Goal: Task Accomplishment & Management: Manage account settings

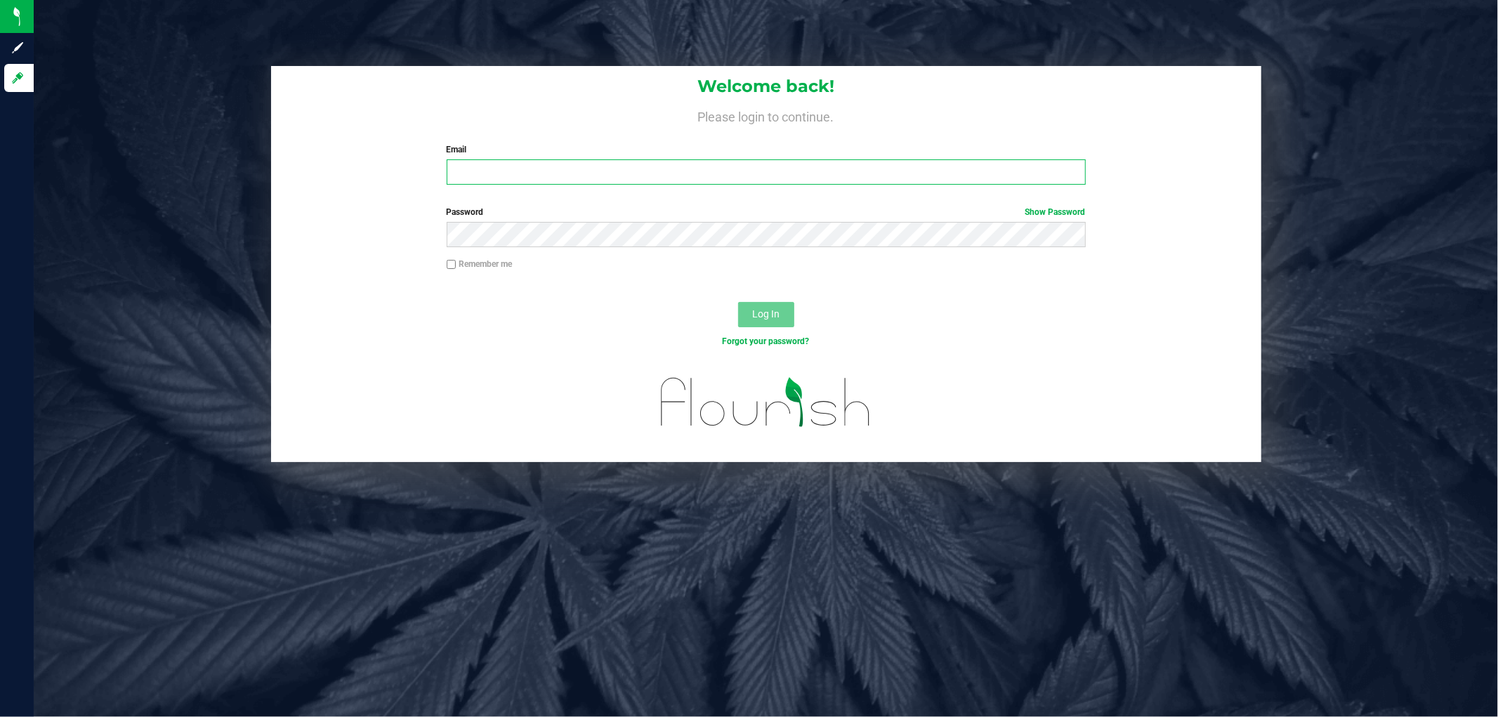
click at [546, 179] on input "Email" at bounding box center [766, 171] width 639 height 25
type input "[EMAIL_ADDRESS][DOMAIN_NAME]"
click at [738, 302] on button "Log In" at bounding box center [766, 314] width 56 height 25
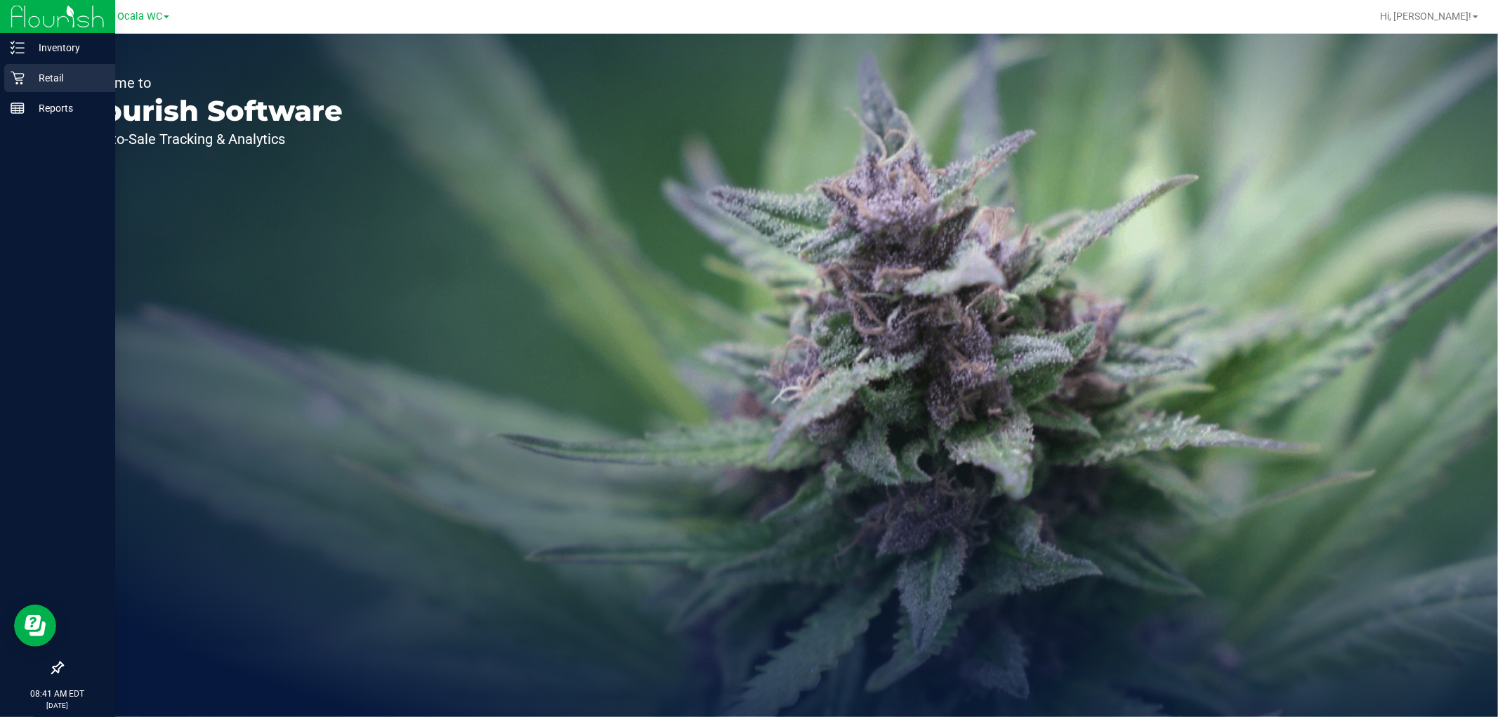
click at [15, 81] on icon at bounding box center [18, 78] width 14 height 14
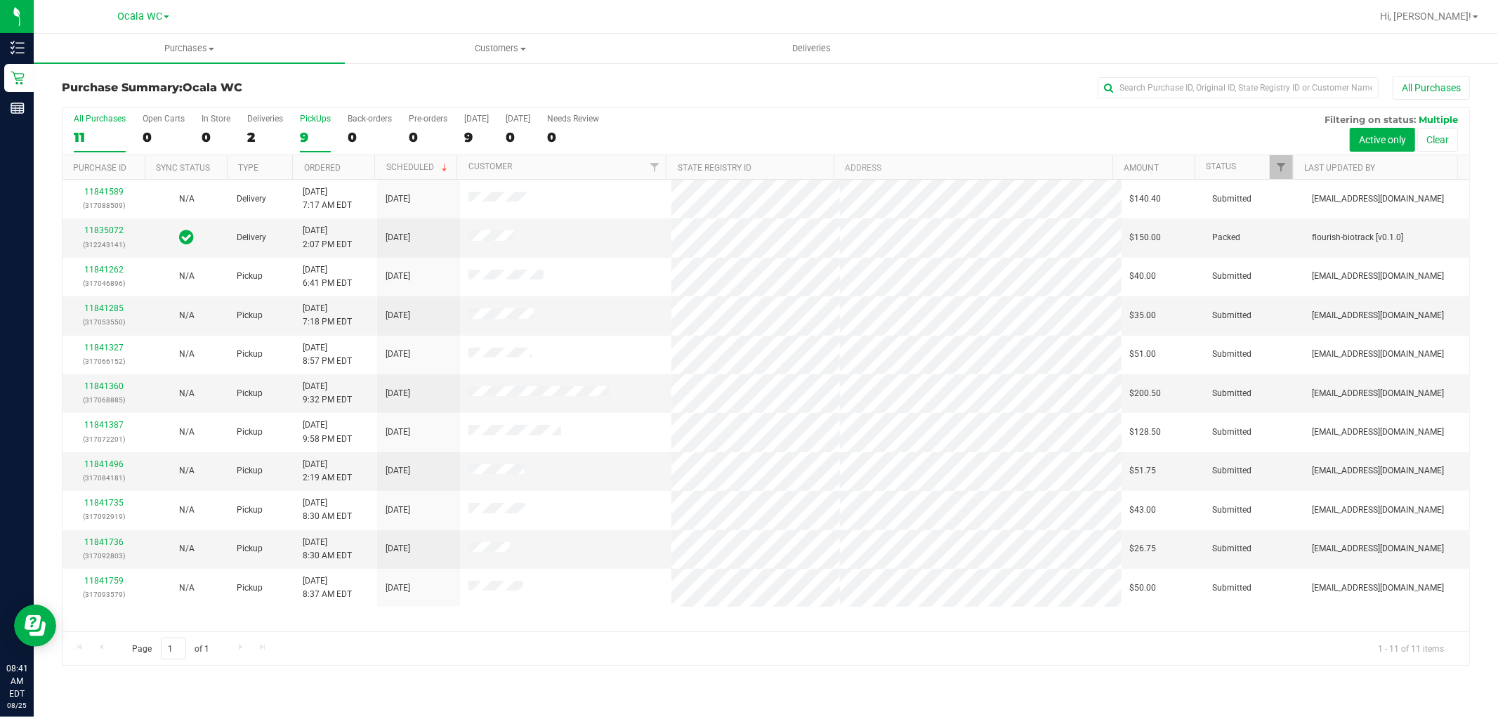
click at [306, 133] on div "9" at bounding box center [315, 137] width 31 height 16
click at [0, 0] on input "PickUps 9" at bounding box center [0, 0] width 0 height 0
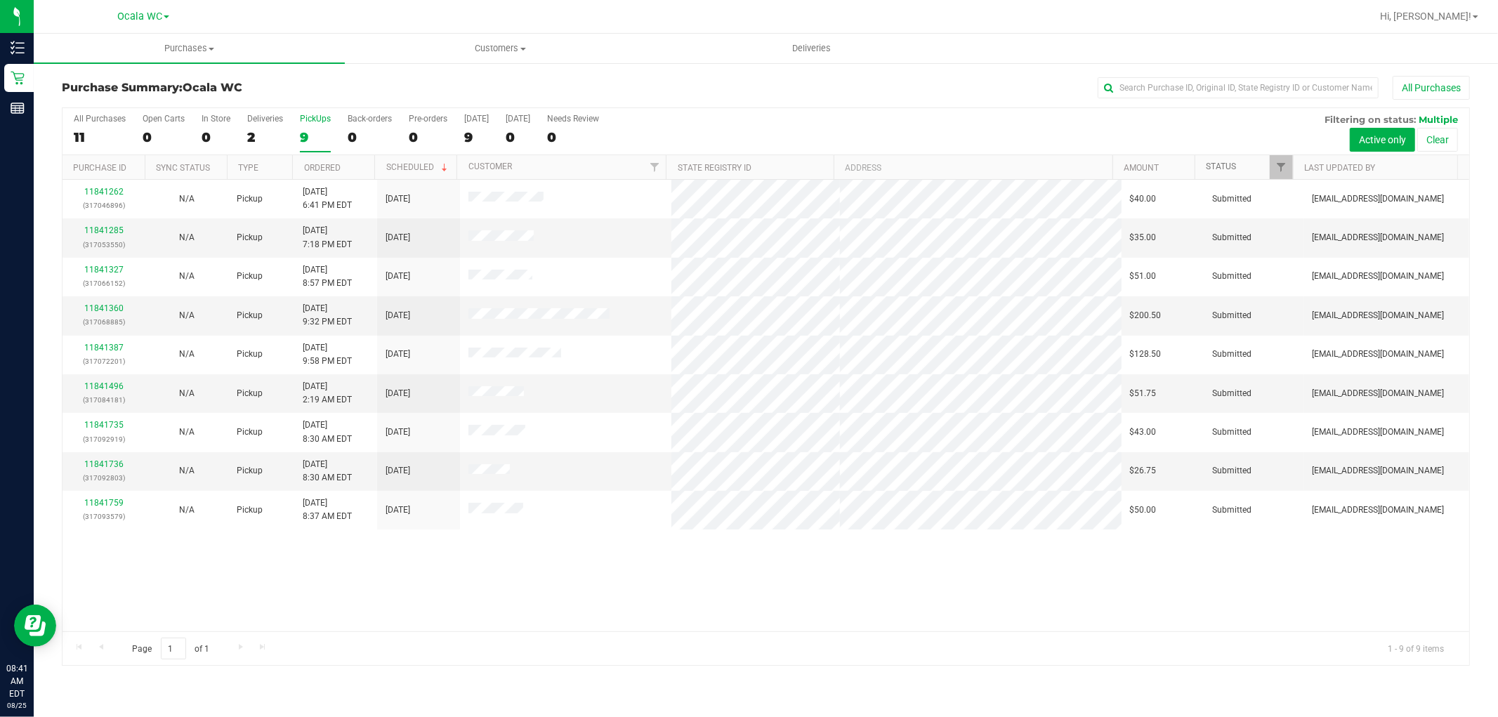
click at [1207, 165] on link "Status" at bounding box center [1221, 167] width 30 height 10
click at [1221, 163] on link "Status" at bounding box center [1229, 167] width 46 height 10
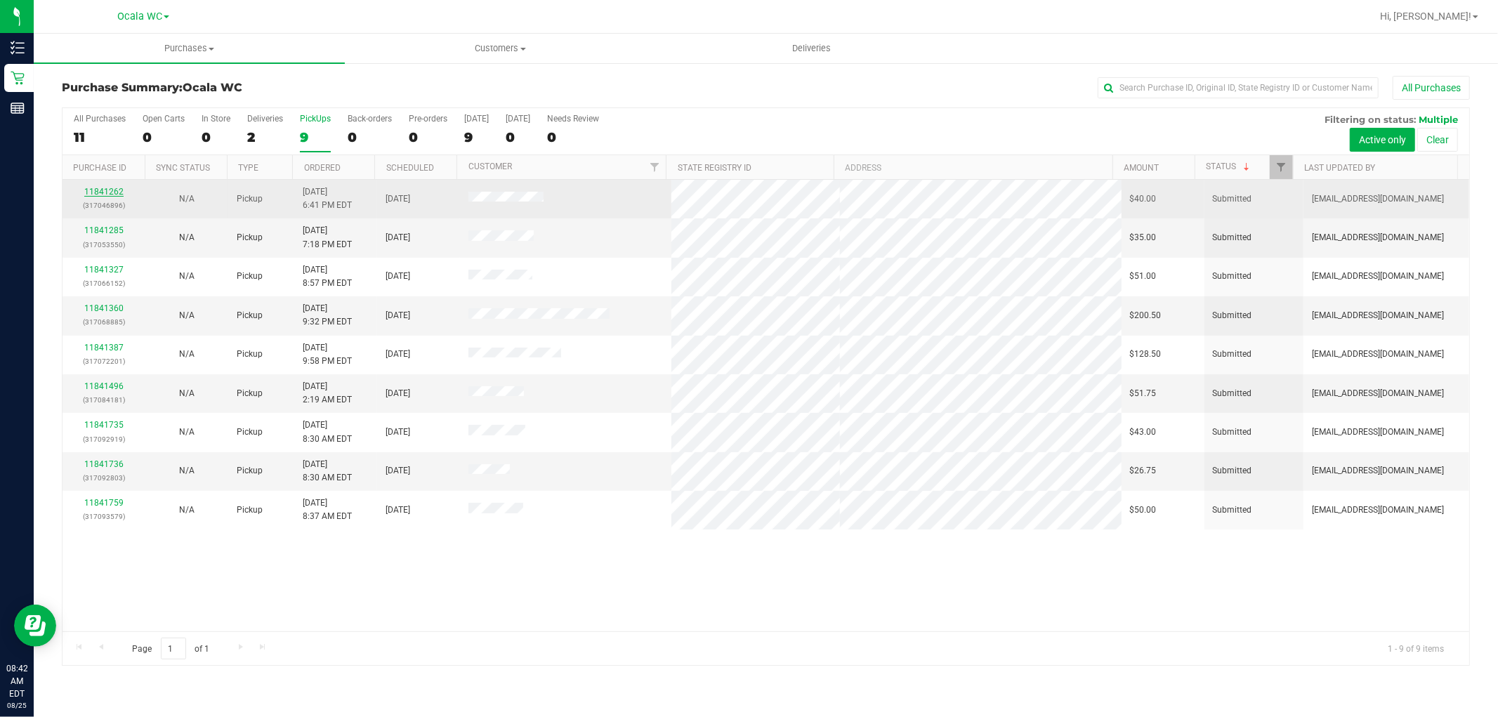
click at [99, 192] on link "11841262" at bounding box center [103, 192] width 39 height 10
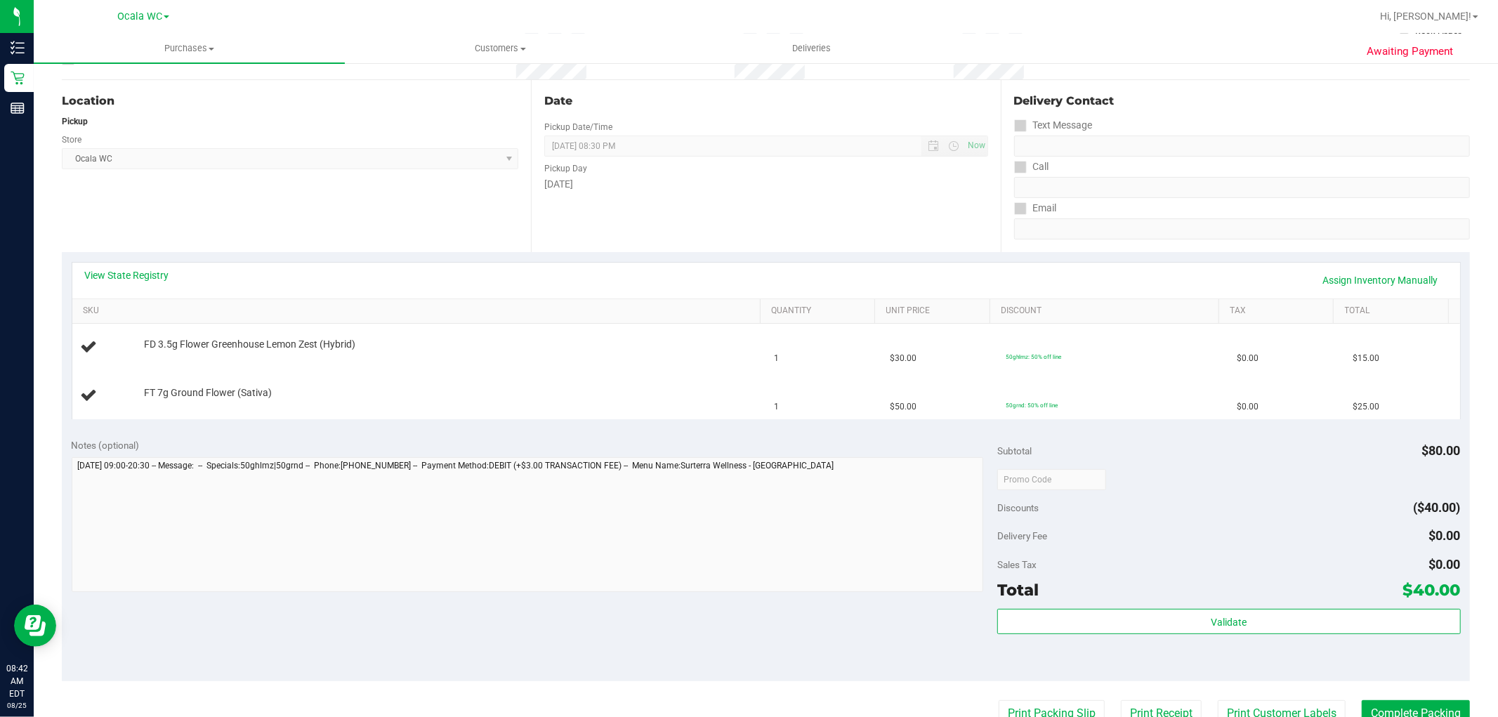
scroll to position [312, 0]
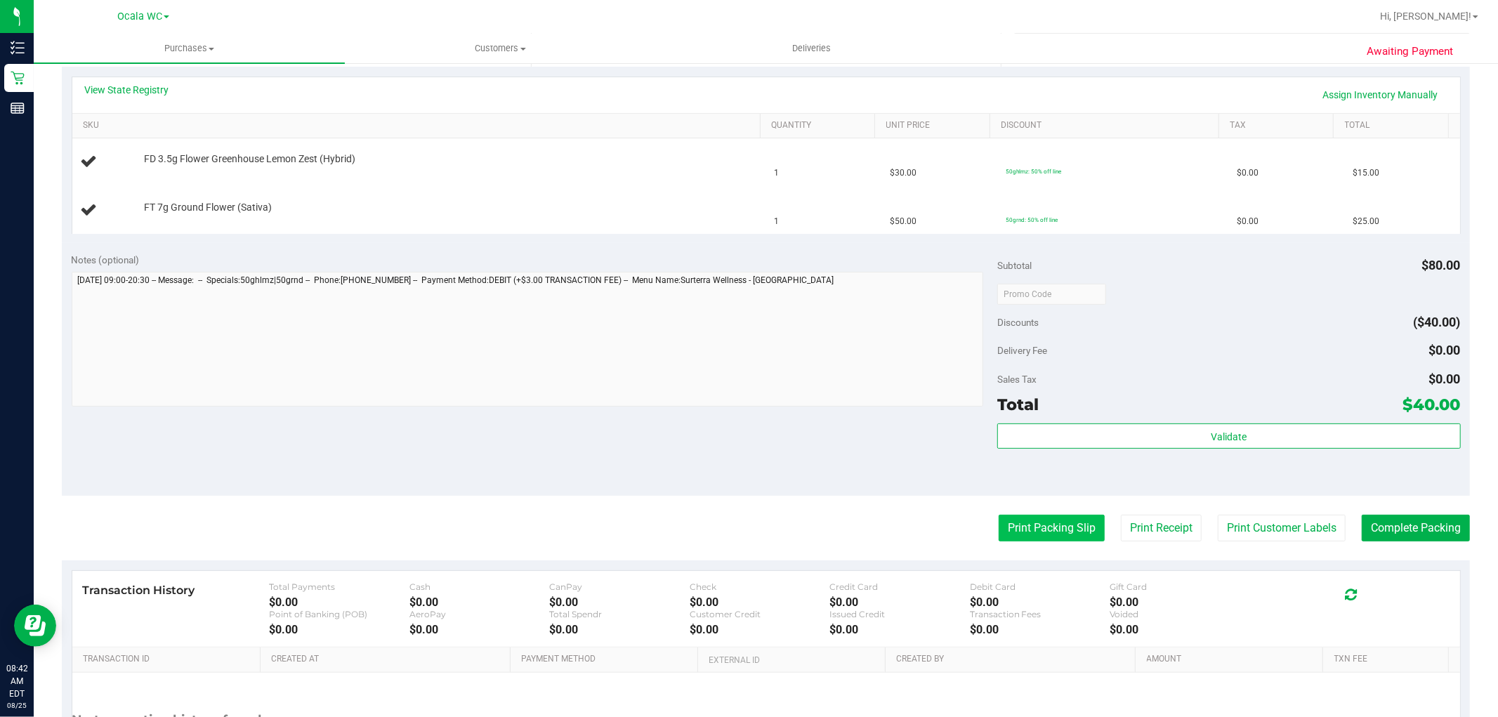
click at [1054, 528] on button "Print Packing Slip" at bounding box center [1052, 528] width 106 height 27
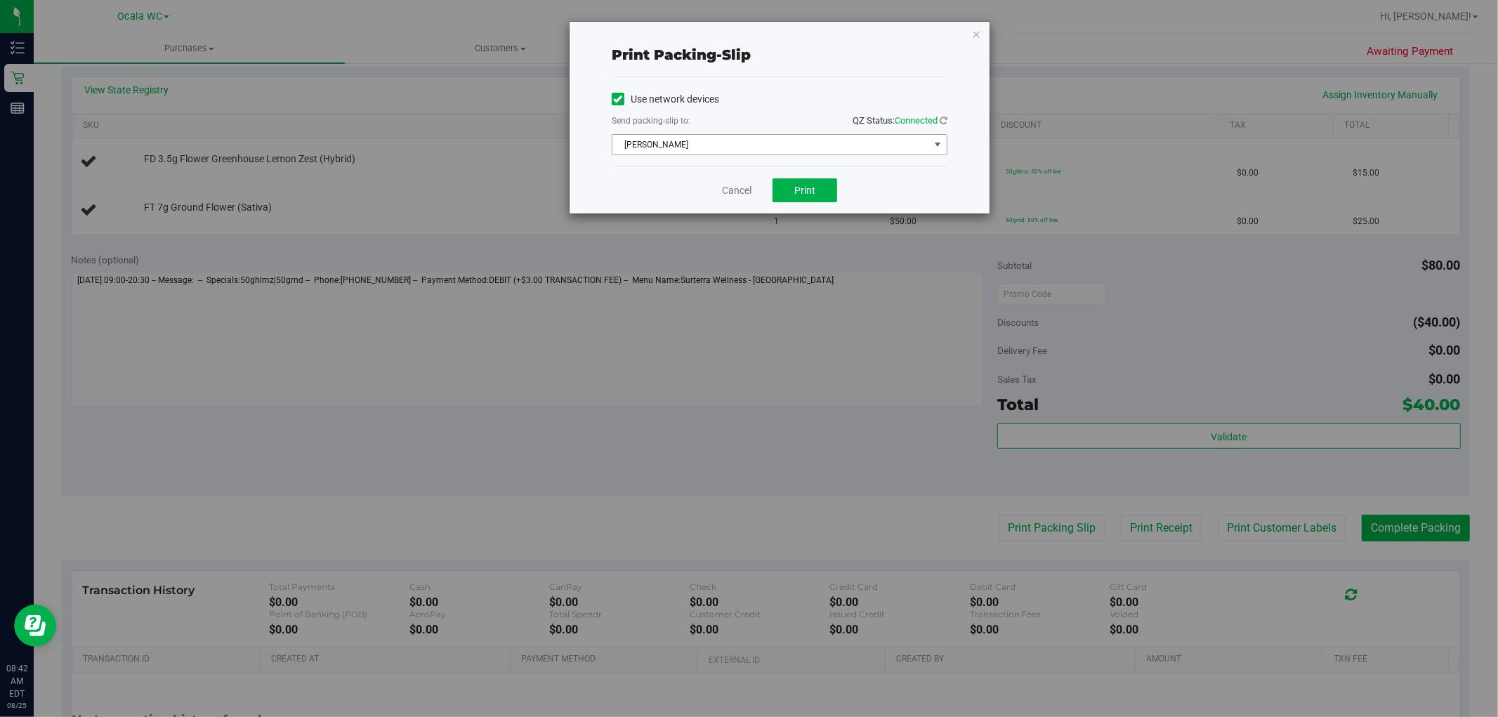
click at [739, 139] on span "[PERSON_NAME]" at bounding box center [770, 145] width 317 height 20
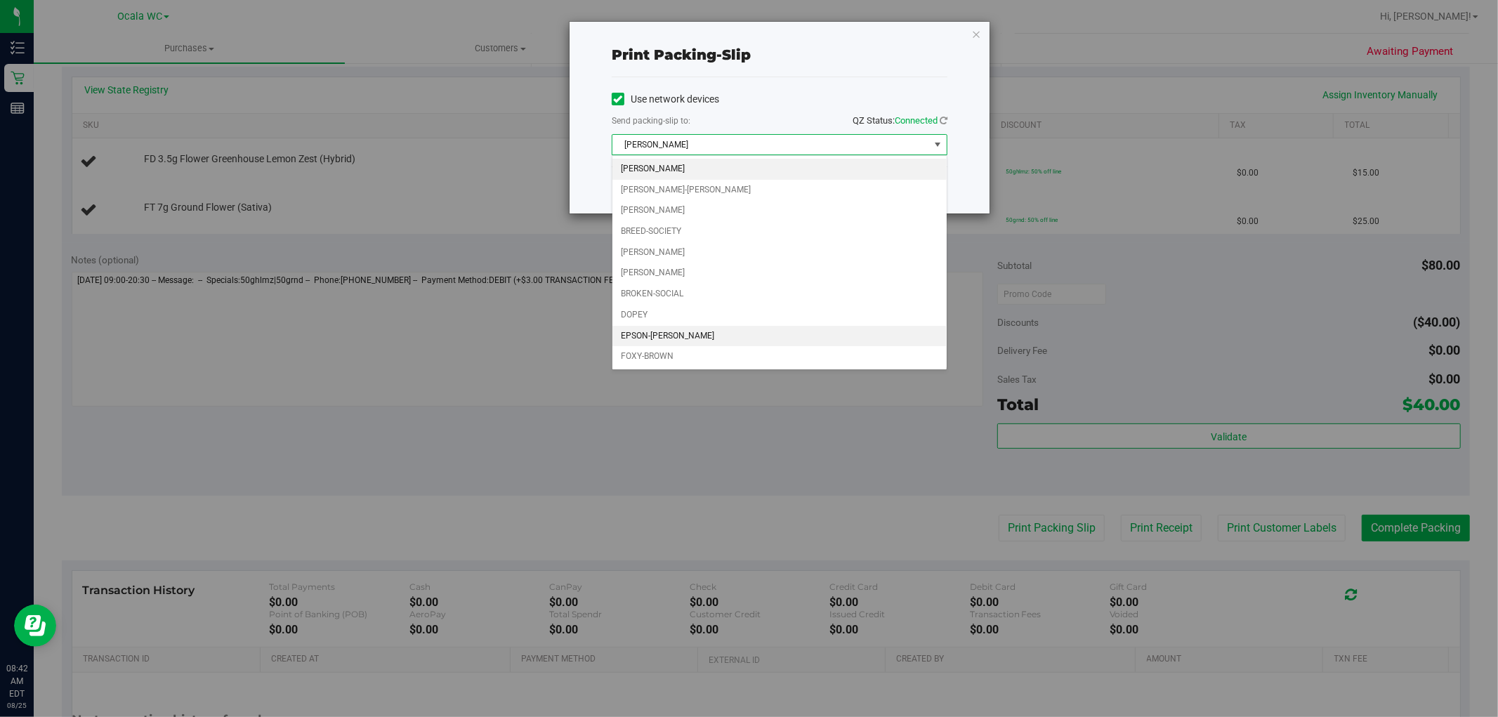
click at [679, 334] on li "EPSON-[PERSON_NAME]" at bounding box center [779, 336] width 334 height 21
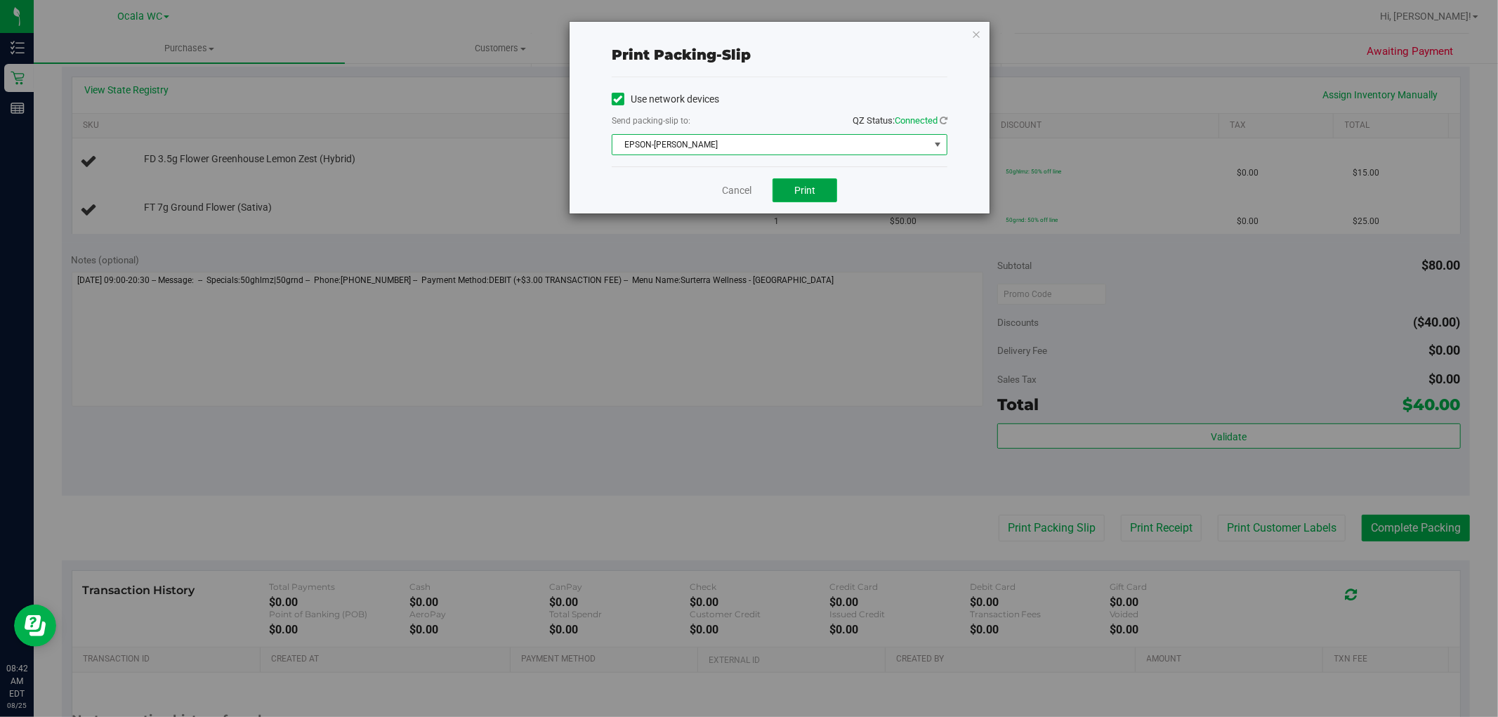
click at [802, 181] on button "Print" at bounding box center [805, 190] width 65 height 24
click at [734, 188] on link "Cancel" at bounding box center [737, 190] width 30 height 15
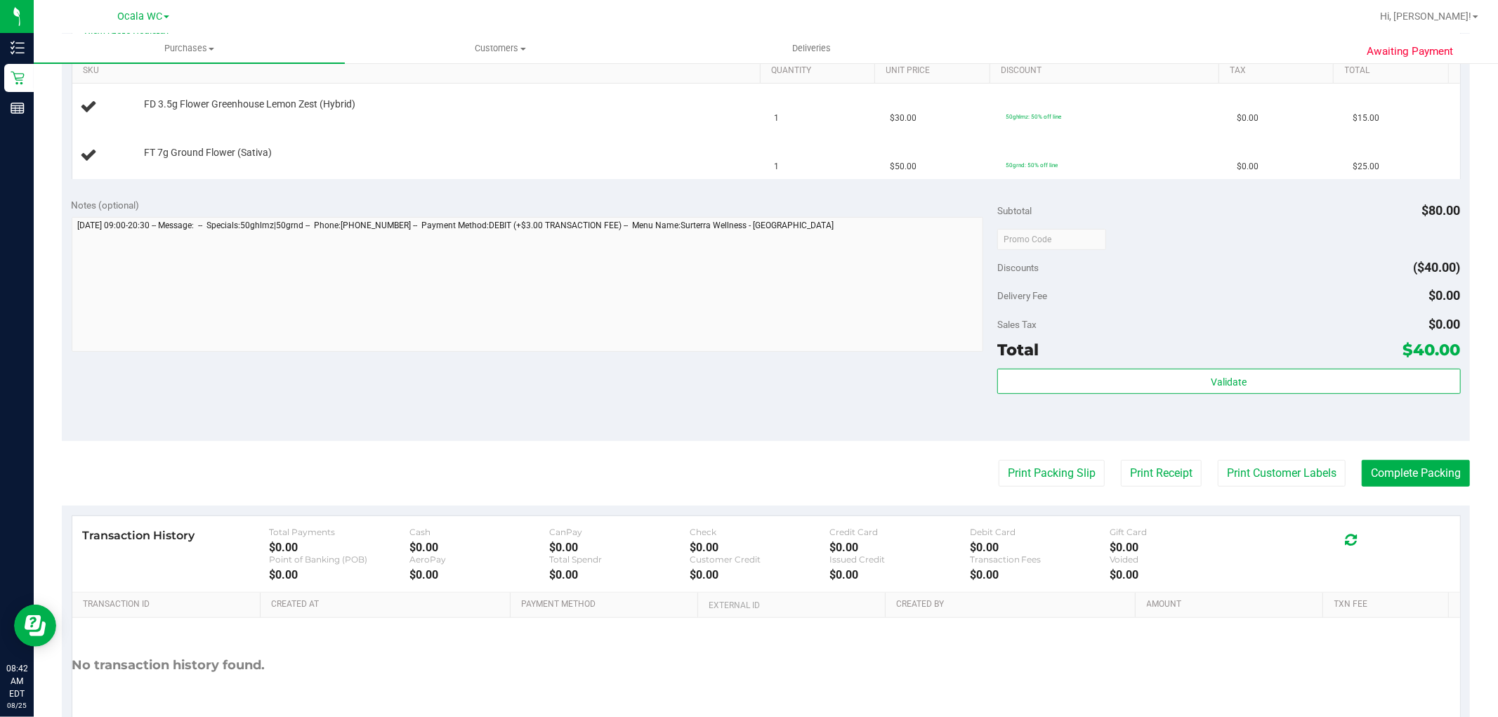
scroll to position [447, 0]
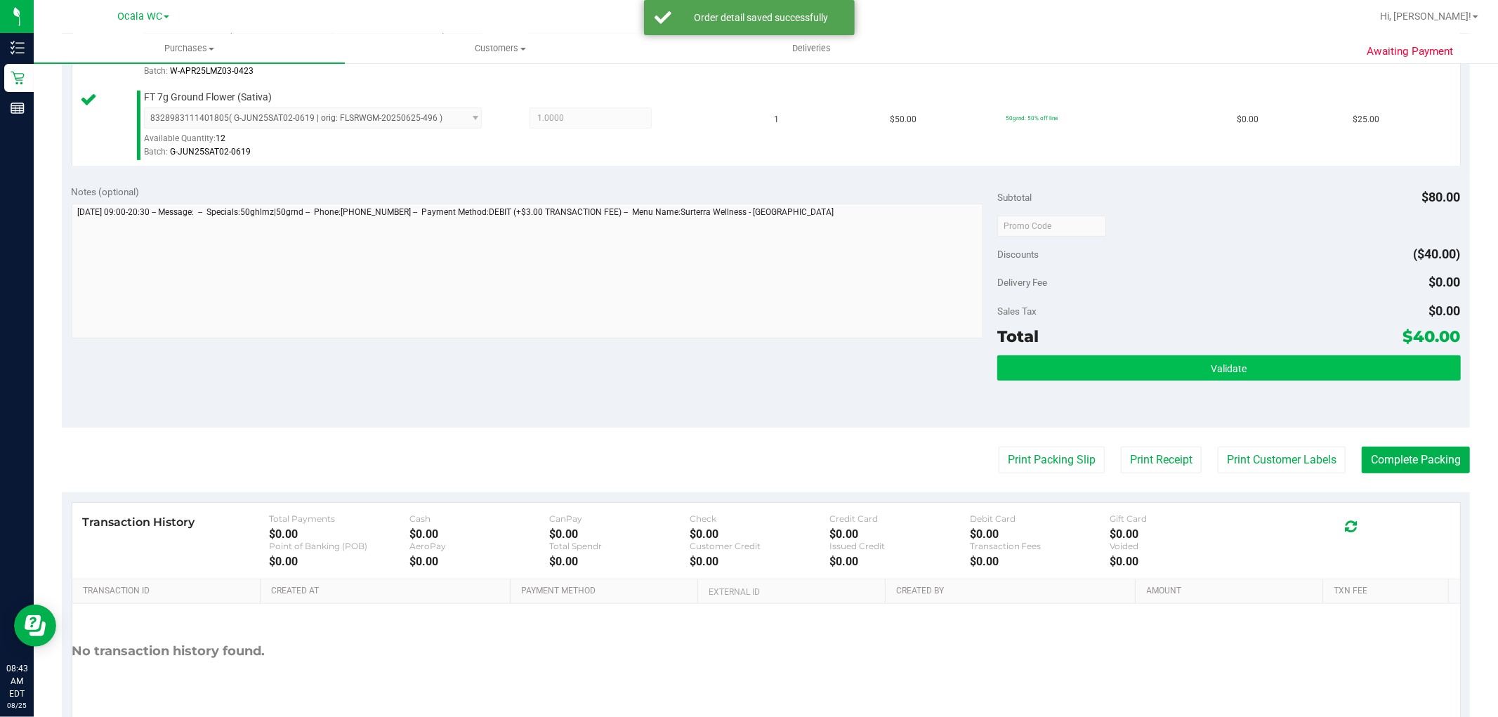
click at [1309, 363] on button "Validate" at bounding box center [1228, 367] width 463 height 25
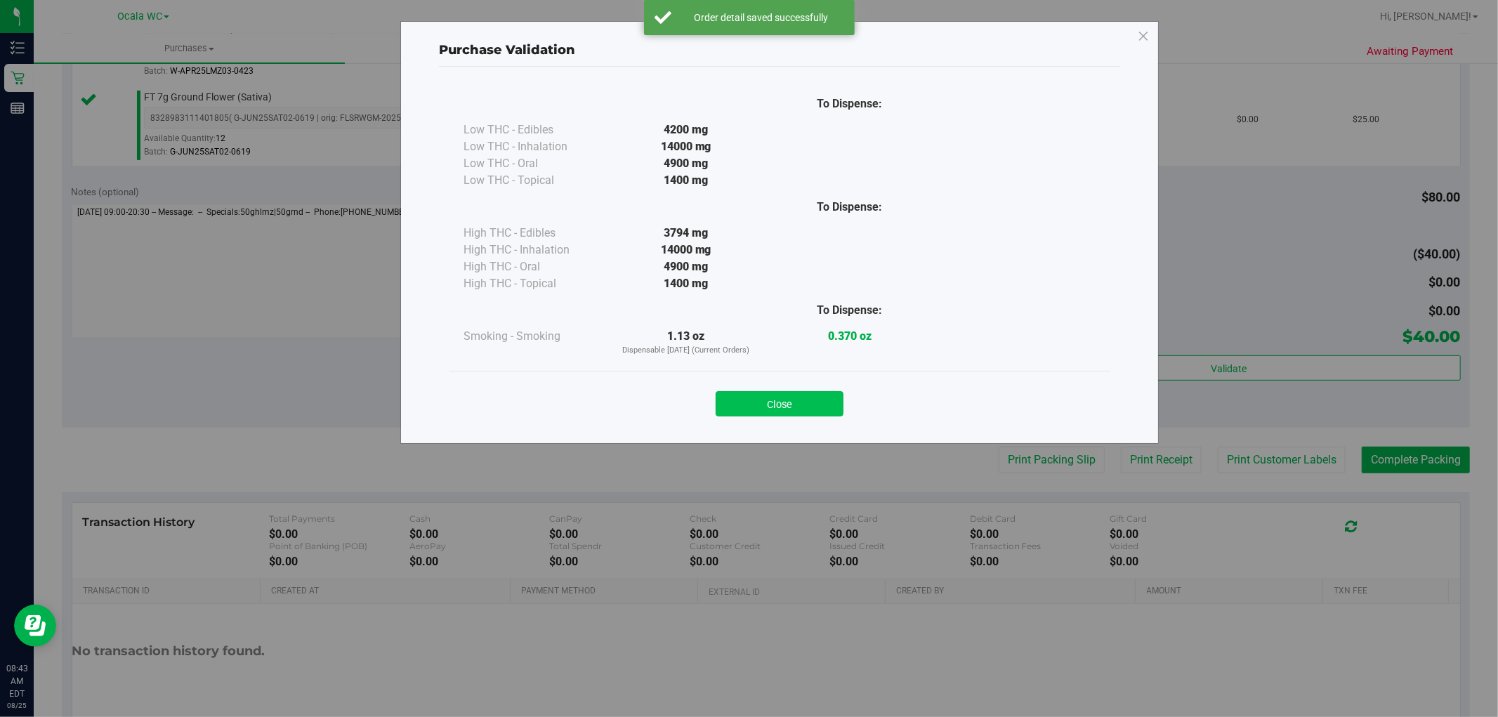
click at [801, 412] on button "Close" at bounding box center [780, 403] width 128 height 25
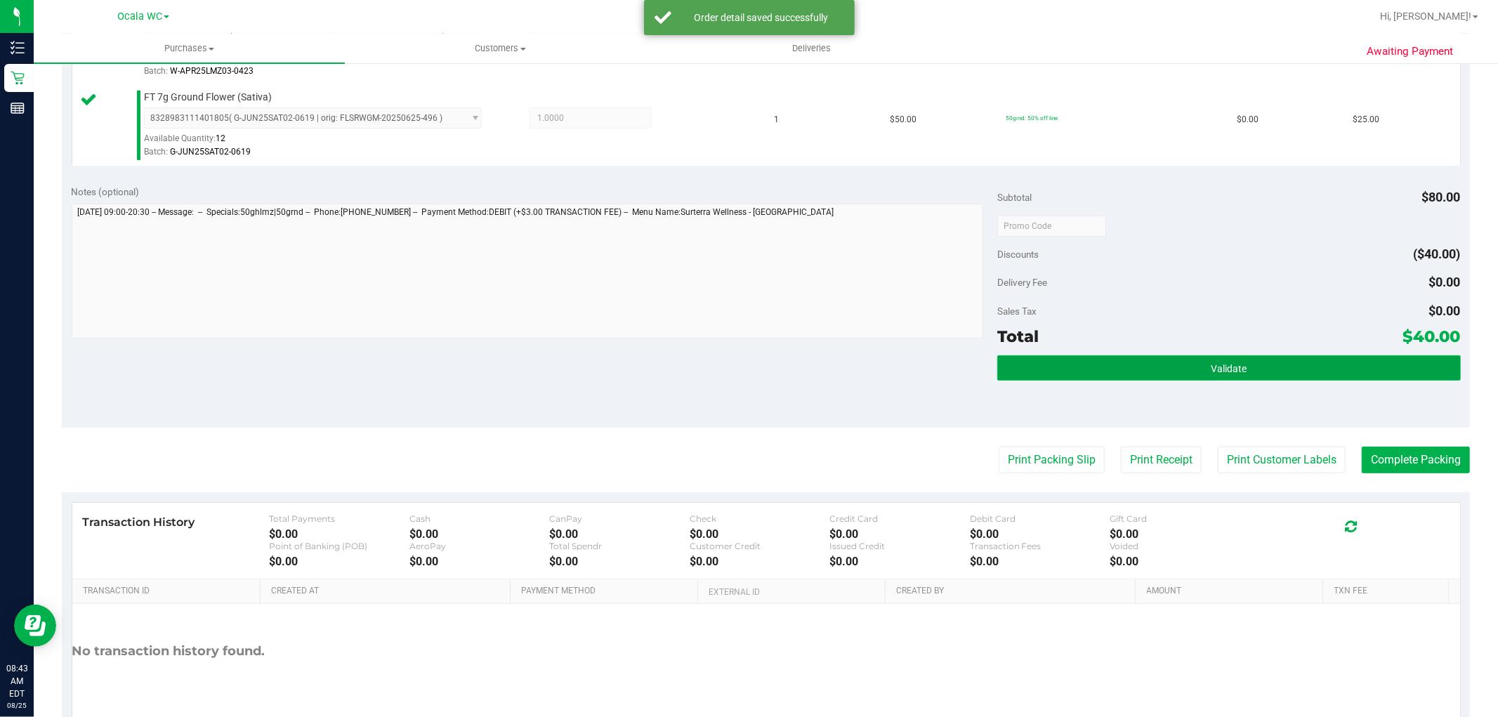
click at [1238, 376] on button "Validate" at bounding box center [1228, 367] width 463 height 25
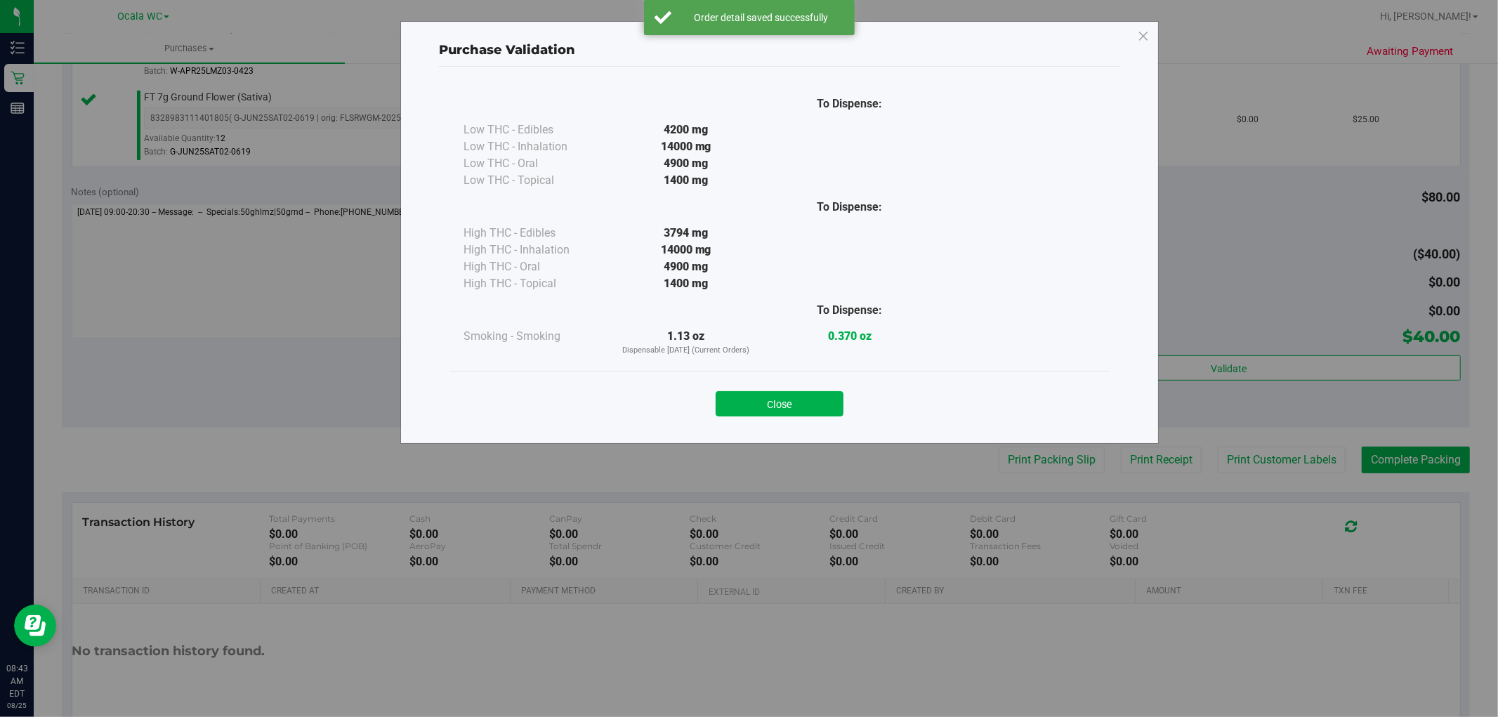
click at [1405, 461] on div "Purchase Validation To Dispense: Low THC - Edibles 4200 mg" at bounding box center [754, 358] width 1509 height 717
click at [820, 417] on button "Close" at bounding box center [780, 403] width 128 height 25
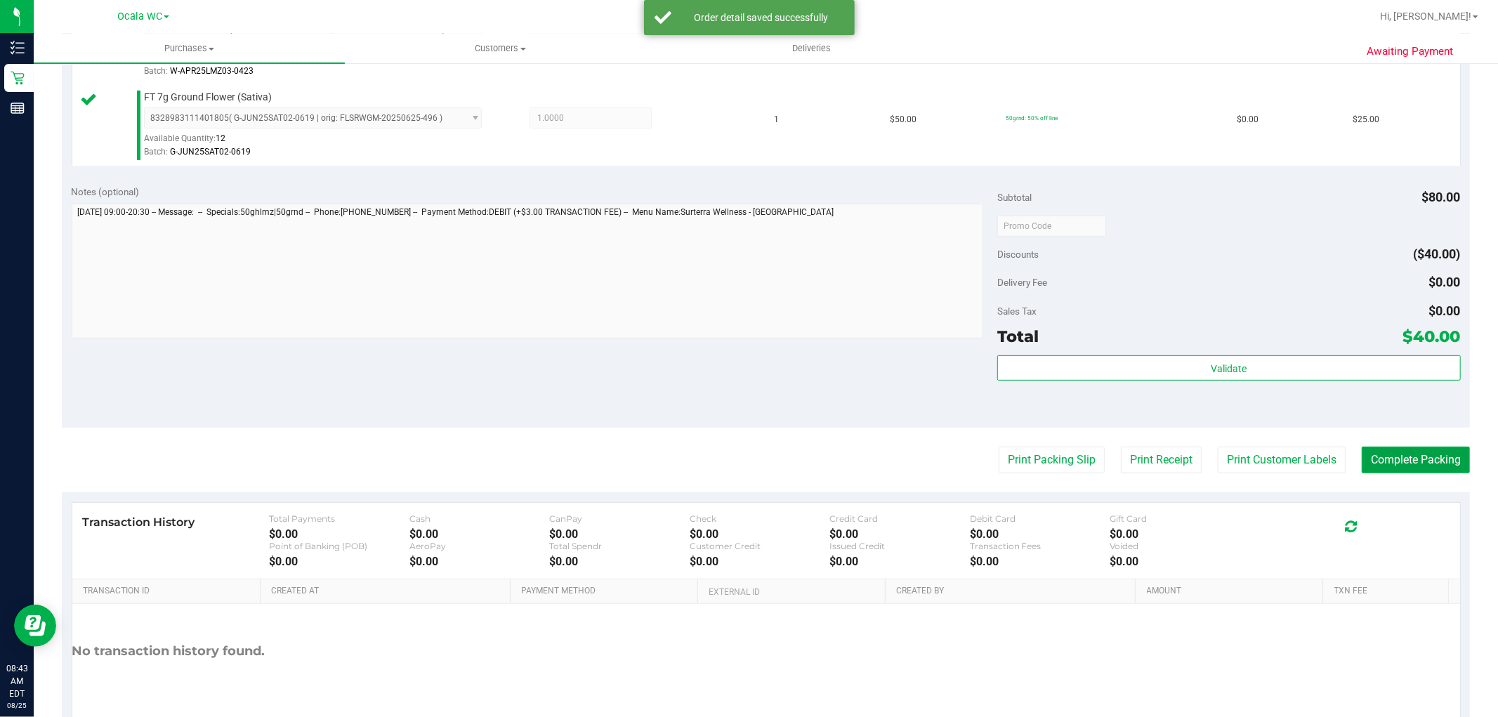
click at [1402, 454] on button "Complete Packing" at bounding box center [1416, 460] width 108 height 27
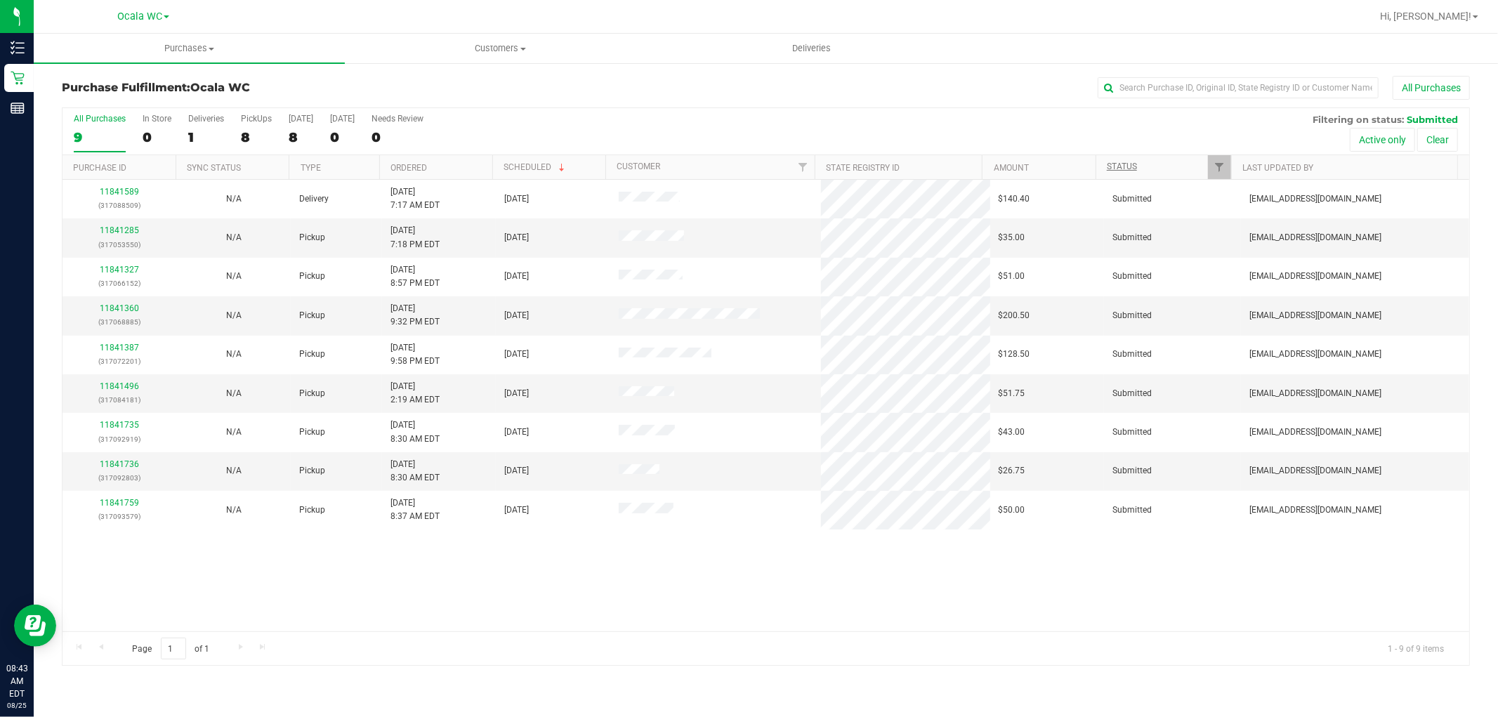
click at [1127, 166] on link "Status" at bounding box center [1122, 167] width 30 height 10
click at [1122, 166] on link "Status" at bounding box center [1130, 167] width 46 height 10
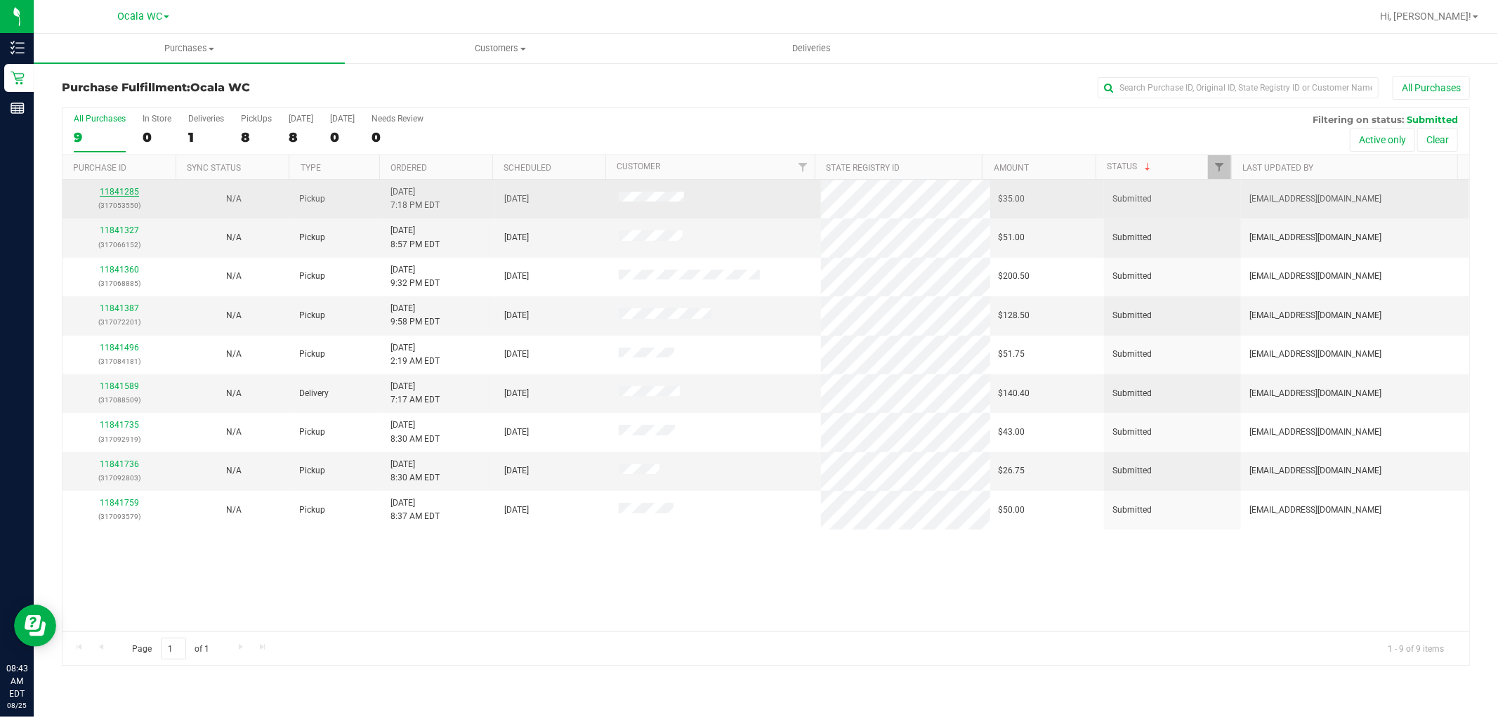
click at [122, 192] on link "11841285" at bounding box center [119, 192] width 39 height 10
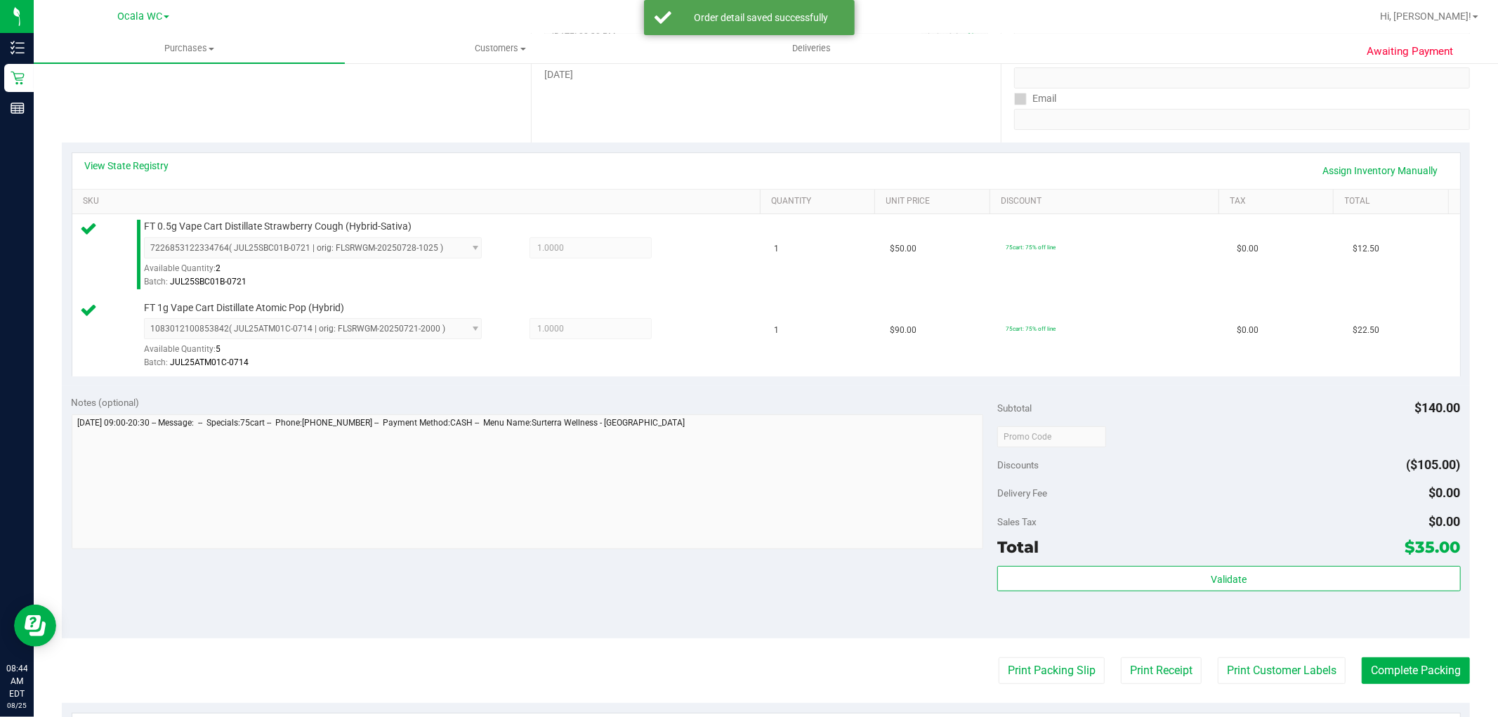
scroll to position [312, 0]
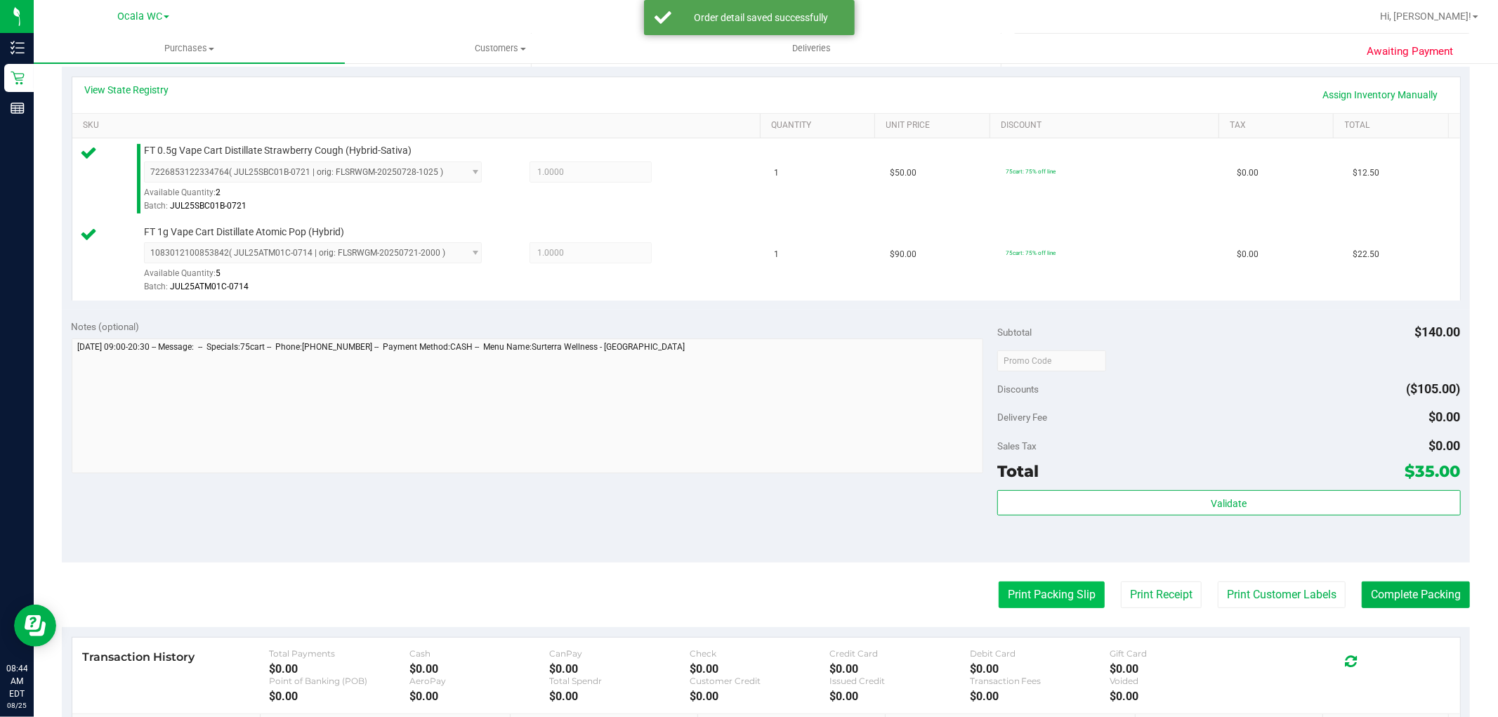
click at [1012, 584] on button "Print Packing Slip" at bounding box center [1052, 595] width 106 height 27
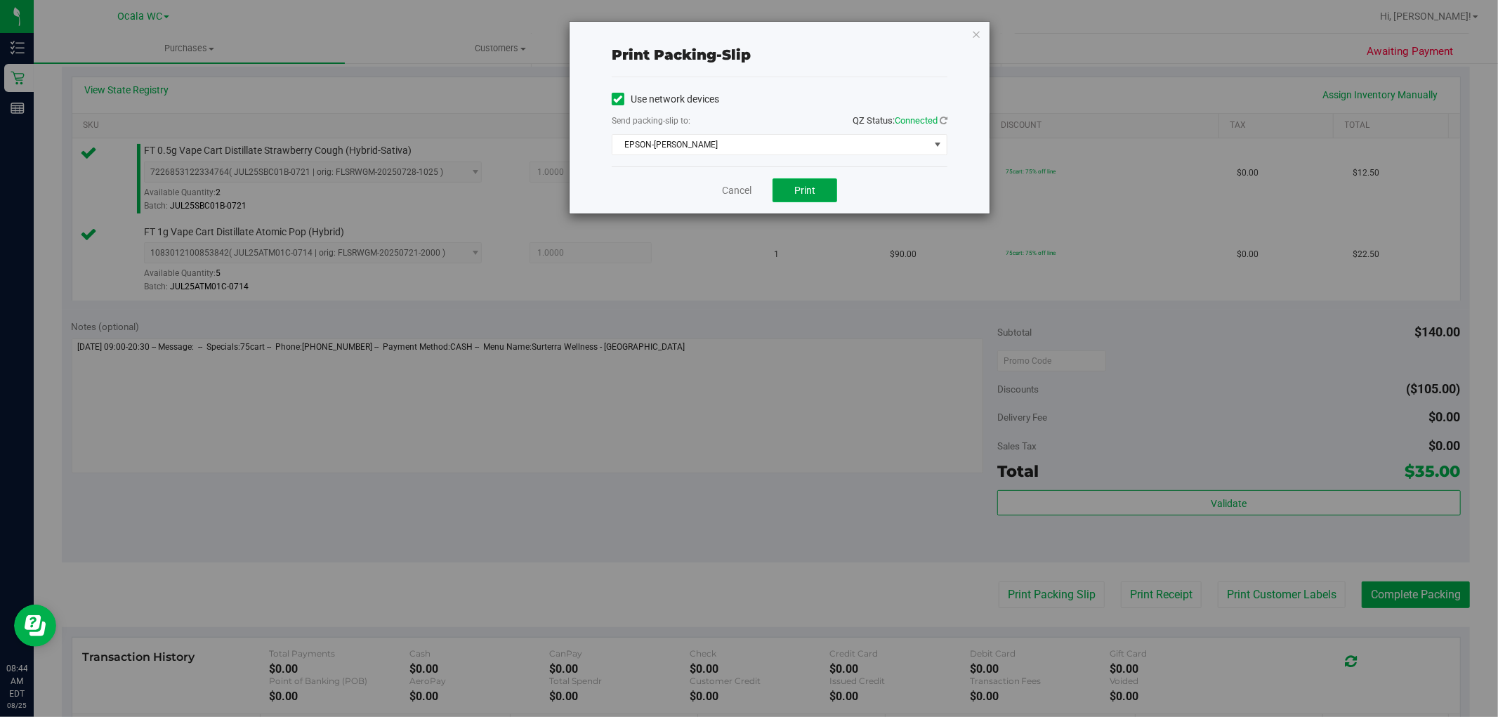
click at [797, 190] on span "Print" at bounding box center [804, 190] width 21 height 11
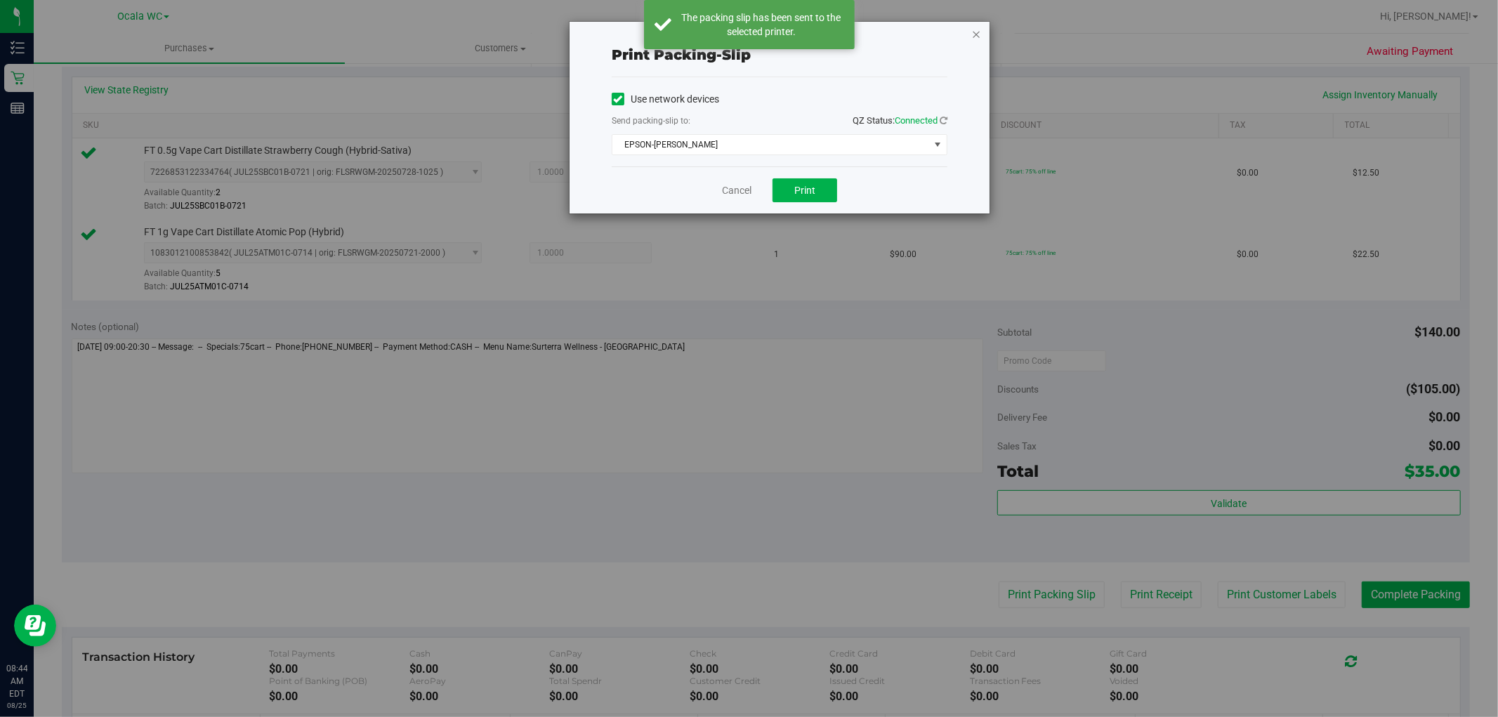
click at [976, 37] on icon "button" at bounding box center [976, 33] width 10 height 17
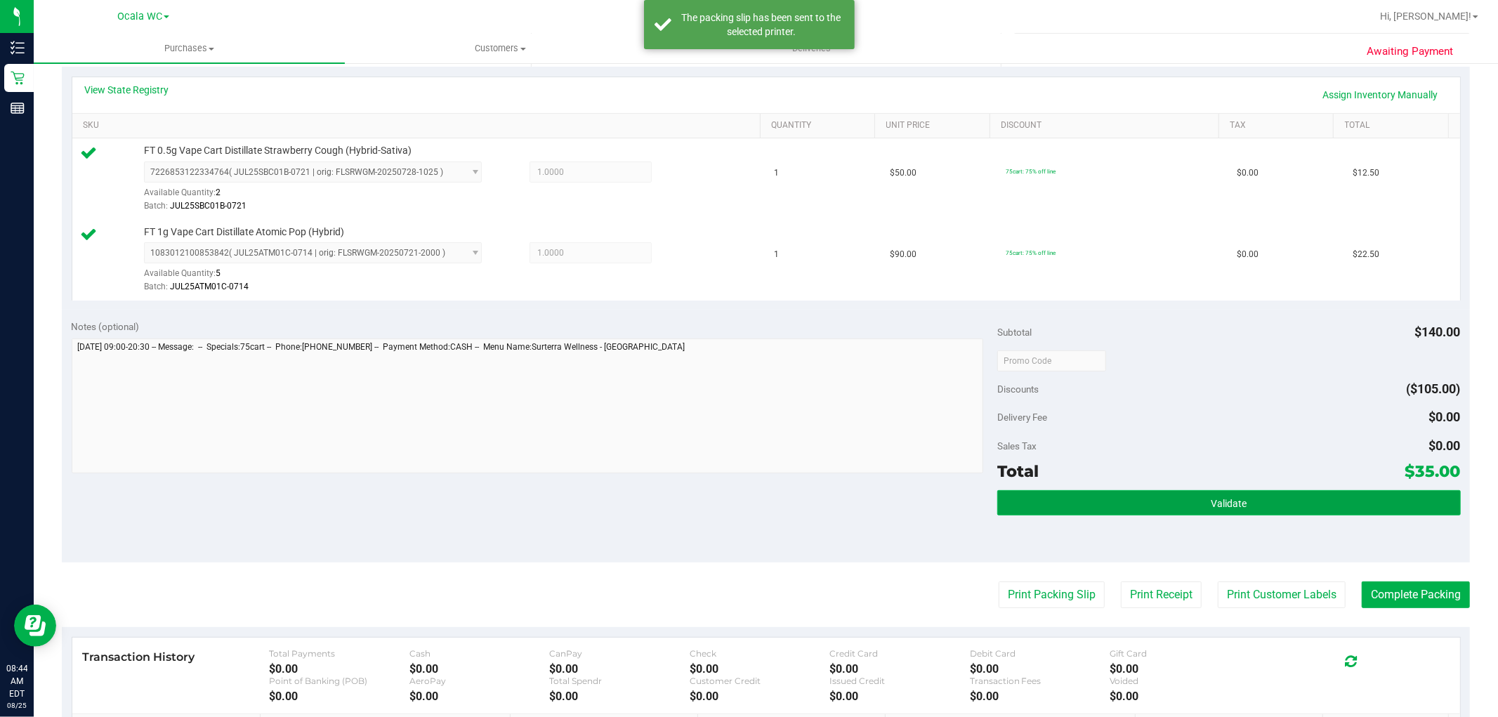
click at [1122, 501] on button "Validate" at bounding box center [1228, 502] width 463 height 25
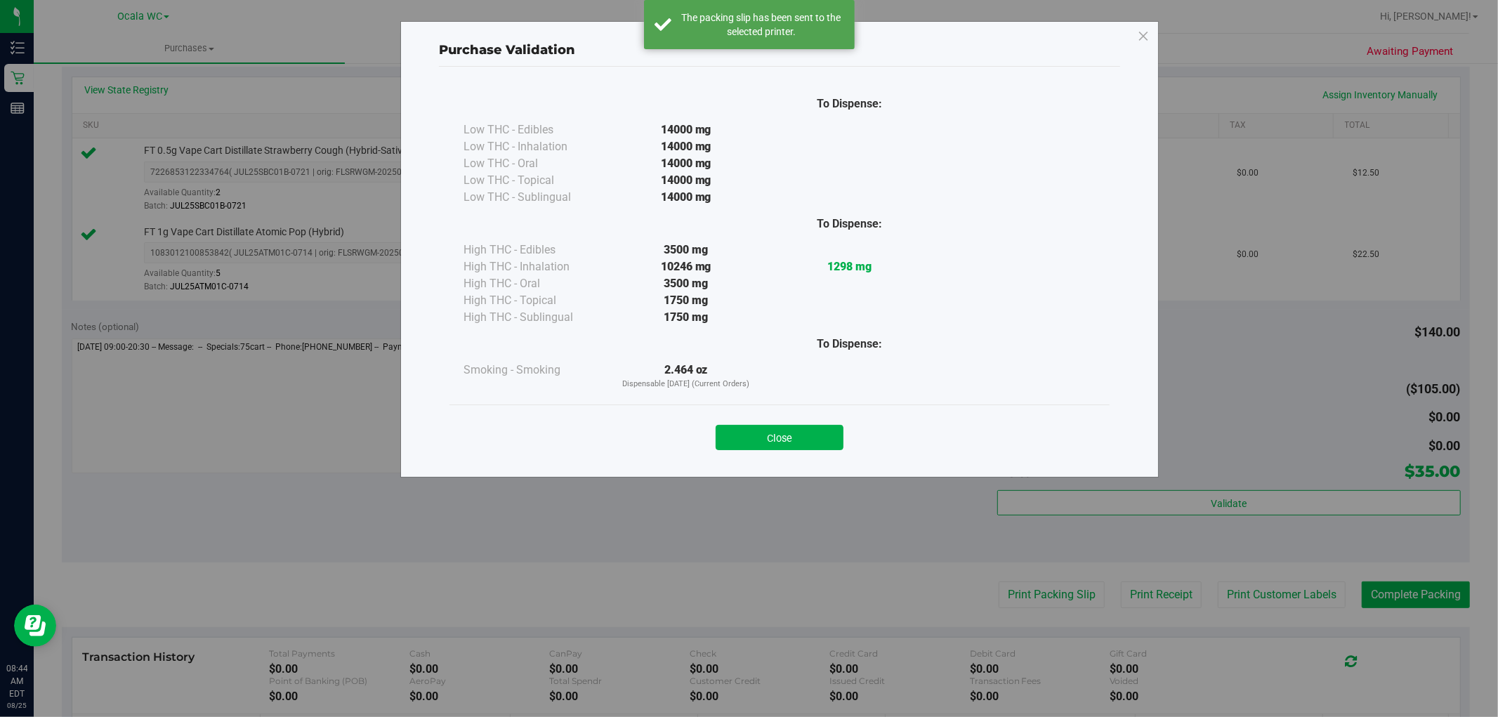
click at [1384, 575] on div "Purchase Validation To Dispense: Low THC - Edibles 14000 mg" at bounding box center [754, 358] width 1509 height 717
drag, startPoint x: 1399, startPoint y: 582, endPoint x: 640, endPoint y: 394, distance: 782.1
click at [1396, 583] on div "Purchase Validation To Dispense: Low THC - Edibles 14000 mg" at bounding box center [754, 358] width 1509 height 717
click at [778, 439] on button "Close" at bounding box center [780, 437] width 128 height 25
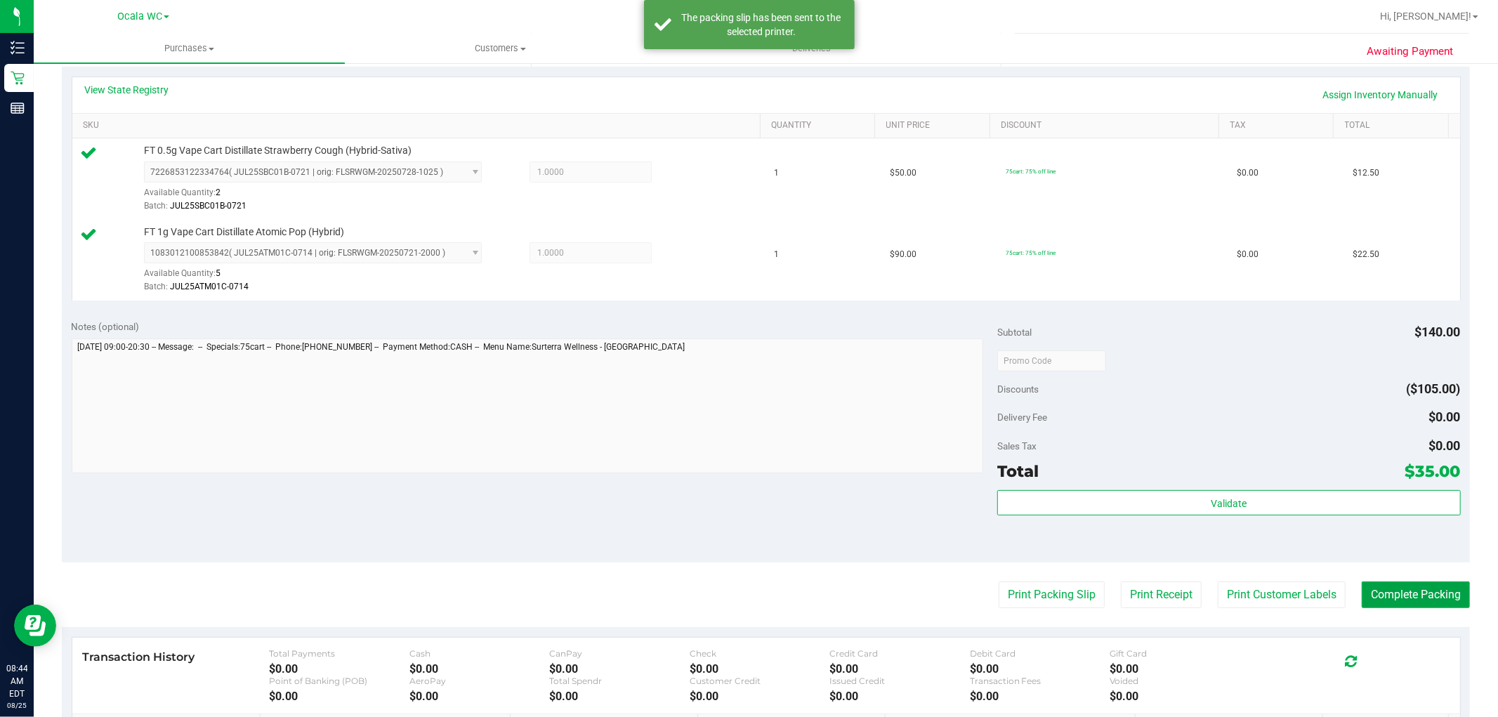
click at [1375, 590] on button "Complete Packing" at bounding box center [1416, 595] width 108 height 27
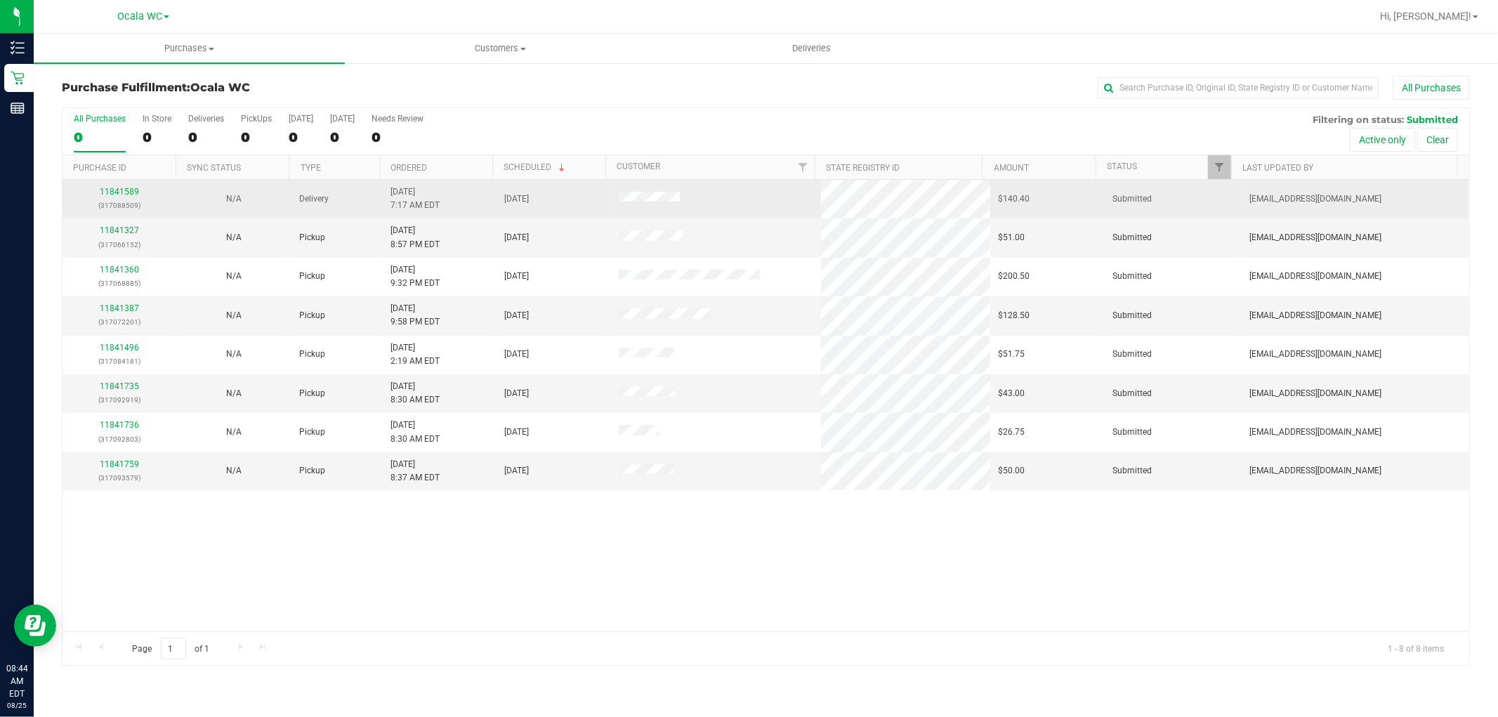
click at [1120, 183] on td "Submitted" at bounding box center [1172, 199] width 137 height 39
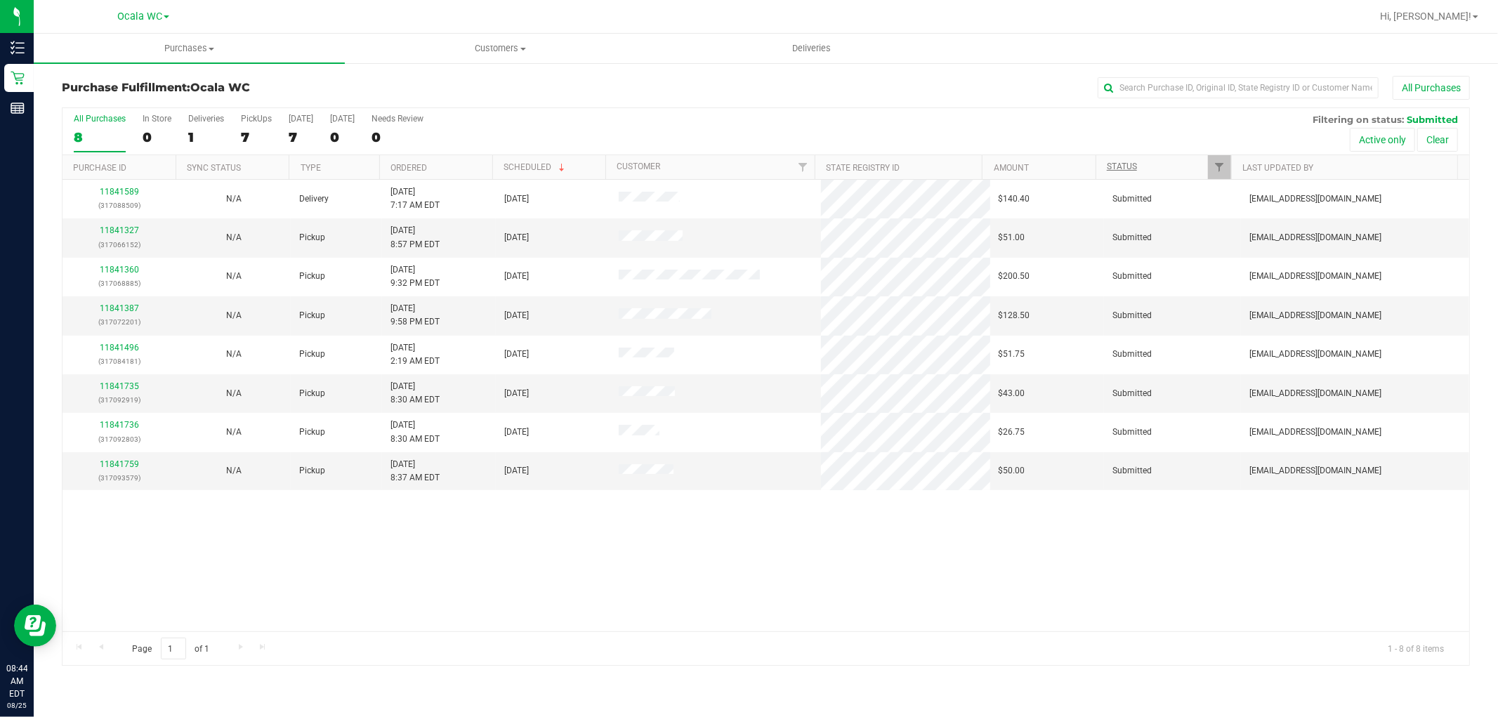
click at [1136, 166] on link "Status" at bounding box center [1122, 167] width 30 height 10
click at [1113, 165] on link "Status" at bounding box center [1130, 167] width 46 height 10
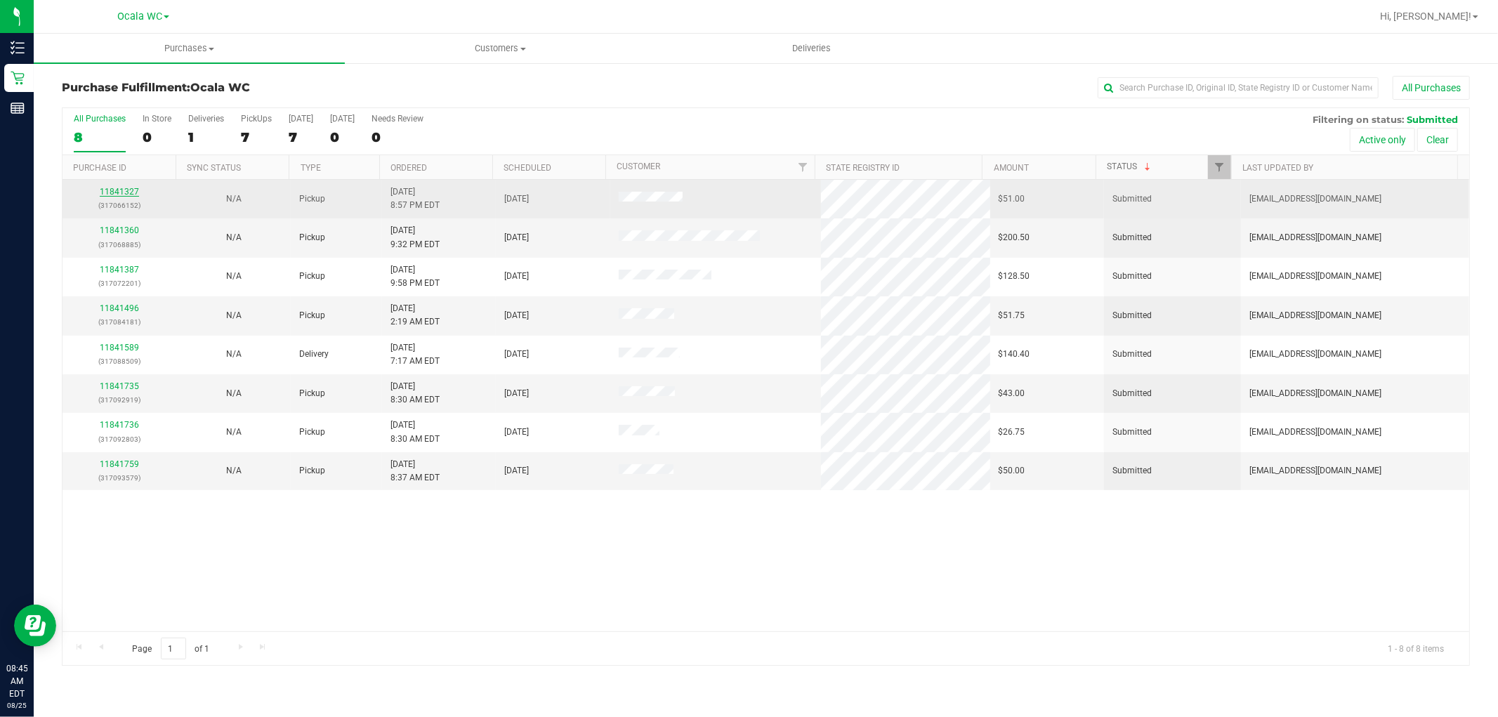
click at [120, 194] on link "11841327" at bounding box center [119, 192] width 39 height 10
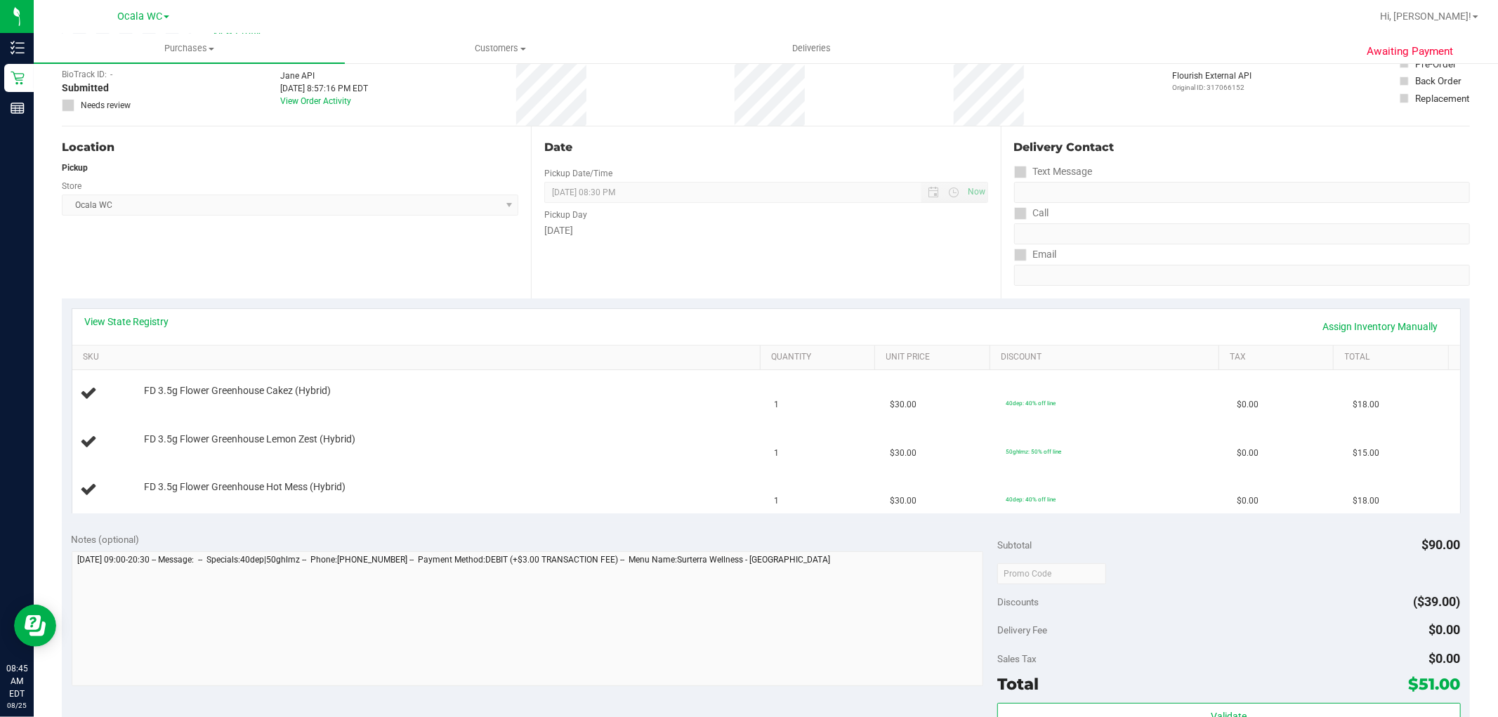
scroll to position [390, 0]
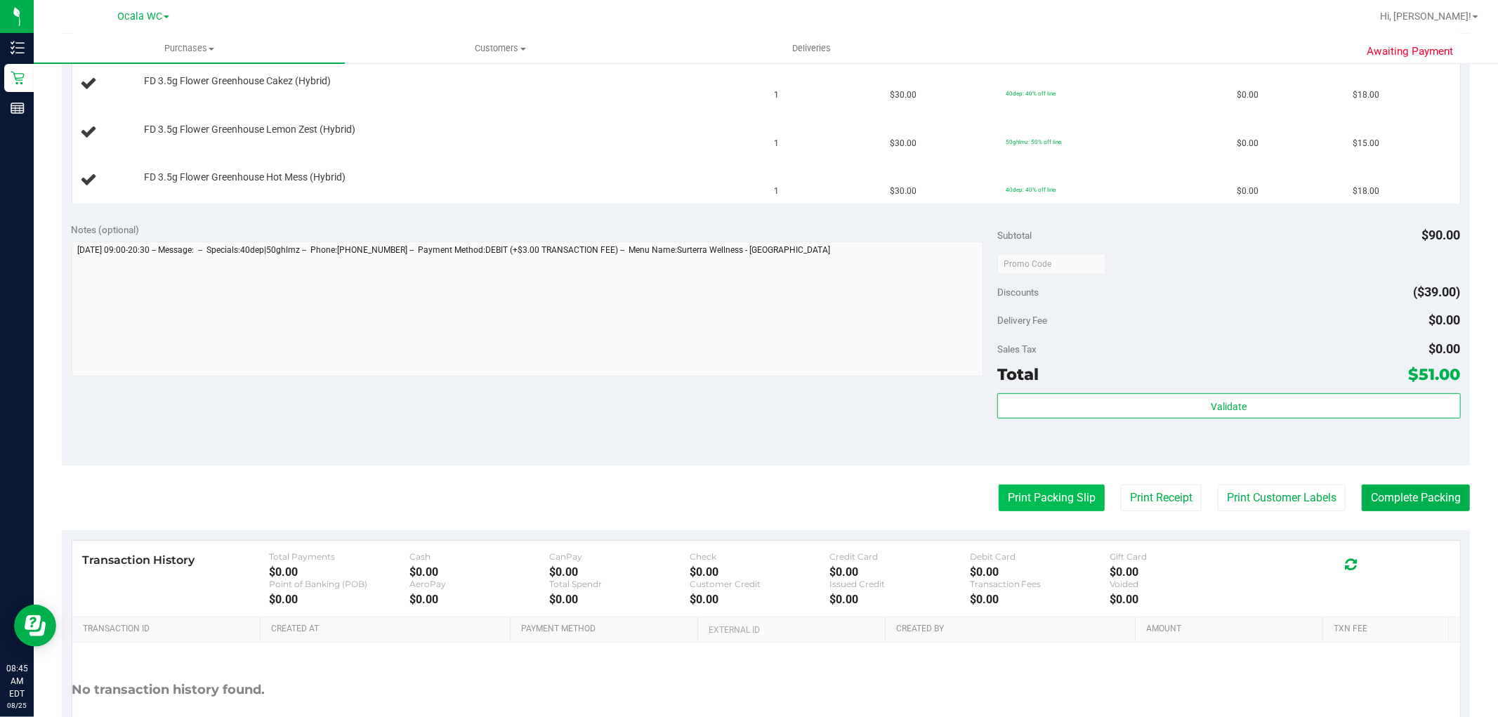
click at [1007, 509] on button "Print Packing Slip" at bounding box center [1052, 498] width 106 height 27
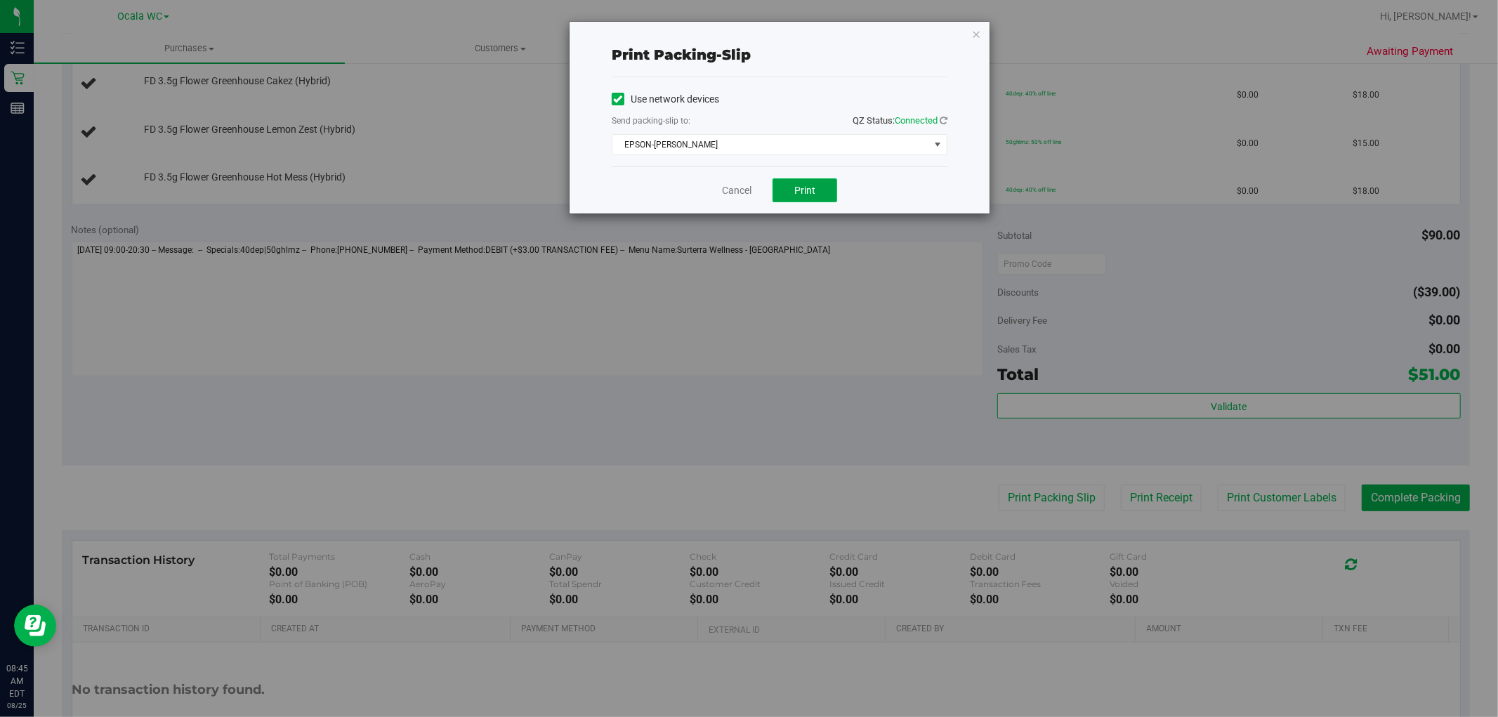
click at [797, 187] on span "Print" at bounding box center [804, 190] width 21 height 11
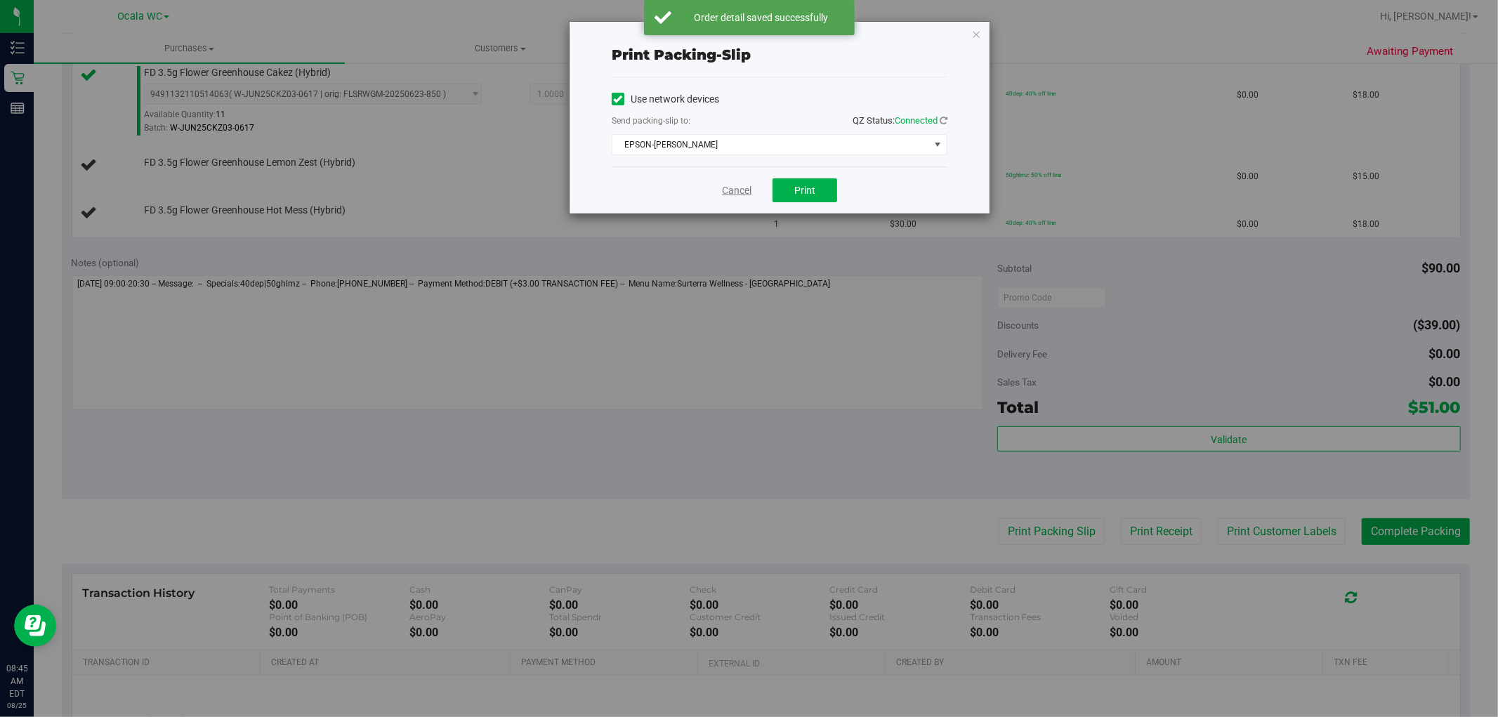
click at [738, 188] on link "Cancel" at bounding box center [737, 190] width 30 height 15
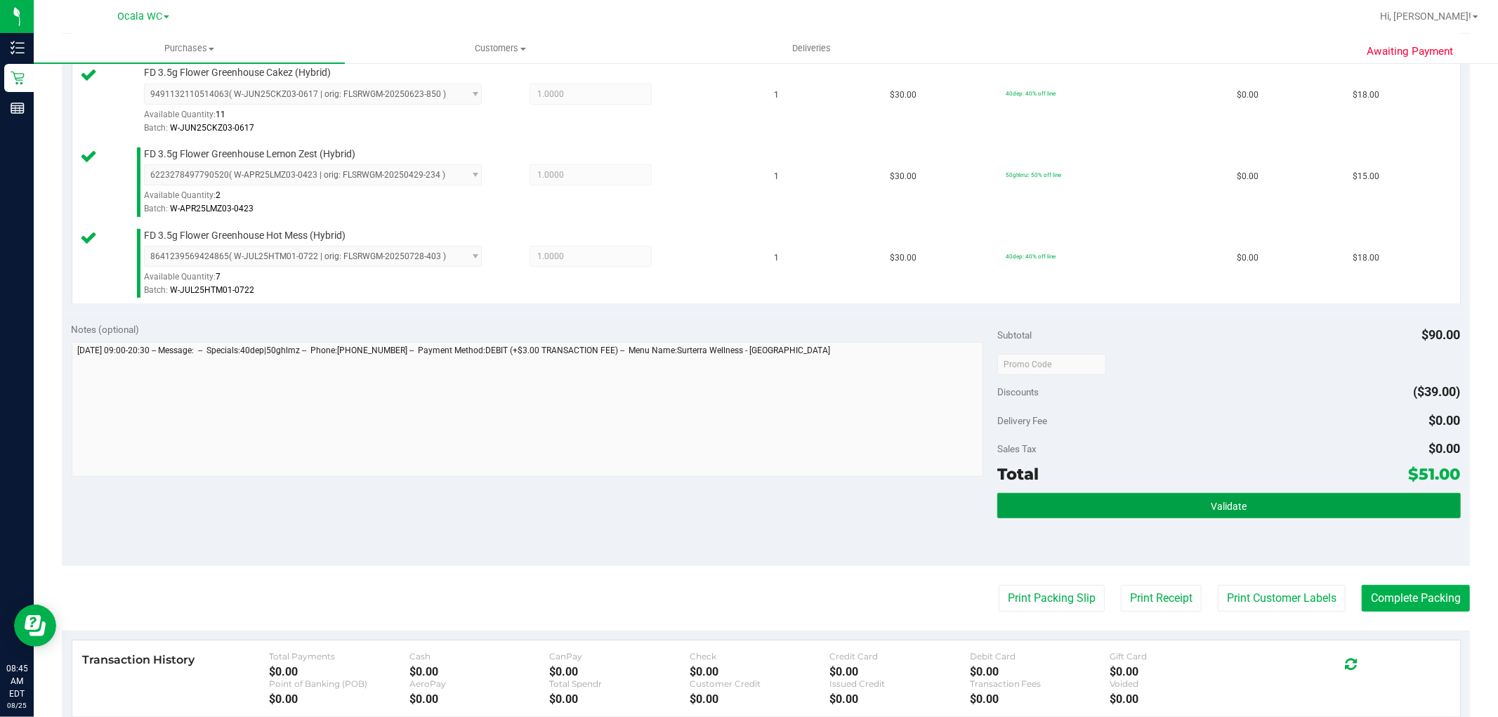
drag, startPoint x: 1082, startPoint y: 509, endPoint x: 1280, endPoint y: 553, distance: 202.1
click at [1086, 516] on button "Validate" at bounding box center [1228, 505] width 463 height 25
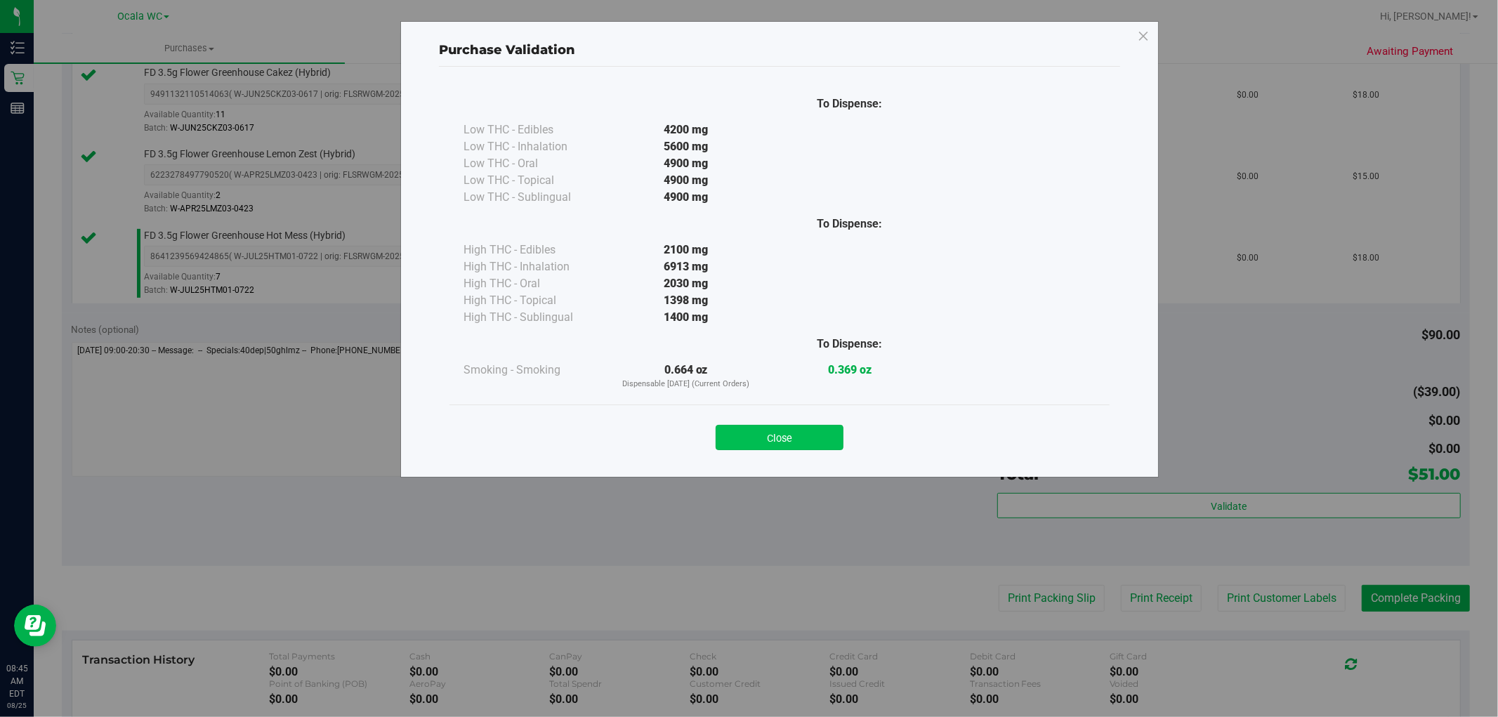
click at [766, 441] on button "Close" at bounding box center [780, 437] width 128 height 25
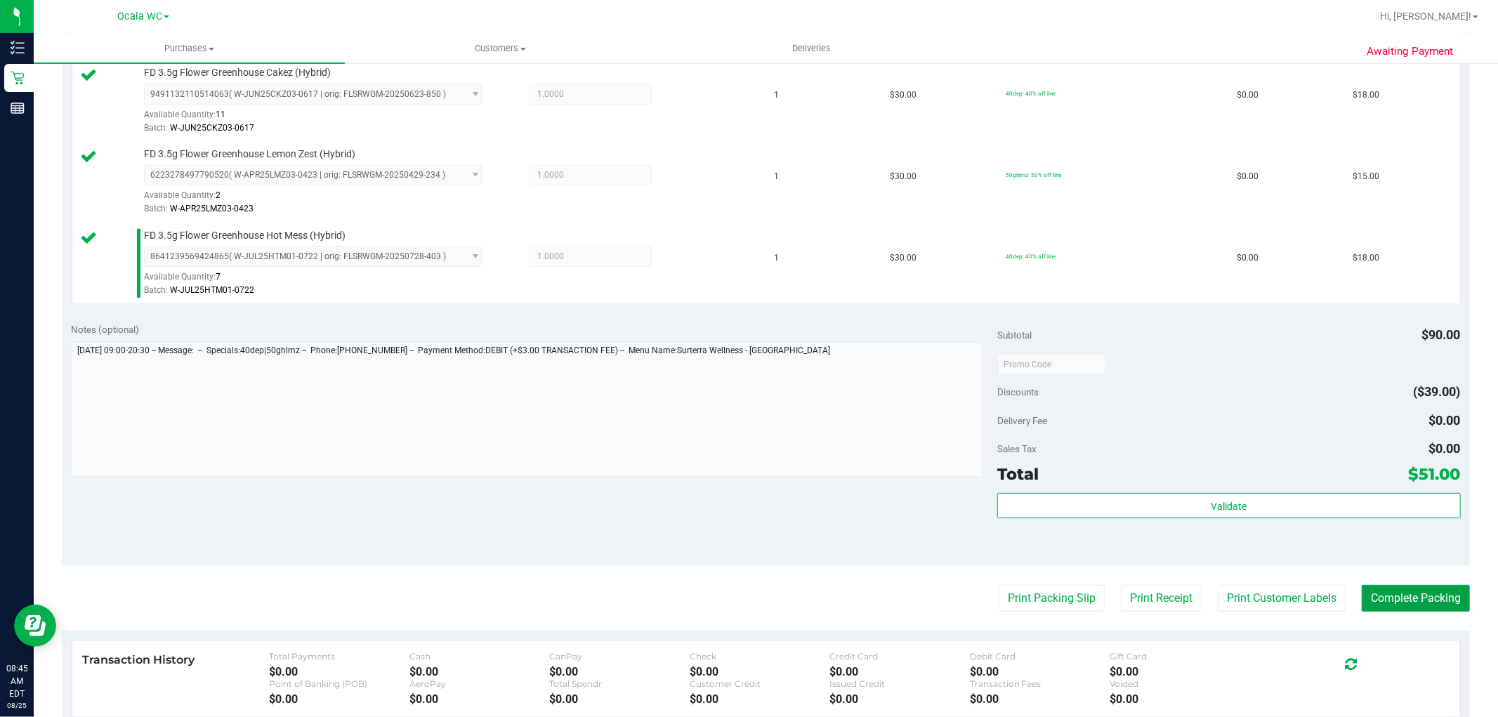
drag, startPoint x: 1370, startPoint y: 602, endPoint x: 1274, endPoint y: 467, distance: 165.3
click at [1372, 585] on button "Complete Packing" at bounding box center [1416, 598] width 108 height 27
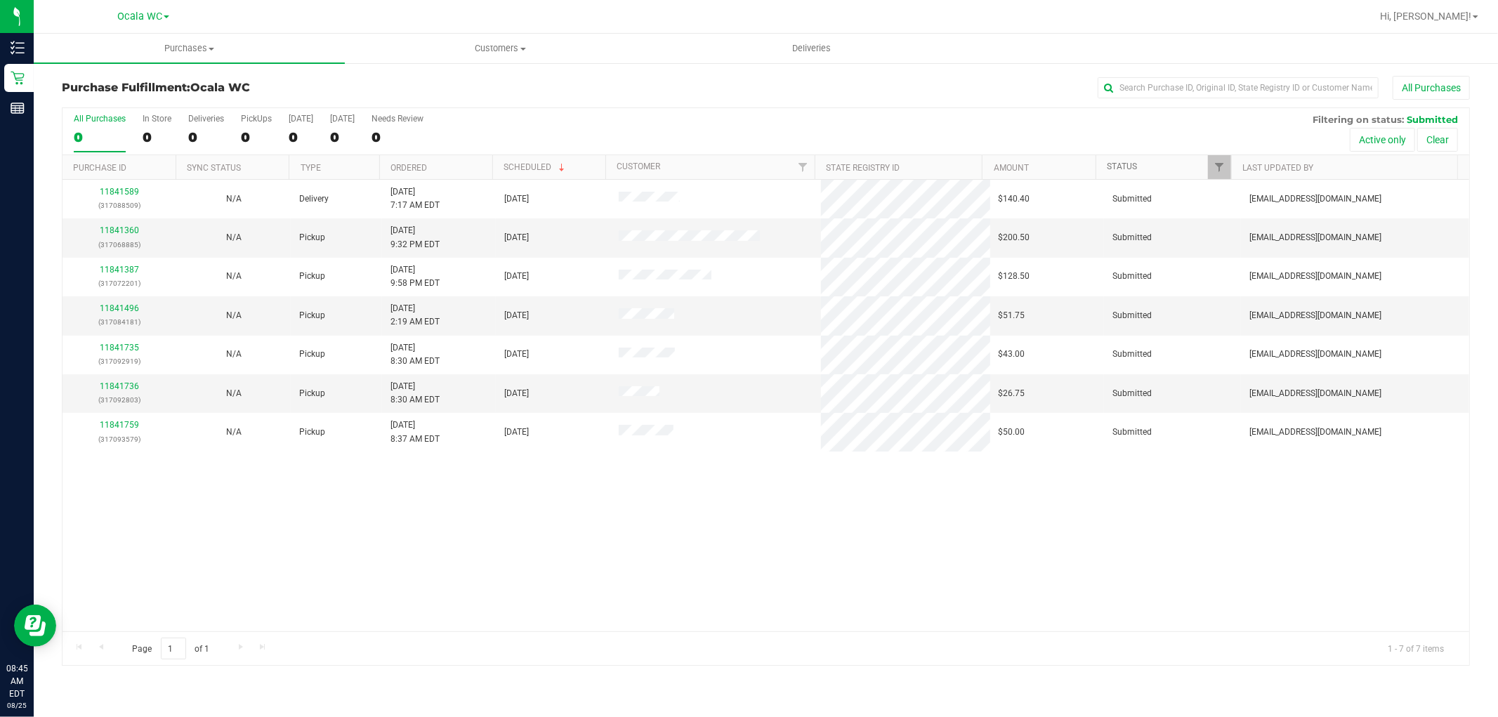
click at [1125, 169] on link "Status" at bounding box center [1122, 167] width 30 height 10
click at [1132, 152] on div "All Purchases 7 In Store 0 Deliveries 1 PickUps 6 [DATE] 6 [DATE] 0 Needs Revie…" at bounding box center [766, 131] width 1407 height 47
click at [1133, 183] on td "Submitted" at bounding box center [1172, 199] width 137 height 39
click at [1127, 166] on link "Status" at bounding box center [1130, 167] width 46 height 10
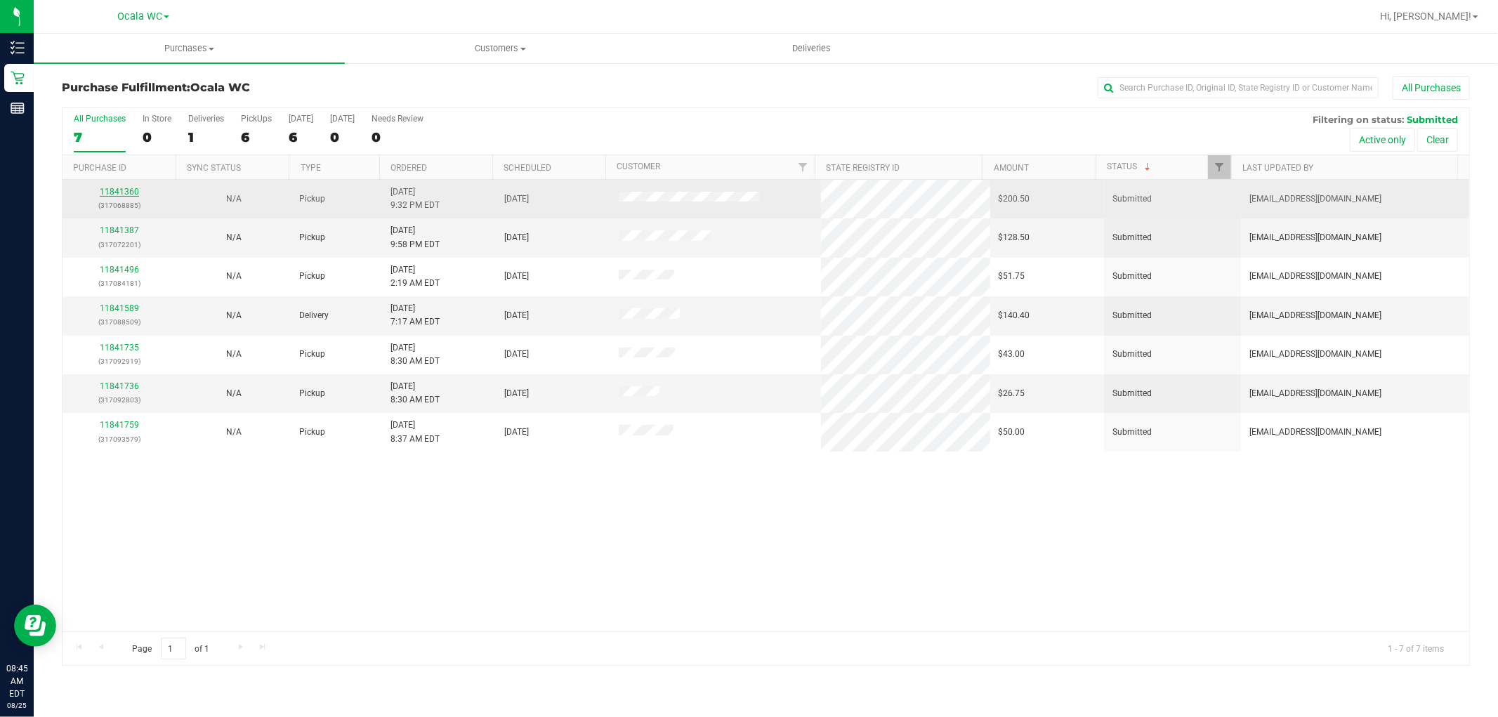
click at [115, 194] on link "11841360" at bounding box center [119, 192] width 39 height 10
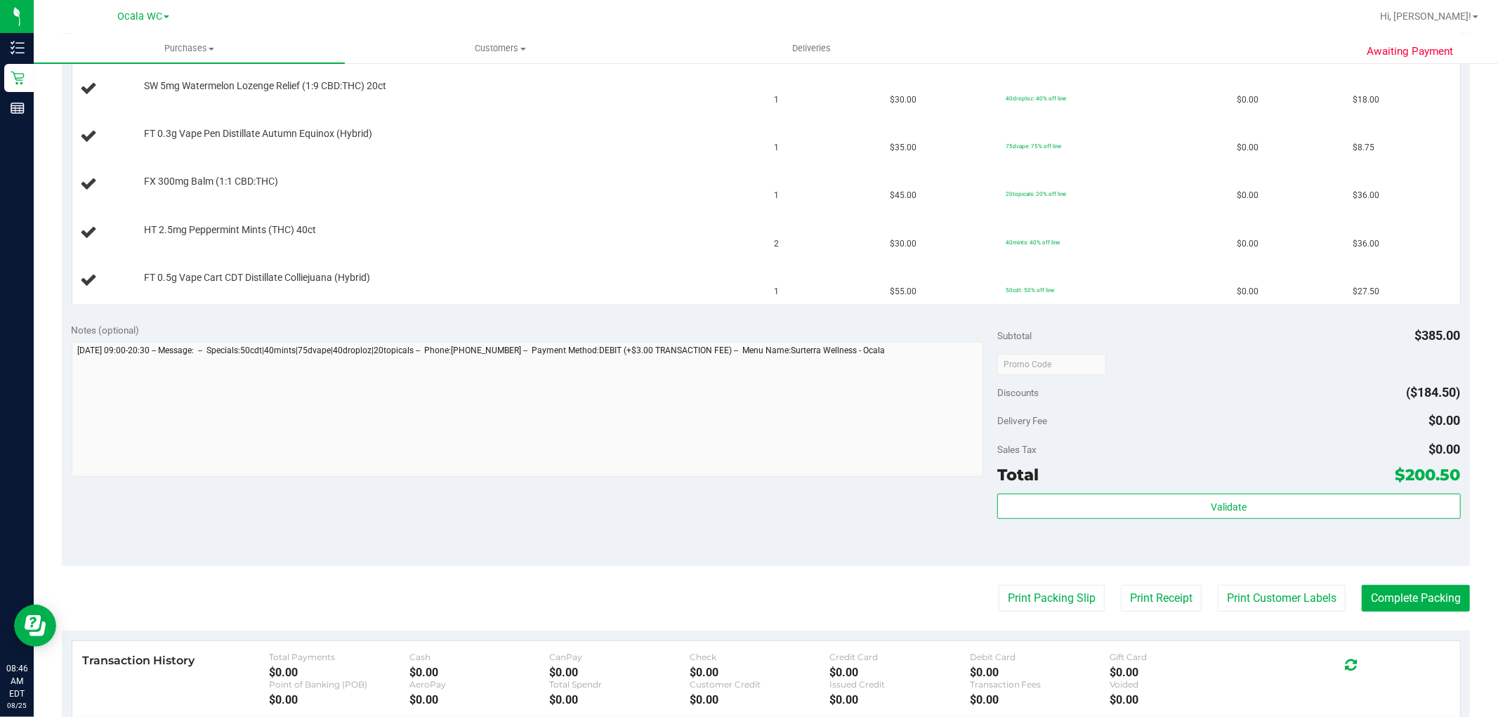
scroll to position [735, 0]
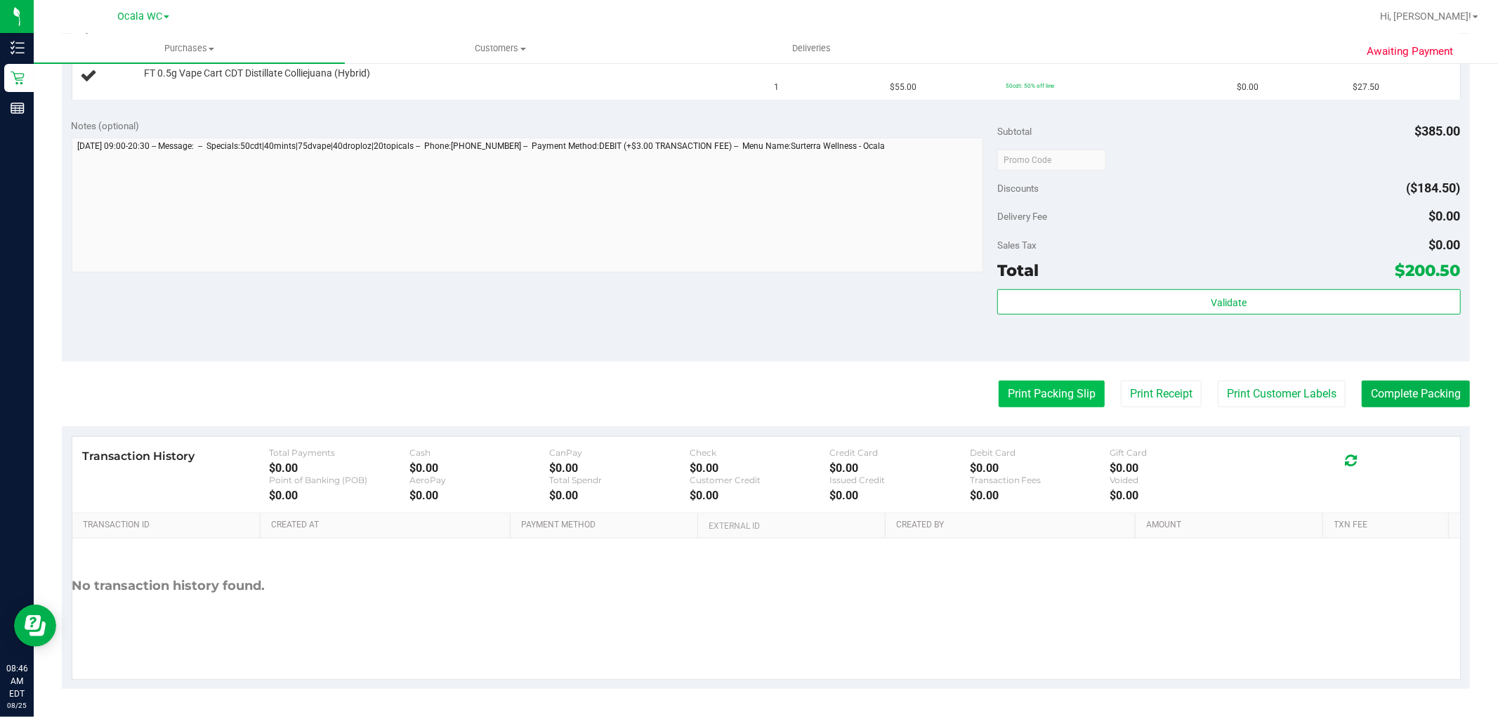
click at [1035, 398] on button "Print Packing Slip" at bounding box center [1052, 394] width 106 height 27
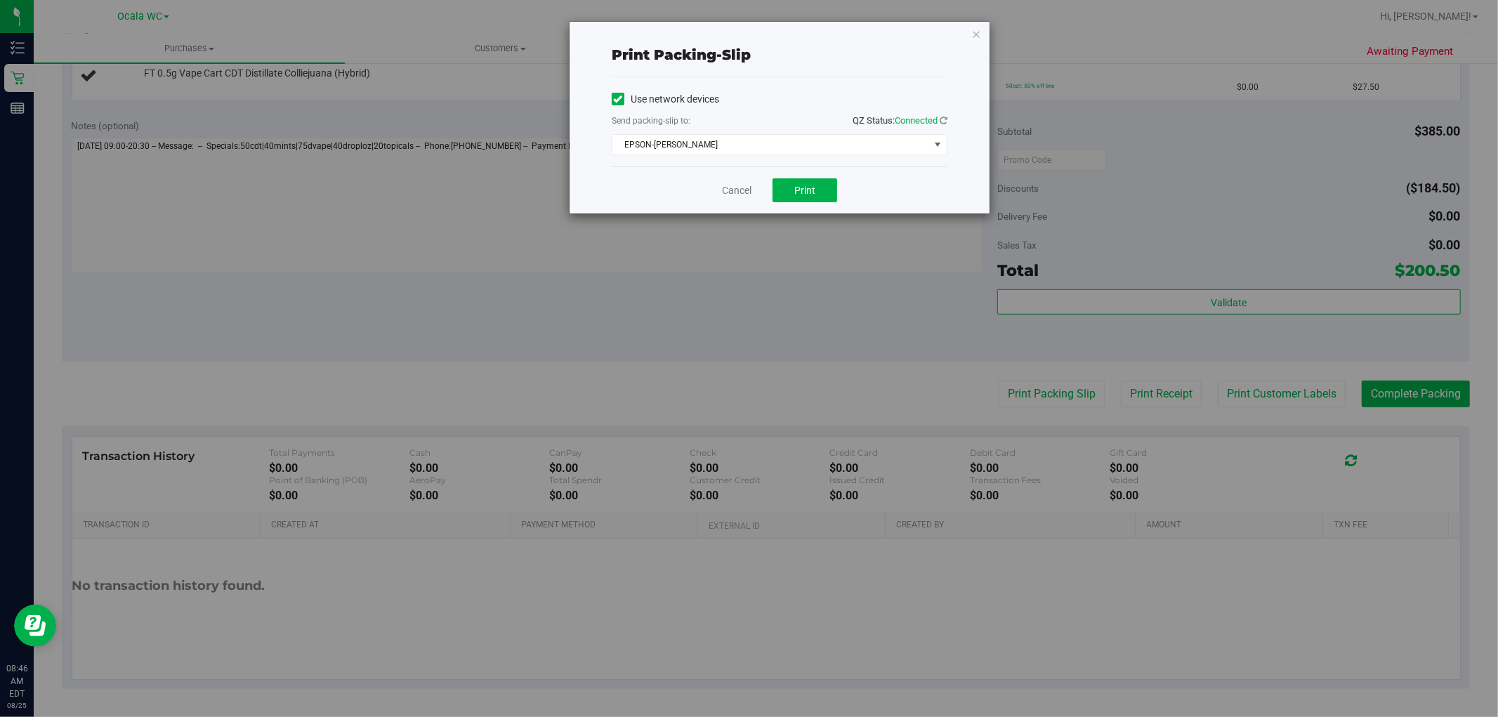
click at [770, 190] on div "Cancel Print" at bounding box center [780, 189] width 336 height 47
drag, startPoint x: 811, startPoint y: 188, endPoint x: 839, endPoint y: 140, distance: 54.8
click at [813, 185] on span "Print" at bounding box center [804, 190] width 21 height 11
click at [964, 31] on div "Print packing-slip Use network devices Send packing-slip to: QZ Status: Connect…" at bounding box center [780, 118] width 420 height 192
click at [977, 31] on icon "button" at bounding box center [976, 33] width 10 height 17
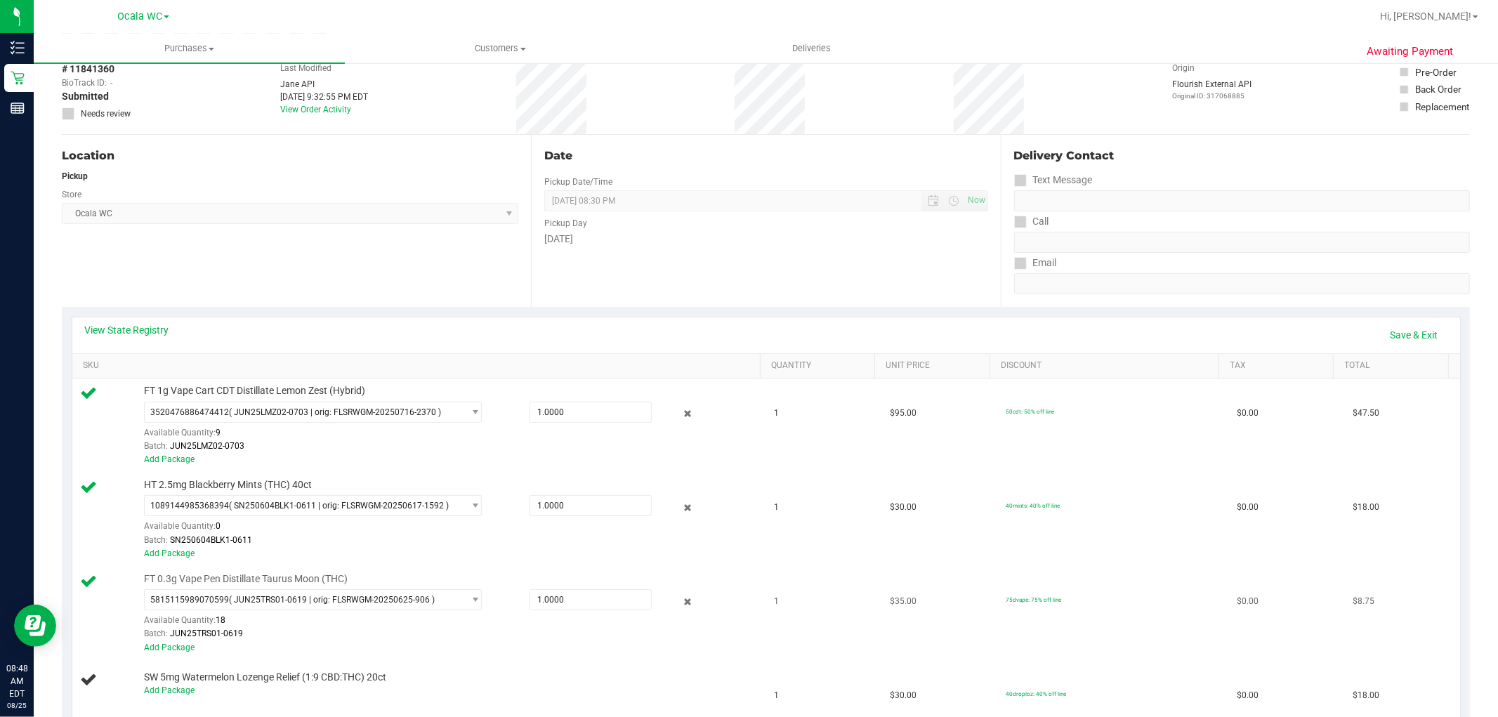
scroll to position [0, 0]
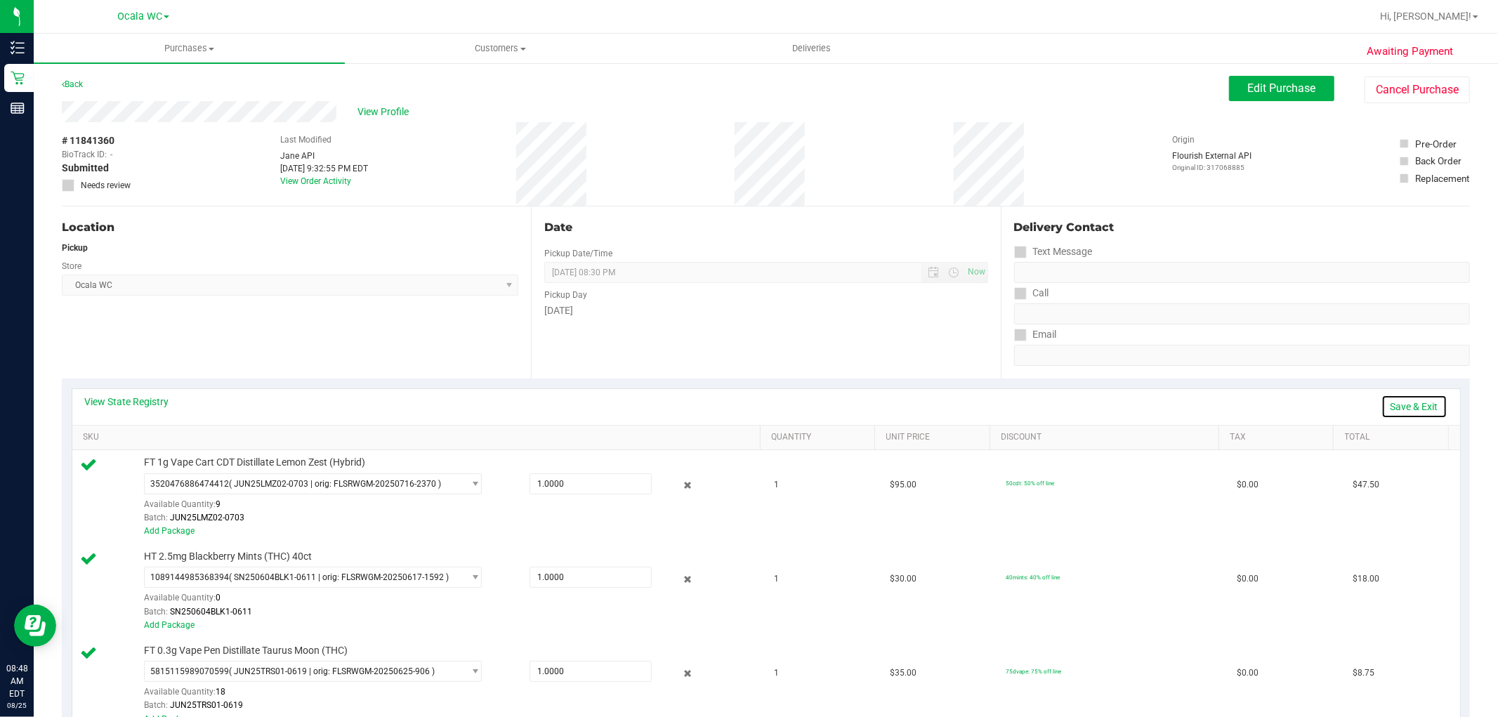
click at [1405, 408] on link "Save & Exit" at bounding box center [1415, 407] width 66 height 24
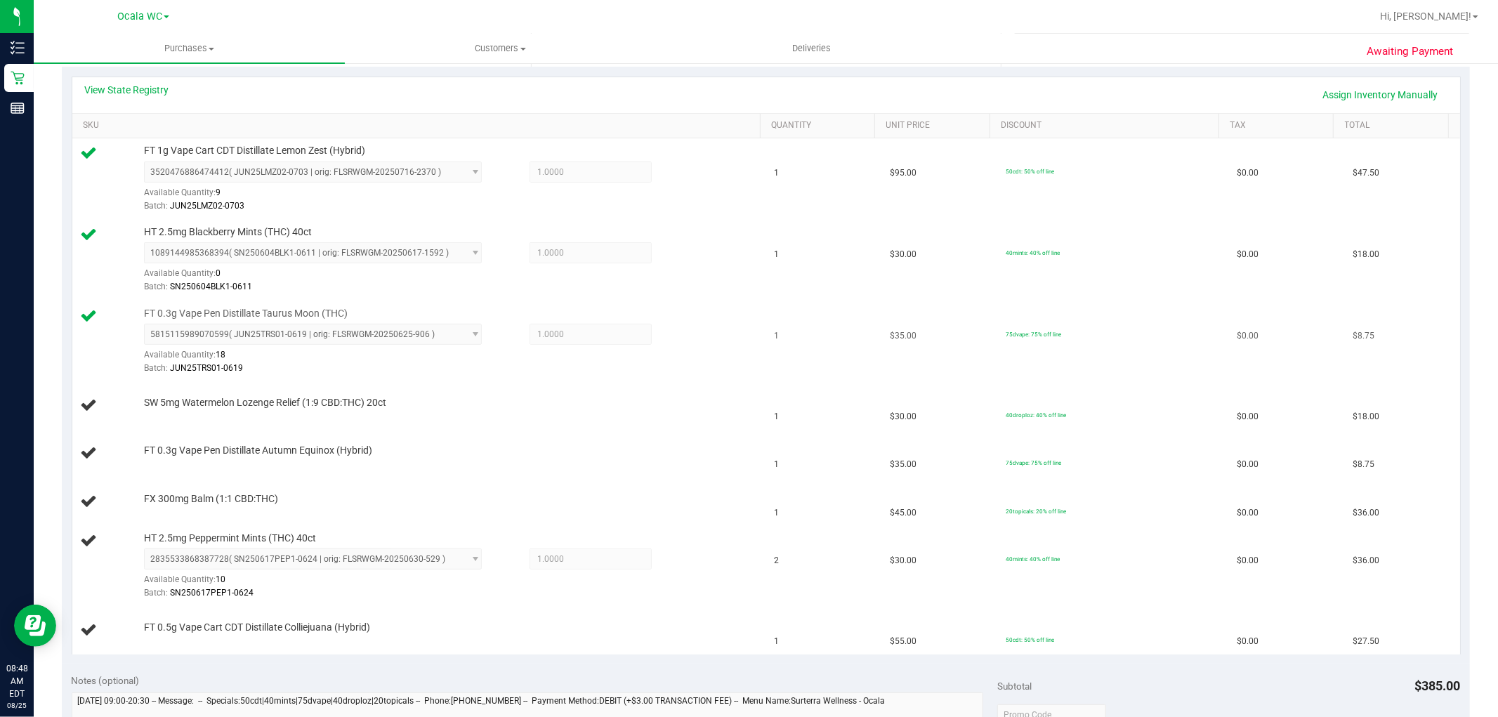
scroll to position [390, 0]
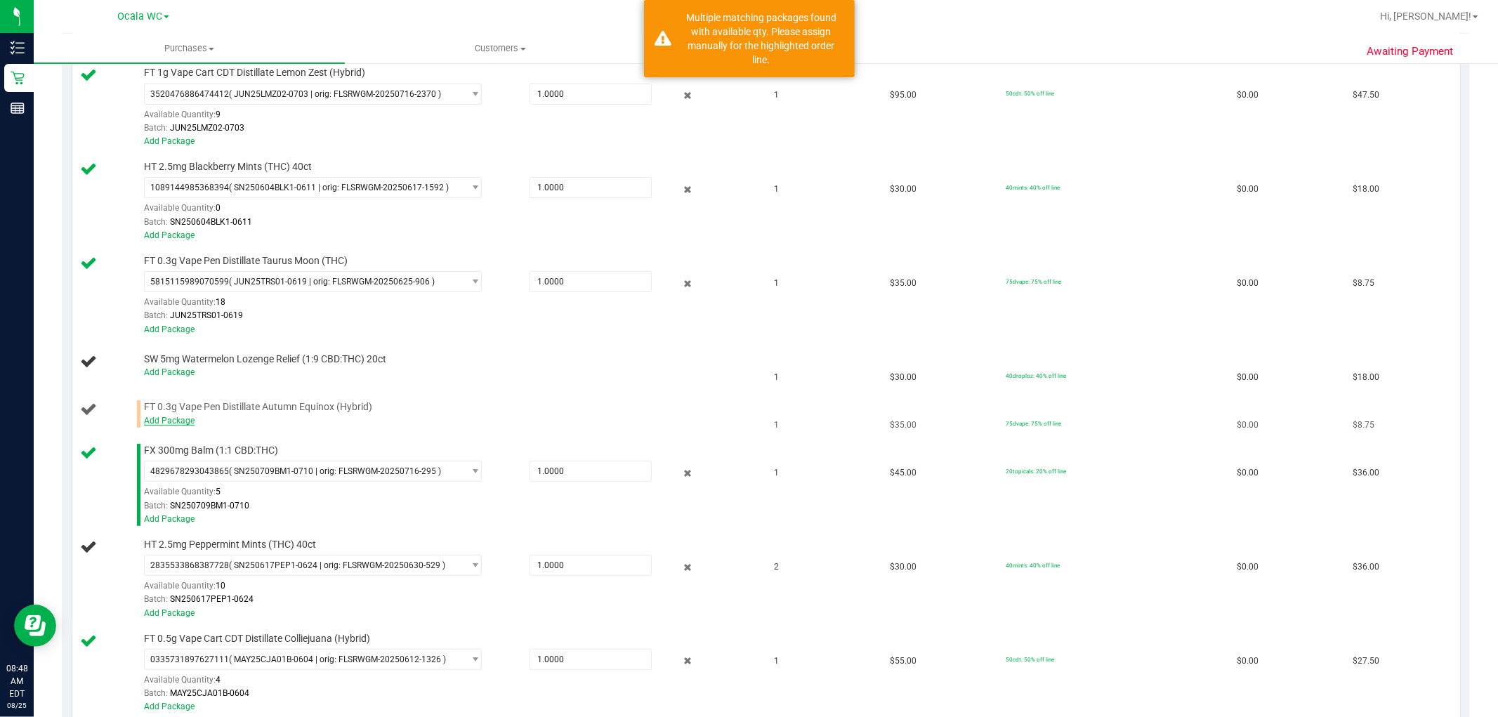
click at [171, 424] on link "Add Package" at bounding box center [169, 421] width 51 height 10
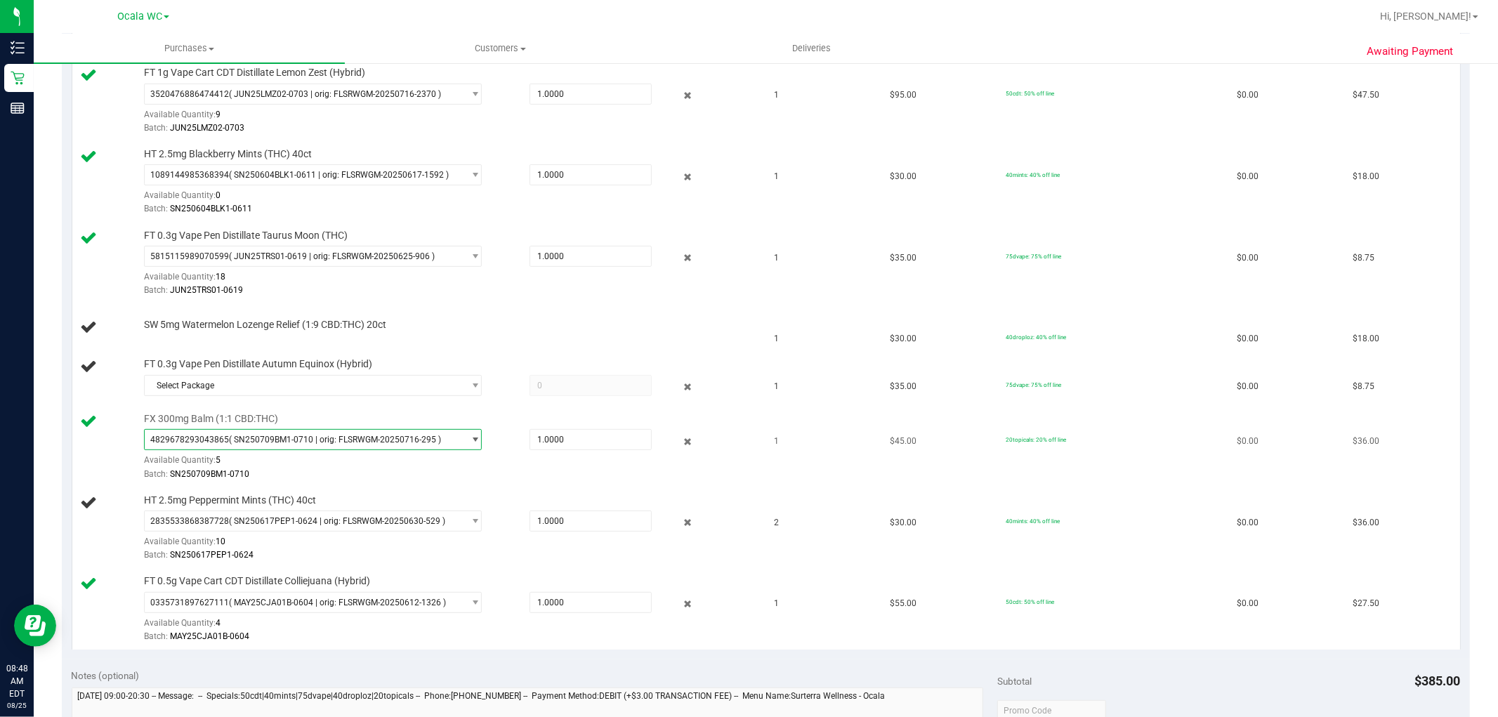
click at [443, 437] on span "4829678293043865 ( SN250709BM1-0710 | orig: FLSRWGM-20250716-295 )" at bounding box center [304, 440] width 319 height 20
click at [431, 494] on span "( SN250709BM1-0710 | orig: FLSRWGM-20250716-295 )" at bounding box center [338, 498] width 212 height 10
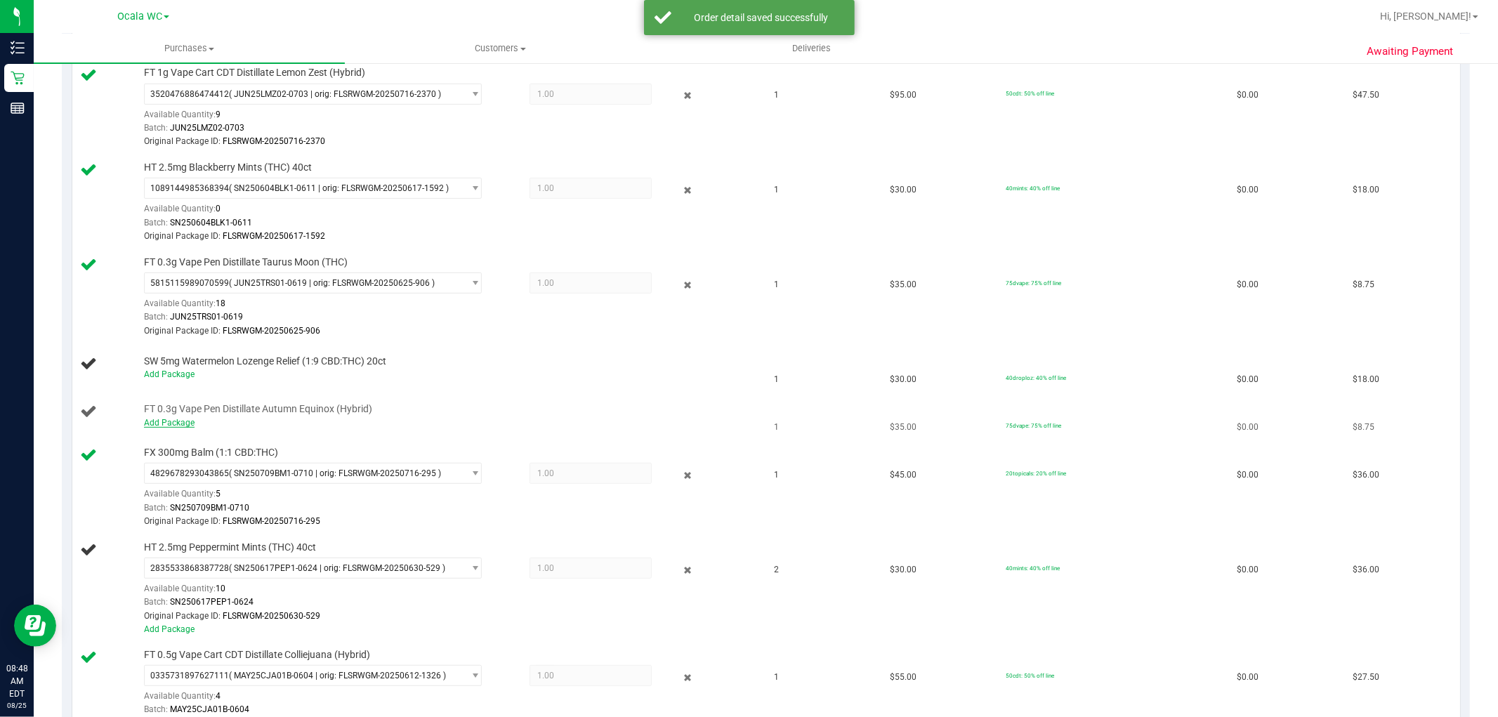
click at [176, 424] on link "Add Package" at bounding box center [169, 423] width 51 height 10
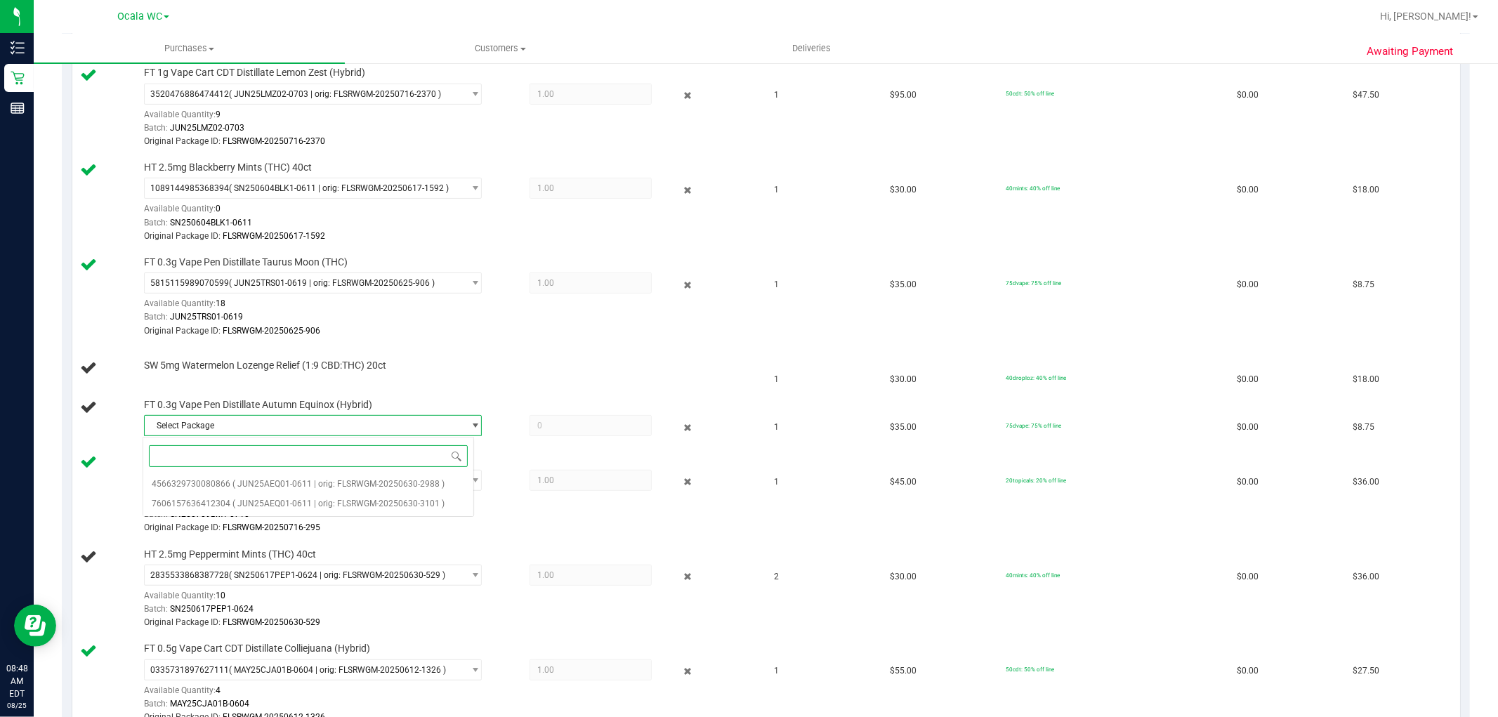
click at [187, 428] on span "Select Package" at bounding box center [304, 426] width 319 height 20
click at [407, 500] on span "( JUN25AEQ01-0611 | orig: FLSRWGM-20250630-3101 )" at bounding box center [338, 504] width 212 height 10
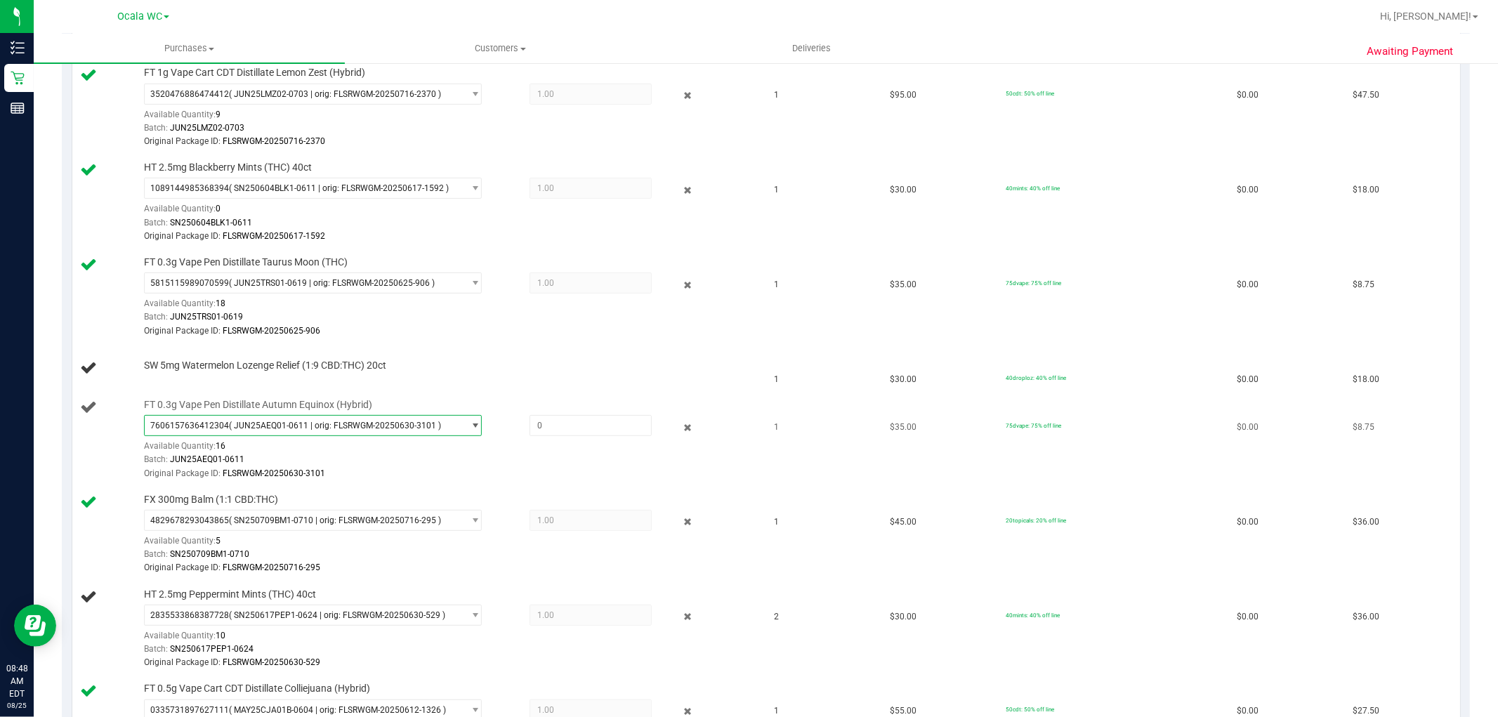
click at [388, 431] on span "( JUN25AEQ01-0611 | orig: FLSRWGM-20250630-3101 )" at bounding box center [335, 426] width 212 height 10
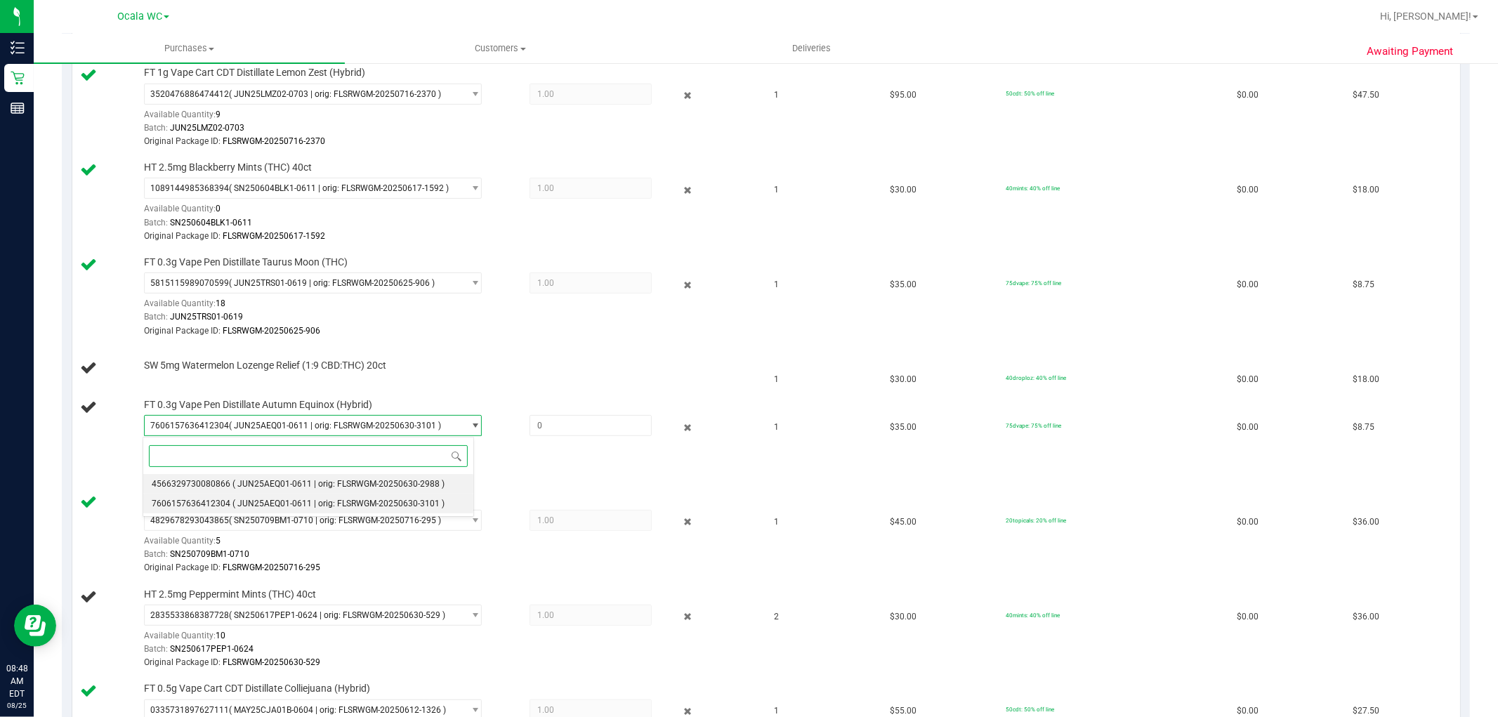
click at [343, 482] on span "( JUN25AEQ01-0611 | orig: FLSRWGM-20250630-2988 )" at bounding box center [338, 484] width 212 height 10
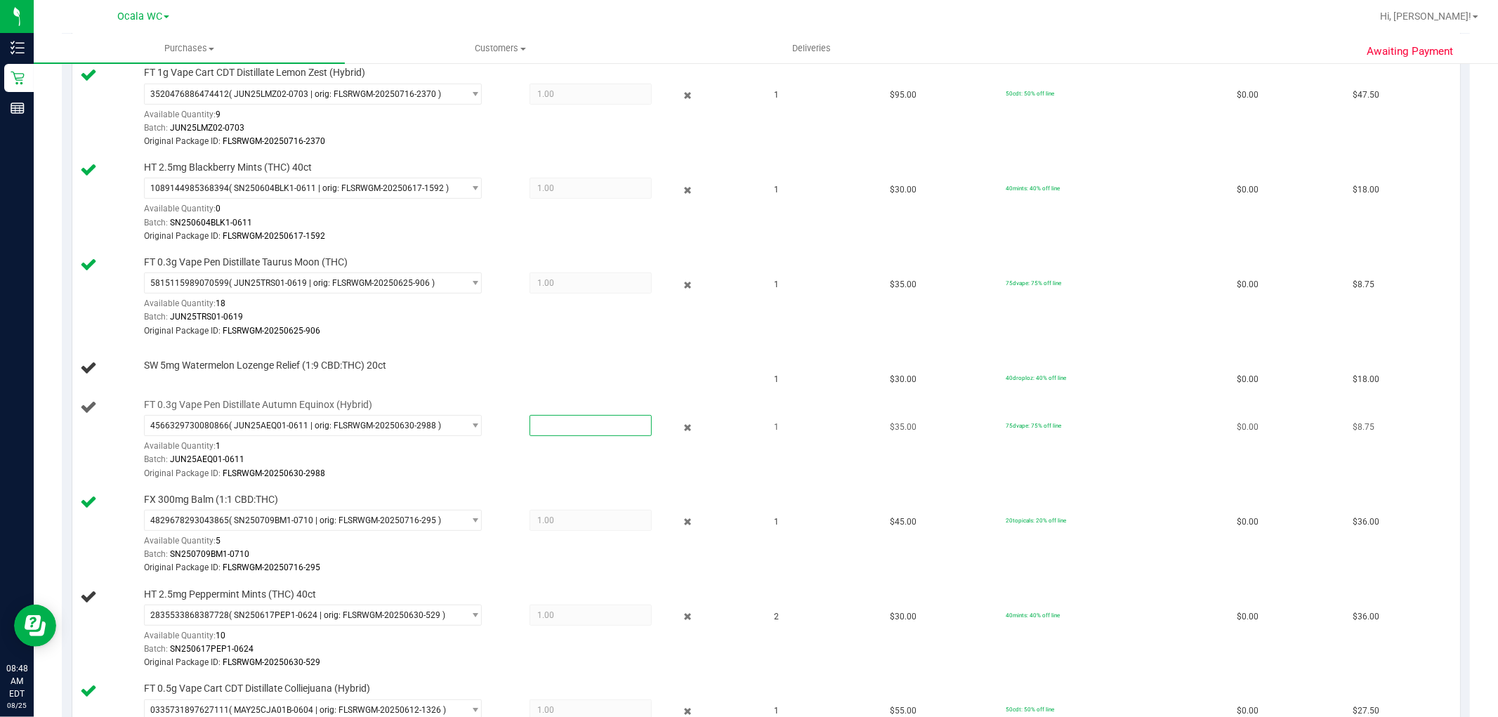
click at [569, 425] on span at bounding box center [591, 425] width 122 height 21
type input "1"
type input "1.0000"
click at [589, 373] on div at bounding box center [449, 372] width 610 height 1
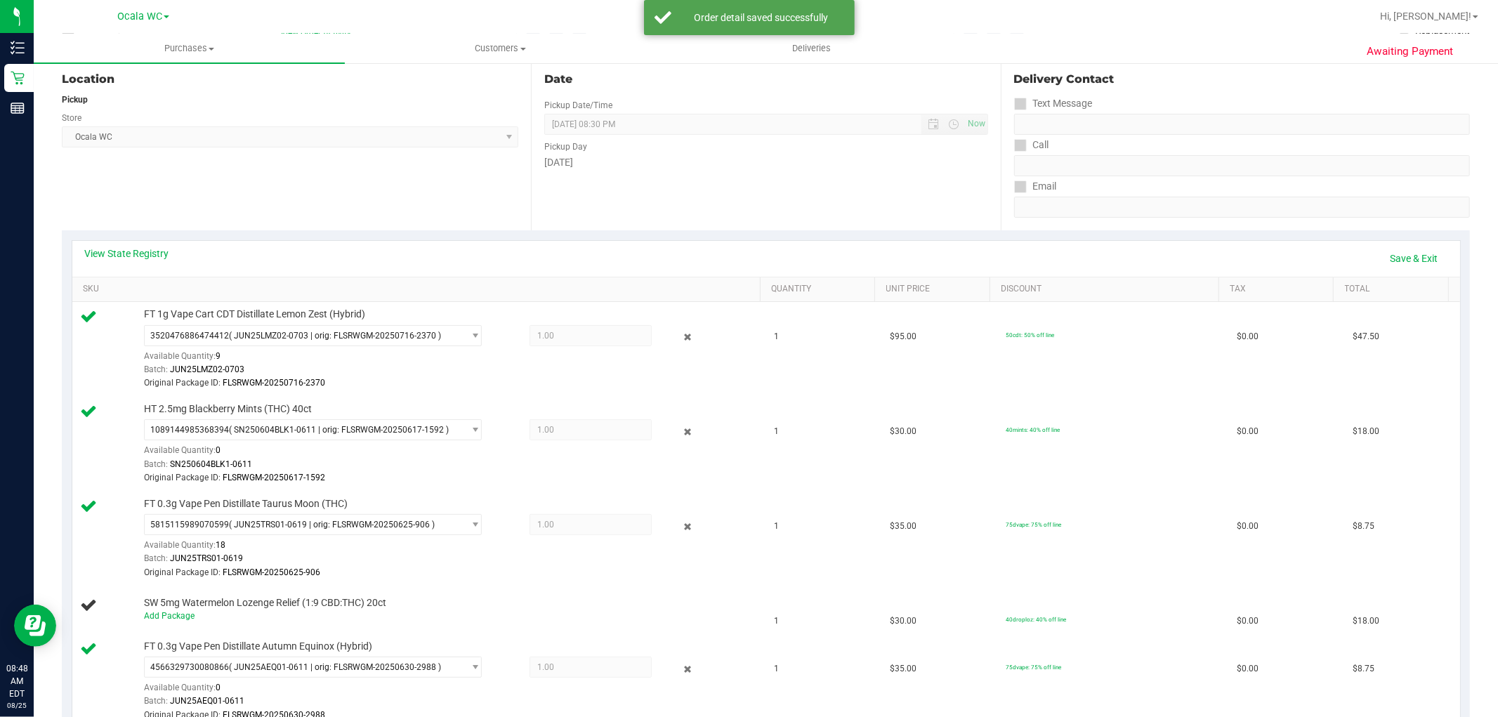
scroll to position [0, 0]
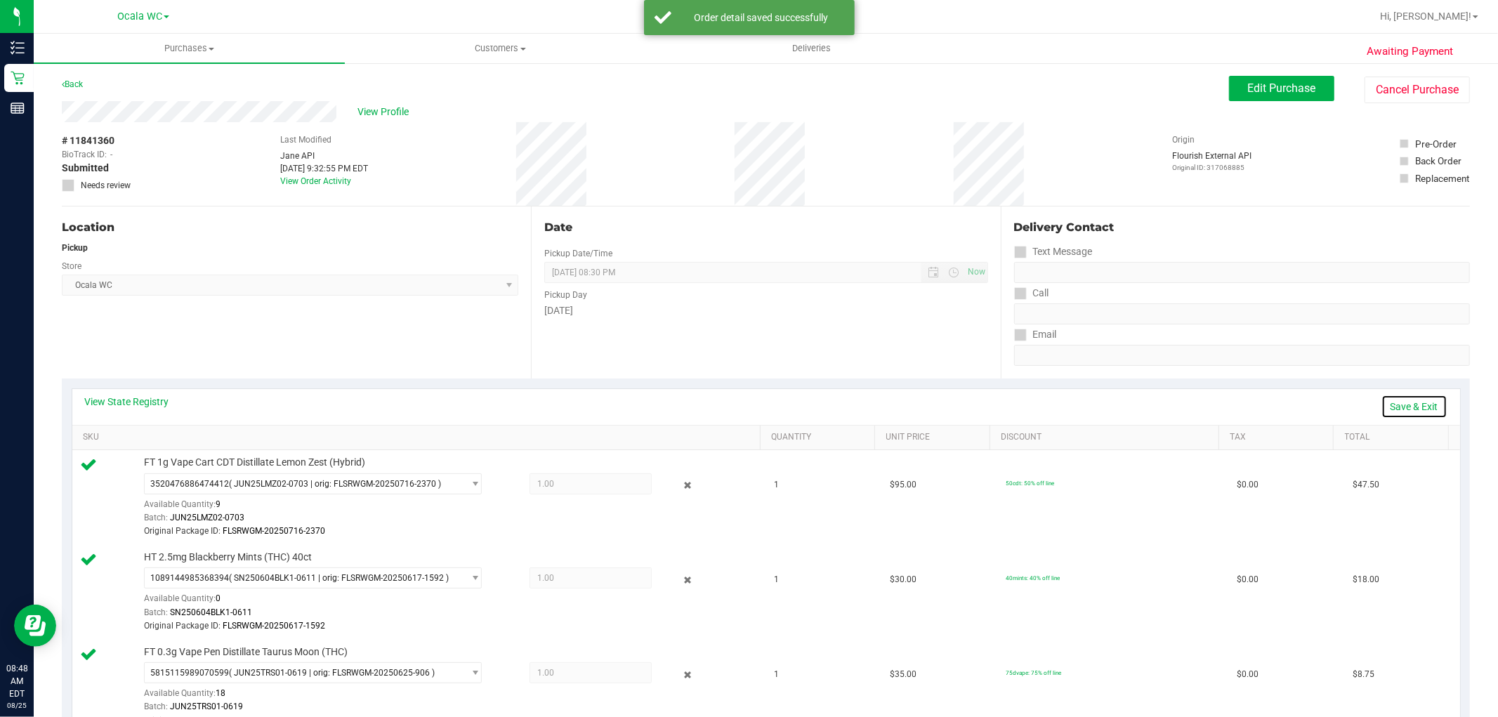
click at [1398, 400] on link "Save & Exit" at bounding box center [1415, 407] width 66 height 24
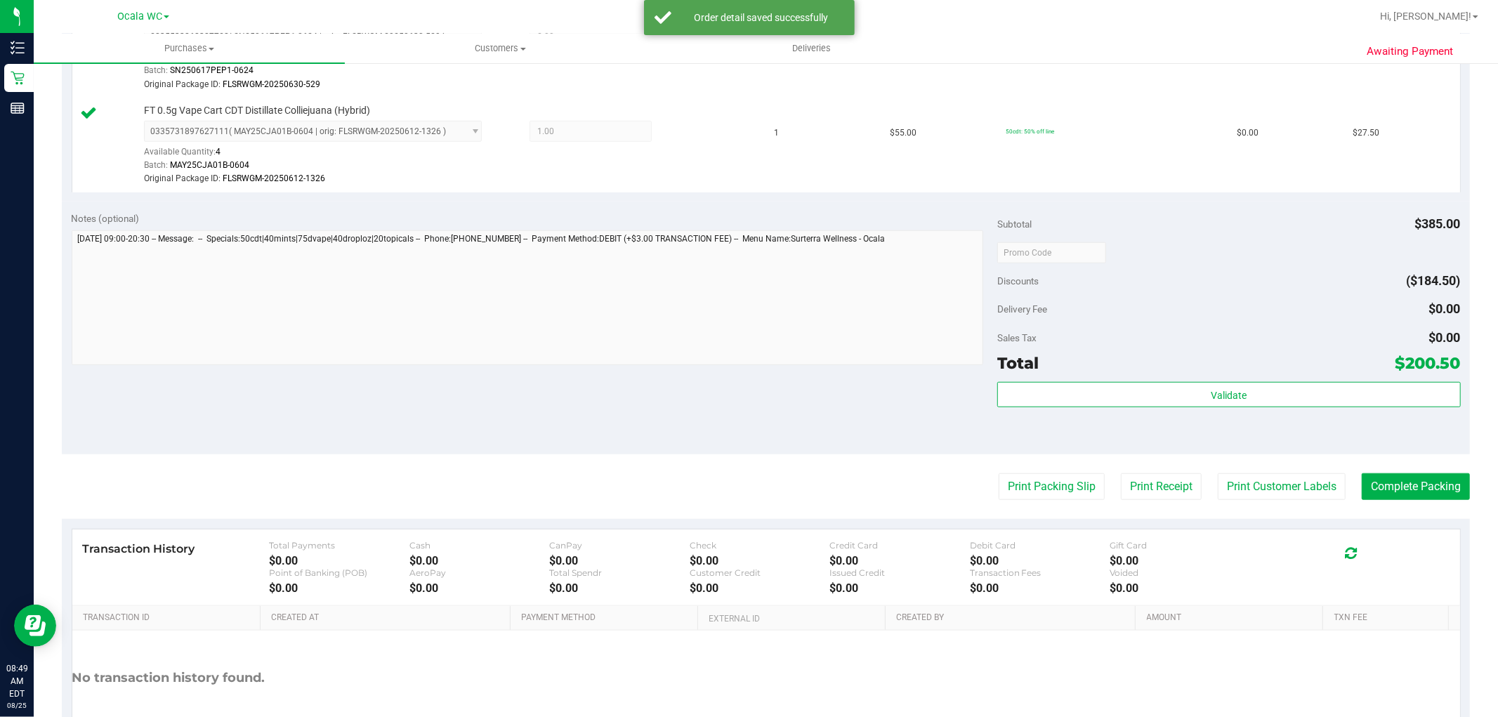
scroll to position [1002, 0]
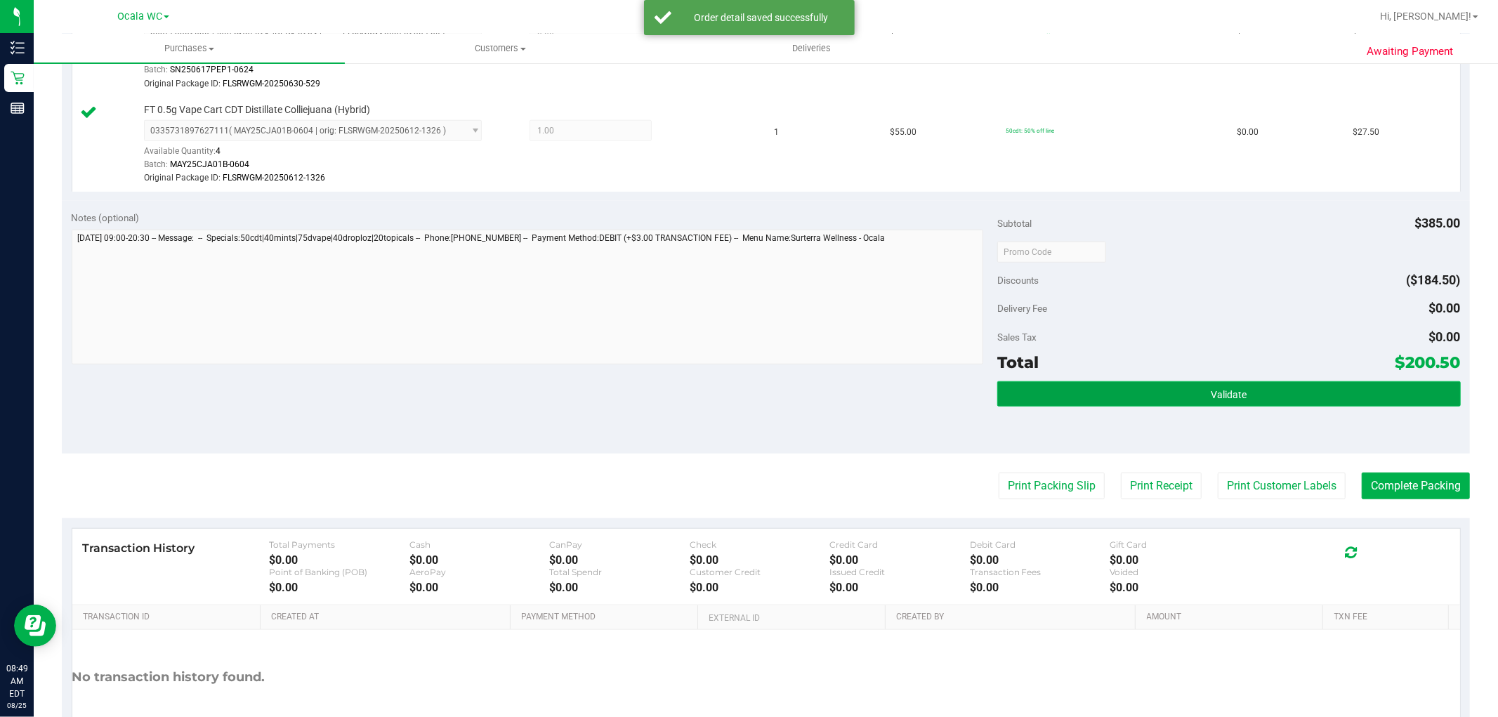
click at [1311, 396] on button "Validate" at bounding box center [1228, 393] width 463 height 25
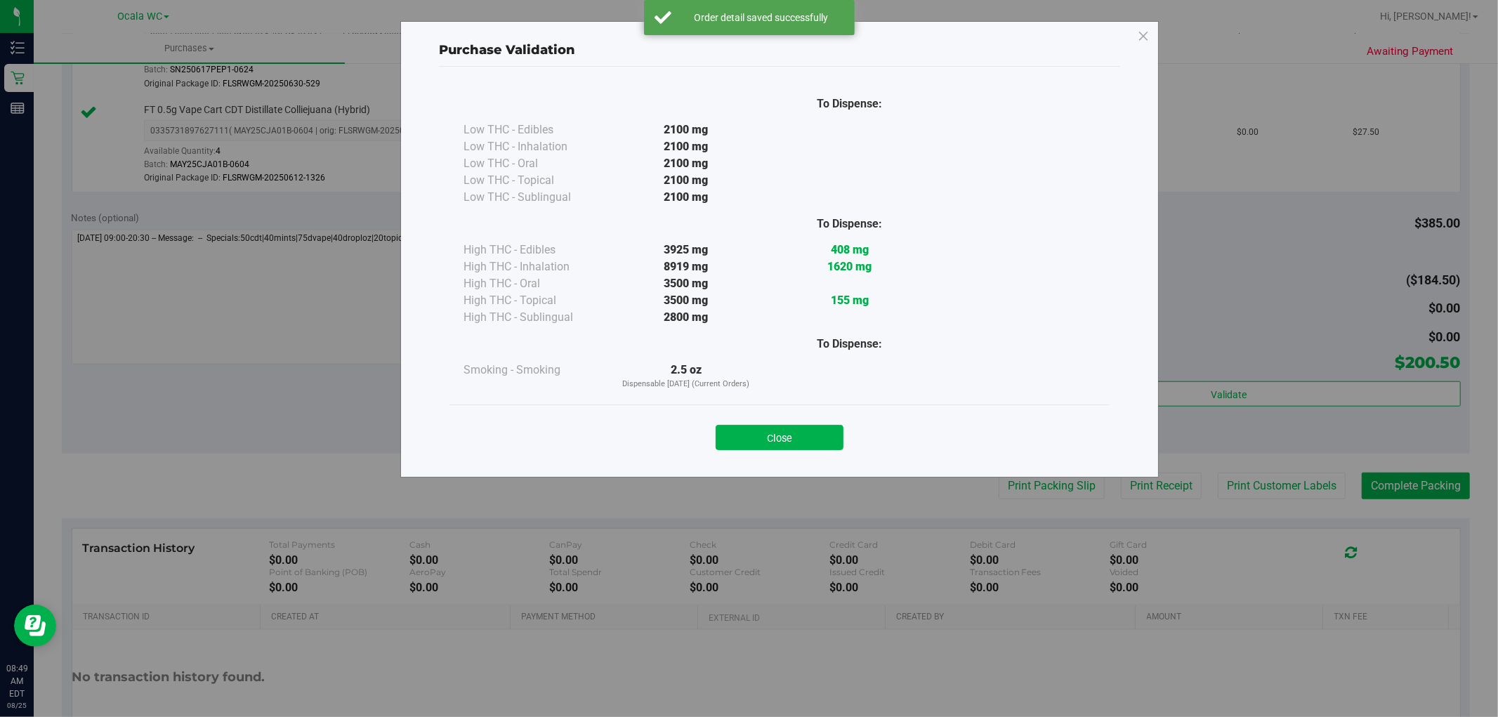
click at [1413, 490] on div "Purchase Validation To Dispense: Low THC - Edibles 2100 mg" at bounding box center [754, 358] width 1509 height 717
click at [775, 448] on button "Close" at bounding box center [780, 437] width 128 height 25
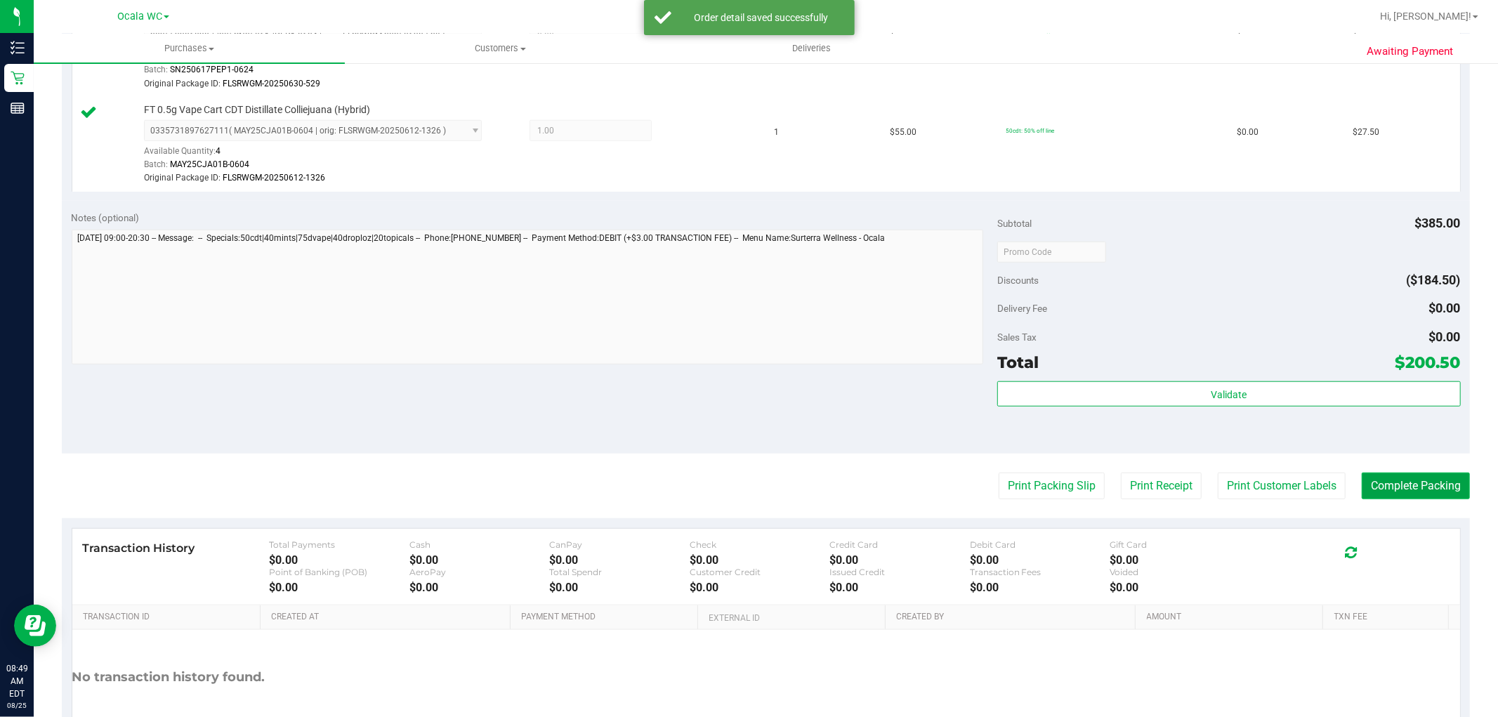
click at [1426, 487] on button "Complete Packing" at bounding box center [1416, 486] width 108 height 27
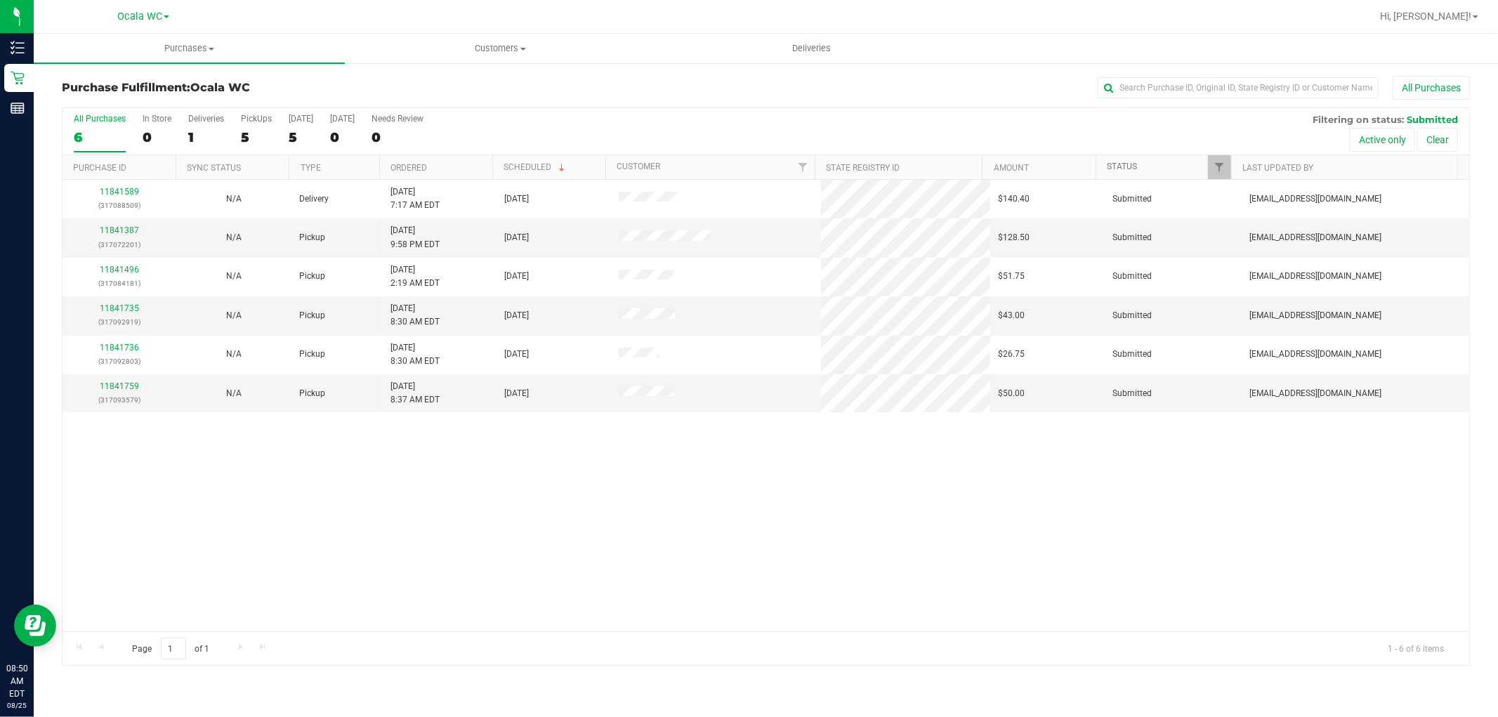
click at [1107, 164] on link "Status" at bounding box center [1122, 167] width 30 height 10
click at [1122, 169] on link "Status" at bounding box center [1130, 167] width 46 height 10
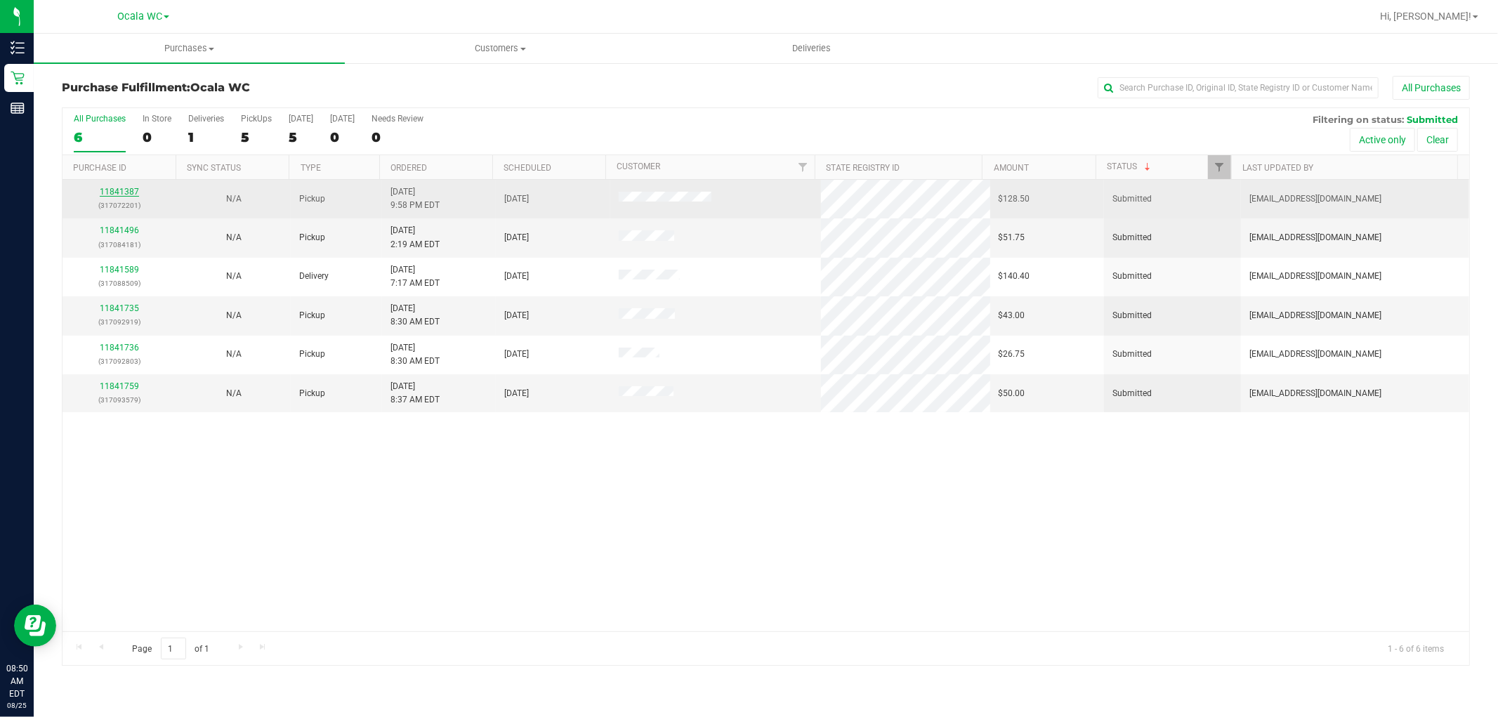
click at [124, 192] on link "11841387" at bounding box center [119, 192] width 39 height 10
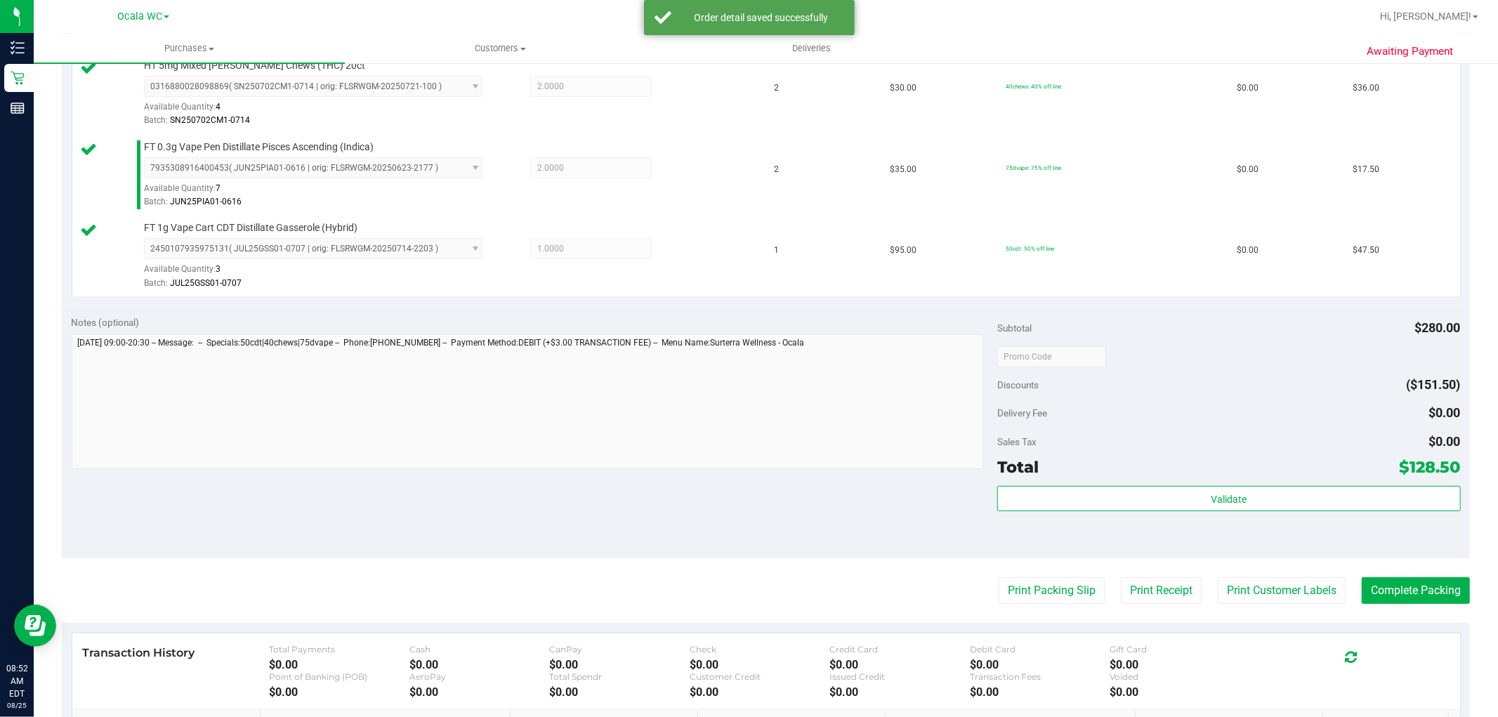
scroll to position [479, 0]
click at [1056, 585] on button "Print Packing Slip" at bounding box center [1052, 590] width 106 height 27
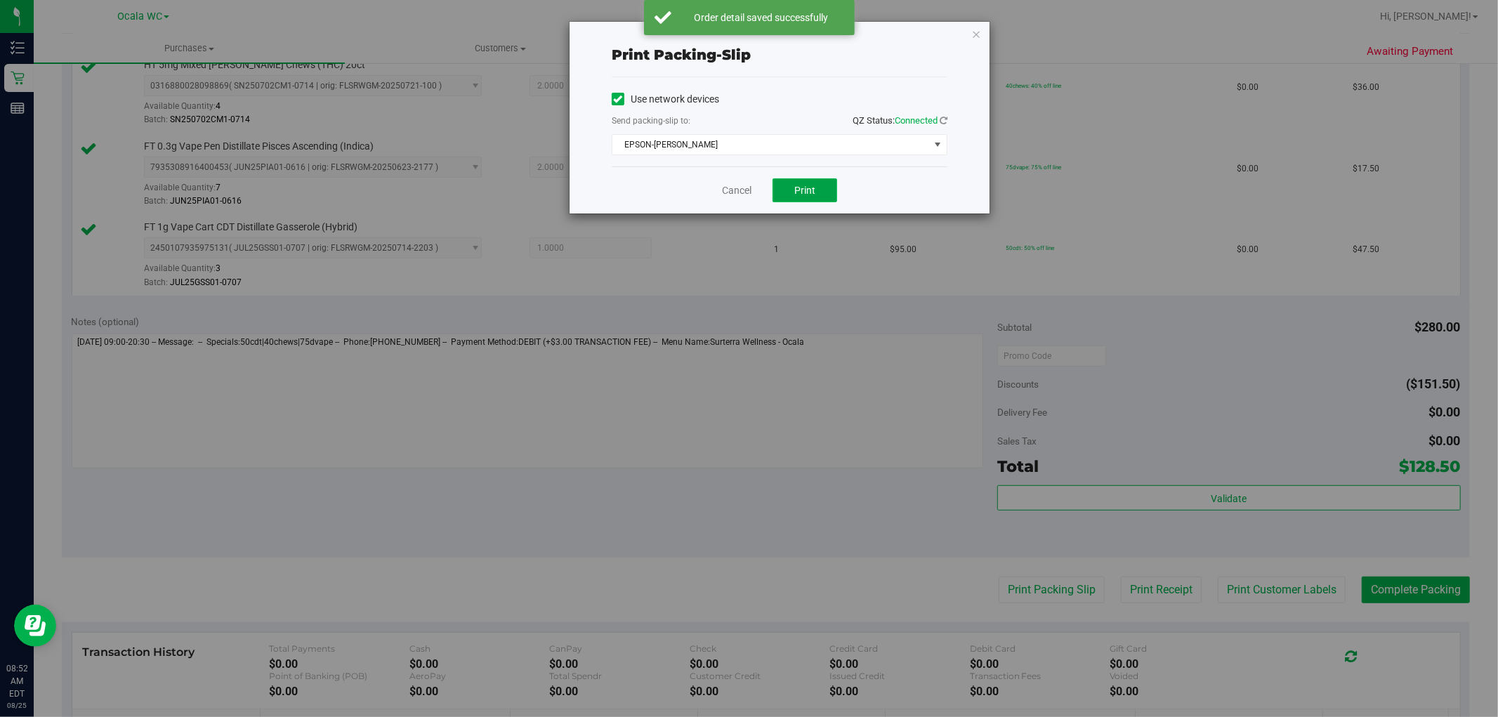
click at [815, 195] on span "Print" at bounding box center [804, 190] width 21 height 11
click at [727, 186] on link "Cancel" at bounding box center [737, 190] width 30 height 15
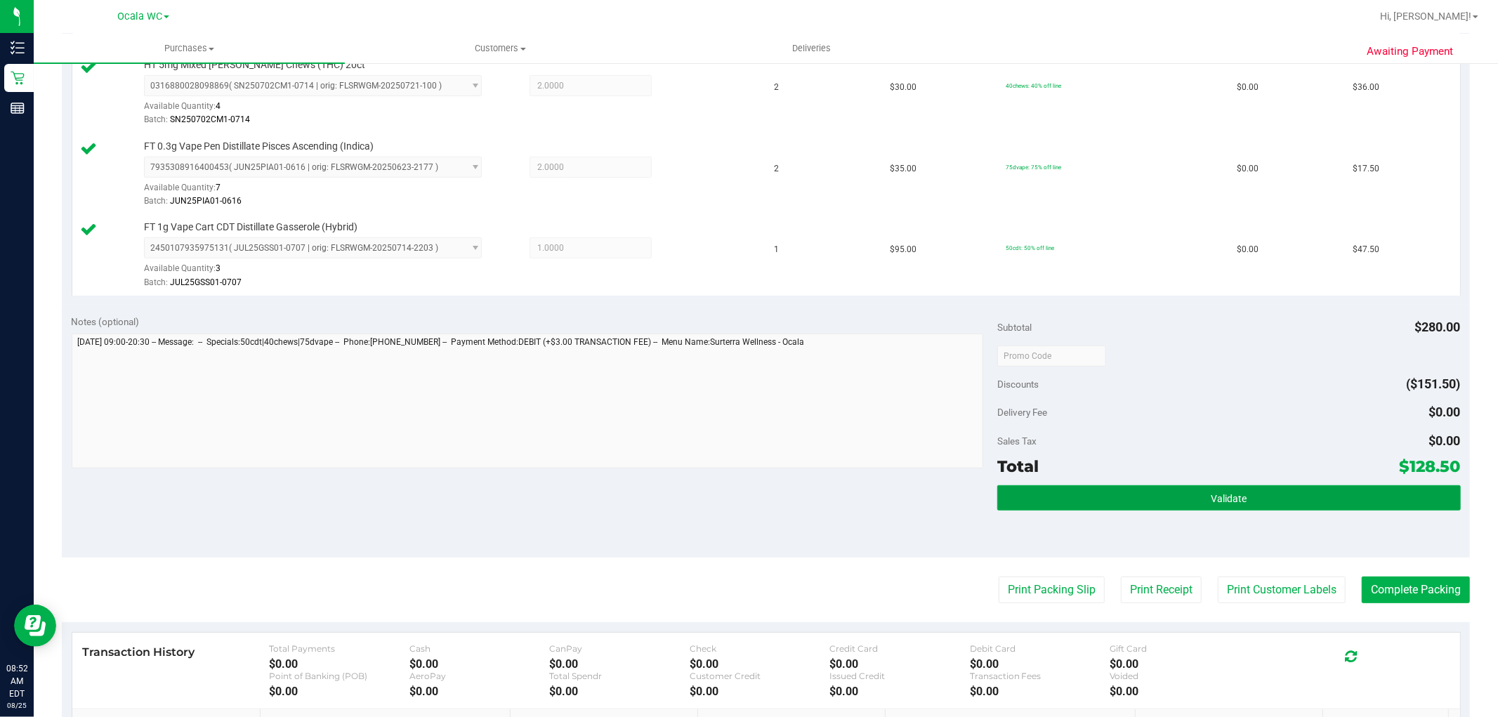
drag, startPoint x: 1370, startPoint y: 492, endPoint x: 1470, endPoint y: 630, distance: 170.0
click at [1382, 518] on div "Validate" at bounding box center [1228, 516] width 463 height 63
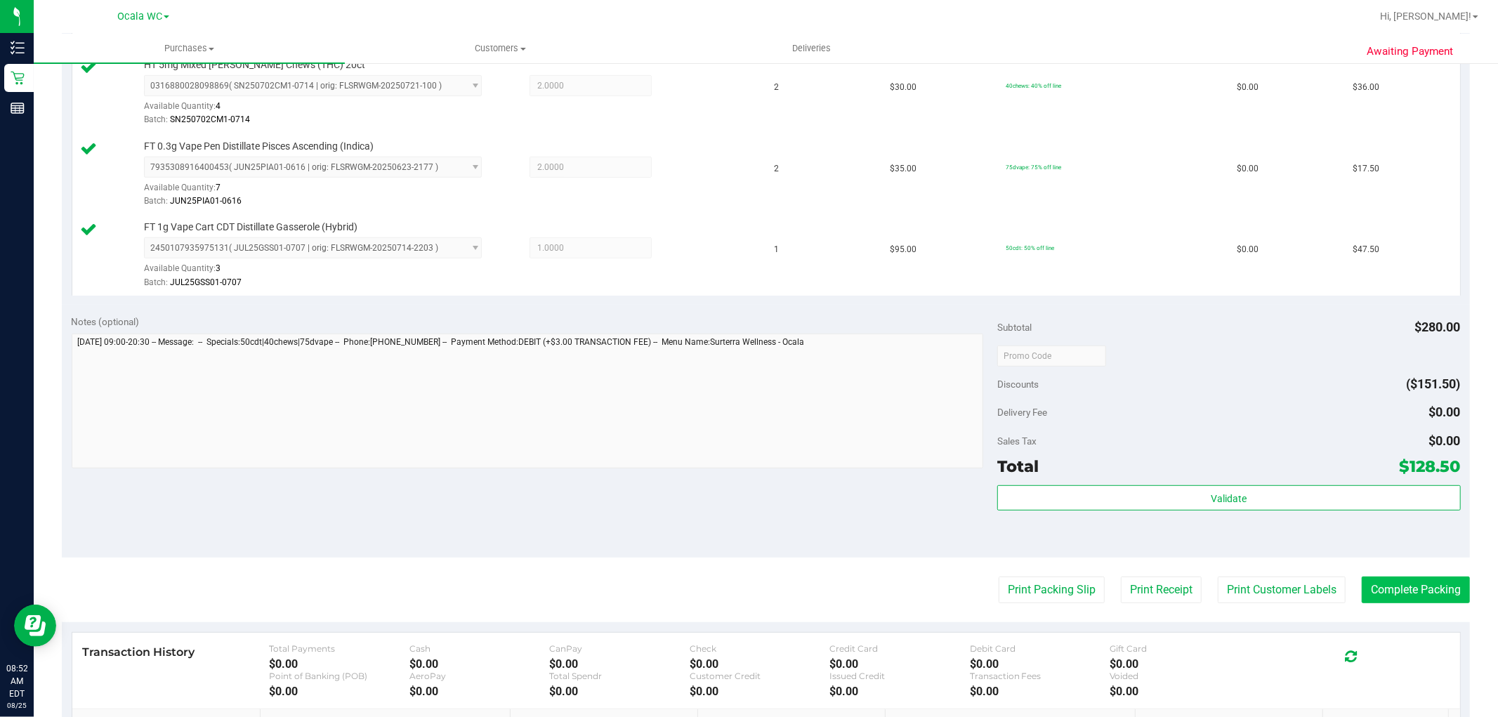
drag, startPoint x: 1469, startPoint y: 630, endPoint x: 1427, endPoint y: 583, distance: 62.7
click at [1456, 614] on div "Awaiting Payment Back Edit Purchase Cancel Purchase View Profile # 11841387 Bio…" at bounding box center [766, 248] width 1464 height 1330
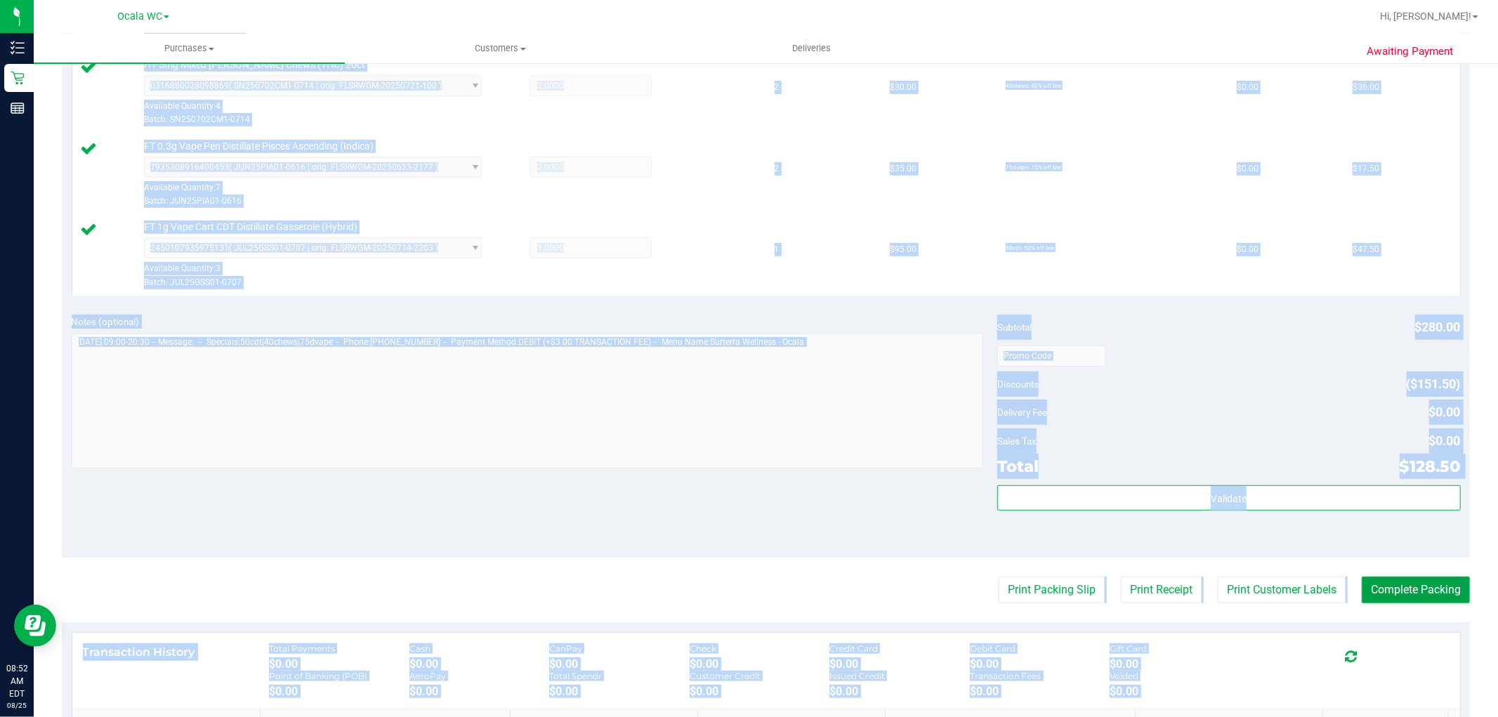
click at [1427, 583] on button "Complete Packing" at bounding box center [1416, 590] width 108 height 27
click at [790, 546] on div "Notes (optional) Subtotal $280.00 Discounts ($151.50) Delivery Fee $0.00 Sales …" at bounding box center [766, 431] width 1408 height 253
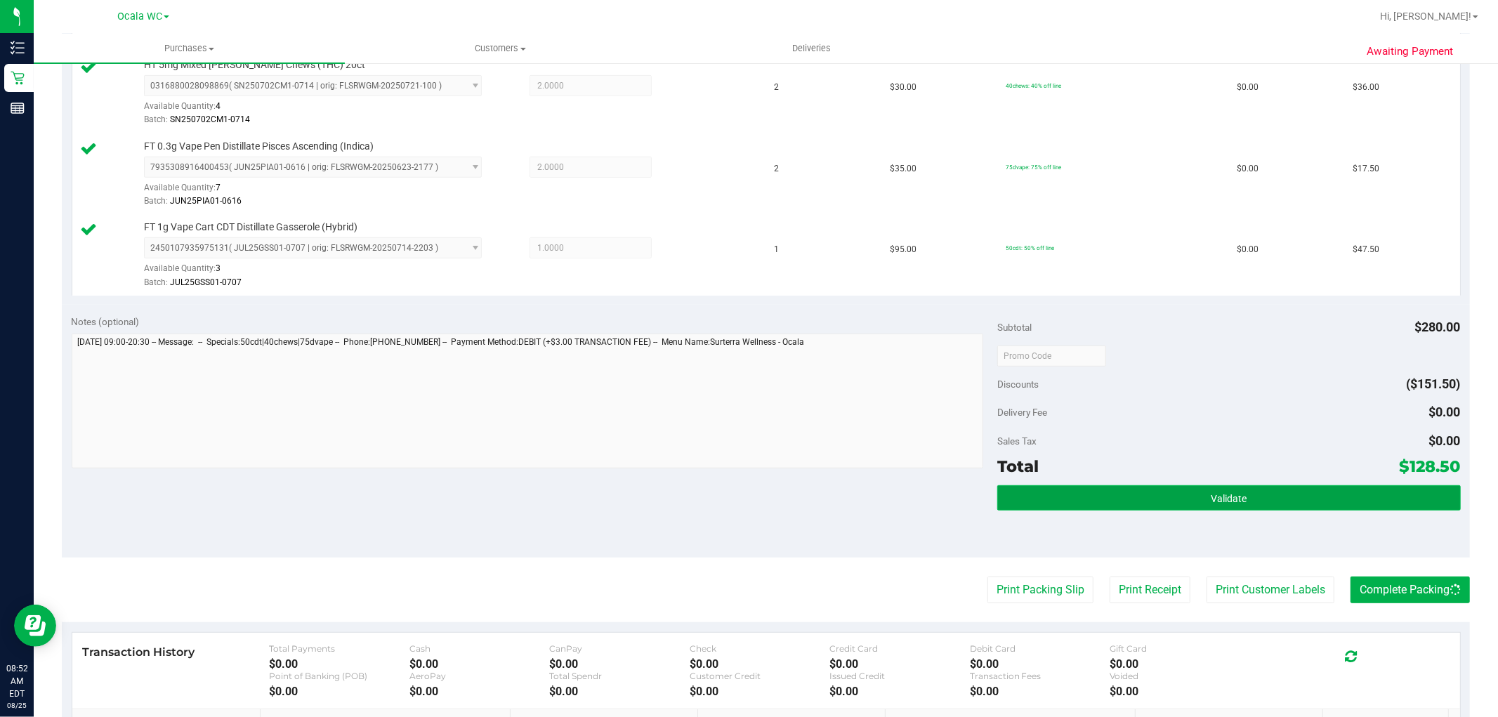
click at [1101, 500] on button "Validate" at bounding box center [1228, 497] width 463 height 25
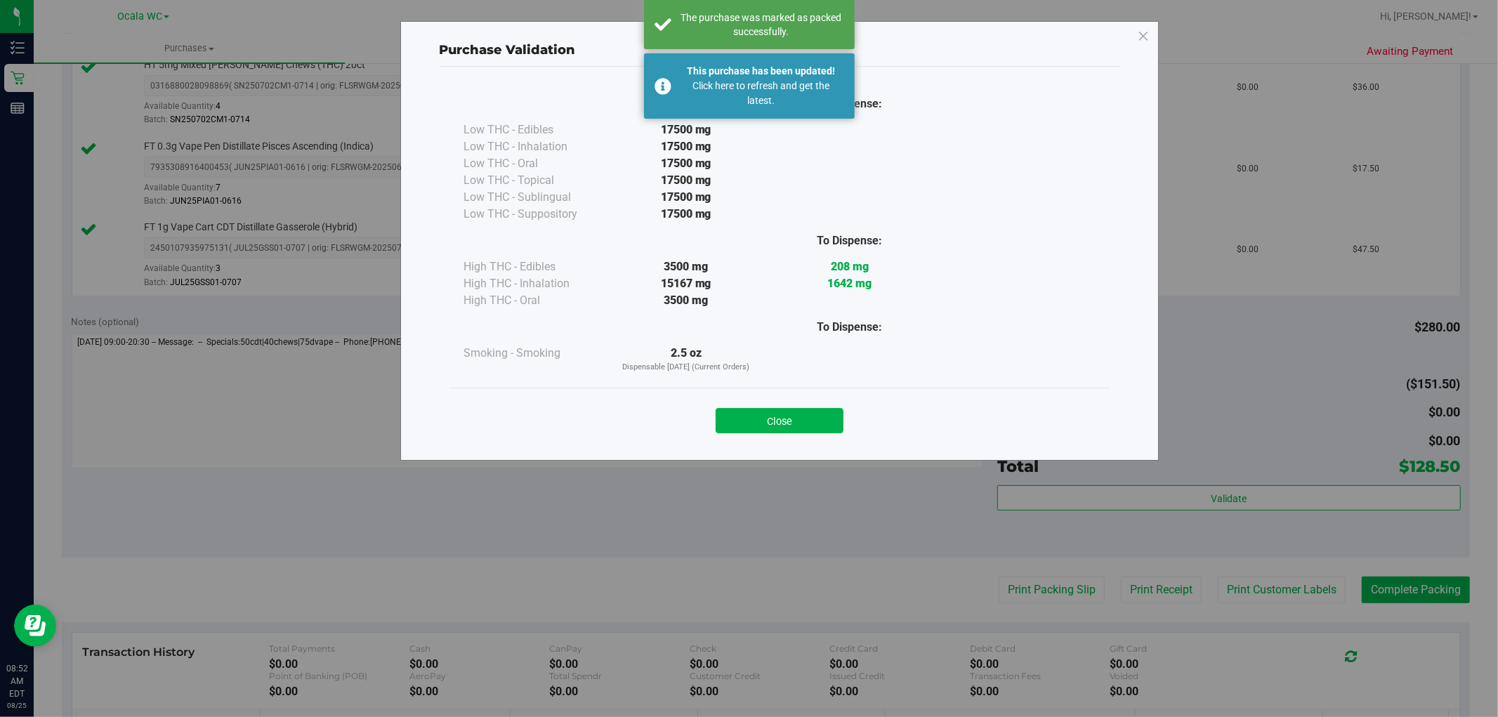
click at [848, 430] on div "Close" at bounding box center [779, 416] width 639 height 35
click at [827, 424] on button "Close" at bounding box center [780, 420] width 128 height 25
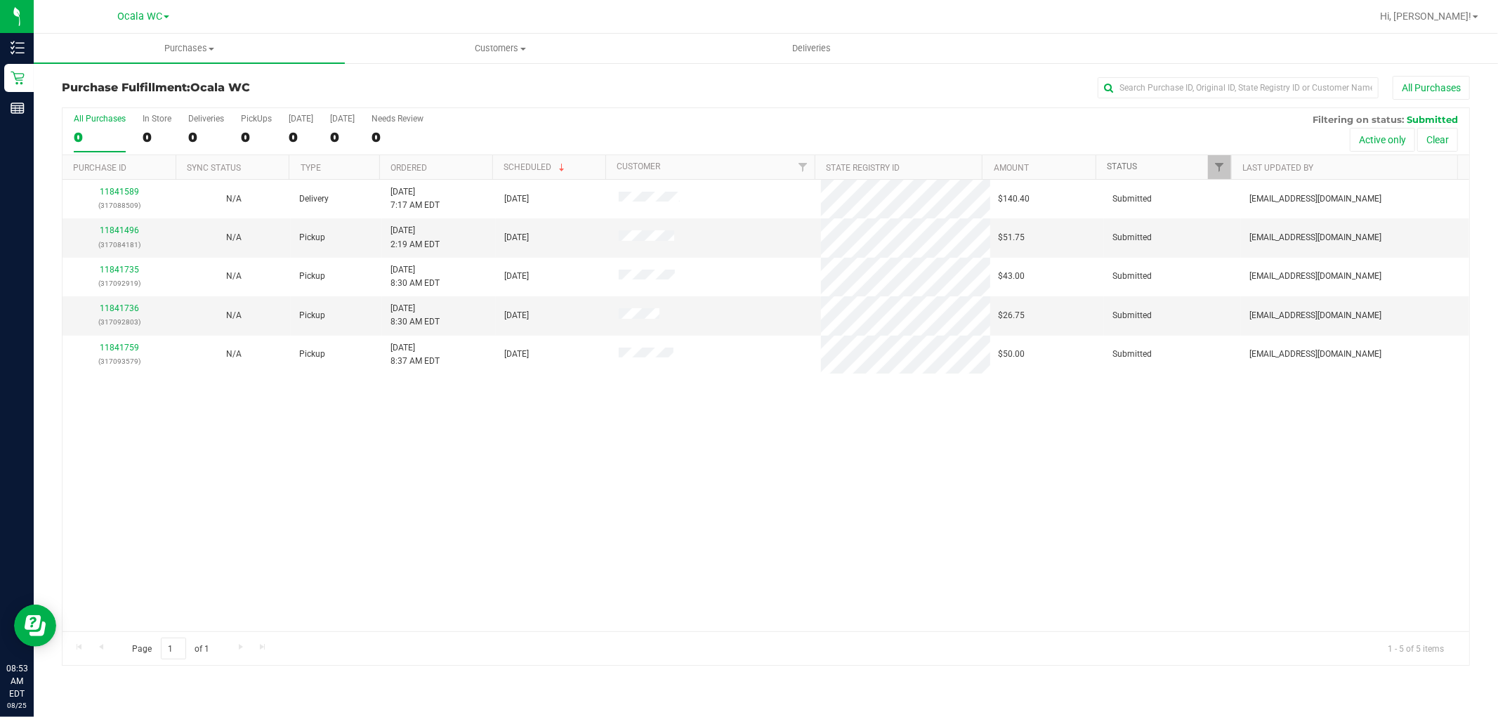
click at [1124, 171] on link "Status" at bounding box center [1122, 167] width 30 height 10
click at [1125, 170] on link "Status" at bounding box center [1130, 167] width 46 height 10
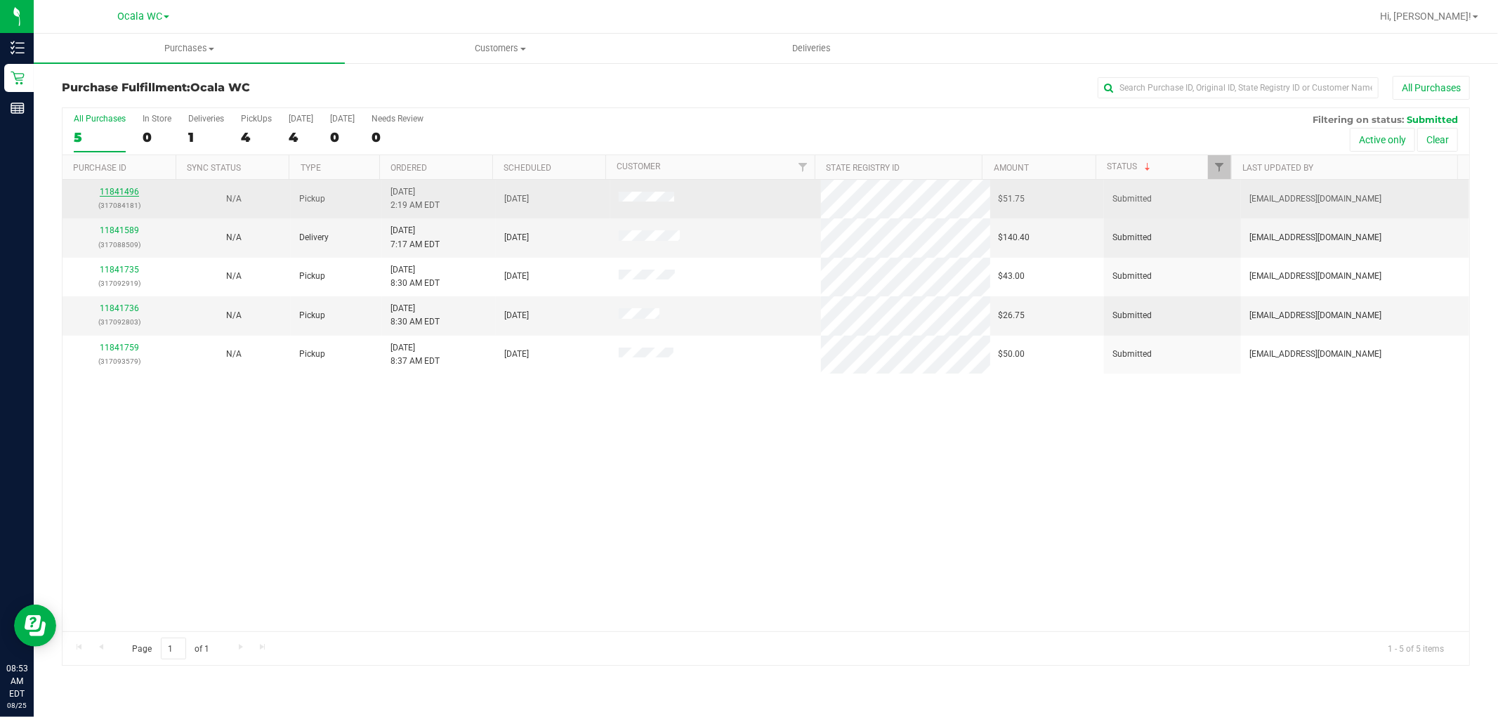
click at [130, 191] on link "11841496" at bounding box center [119, 192] width 39 height 10
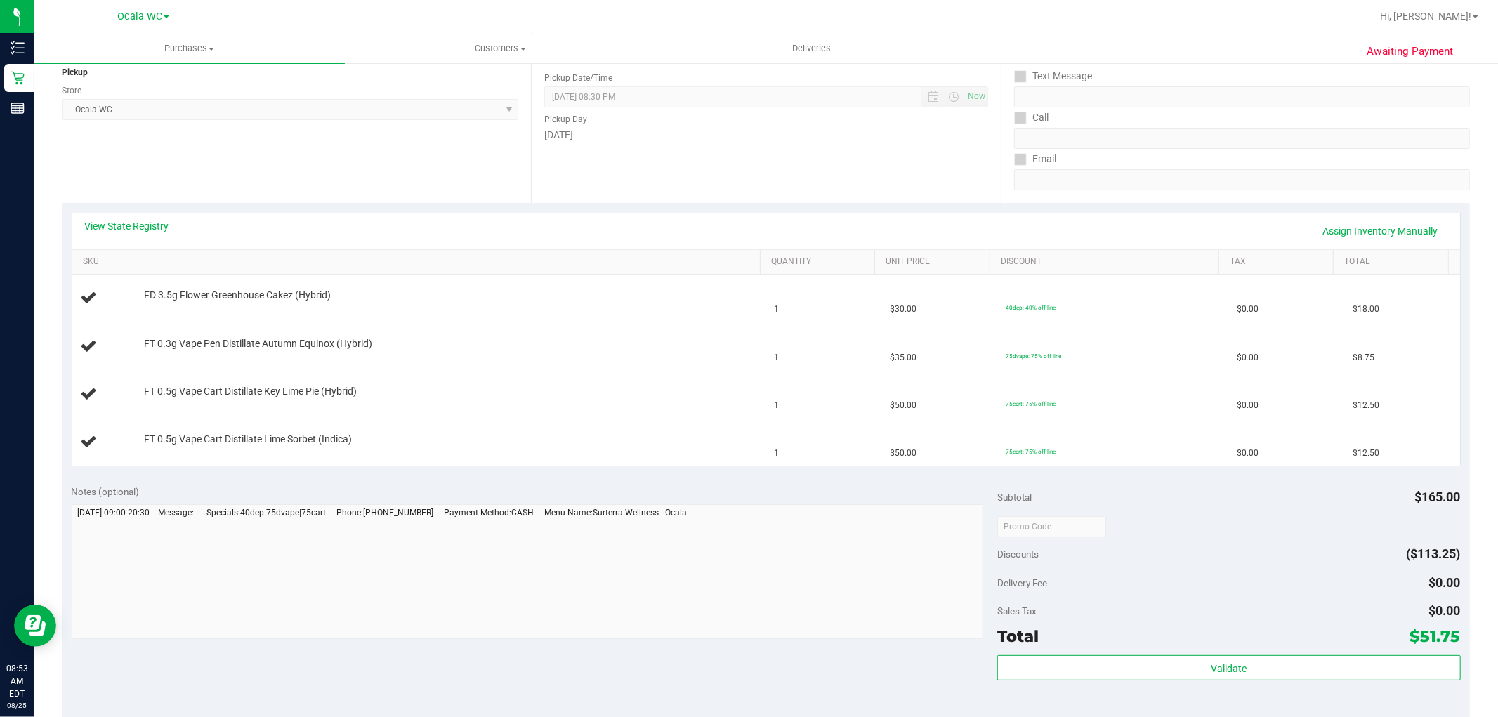
scroll to position [543, 0]
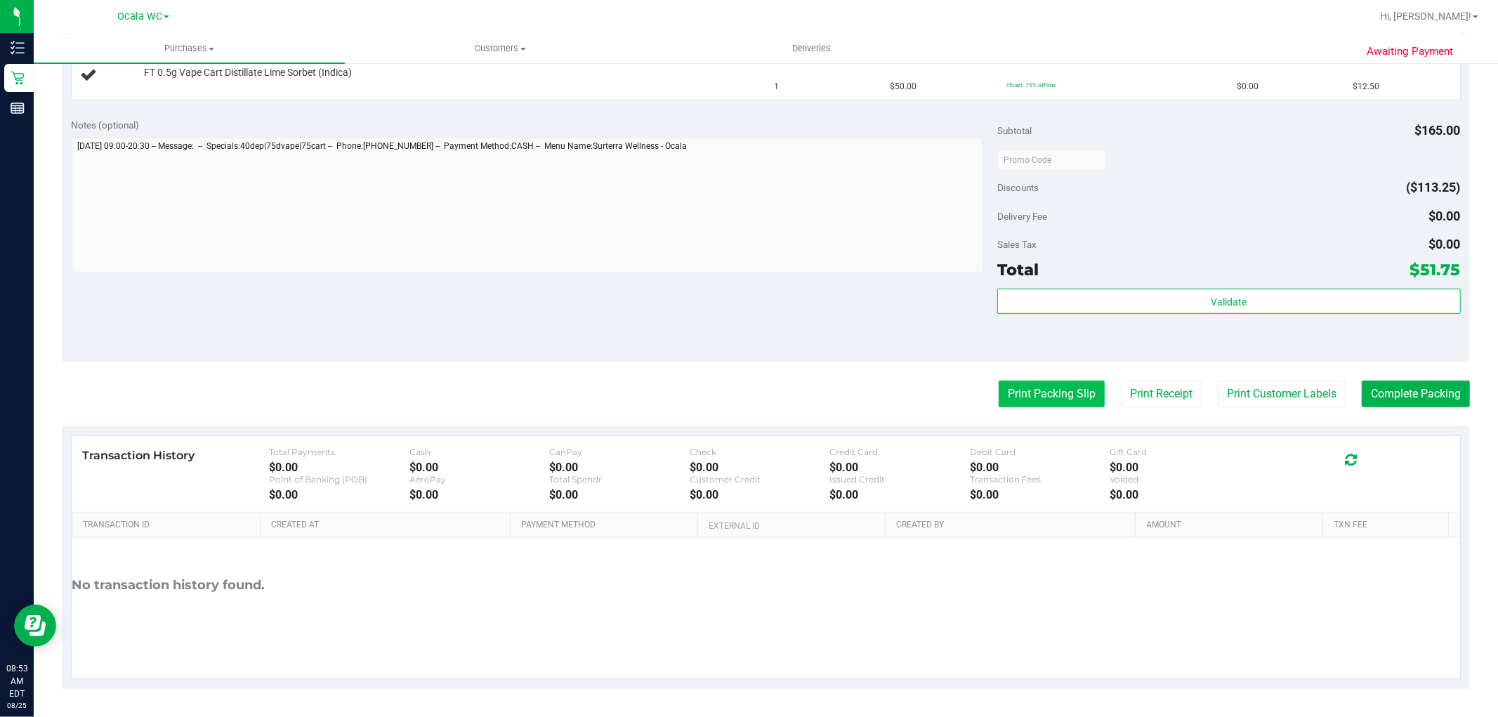
click at [1009, 384] on button "Print Packing Slip" at bounding box center [1052, 394] width 106 height 27
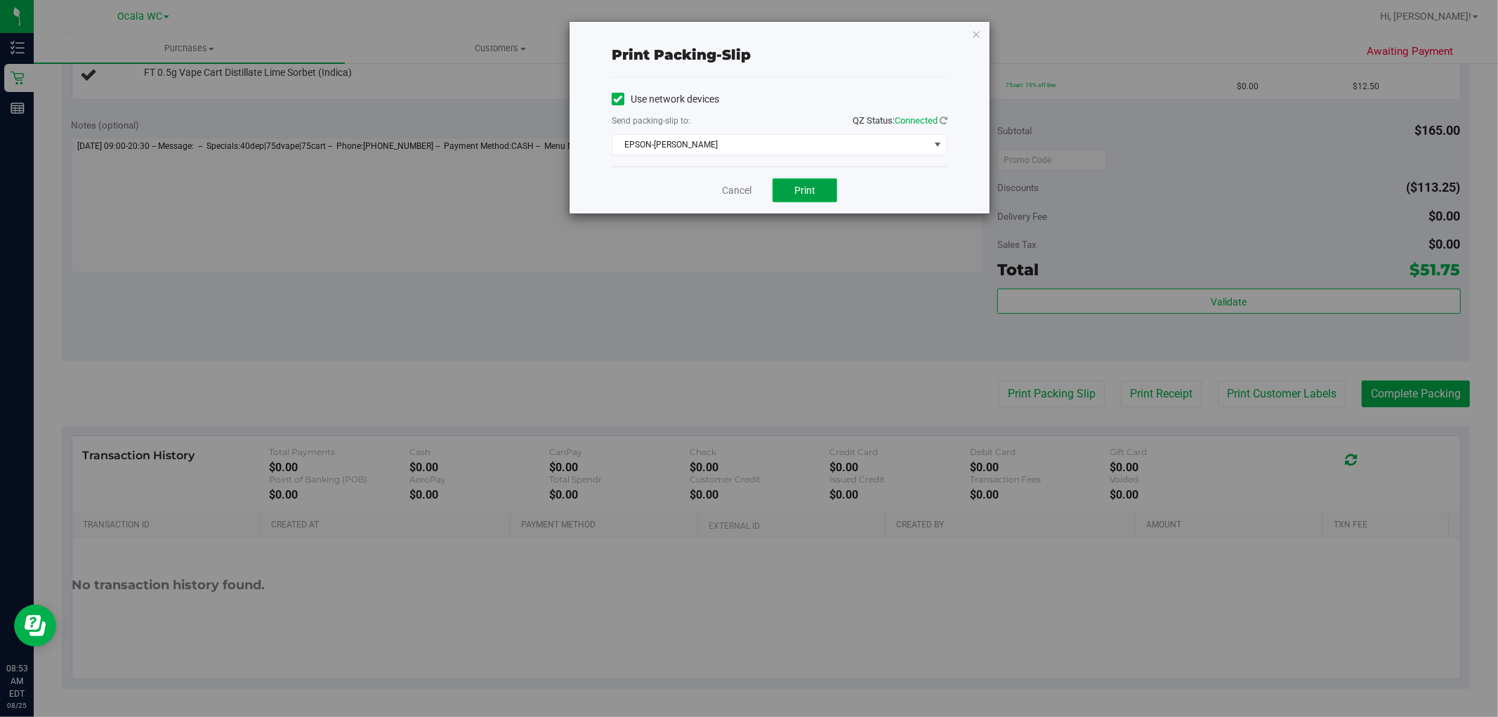
click at [791, 193] on button "Print" at bounding box center [805, 190] width 65 height 24
click at [978, 32] on icon "button" at bounding box center [976, 33] width 10 height 17
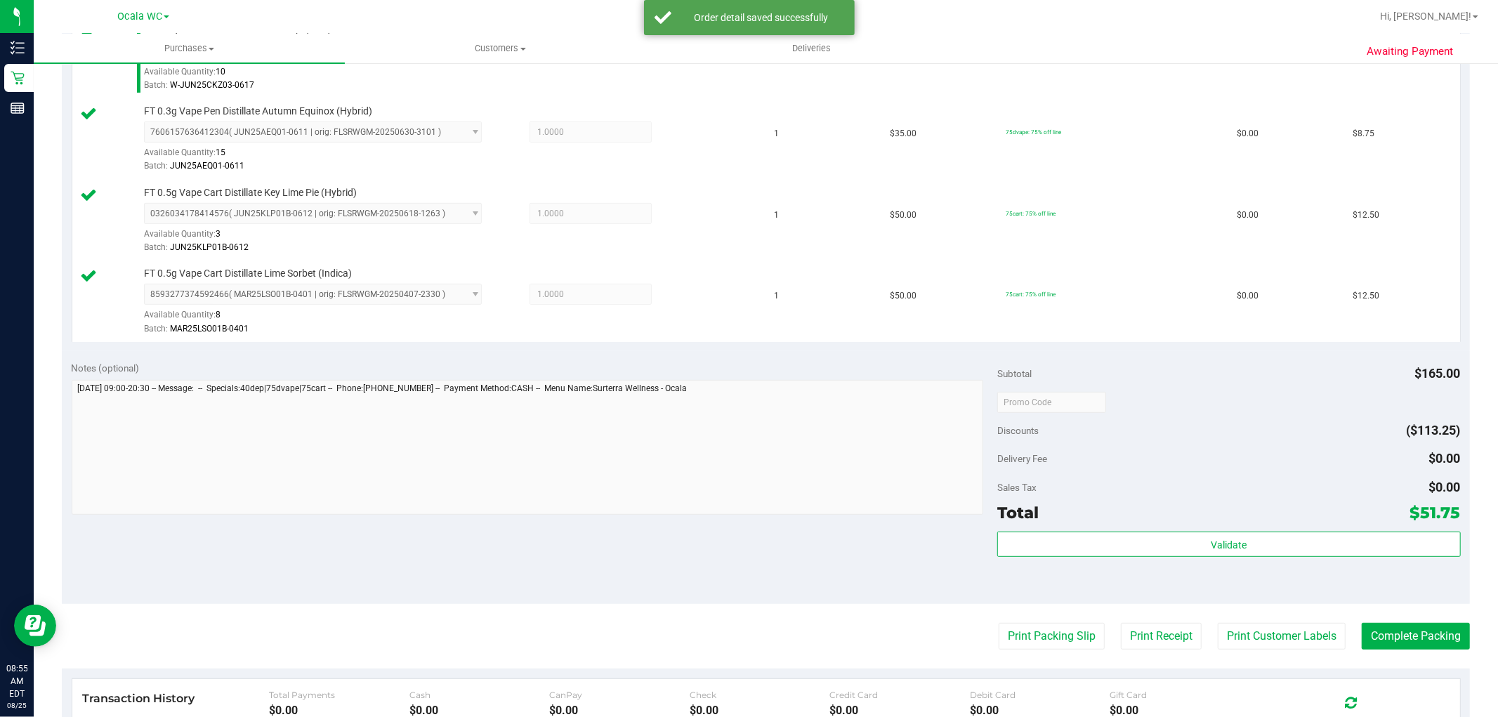
scroll to position [621, 0]
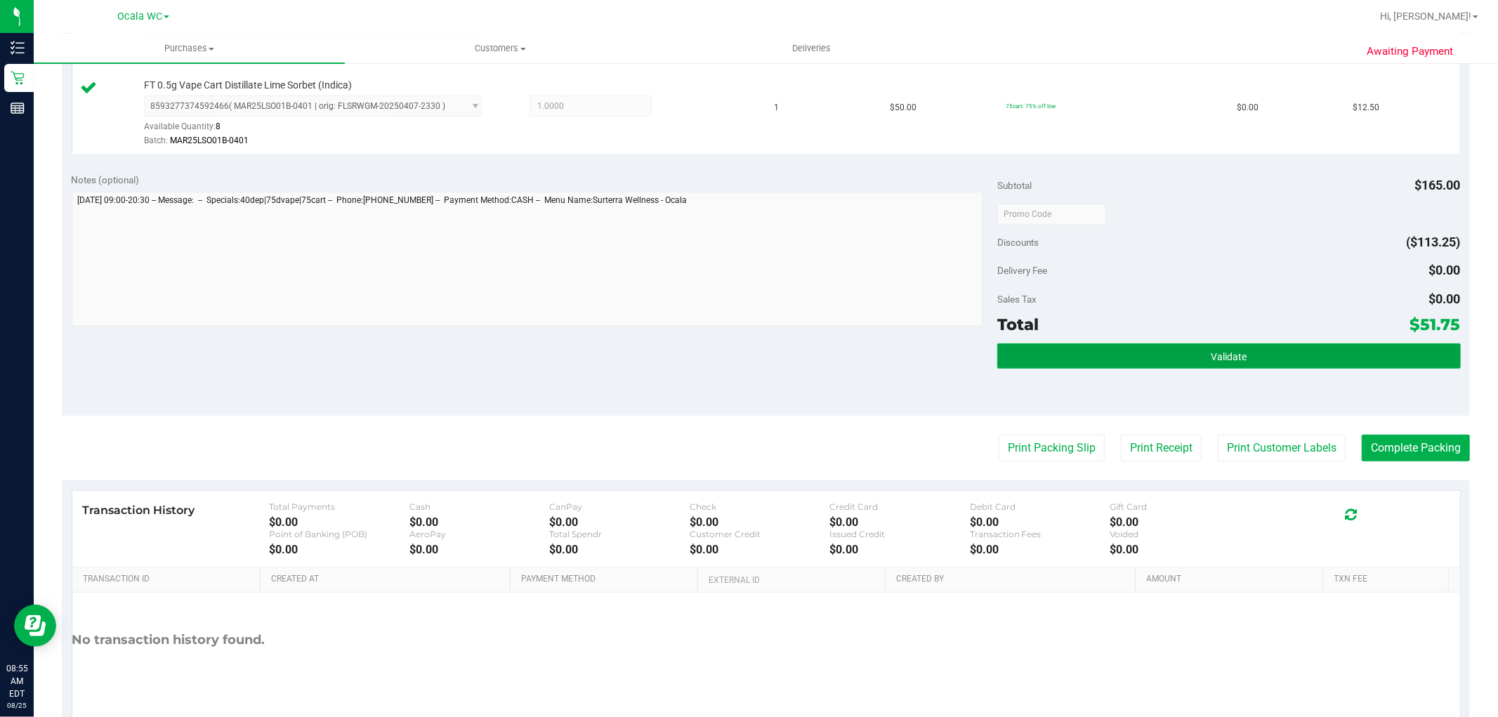
click at [1213, 351] on span "Validate" at bounding box center [1229, 356] width 36 height 11
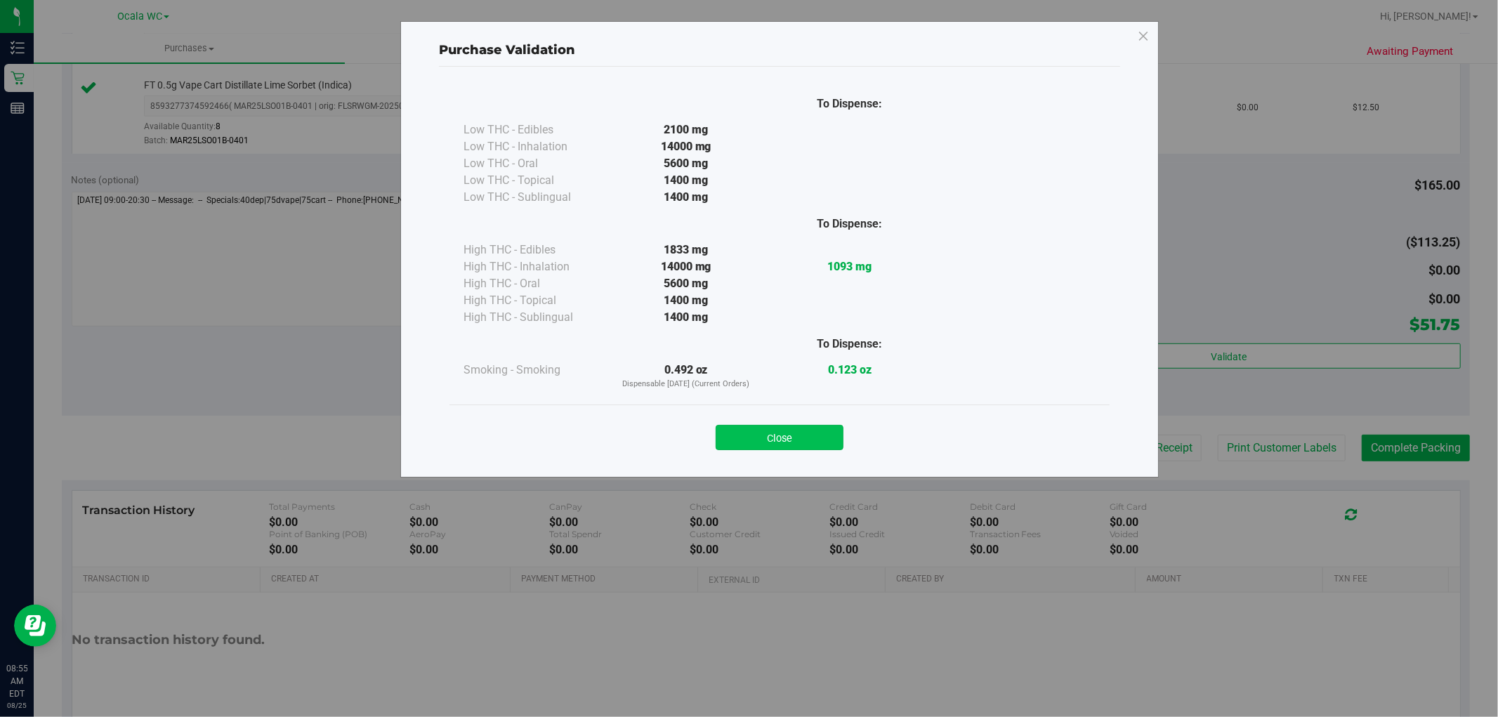
click at [785, 445] on button "Close" at bounding box center [780, 437] width 128 height 25
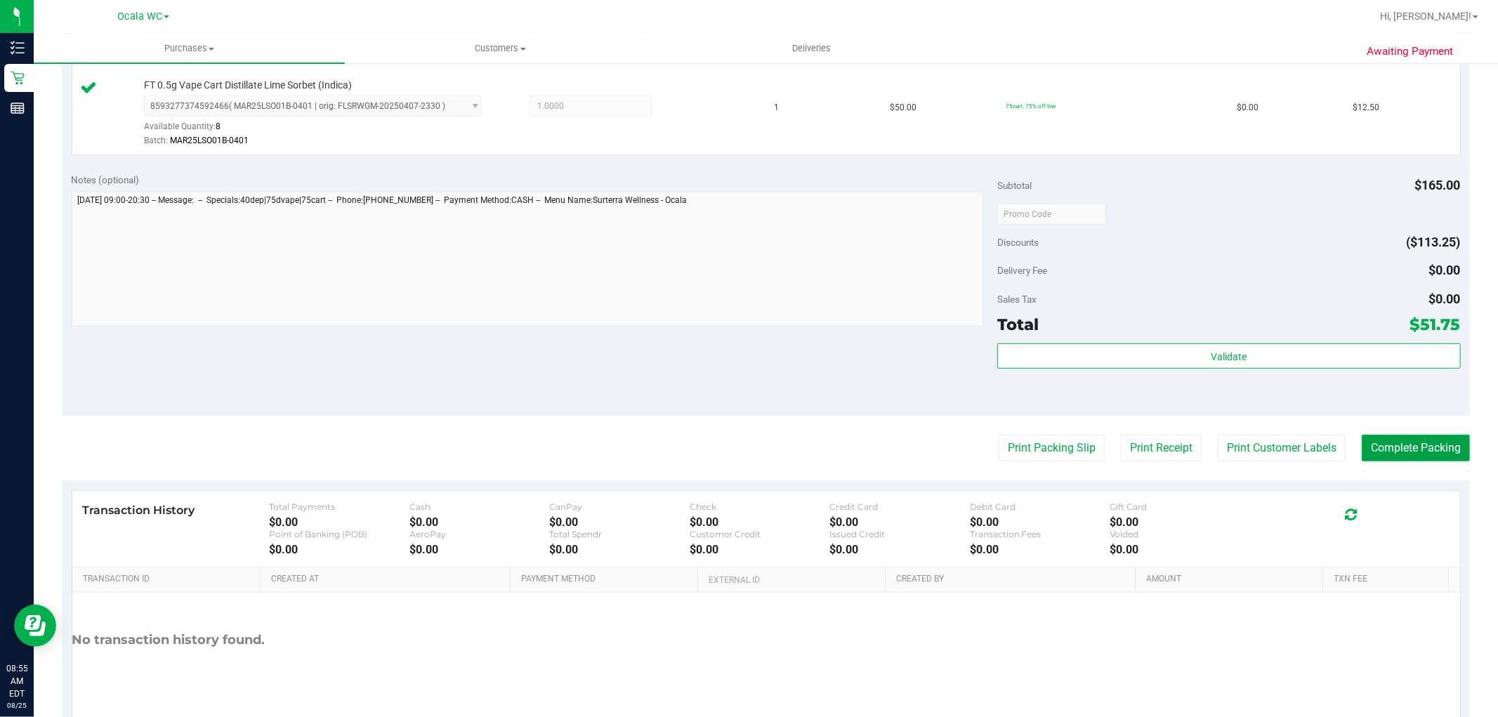
click at [1401, 459] on button "Complete Packing" at bounding box center [1416, 448] width 108 height 27
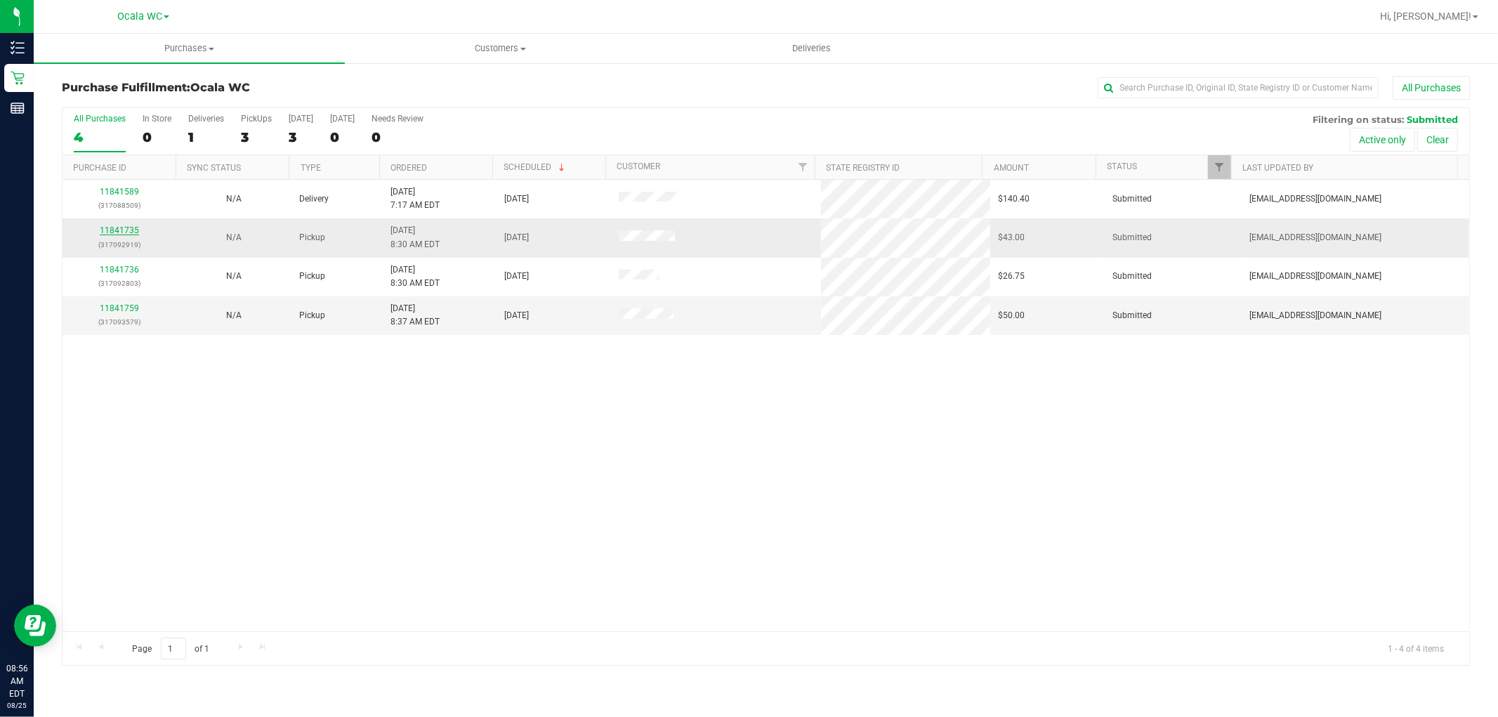
click at [120, 228] on link "11841735" at bounding box center [119, 230] width 39 height 10
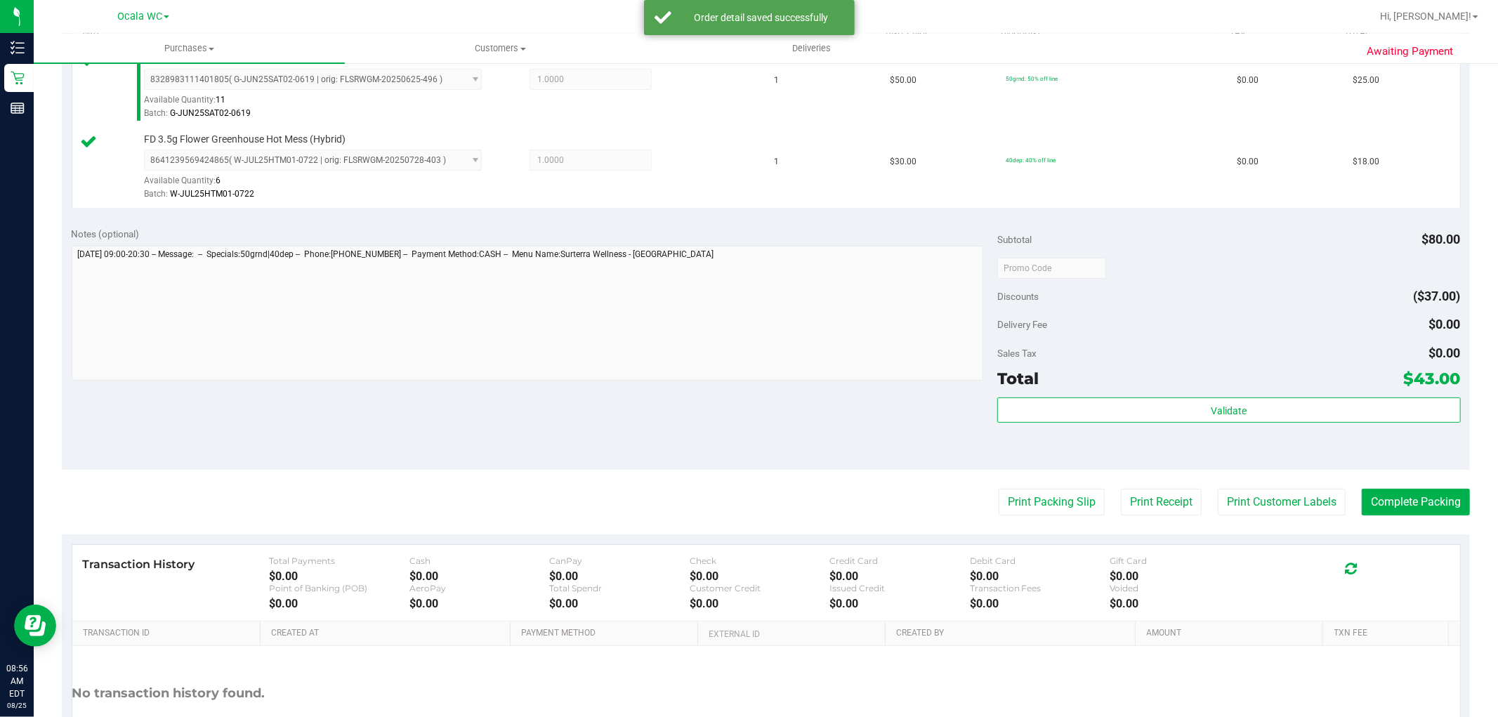
scroll to position [514, 0]
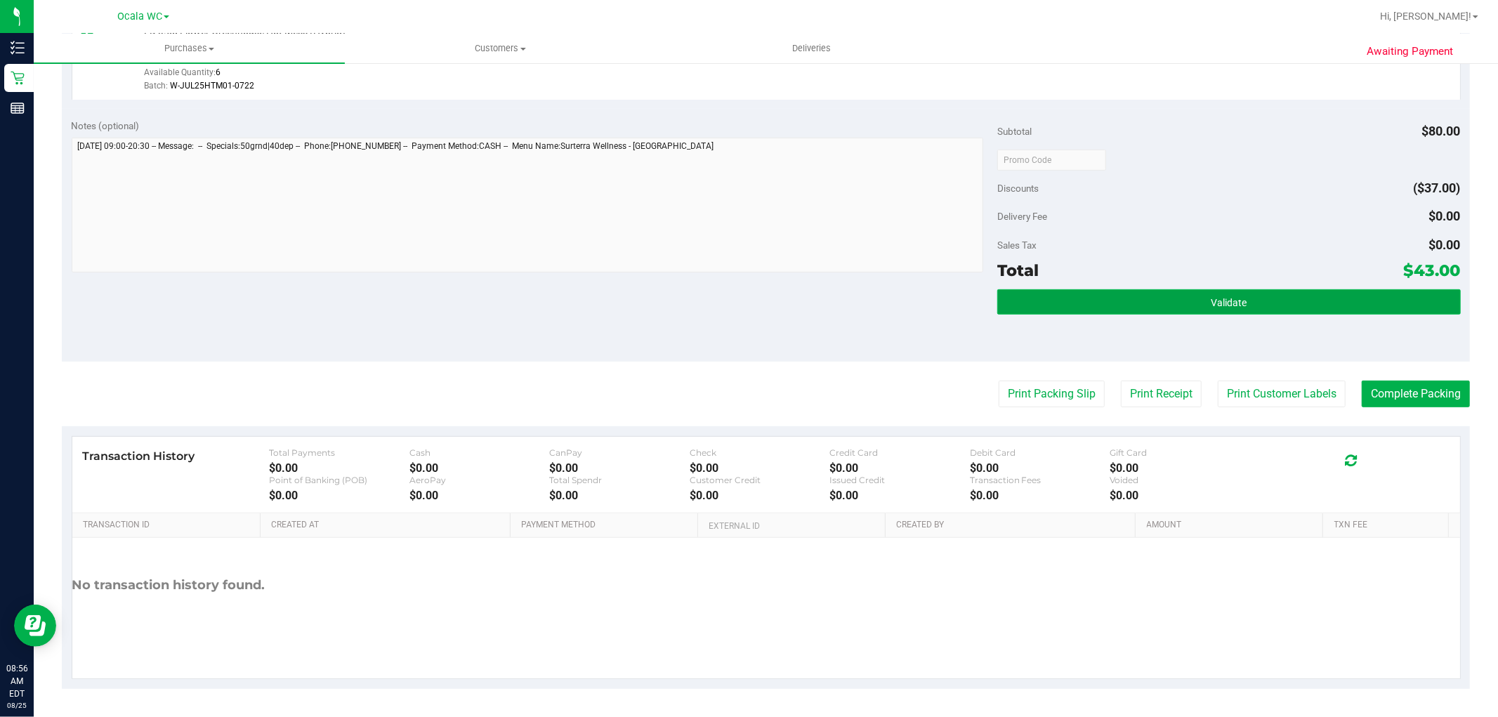
click at [1167, 292] on button "Validate" at bounding box center [1228, 301] width 463 height 25
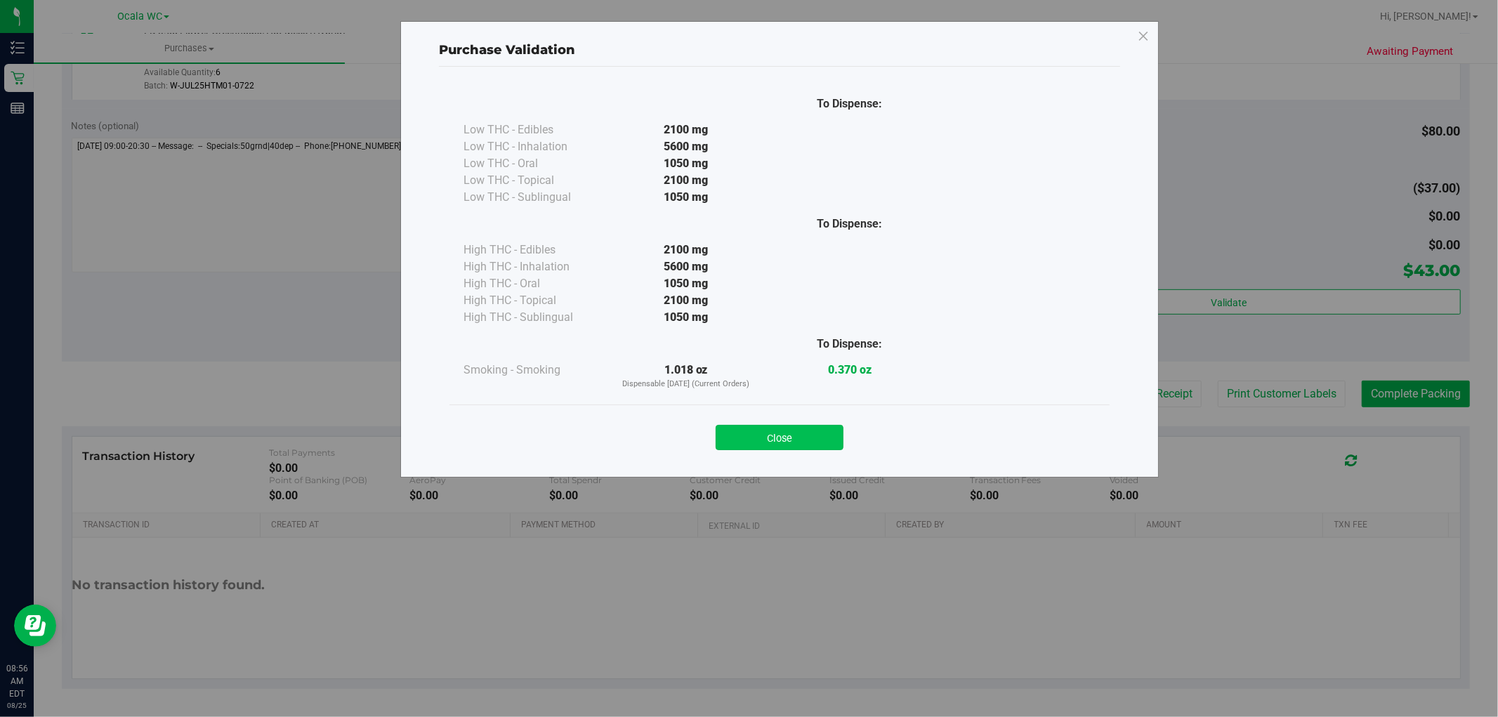
click at [802, 441] on button "Close" at bounding box center [780, 437] width 128 height 25
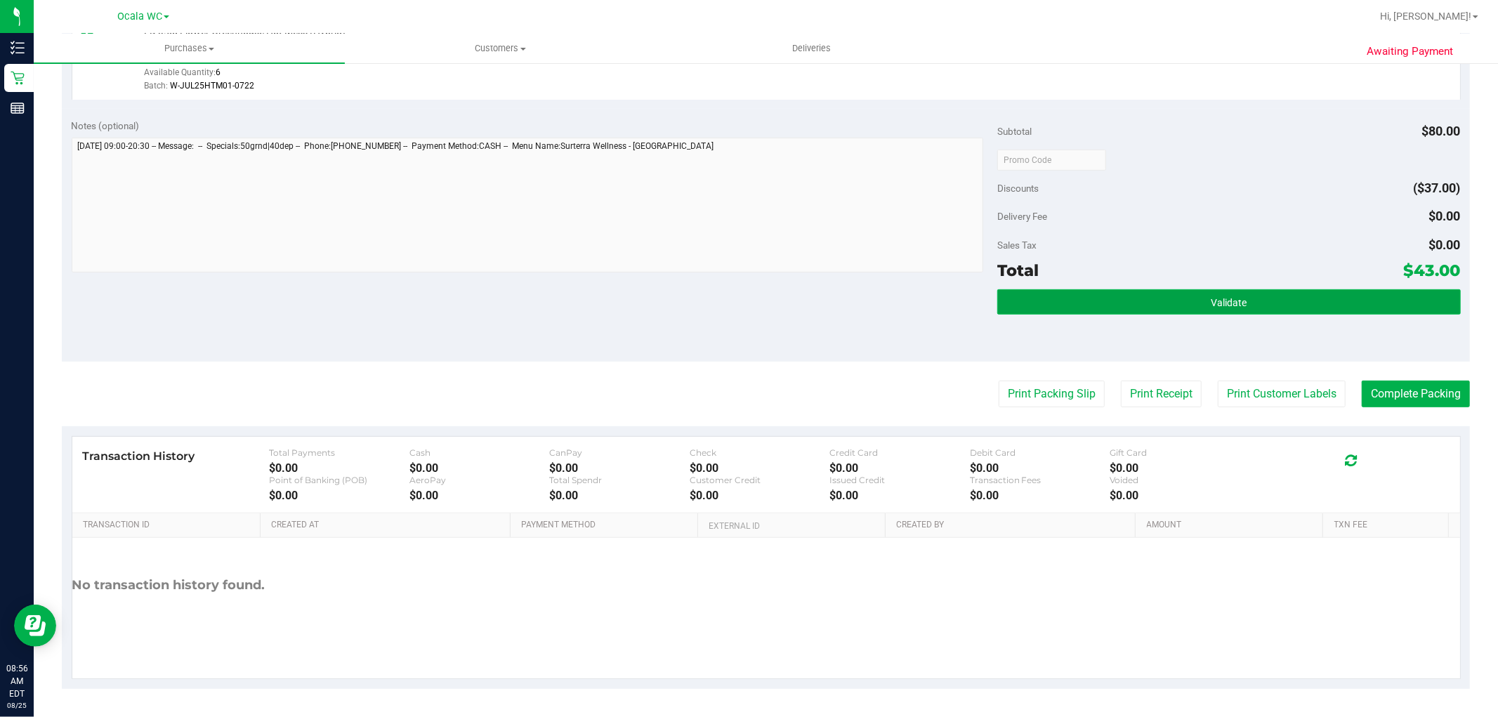
click at [1099, 307] on button "Validate" at bounding box center [1228, 301] width 463 height 25
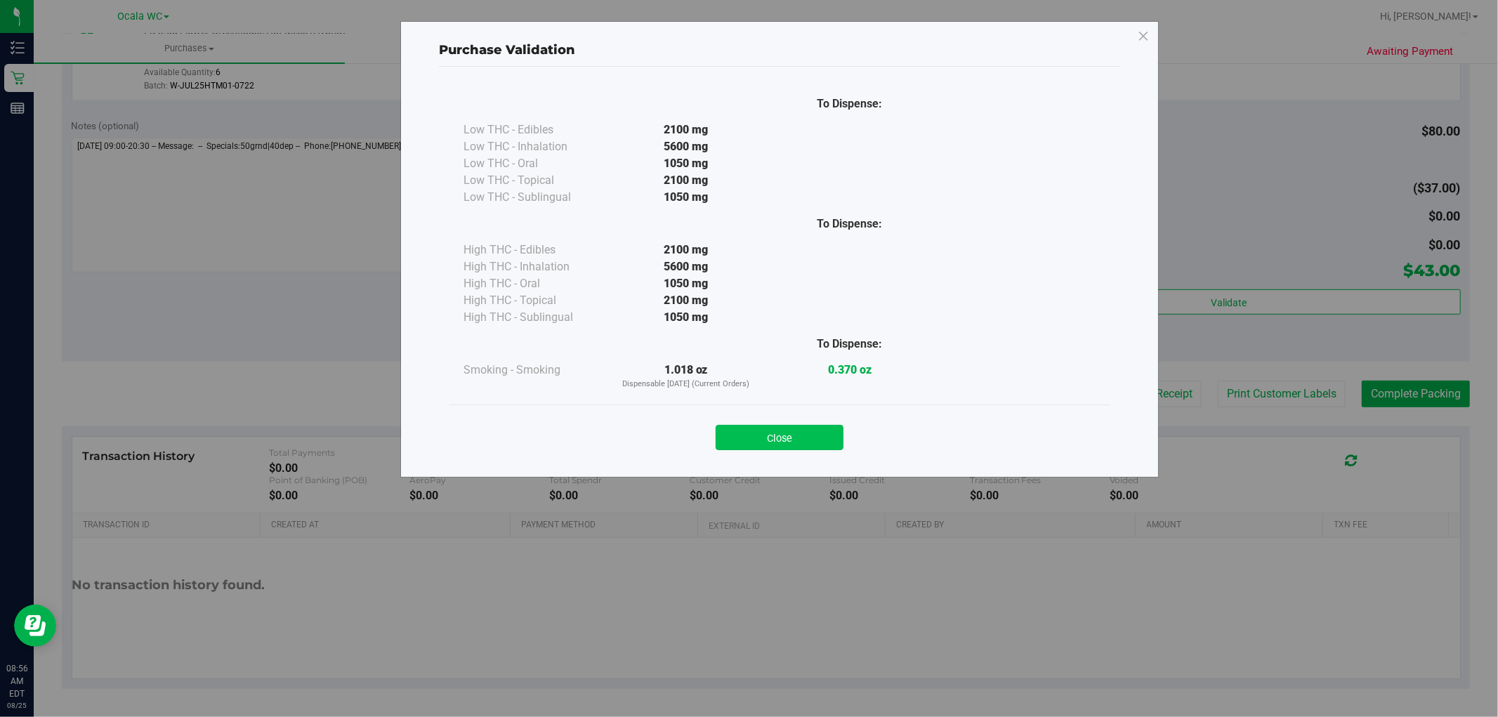
click at [808, 445] on button "Close" at bounding box center [780, 437] width 128 height 25
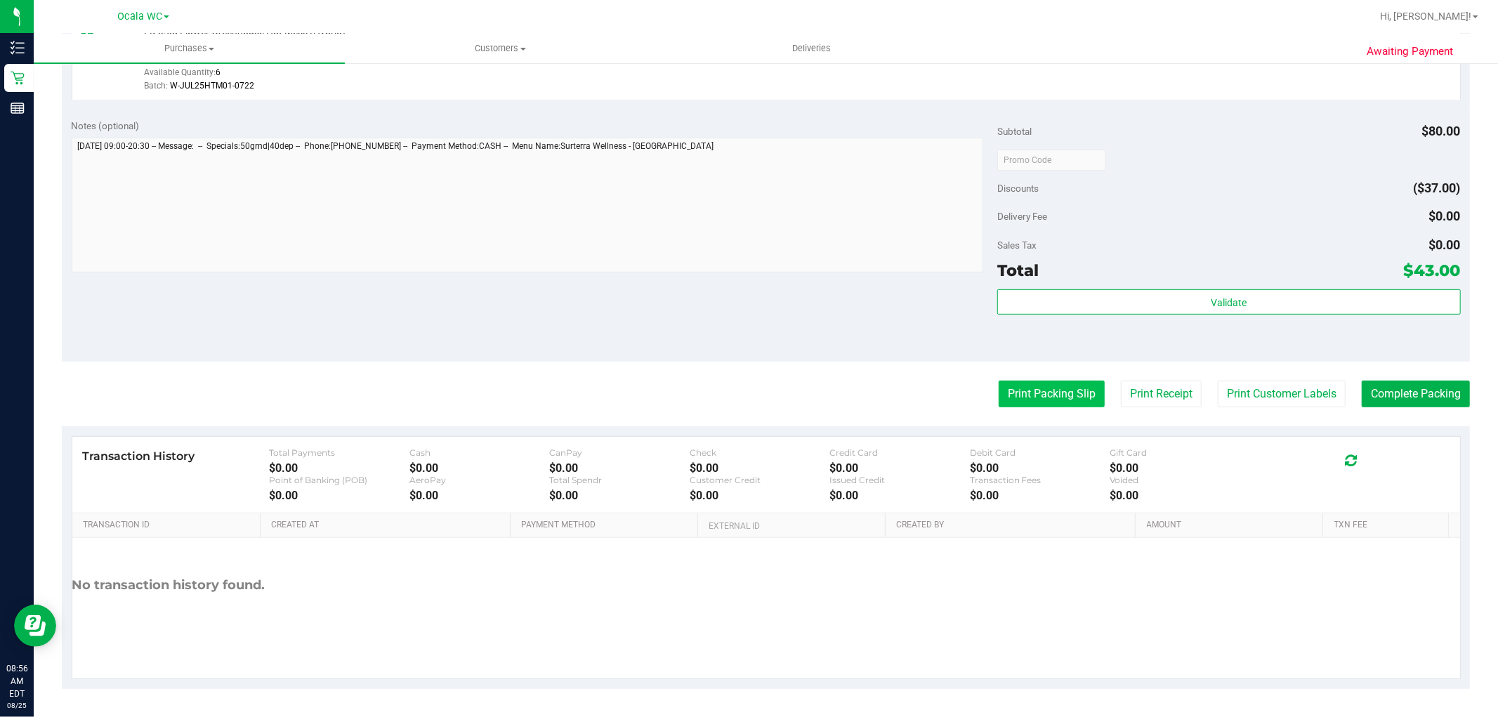
click at [1048, 397] on button "Print Packing Slip" at bounding box center [1052, 394] width 106 height 27
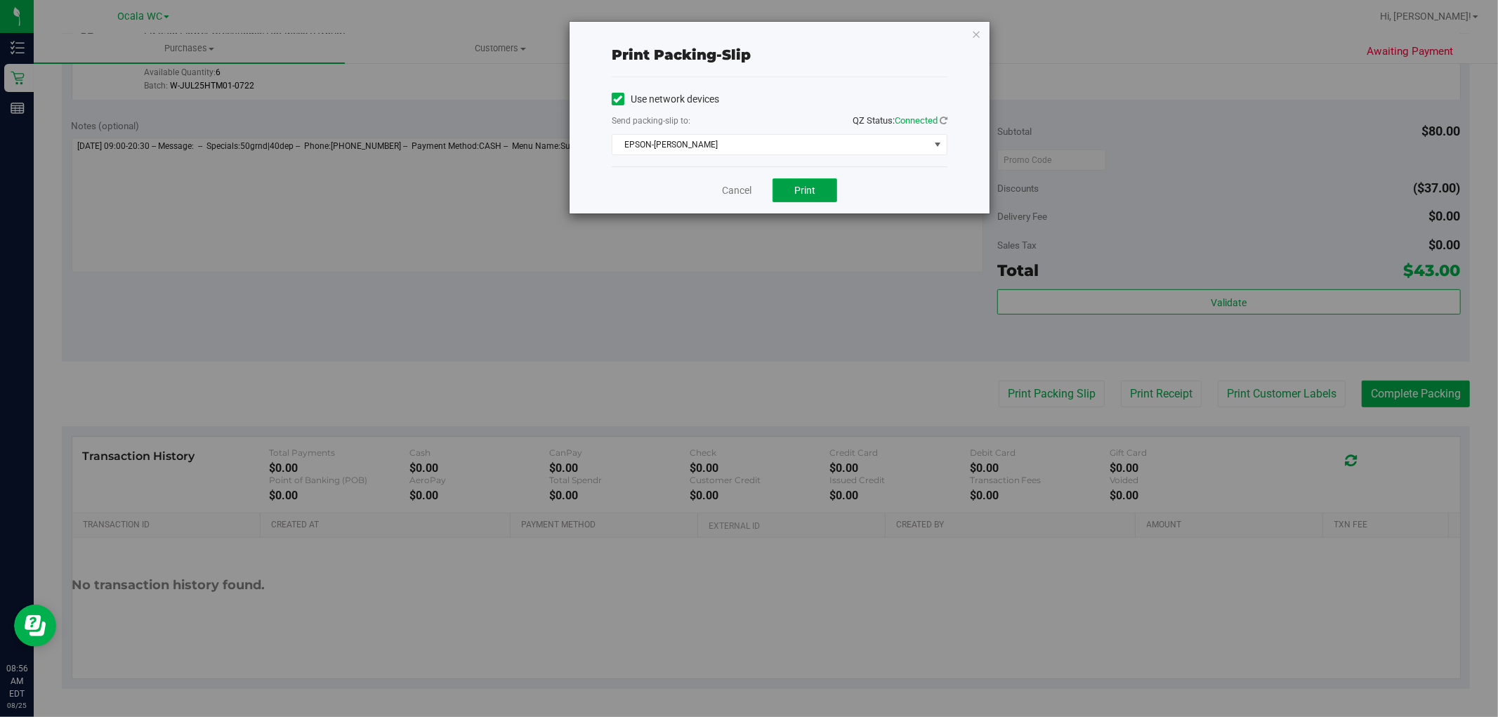
click at [808, 194] on span "Print" at bounding box center [804, 190] width 21 height 11
click at [733, 190] on link "Cancel" at bounding box center [737, 190] width 30 height 15
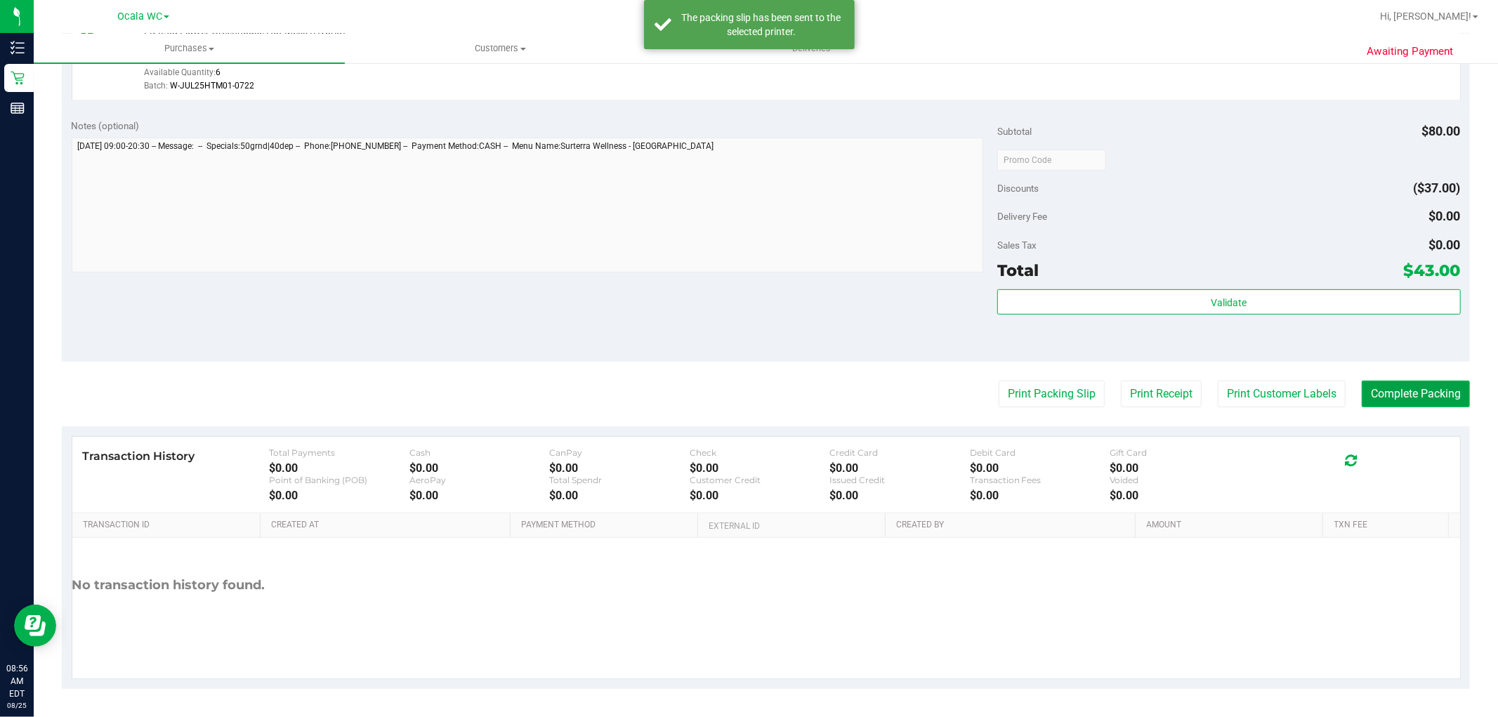
click at [1396, 393] on button "Complete Packing" at bounding box center [1416, 394] width 108 height 27
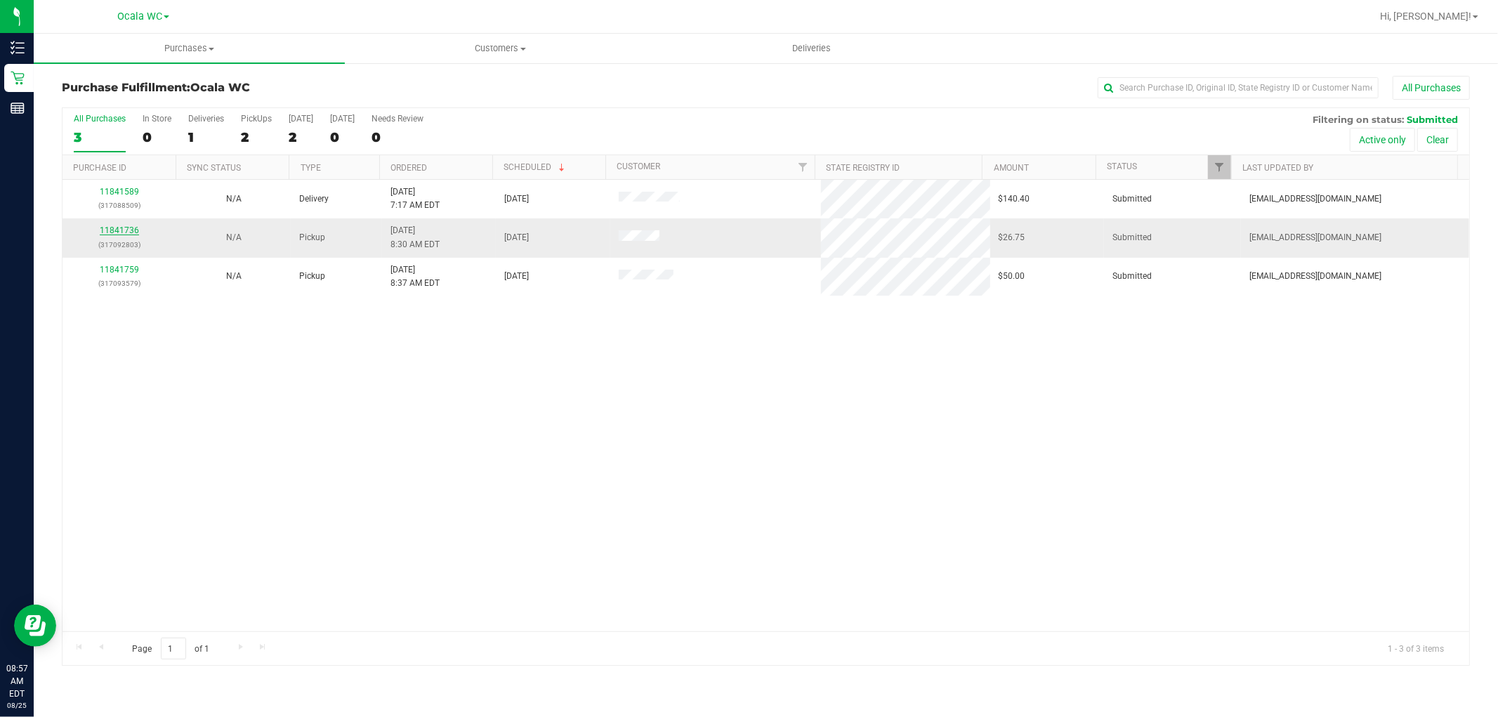
click at [129, 232] on link "11841736" at bounding box center [119, 230] width 39 height 10
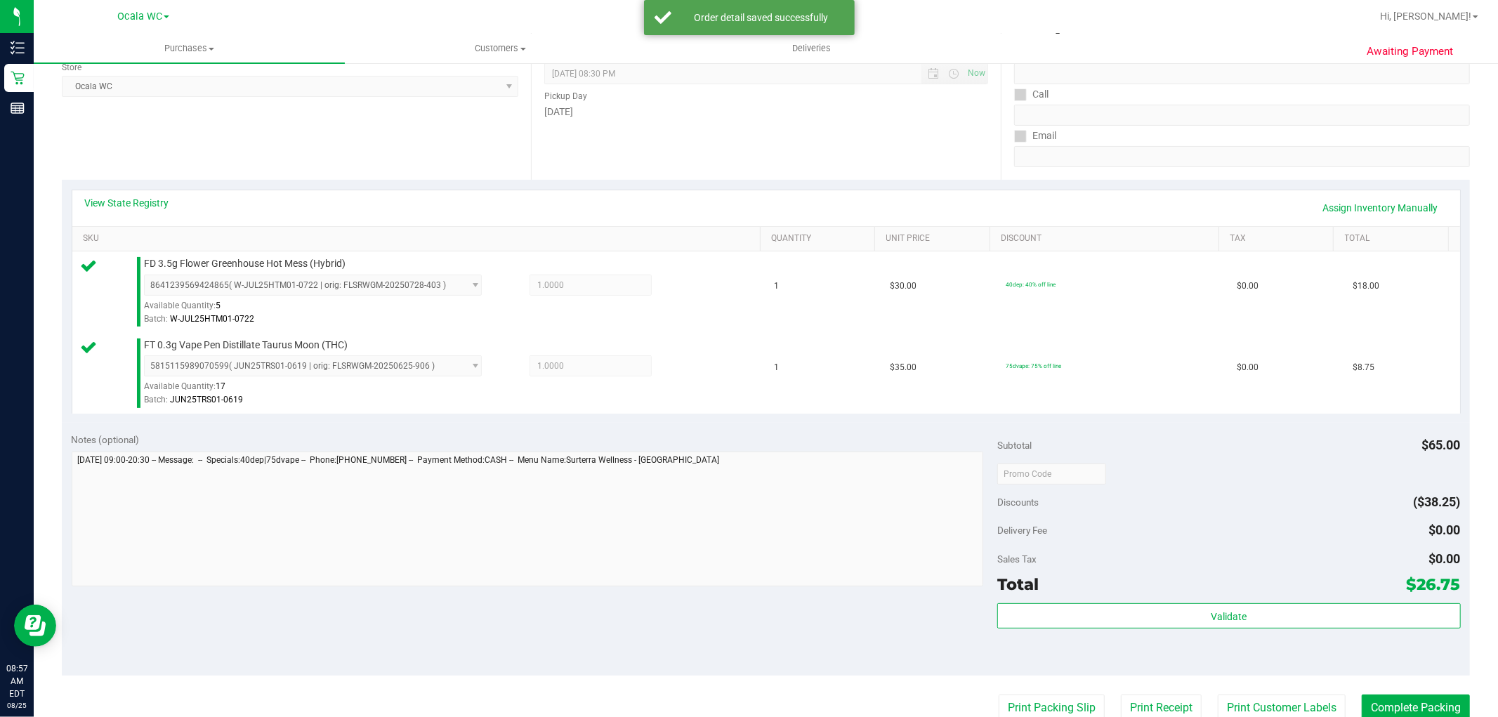
scroll to position [514, 0]
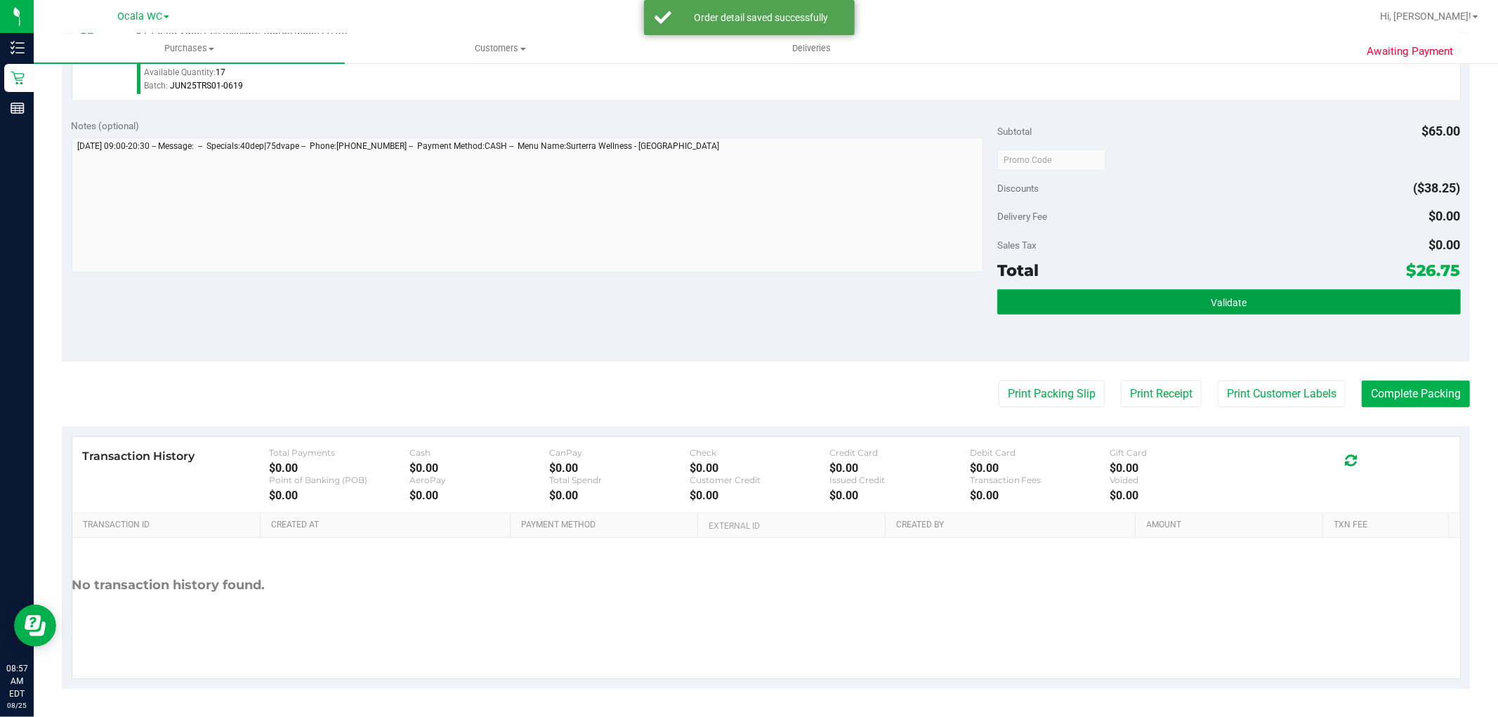
click at [1115, 300] on button "Validate" at bounding box center [1228, 301] width 463 height 25
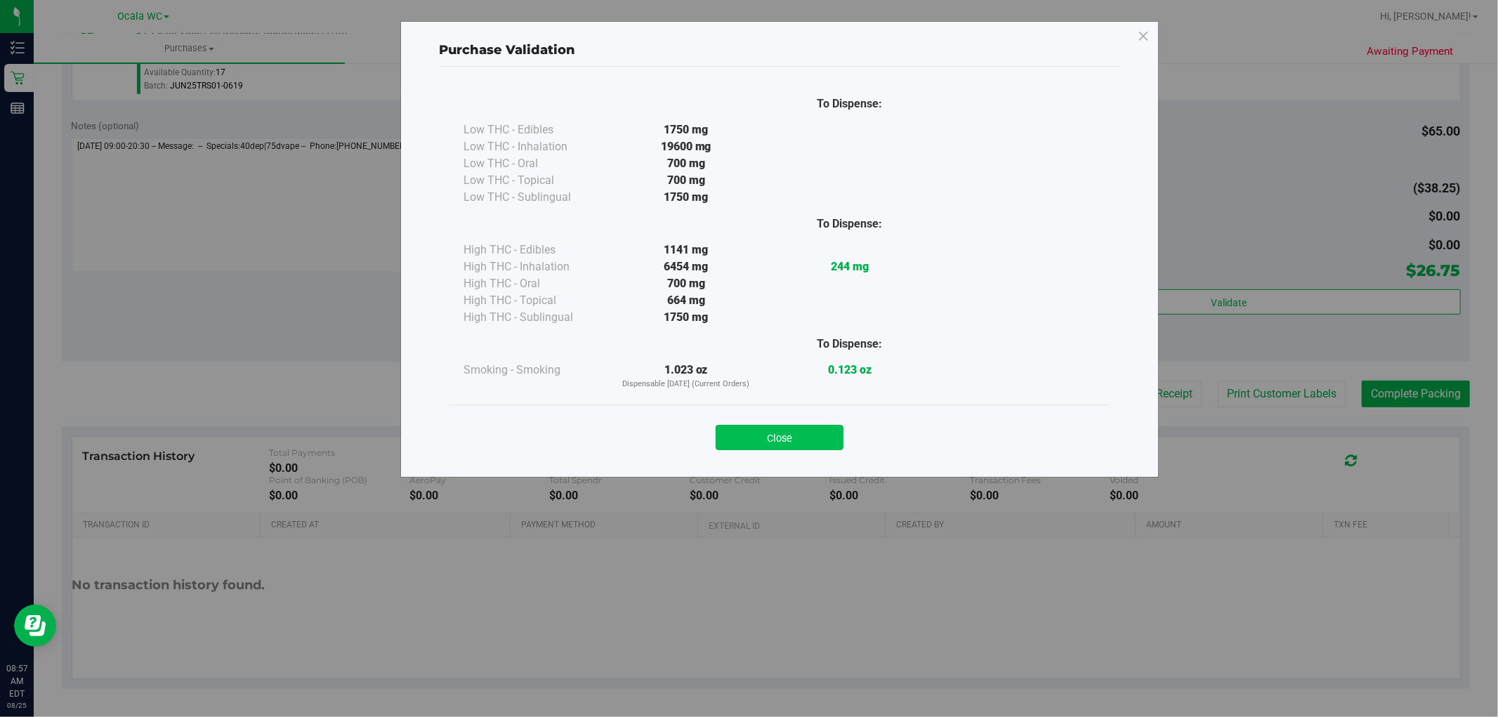
click at [782, 437] on button "Close" at bounding box center [780, 437] width 128 height 25
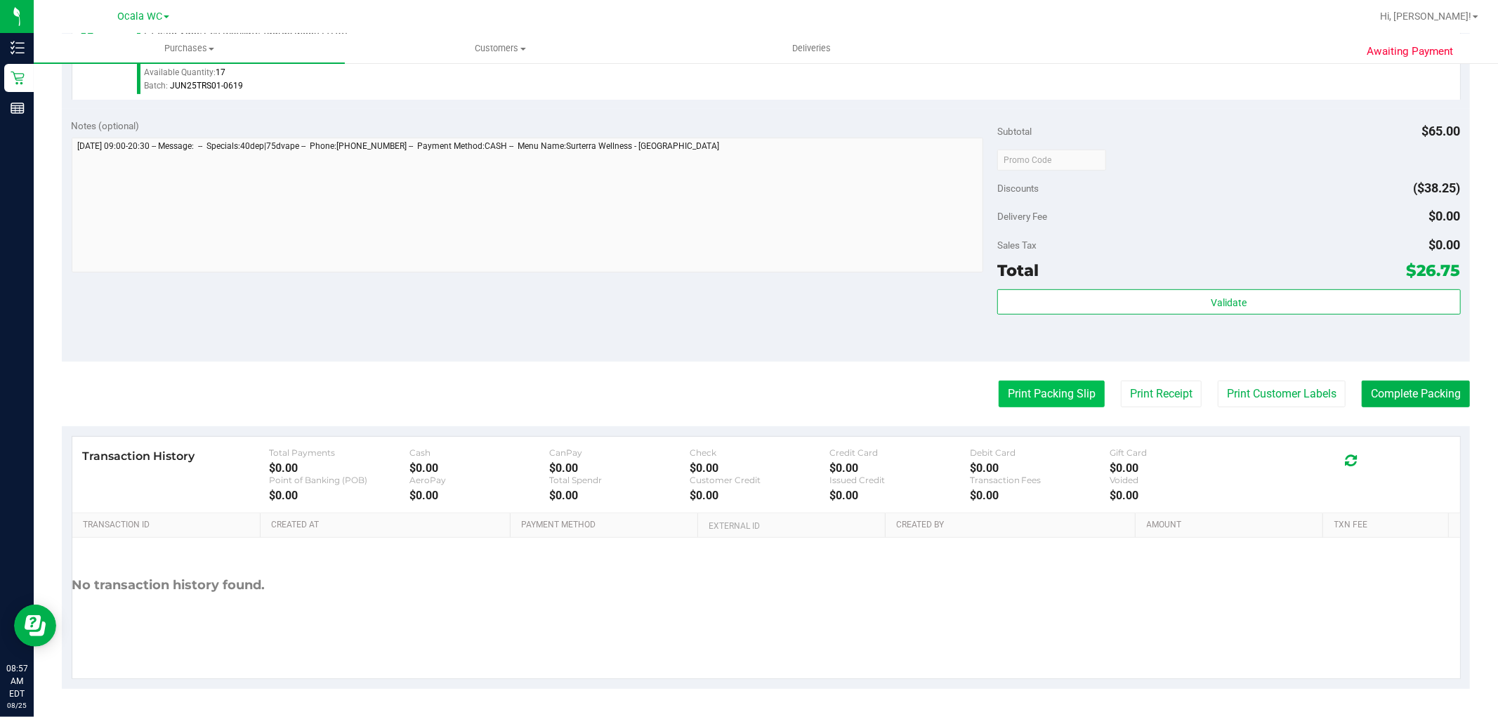
click at [999, 392] on button "Print Packing Slip" at bounding box center [1052, 394] width 106 height 27
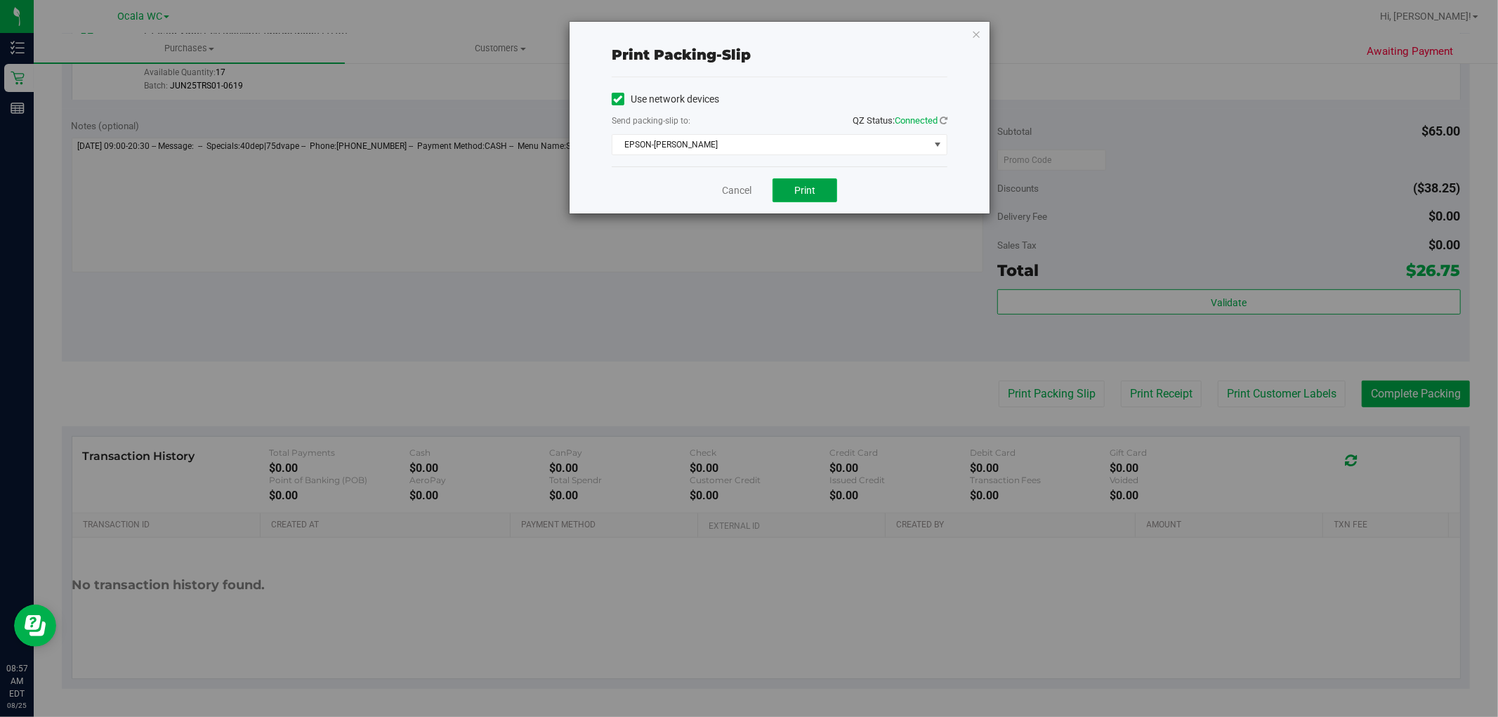
click at [806, 191] on span "Print" at bounding box center [804, 190] width 21 height 11
click at [978, 36] on icon "button" at bounding box center [976, 33] width 10 height 17
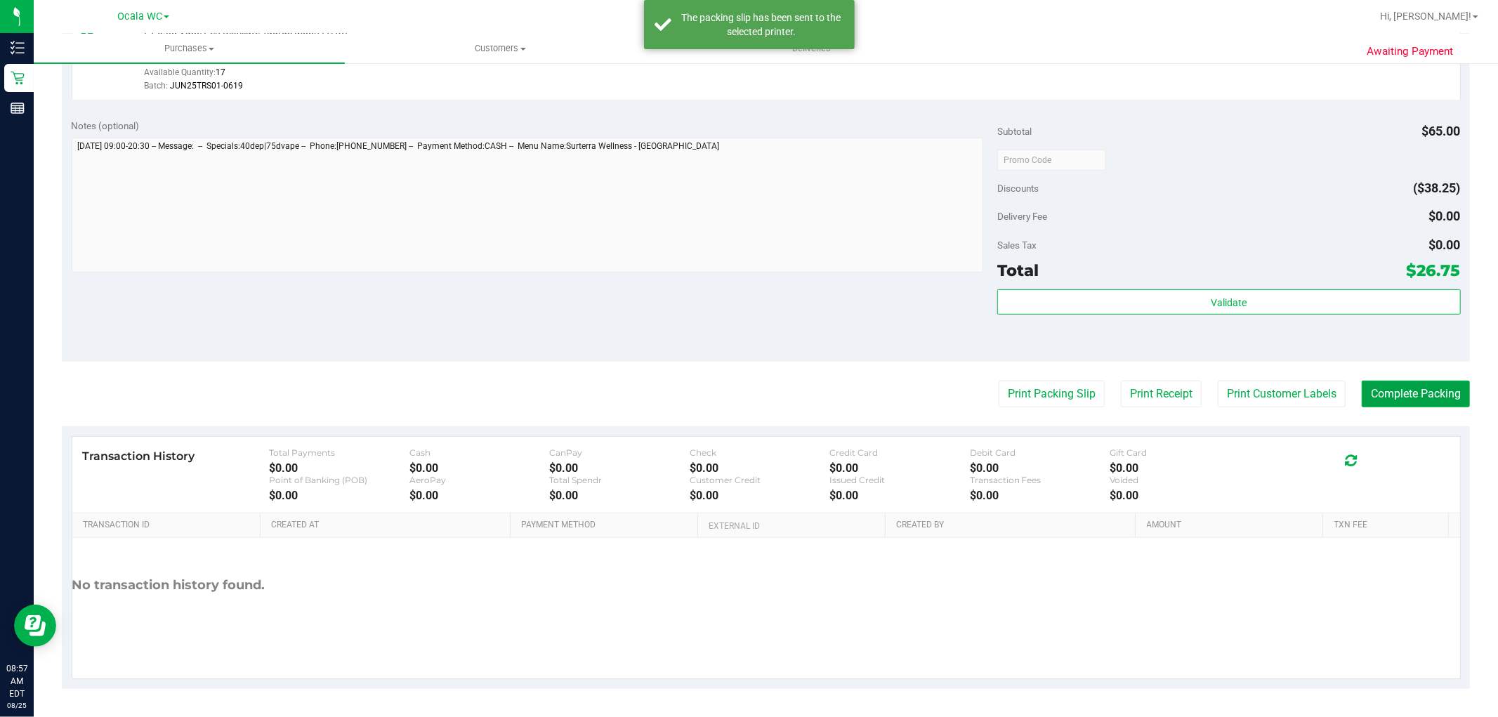
drag, startPoint x: 1429, startPoint y: 385, endPoint x: 1407, endPoint y: 327, distance: 62.2
click at [1429, 382] on button "Complete Packing" at bounding box center [1416, 394] width 108 height 27
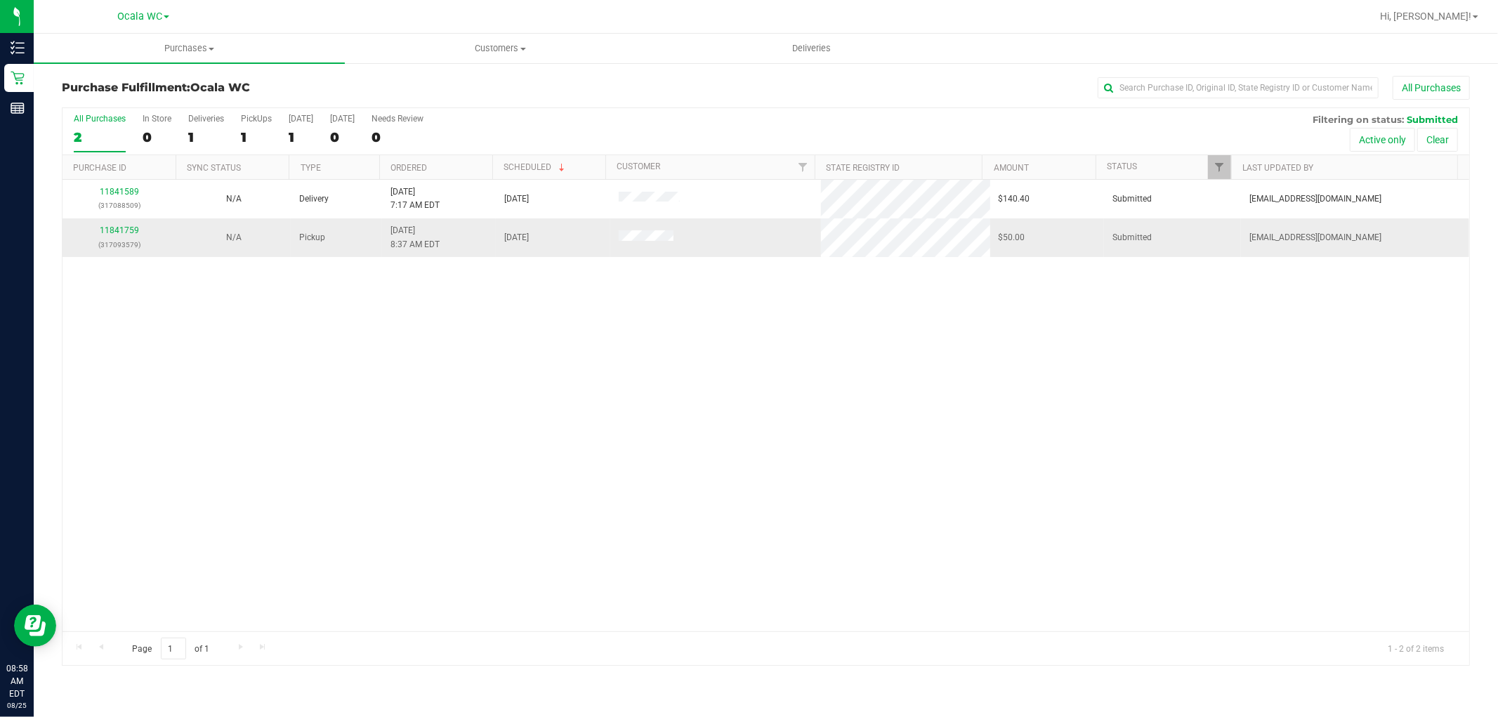
click at [101, 225] on div "11841759 (317093579)" at bounding box center [119, 237] width 97 height 27
click at [140, 234] on div "11841759 (317093579)" at bounding box center [119, 237] width 97 height 27
click at [131, 229] on link "11841759" at bounding box center [119, 230] width 39 height 10
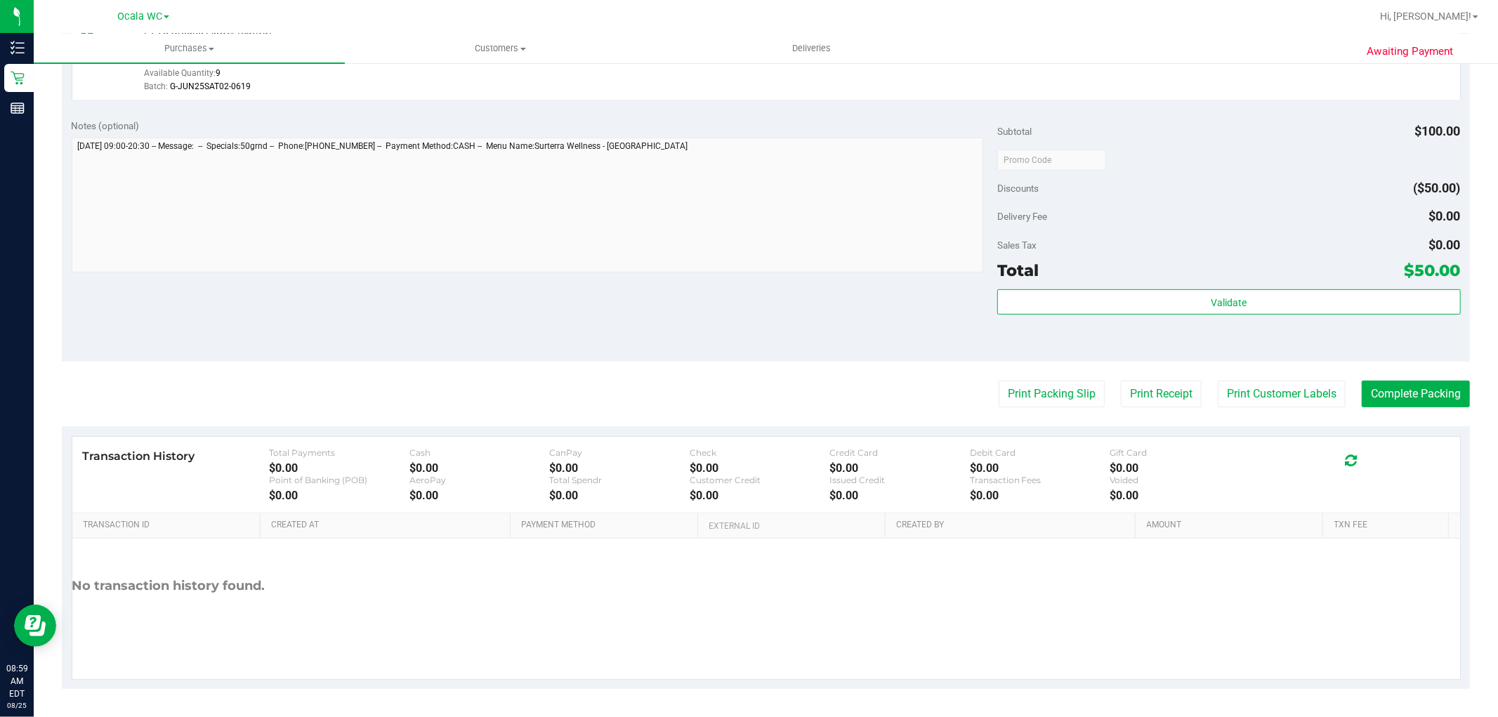
scroll to position [430, 0]
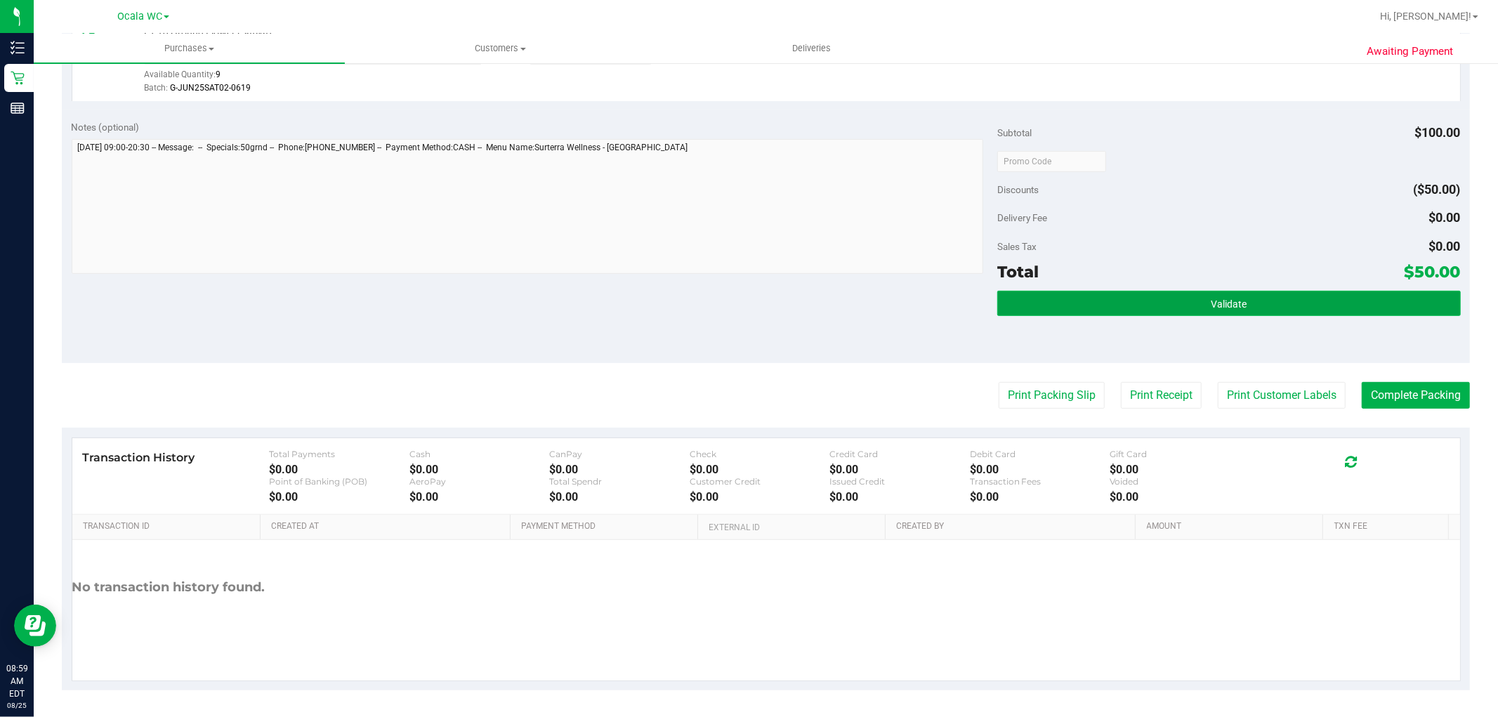
click at [1216, 303] on span "Validate" at bounding box center [1229, 304] width 36 height 11
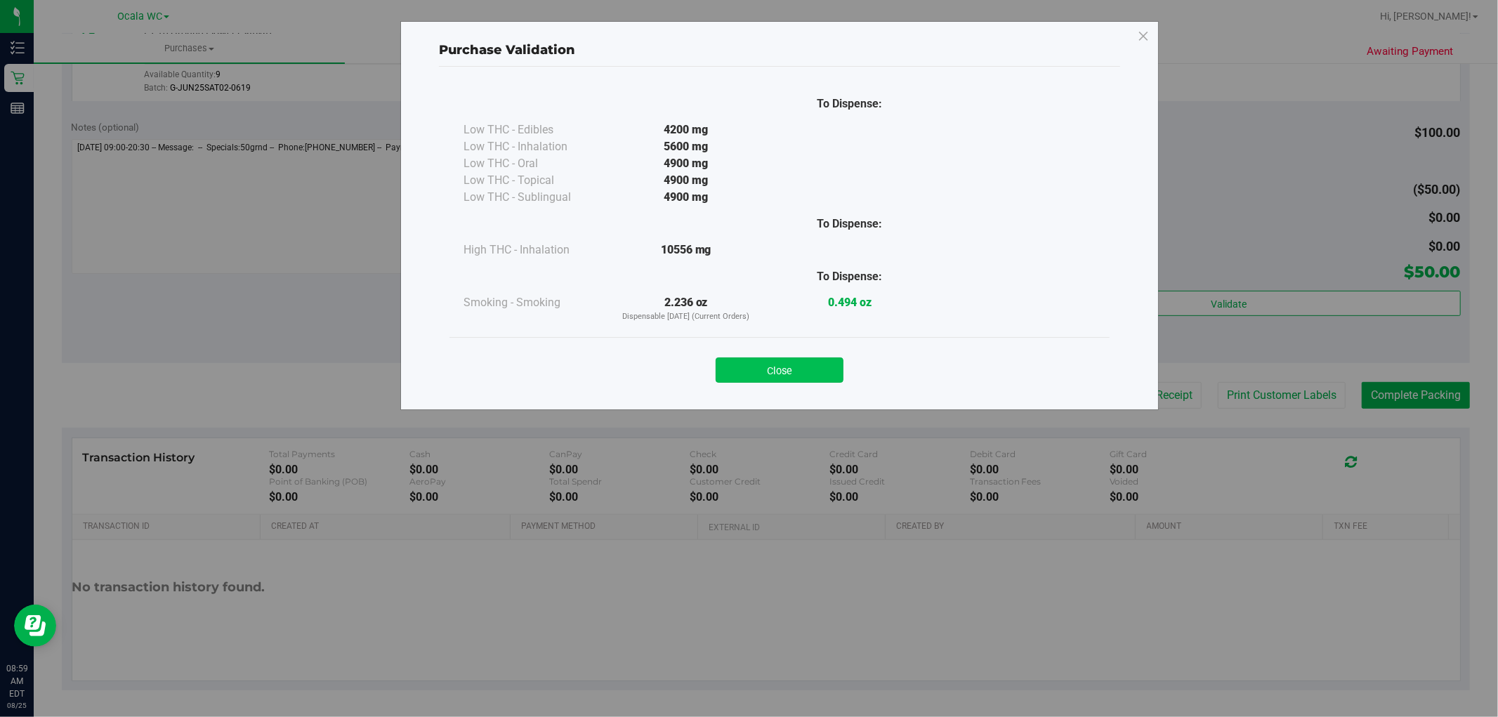
click at [789, 381] on button "Close" at bounding box center [780, 370] width 128 height 25
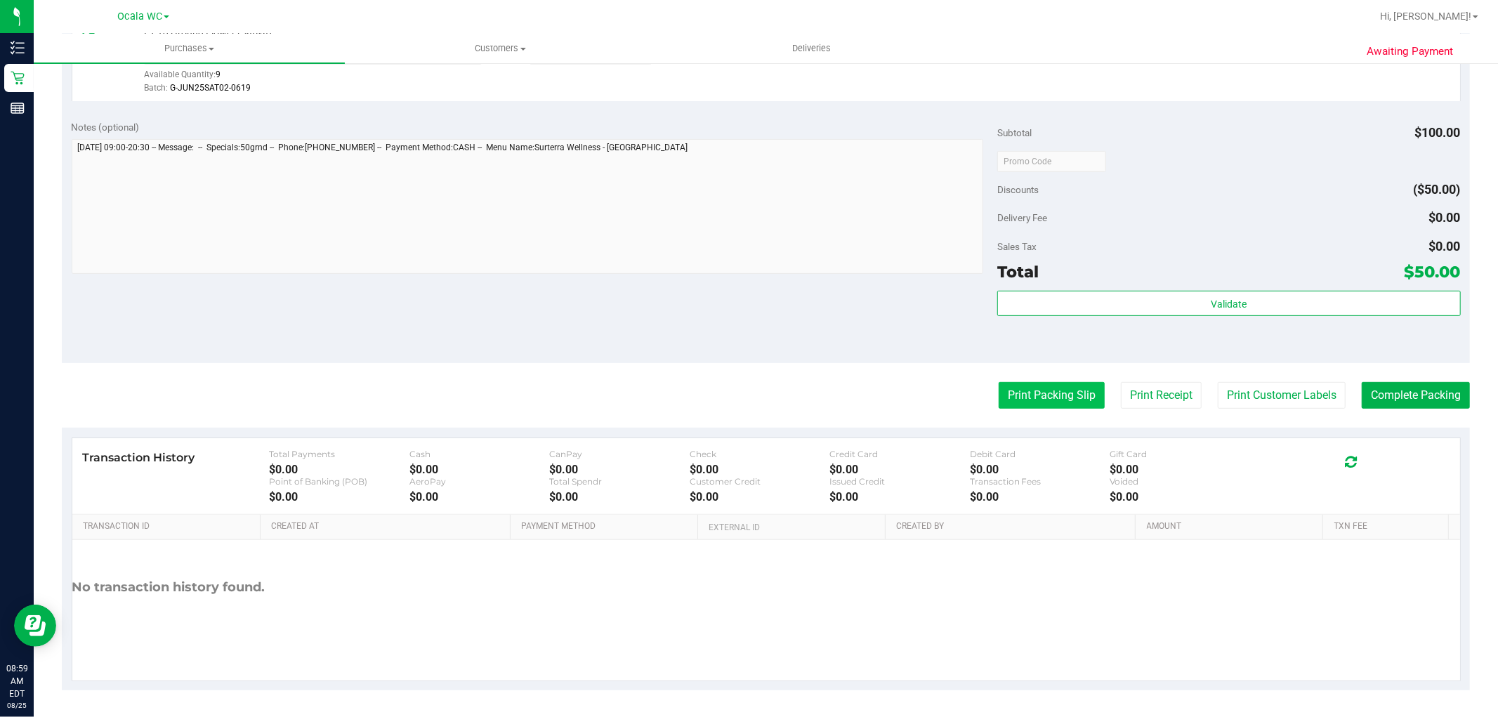
click at [1033, 401] on button "Print Packing Slip" at bounding box center [1052, 395] width 106 height 27
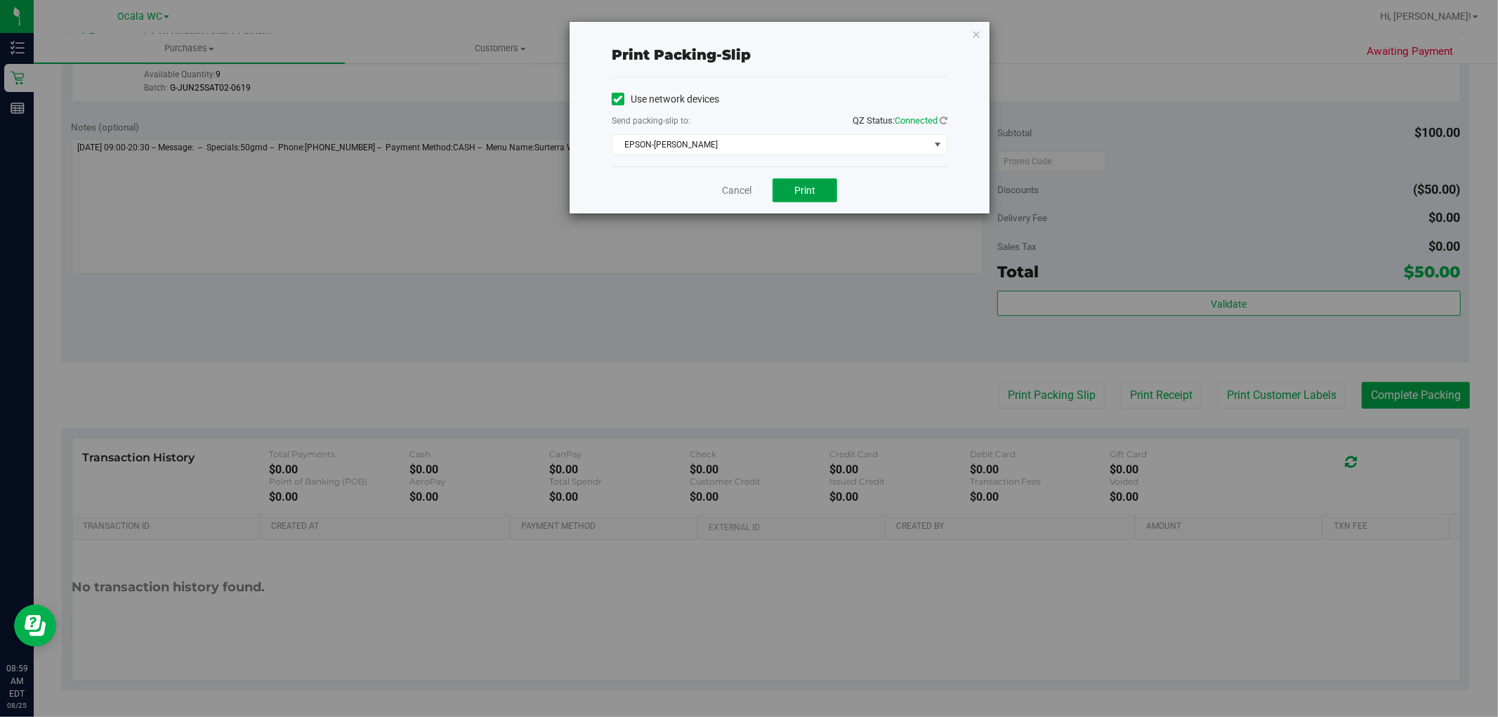
click at [801, 195] on span "Print" at bounding box center [804, 190] width 21 height 11
click at [981, 34] on icon "button" at bounding box center [976, 33] width 10 height 17
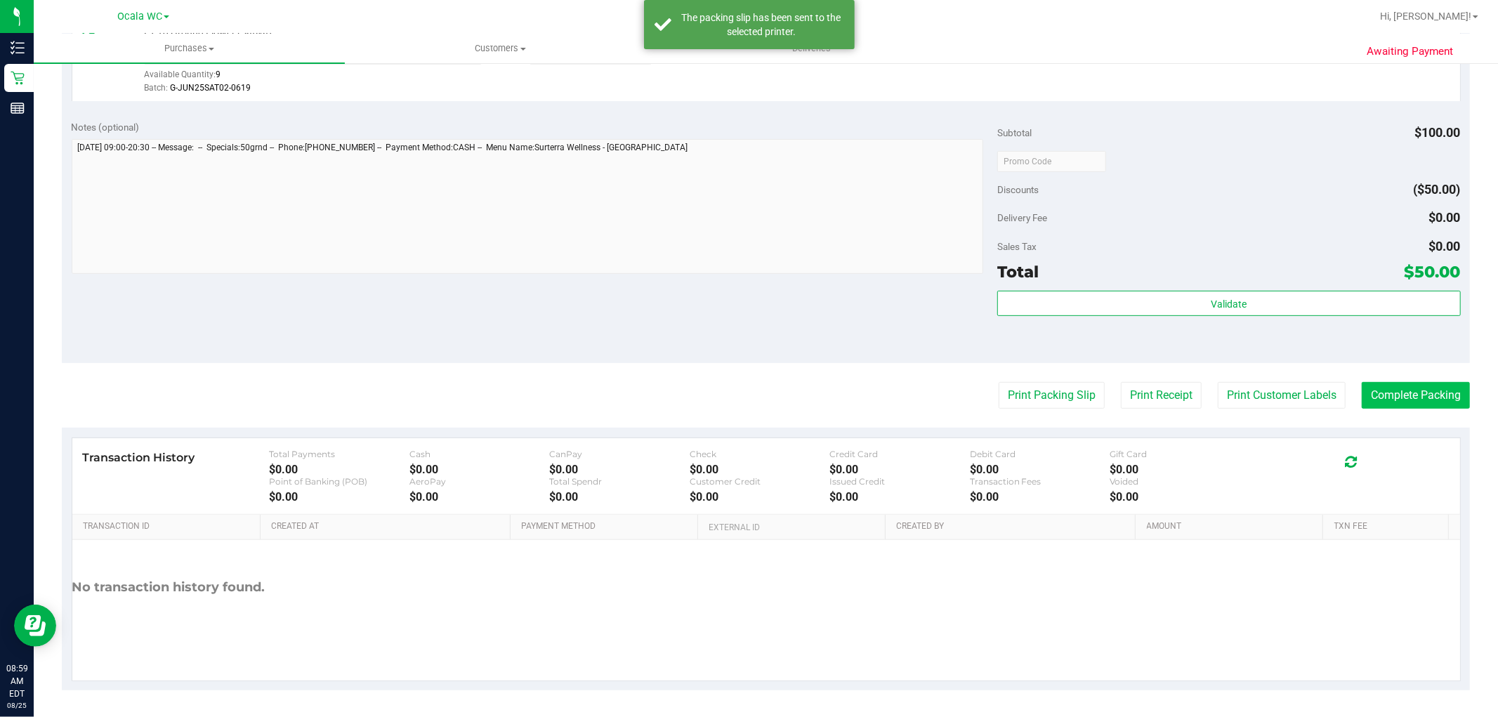
click at [1398, 396] on button "Complete Packing" at bounding box center [1416, 395] width 108 height 27
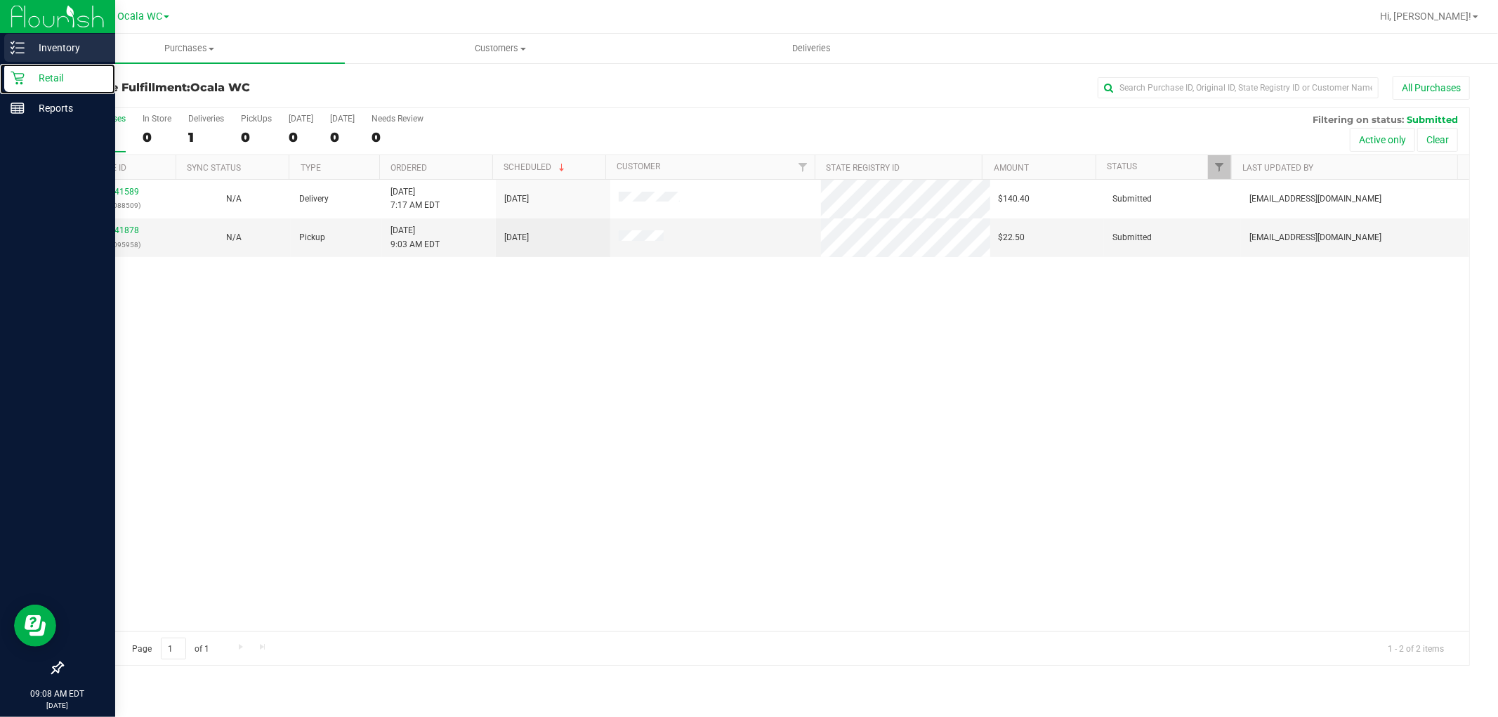
drag, startPoint x: 17, startPoint y: 67, endPoint x: 53, endPoint y: 53, distance: 39.1
click at [18, 67] on div "Retail" at bounding box center [59, 78] width 111 height 28
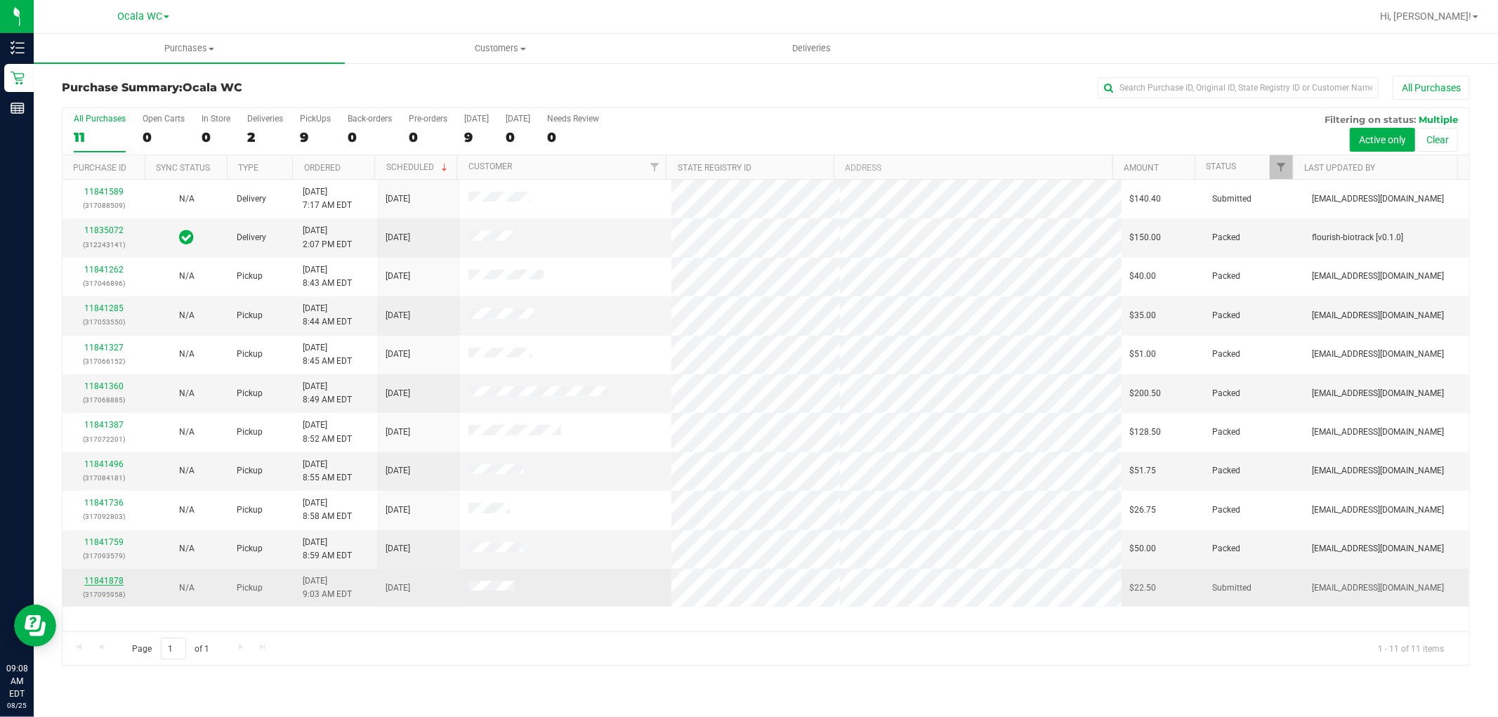
click at [117, 581] on link "11841878" at bounding box center [103, 581] width 39 height 10
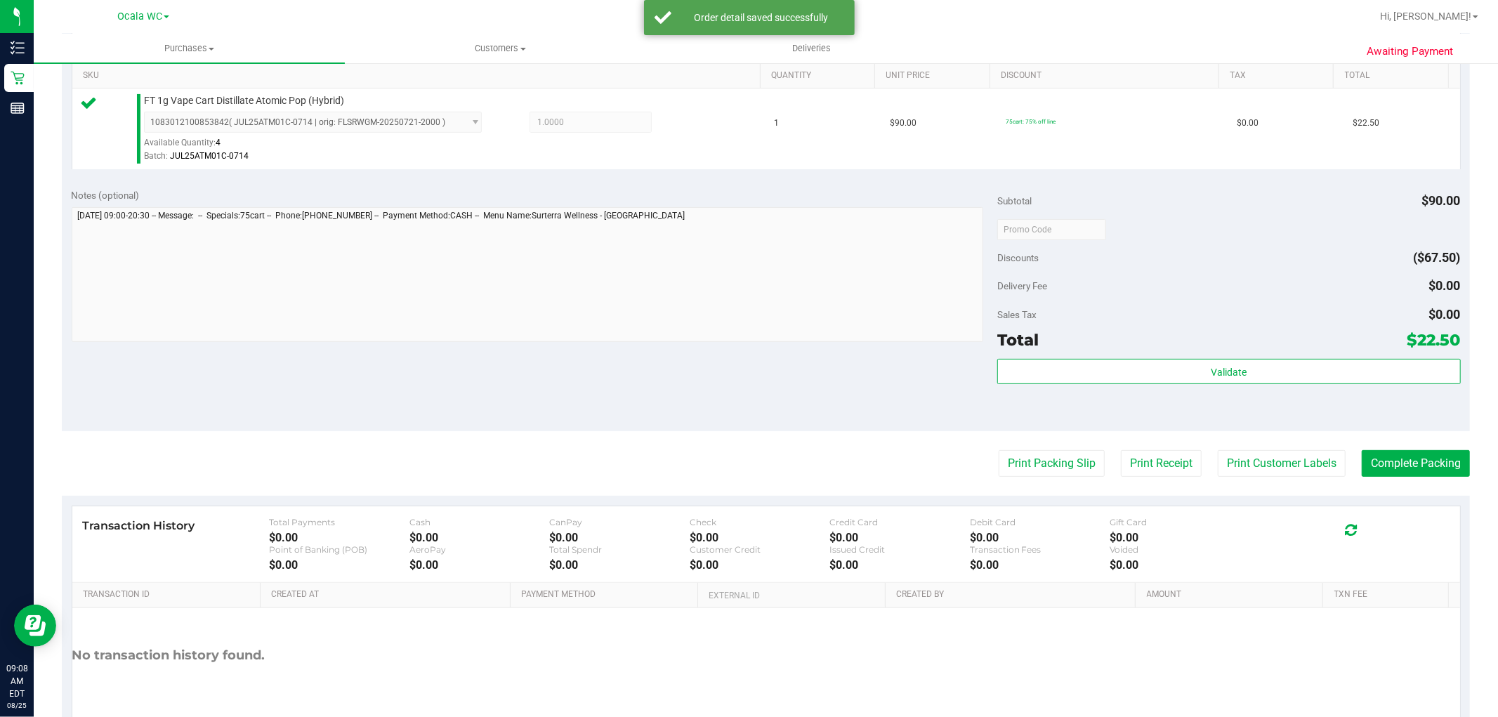
scroll to position [406, 0]
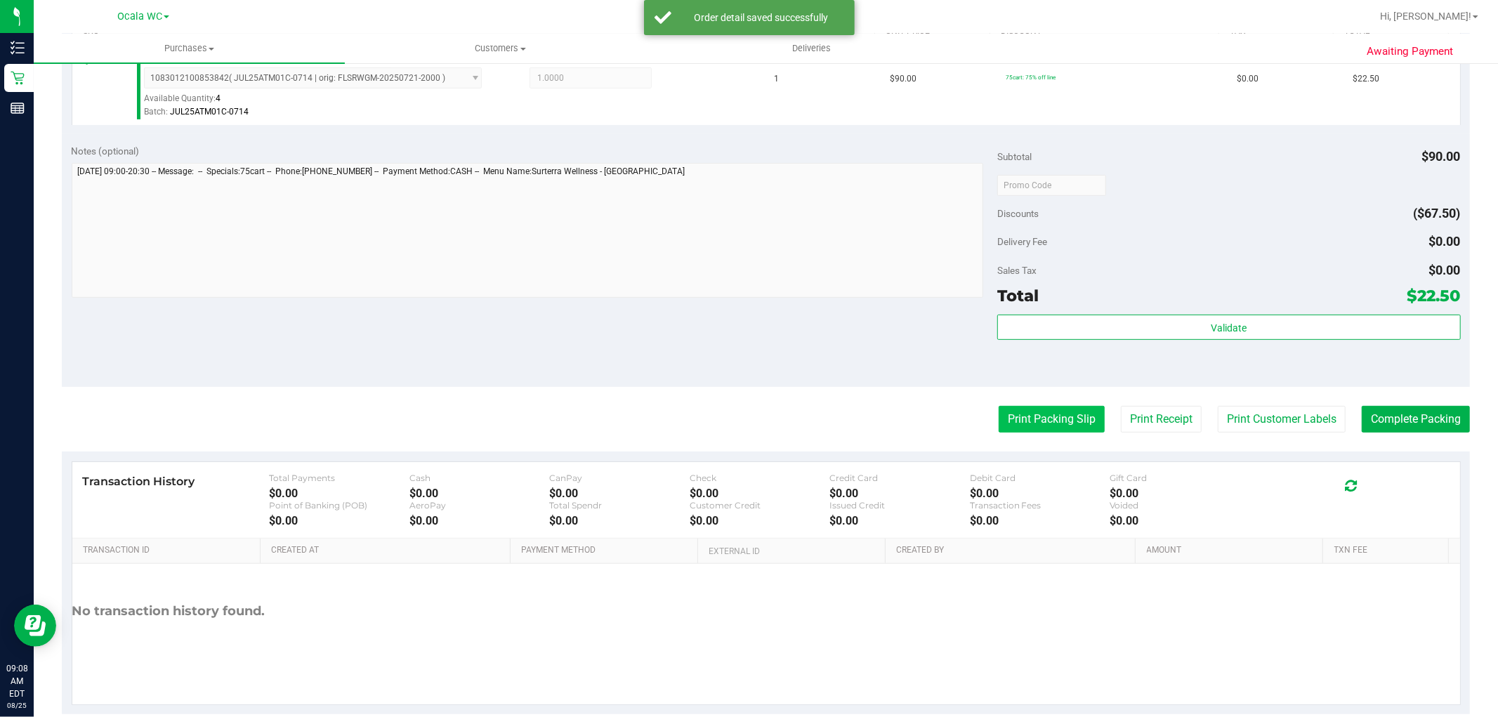
click at [1059, 417] on button "Print Packing Slip" at bounding box center [1052, 419] width 106 height 27
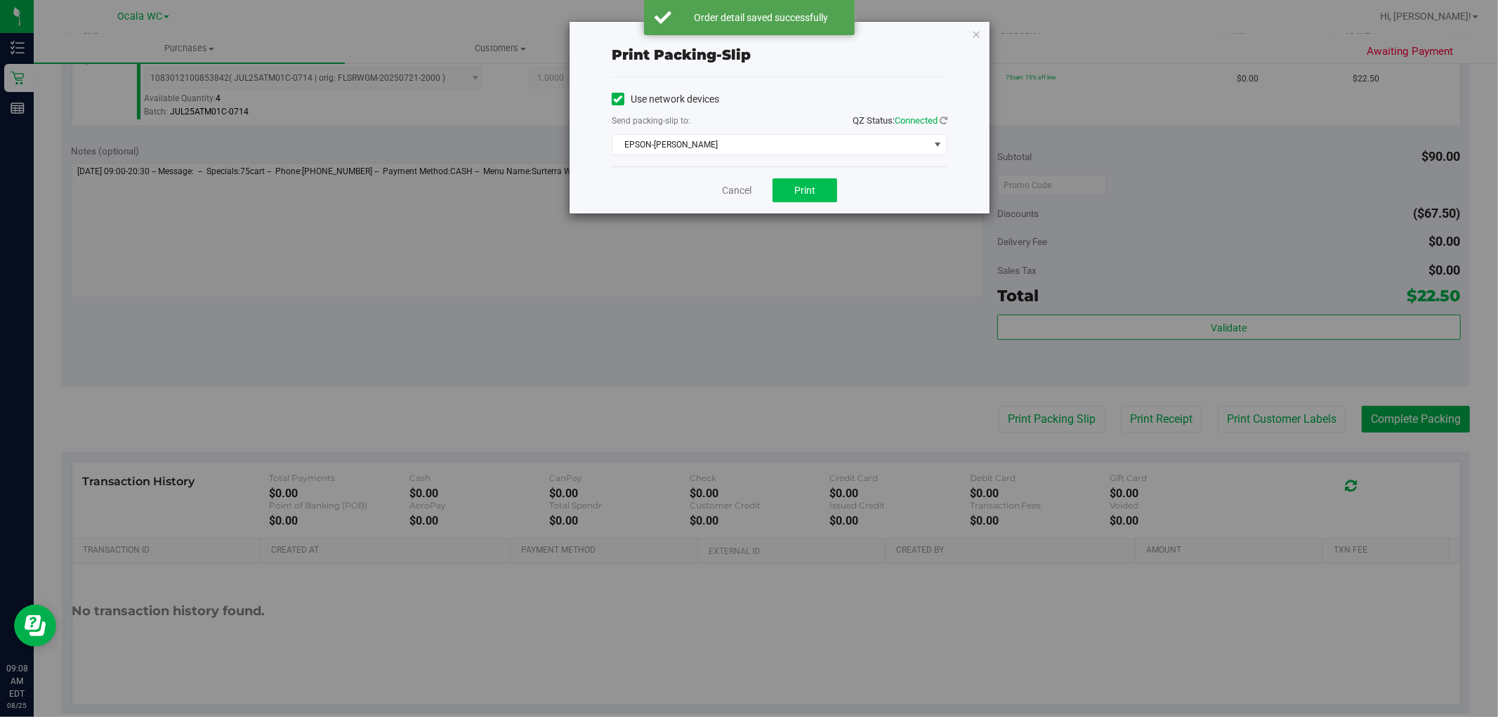
click at [811, 188] on span "Print" at bounding box center [804, 190] width 21 height 11
click at [742, 192] on link "Cancel" at bounding box center [737, 190] width 30 height 15
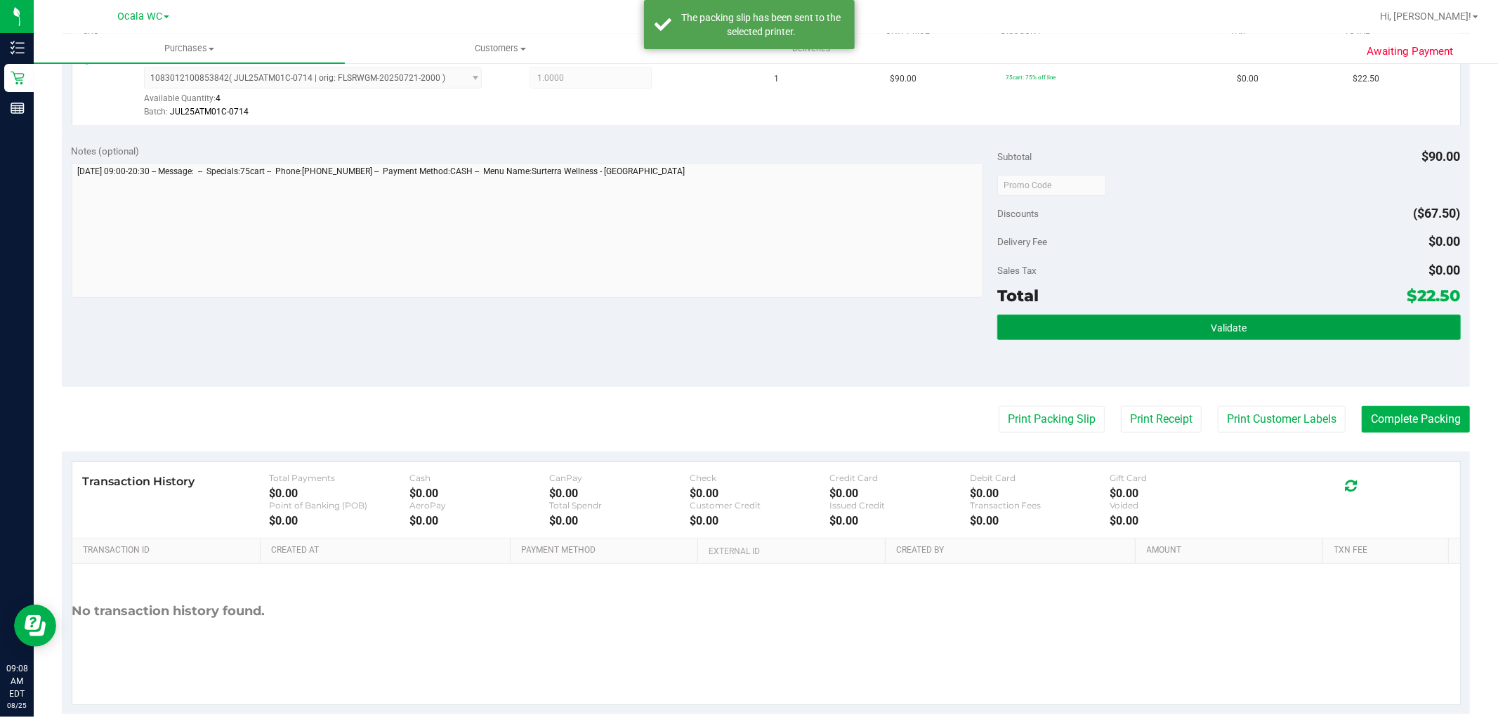
click at [1175, 335] on button "Validate" at bounding box center [1228, 327] width 463 height 25
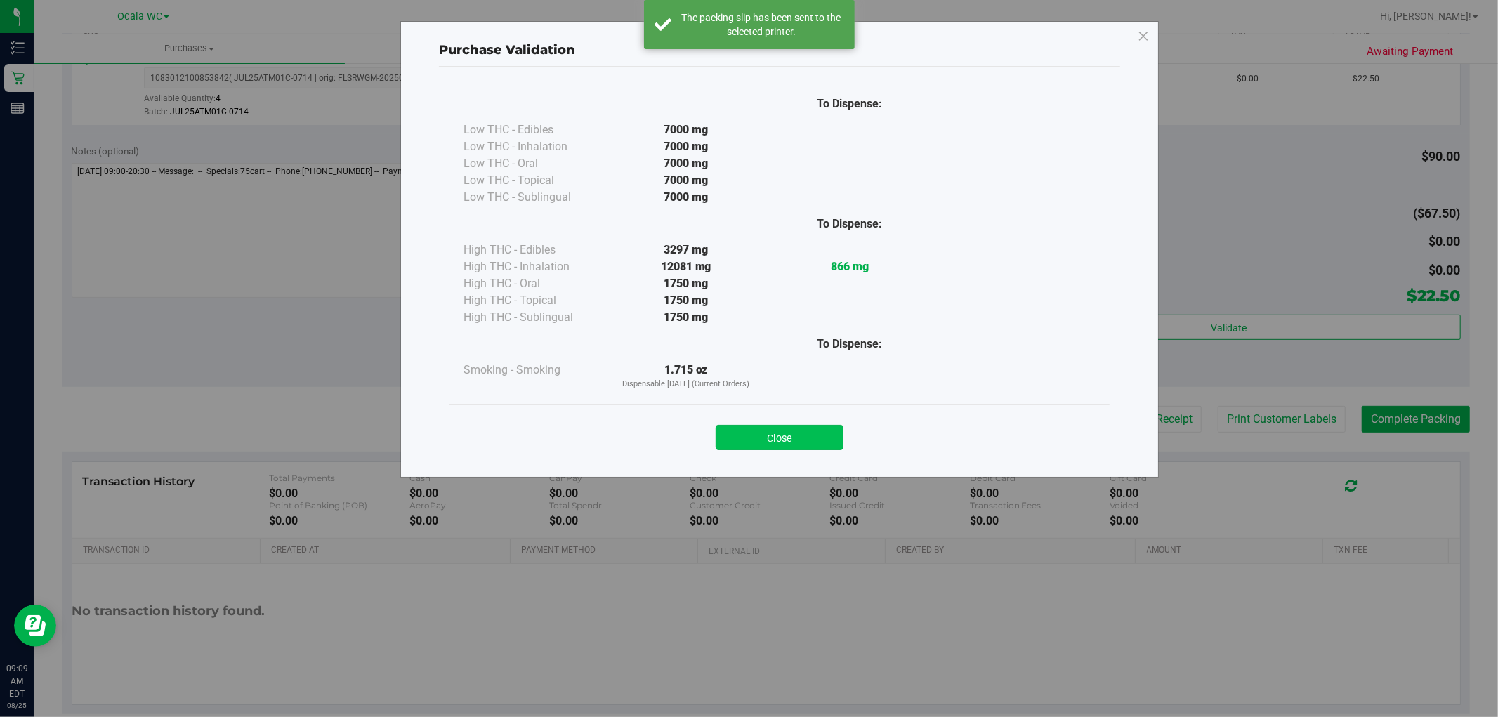
click at [797, 430] on button "Close" at bounding box center [780, 437] width 128 height 25
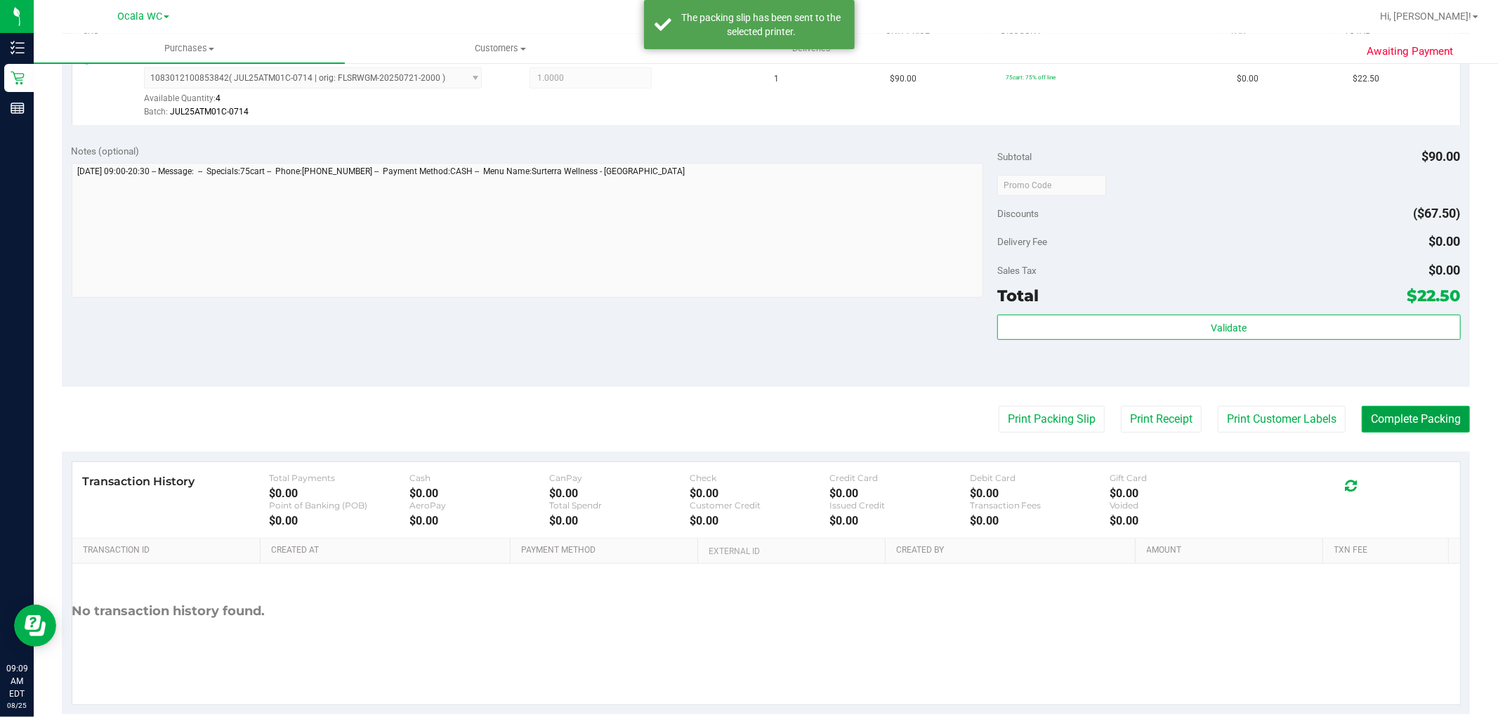
click at [1384, 416] on button "Complete Packing" at bounding box center [1416, 419] width 108 height 27
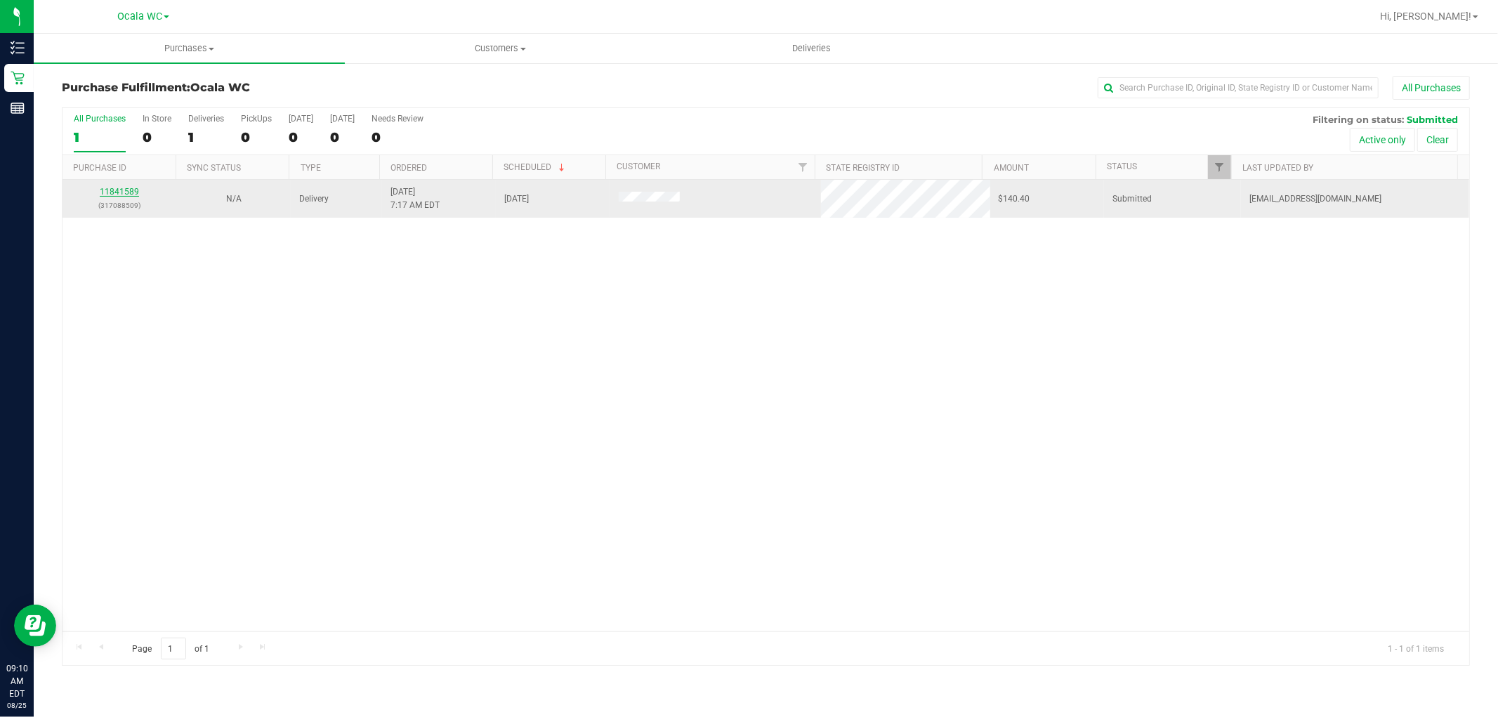
click at [116, 188] on link "11841589" at bounding box center [119, 192] width 39 height 10
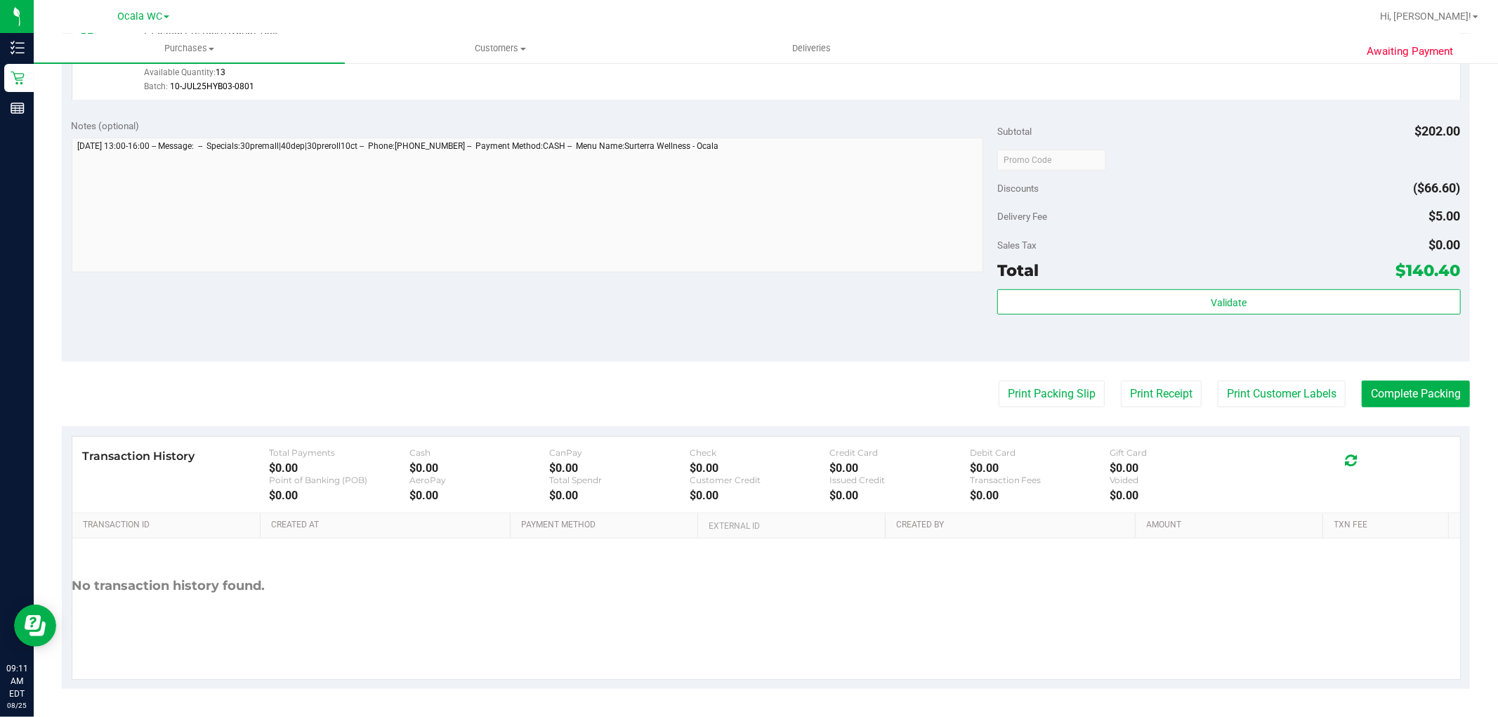
scroll to position [561, 0]
click at [1050, 395] on button "Print Packing Slip" at bounding box center [1052, 394] width 106 height 27
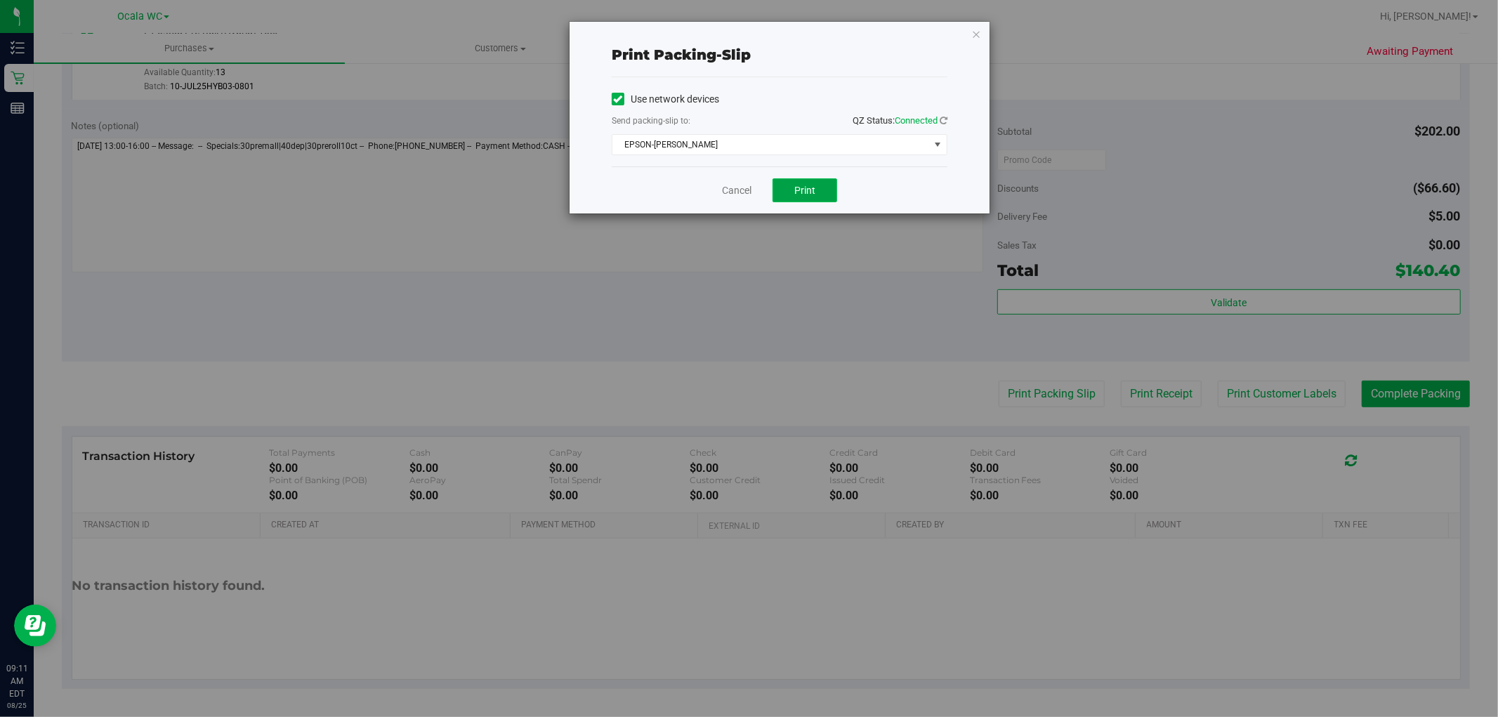
click at [809, 194] on span "Print" at bounding box center [804, 190] width 21 height 11
click at [811, 194] on span "Print" at bounding box center [804, 190] width 21 height 11
click at [978, 36] on icon "button" at bounding box center [976, 33] width 10 height 17
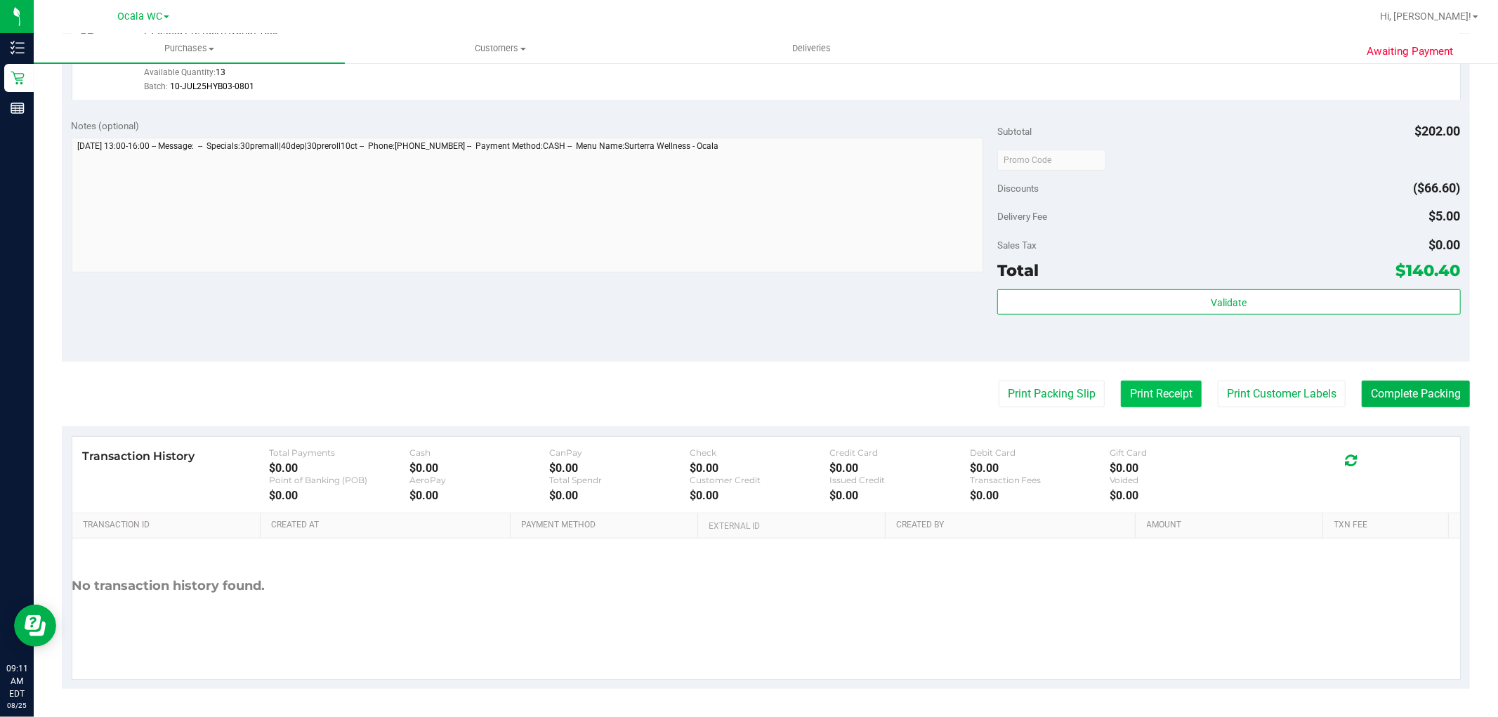
click at [1133, 402] on button "Print Receipt" at bounding box center [1161, 394] width 81 height 27
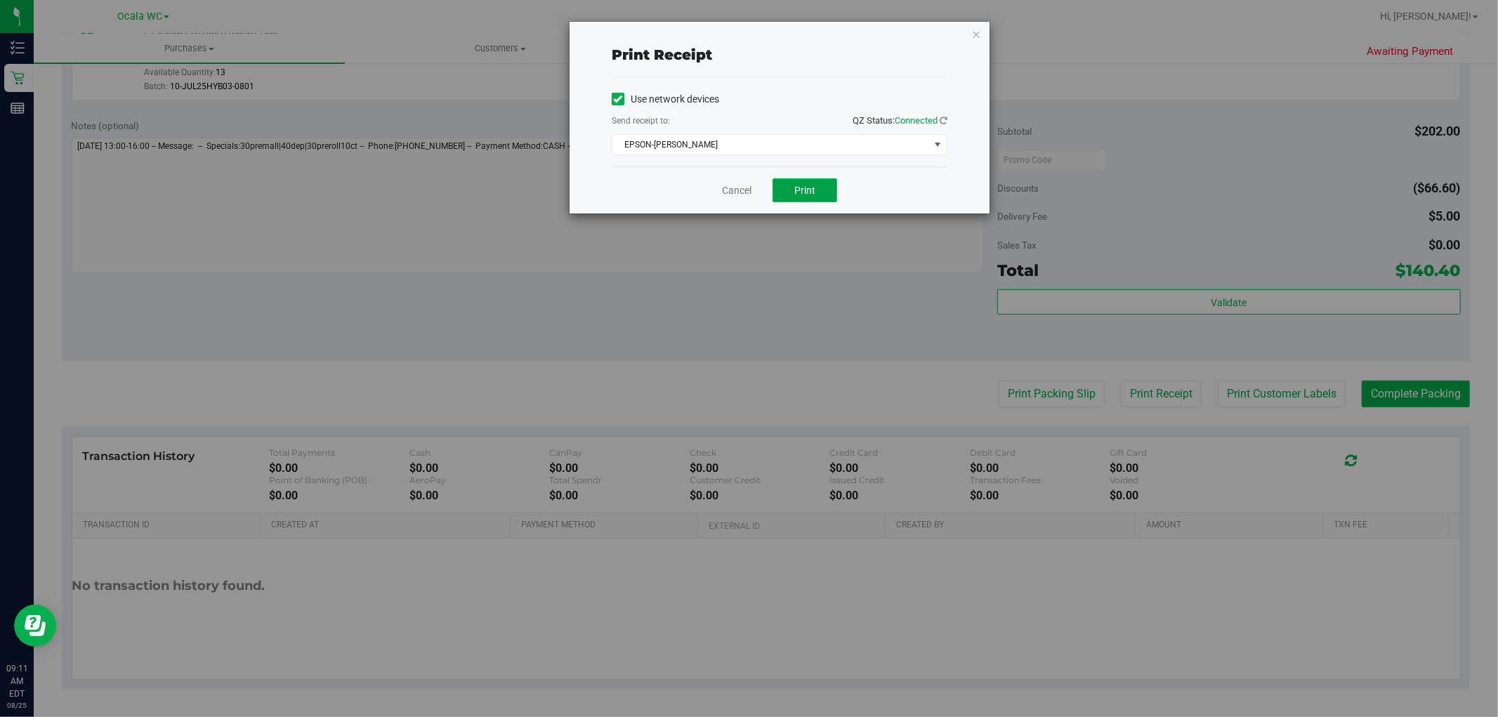
click at [792, 187] on button "Print" at bounding box center [805, 190] width 65 height 24
click at [799, 188] on span "Print" at bounding box center [804, 190] width 21 height 11
click at [972, 34] on icon "button" at bounding box center [976, 33] width 10 height 17
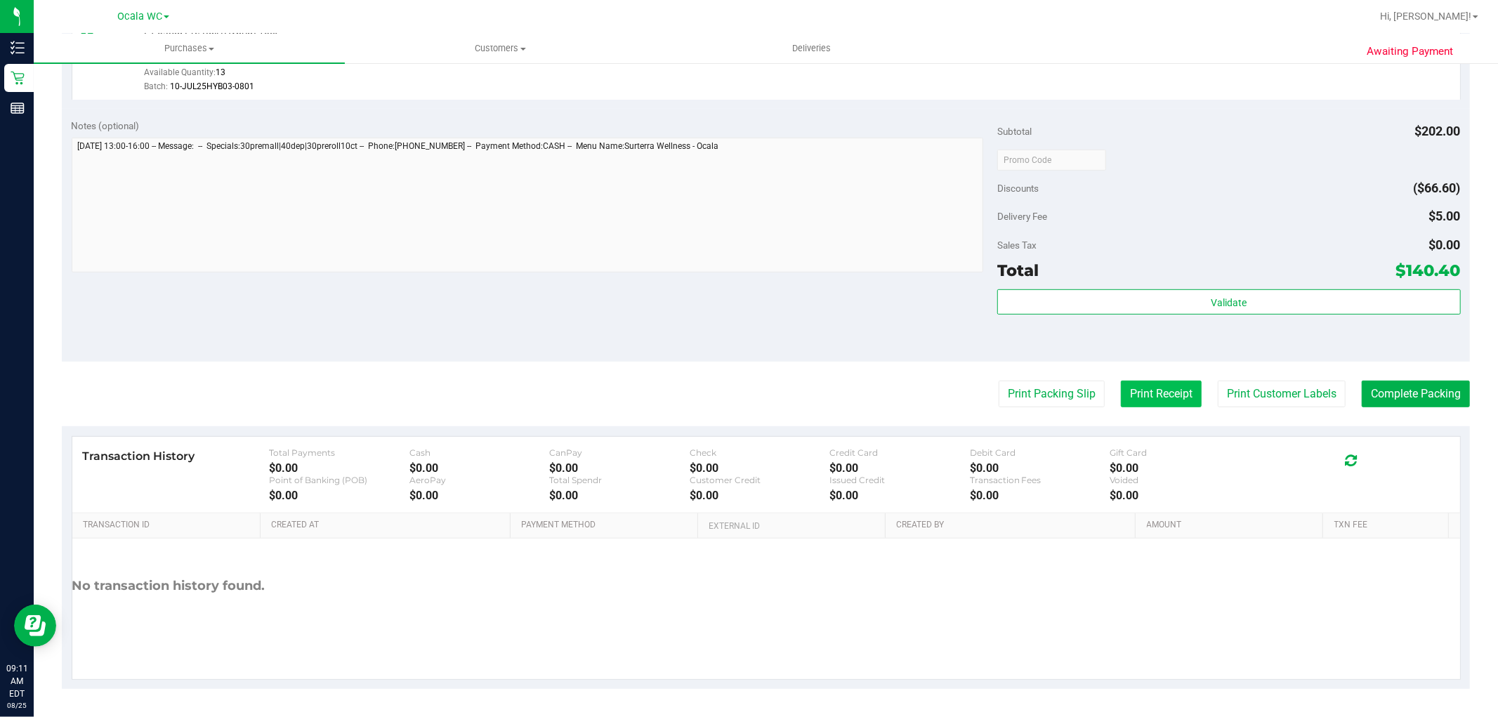
click at [1146, 396] on button "Print Receipt" at bounding box center [1161, 394] width 81 height 27
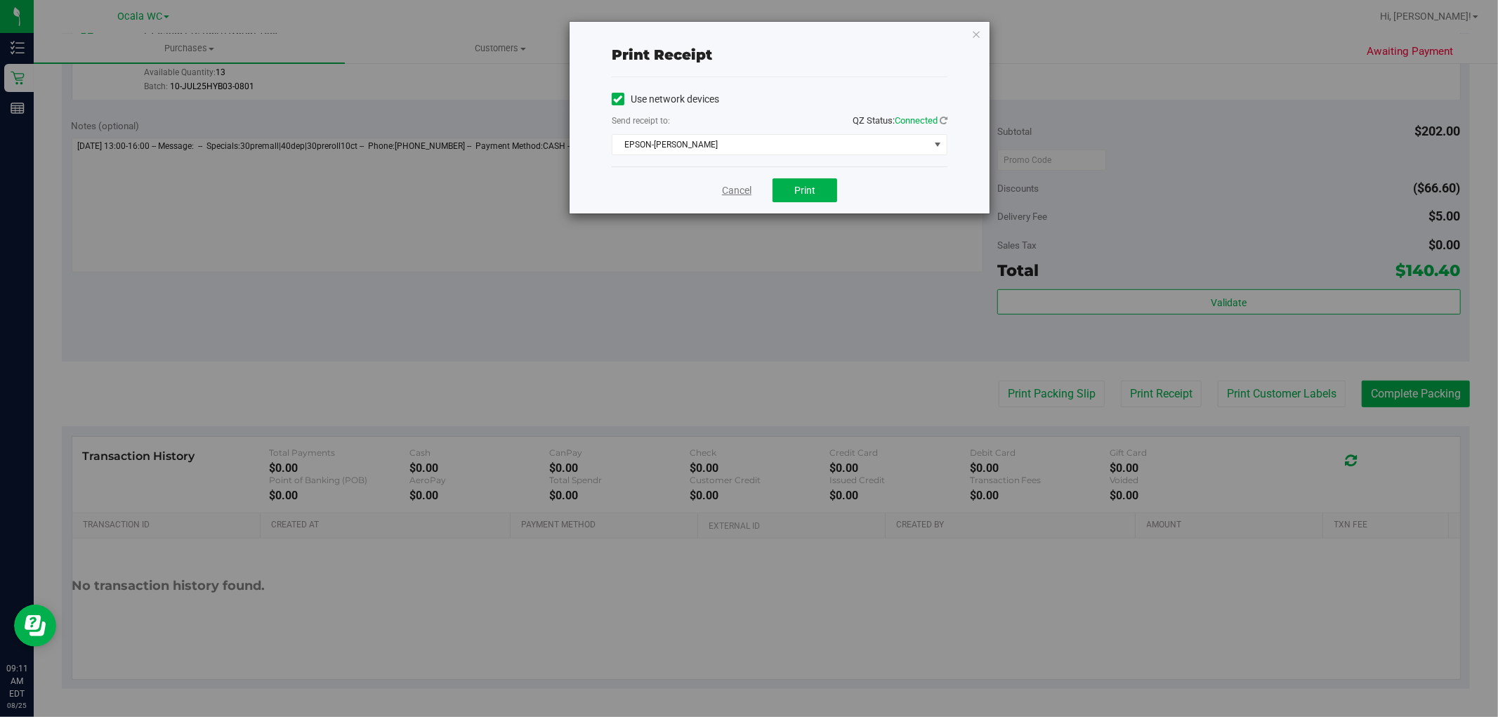
click at [747, 192] on link "Cancel" at bounding box center [737, 190] width 30 height 15
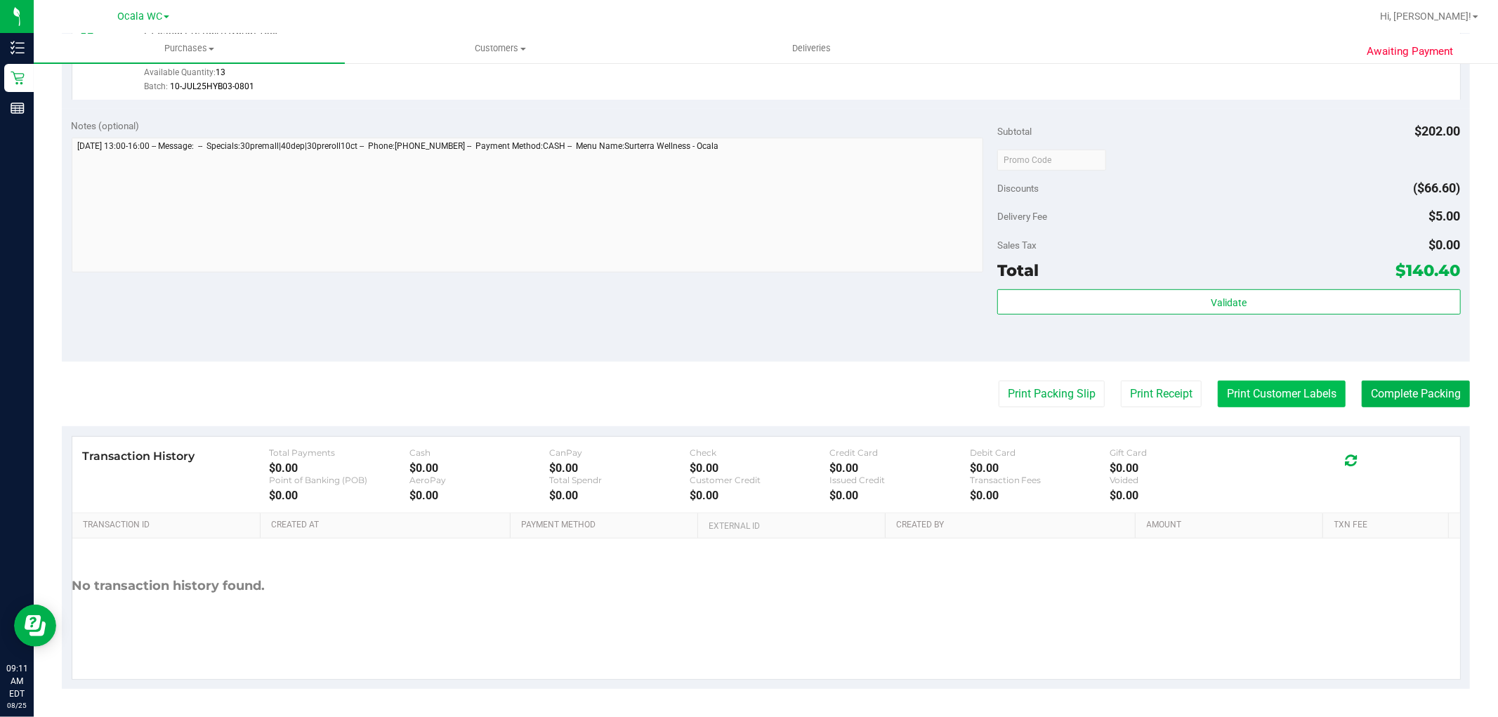
click at [1227, 398] on button "Print Customer Labels" at bounding box center [1282, 394] width 128 height 27
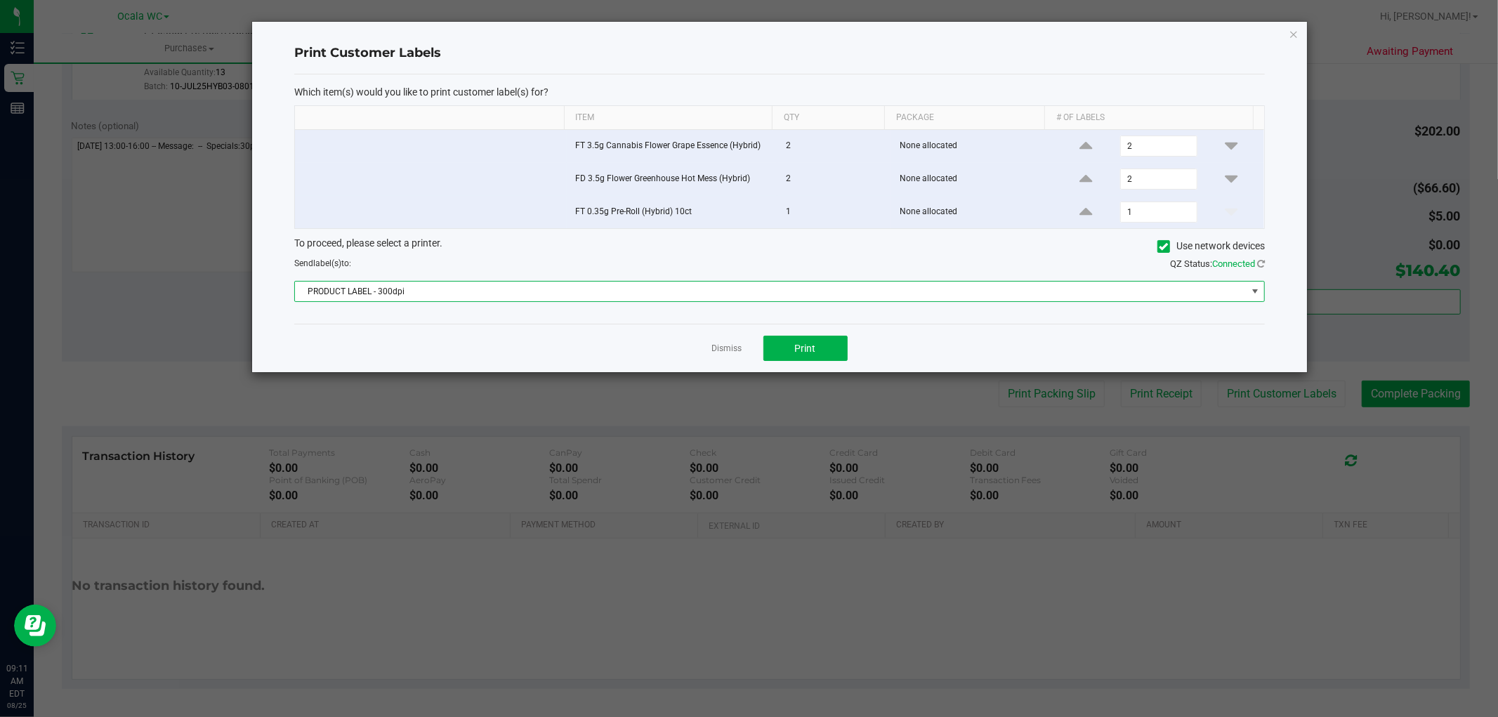
click at [651, 294] on span "PRODUCT LABEL - 300dpi" at bounding box center [771, 292] width 952 height 20
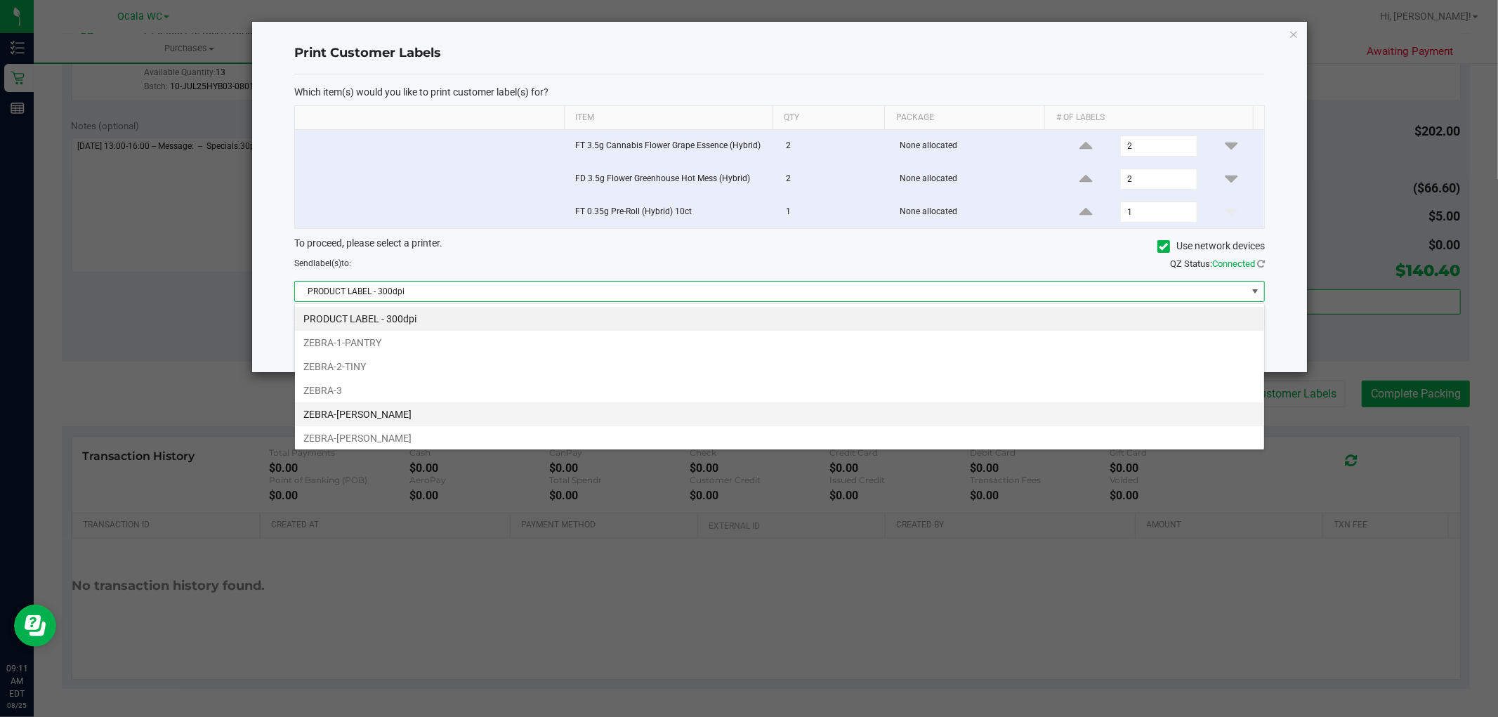
scroll to position [21, 971]
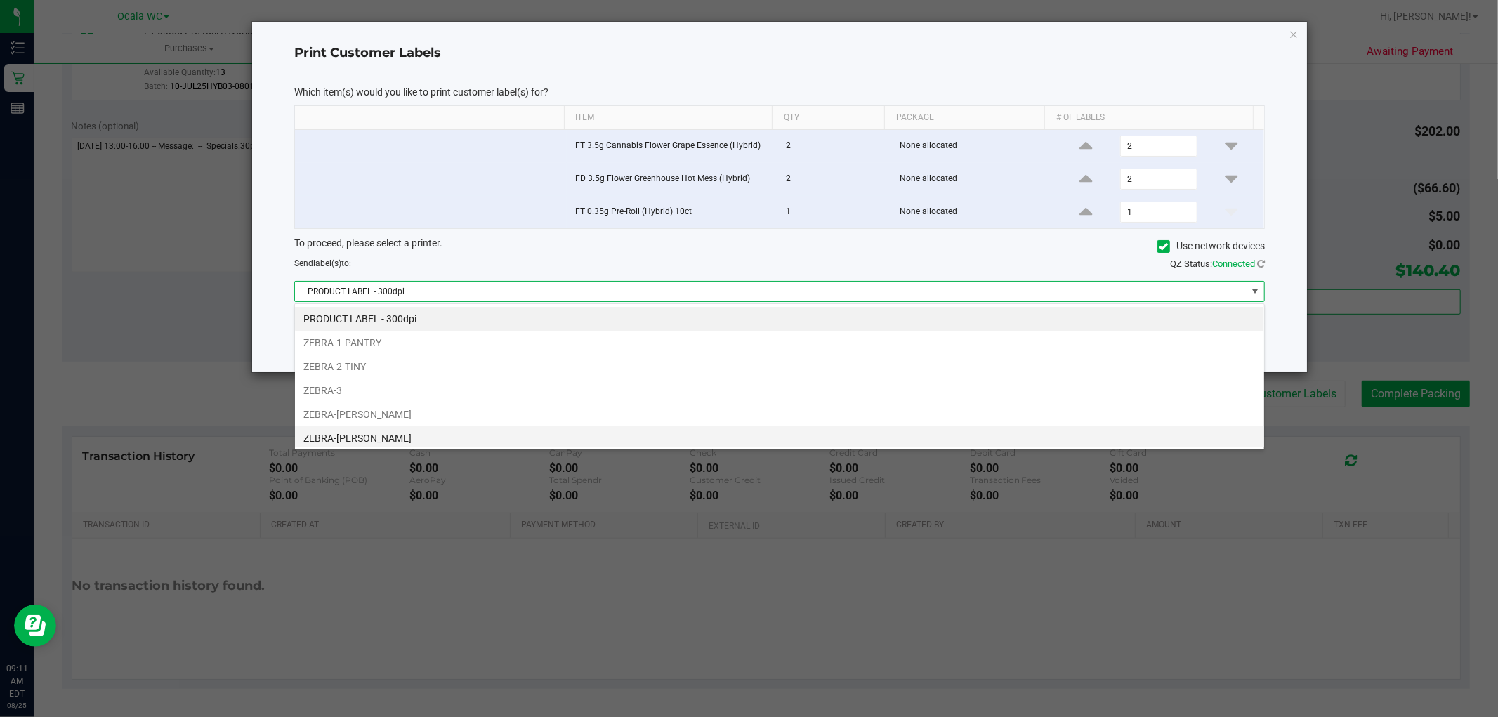
click at [374, 440] on li "ZEBRA-[PERSON_NAME]" at bounding box center [779, 438] width 969 height 24
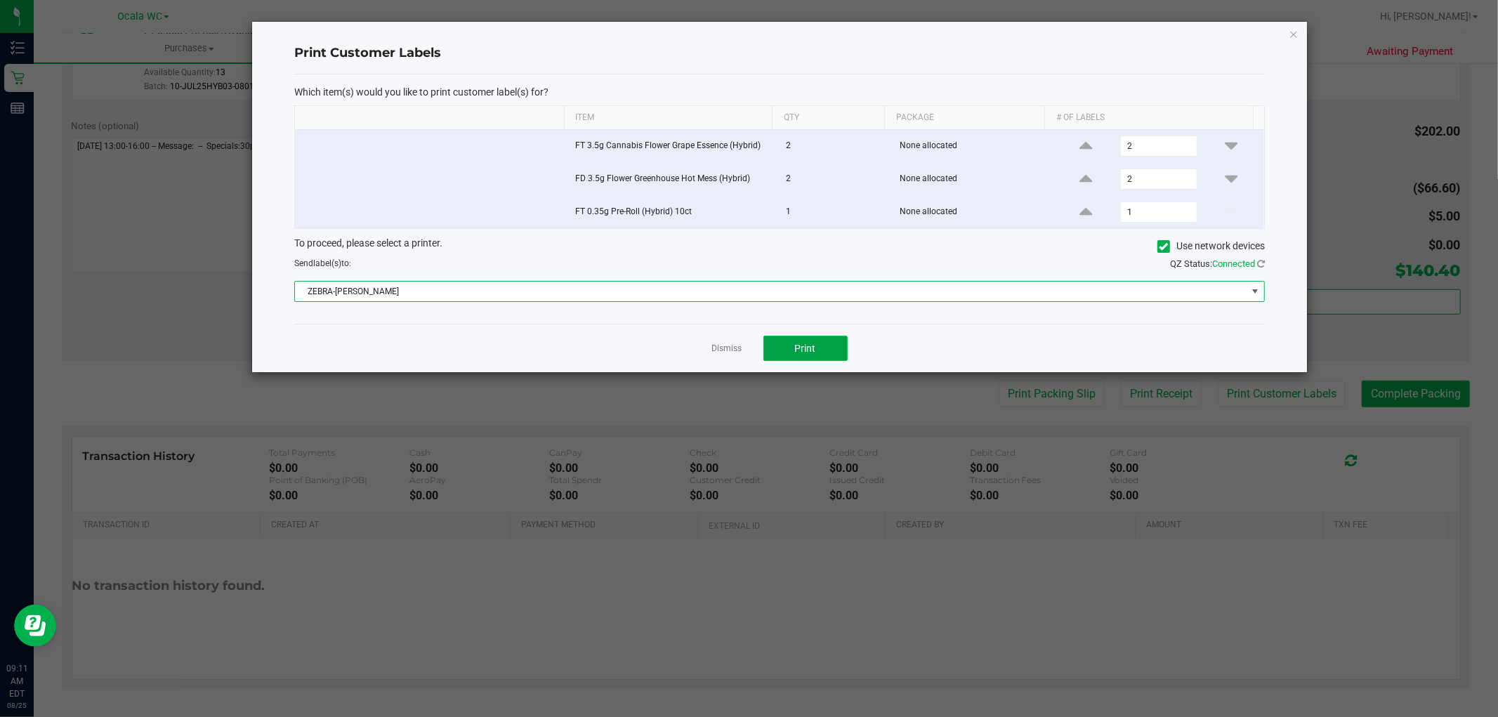
click at [806, 350] on span "Print" at bounding box center [805, 348] width 21 height 11
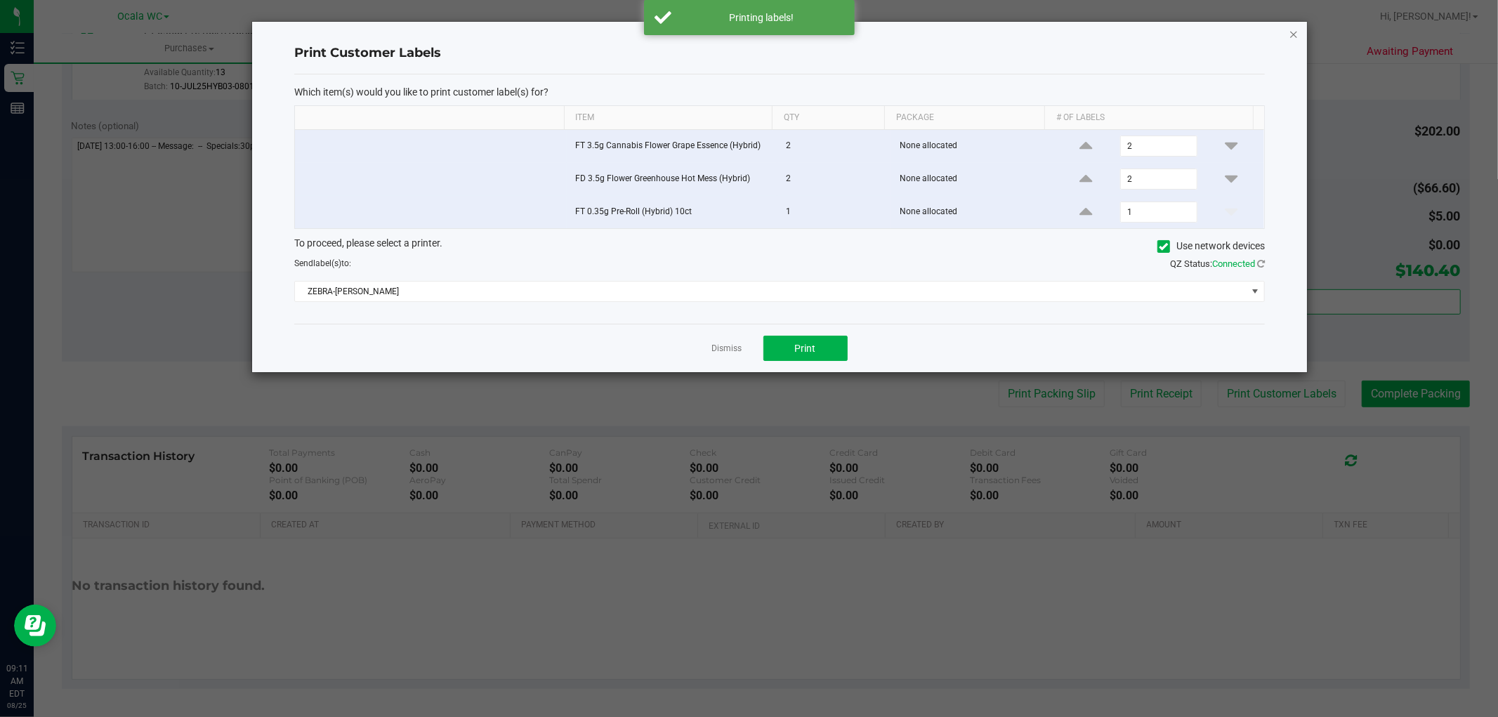
click at [1294, 40] on icon "button" at bounding box center [1294, 33] width 10 height 17
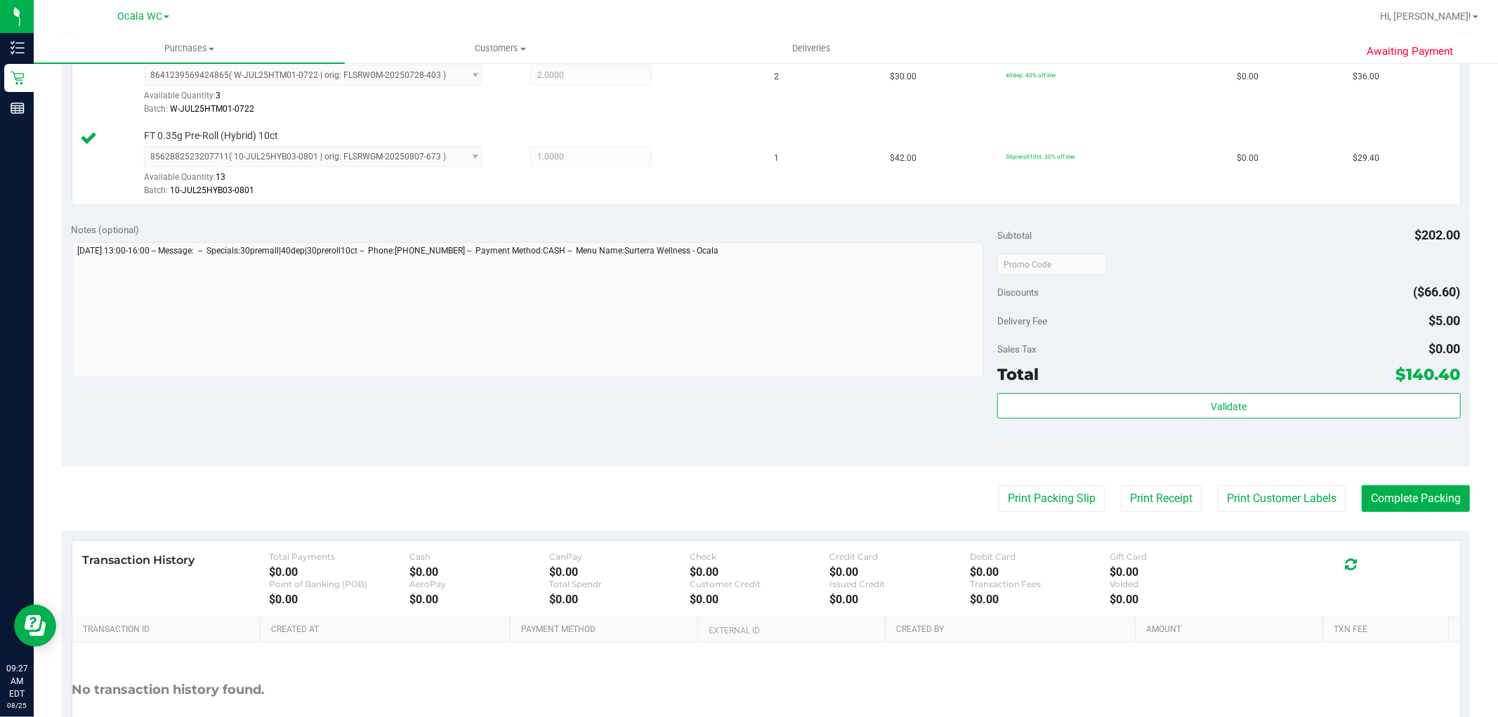
scroll to position [595, 0]
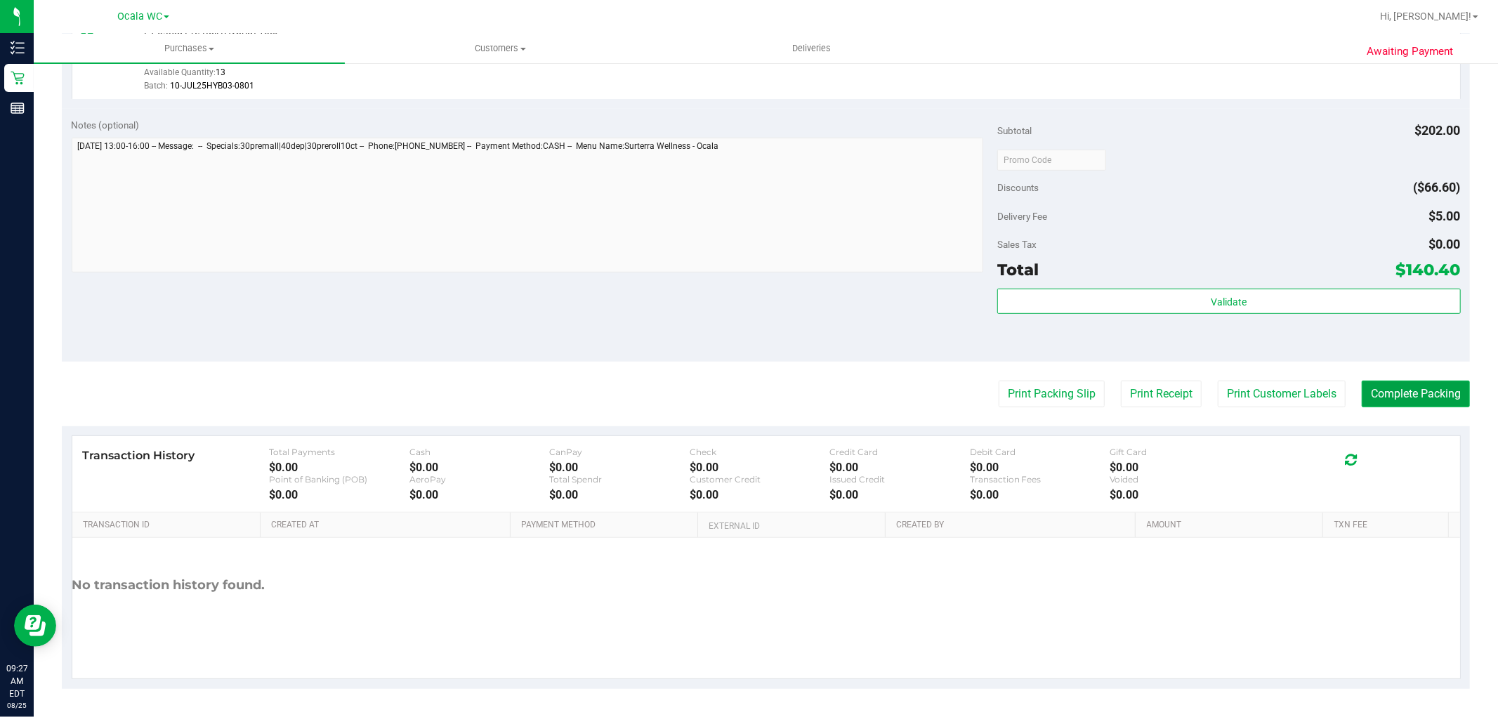
click at [1417, 391] on button "Complete Packing" at bounding box center [1416, 394] width 108 height 27
click at [1382, 399] on button "Complete Packing" at bounding box center [1416, 394] width 108 height 27
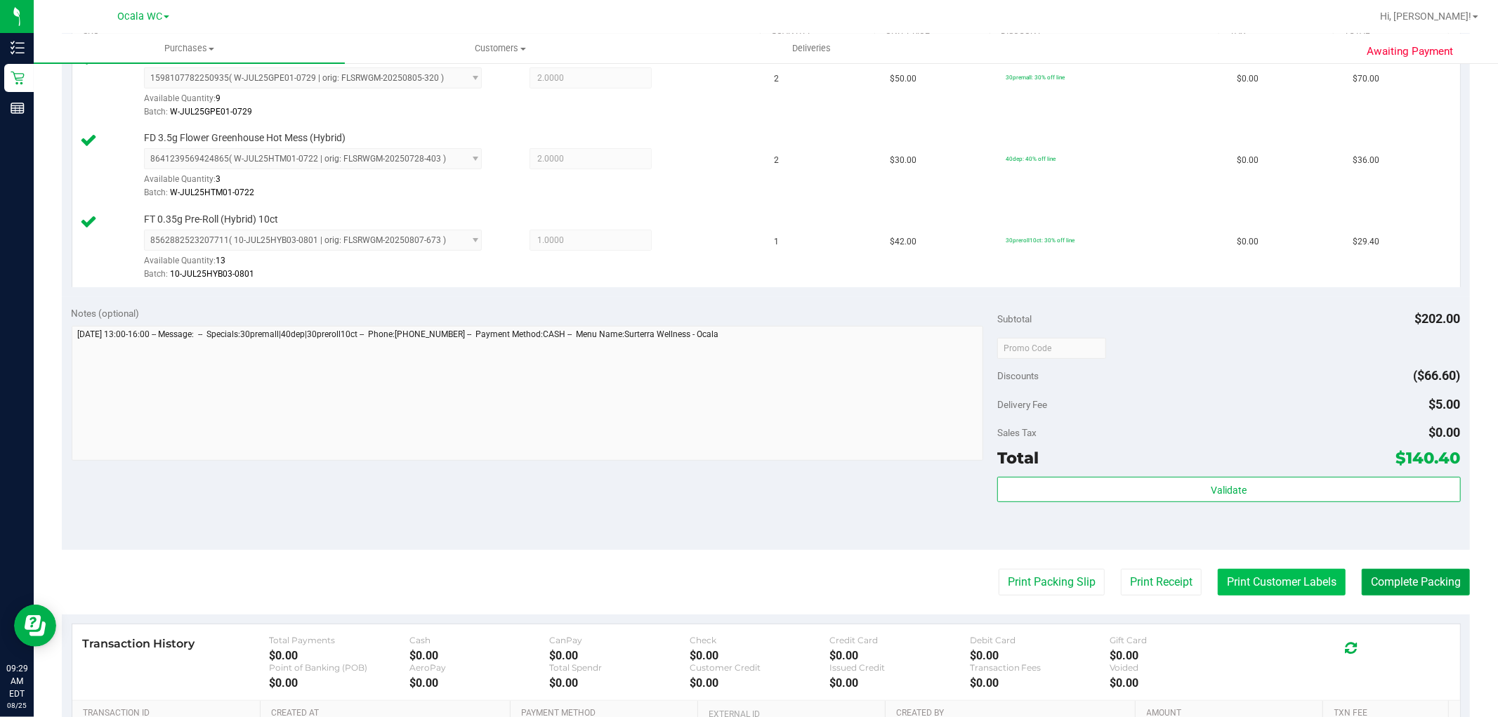
scroll to position [517, 0]
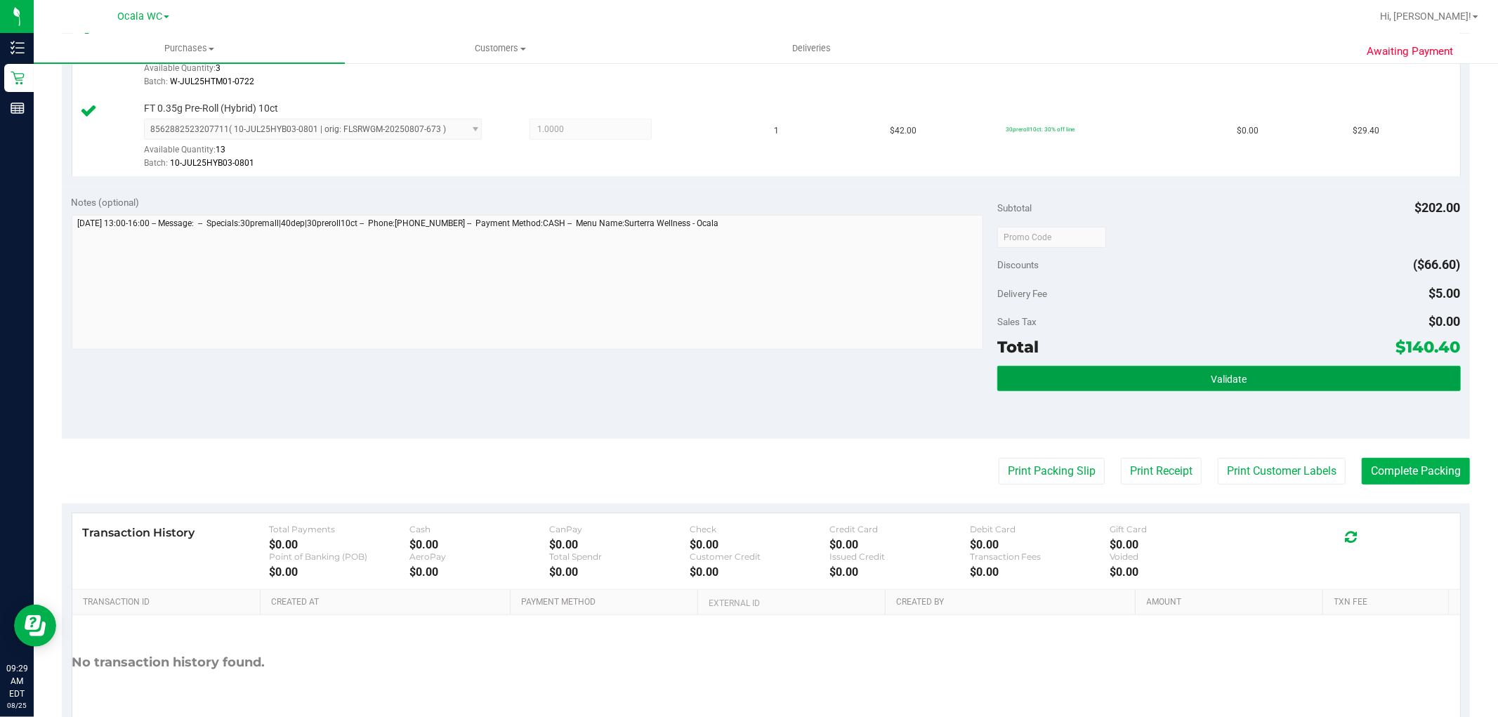
click at [1241, 376] on button "Validate" at bounding box center [1228, 378] width 463 height 25
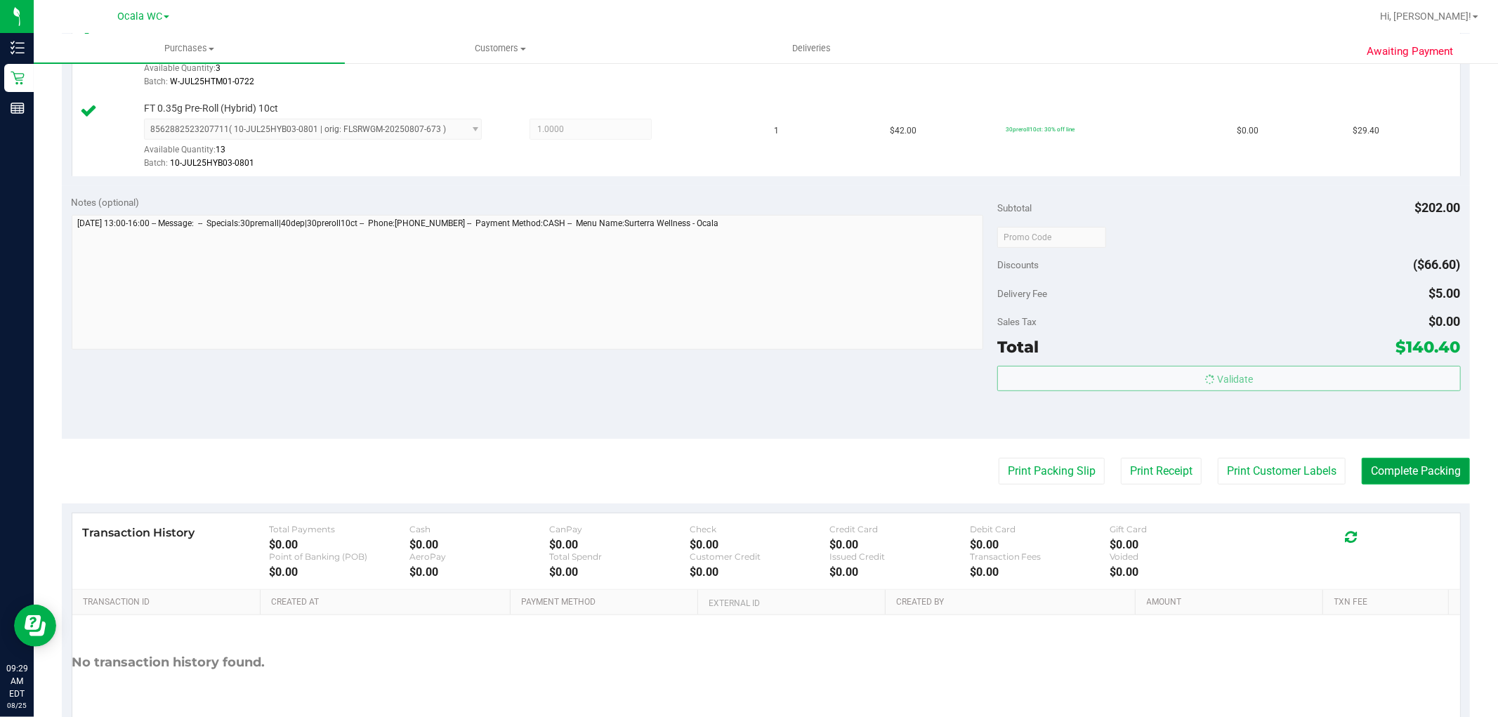
click at [1380, 473] on button "Complete Packing" at bounding box center [1416, 471] width 108 height 27
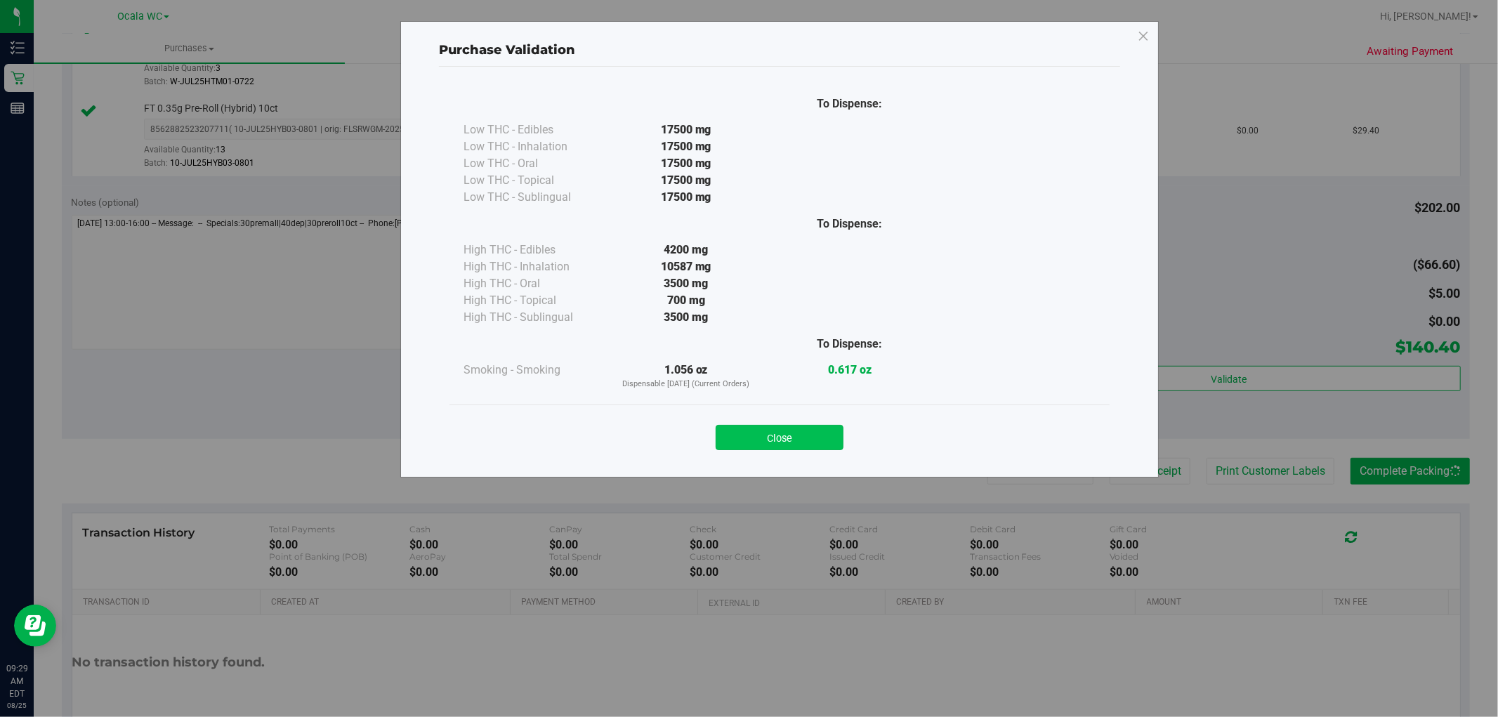
click at [813, 440] on button "Close" at bounding box center [780, 437] width 128 height 25
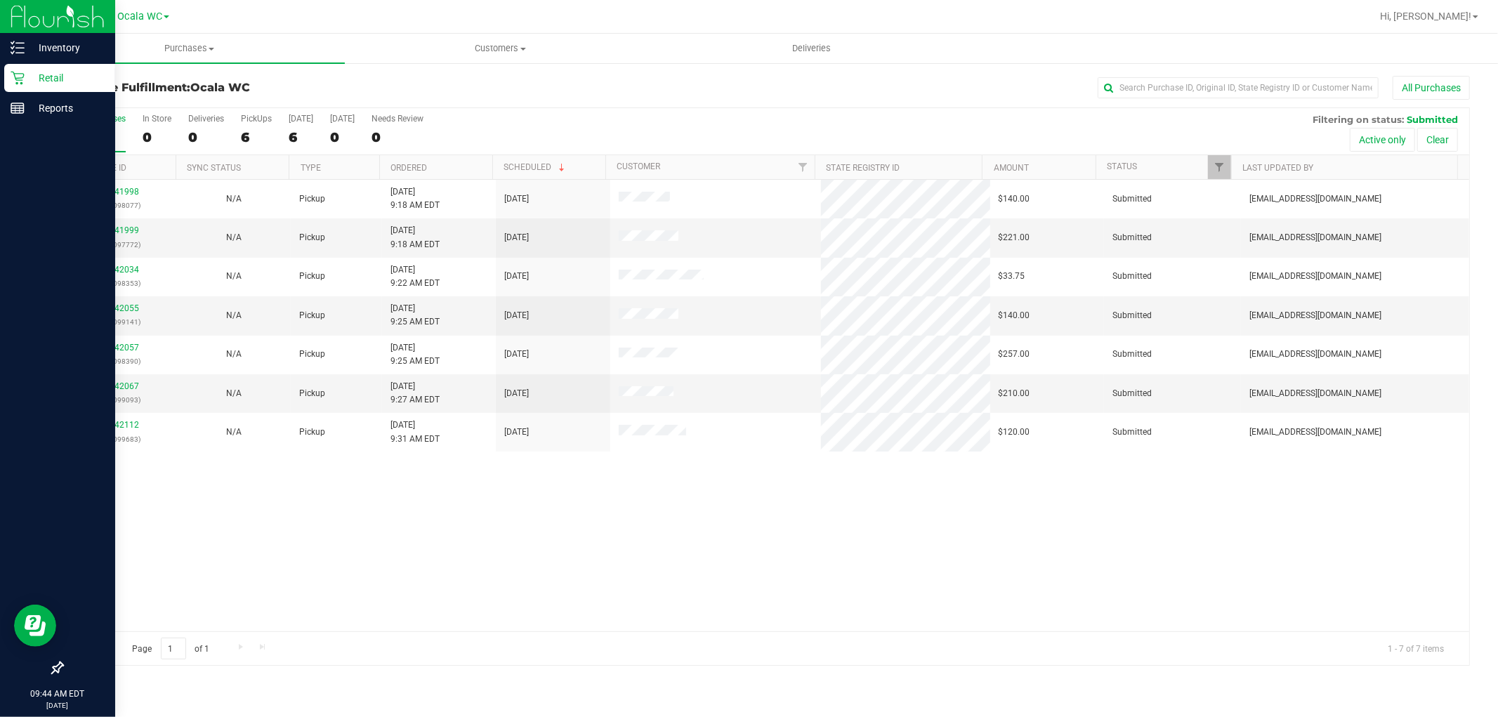
click at [25, 72] on p "Retail" at bounding box center [67, 78] width 84 height 17
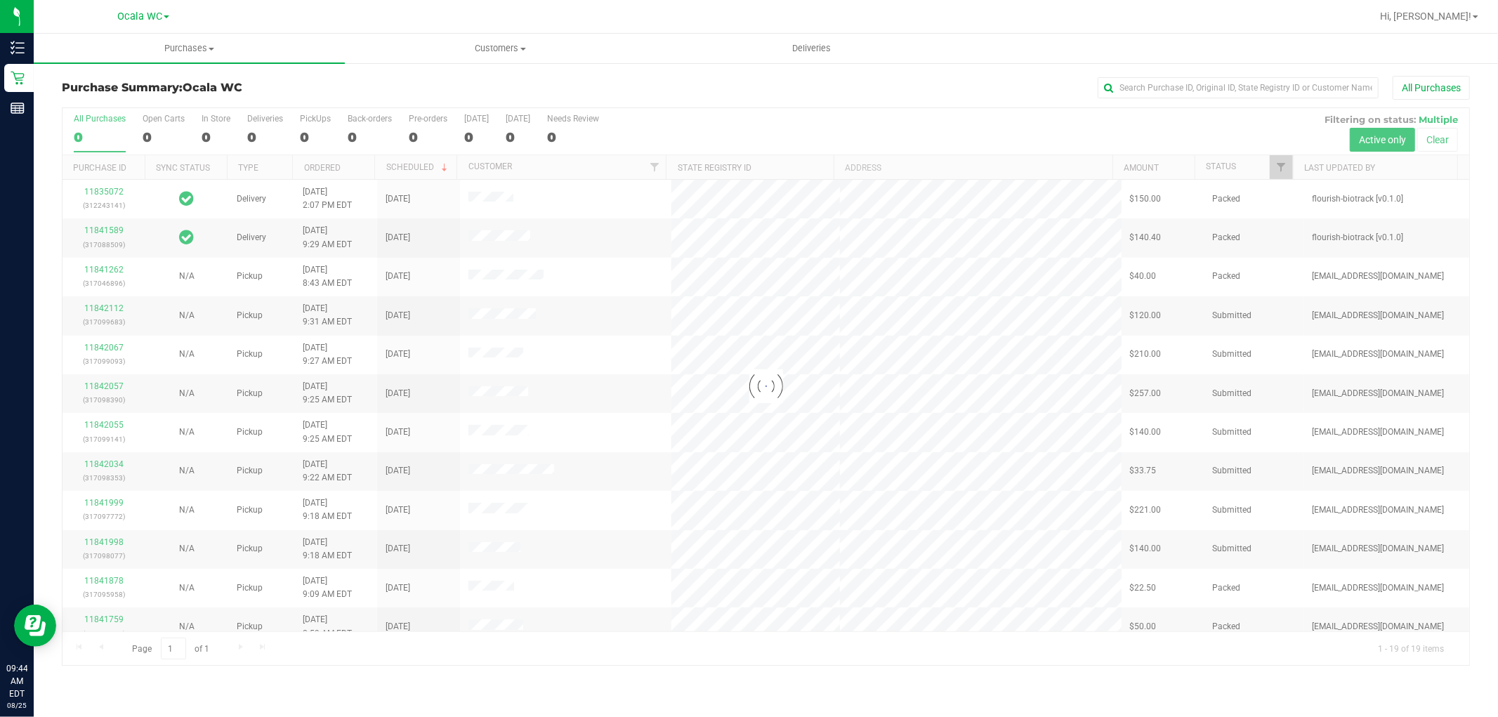
click at [304, 122] on div at bounding box center [766, 386] width 1407 height 557
click at [301, 129] on div at bounding box center [766, 386] width 1407 height 557
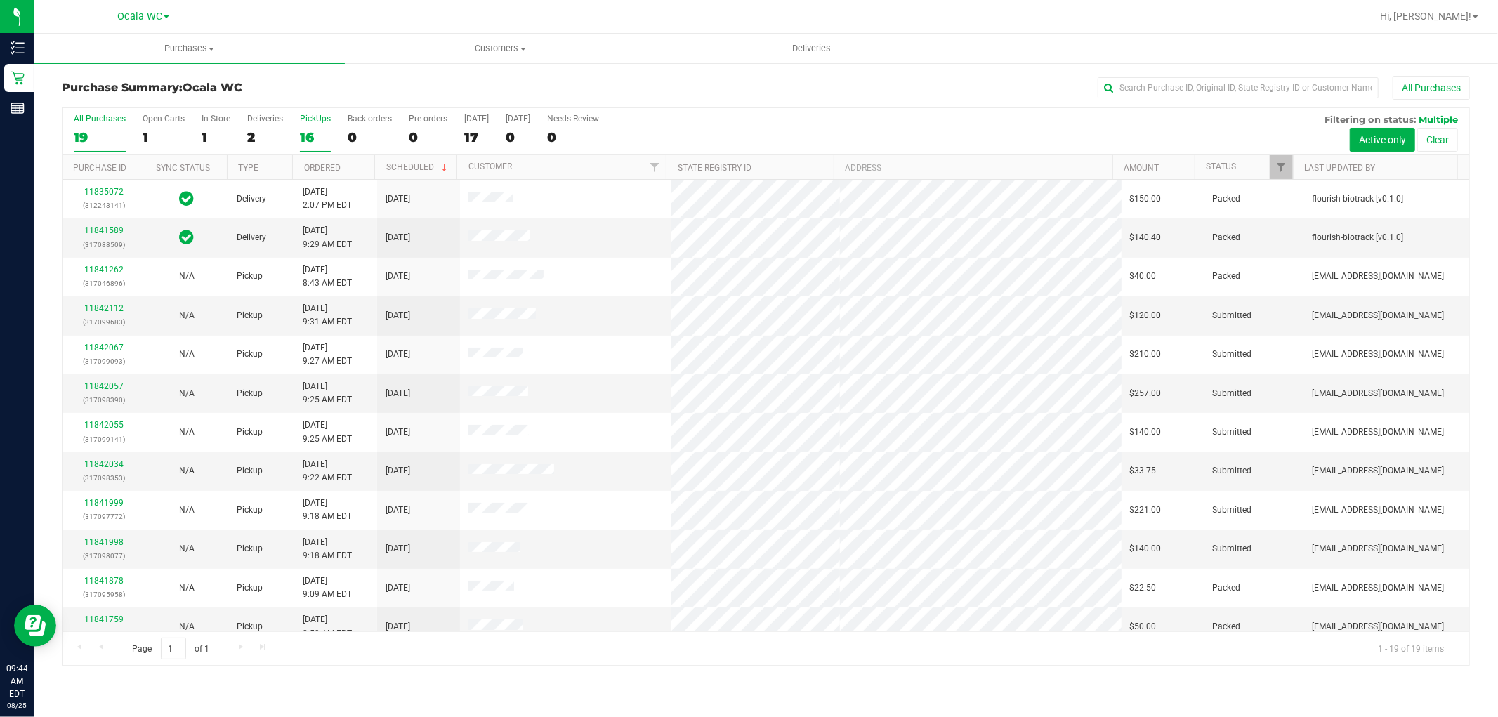
click at [317, 131] on div "16" at bounding box center [315, 137] width 31 height 16
click at [0, 0] on input "PickUps 16" at bounding box center [0, 0] width 0 height 0
click at [1230, 169] on link "Status" at bounding box center [1221, 167] width 30 height 10
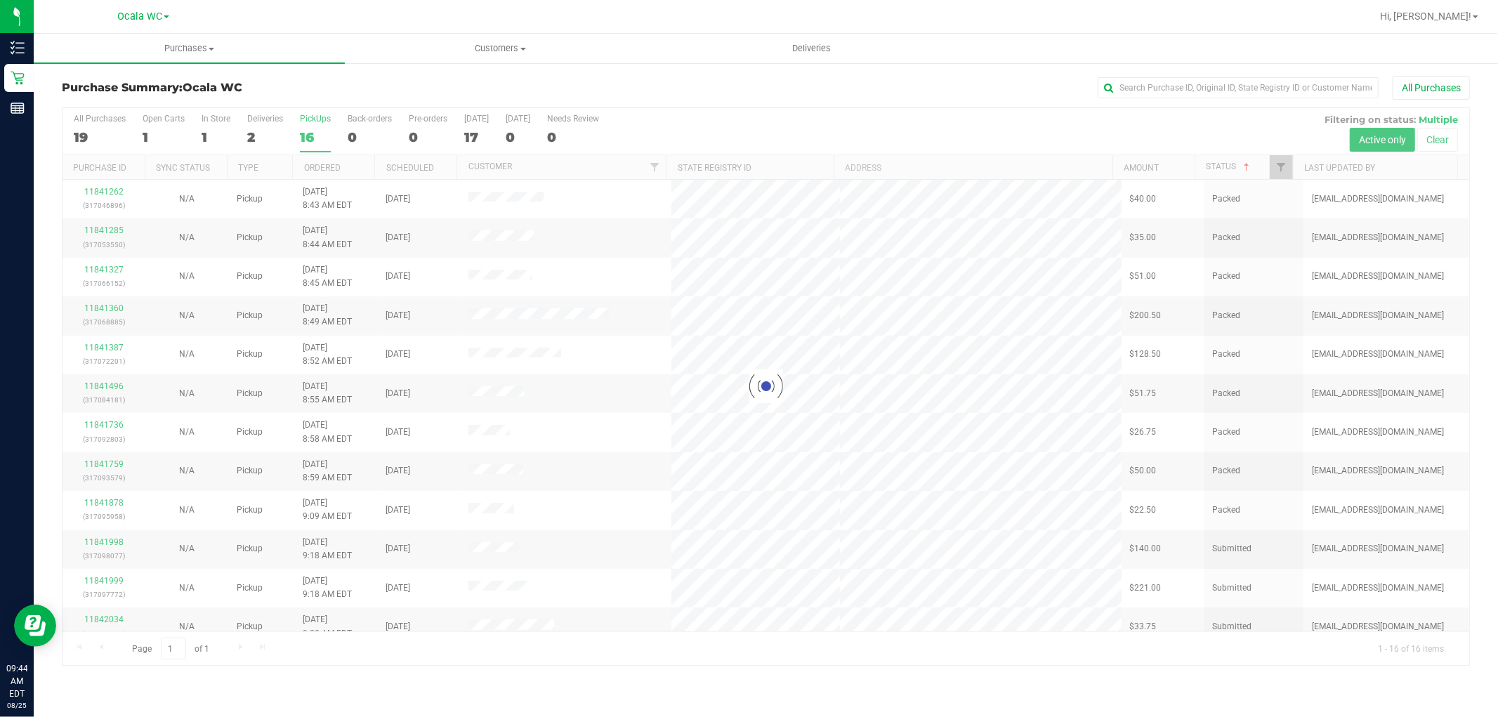
click at [1226, 164] on div at bounding box center [766, 386] width 1407 height 557
click at [1223, 166] on link "Status" at bounding box center [1229, 167] width 46 height 10
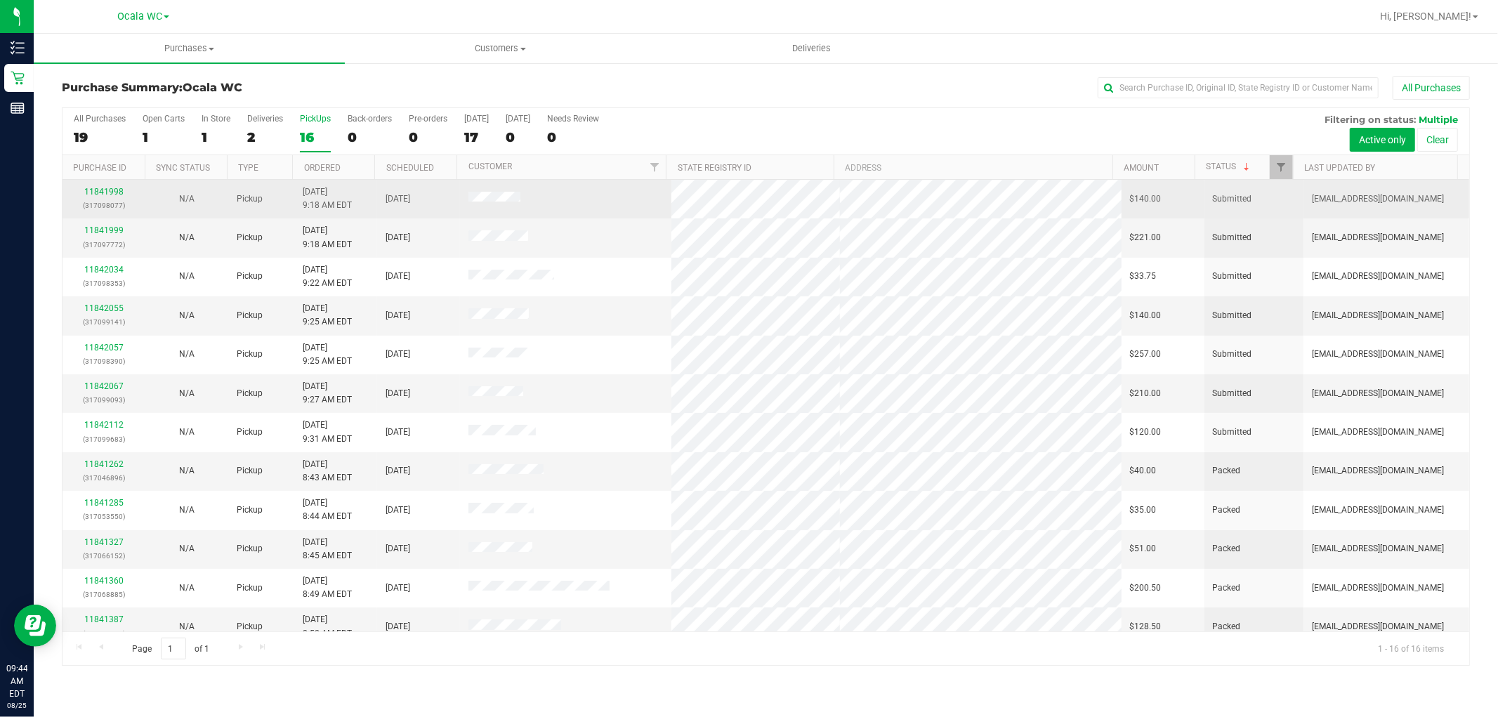
click at [110, 186] on div "11841998 (317098077)" at bounding box center [104, 198] width 66 height 27
click at [106, 192] on link "11841998" at bounding box center [103, 192] width 39 height 10
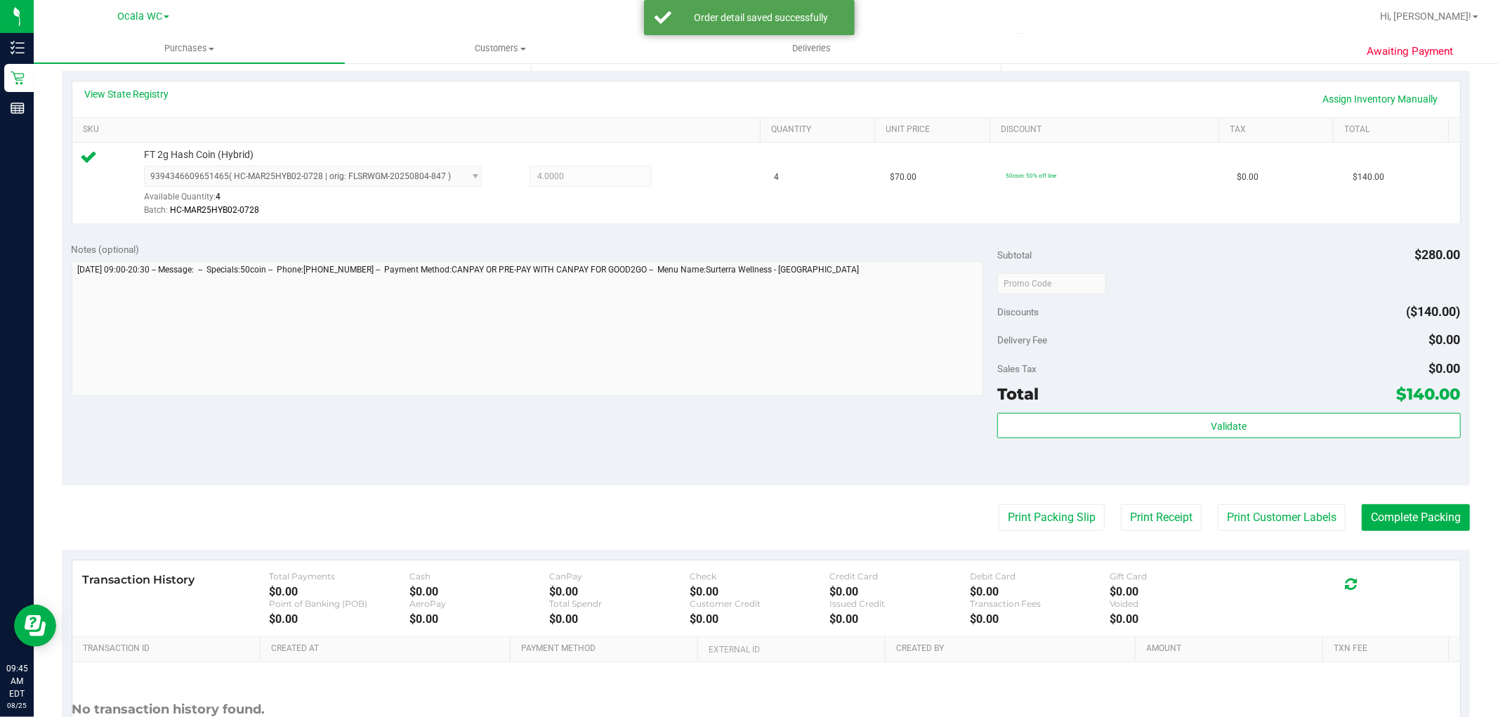
scroll to position [432, 0]
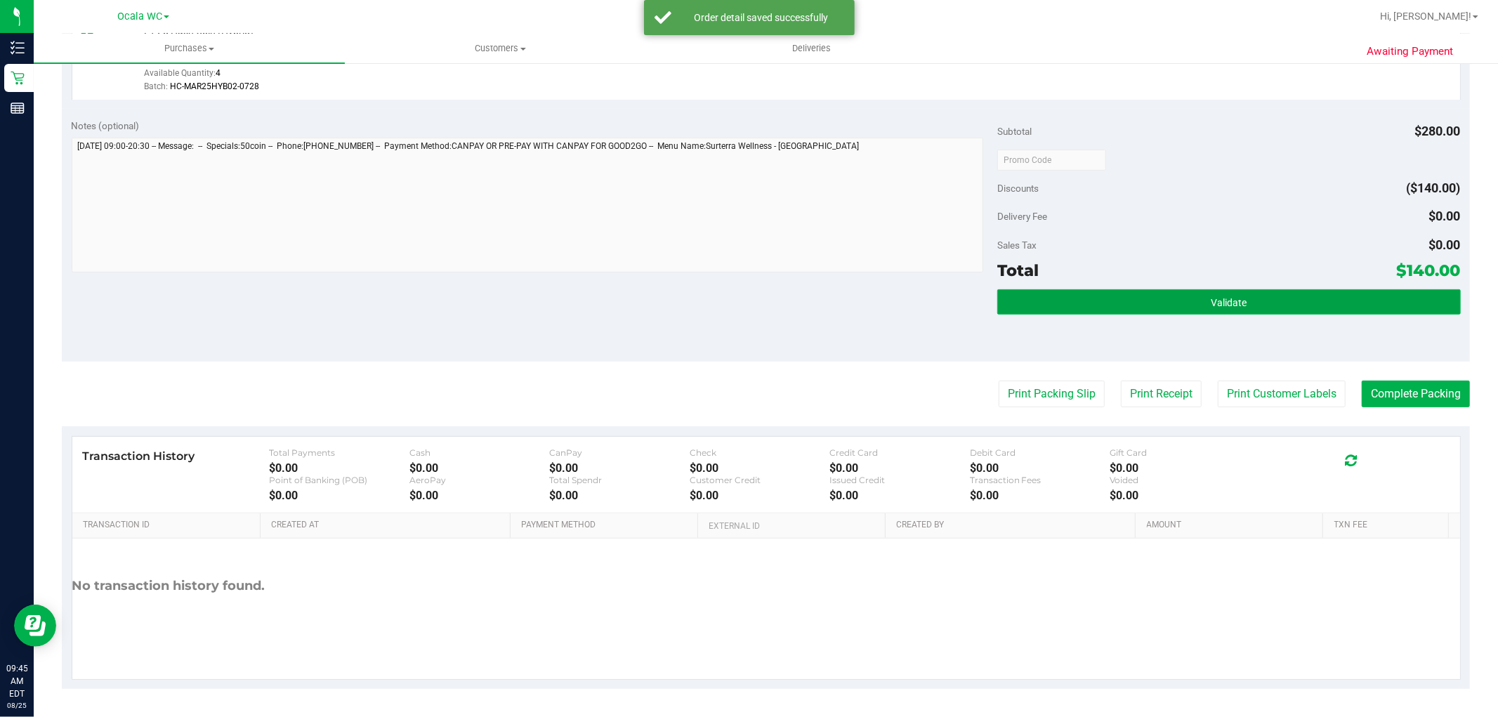
click at [1301, 291] on button "Validate" at bounding box center [1228, 301] width 463 height 25
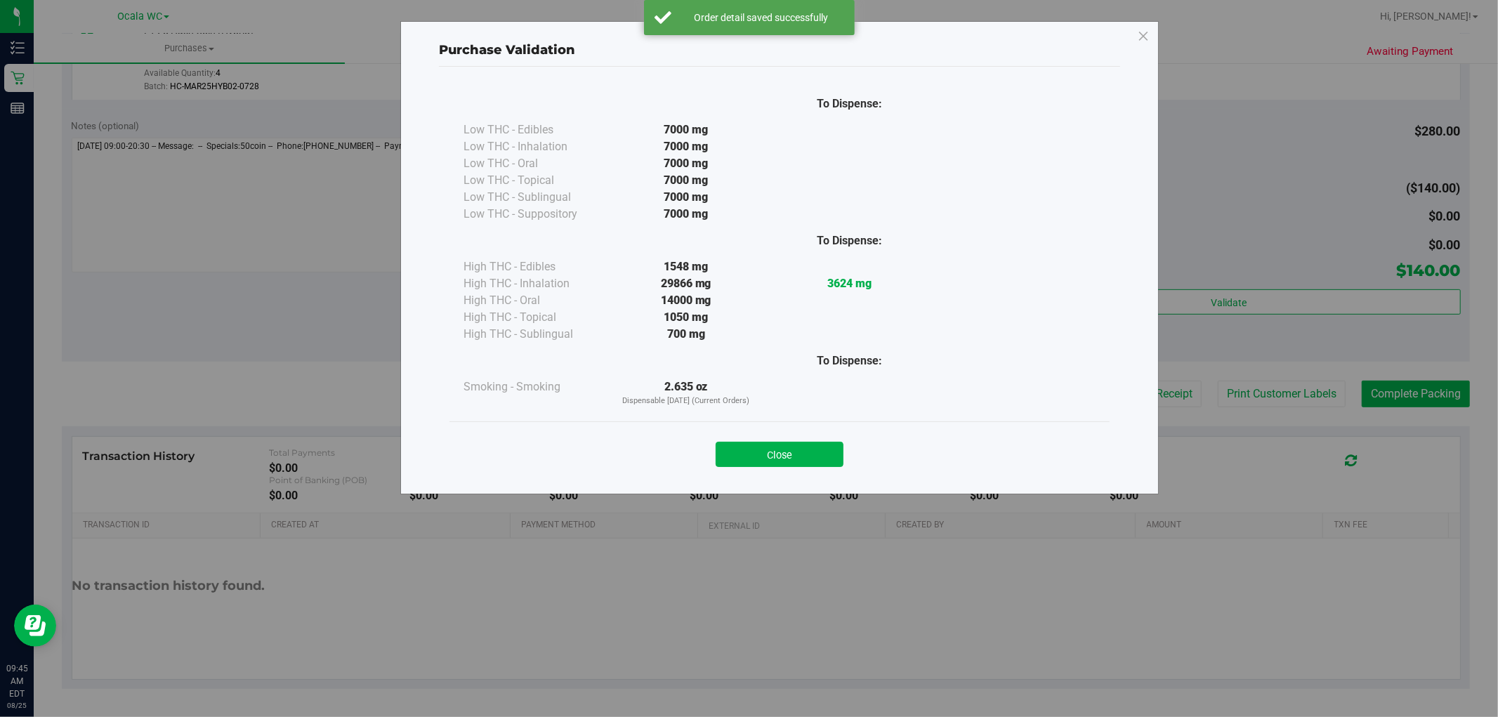
click at [1055, 394] on div at bounding box center [1014, 393] width 164 height 29
click at [801, 461] on button "Close" at bounding box center [780, 454] width 128 height 25
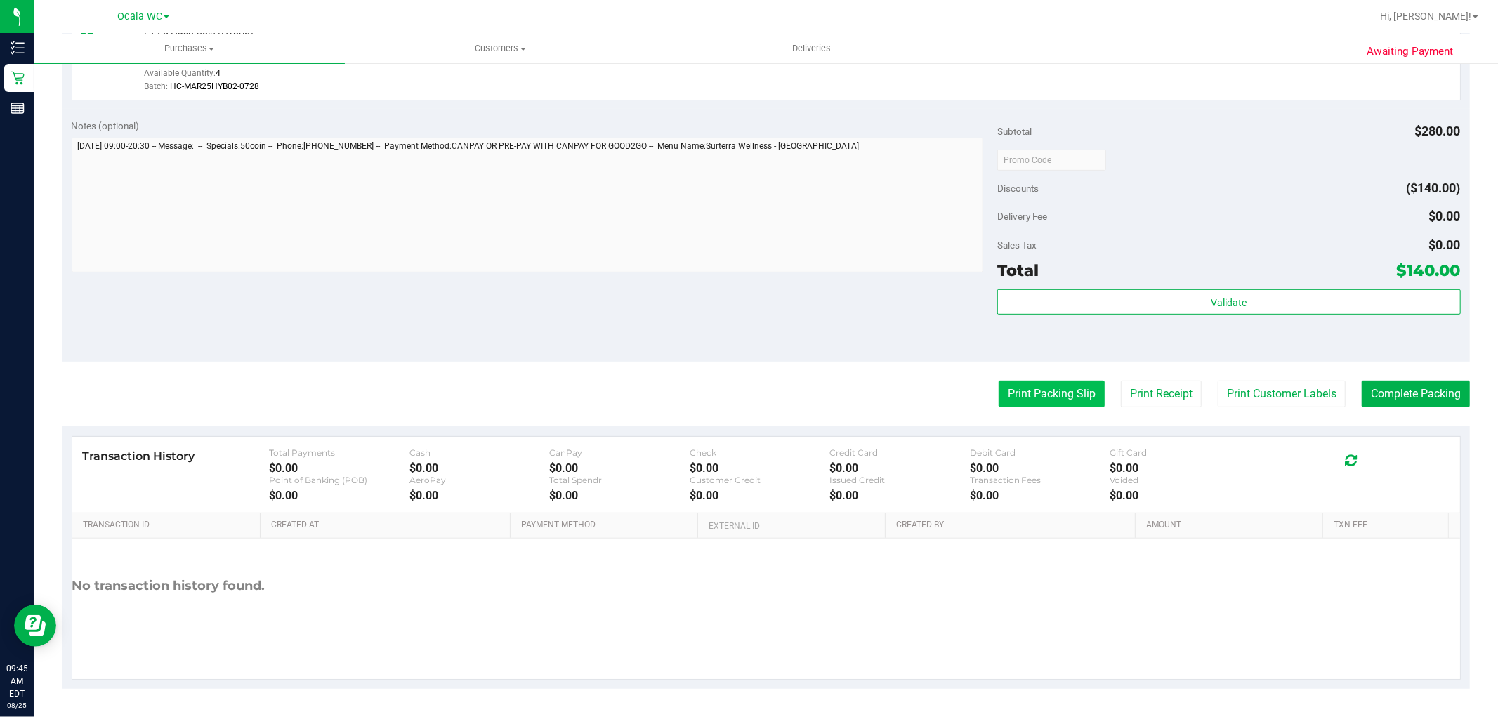
click at [1059, 391] on button "Print Packing Slip" at bounding box center [1052, 394] width 106 height 27
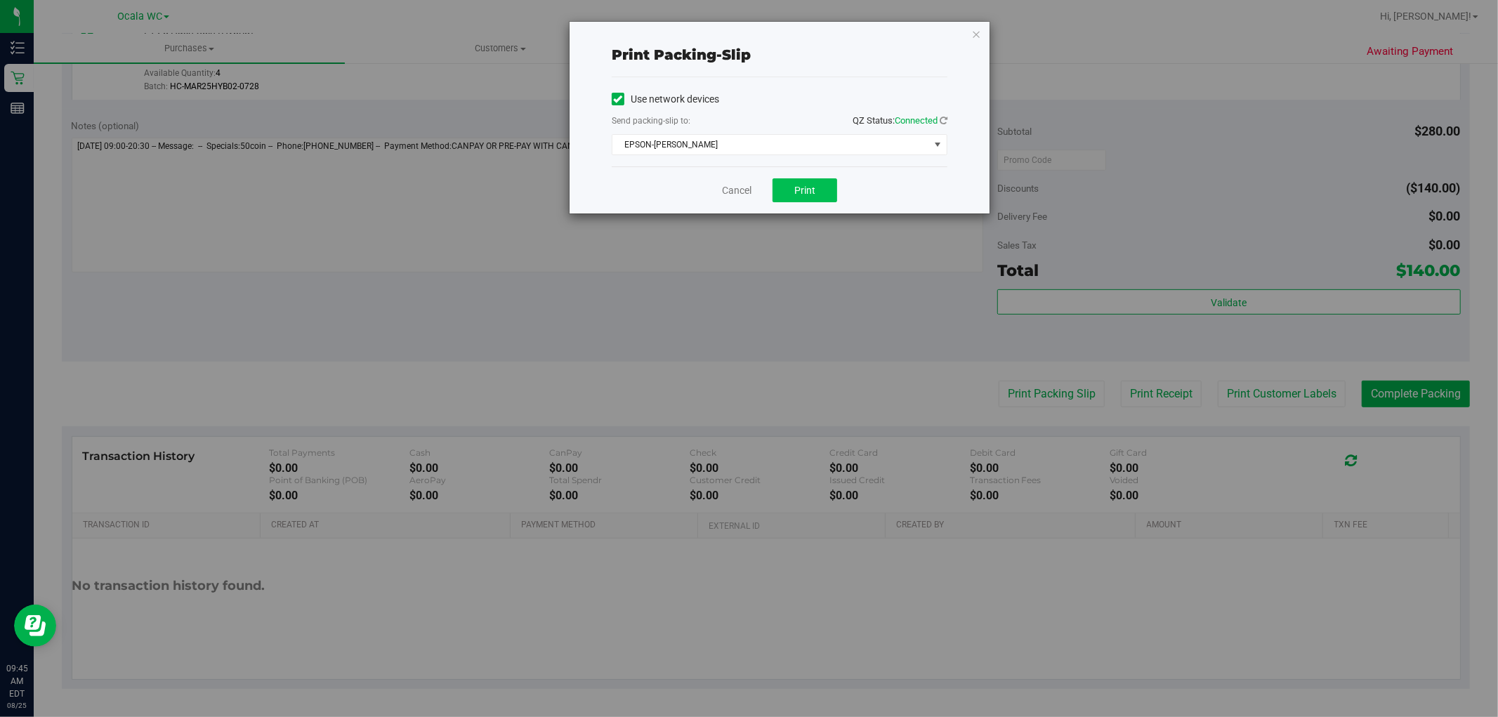
click at [818, 195] on button "Print" at bounding box center [805, 190] width 65 height 24
click at [976, 25] on icon "button" at bounding box center [976, 33] width 10 height 17
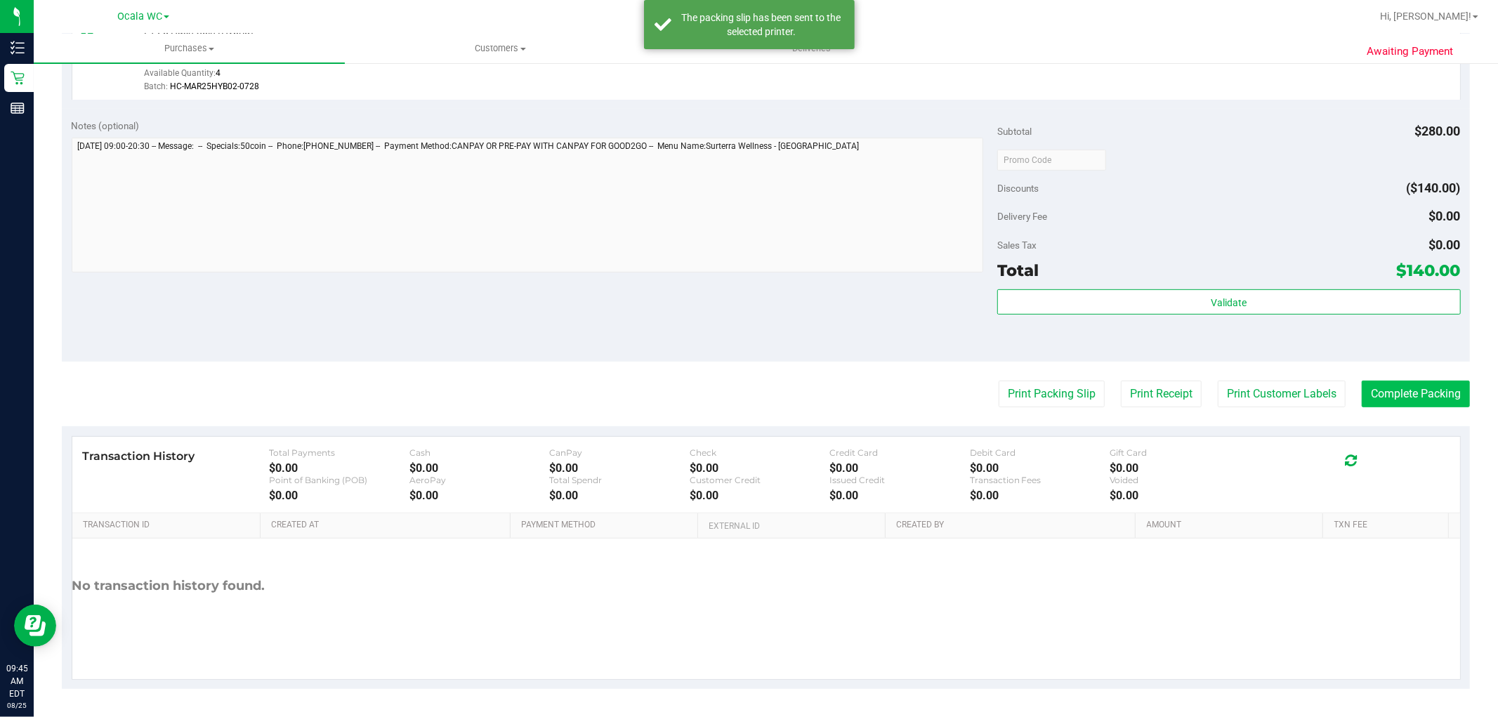
click at [1398, 403] on button "Complete Packing" at bounding box center [1416, 394] width 108 height 27
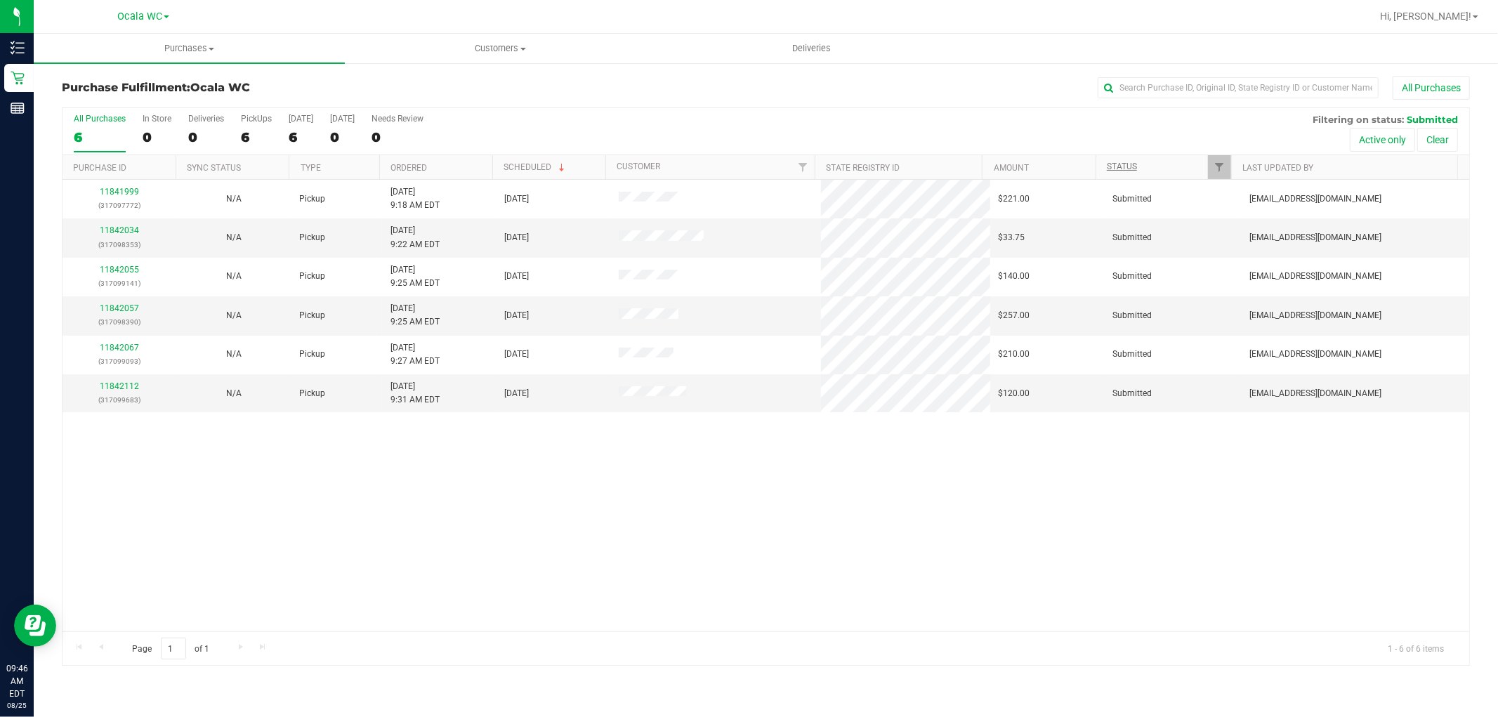
click at [1117, 164] on link "Status" at bounding box center [1122, 167] width 30 height 10
click at [1124, 167] on link "Status" at bounding box center [1130, 167] width 46 height 10
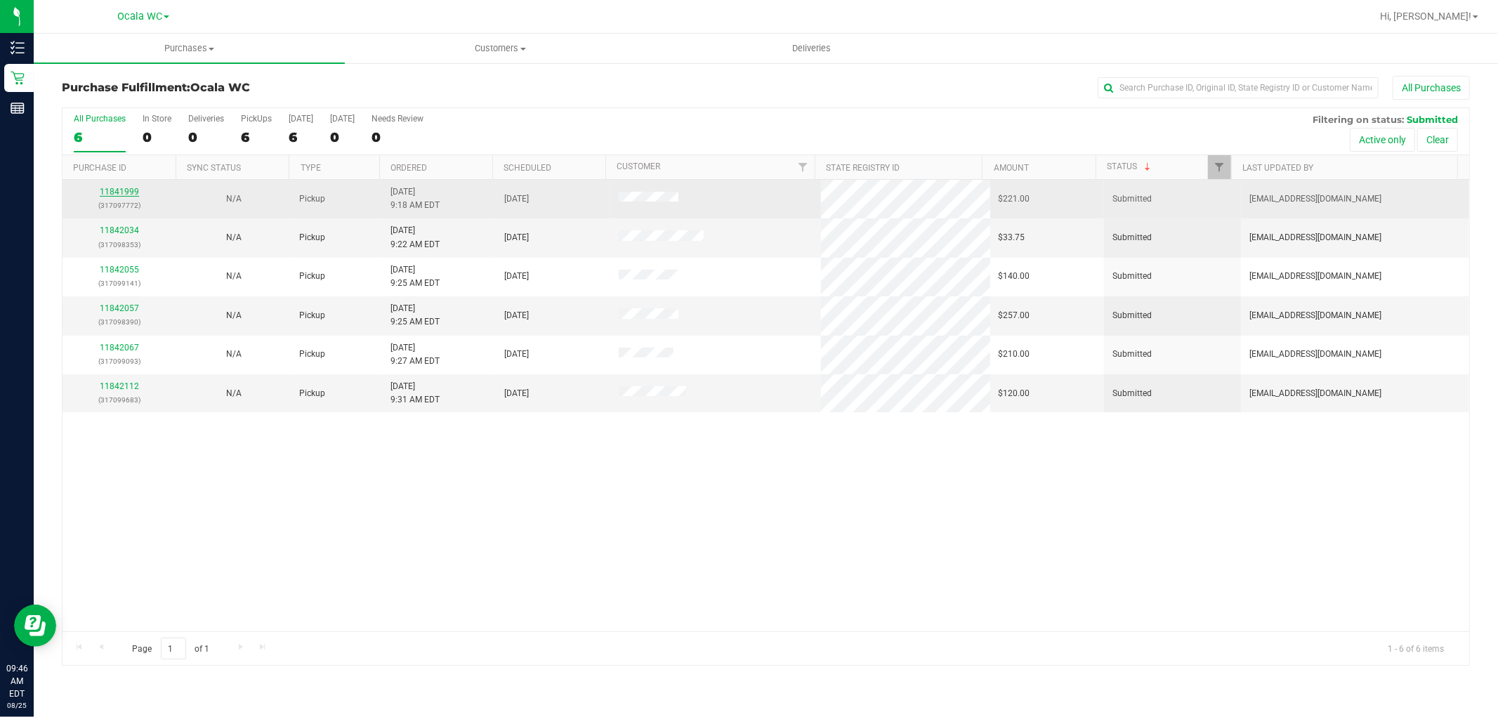
click at [125, 192] on link "11841999" at bounding box center [119, 192] width 39 height 10
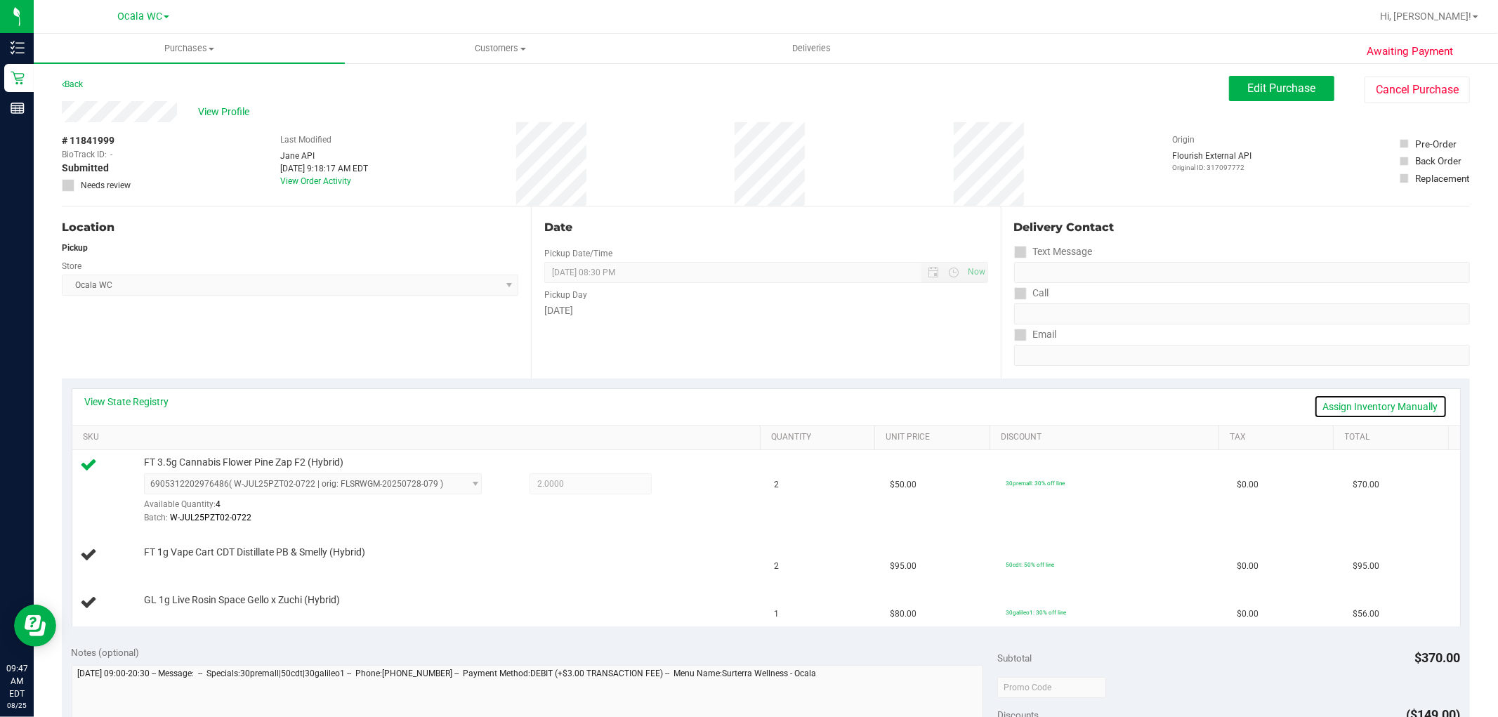
click at [1330, 410] on link "Assign Inventory Manually" at bounding box center [1380, 407] width 133 height 24
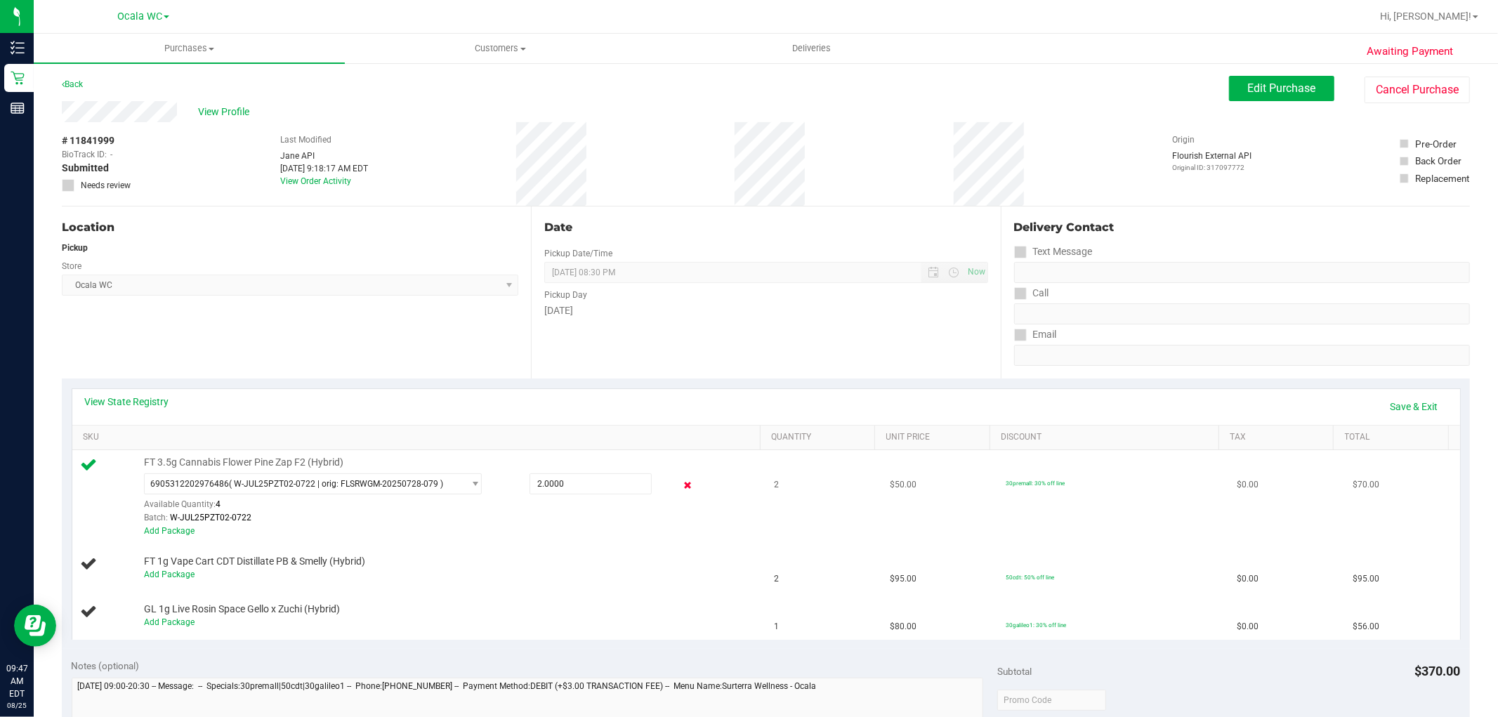
click at [680, 490] on icon at bounding box center [687, 486] width 15 height 16
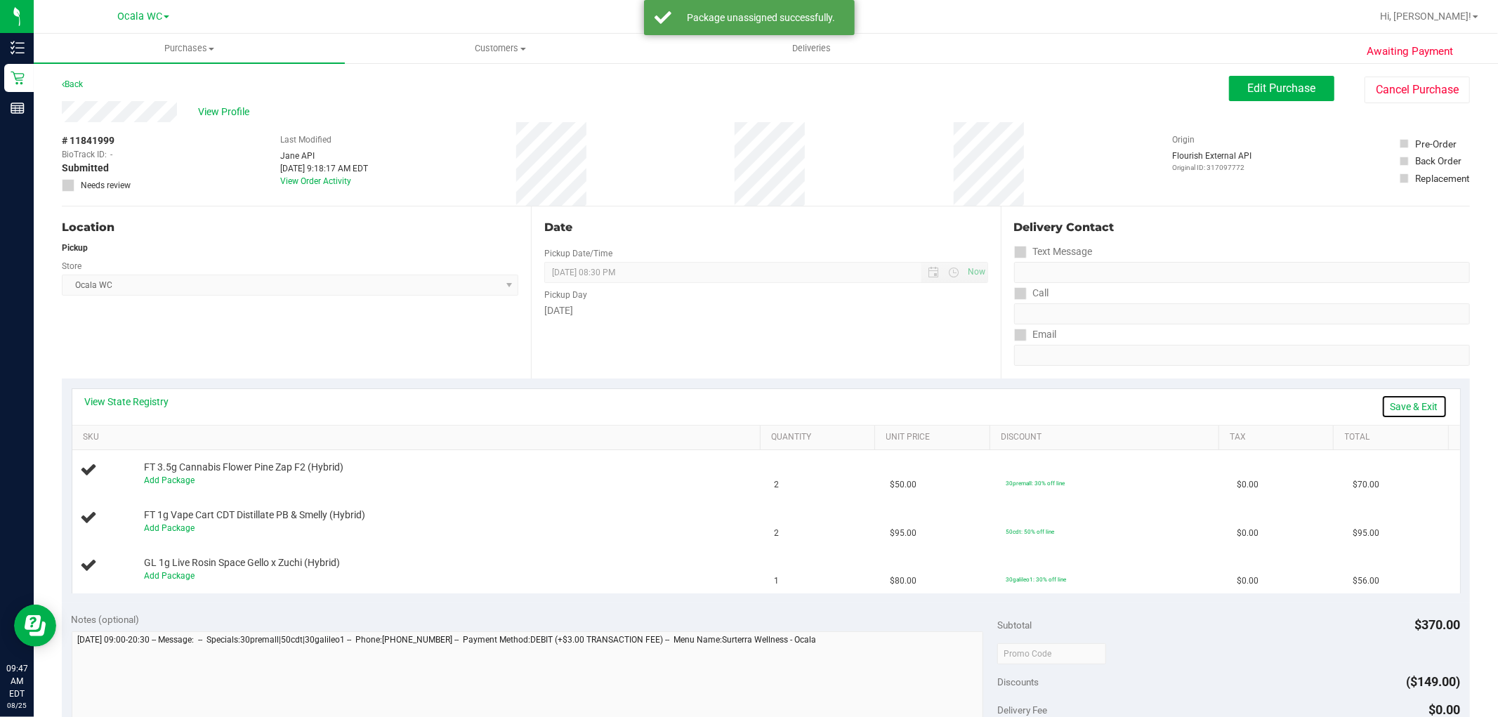
click at [1387, 401] on link "Save & Exit" at bounding box center [1415, 407] width 66 height 24
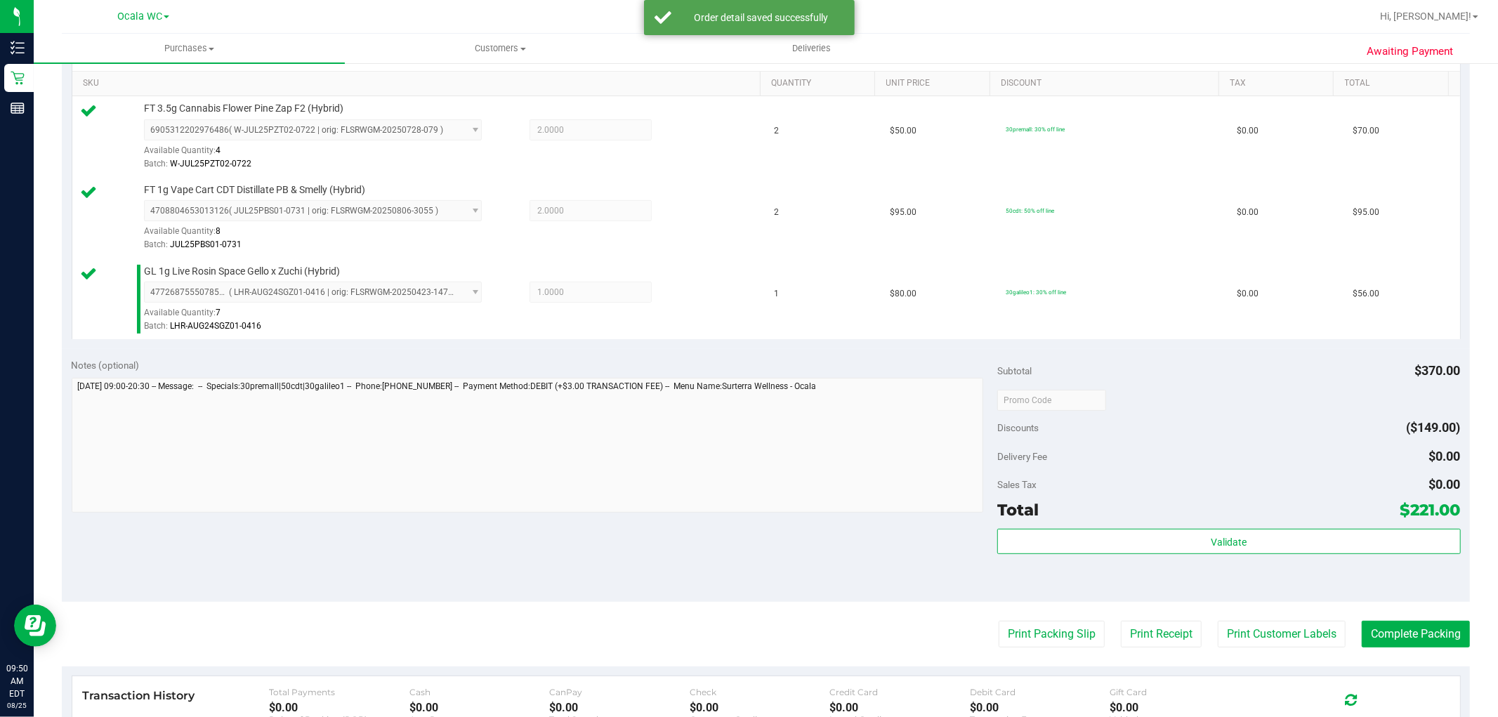
scroll to position [395, 0]
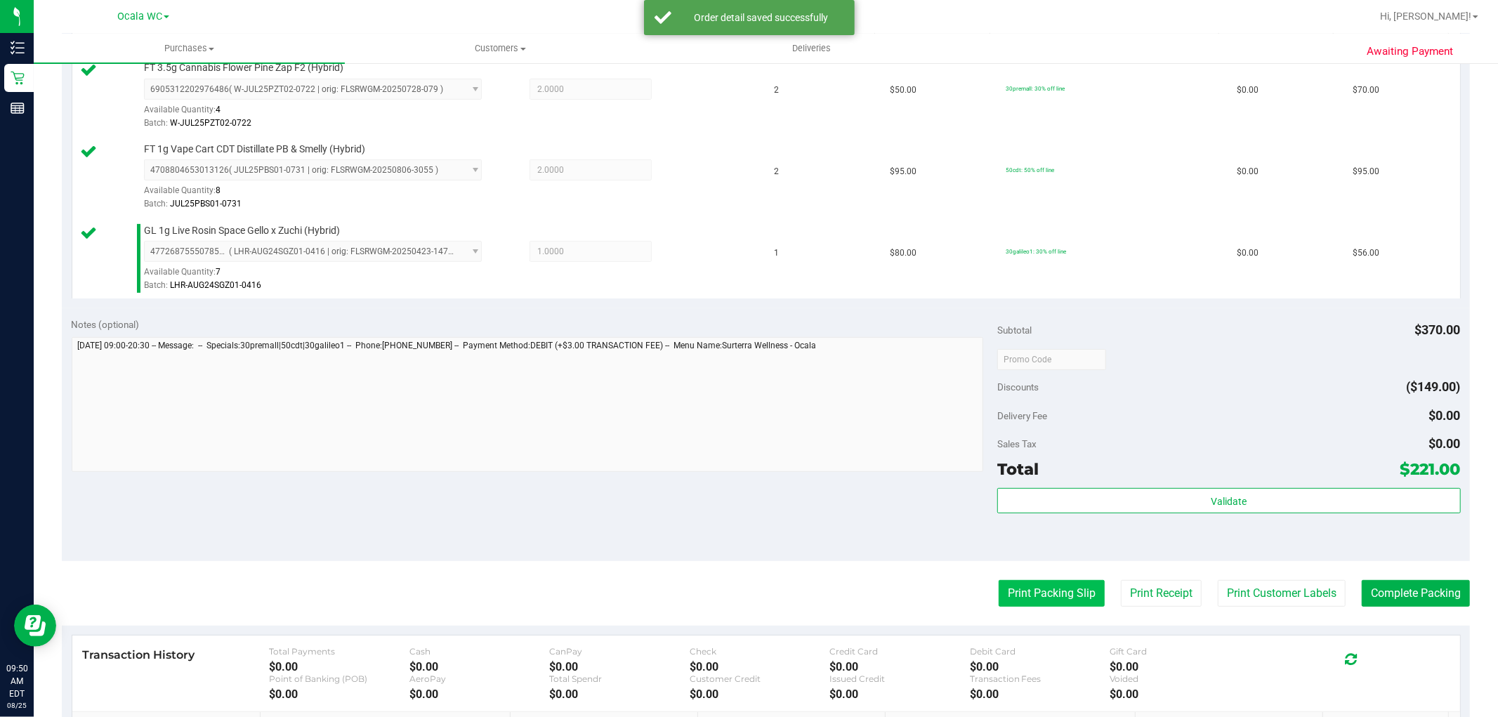
click at [1045, 591] on button "Print Packing Slip" at bounding box center [1052, 593] width 106 height 27
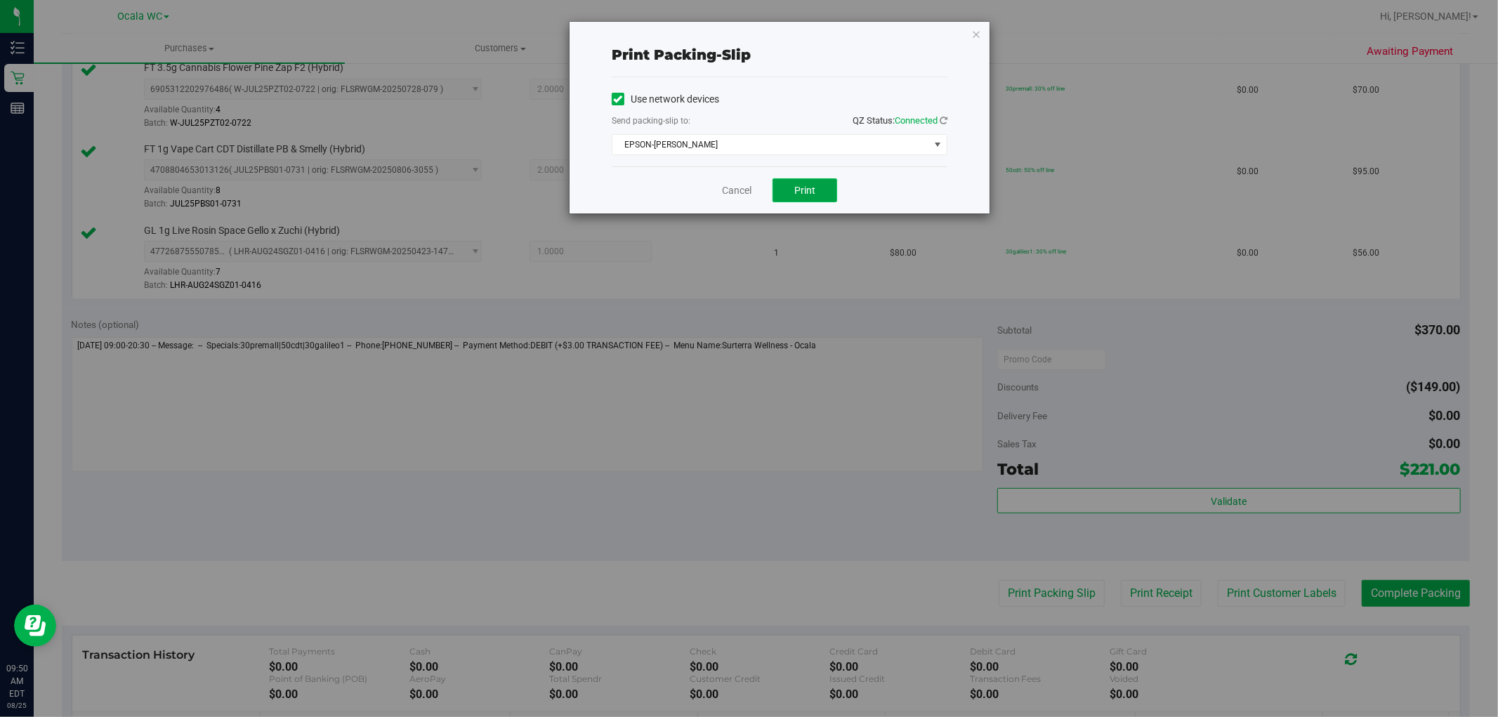
click at [815, 190] on span "Print" at bounding box center [804, 190] width 21 height 11
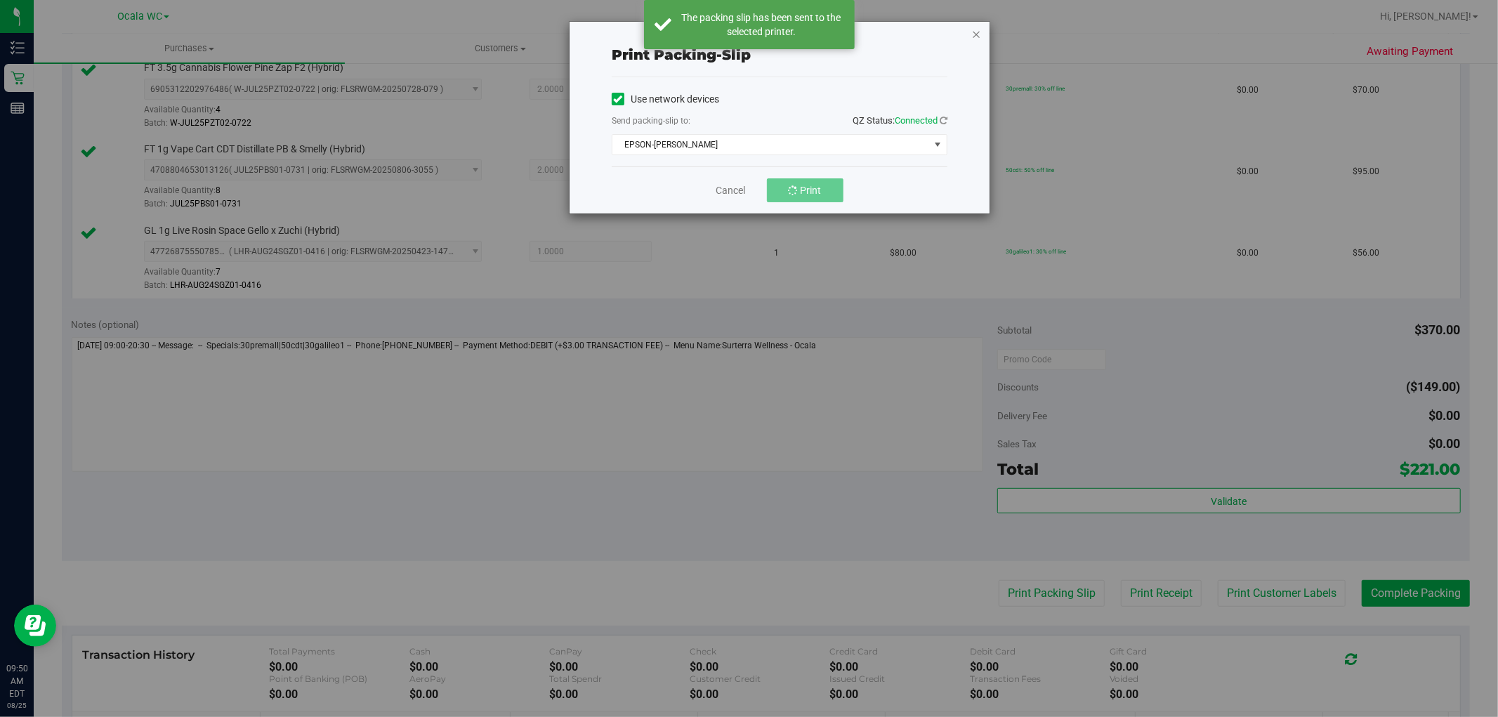
click at [980, 32] on icon "button" at bounding box center [976, 33] width 10 height 17
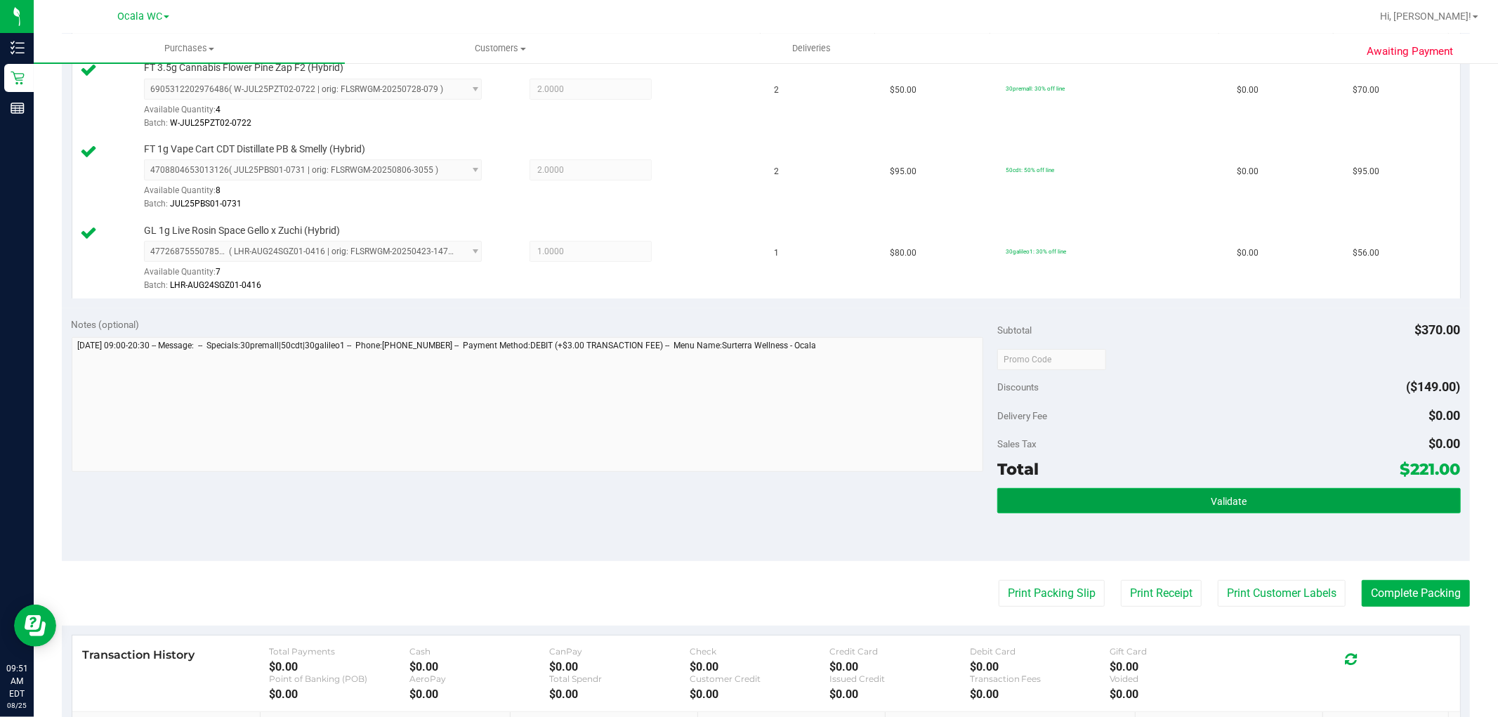
click at [1247, 488] on button "Validate" at bounding box center [1228, 500] width 463 height 25
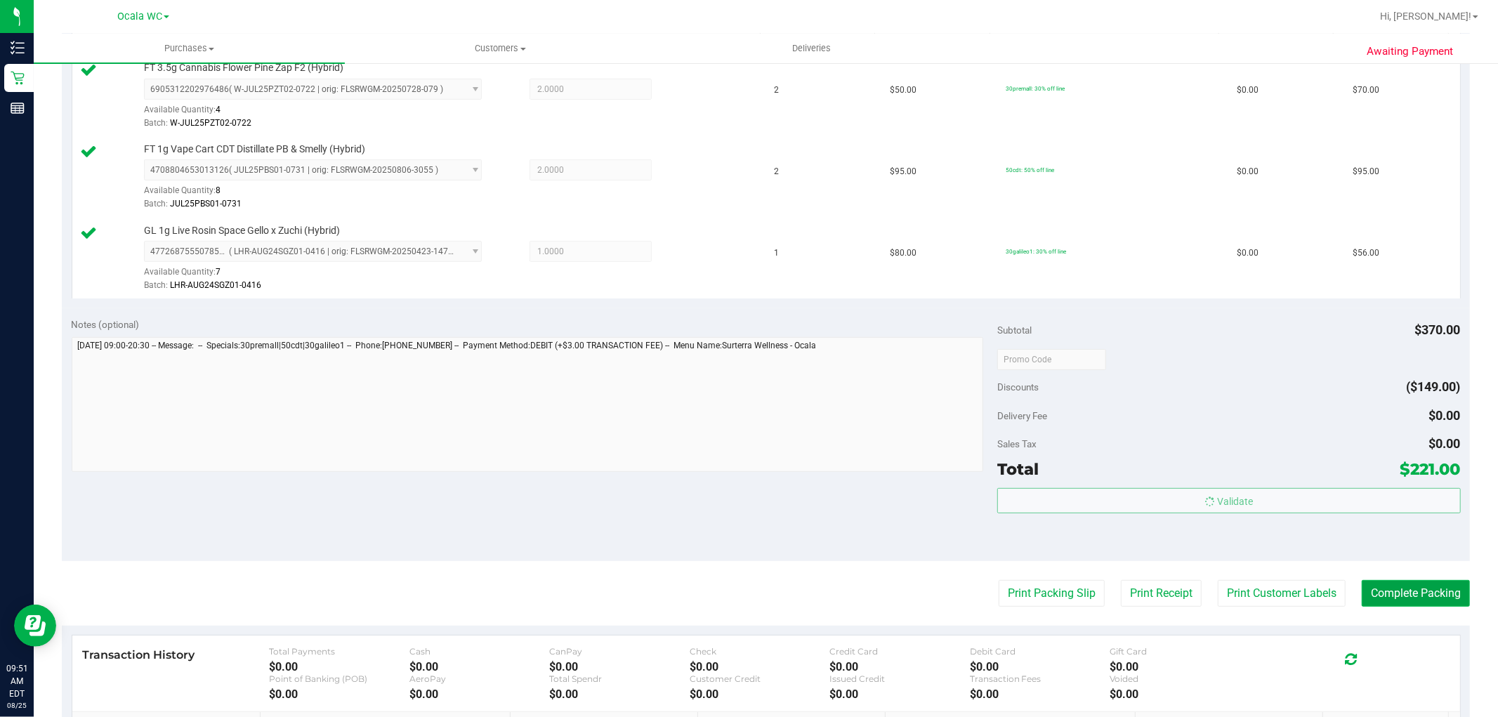
click at [1402, 589] on button "Complete Packing" at bounding box center [1416, 593] width 108 height 27
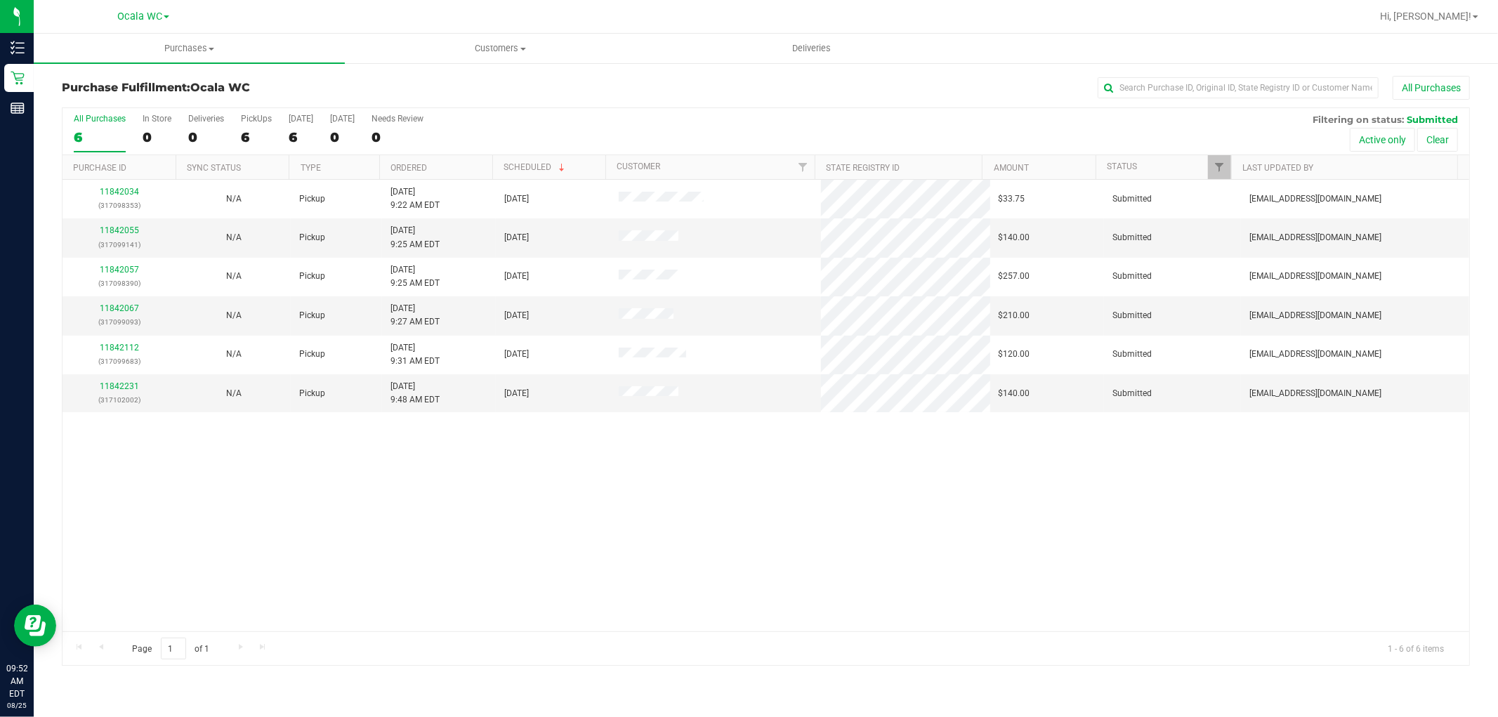
drag, startPoint x: 719, startPoint y: 606, endPoint x: 714, endPoint y: 579, distance: 27.7
click at [719, 592] on div "11842034 (317098353) N/A Pickup [DATE] 9:22 AM EDT 8/25/2025 $33.75 Submitted […" at bounding box center [766, 406] width 1407 height 452
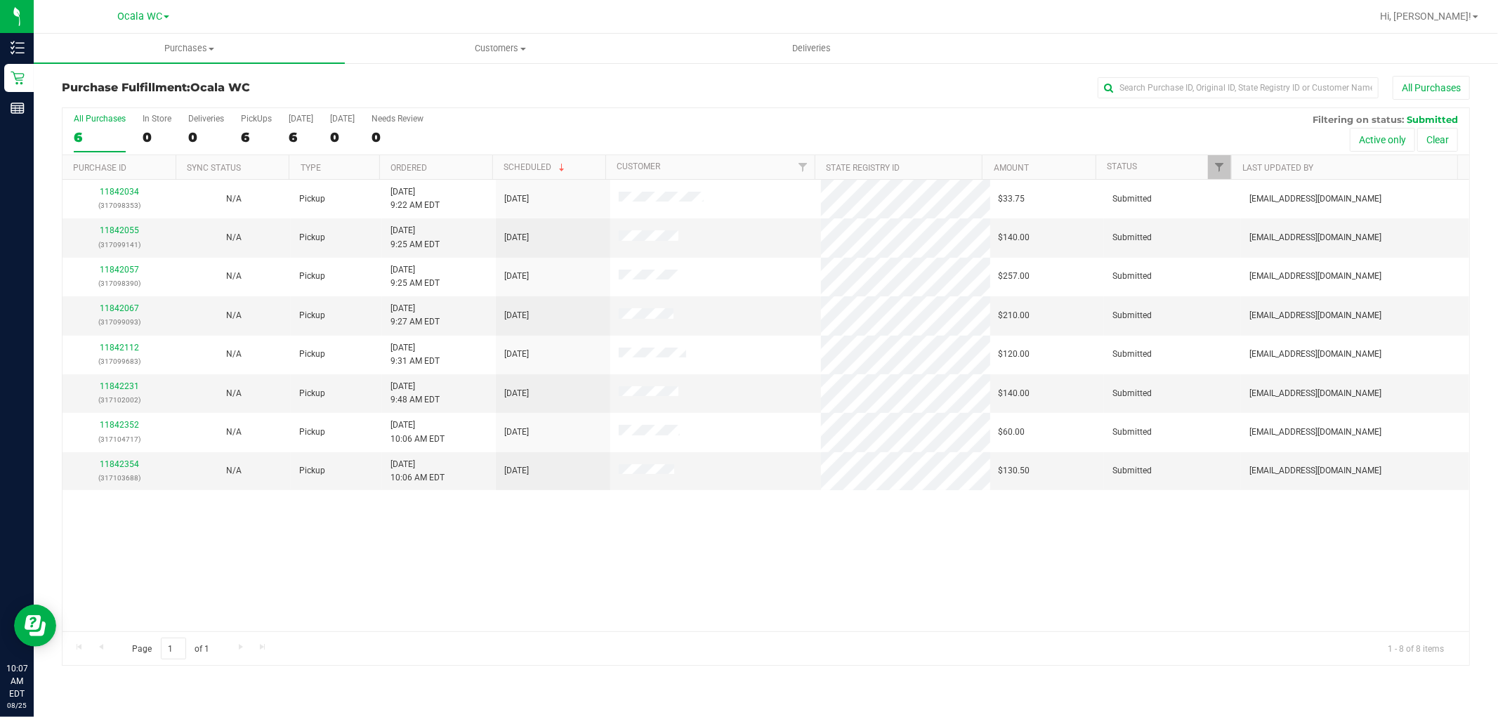
click at [1120, 159] on th "Status" at bounding box center [1164, 167] width 136 height 25
click at [1131, 164] on link "Status" at bounding box center [1130, 167] width 46 height 10
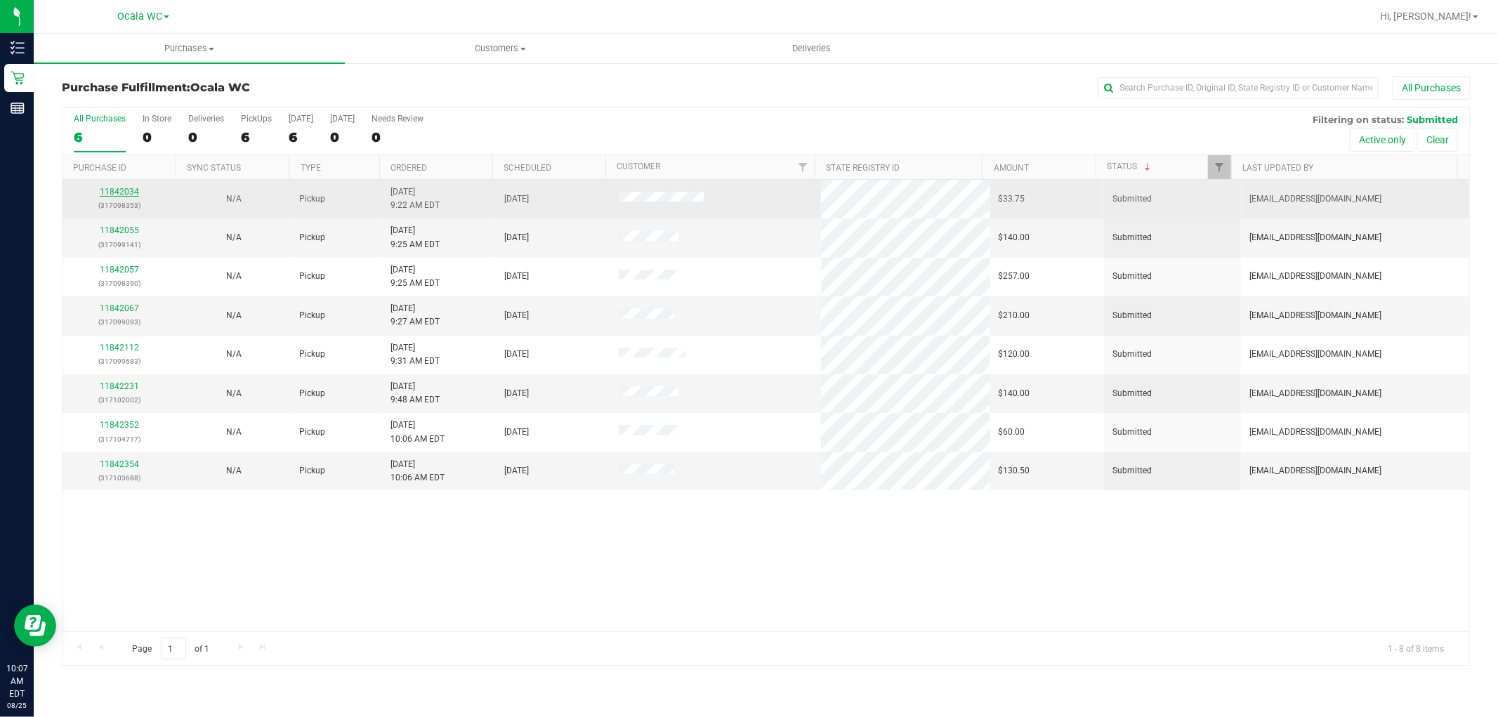
click at [104, 193] on link "11842034" at bounding box center [119, 192] width 39 height 10
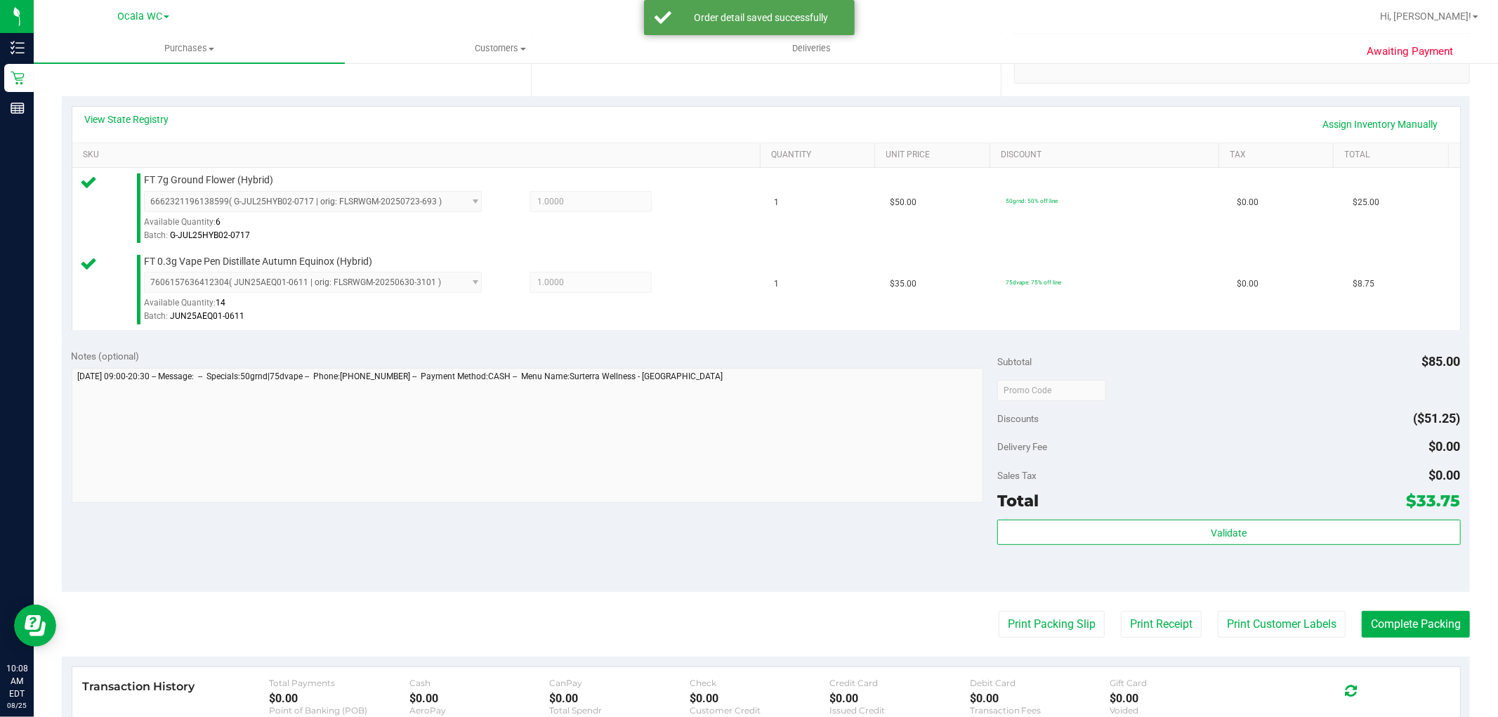
scroll to position [514, 0]
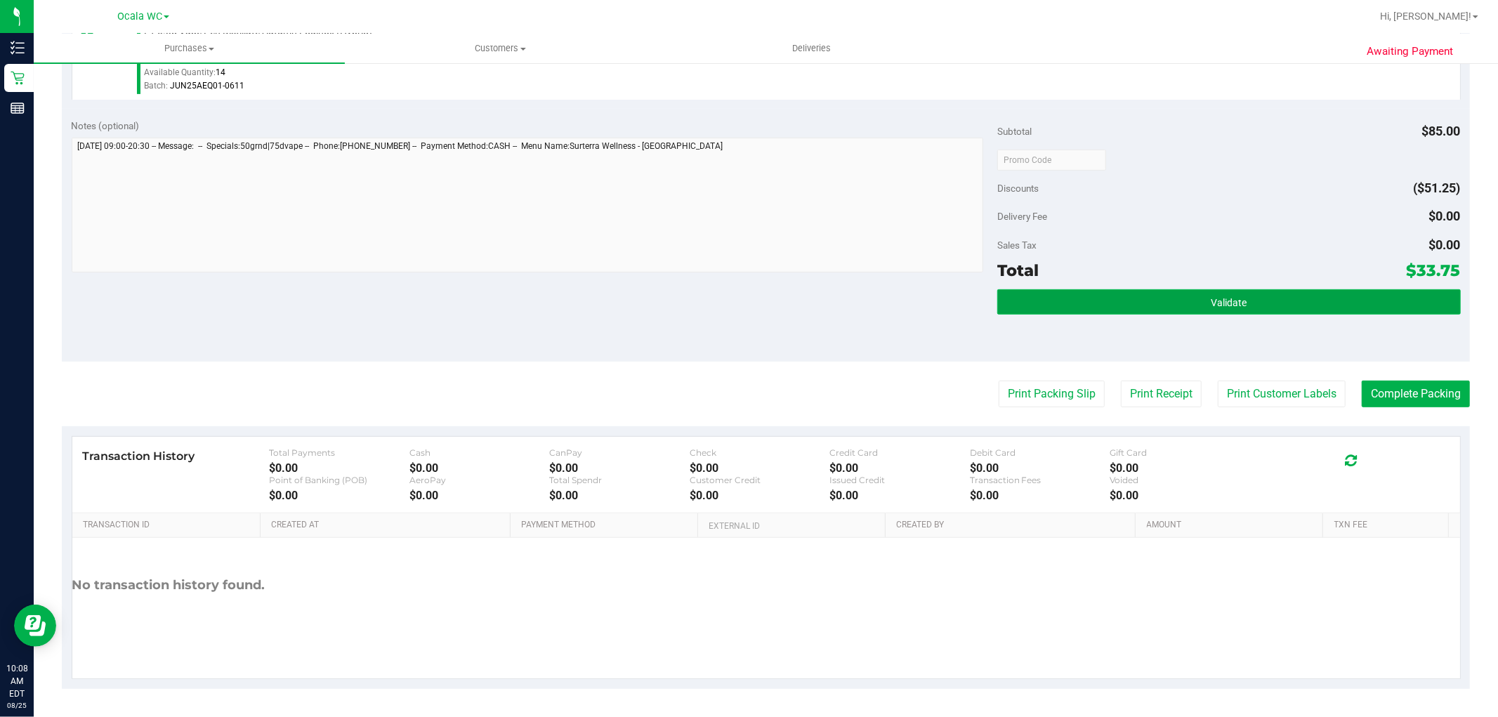
click at [1299, 294] on button "Validate" at bounding box center [1228, 301] width 463 height 25
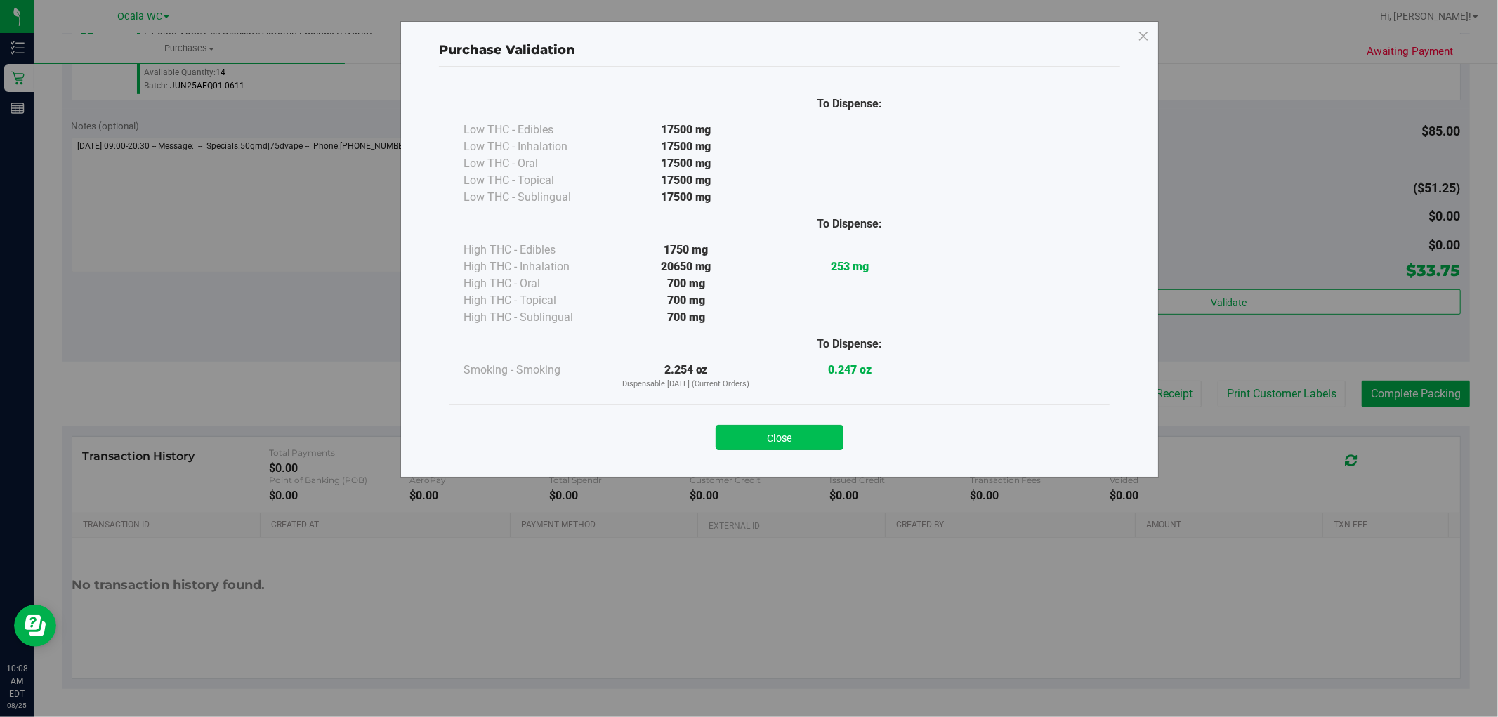
click at [811, 447] on button "Close" at bounding box center [780, 437] width 128 height 25
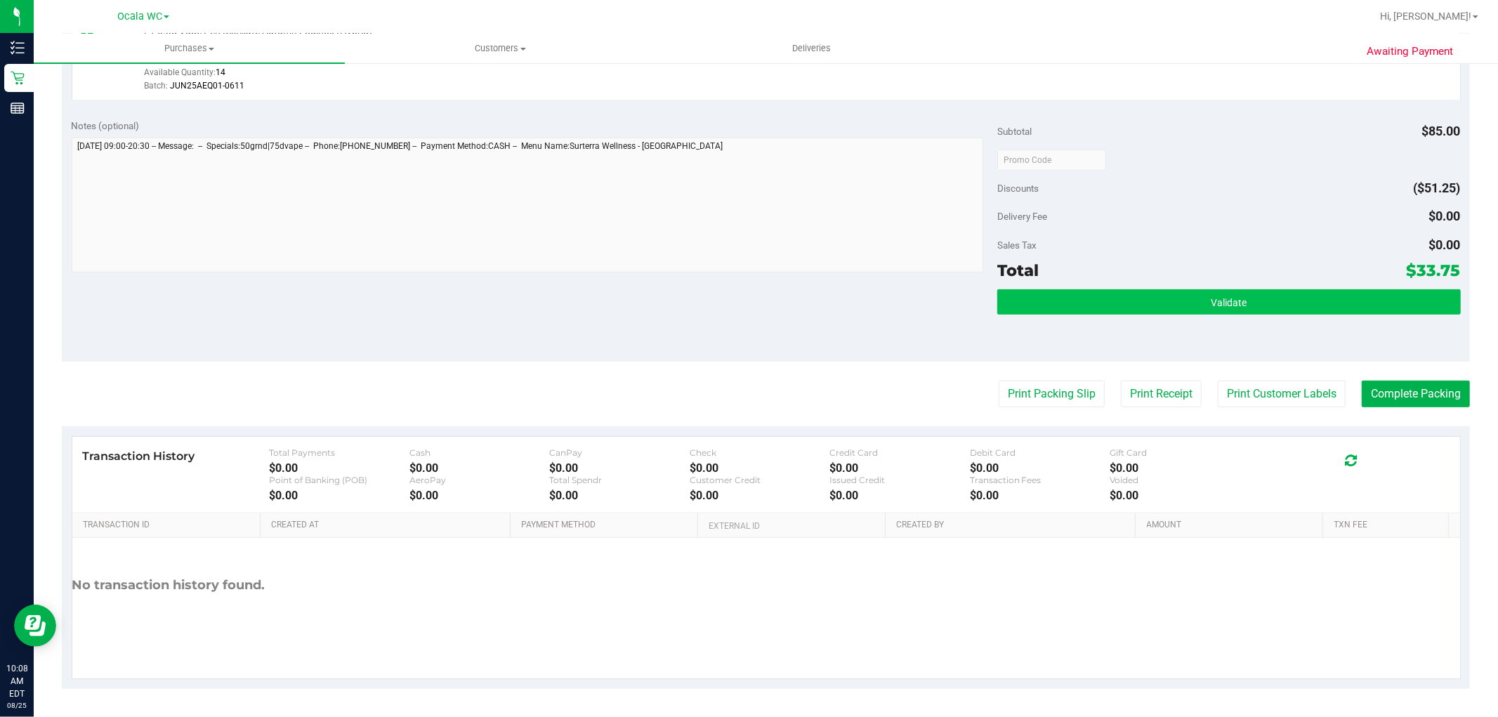
click at [1392, 292] on button "Validate" at bounding box center [1228, 301] width 463 height 25
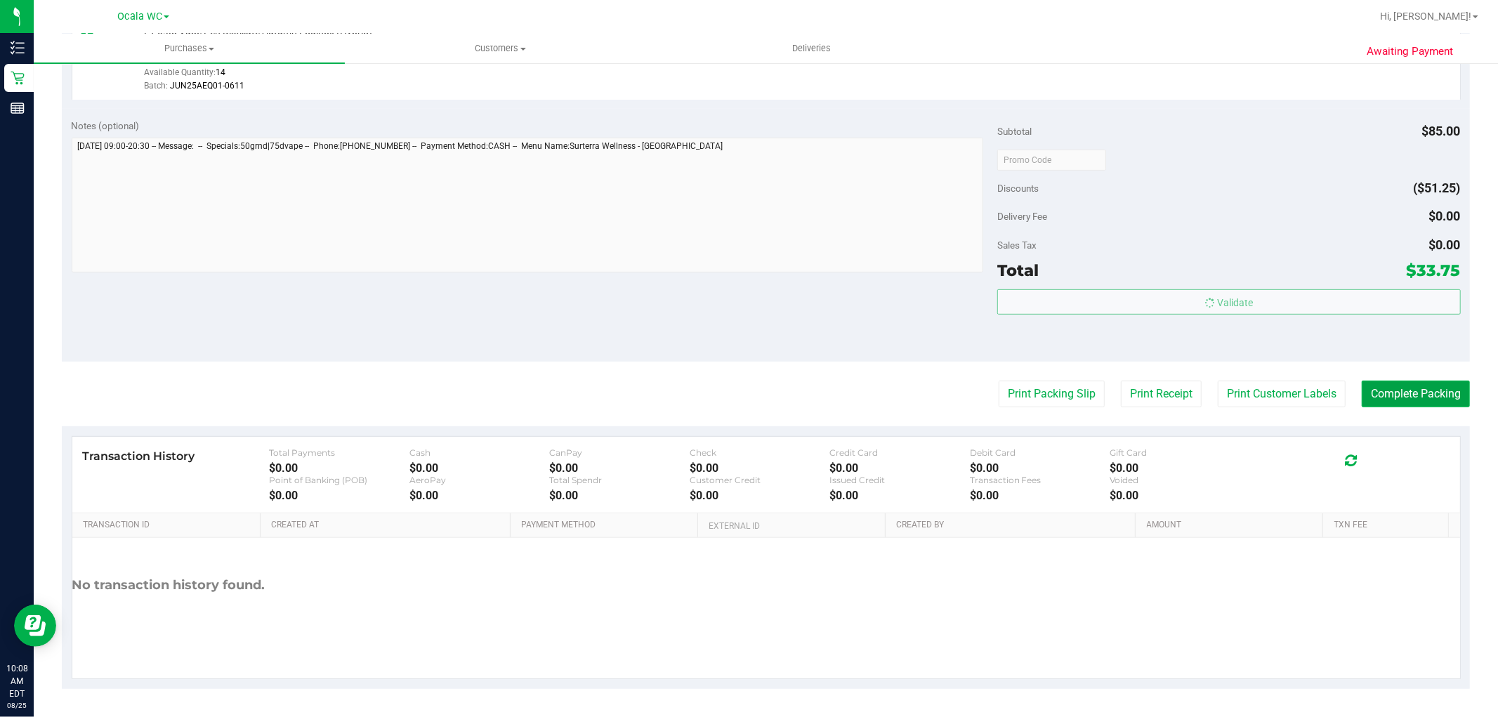
click at [1403, 403] on button "Complete Packing" at bounding box center [1416, 394] width 108 height 27
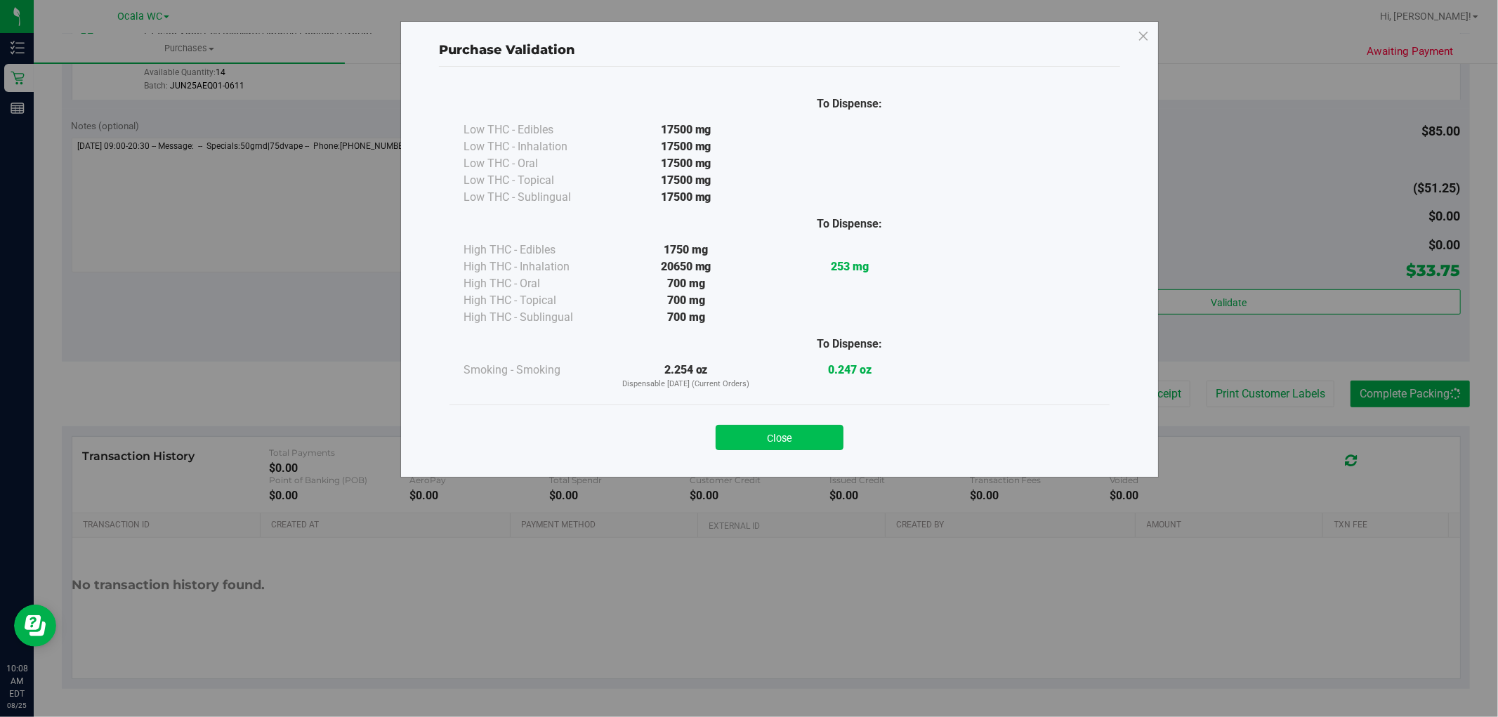
click at [785, 434] on button "Close" at bounding box center [780, 437] width 128 height 25
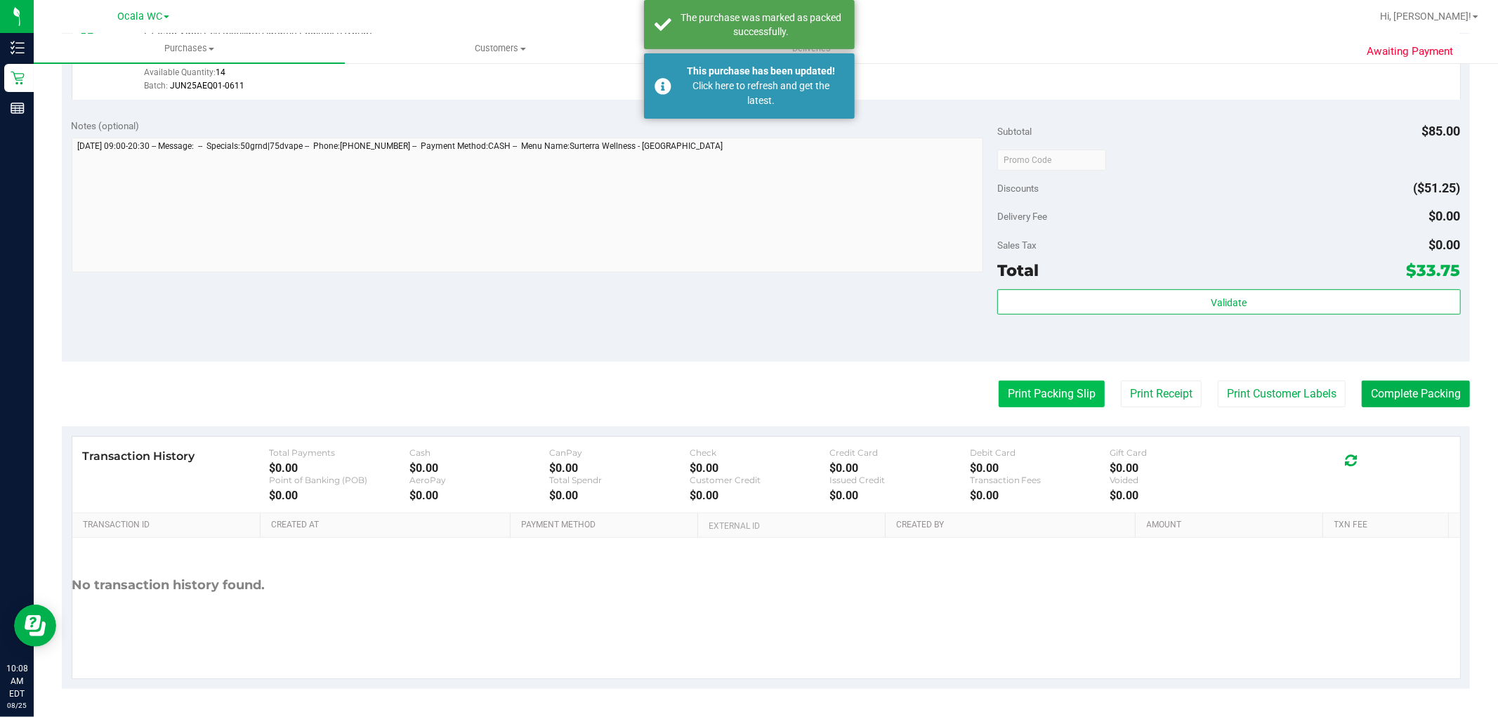
click at [1043, 389] on button "Print Packing Slip" at bounding box center [1052, 394] width 106 height 27
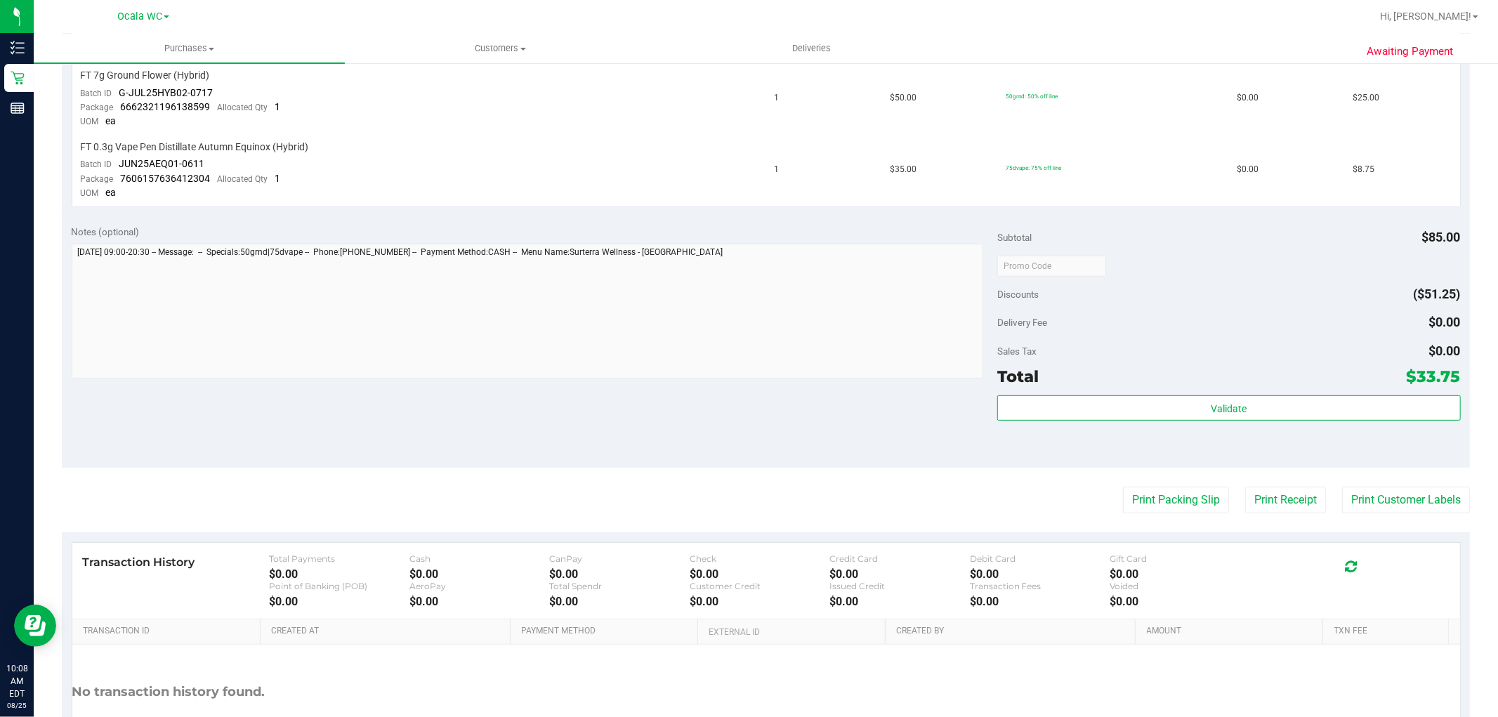
scroll to position [383, 0]
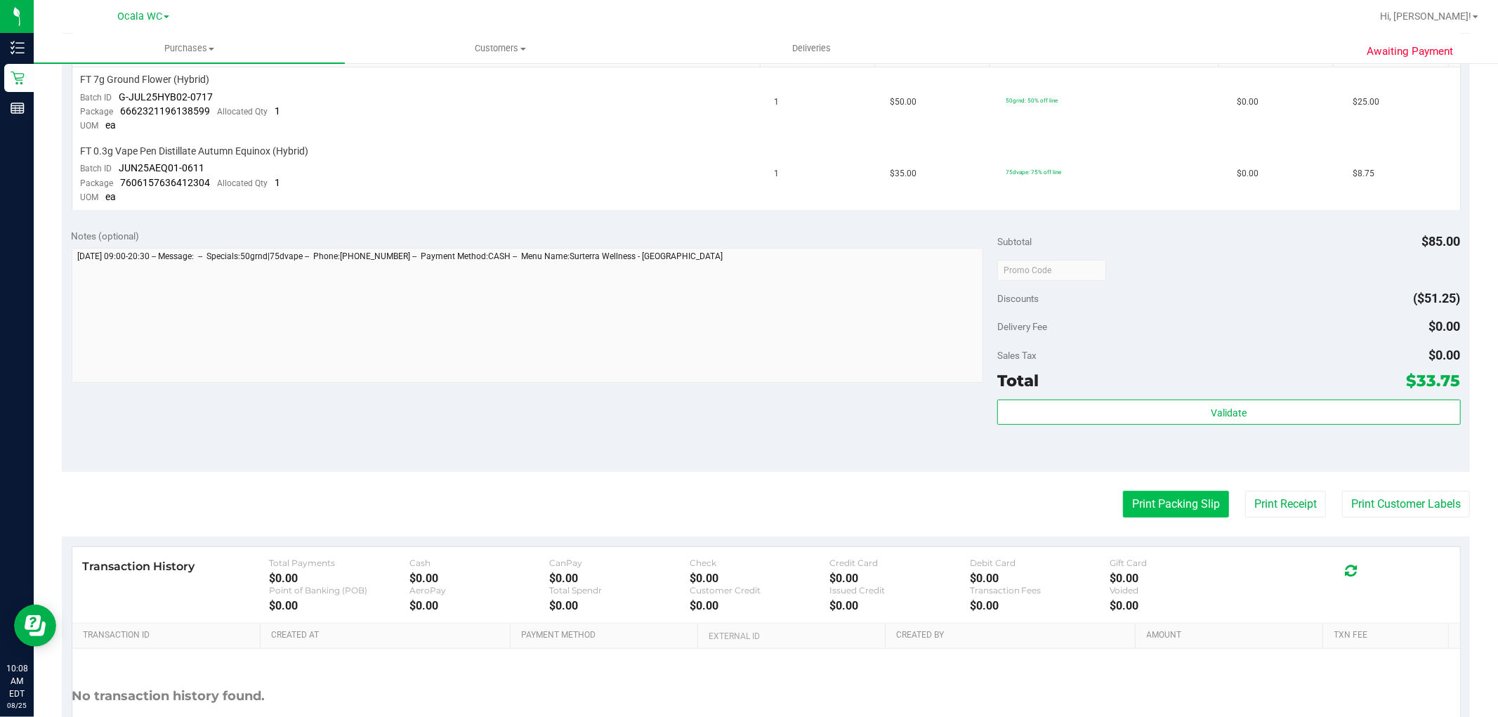
click at [1147, 500] on button "Print Packing Slip" at bounding box center [1176, 504] width 106 height 27
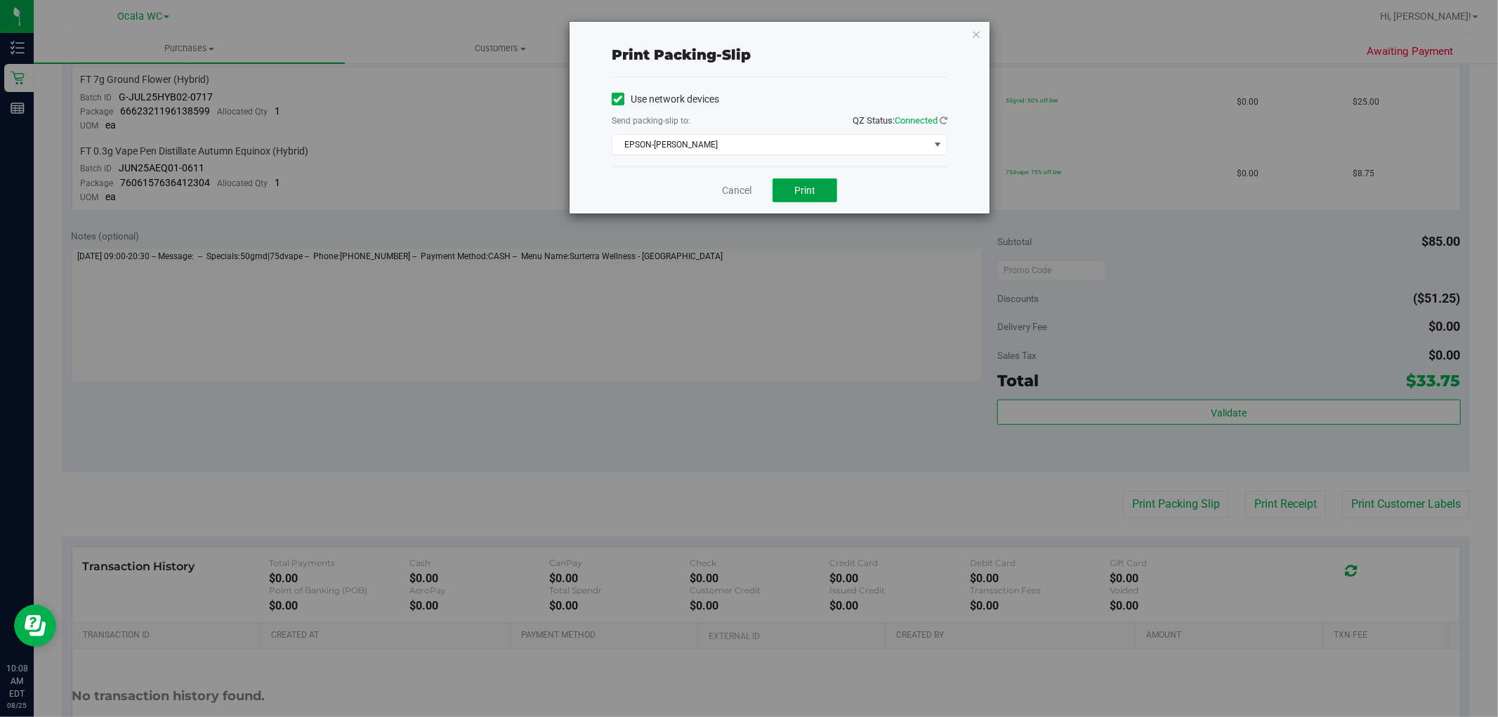
click at [805, 191] on span "Print" at bounding box center [804, 190] width 21 height 11
click at [729, 186] on link "Cancel" at bounding box center [737, 190] width 30 height 15
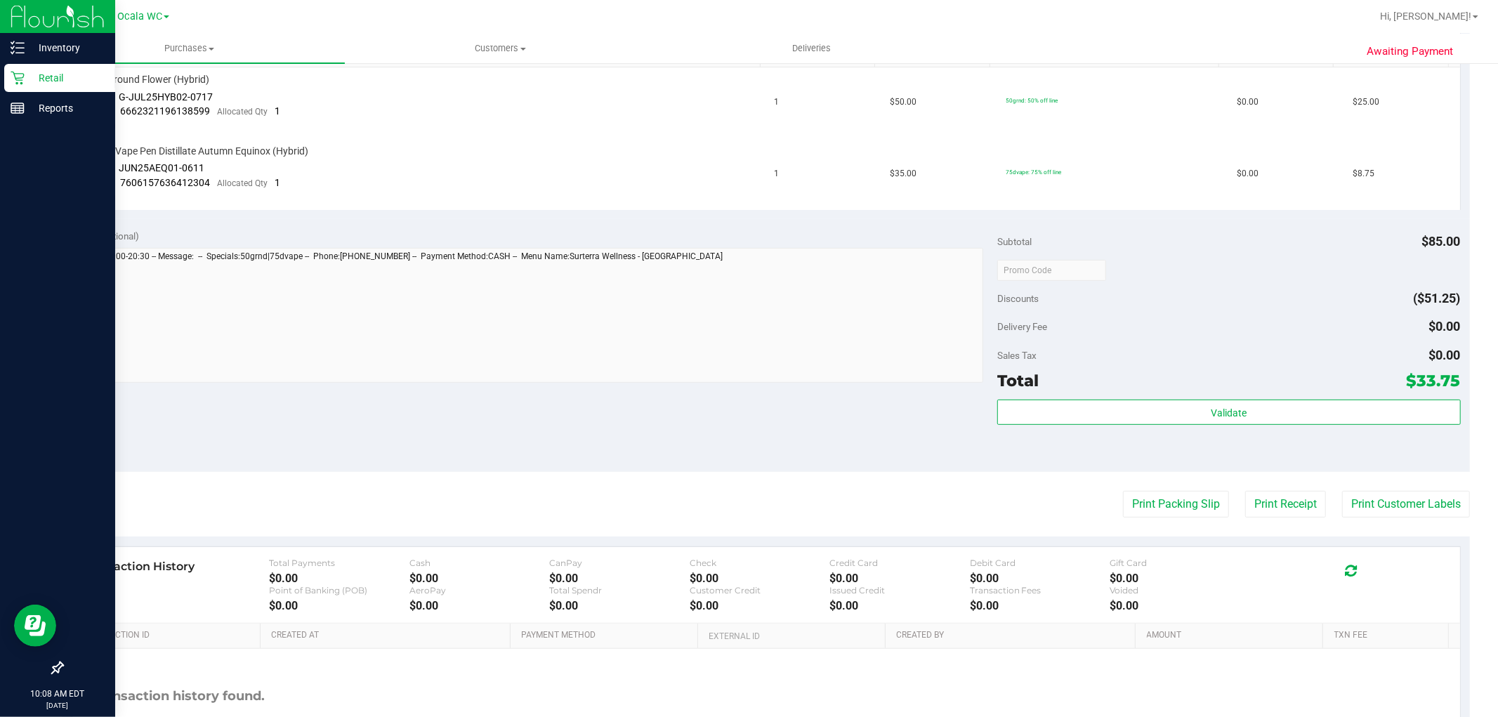
click at [16, 84] on icon at bounding box center [17, 78] width 13 height 13
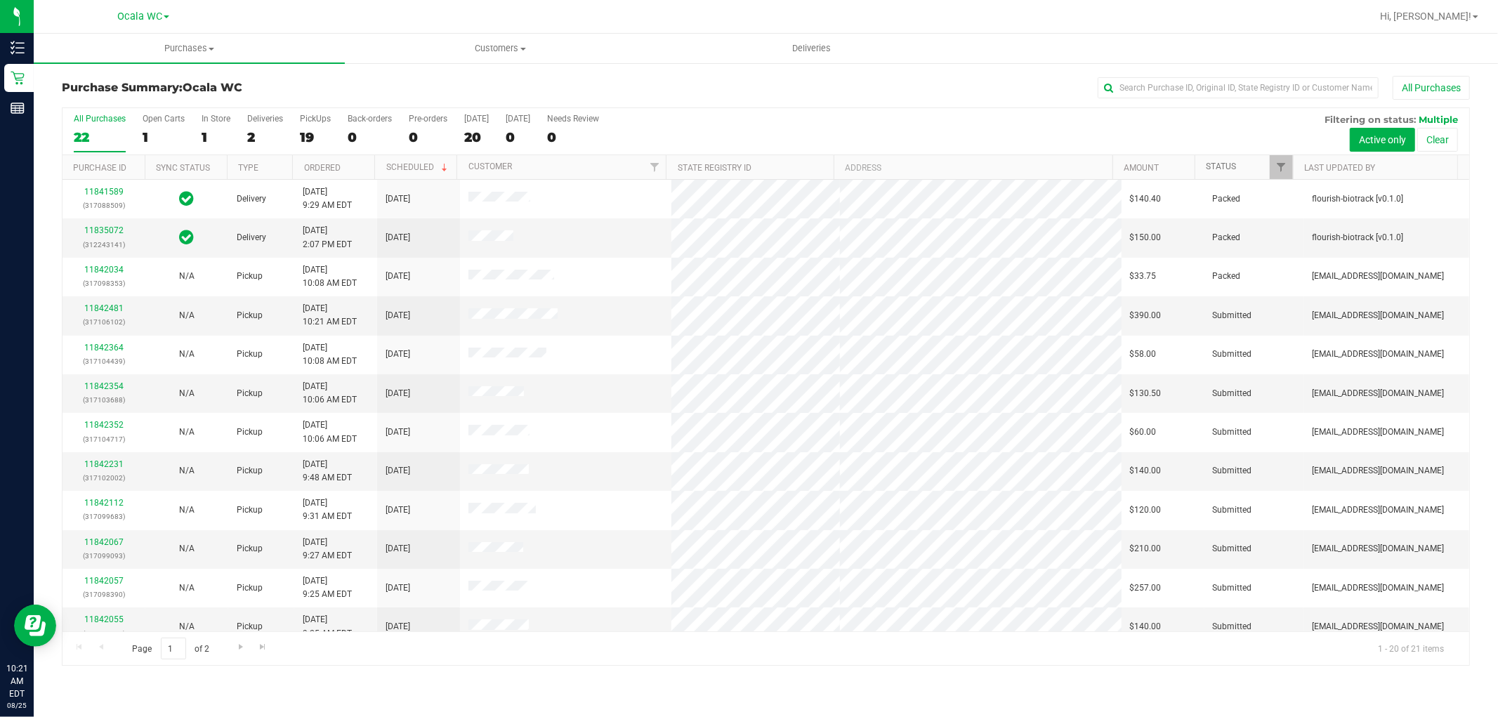
click at [1212, 169] on link "Status" at bounding box center [1221, 167] width 30 height 10
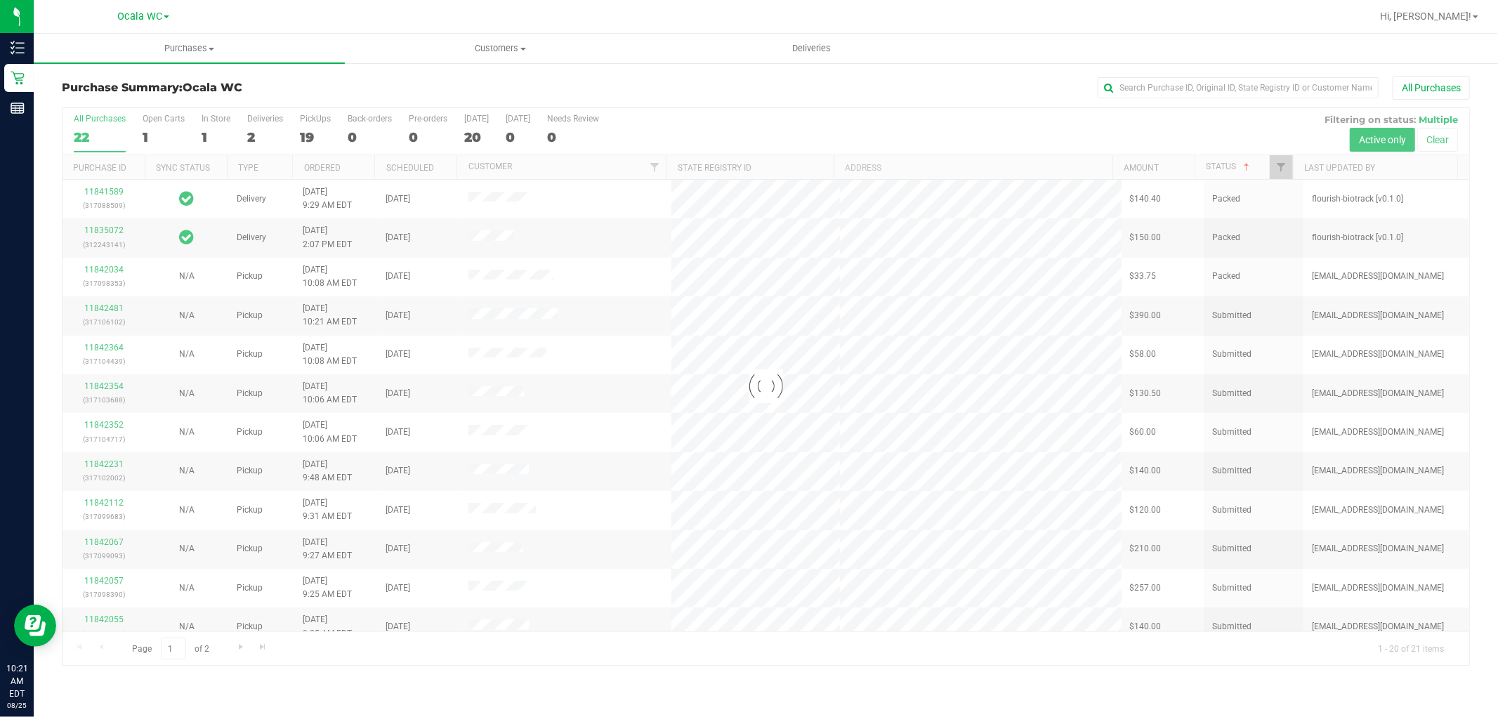
click at [1224, 167] on div at bounding box center [766, 386] width 1407 height 557
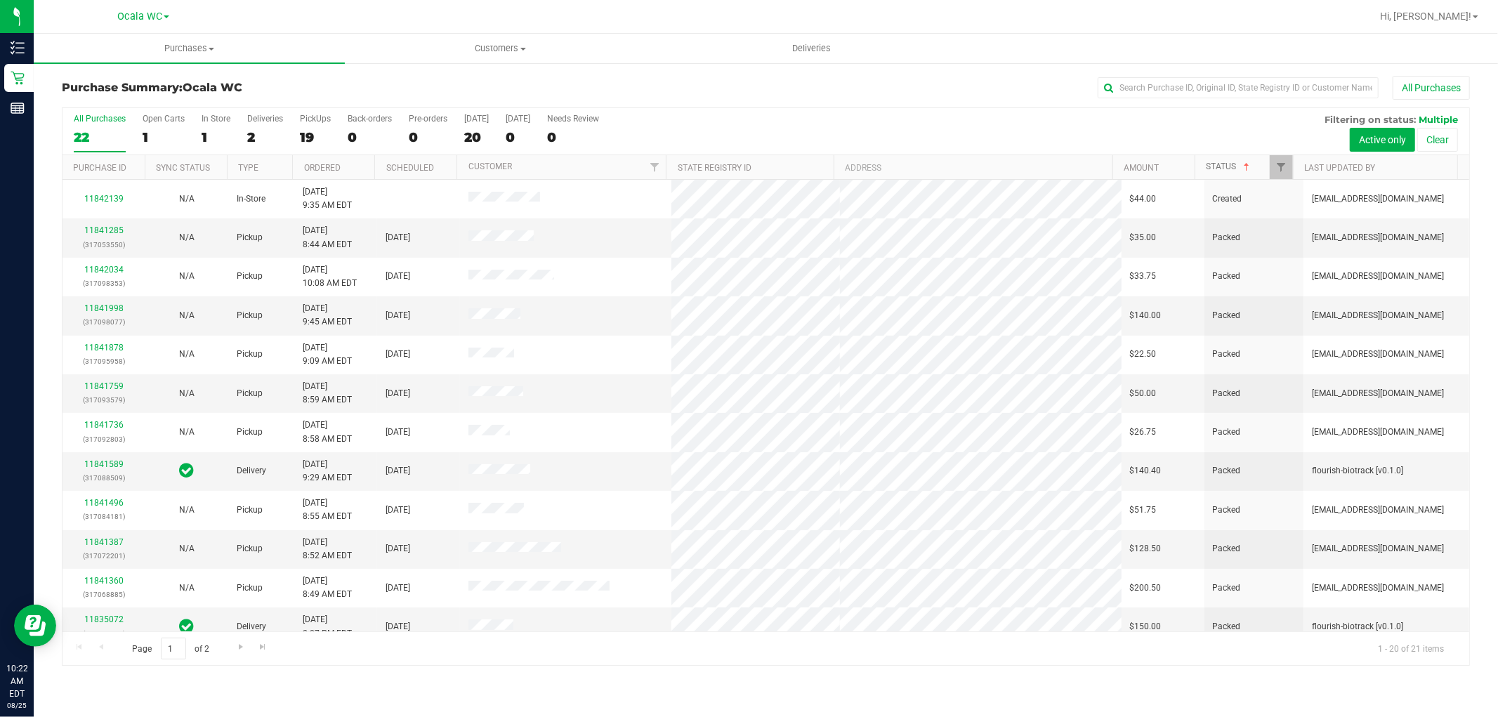
click at [1231, 167] on link "Status" at bounding box center [1229, 167] width 46 height 10
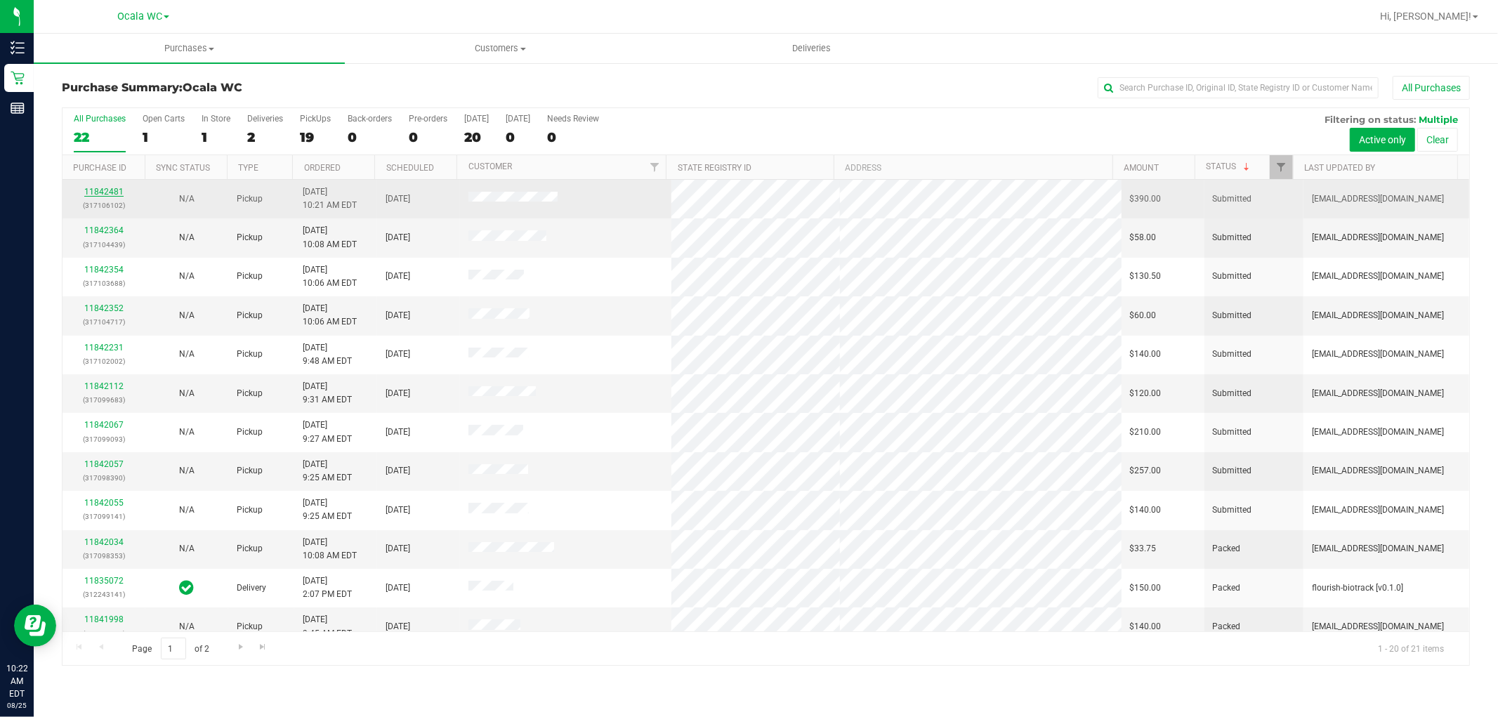
click at [109, 191] on link "11842481" at bounding box center [103, 192] width 39 height 10
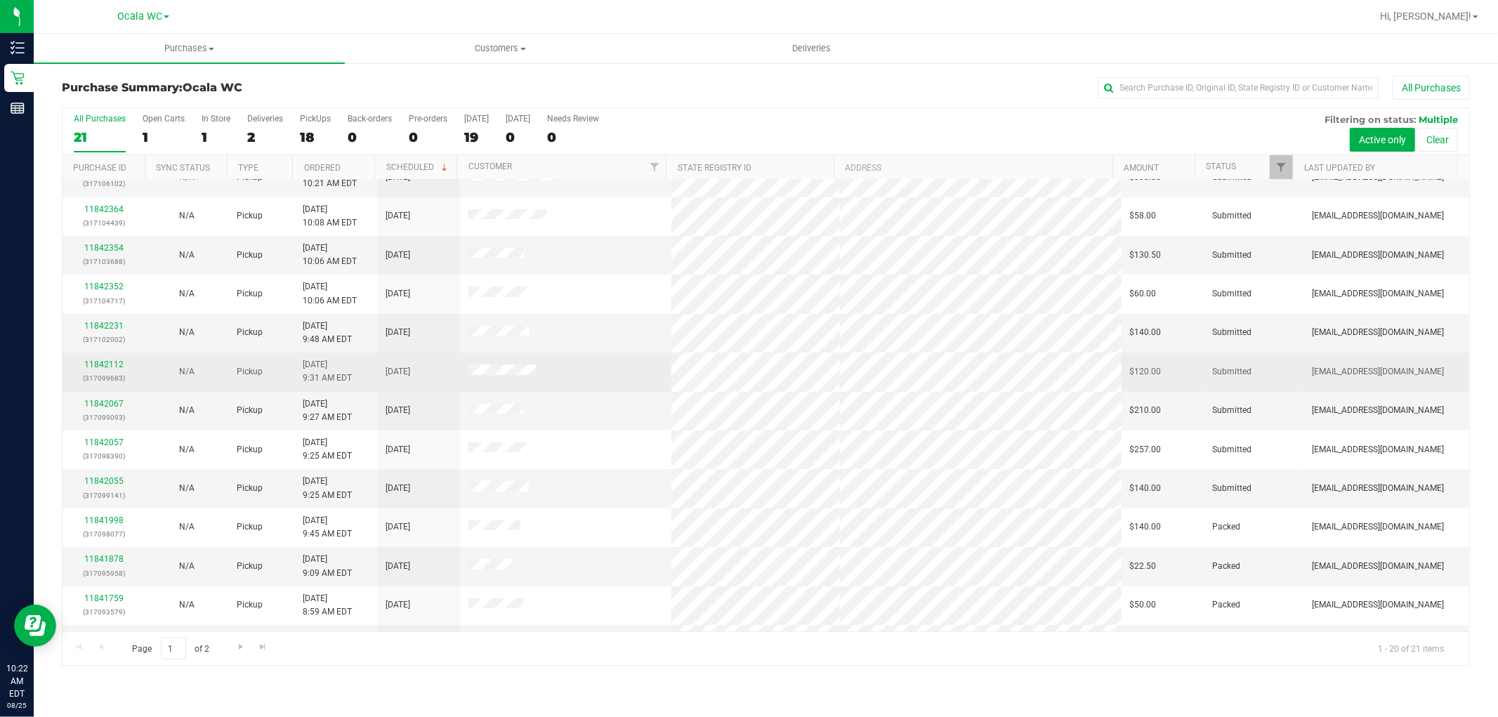
scroll to position [156, 0]
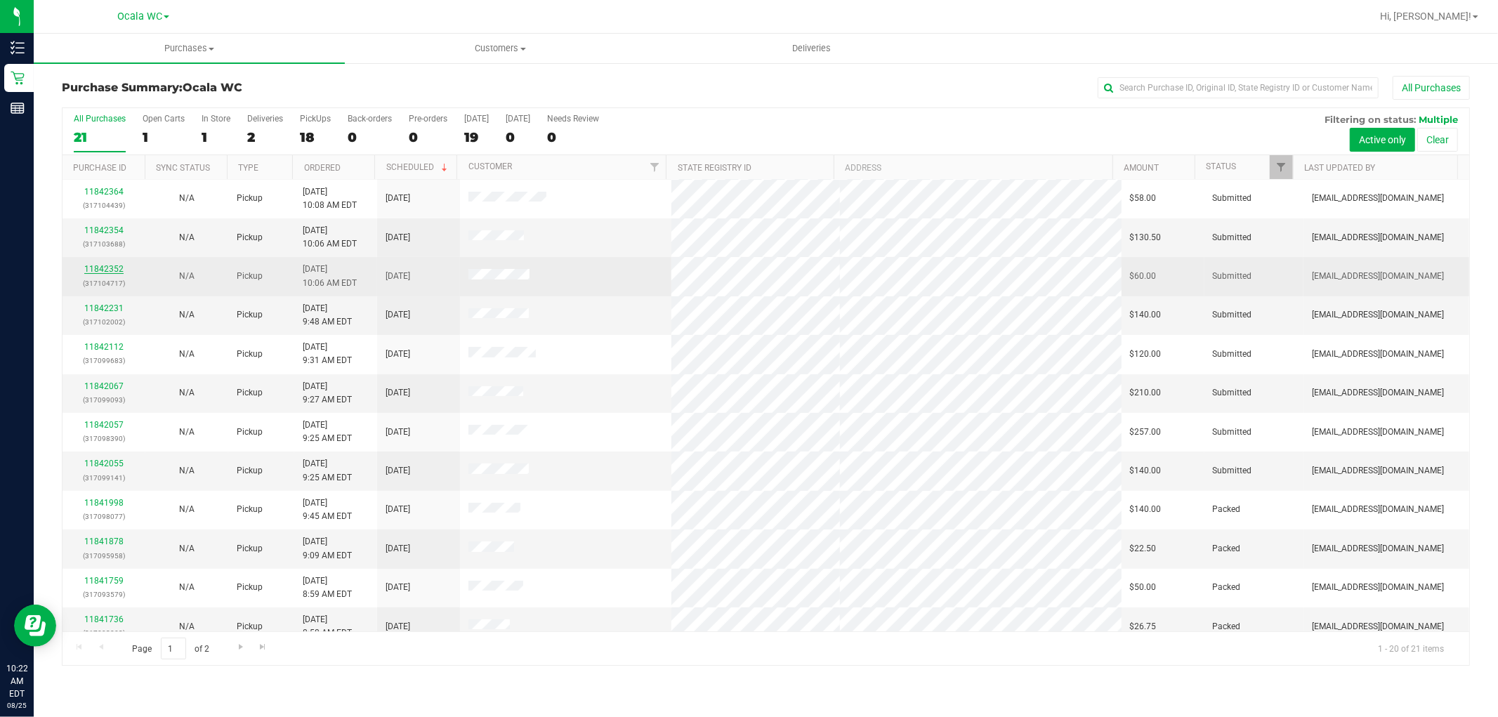
click at [98, 265] on link "11842352" at bounding box center [103, 269] width 39 height 10
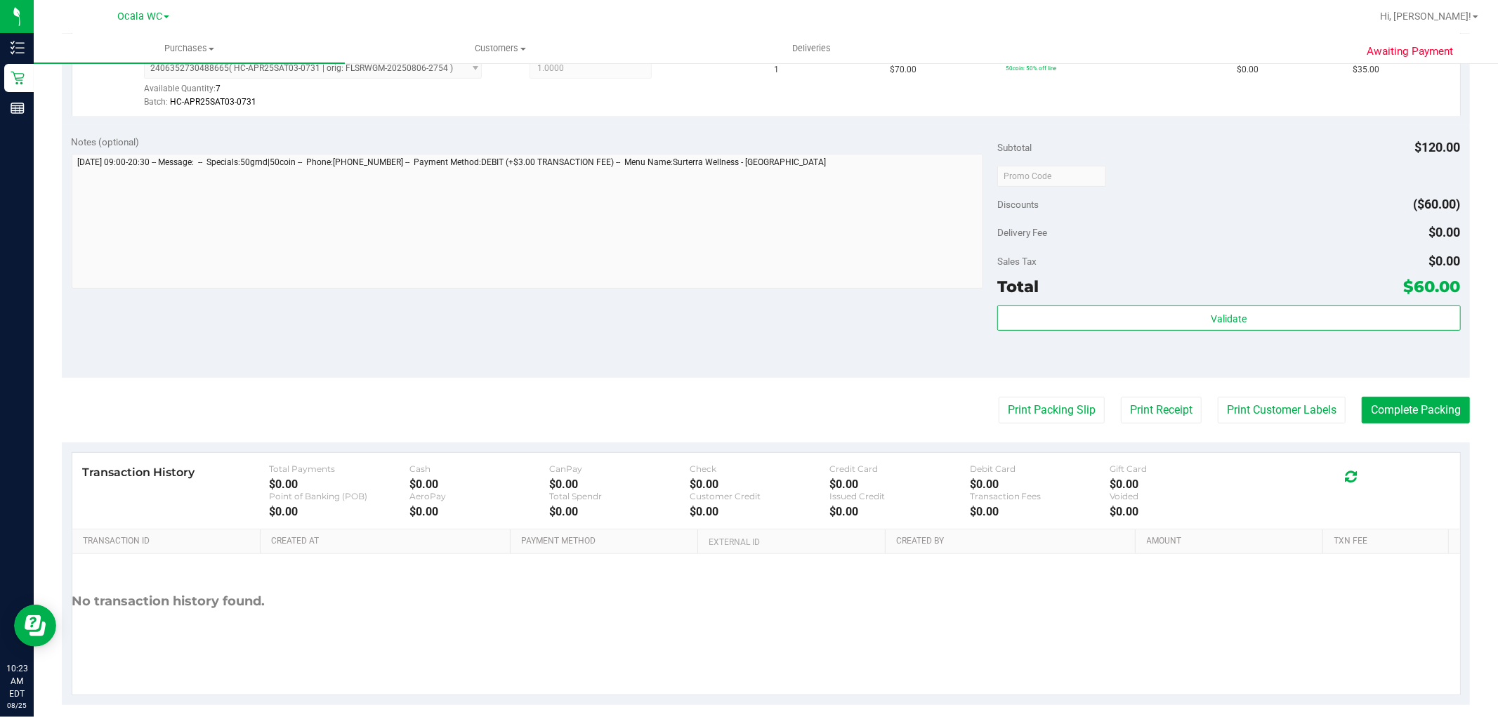
scroll to position [496, 0]
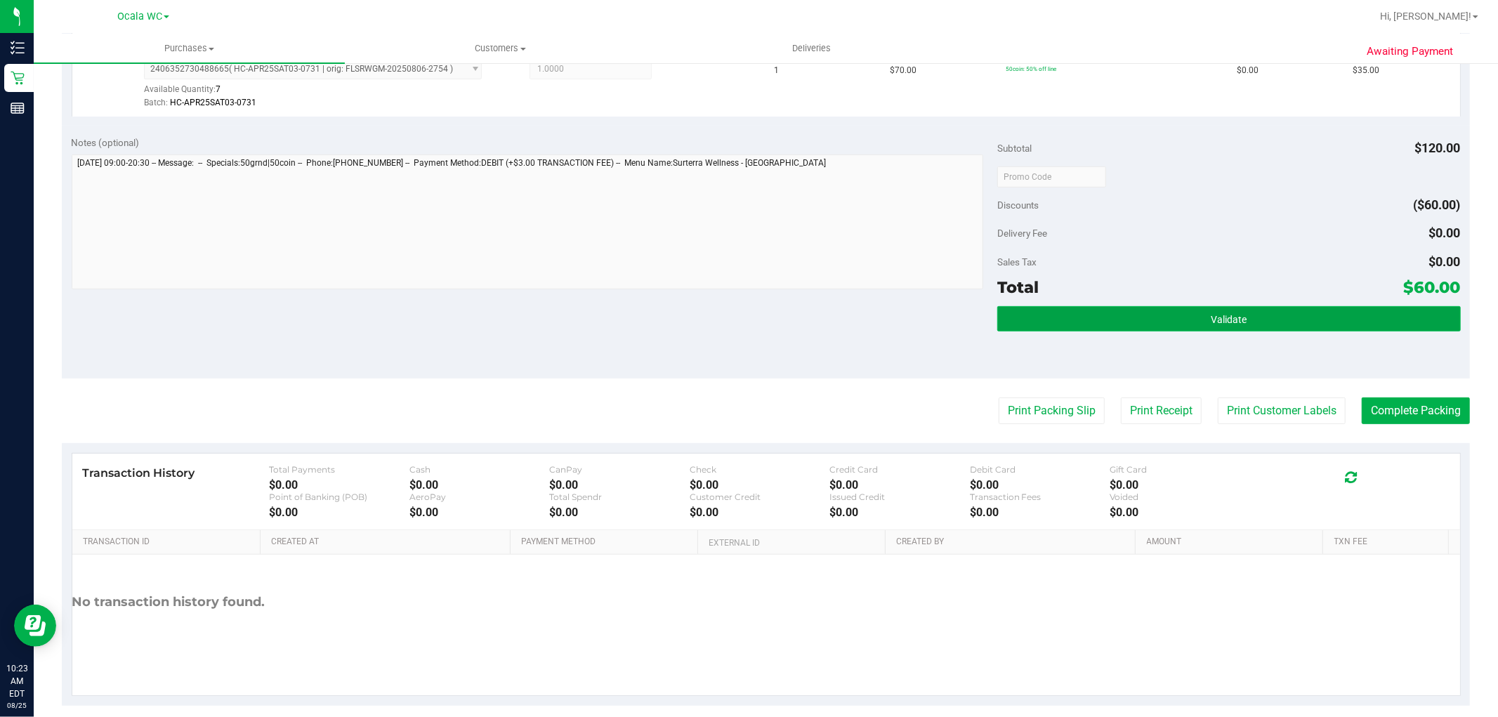
click at [1238, 316] on button "Validate" at bounding box center [1228, 318] width 463 height 25
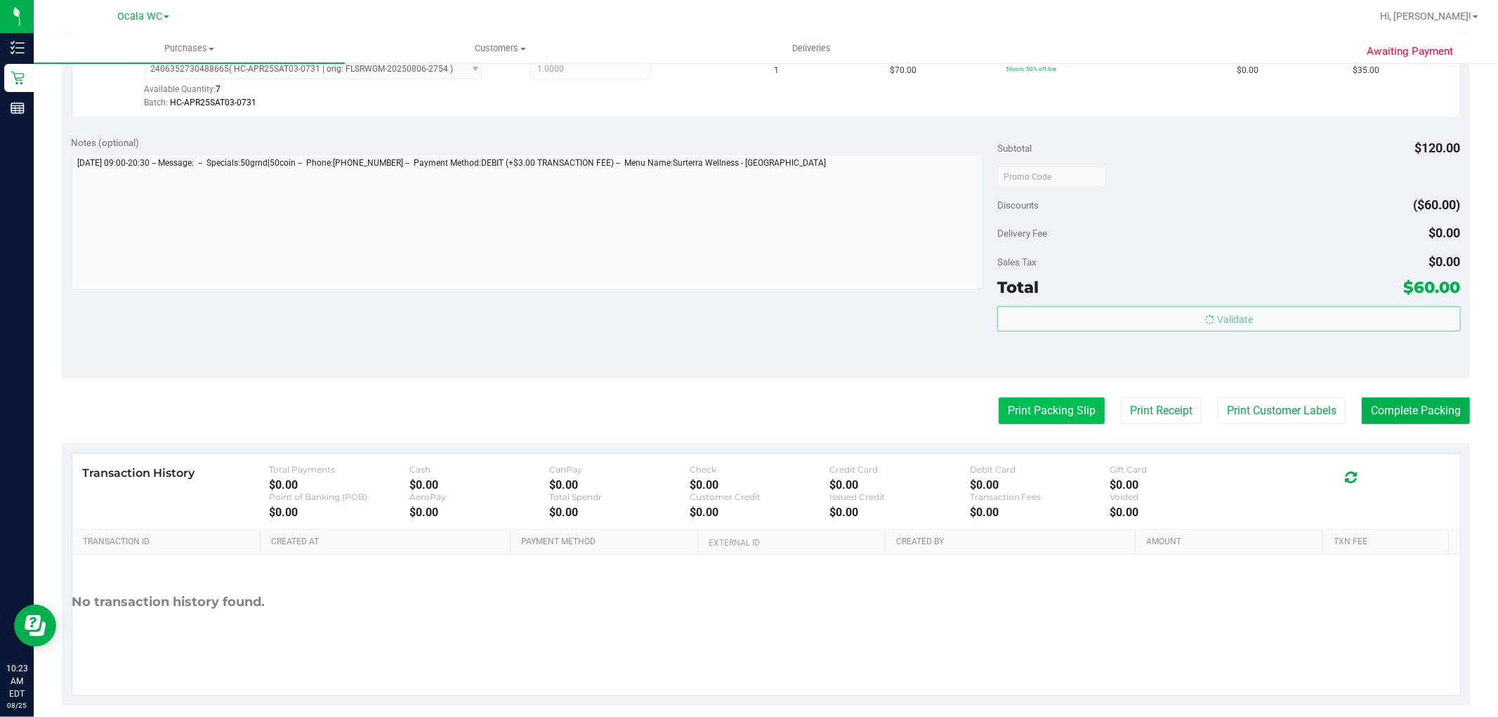
click at [1047, 417] on button "Print Packing Slip" at bounding box center [1052, 411] width 106 height 27
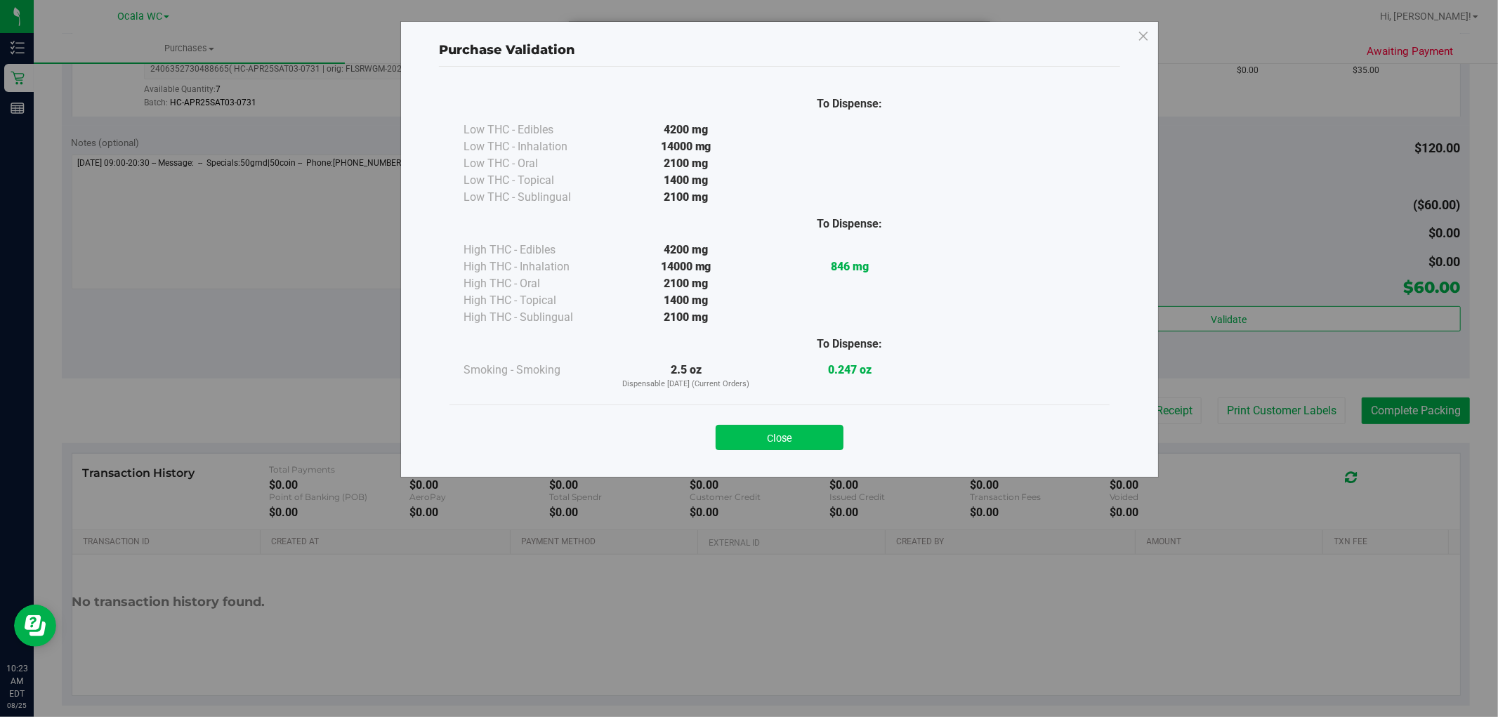
click at [794, 435] on button "Close" at bounding box center [780, 437] width 128 height 25
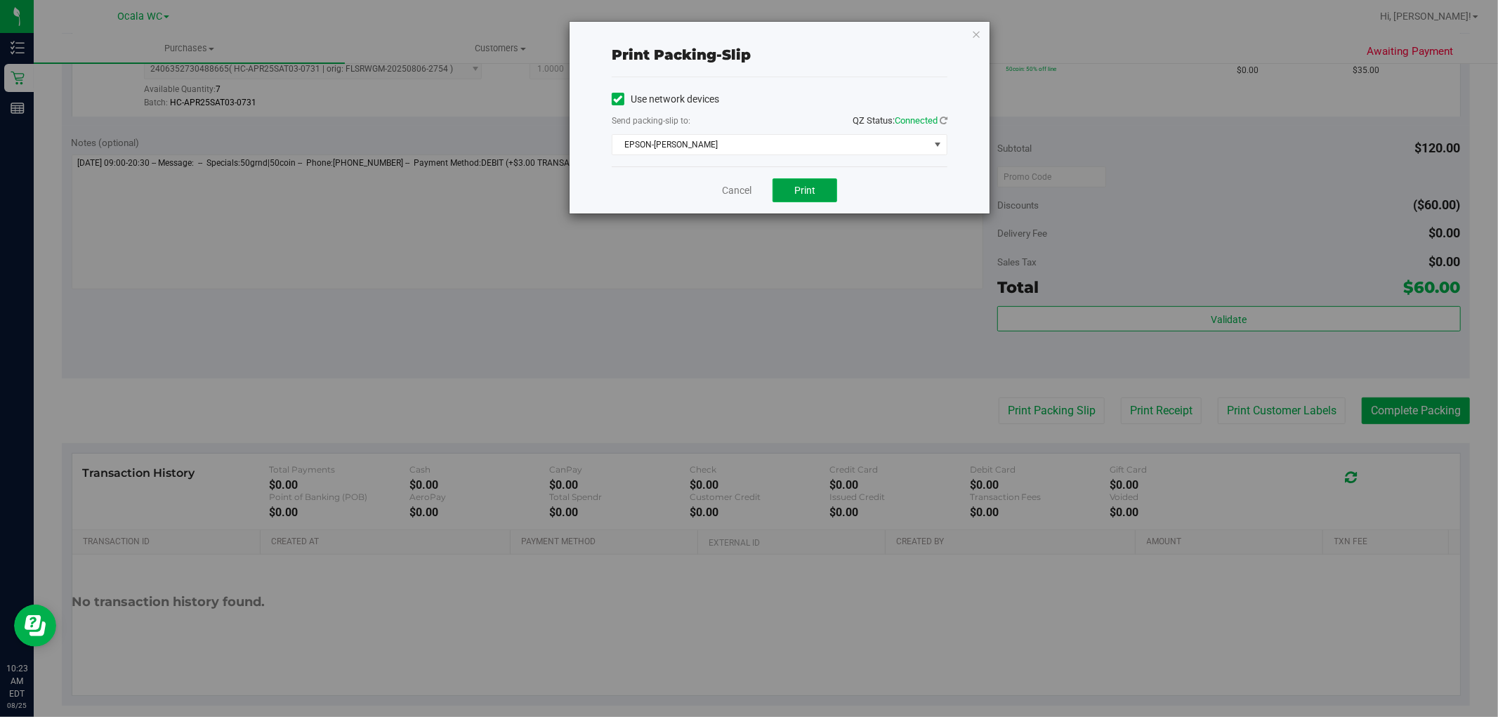
click at [804, 188] on span "Print" at bounding box center [804, 190] width 21 height 11
click at [972, 30] on icon "button" at bounding box center [976, 33] width 10 height 17
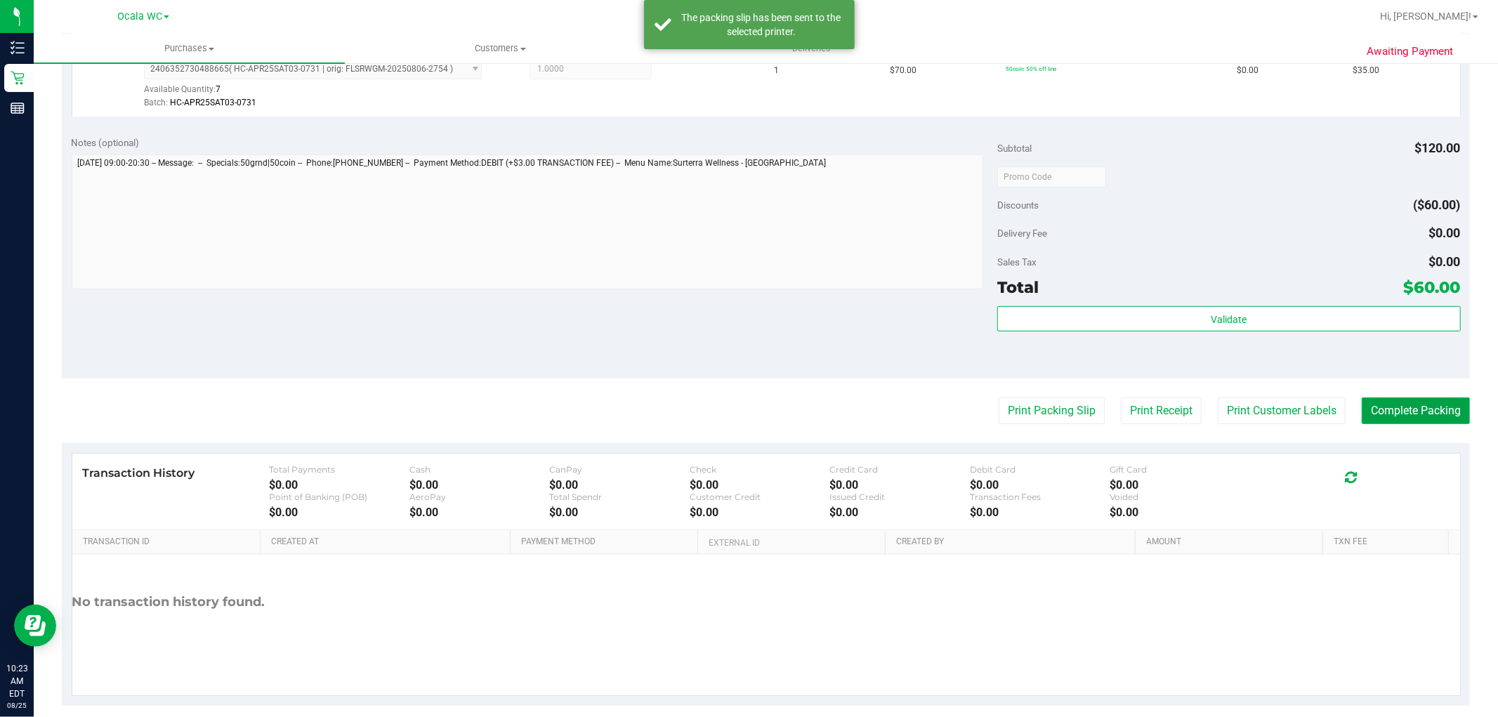
click at [1407, 413] on button "Complete Packing" at bounding box center [1416, 411] width 108 height 27
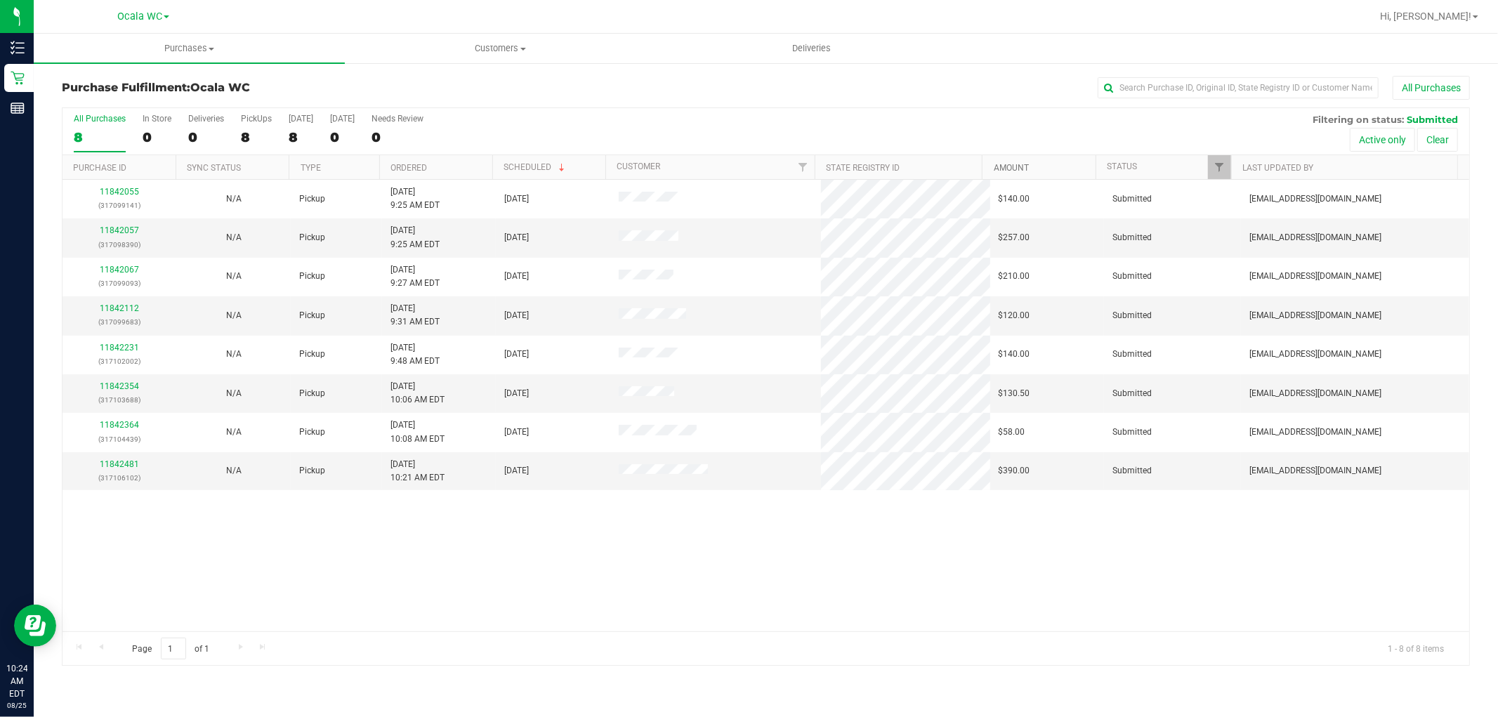
click at [1007, 169] on link "Amount" at bounding box center [1011, 168] width 35 height 10
click at [1122, 170] on link "Status" at bounding box center [1122, 167] width 30 height 10
click at [1122, 167] on link "Status" at bounding box center [1130, 167] width 46 height 10
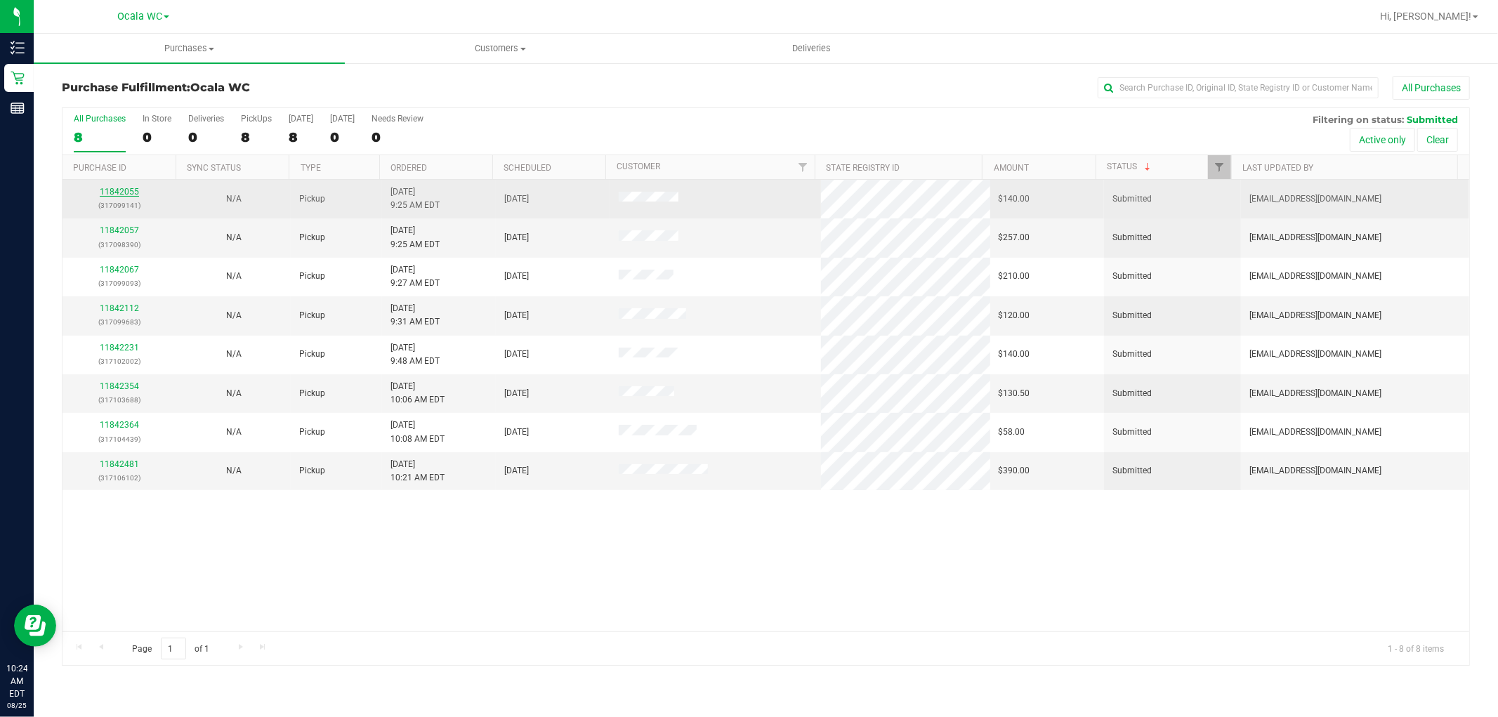
click at [132, 190] on link "11842055" at bounding box center [119, 192] width 39 height 10
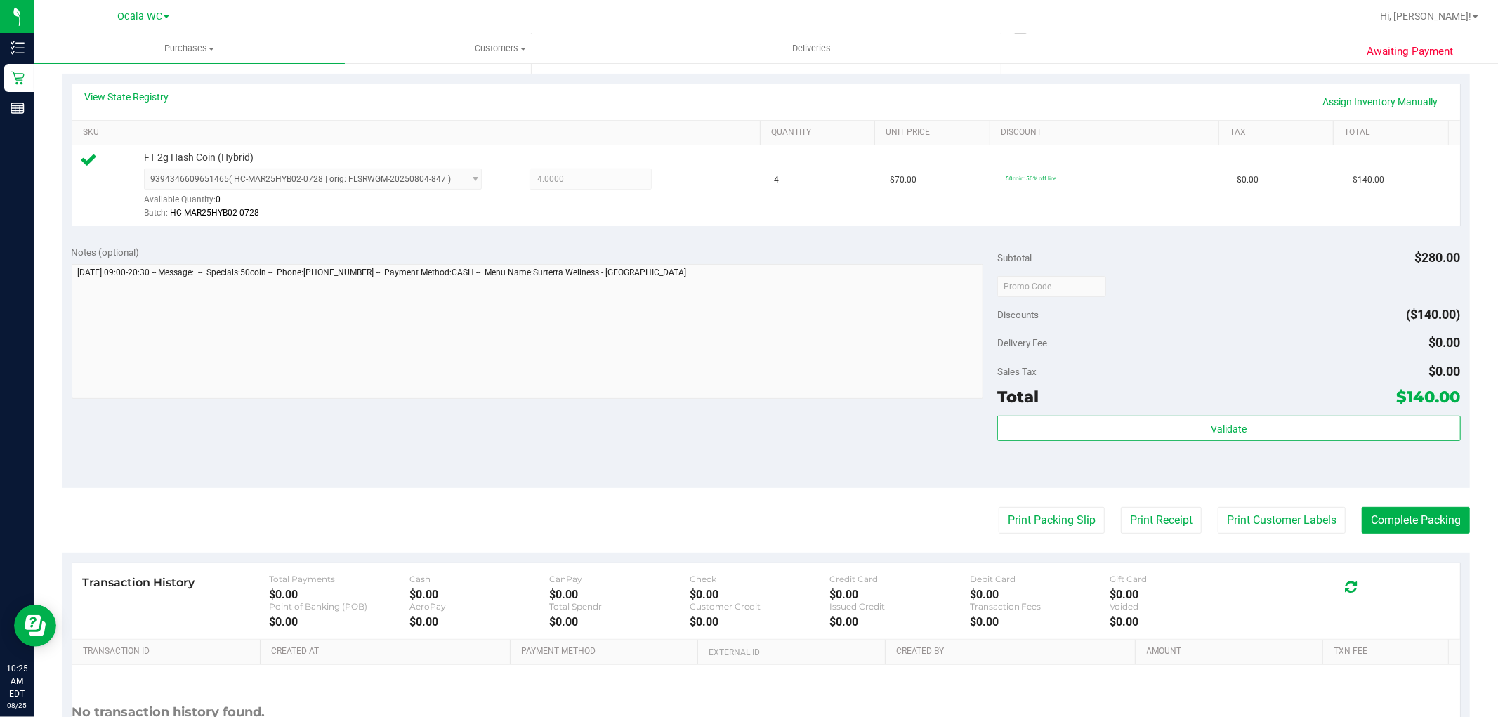
scroll to position [312, 0]
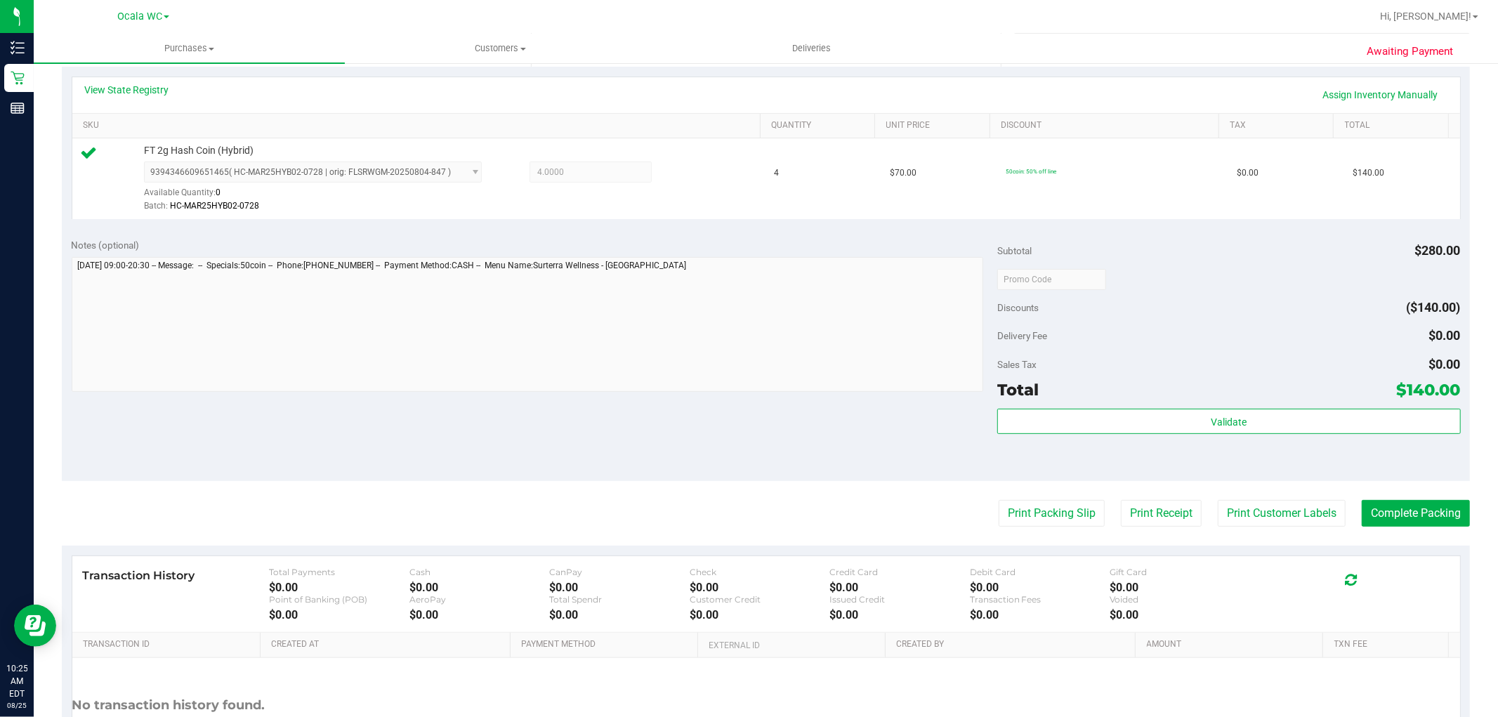
click at [1212, 407] on div "Subtotal $280.00 Discounts ($140.00) Delivery Fee $0.00 Sales Tax $0.00 Total $…" at bounding box center [1228, 355] width 463 height 234
click at [1239, 424] on button "Validate" at bounding box center [1228, 421] width 463 height 25
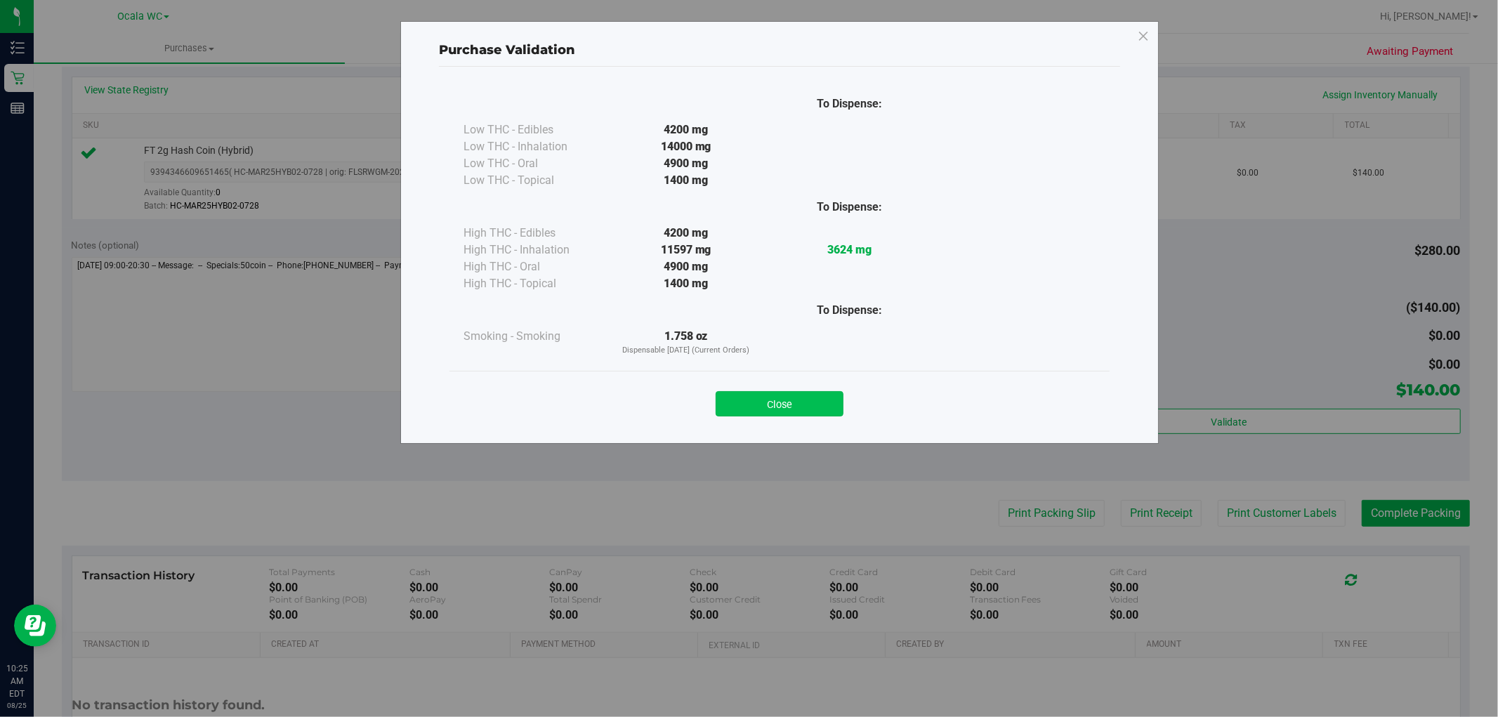
click at [798, 414] on button "Close" at bounding box center [780, 403] width 128 height 25
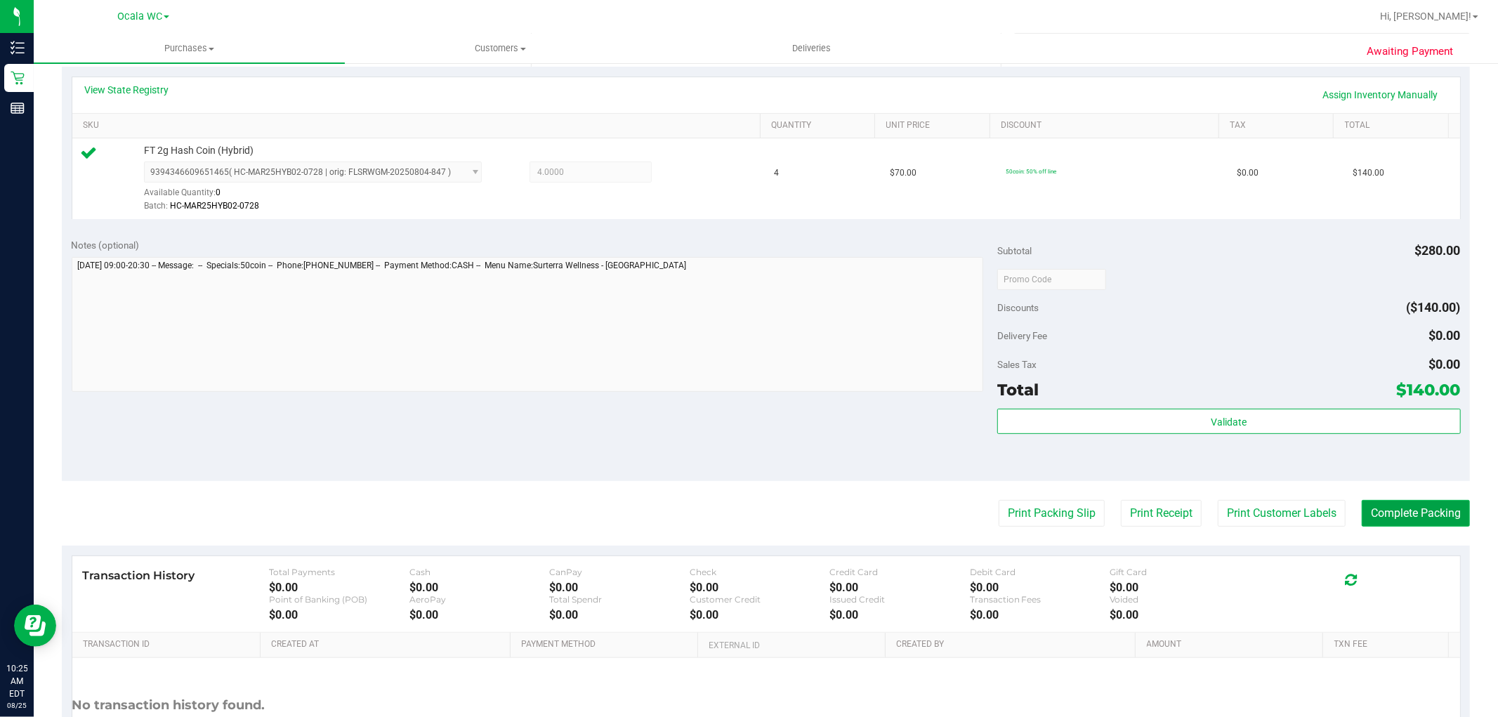
click at [1410, 518] on button "Complete Packing" at bounding box center [1416, 513] width 108 height 27
click at [1000, 506] on button "Print Packing Slip" at bounding box center [1041, 513] width 106 height 27
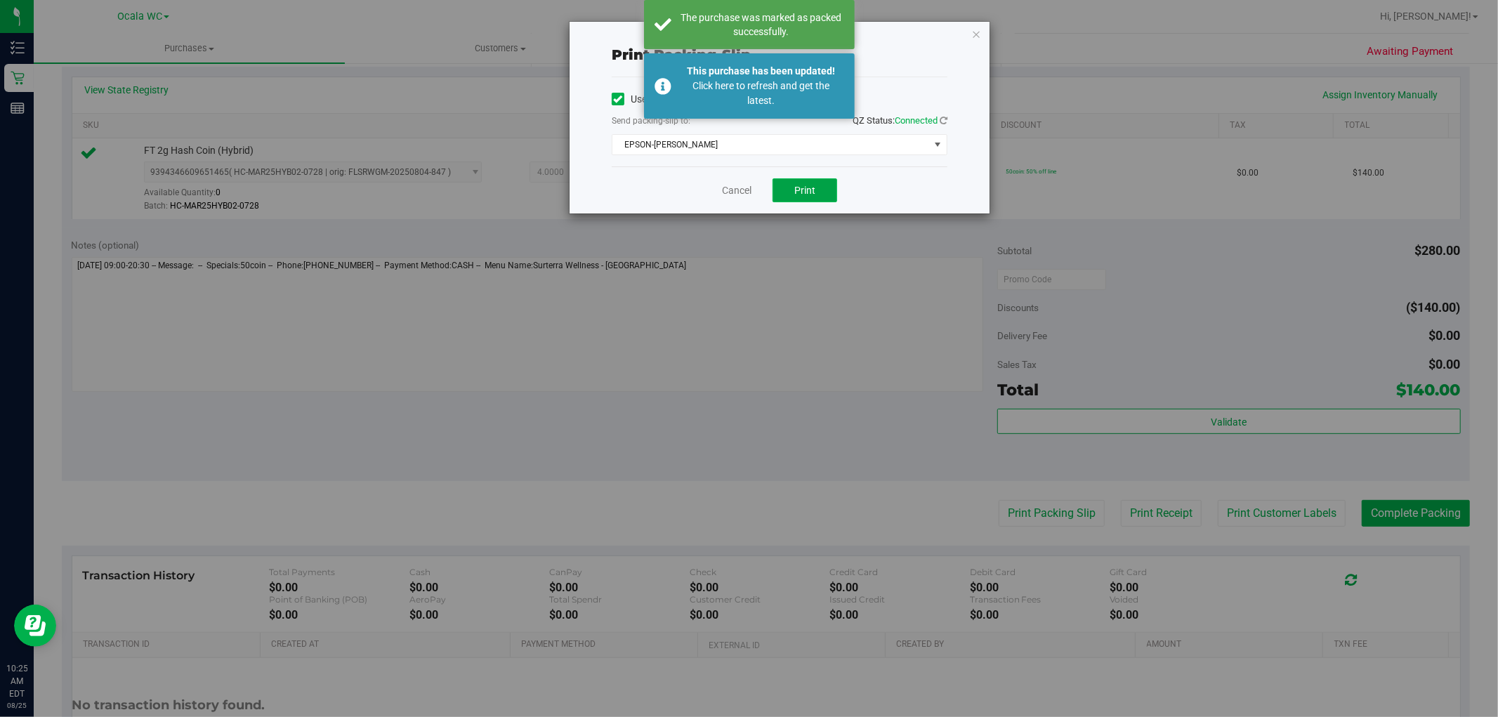
click at [808, 192] on span "Print" at bounding box center [804, 190] width 21 height 11
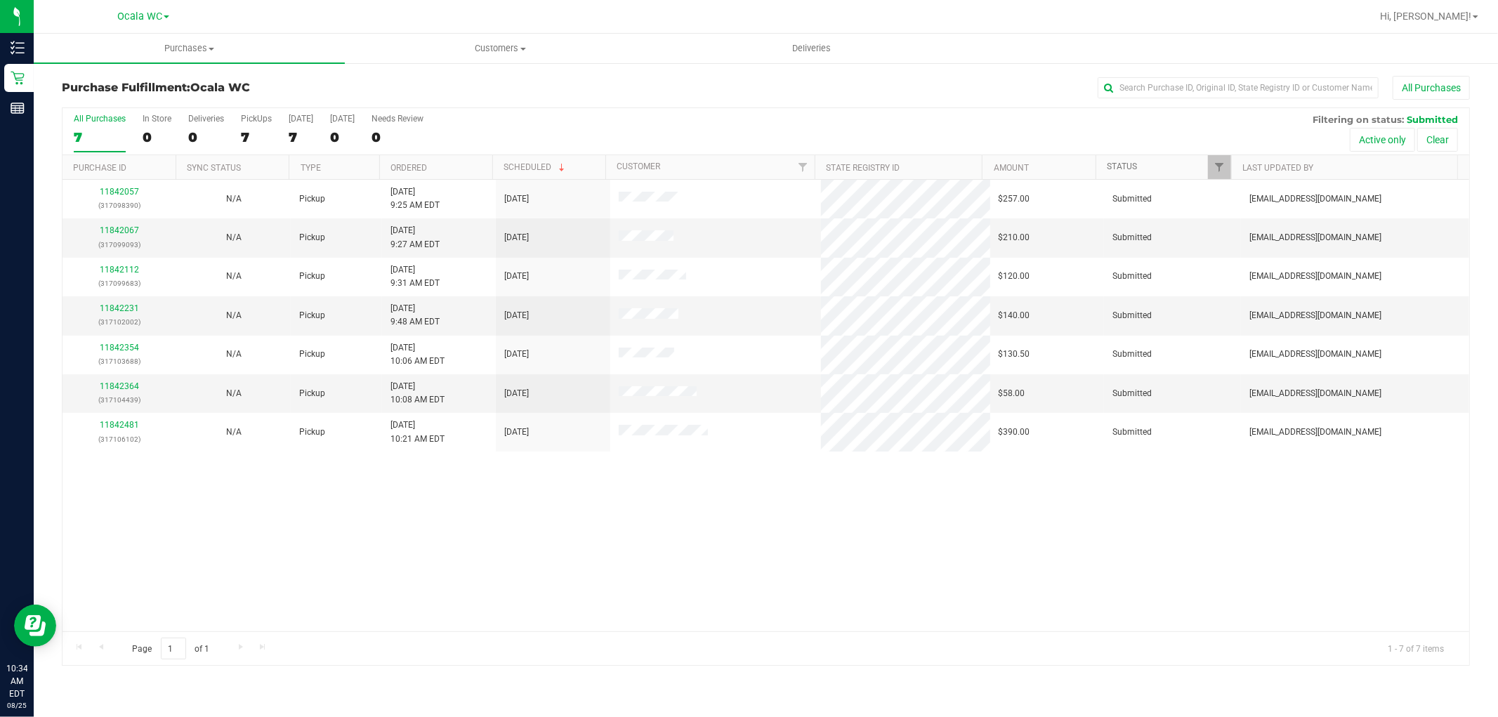
click at [1126, 166] on link "Status" at bounding box center [1122, 167] width 30 height 10
click at [1126, 166] on link "Status" at bounding box center [1130, 167] width 46 height 10
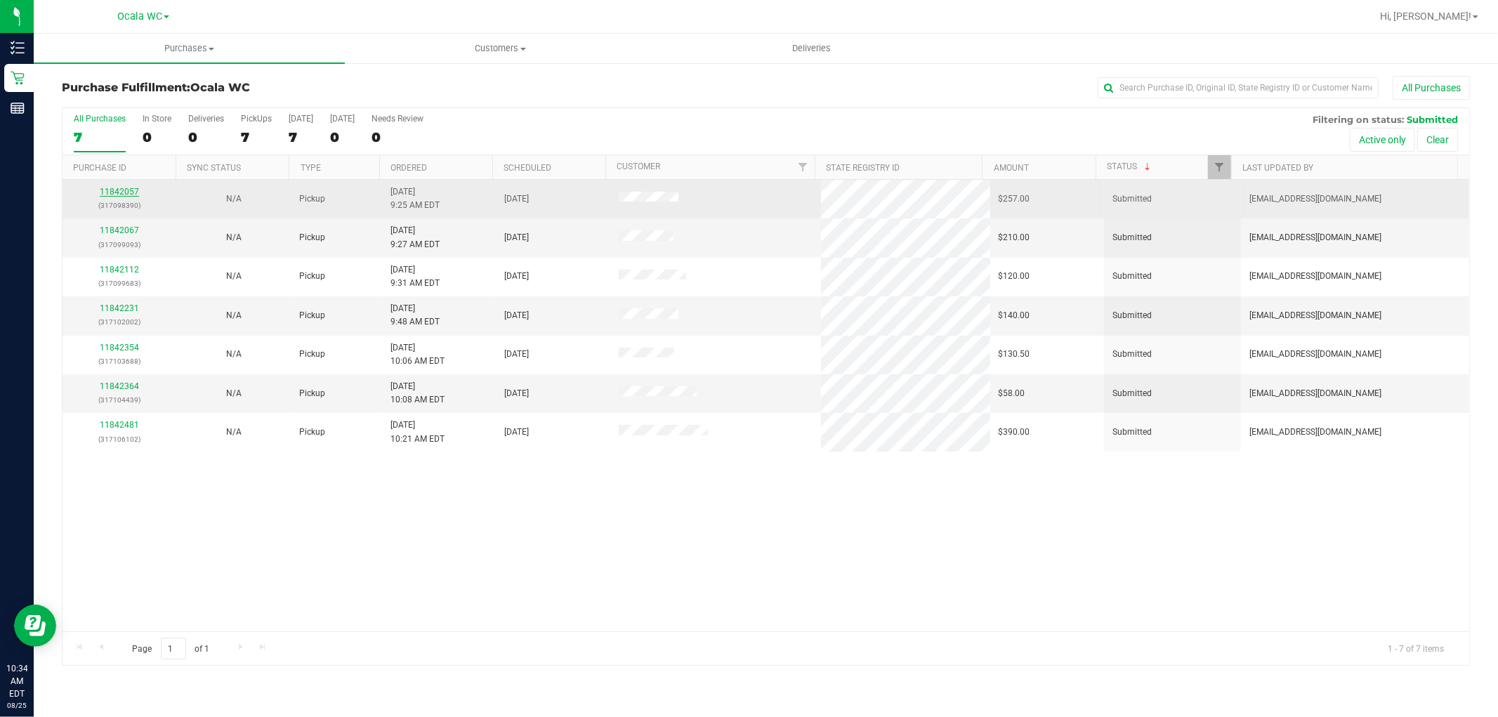
click at [124, 190] on link "11842057" at bounding box center [119, 192] width 39 height 10
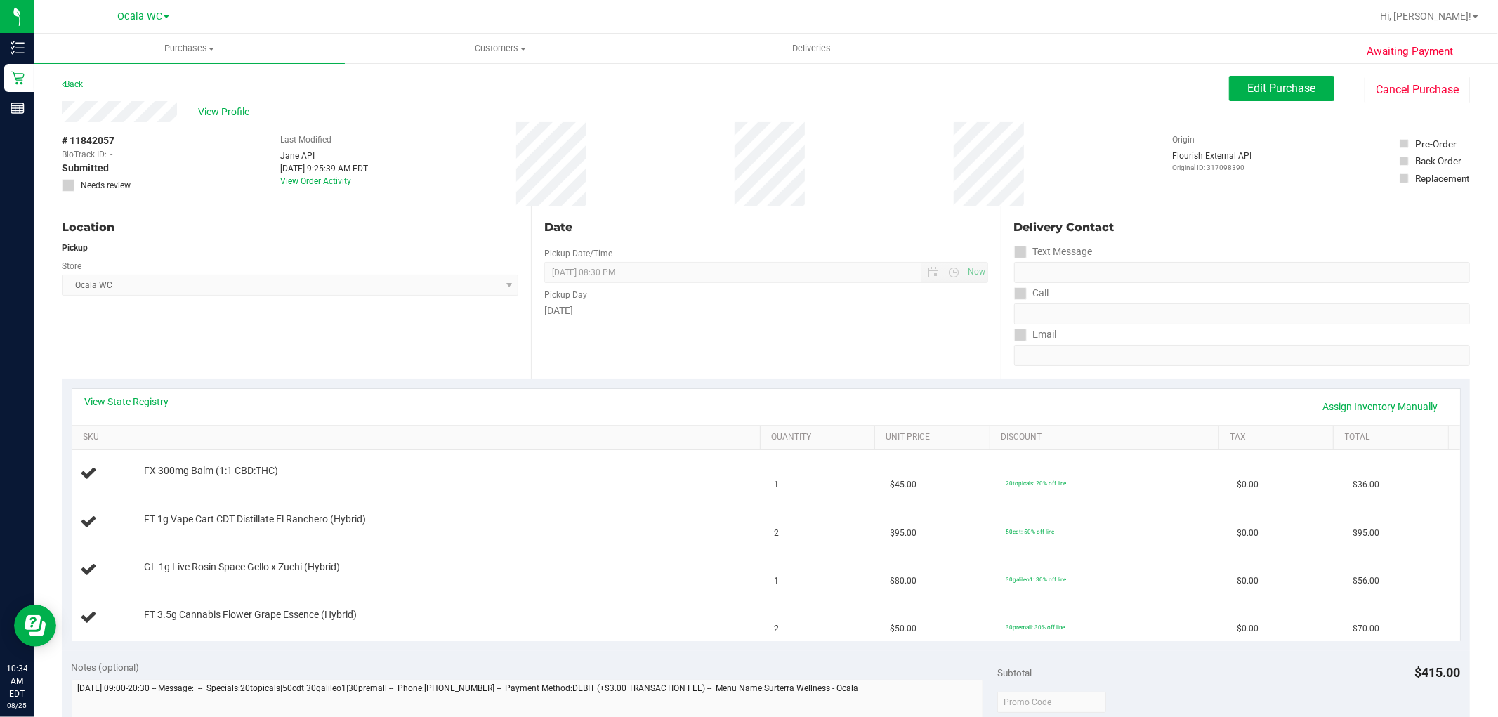
click at [482, 348] on div "Location Pickup Store Ocala WC Select Store [PERSON_NAME][GEOGRAPHIC_DATA] [PER…" at bounding box center [296, 293] width 469 height 172
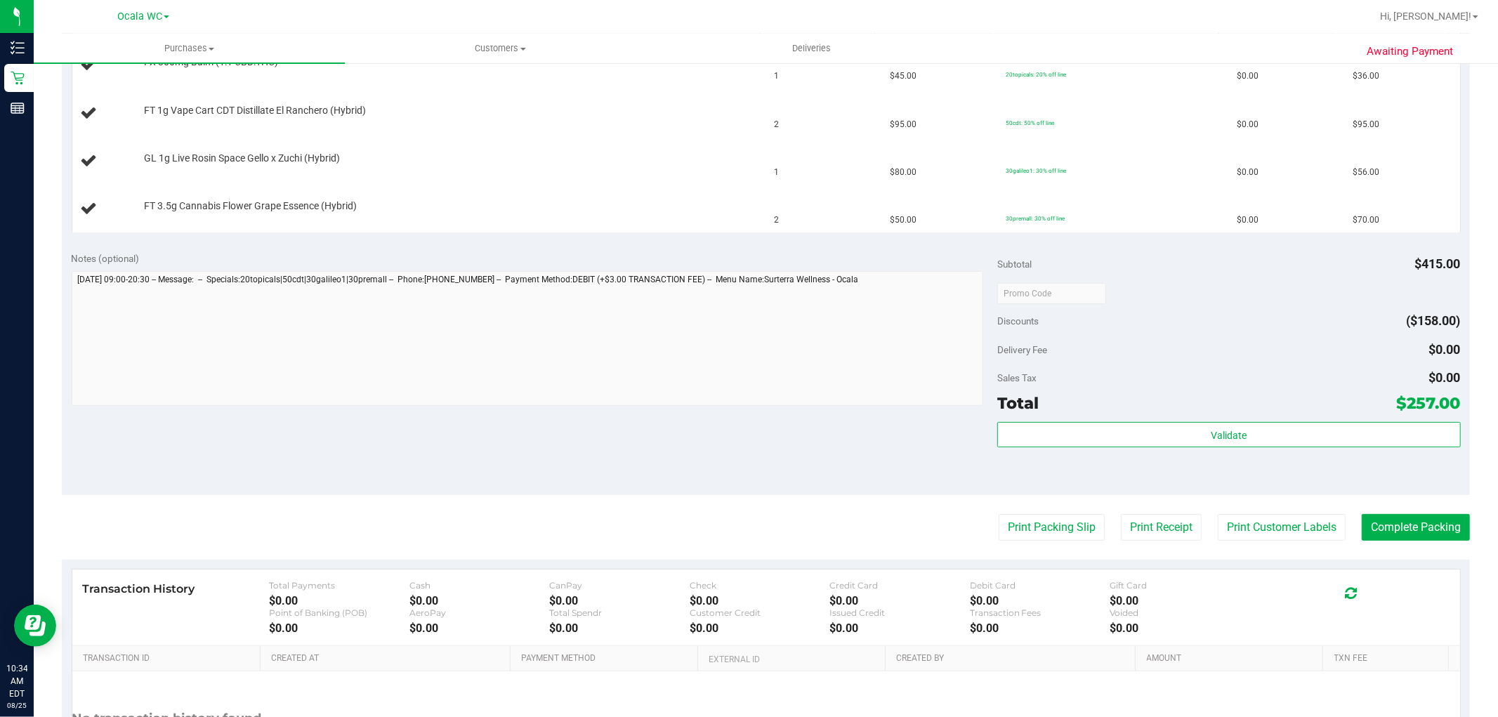
scroll to position [468, 0]
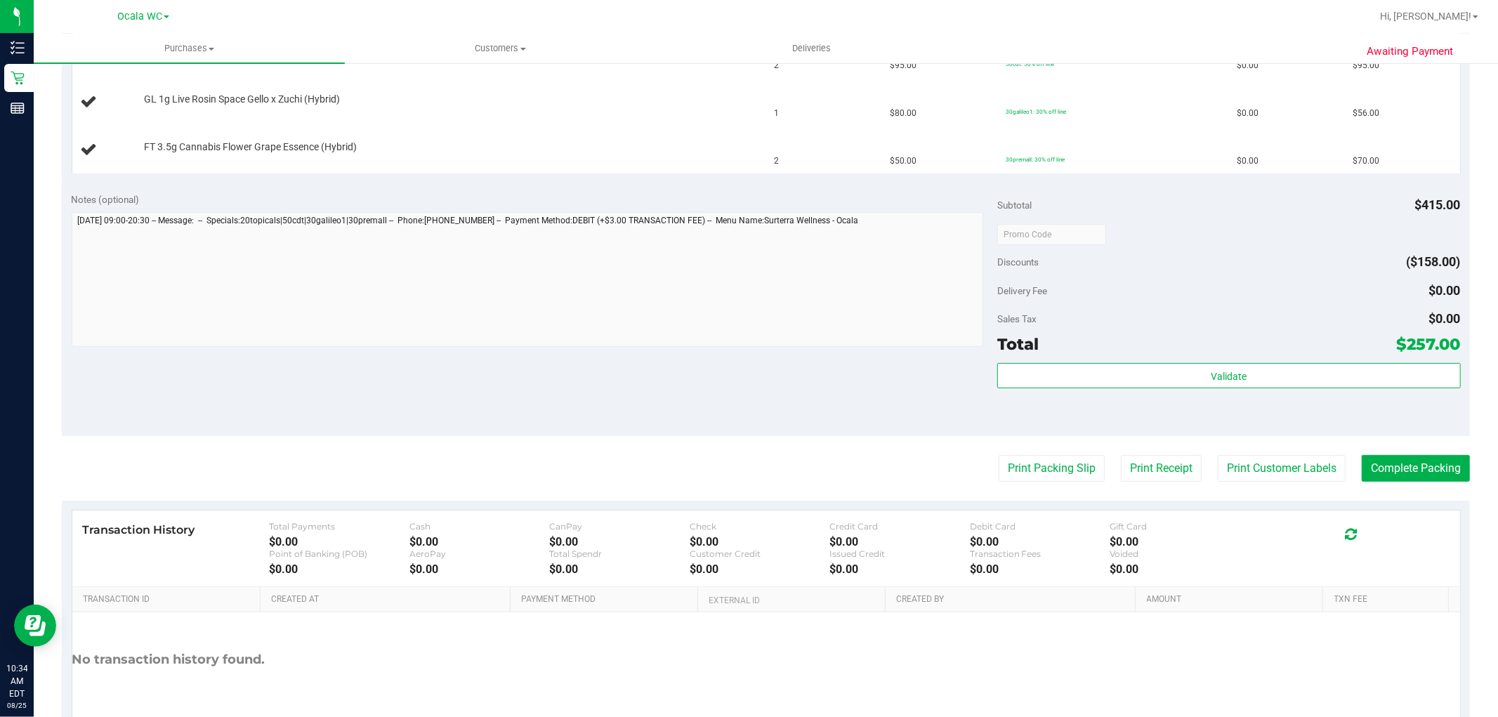
click at [1007, 444] on purchase-details "Back Edit Purchase Cancel Purchase View Profile # 11842057 BioTrack ID: - Submi…" at bounding box center [766, 185] width 1408 height 1155
click at [1010, 465] on button "Print Packing Slip" at bounding box center [1052, 468] width 106 height 27
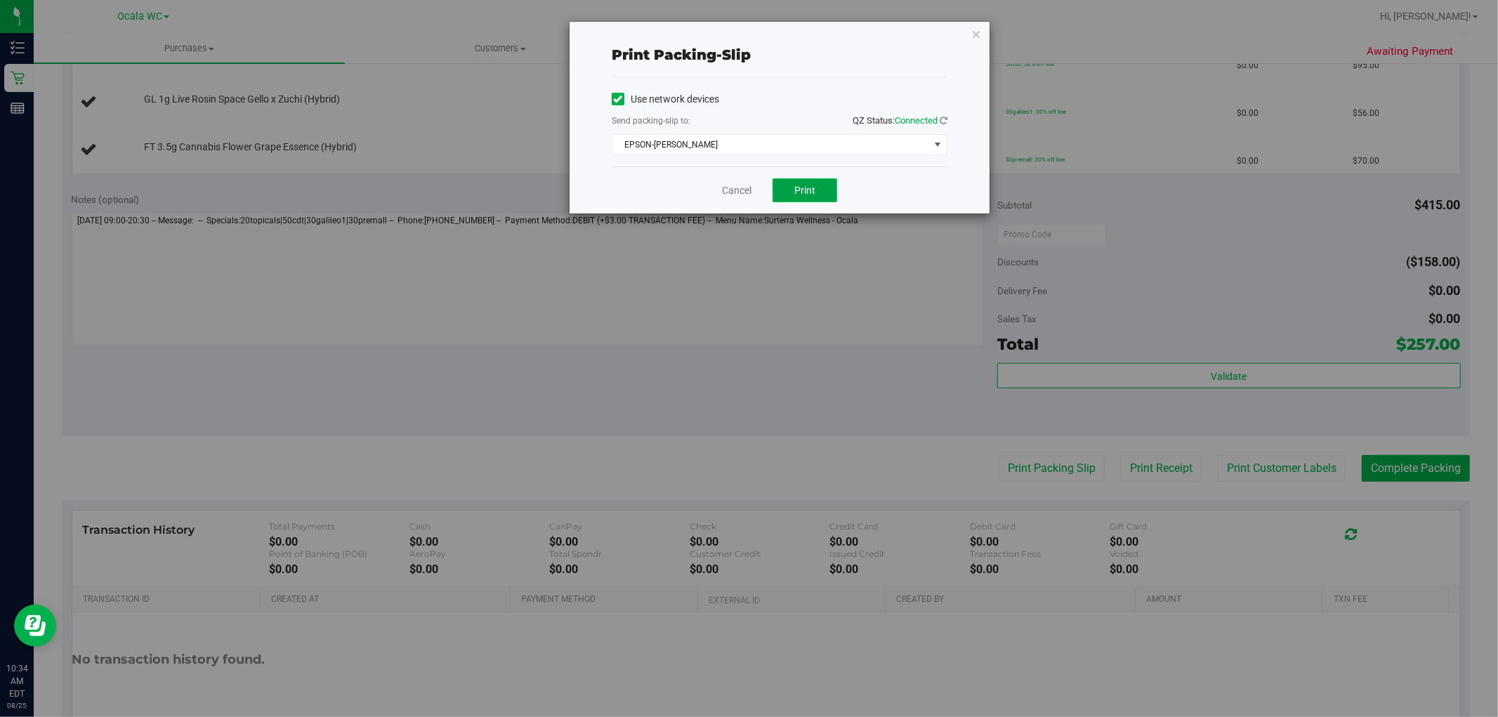
click at [788, 183] on button "Print" at bounding box center [805, 190] width 65 height 24
click at [979, 32] on icon "button" at bounding box center [976, 33] width 10 height 17
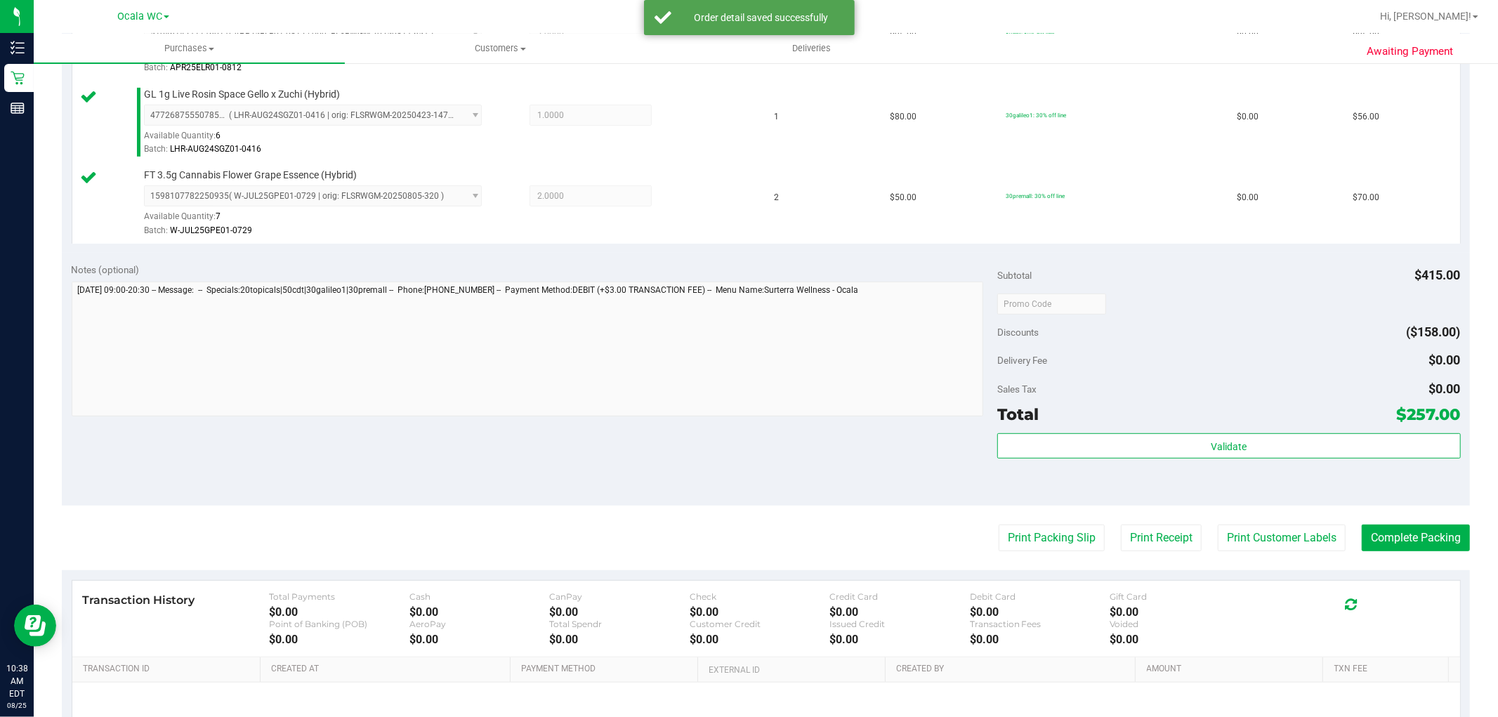
scroll to position [537, 0]
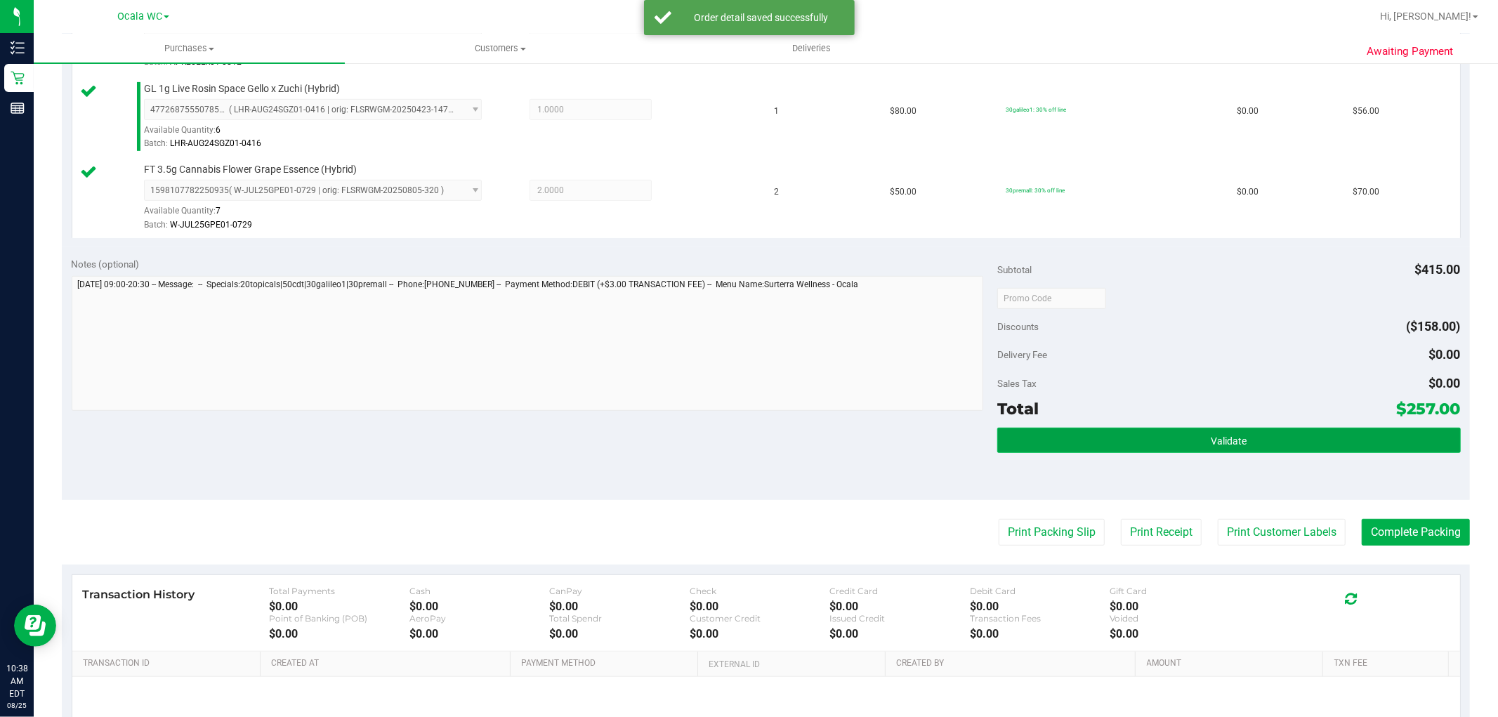
click at [1321, 431] on button "Validate" at bounding box center [1228, 440] width 463 height 25
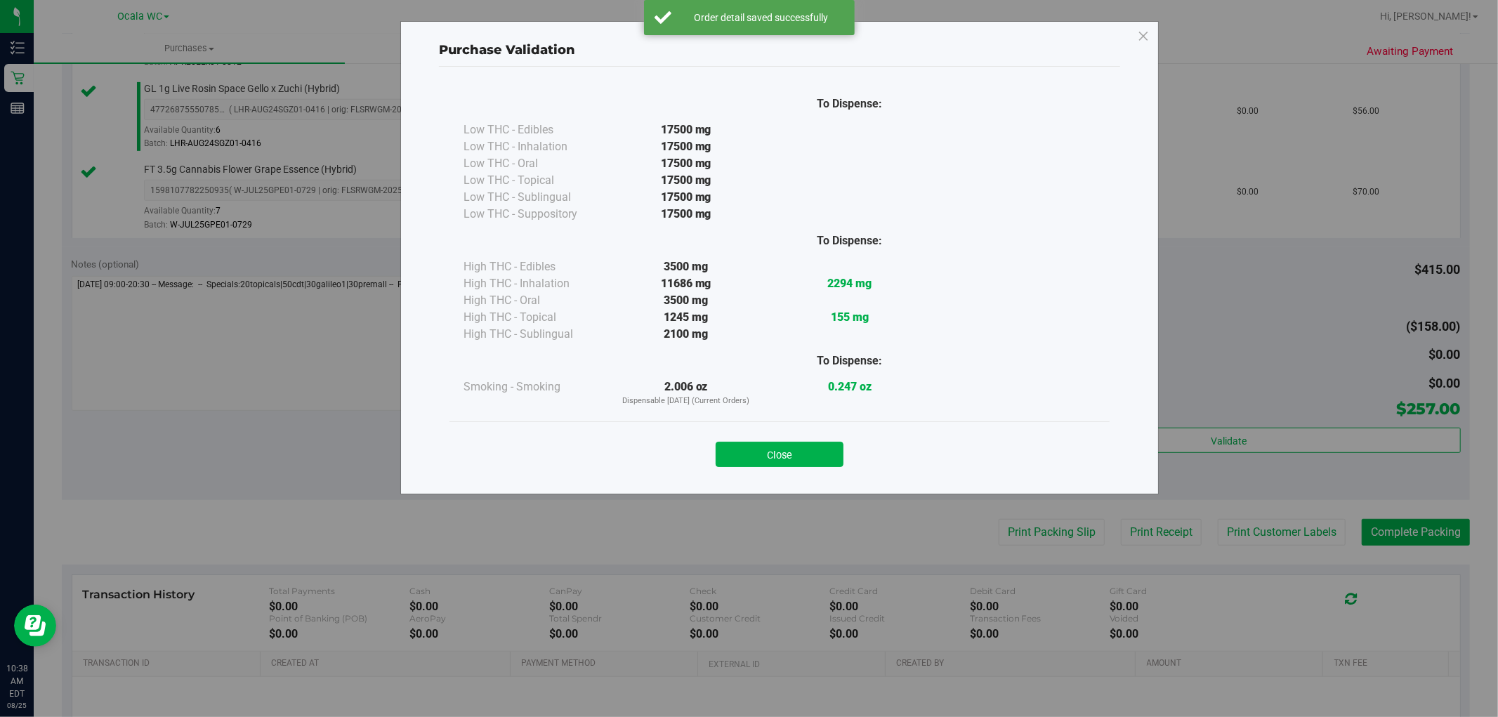
click at [1424, 544] on div "Purchase Validation To Dispense: Low THC - Edibles 17500 mg" at bounding box center [754, 358] width 1509 height 717
click at [803, 461] on button "Close" at bounding box center [780, 454] width 128 height 25
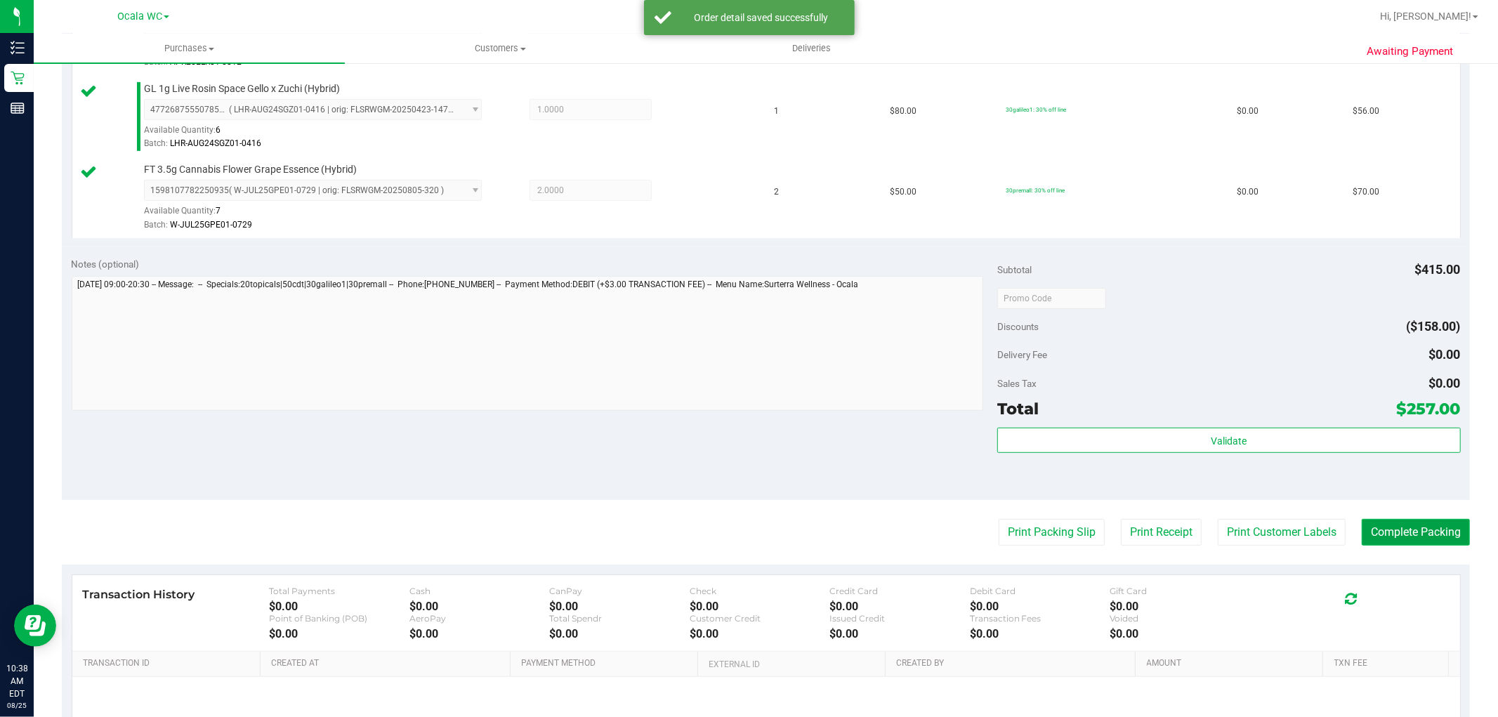
click at [1423, 537] on button "Complete Packing" at bounding box center [1416, 532] width 108 height 27
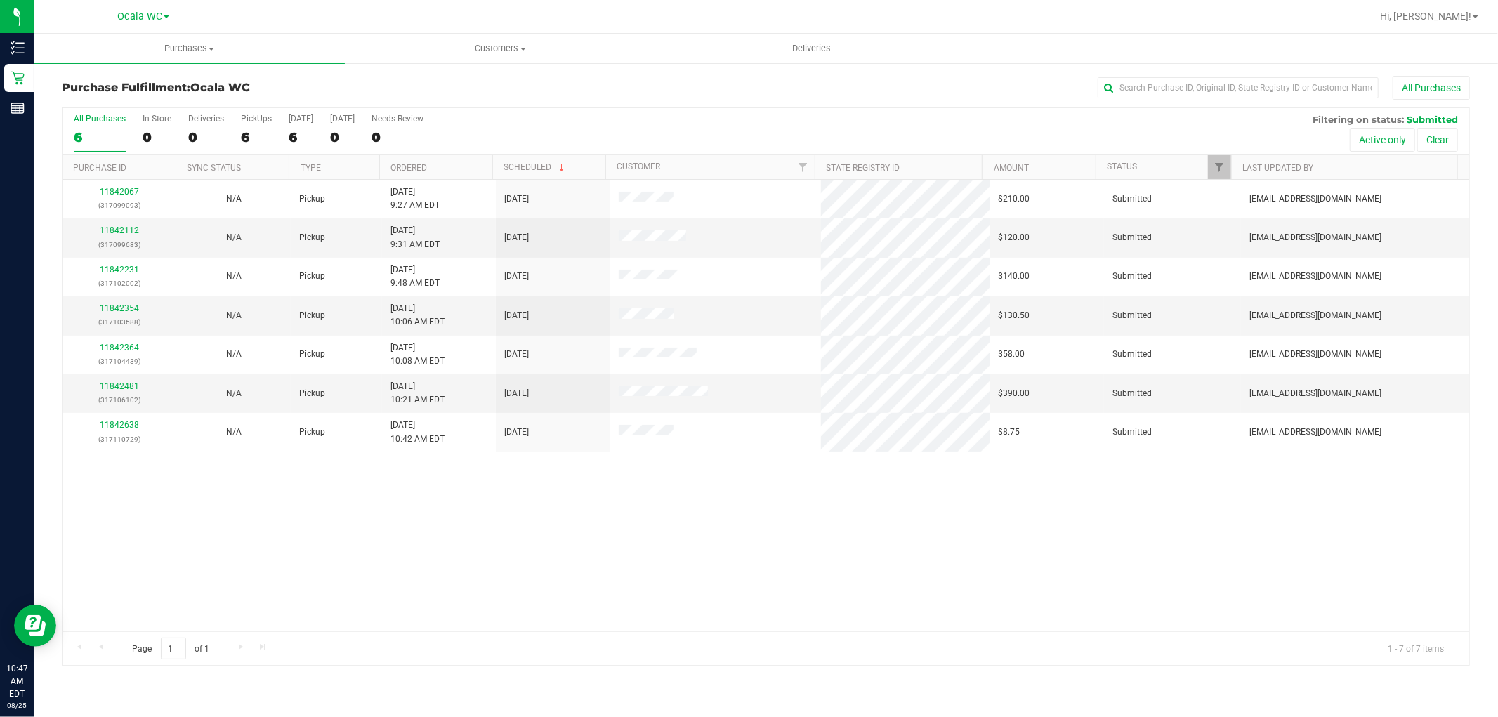
click at [1122, 159] on th "Status" at bounding box center [1164, 167] width 136 height 25
click at [1115, 169] on link "Status" at bounding box center [1130, 167] width 46 height 10
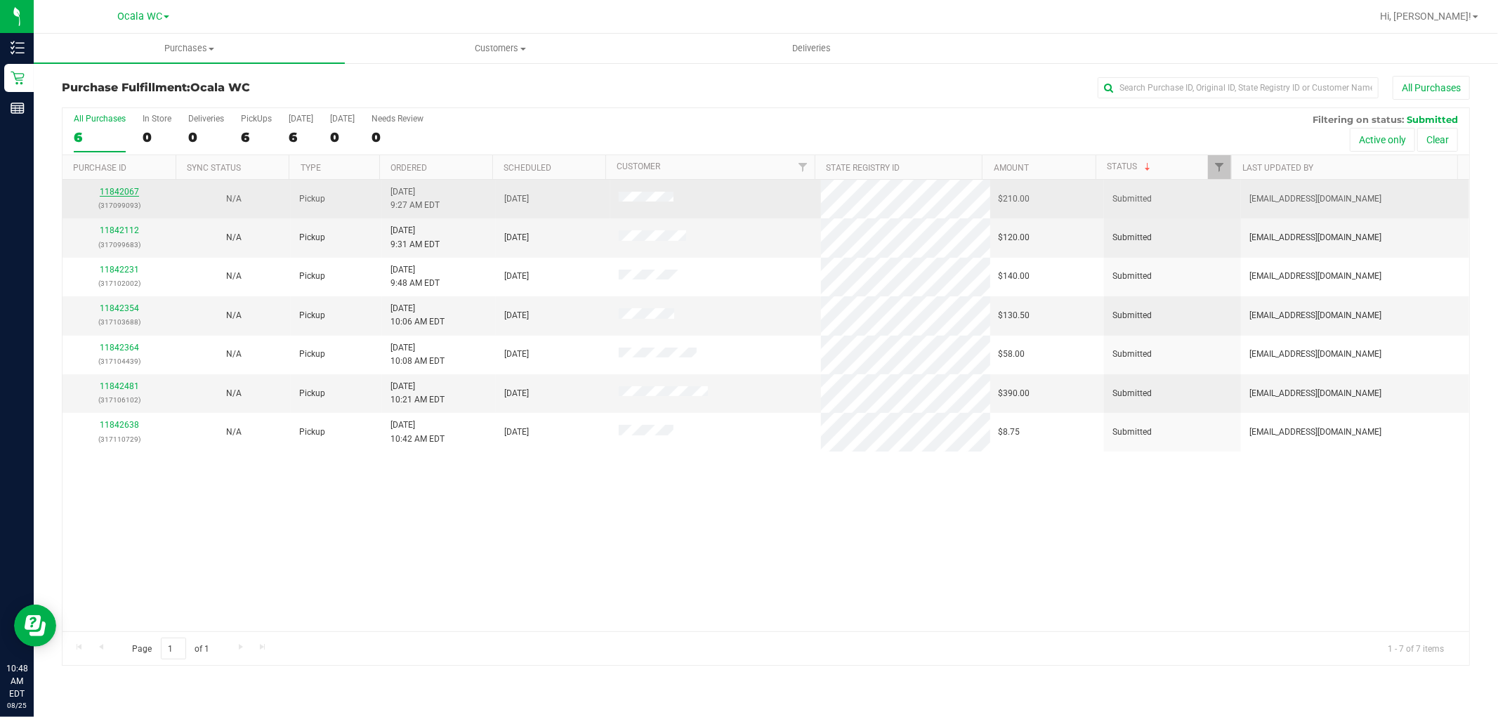
click at [118, 190] on link "11842067" at bounding box center [119, 192] width 39 height 10
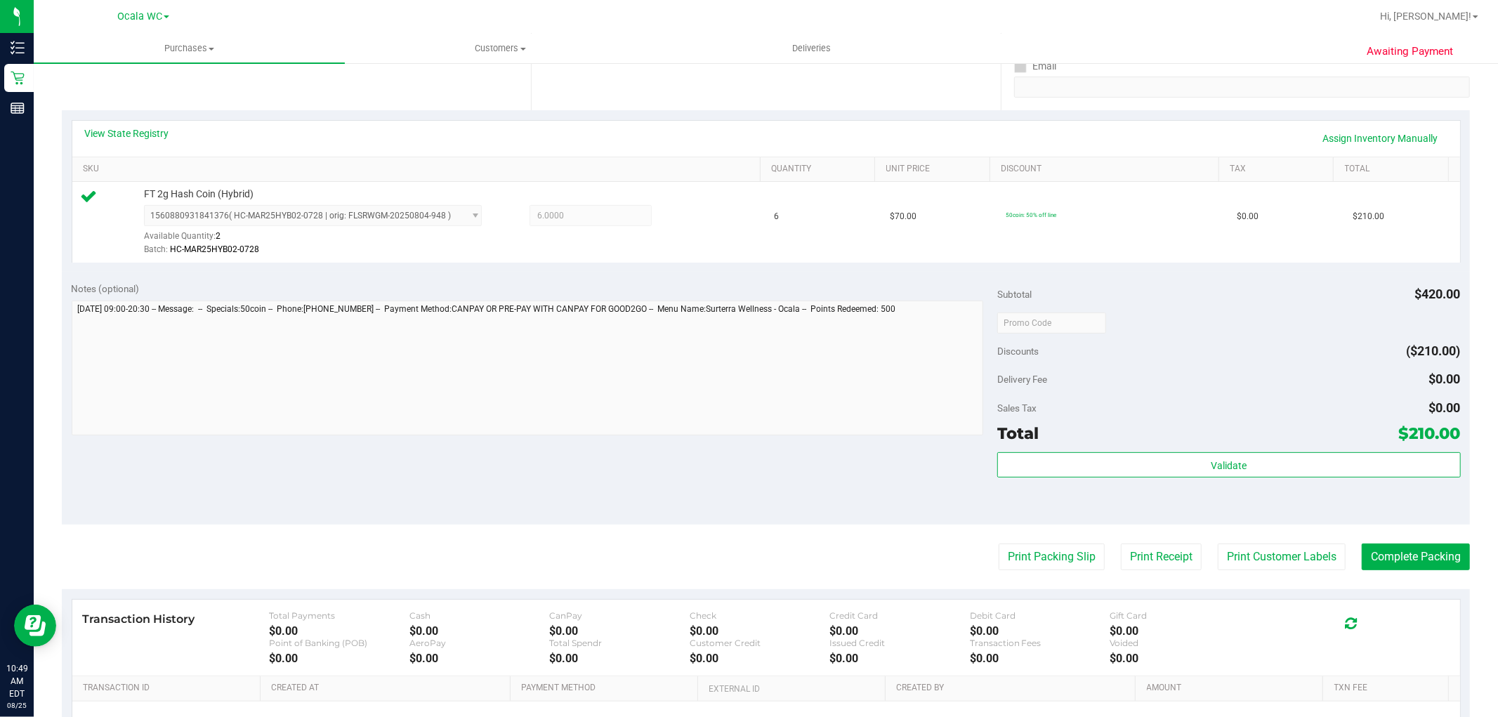
scroll to position [432, 0]
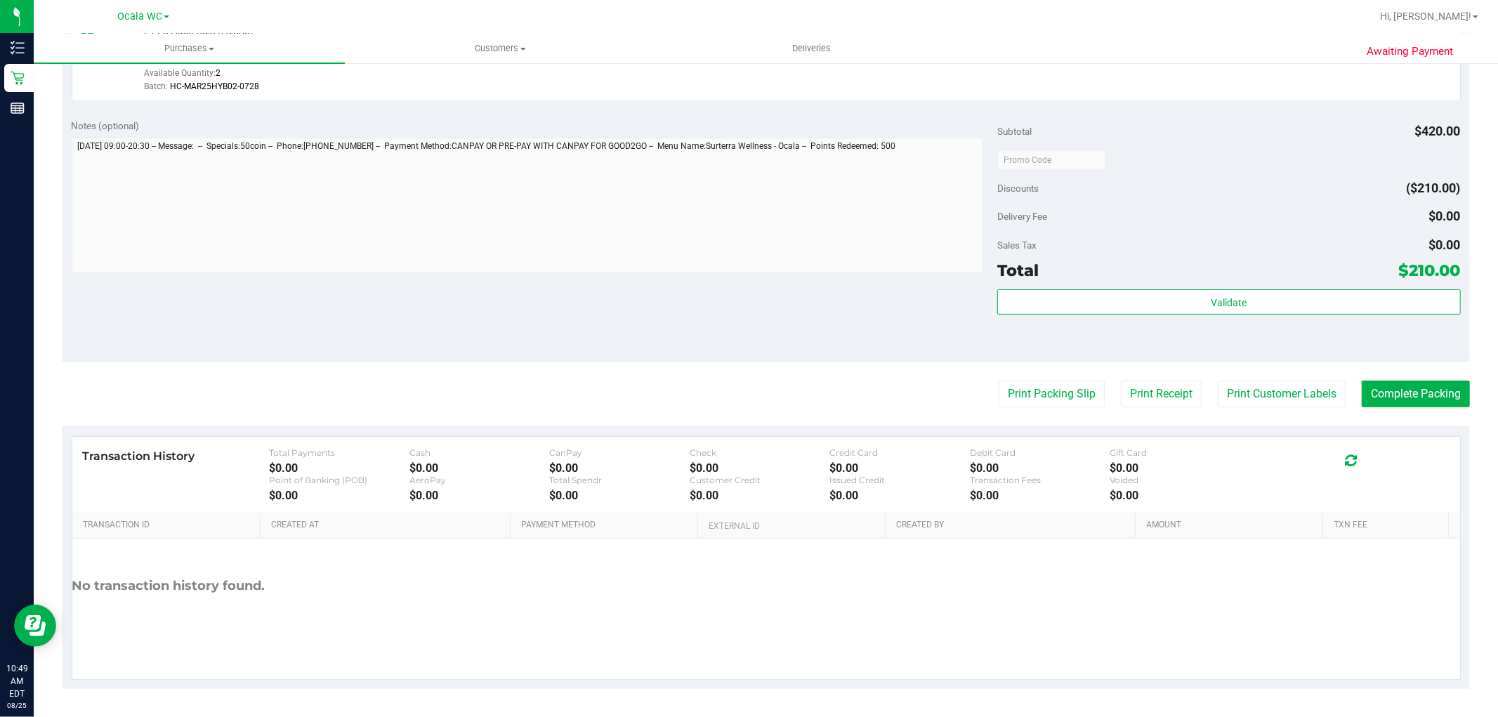
click at [1040, 374] on purchase-details "Back Edit Purchase Cancel Purchase View Profile # 11842067 BioTrack ID: - Submi…" at bounding box center [766, 167] width 1408 height 1044
click at [1038, 379] on purchase-details "Back Edit Purchase Cancel Purchase View Profile # 11842067 BioTrack ID: - Submi…" at bounding box center [766, 167] width 1408 height 1044
click at [1033, 385] on button "Print Packing Slip" at bounding box center [1052, 394] width 106 height 27
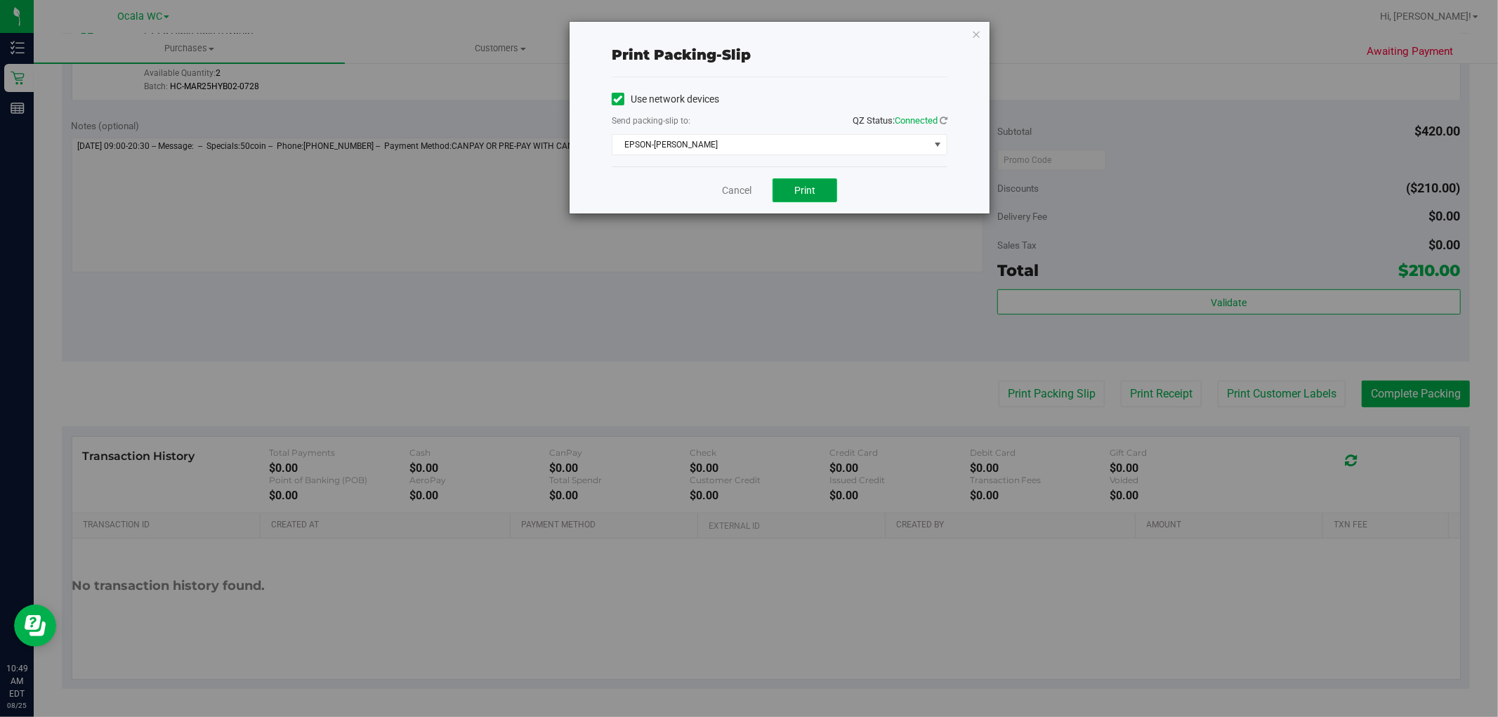
click at [808, 191] on span "Print" at bounding box center [804, 190] width 21 height 11
click at [974, 32] on icon "button" at bounding box center [976, 33] width 10 height 17
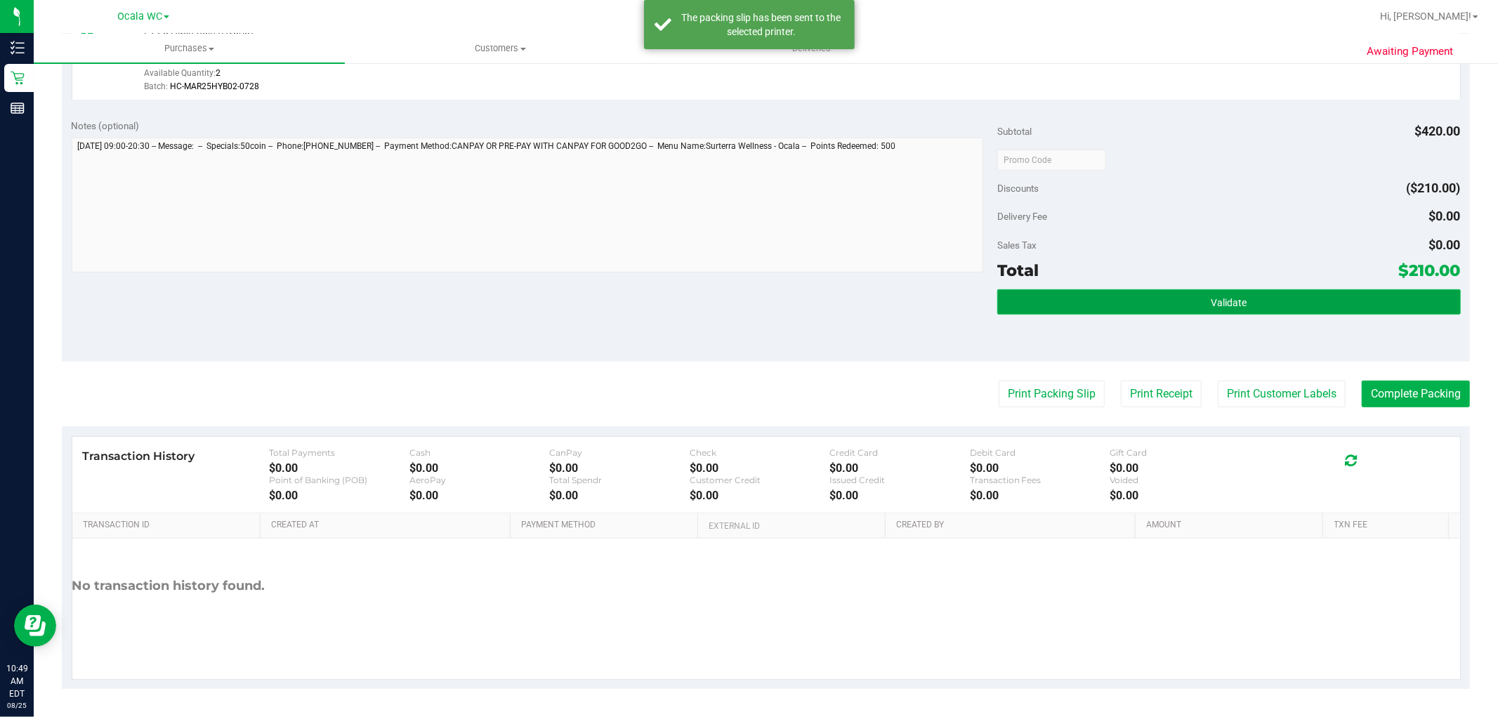
click at [1142, 299] on button "Validate" at bounding box center [1228, 301] width 463 height 25
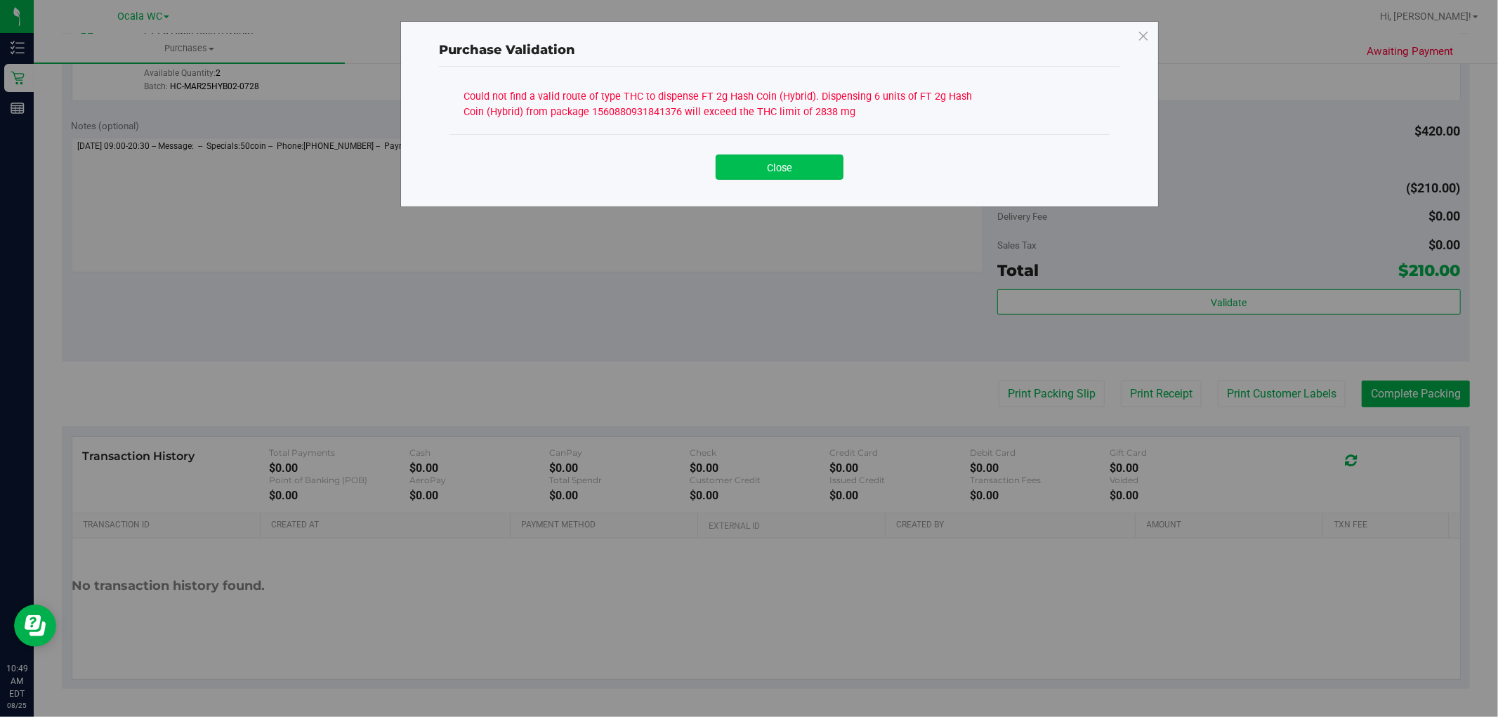
click at [759, 172] on button "Close" at bounding box center [780, 167] width 128 height 25
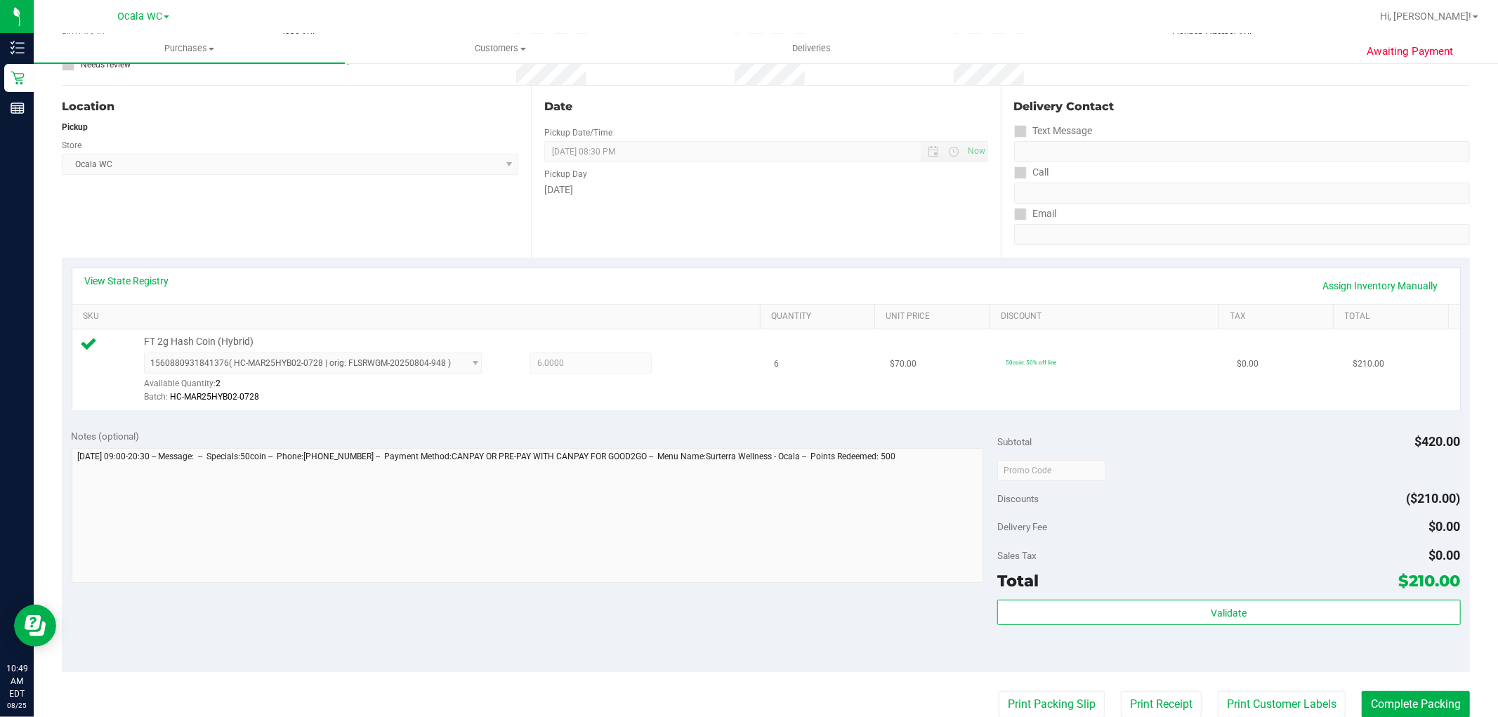
scroll to position [120, 0]
click at [113, 275] on link "View State Registry" at bounding box center [127, 282] width 84 height 14
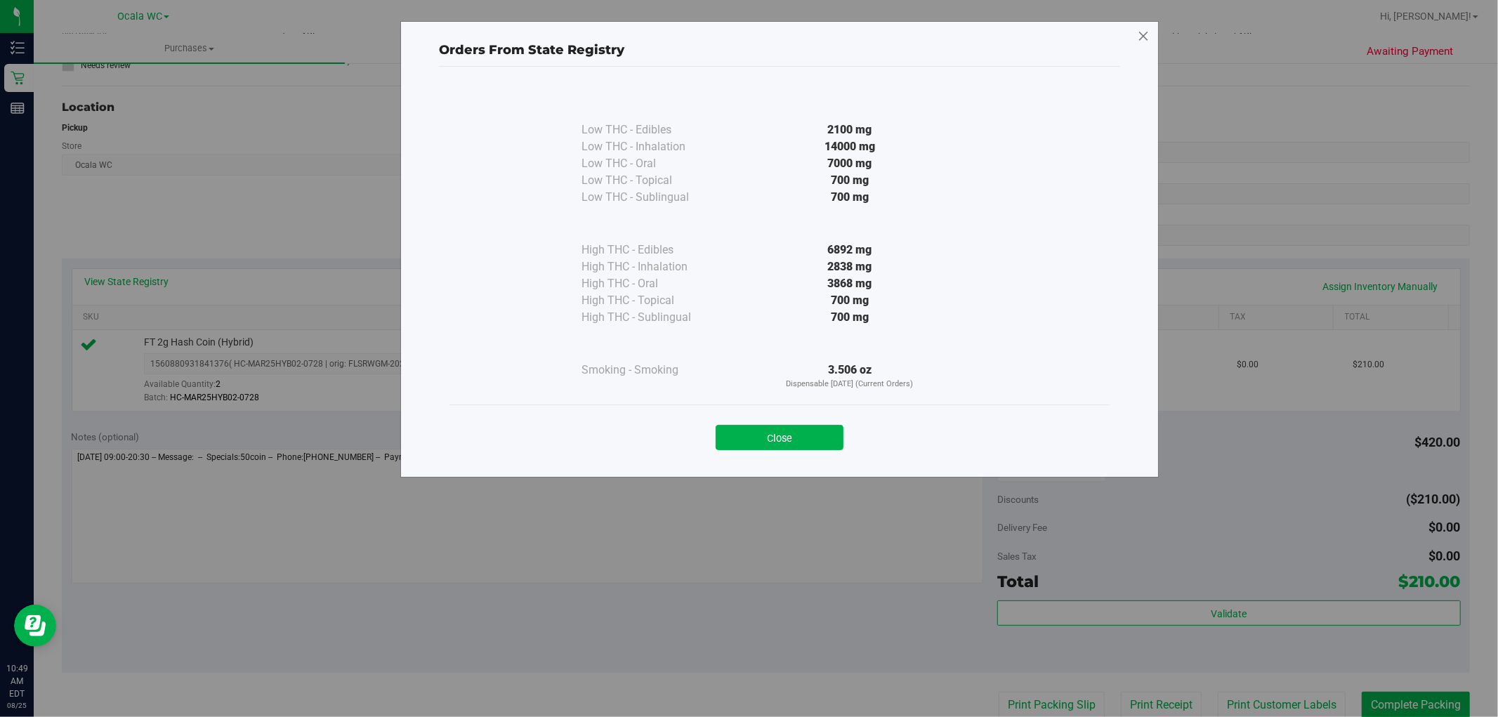
click at [1141, 44] on icon at bounding box center [1143, 36] width 13 height 22
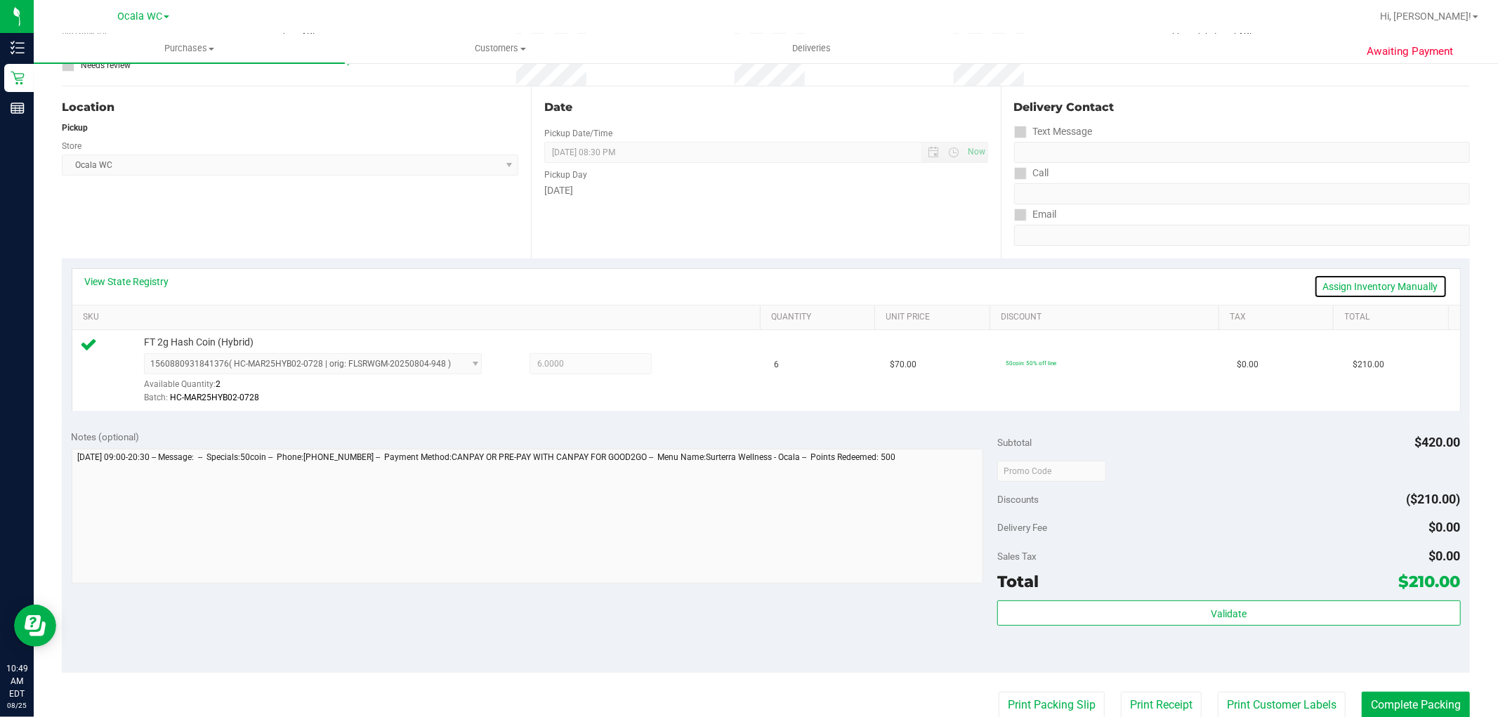
click at [1381, 288] on link "Assign Inventory Manually" at bounding box center [1380, 287] width 133 height 24
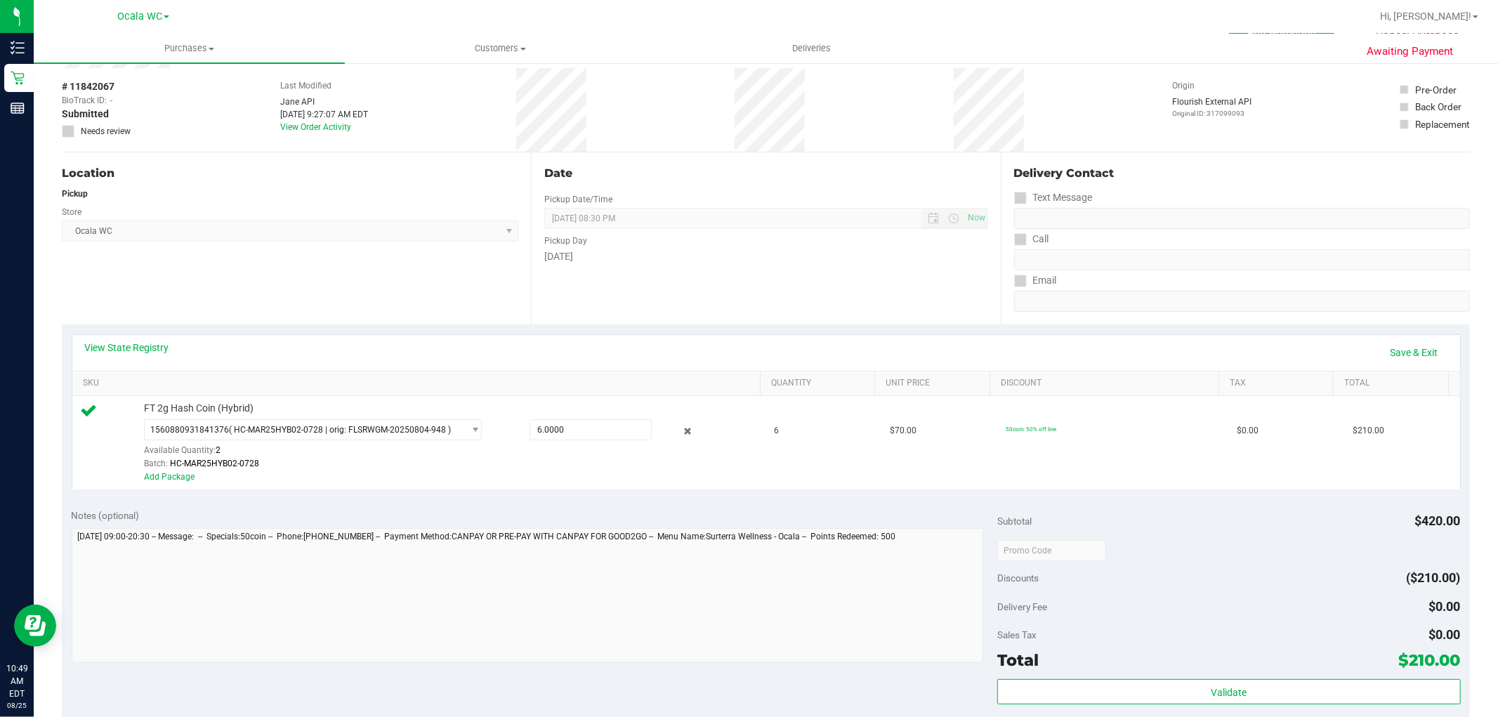
scroll to position [0, 0]
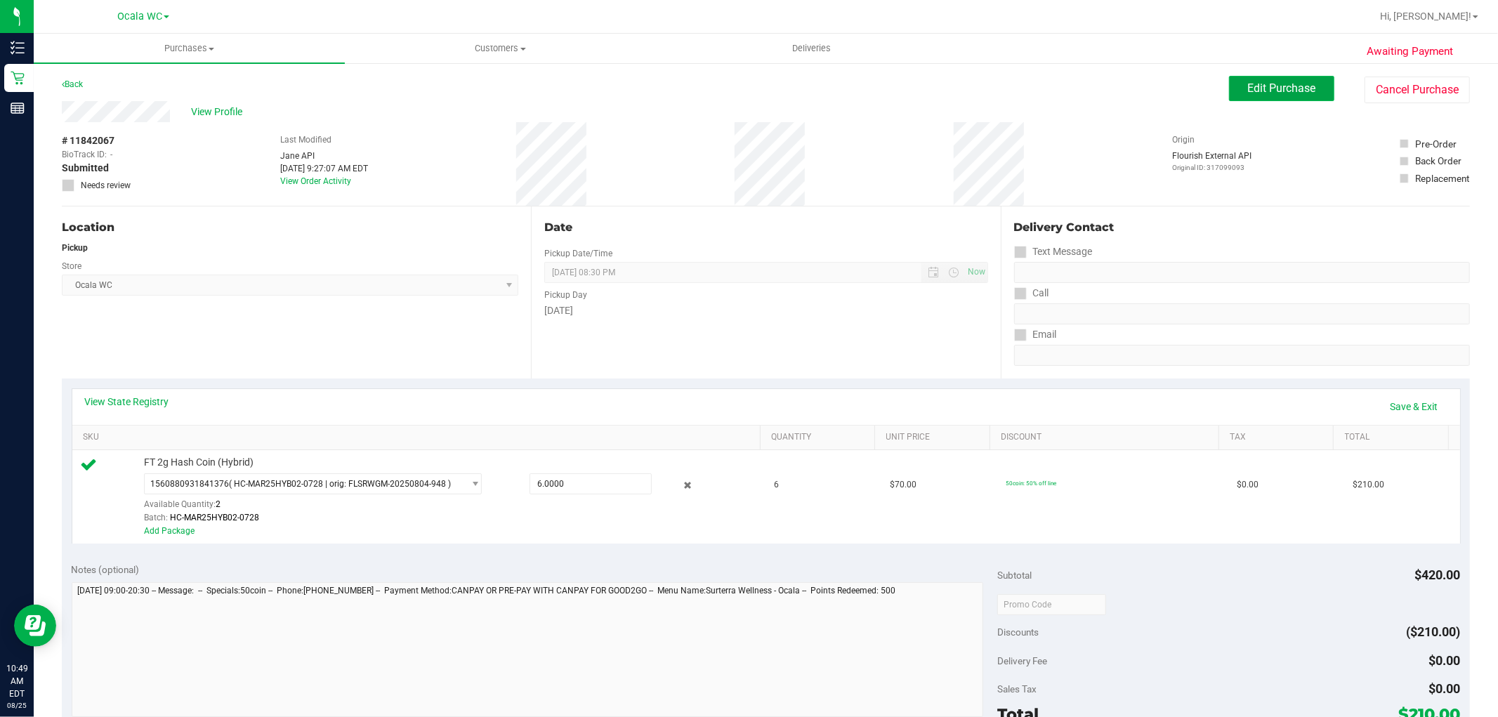
click at [1271, 89] on span "Edit Purchase" at bounding box center [1282, 87] width 68 height 13
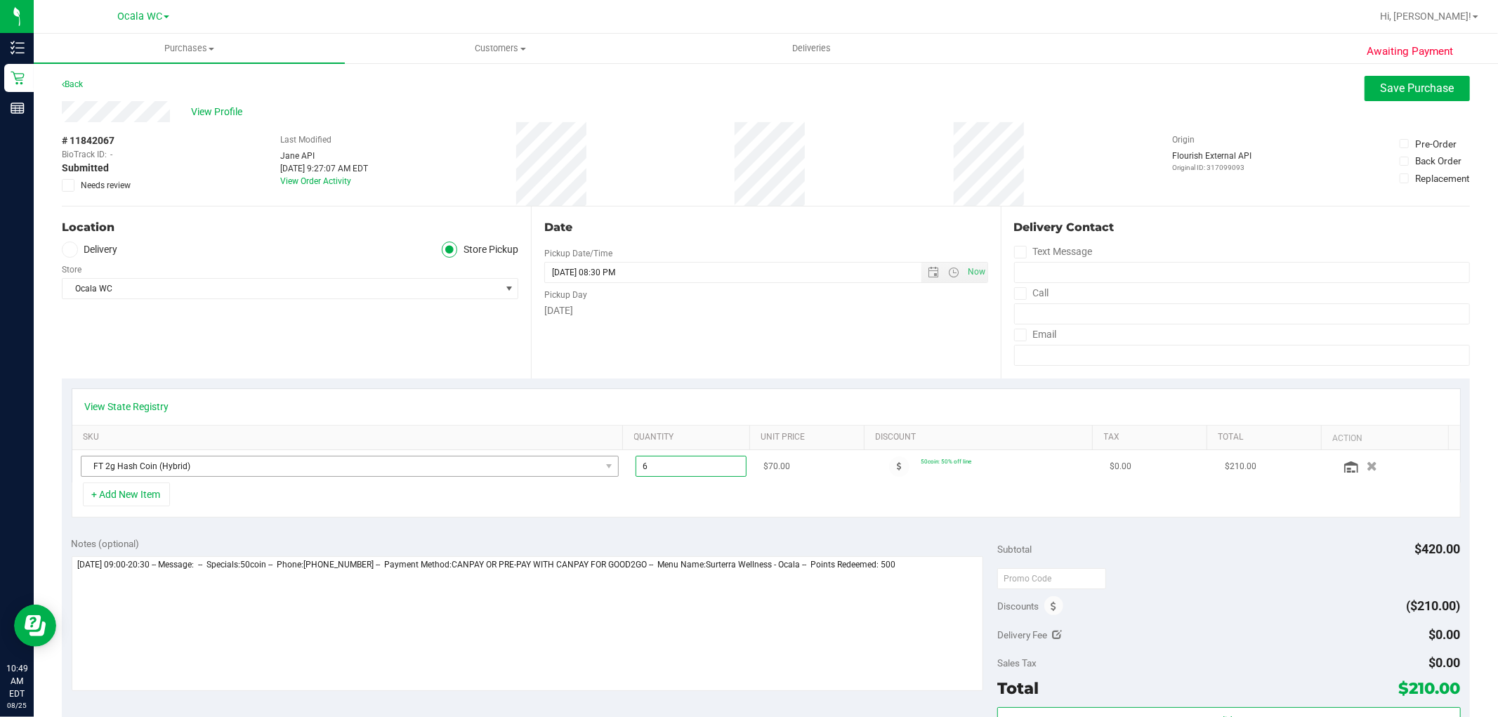
drag, startPoint x: 668, startPoint y: 468, endPoint x: 494, endPoint y: 465, distance: 174.2
click at [504, 481] on tr "FT 2g Hash Coin (Hybrid) 6.00 6 $70.00 50coin: 50% off line $0.00 $210.00" at bounding box center [766, 466] width 1388 height 32
type input "4"
type input "6.00"
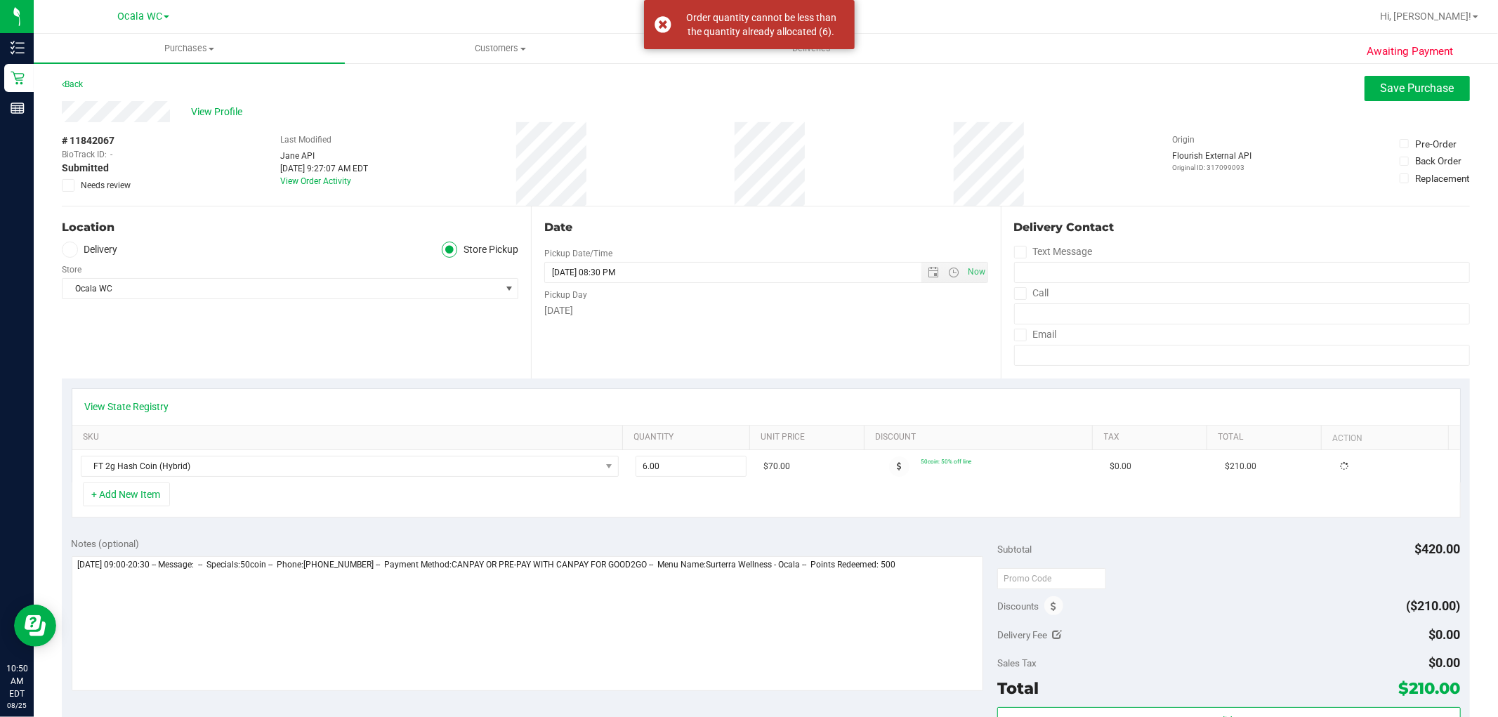
click at [516, 404] on div "View State Registry" at bounding box center [766, 407] width 1363 height 14
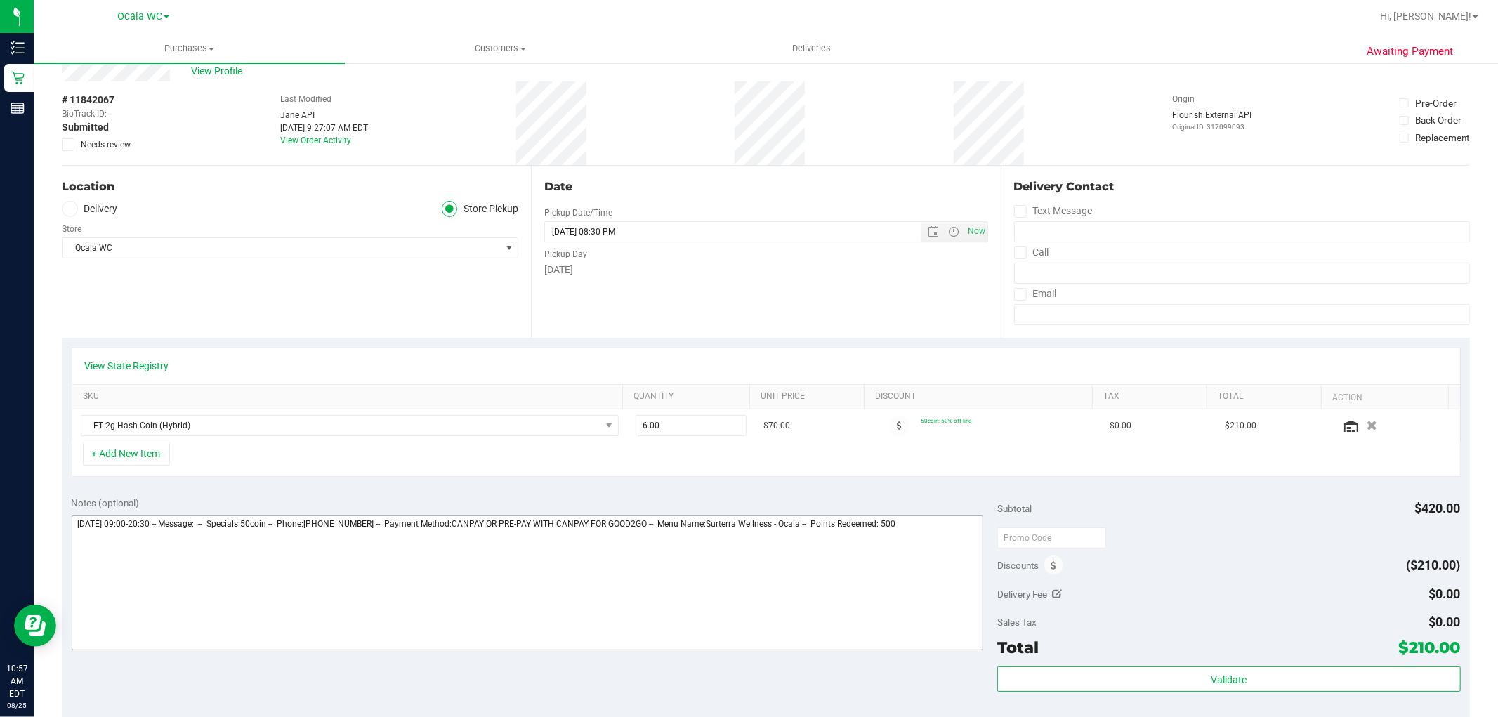
scroll to position [78, 0]
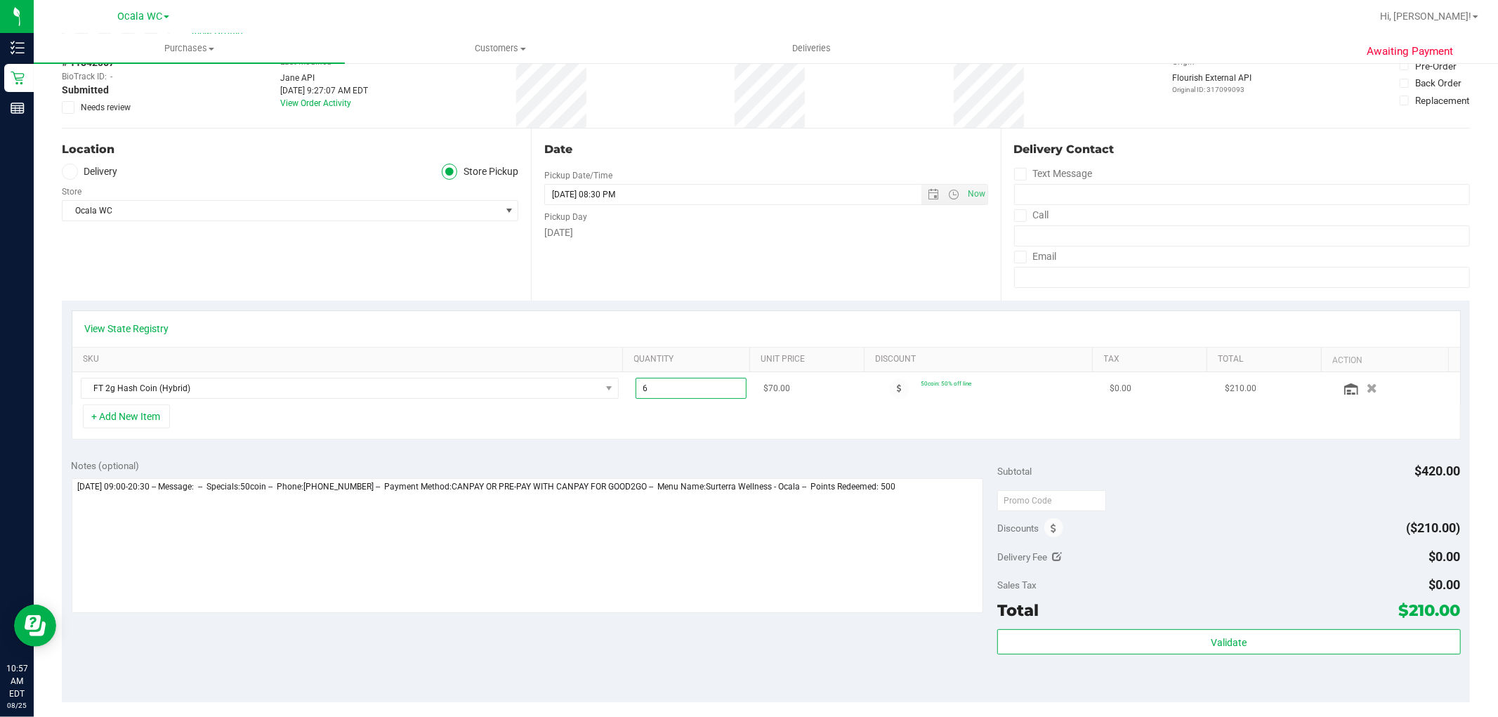
drag, startPoint x: 664, startPoint y: 389, endPoint x: 549, endPoint y: 375, distance: 116.0
click at [549, 375] on tr "FT 2g Hash Coin (Hybrid) 6.00 6 $70.00 50coin: 50% off line $0.00 $210.00" at bounding box center [766, 388] width 1388 height 32
type input "4"
type input "6.00"
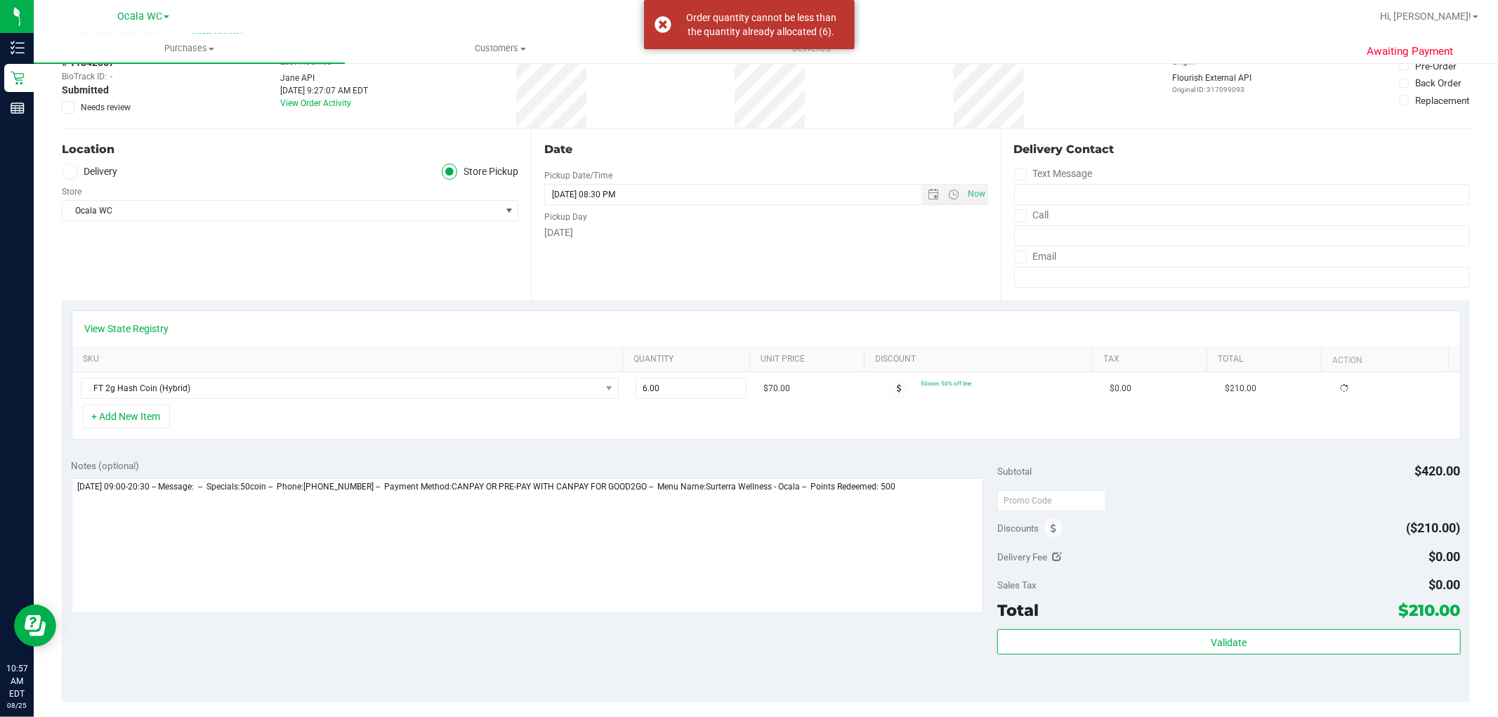
click at [726, 438] on div "+ Add New Item" at bounding box center [766, 422] width 1389 height 35
drag, startPoint x: 670, startPoint y: 391, endPoint x: 496, endPoint y: 403, distance: 174.7
click at [496, 403] on tr "FT 2g Hash Coin (Hybrid) 6.00 6 $70.00 50coin: 50% off line $0.00 $210.00" at bounding box center [766, 388] width 1388 height 32
click at [640, 436] on div "+ Add New Item" at bounding box center [766, 422] width 1389 height 35
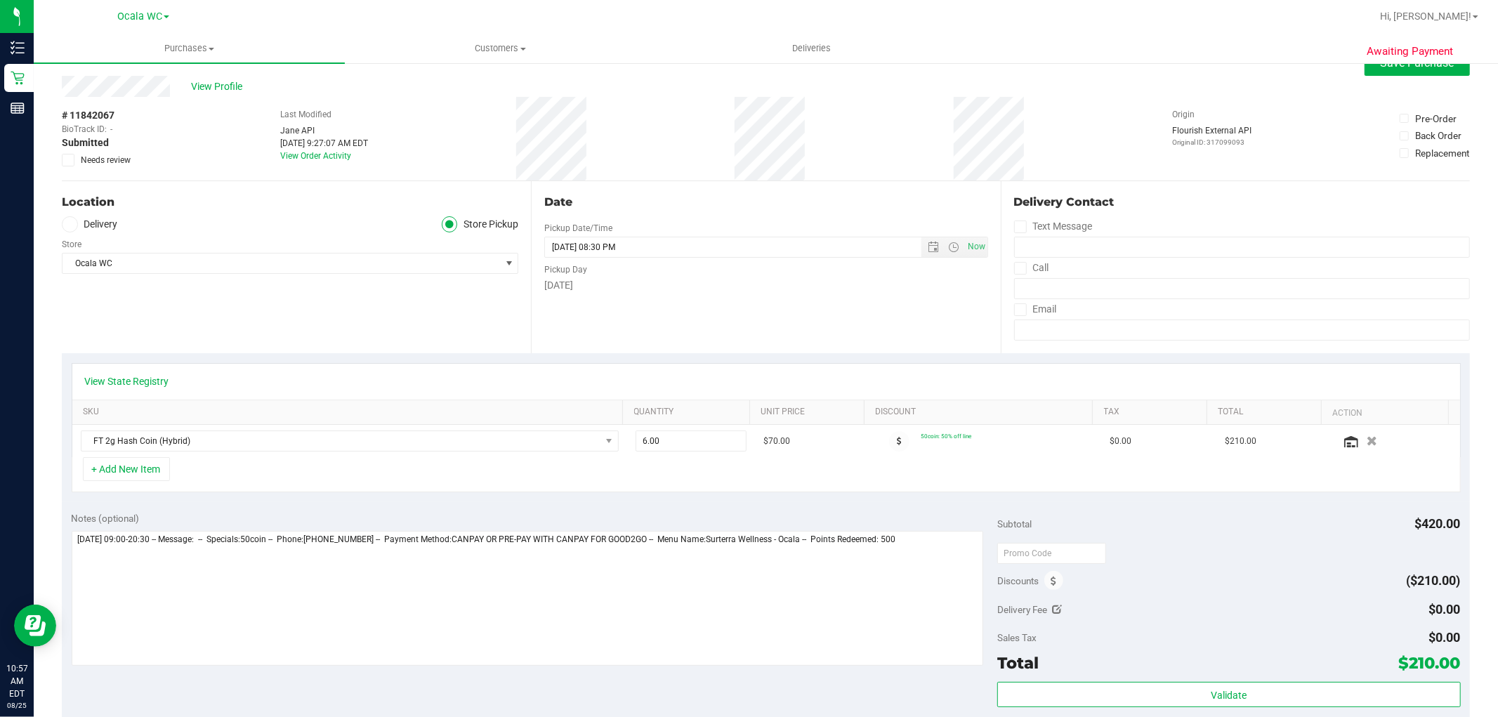
scroll to position [0, 0]
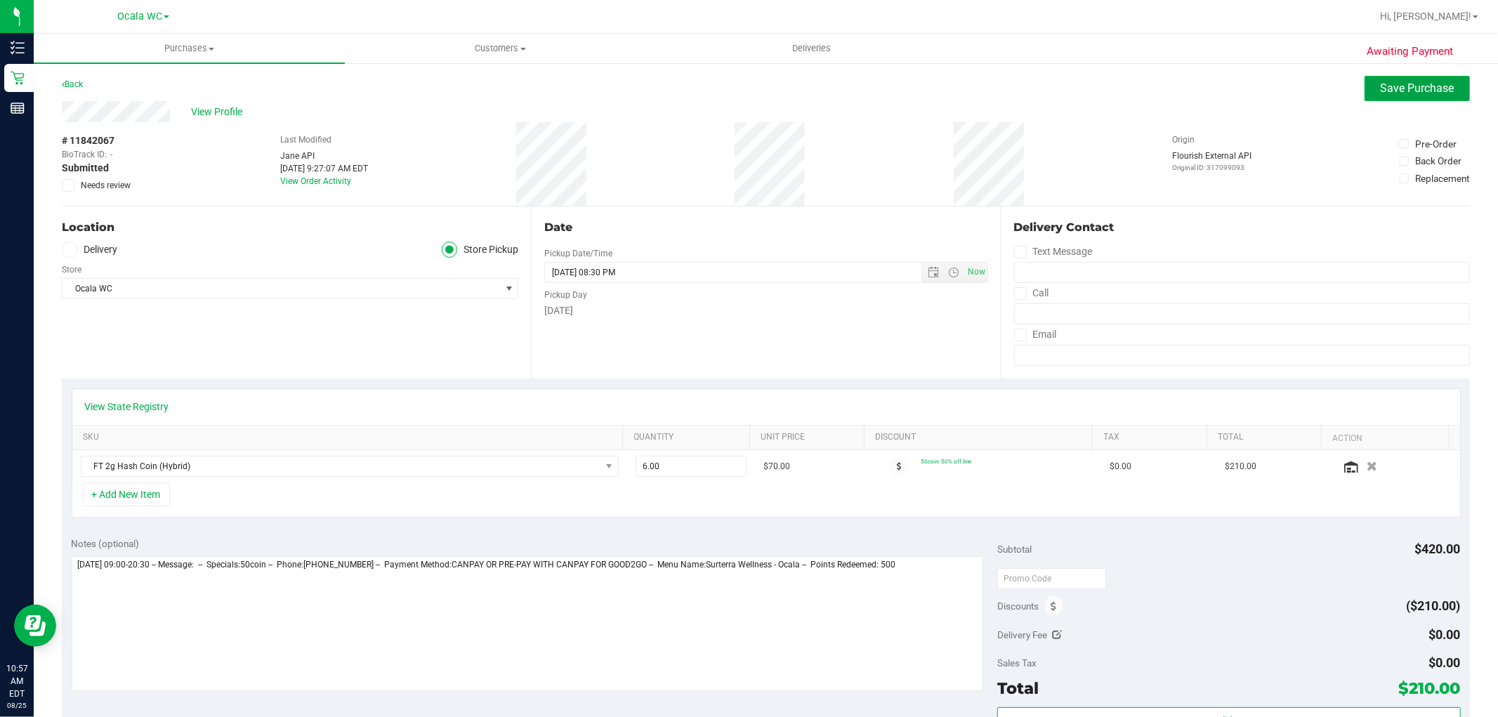
click at [1414, 85] on span "Save Purchase" at bounding box center [1418, 87] width 74 height 13
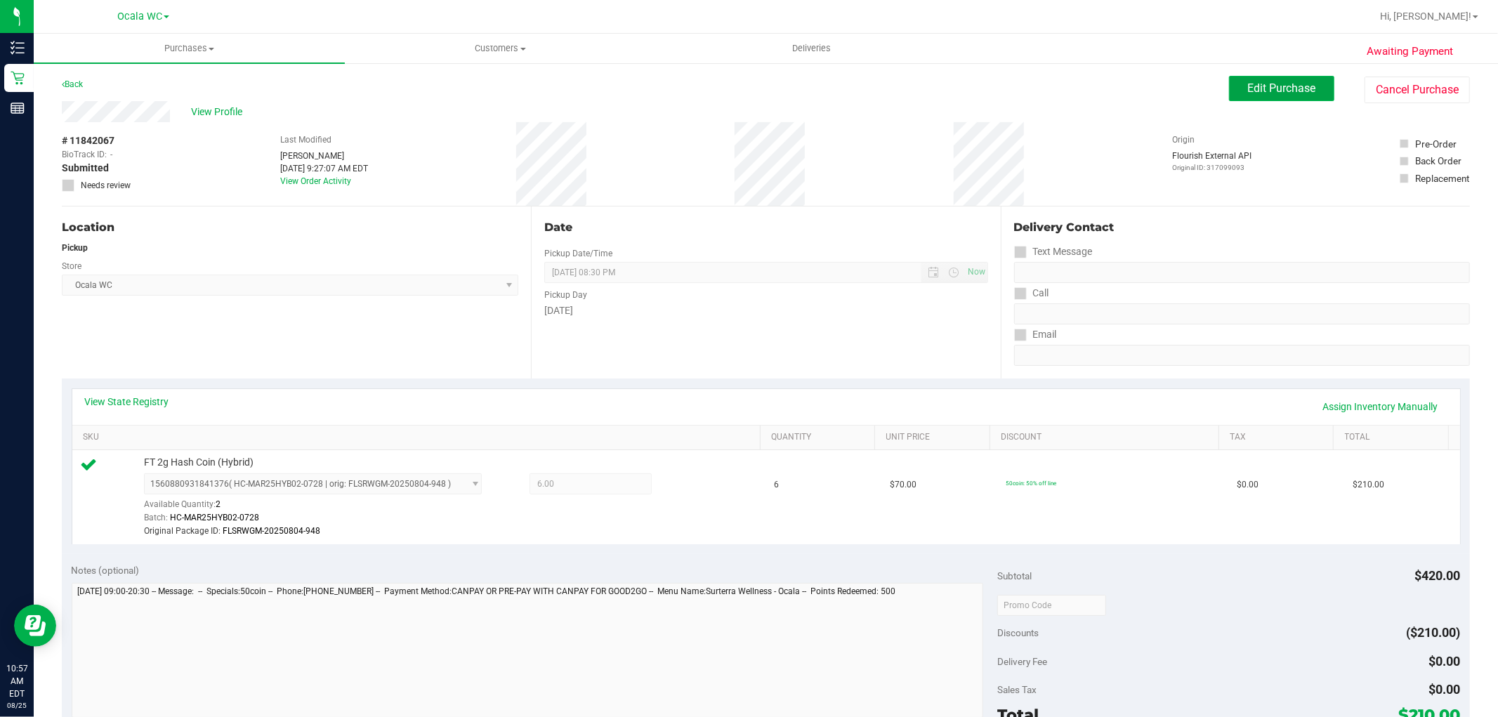
click at [1259, 79] on button "Edit Purchase" at bounding box center [1281, 88] width 105 height 25
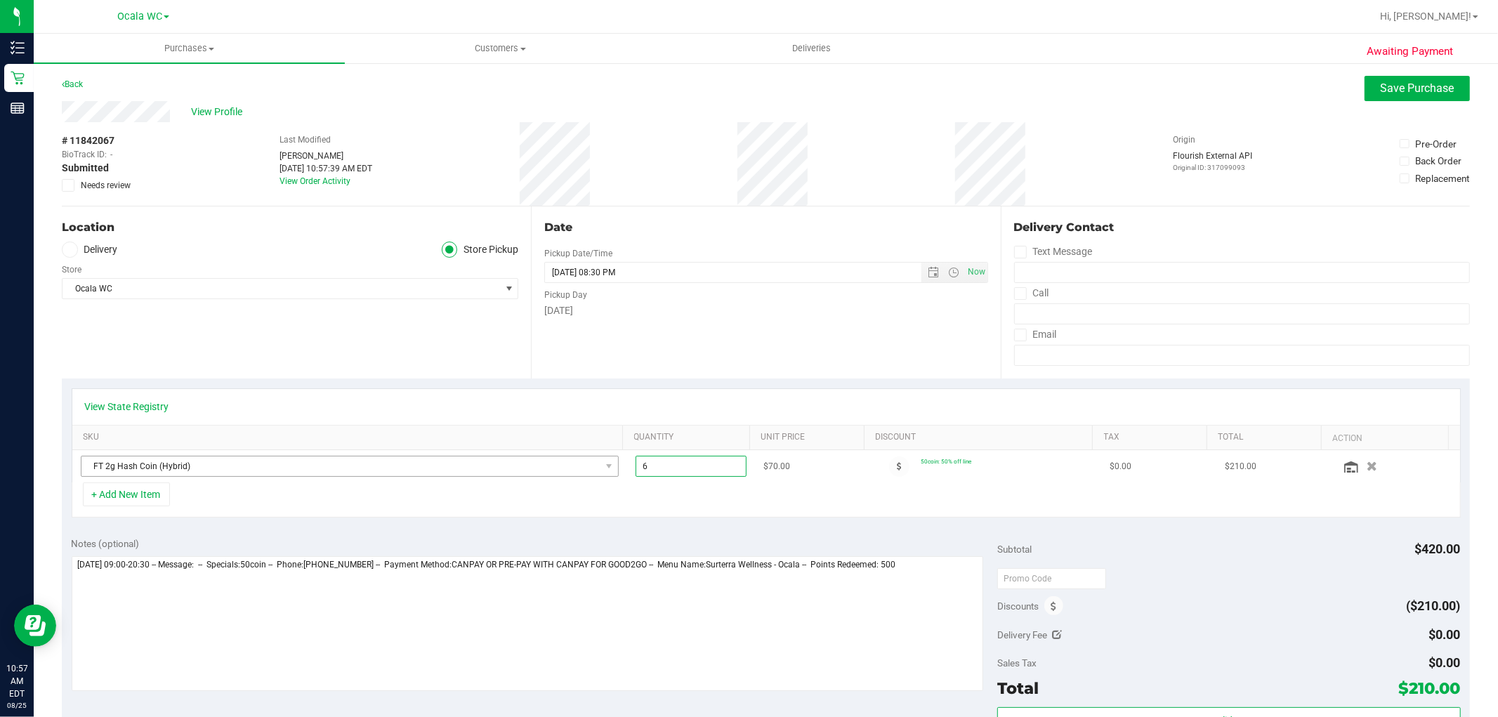
drag, startPoint x: 676, startPoint y: 467, endPoint x: 539, endPoint y: 476, distance: 138.0
click at [539, 476] on tr "FT 2g Hash Coin (Hybrid) 6.00 6 $70.00 50coin: 50% off line $0.00 $210.00" at bounding box center [766, 466] width 1388 height 32
type input "2"
type input "6.00"
type input "6"
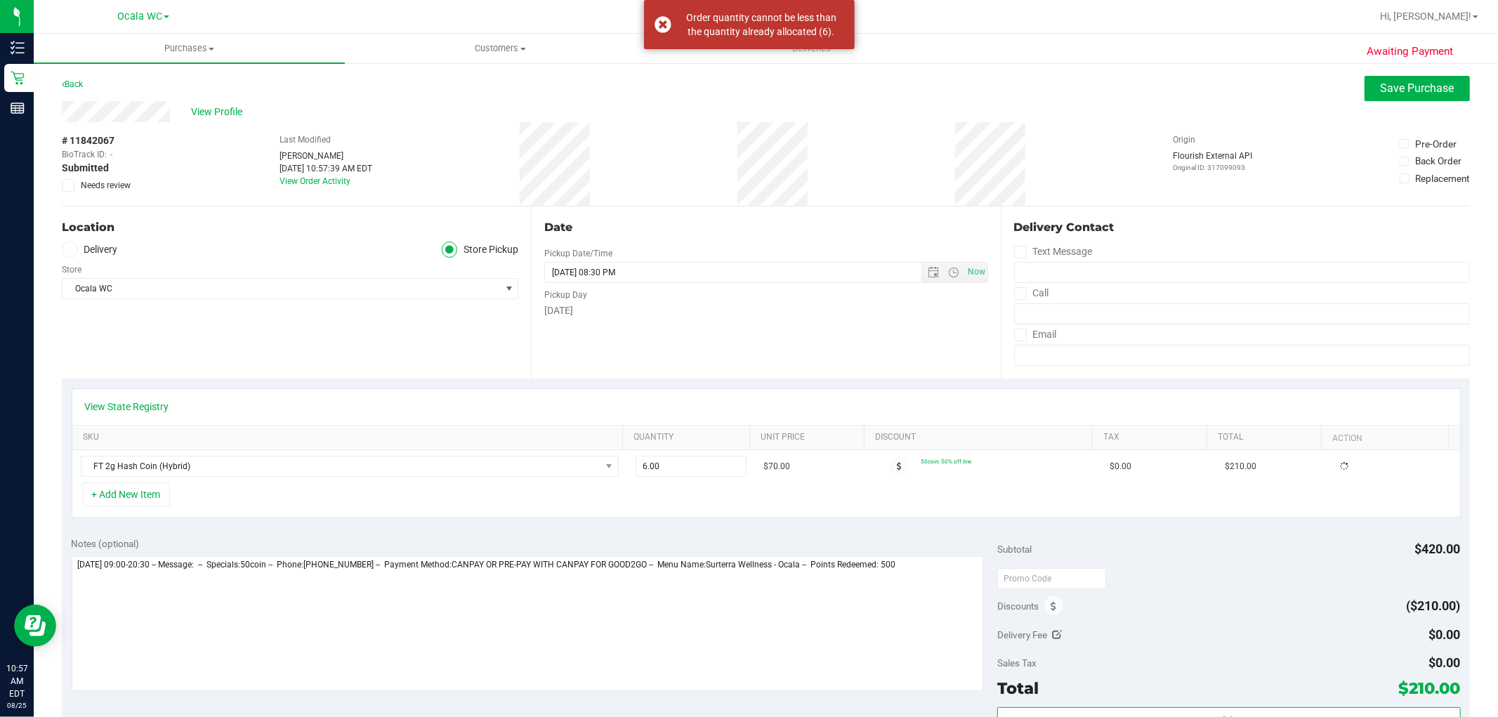
click at [677, 494] on div "+ Add New Item" at bounding box center [766, 500] width 1389 height 35
drag, startPoint x: 681, startPoint y: 469, endPoint x: 508, endPoint y: 464, distance: 173.6
click at [508, 464] on div "Loading... FT 2g Hash Coin (Hybrid) 6.00 6 $70.00 50coin: 50% off line $0.00 $2…" at bounding box center [766, 466] width 1388 height 32
click at [669, 473] on span "6.00 6" at bounding box center [691, 466] width 111 height 21
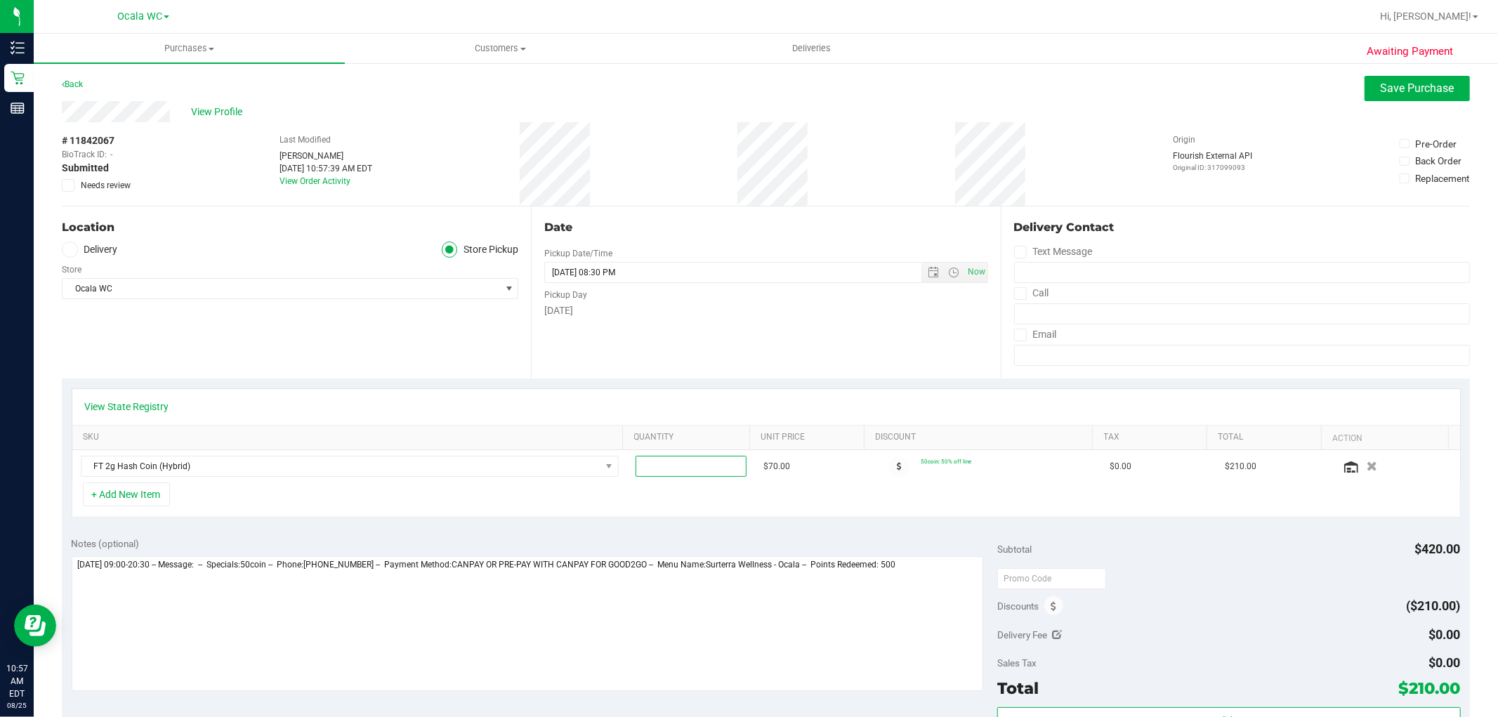
type input "5"
type input "6.00"
click at [1012, 499] on div "+ Add New Item" at bounding box center [766, 500] width 1389 height 35
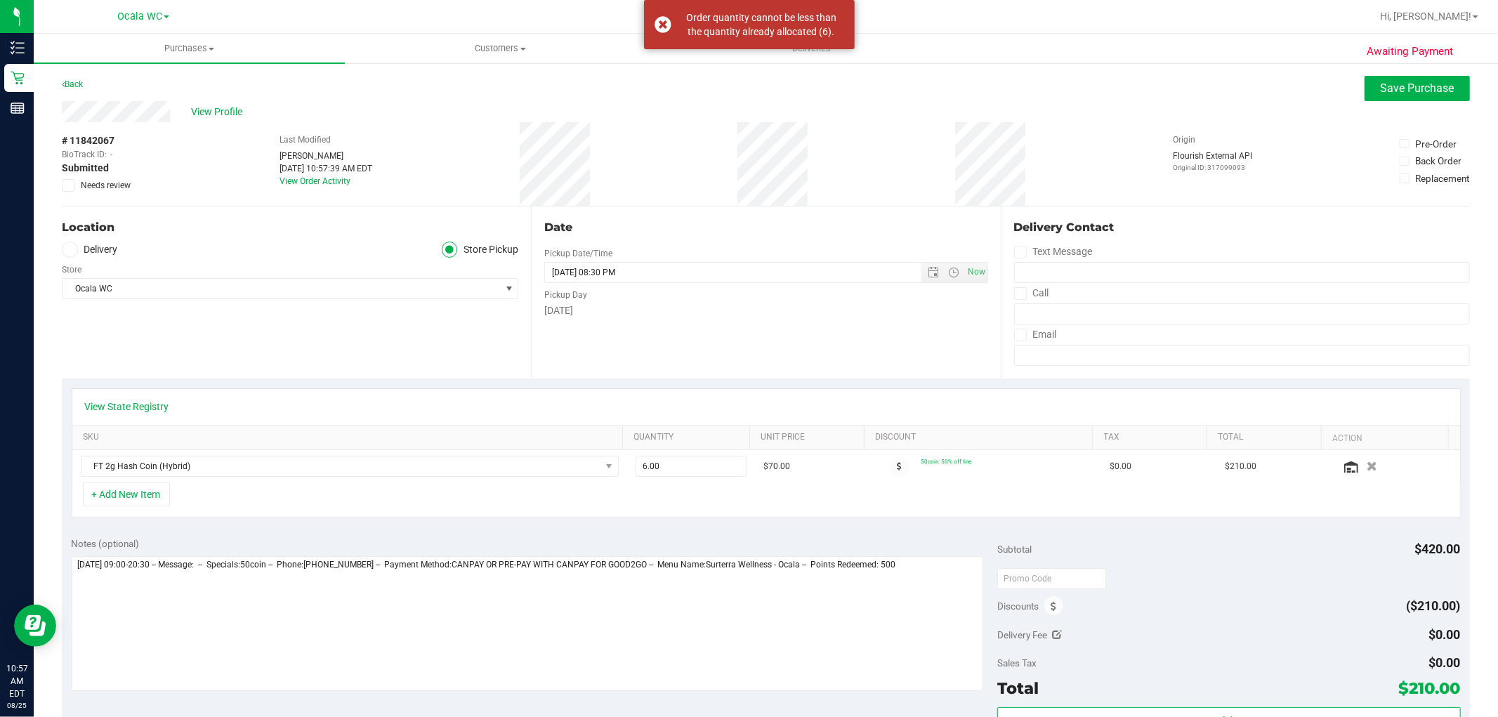
click at [663, 510] on div "+ Add New Item" at bounding box center [766, 500] width 1389 height 35
click at [348, 282] on span "Ocala WC" at bounding box center [282, 289] width 438 height 20
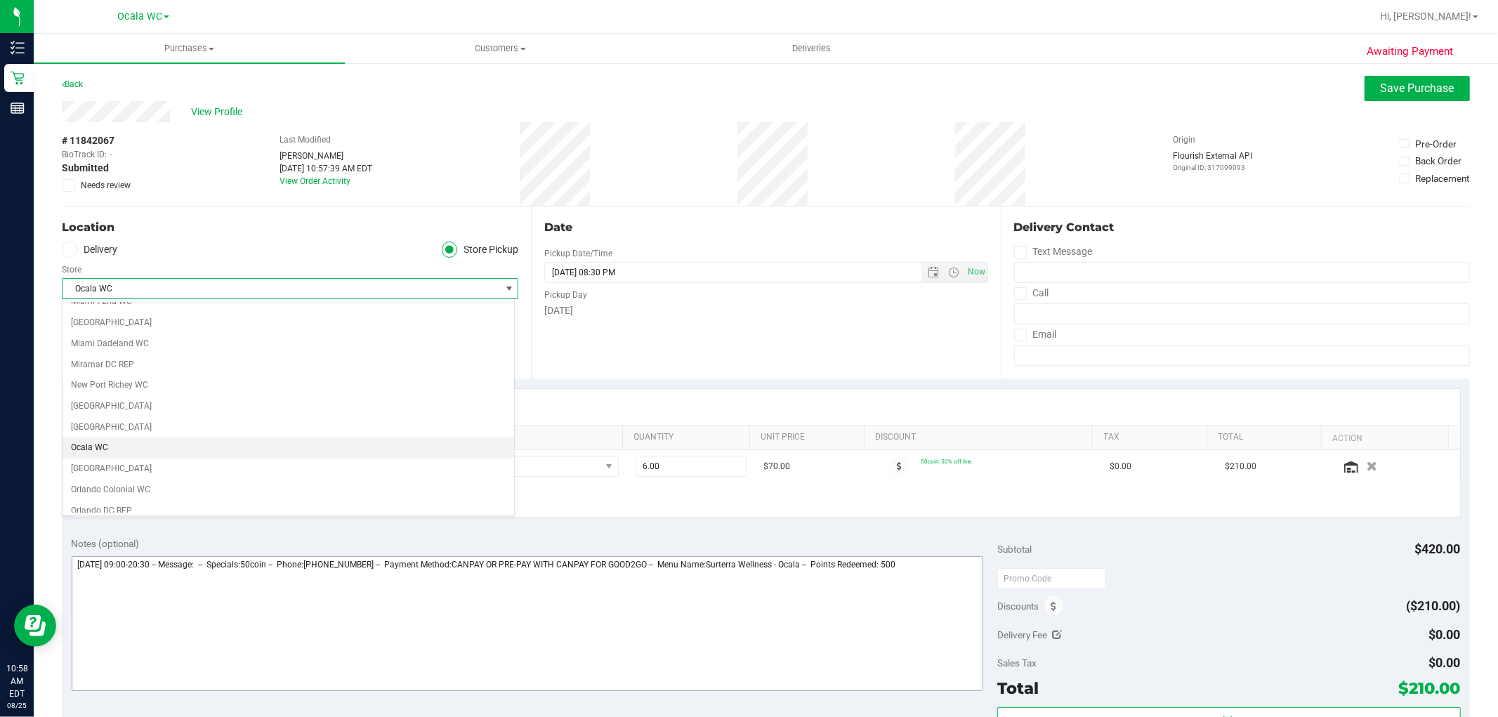
scroll to position [518, 0]
click at [634, 389] on div "View State Registry" at bounding box center [766, 407] width 1388 height 36
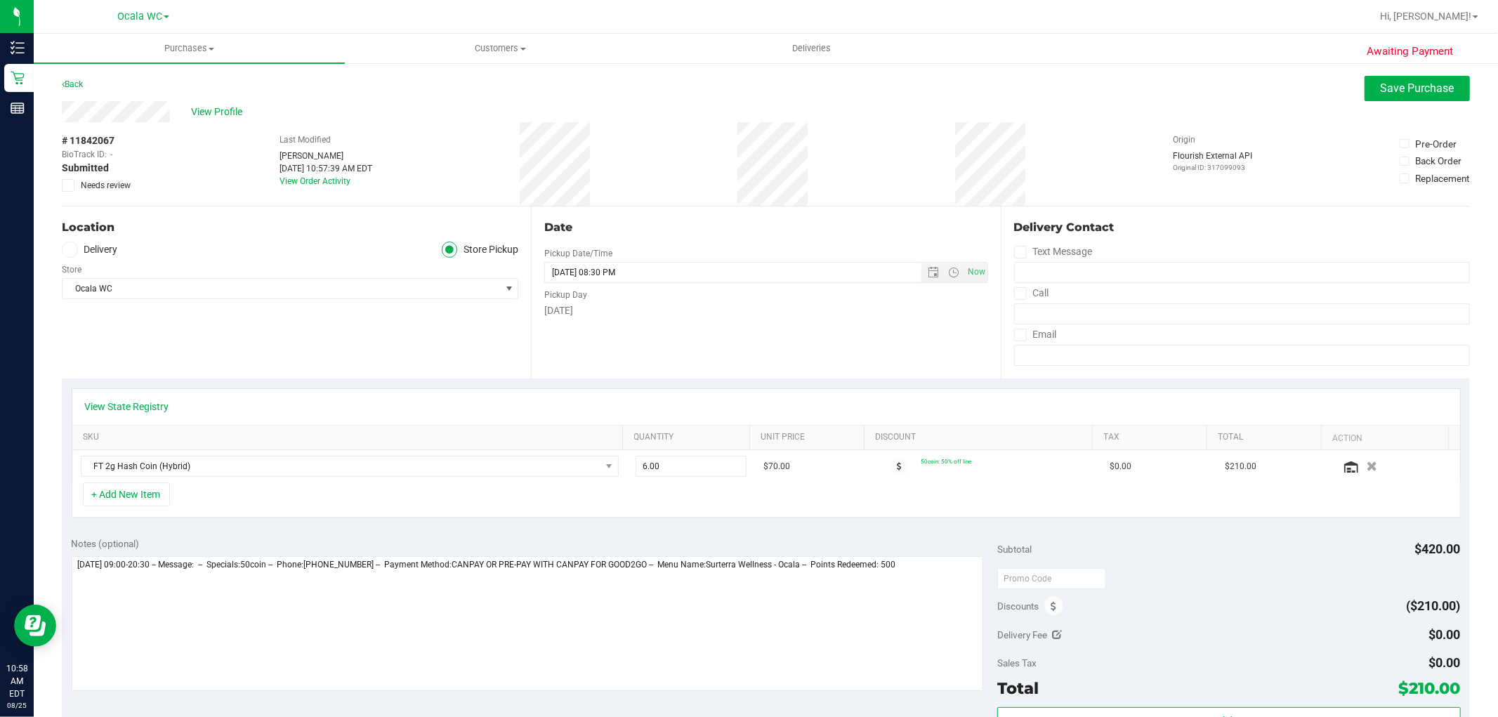
click at [523, 411] on div "View State Registry" at bounding box center [766, 407] width 1363 height 14
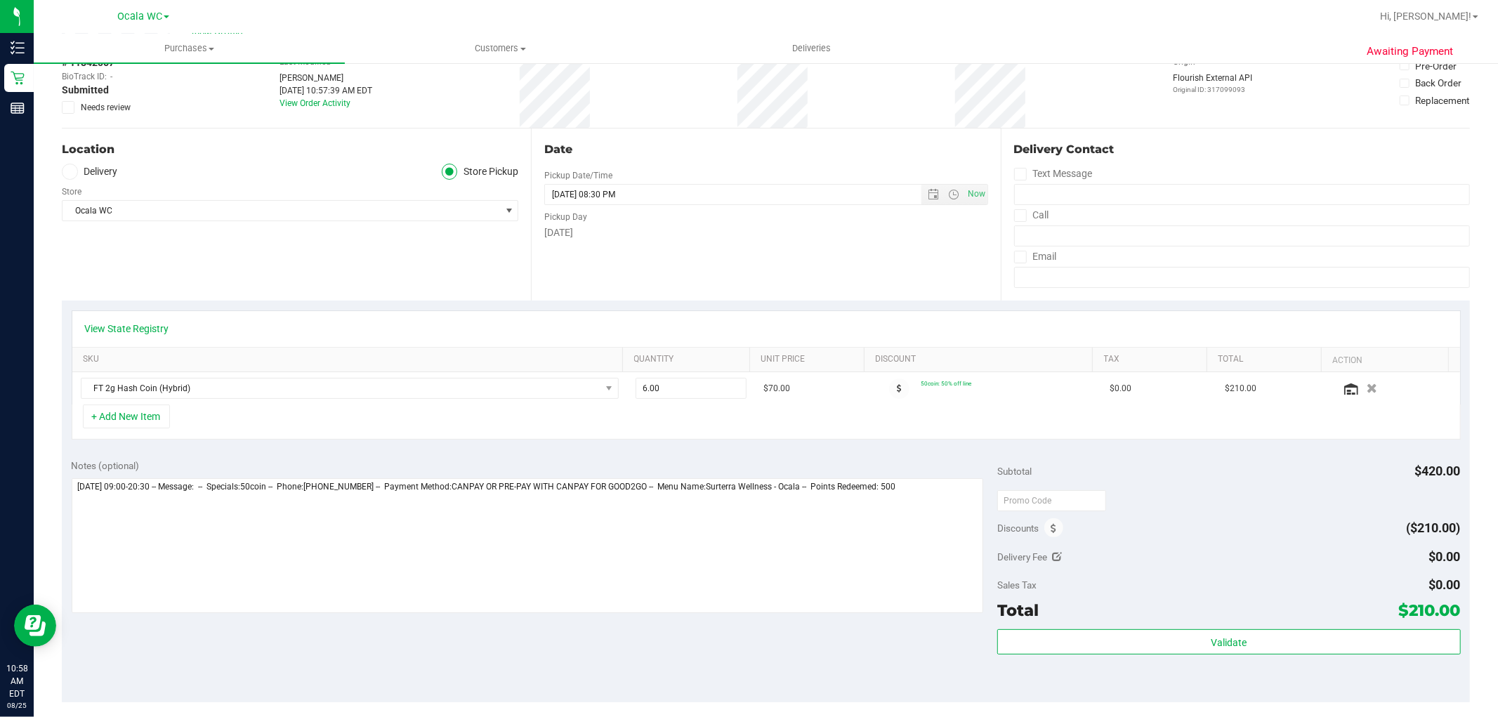
click at [225, 425] on div "+ Add New Item" at bounding box center [766, 422] width 1389 height 35
click at [268, 411] on div "+ Add New Item" at bounding box center [766, 422] width 1389 height 35
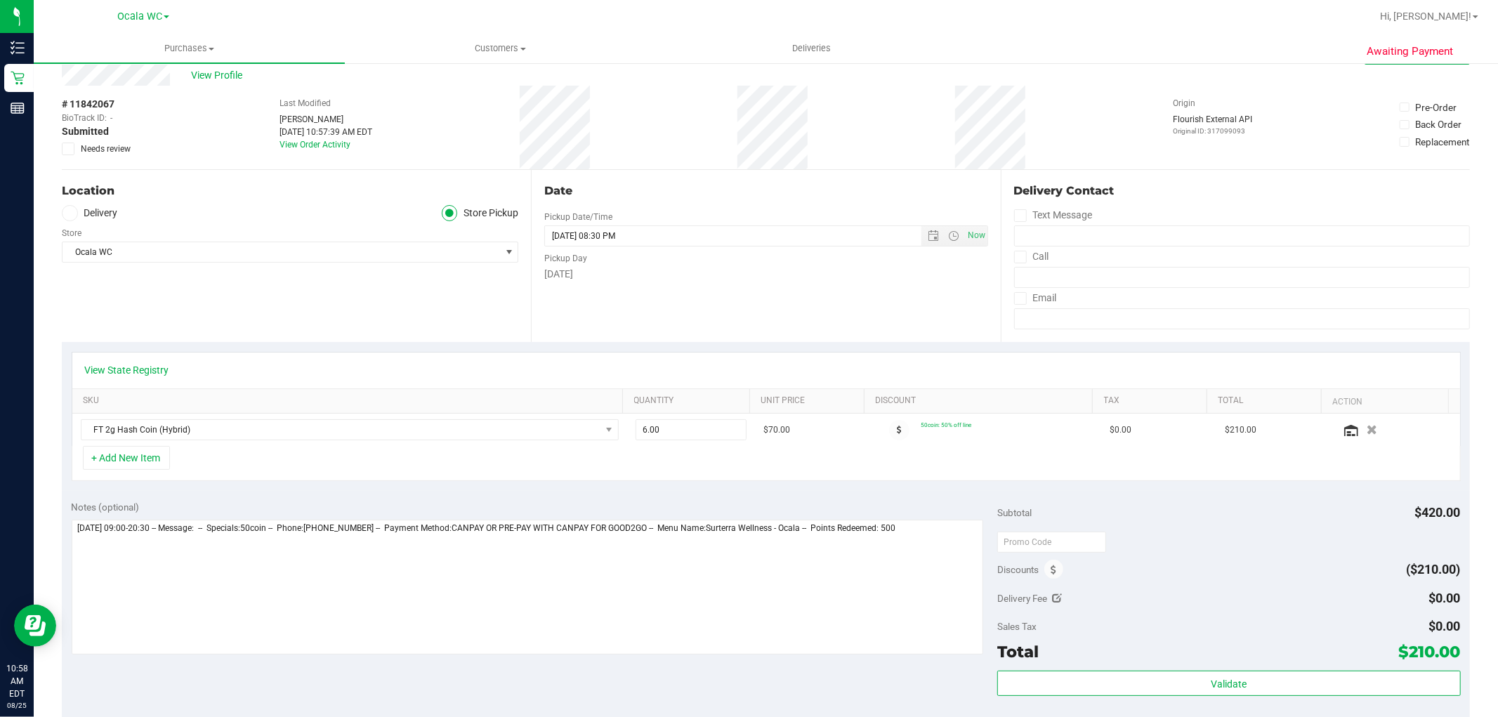
scroll to position [0, 0]
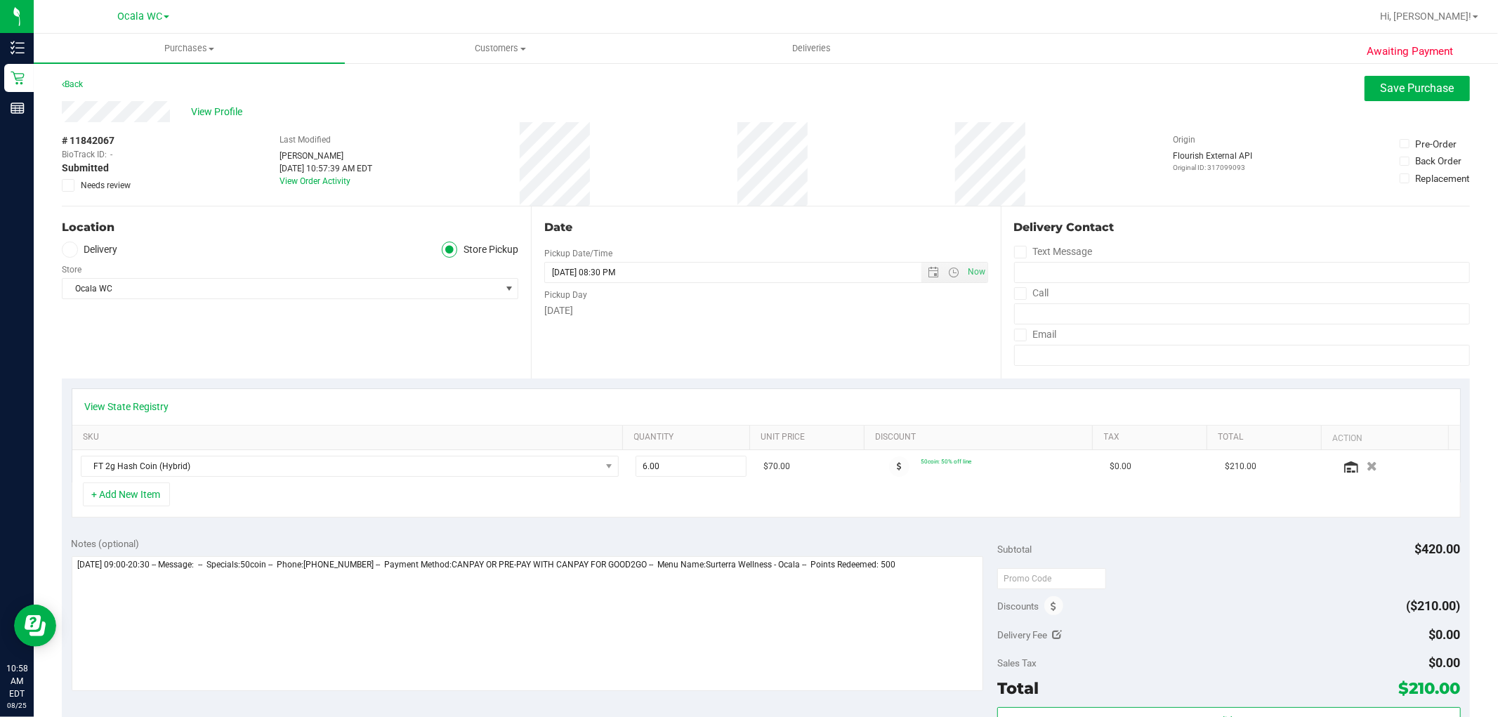
click at [235, 511] on div "+ Add New Item" at bounding box center [766, 500] width 1389 height 35
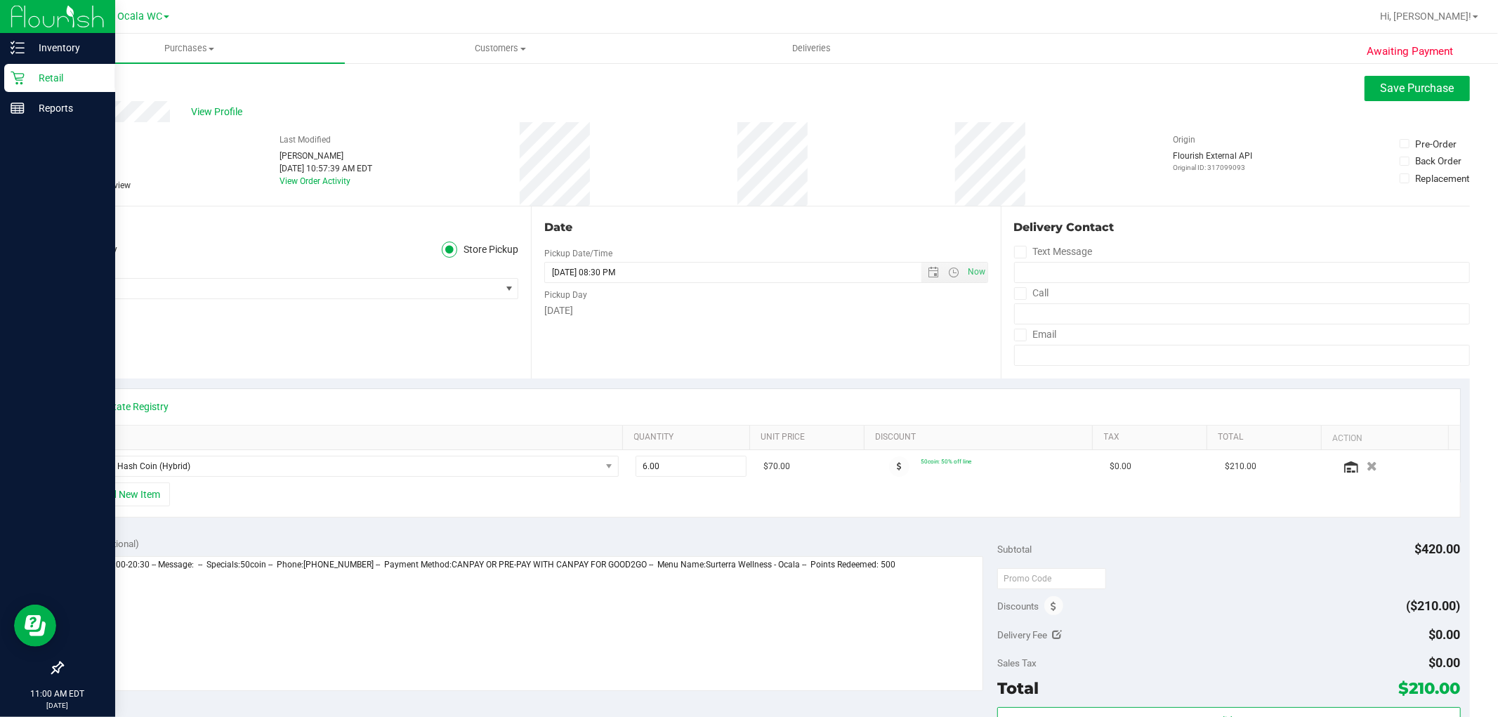
click at [21, 74] on icon at bounding box center [18, 78] width 14 height 14
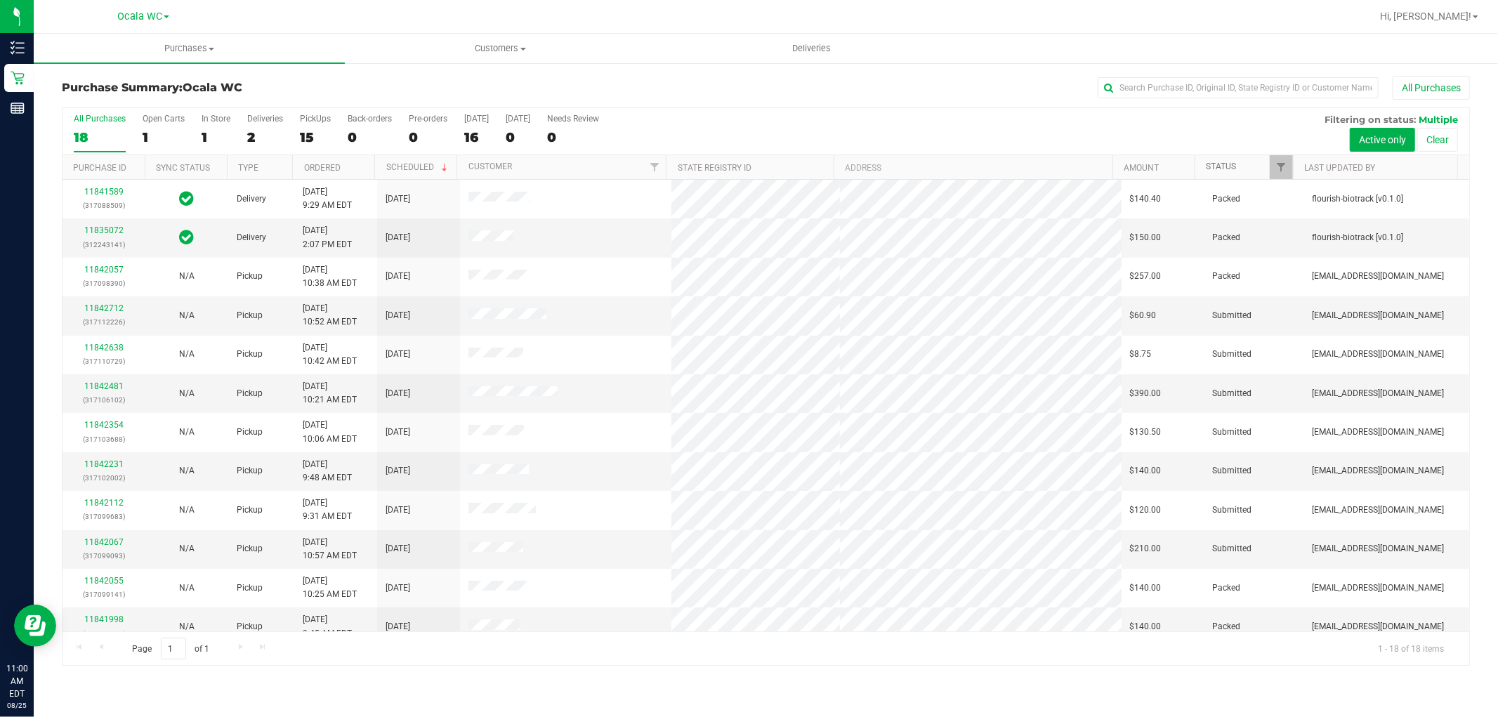
click at [1213, 170] on link "Status" at bounding box center [1221, 167] width 30 height 10
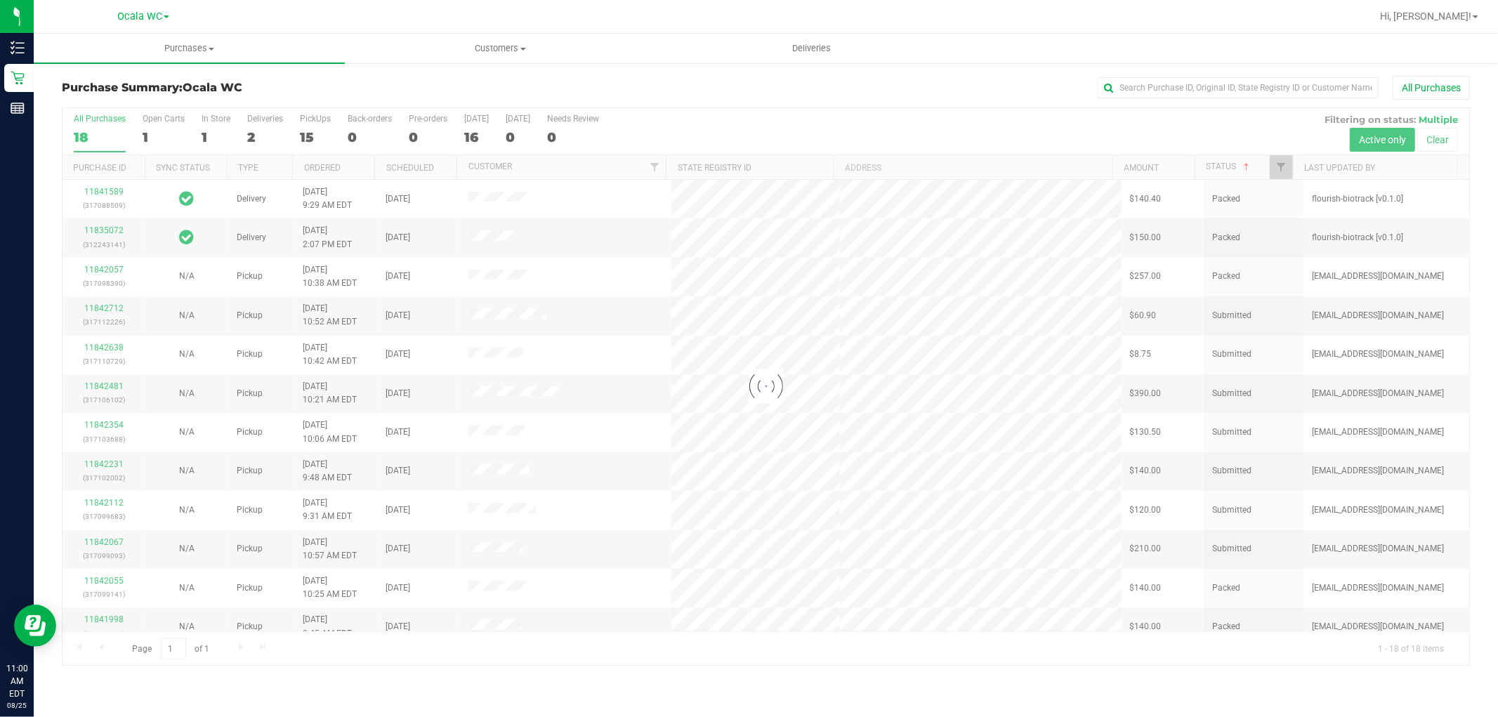
click at [1224, 166] on div at bounding box center [766, 386] width 1407 height 557
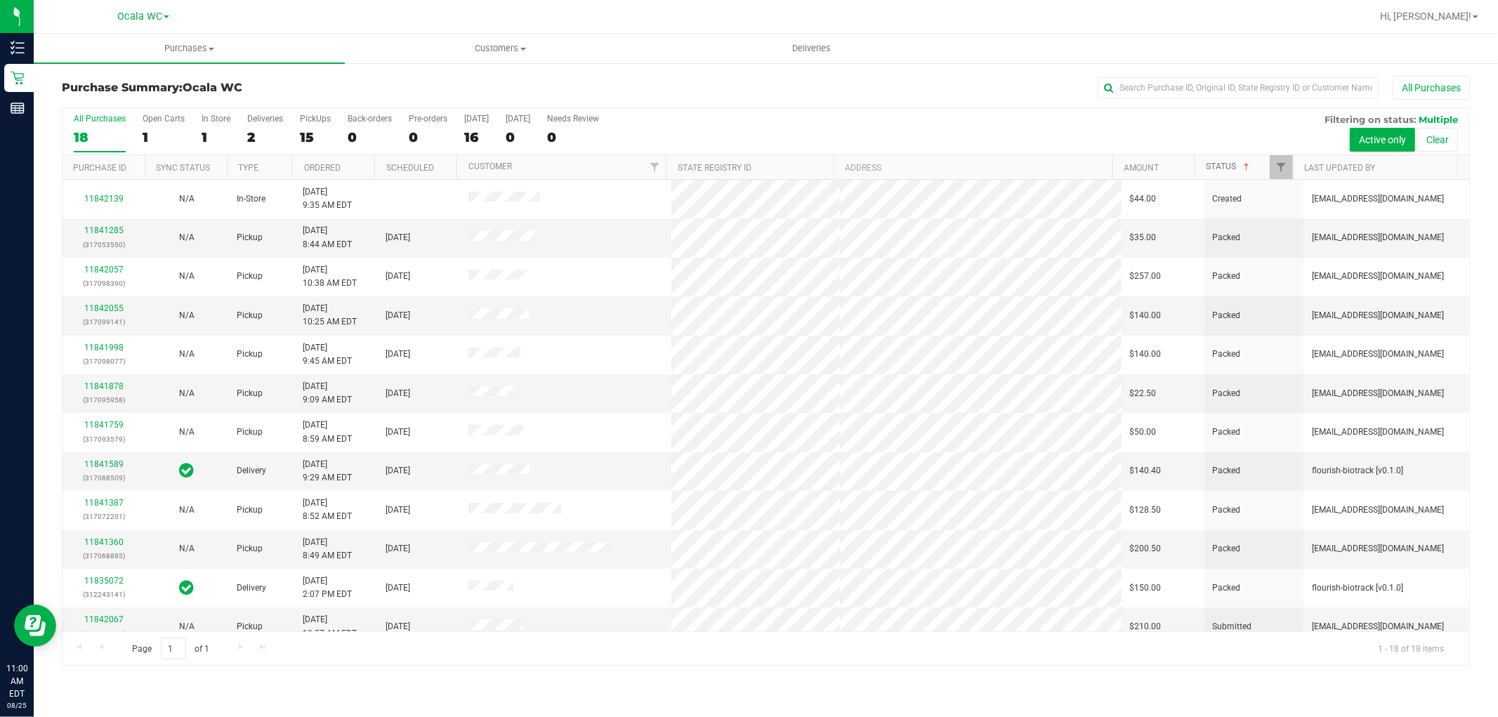
click at [1230, 165] on link "Status" at bounding box center [1229, 167] width 46 height 10
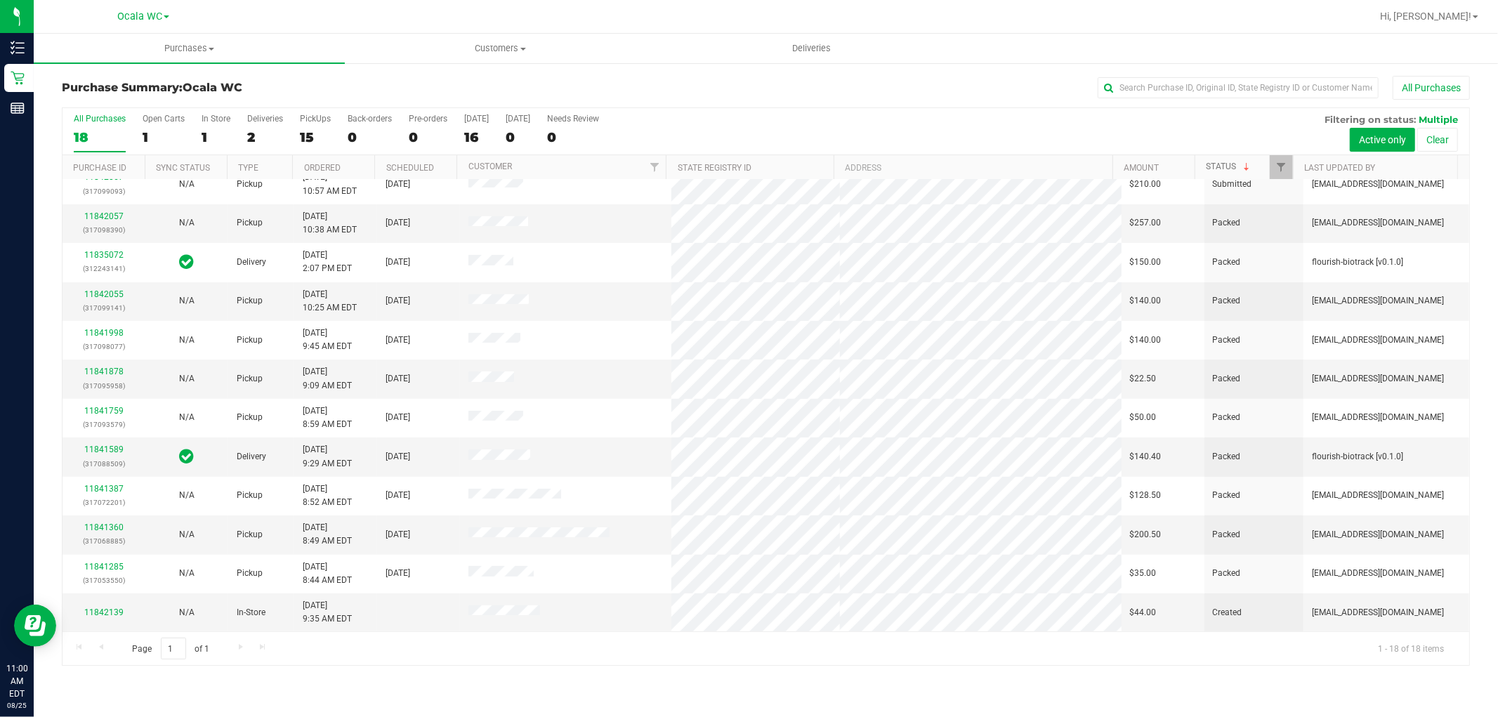
scroll to position [249, 0]
click at [103, 609] on link "11842139" at bounding box center [103, 613] width 39 height 10
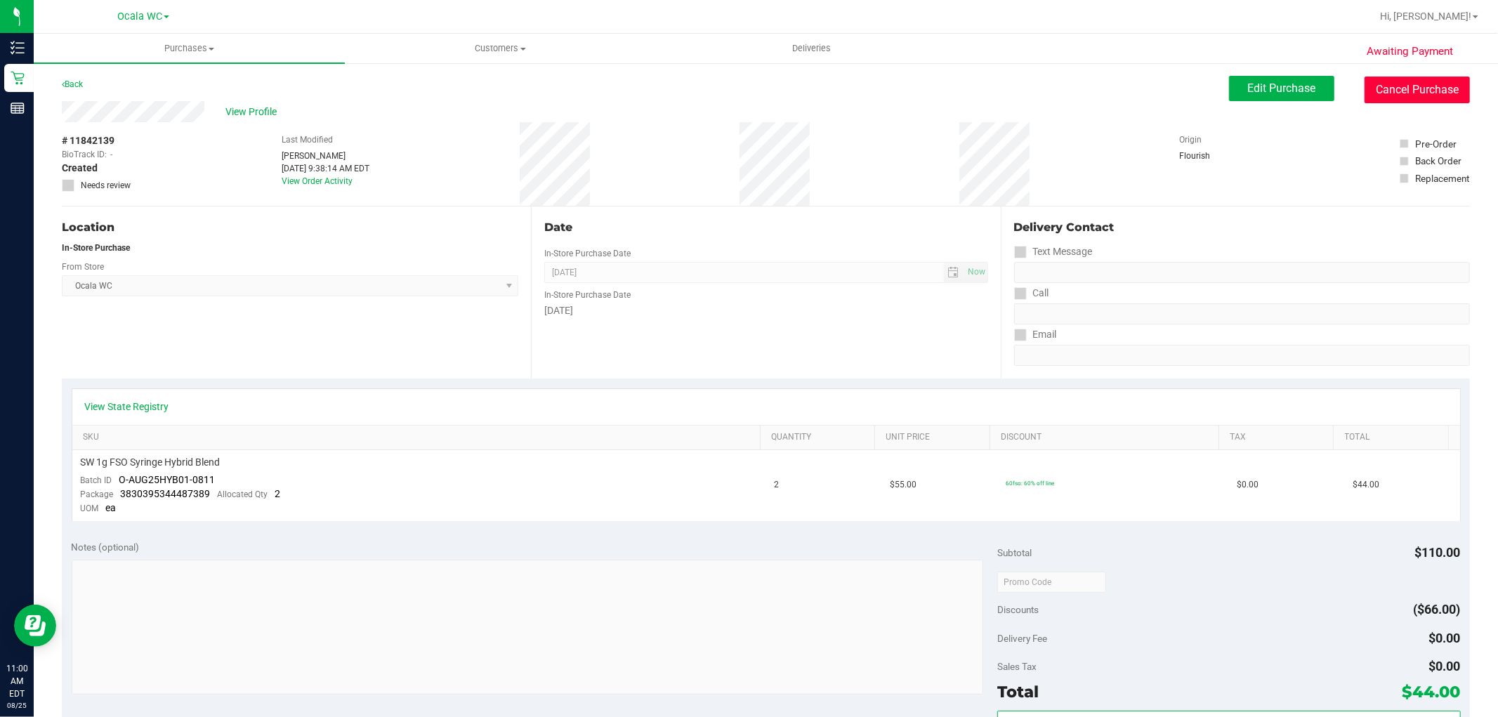
click at [1414, 92] on button "Cancel Purchase" at bounding box center [1417, 90] width 105 height 27
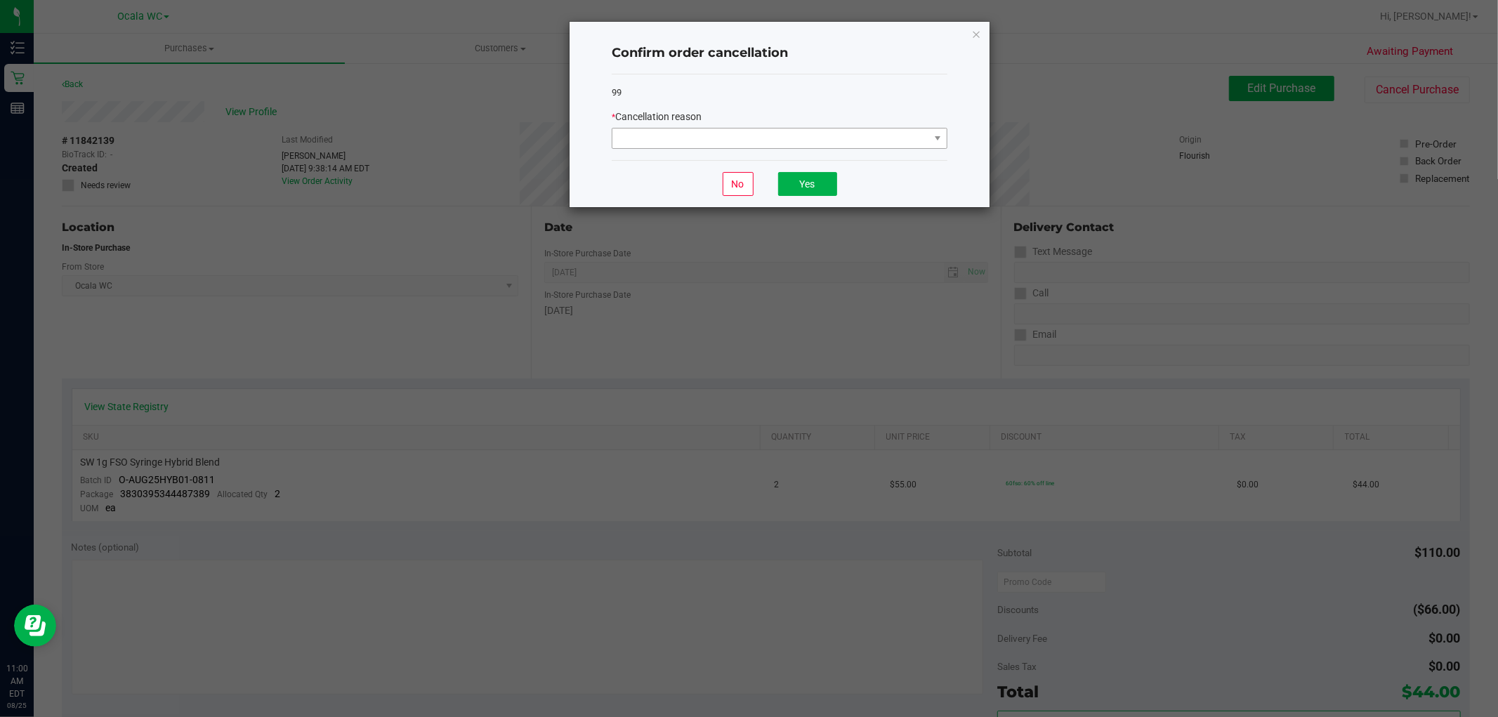
drag, startPoint x: 865, startPoint y: 153, endPoint x: 866, endPoint y: 136, distance: 16.9
click at [866, 145] on div "99 * Cancellation reason" at bounding box center [780, 117] width 336 height 86
click at [866, 131] on span at bounding box center [770, 139] width 317 height 20
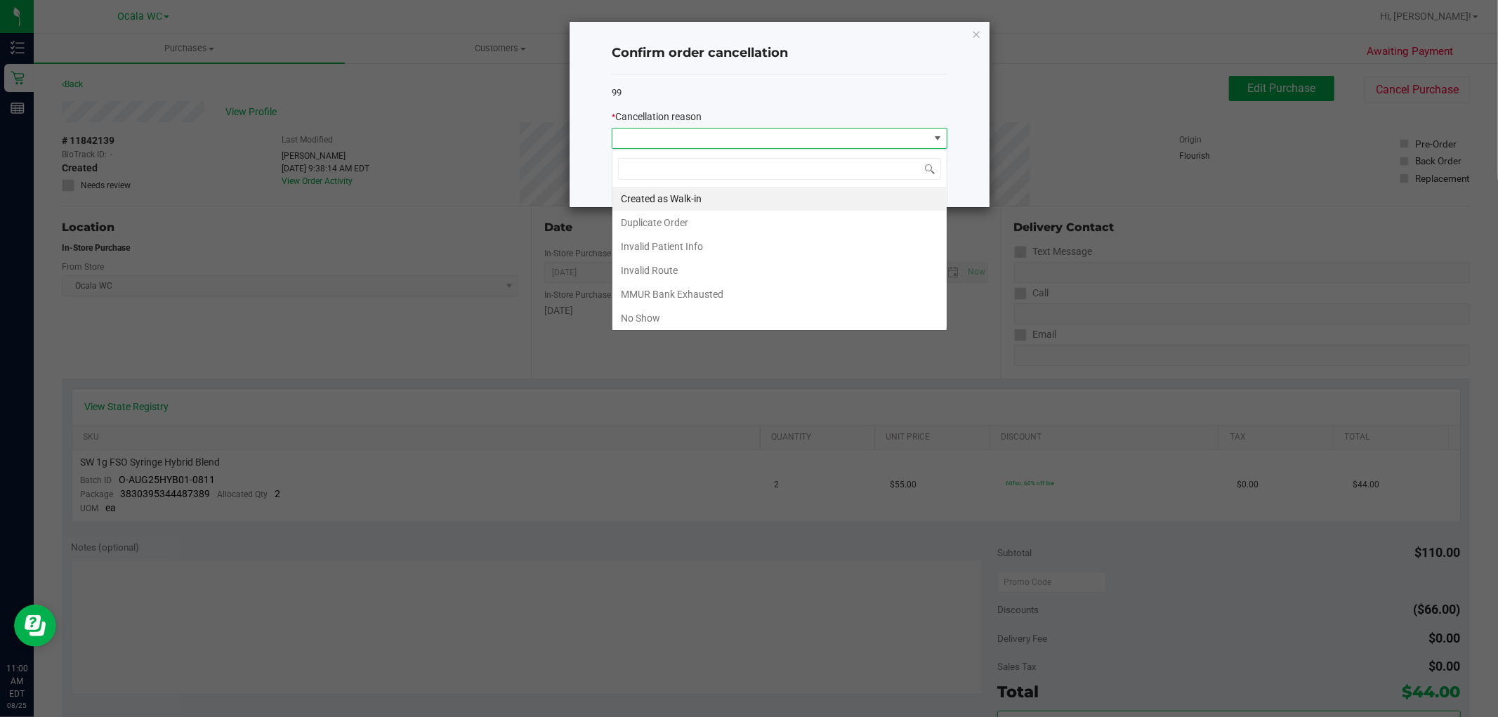
scroll to position [21, 335]
click at [643, 318] on li "No Show" at bounding box center [779, 318] width 334 height 24
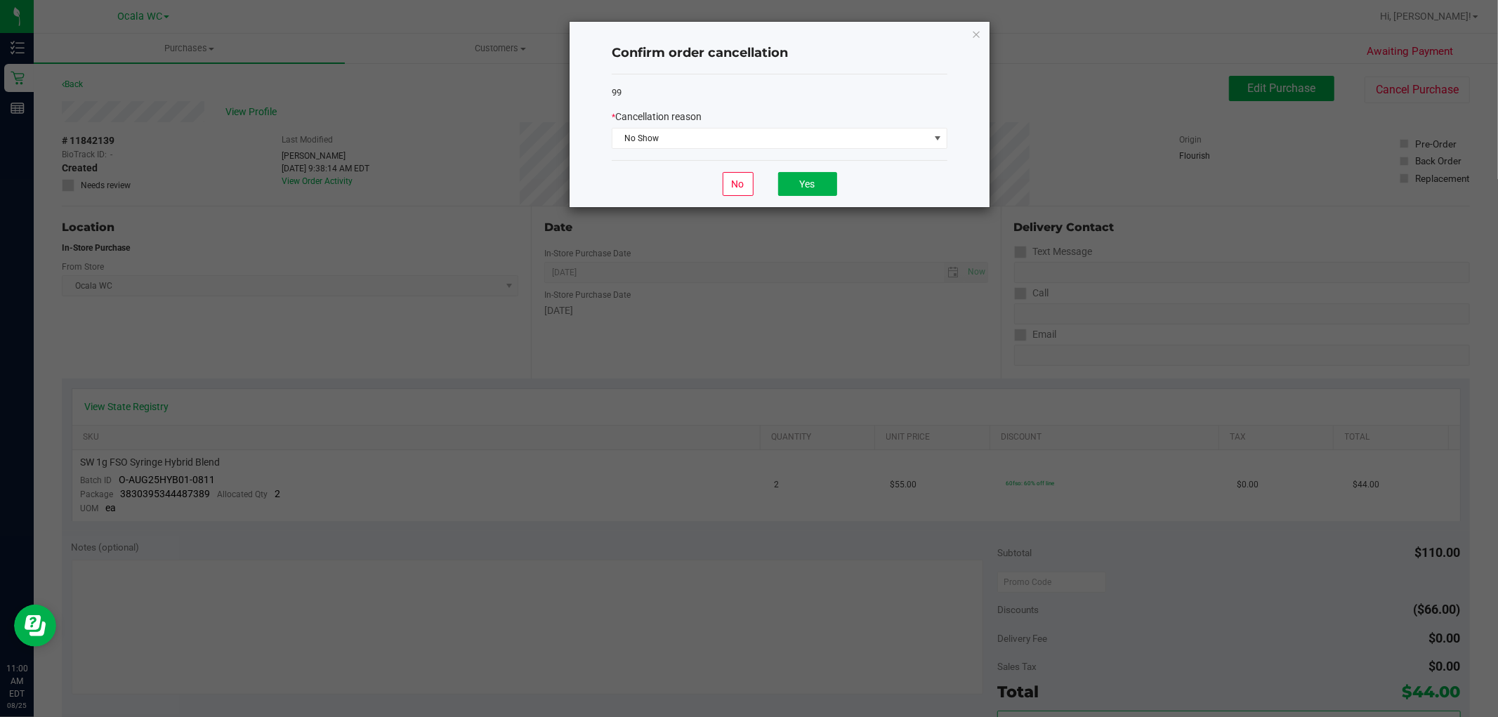
click at [676, 163] on div "No Yes" at bounding box center [780, 183] width 336 height 47
click at [830, 134] on span "No Show" at bounding box center [770, 139] width 317 height 20
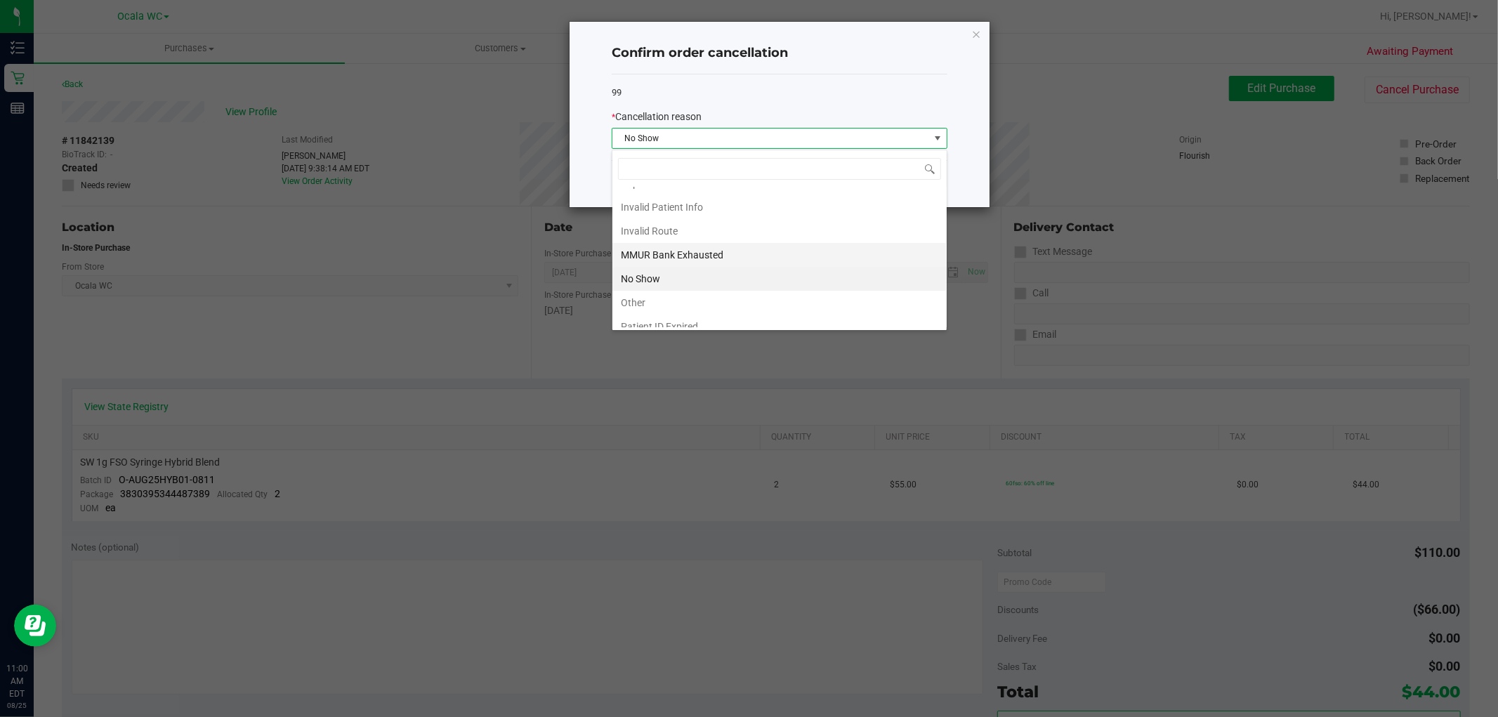
scroll to position [75, 0]
click at [701, 271] on li "Other" at bounding box center [779, 268] width 334 height 24
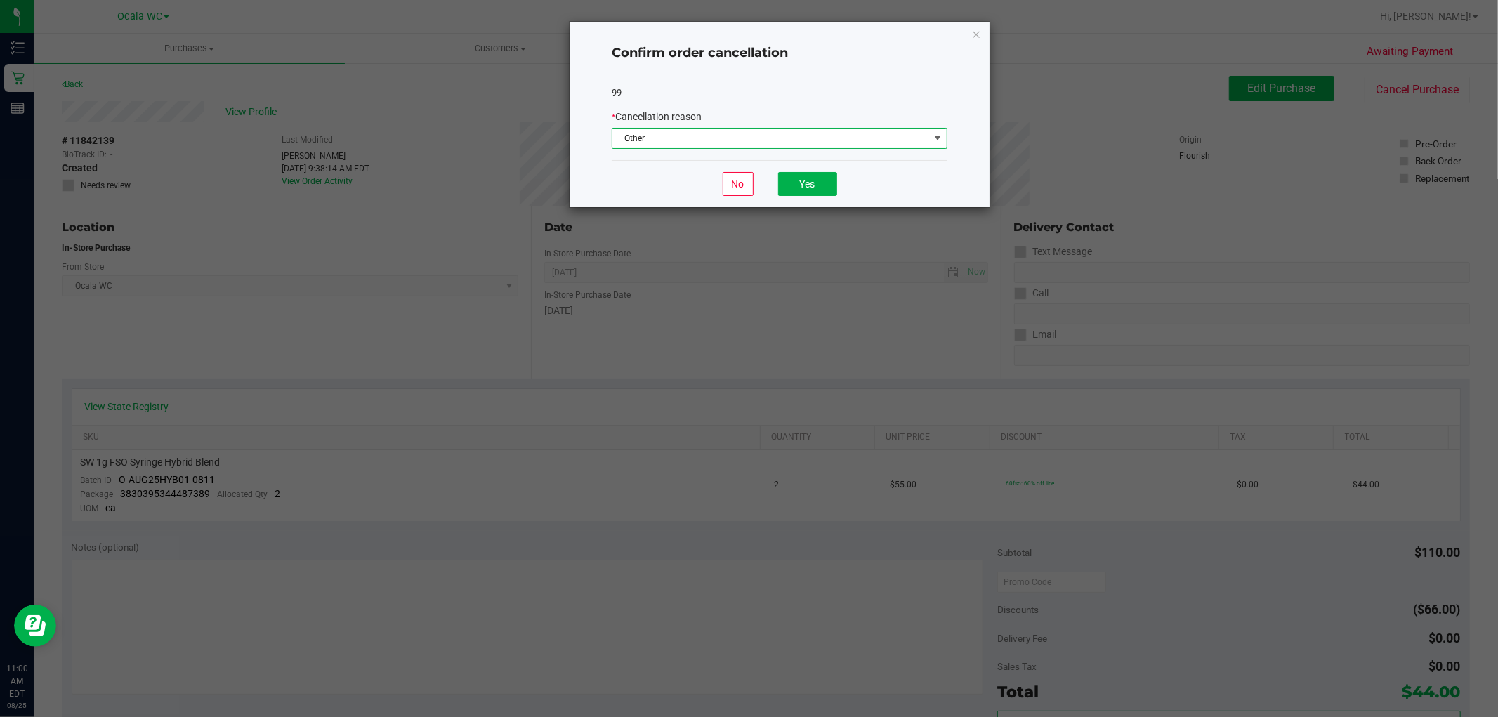
click at [815, 160] on div "No Yes" at bounding box center [780, 183] width 336 height 47
click at [817, 178] on button "Yes" at bounding box center [807, 184] width 59 height 24
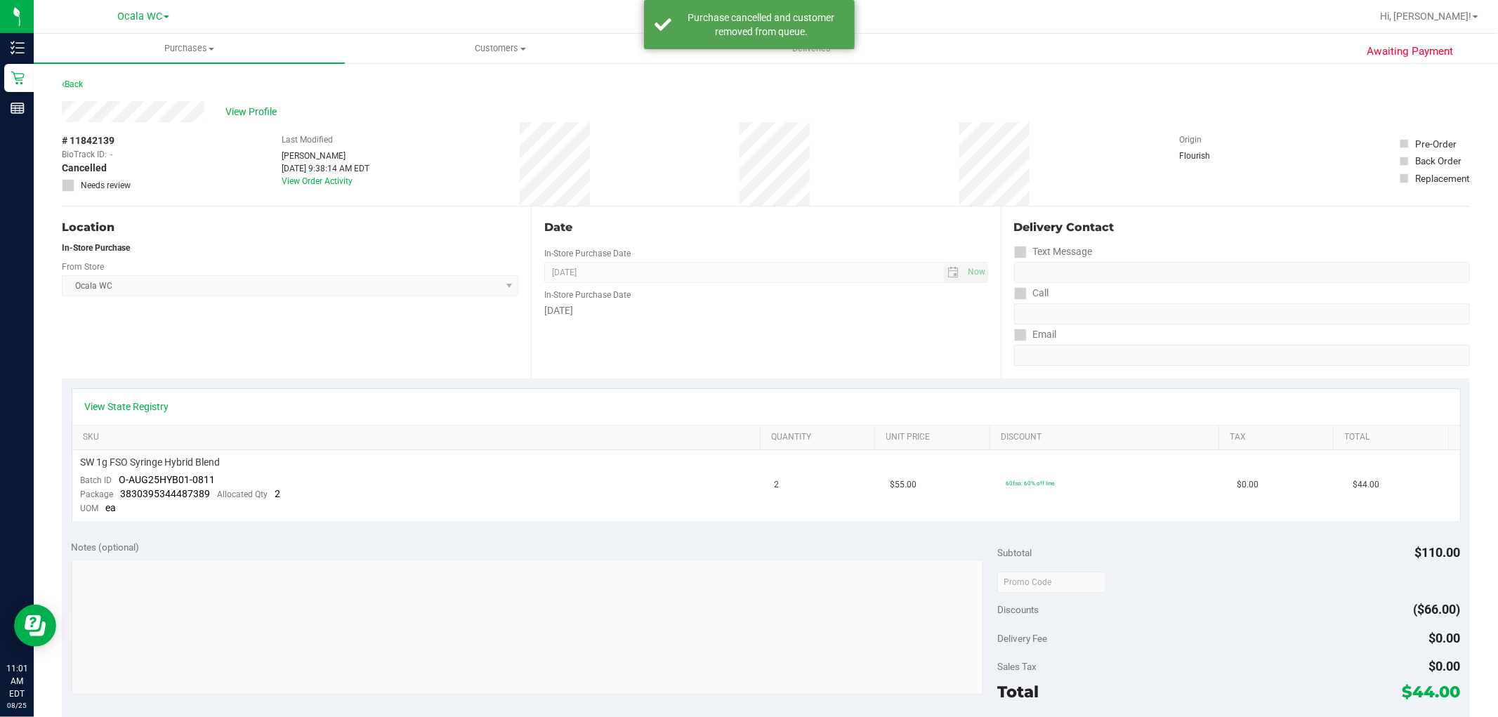
drag, startPoint x: 263, startPoint y: 362, endPoint x: 257, endPoint y: 347, distance: 15.8
click at [263, 355] on div "Location In-Store Purchase From Store Ocala WC Select Store [PERSON_NAME][GEOGR…" at bounding box center [296, 293] width 469 height 172
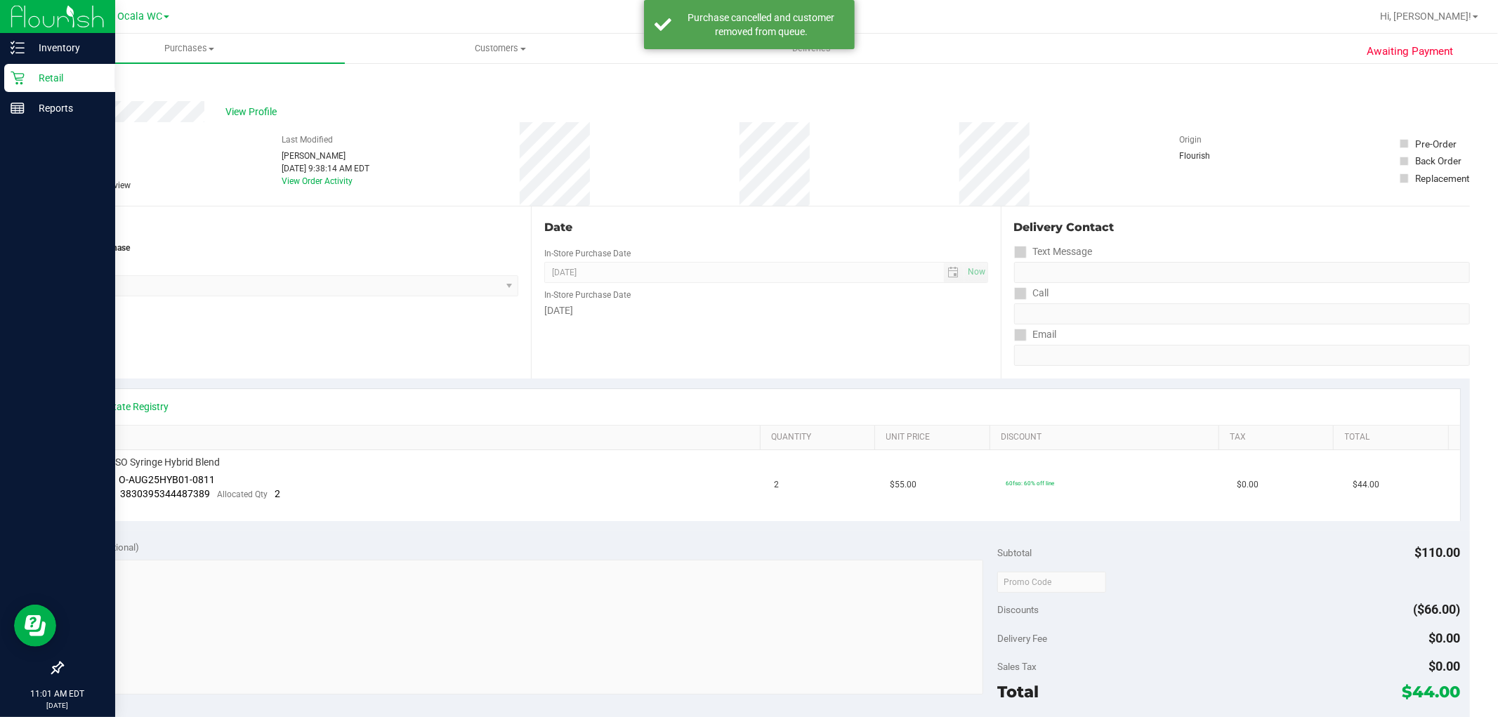
click at [25, 81] on p "Retail" at bounding box center [67, 78] width 84 height 17
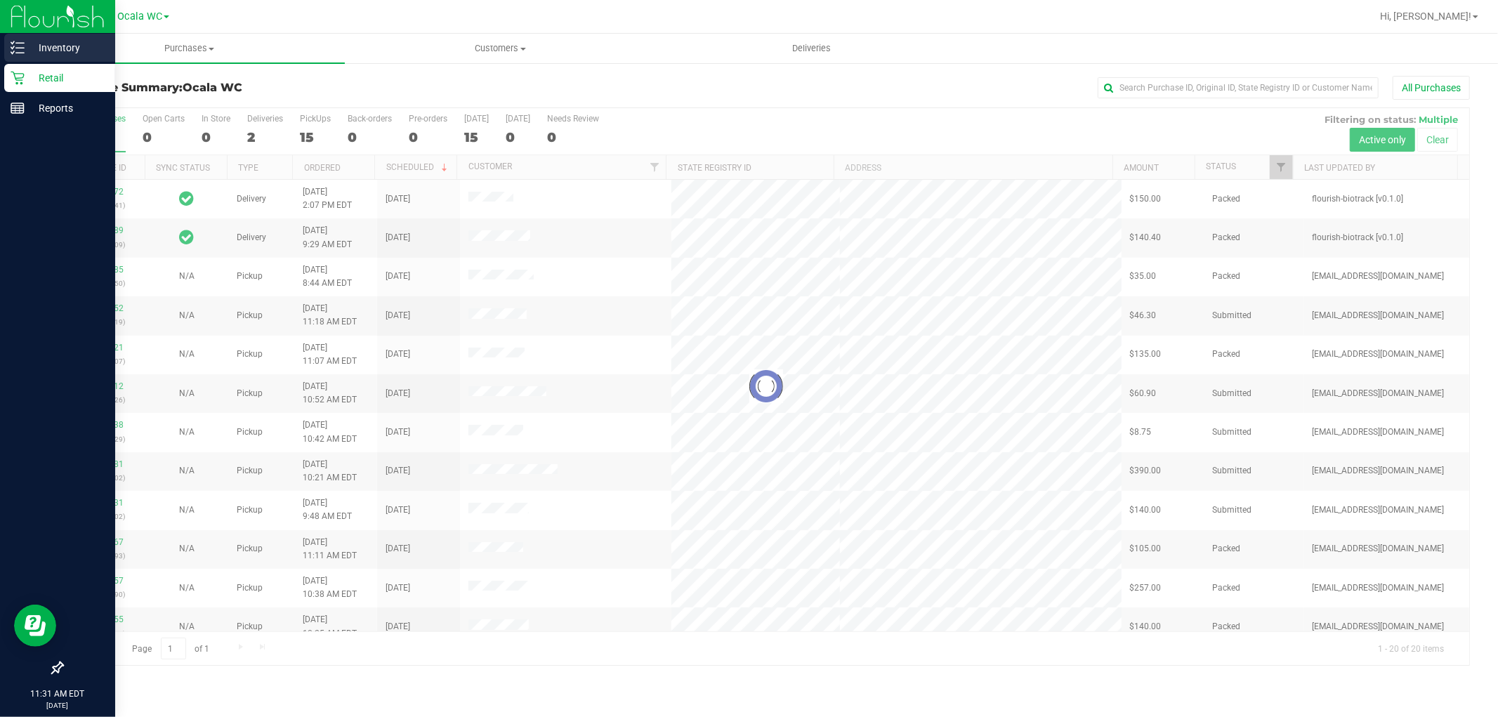
click at [19, 48] on line at bounding box center [20, 48] width 8 height 0
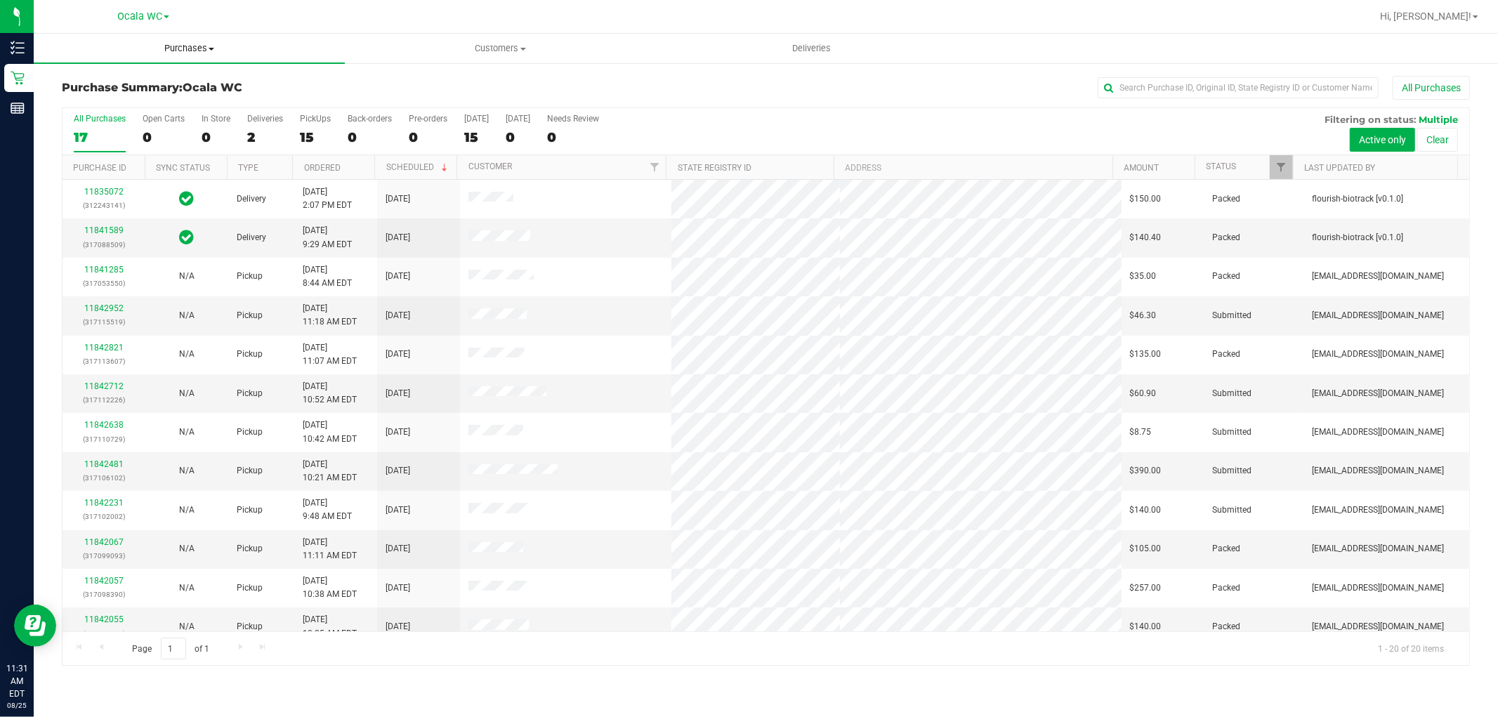
click at [240, 60] on uib-tab-heading "Purchases Summary of purchases Fulfillment All purchases" at bounding box center [189, 49] width 311 height 30
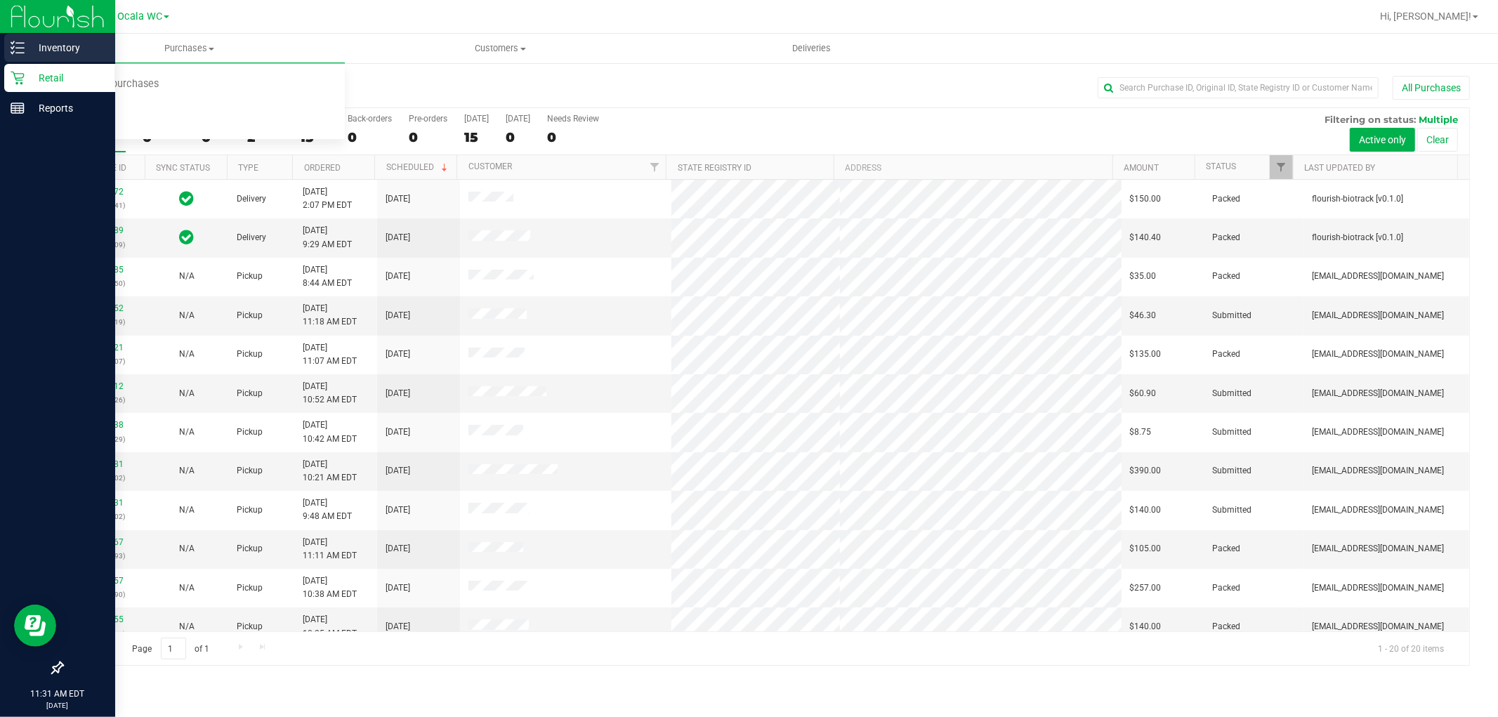
click at [19, 48] on line at bounding box center [20, 48] width 8 height 0
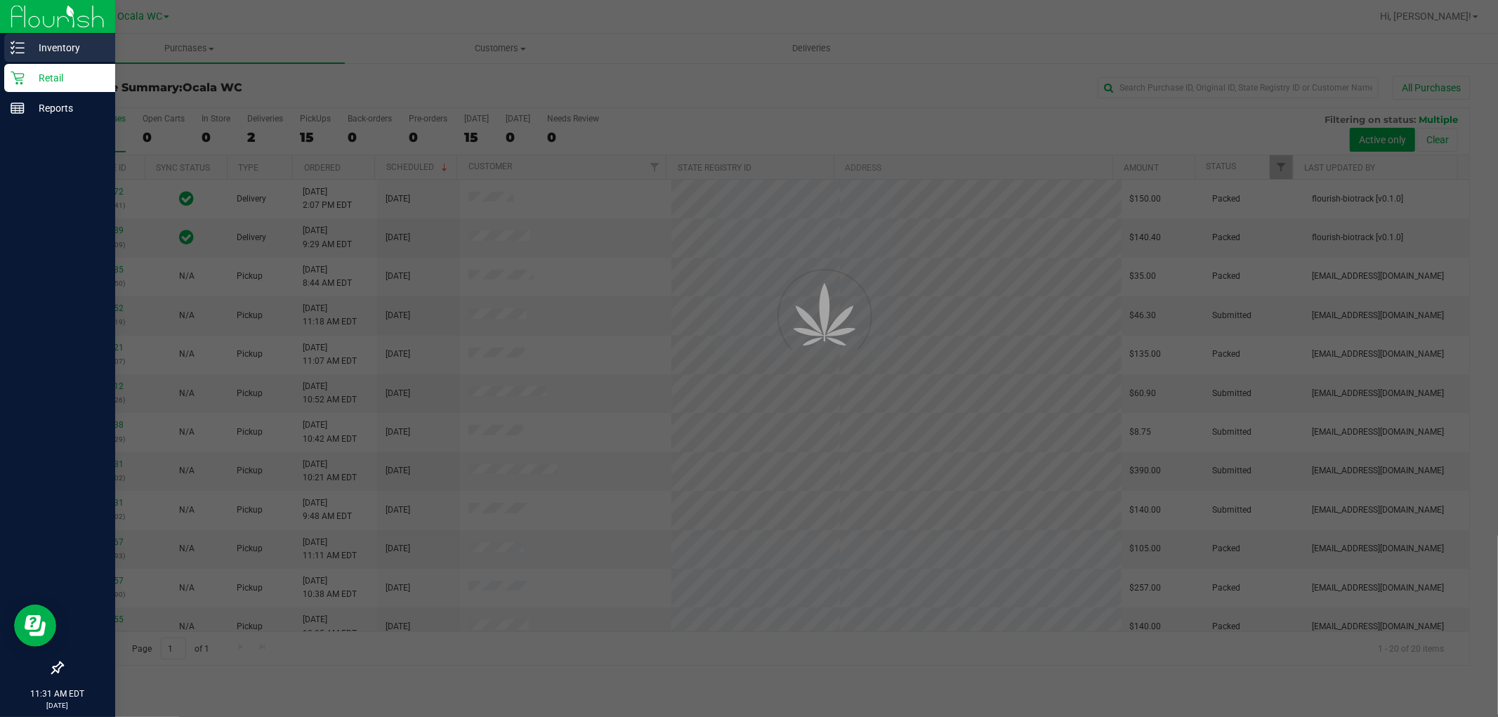
click at [81, 49] on p "Inventory" at bounding box center [67, 47] width 84 height 17
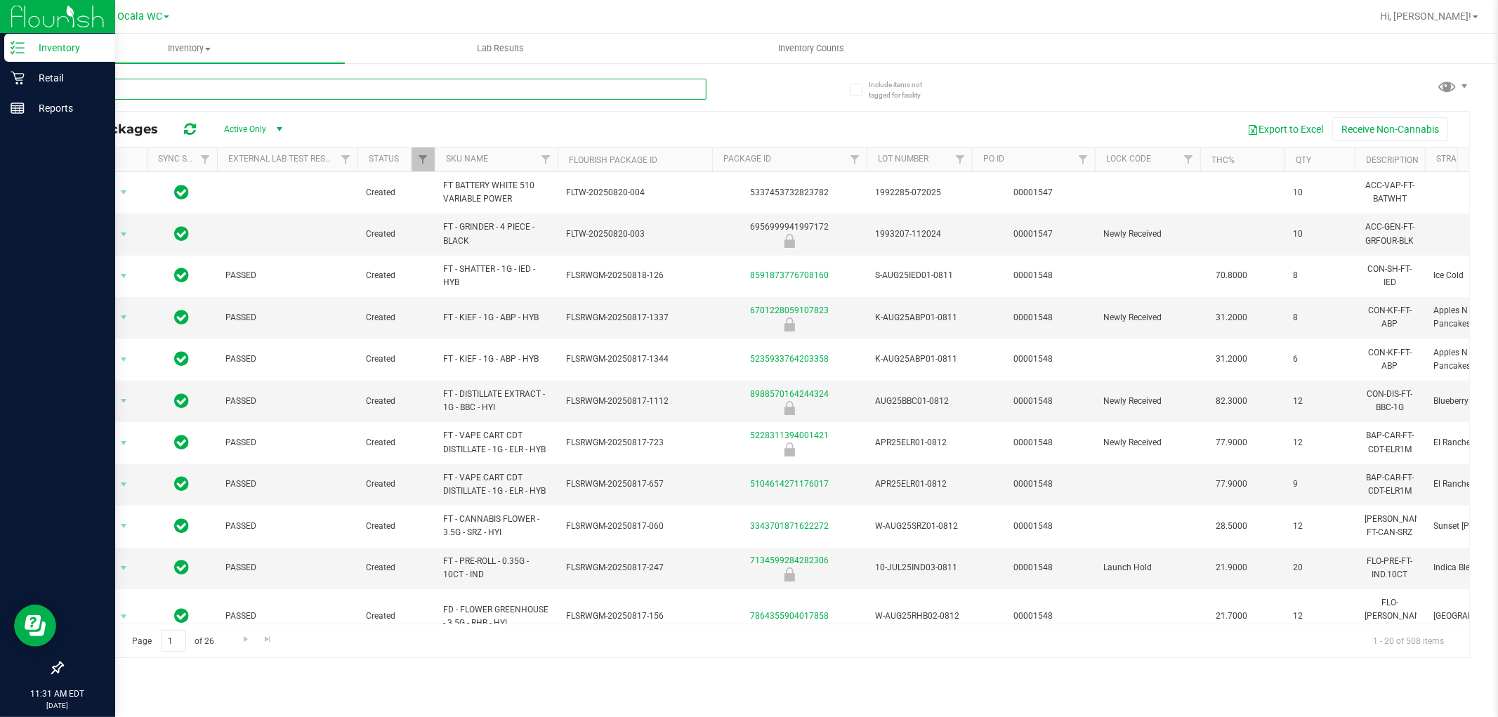
click at [385, 83] on input "text" at bounding box center [384, 89] width 645 height 21
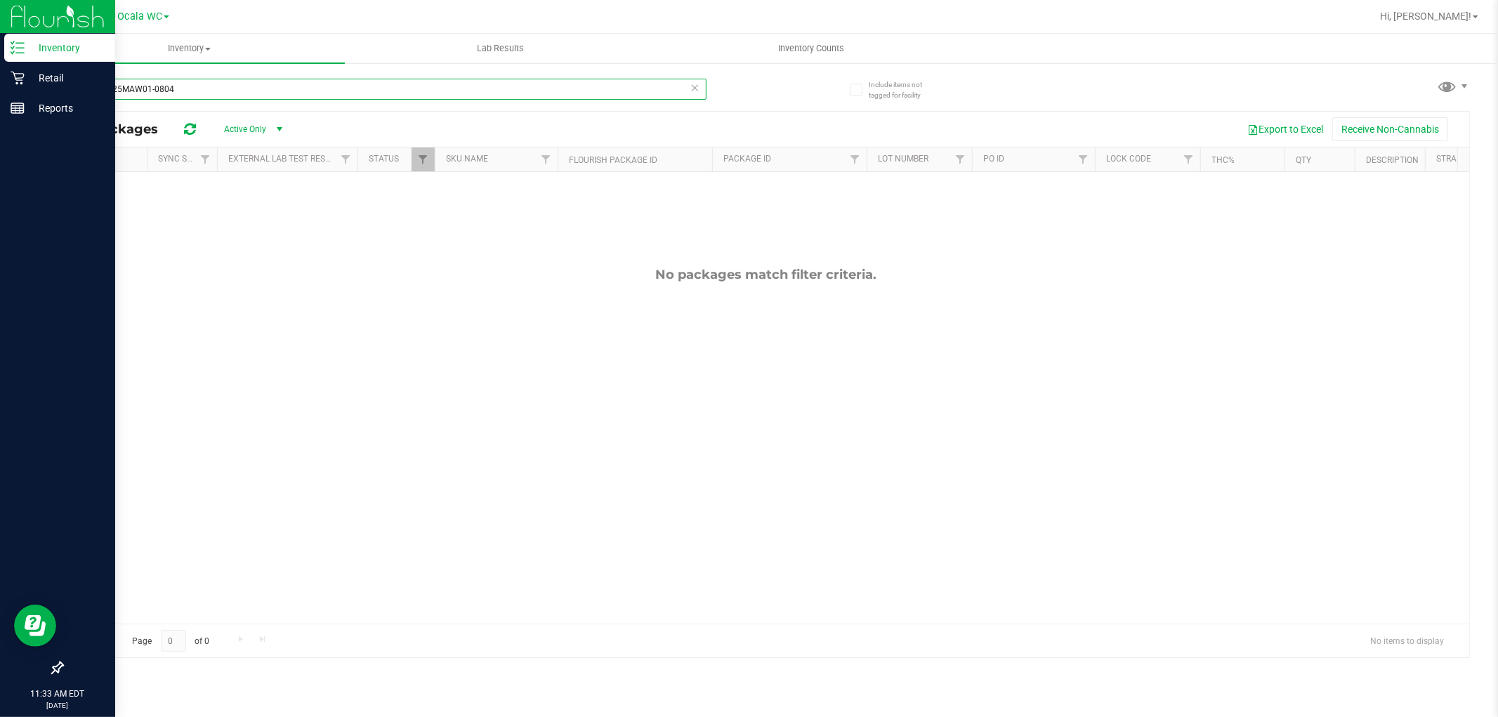
type input "bbcJUL25MAW01-0804"
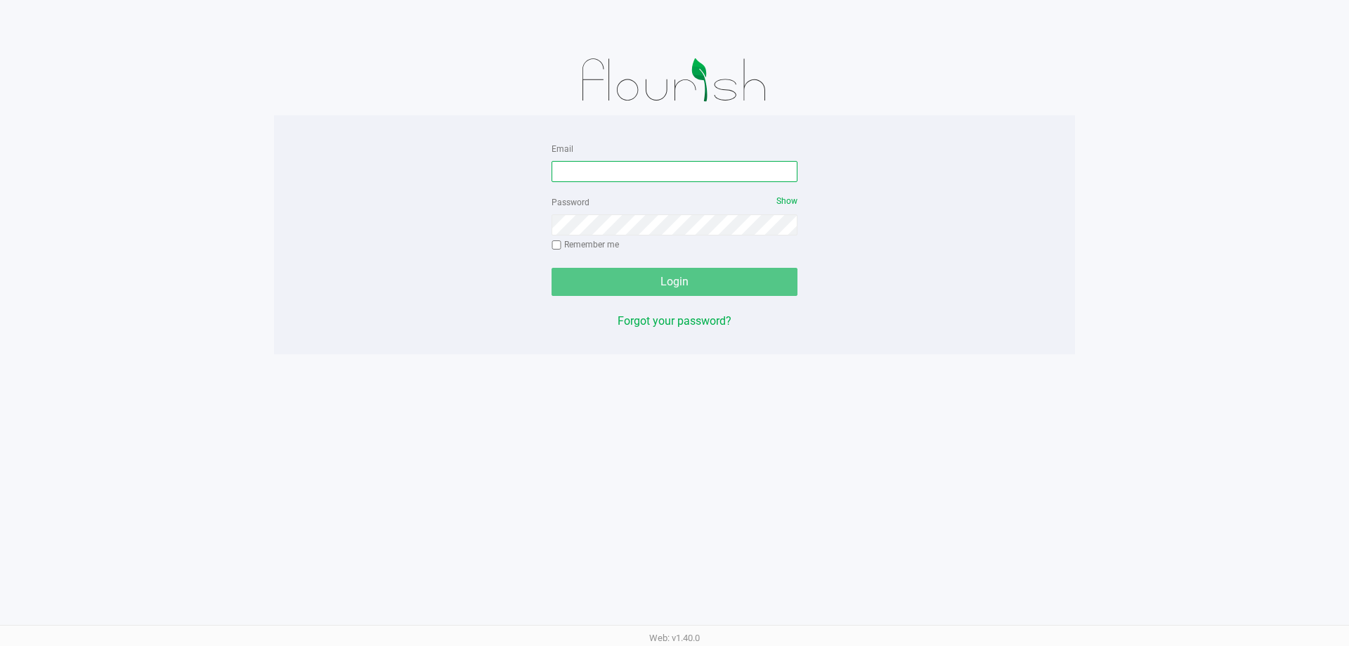
click at [606, 169] on input "Email" at bounding box center [674, 171] width 246 height 21
type input "[EMAIL_ADDRESS][DOMAIN_NAME]"
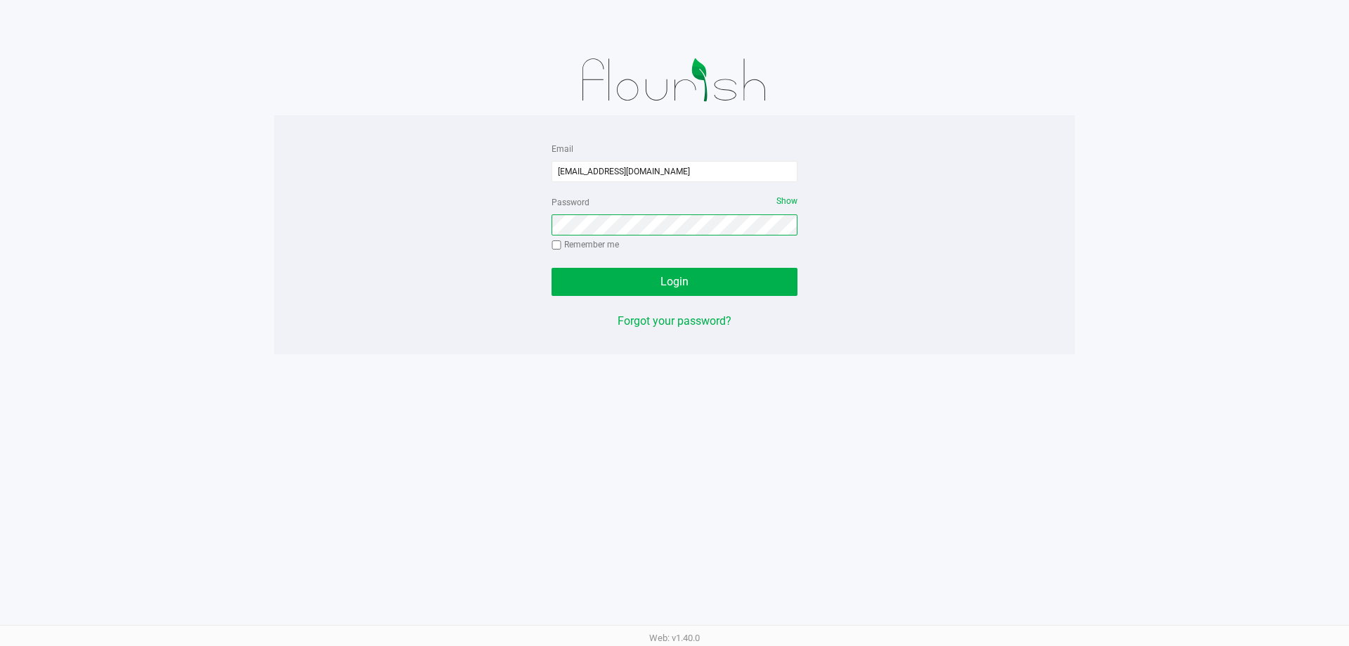
click at [551, 268] on button "Login" at bounding box center [674, 282] width 246 height 28
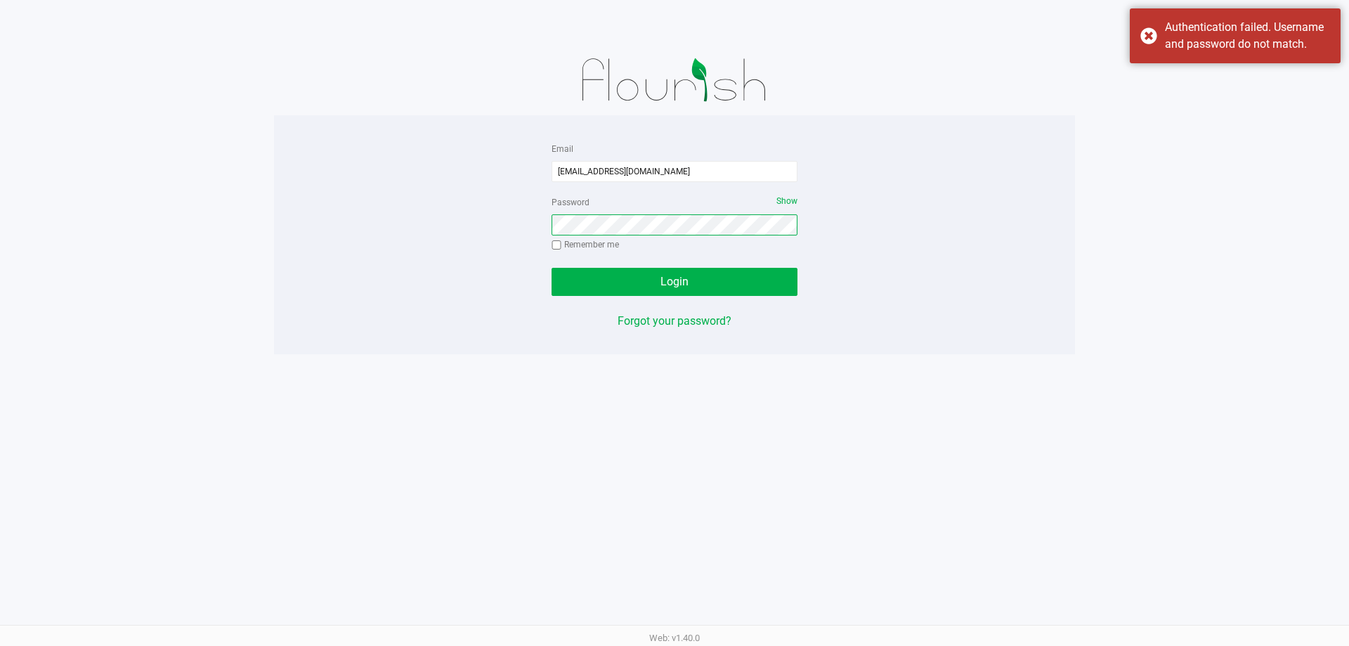
click at [551, 268] on button "Login" at bounding box center [674, 282] width 246 height 28
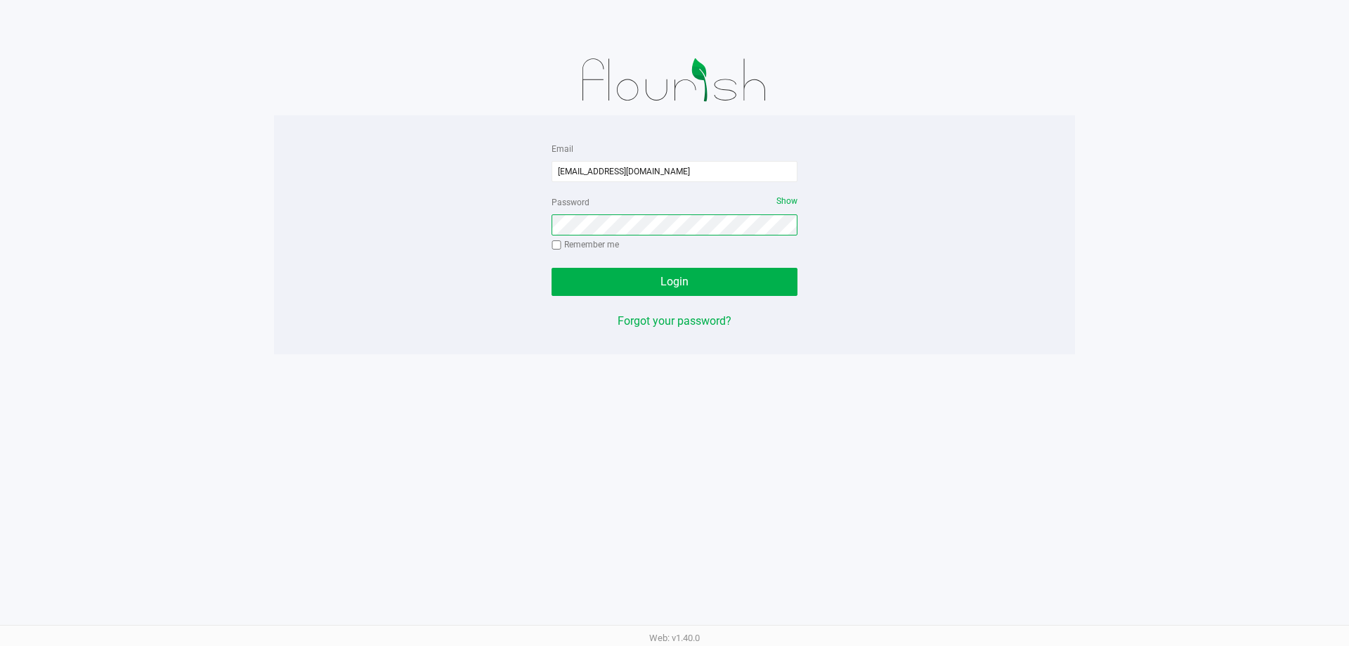
click at [551, 268] on button "Login" at bounding box center [674, 282] width 246 height 28
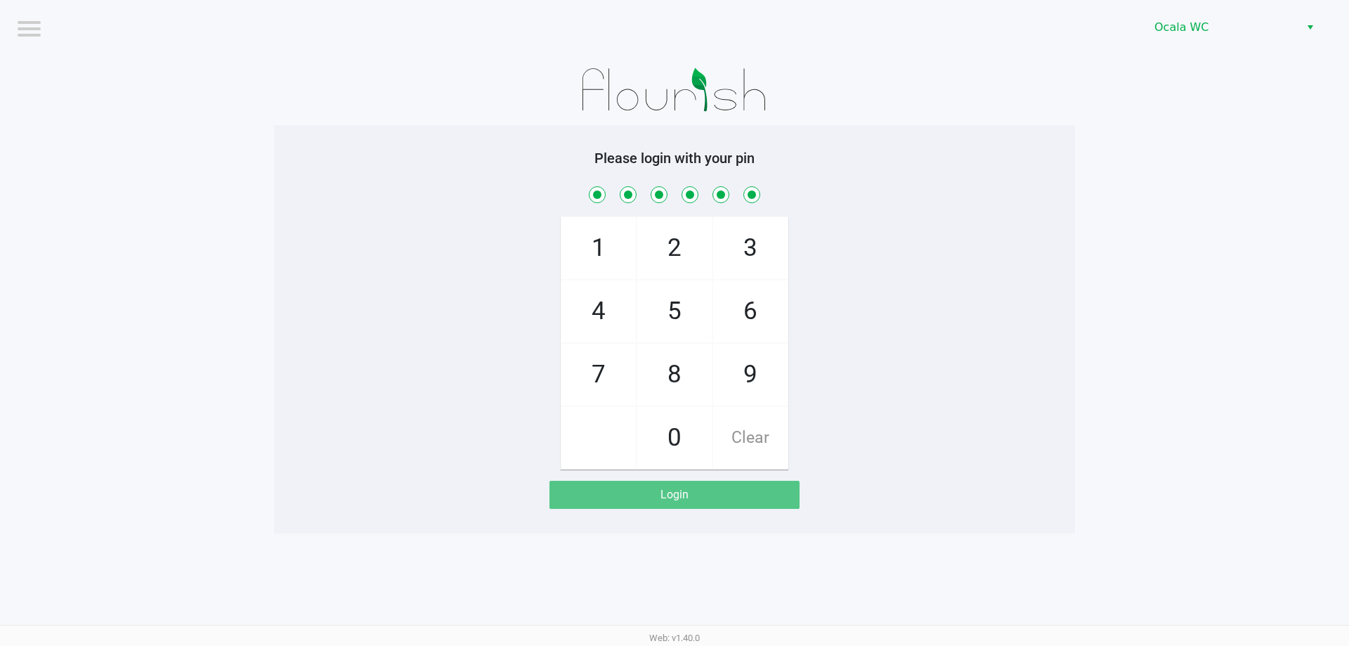
checkbox input "true"
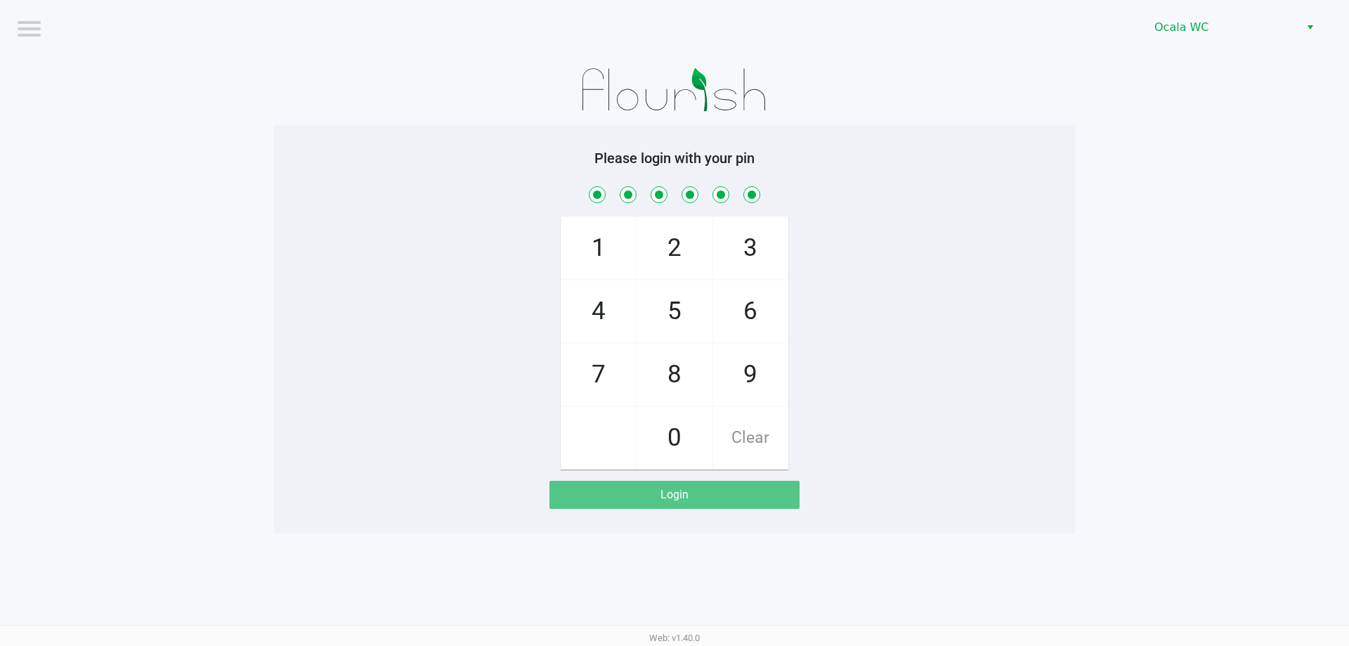
checkbox input "true"
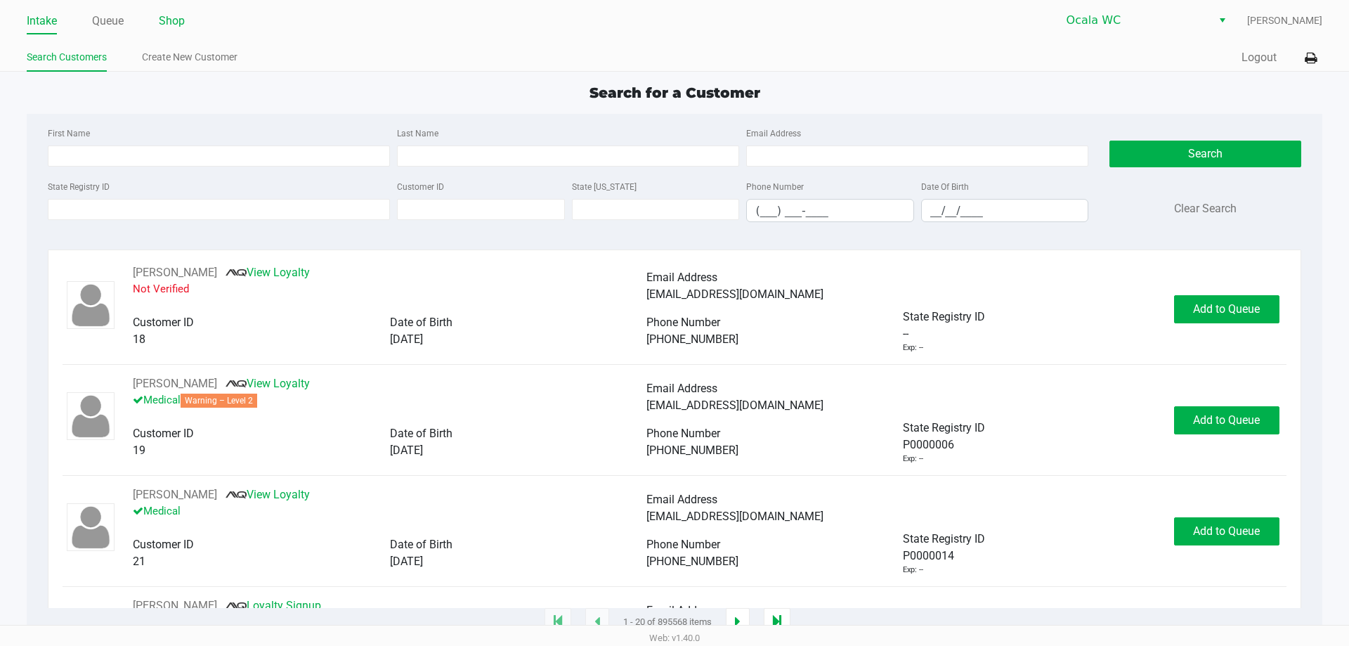
click at [176, 25] on link "Shop" at bounding box center [172, 21] width 26 height 20
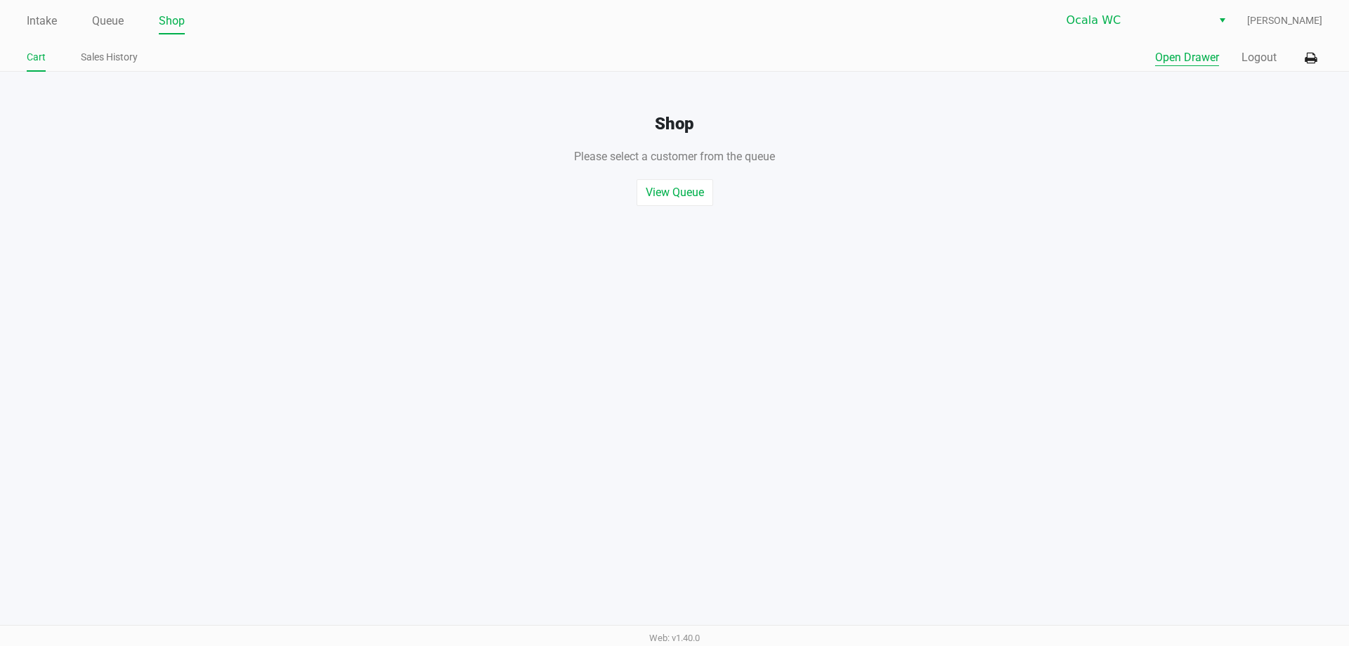
click at [1181, 62] on button "Open Drawer" at bounding box center [1187, 57] width 64 height 17
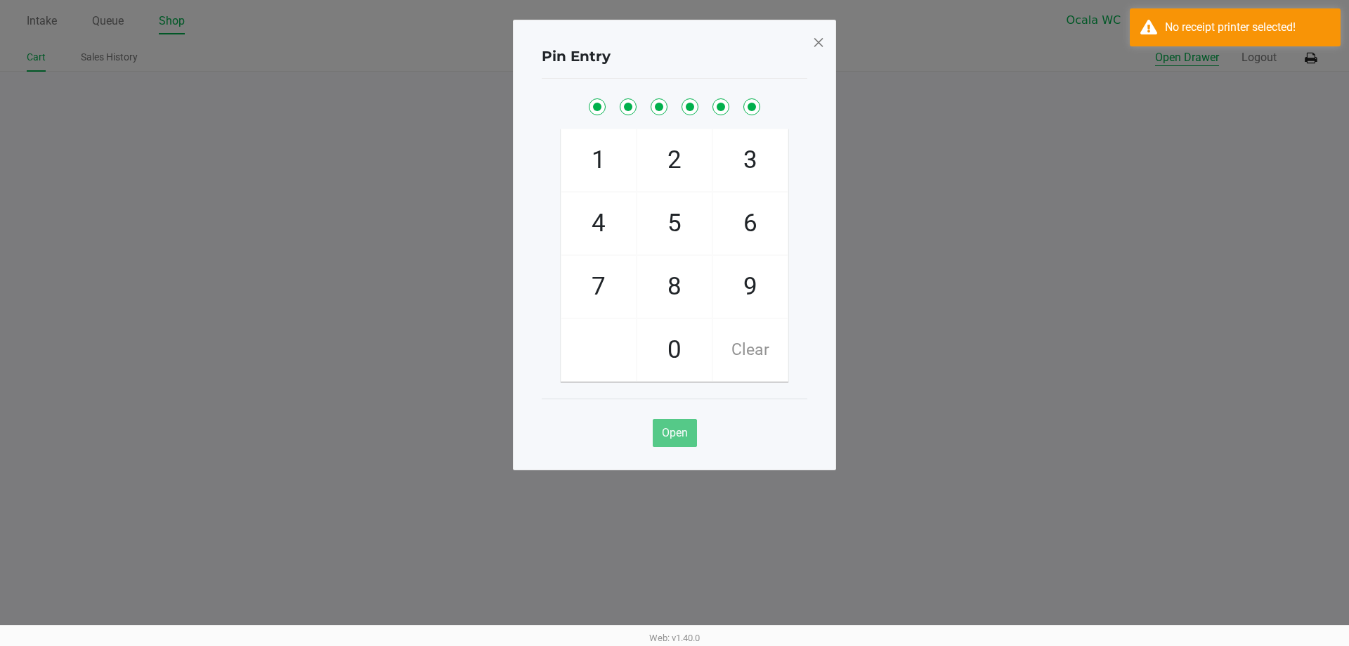
checkbox input "true"
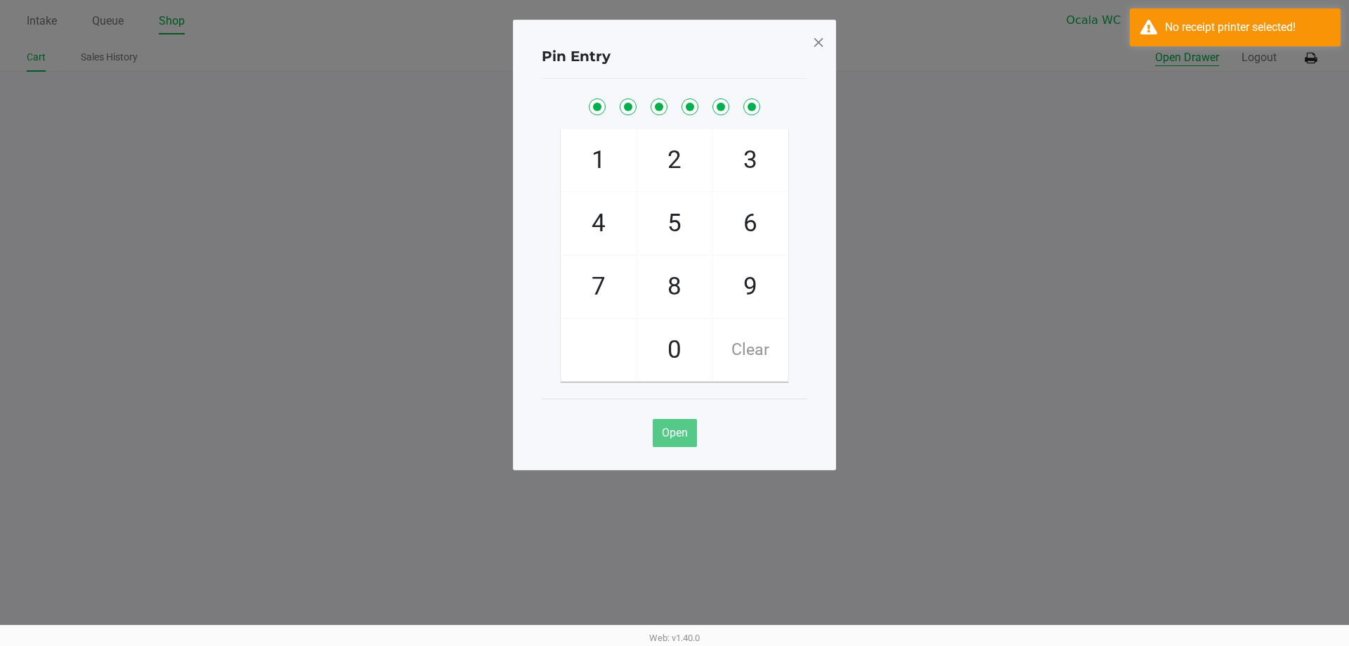
checkbox input "true"
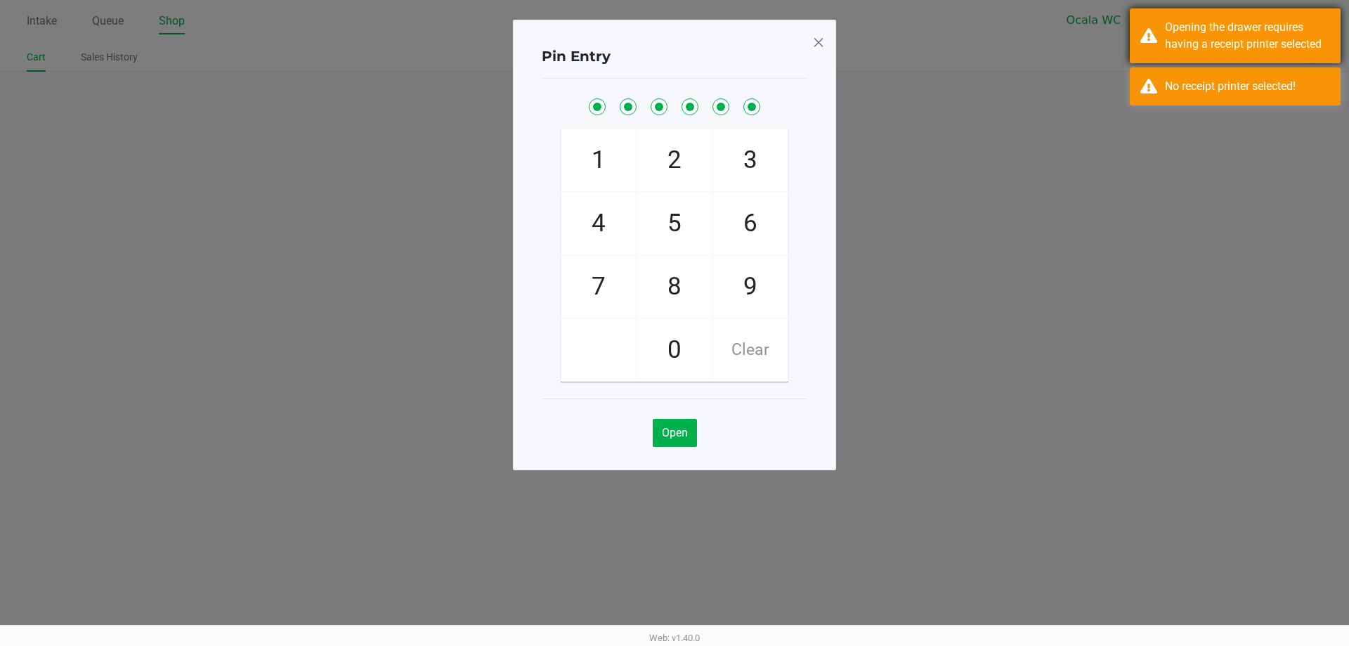
click at [1245, 23] on div "Opening the drawer requires having a receipt printer selected" at bounding box center [1247, 36] width 165 height 34
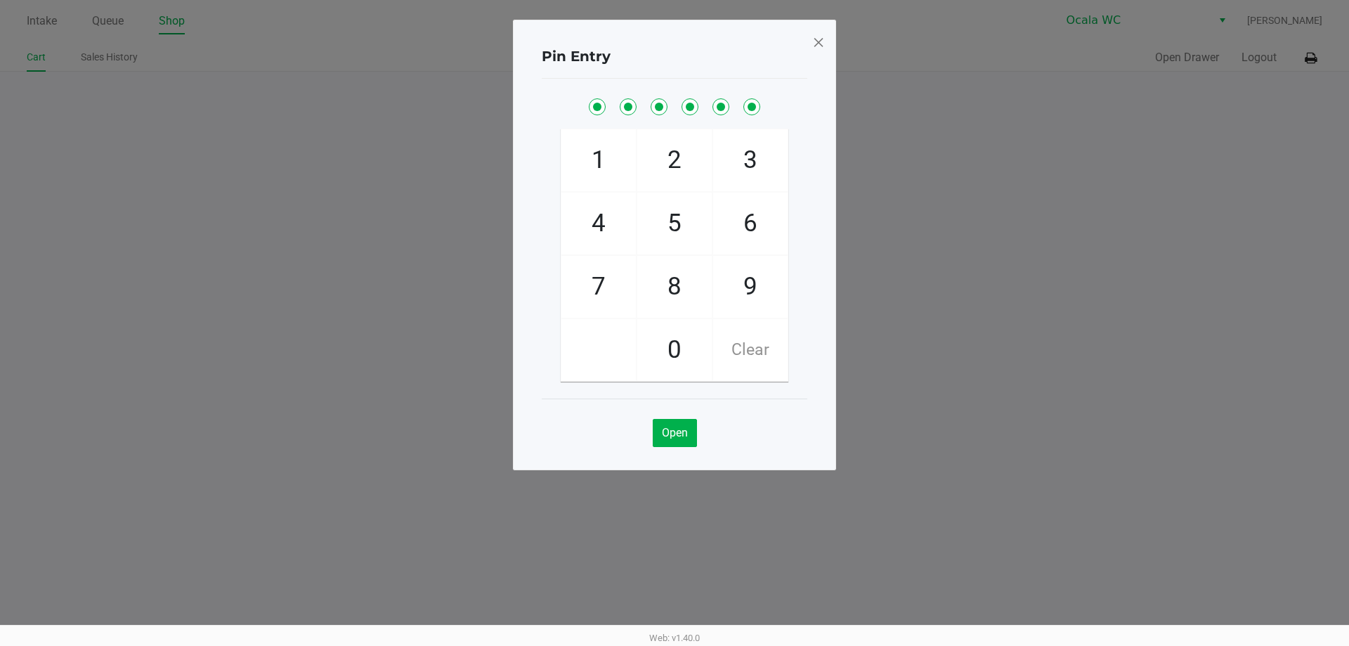
click at [1210, 96] on ngb-modal-window "Pin Entry 1 4 7 2 5 8 0 3 6 9 Clear Open" at bounding box center [674, 323] width 1349 height 646
click at [1315, 65] on ngb-modal-window "Pin Entry 1 4 7 2 5 8 0 3 6 9 Clear Open" at bounding box center [674, 323] width 1349 height 646
click at [1318, 63] on ngb-modal-window "Pin Entry 1 4 7 2 5 8 0 3 6 9 Clear Open" at bounding box center [674, 323] width 1349 height 646
click at [816, 34] on span at bounding box center [818, 42] width 13 height 22
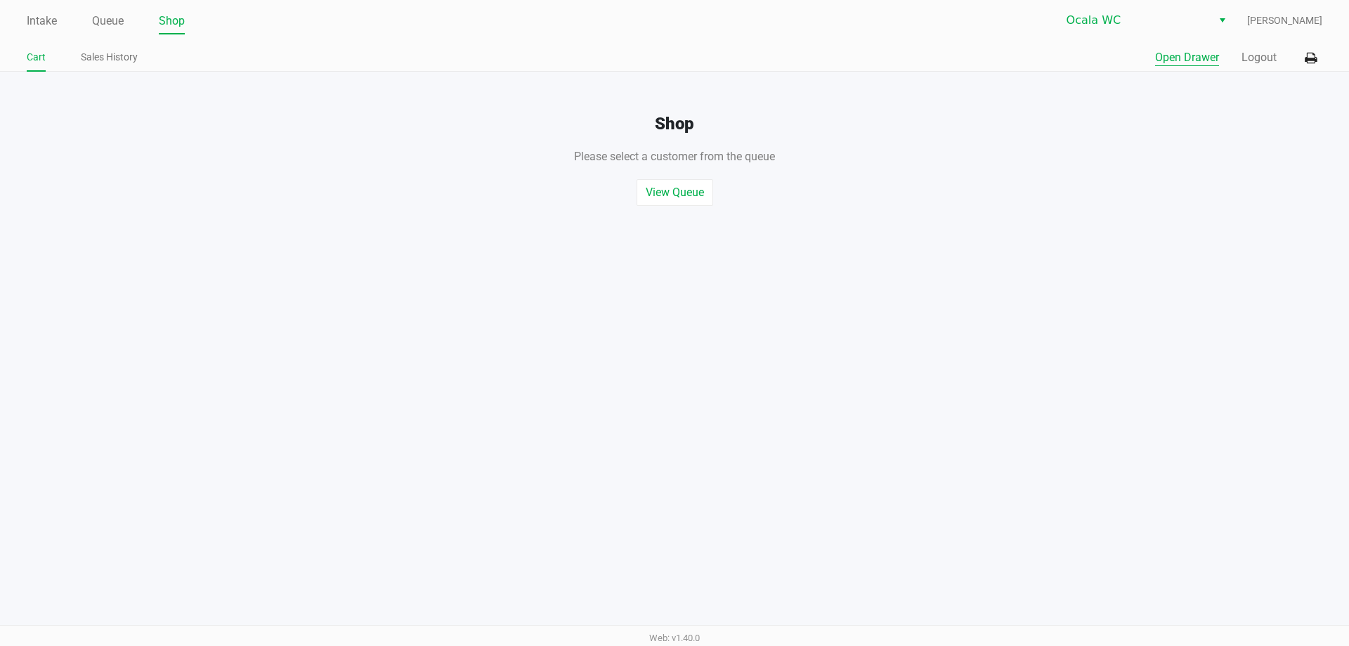
click at [1311, 58] on icon at bounding box center [1310, 58] width 12 height 10
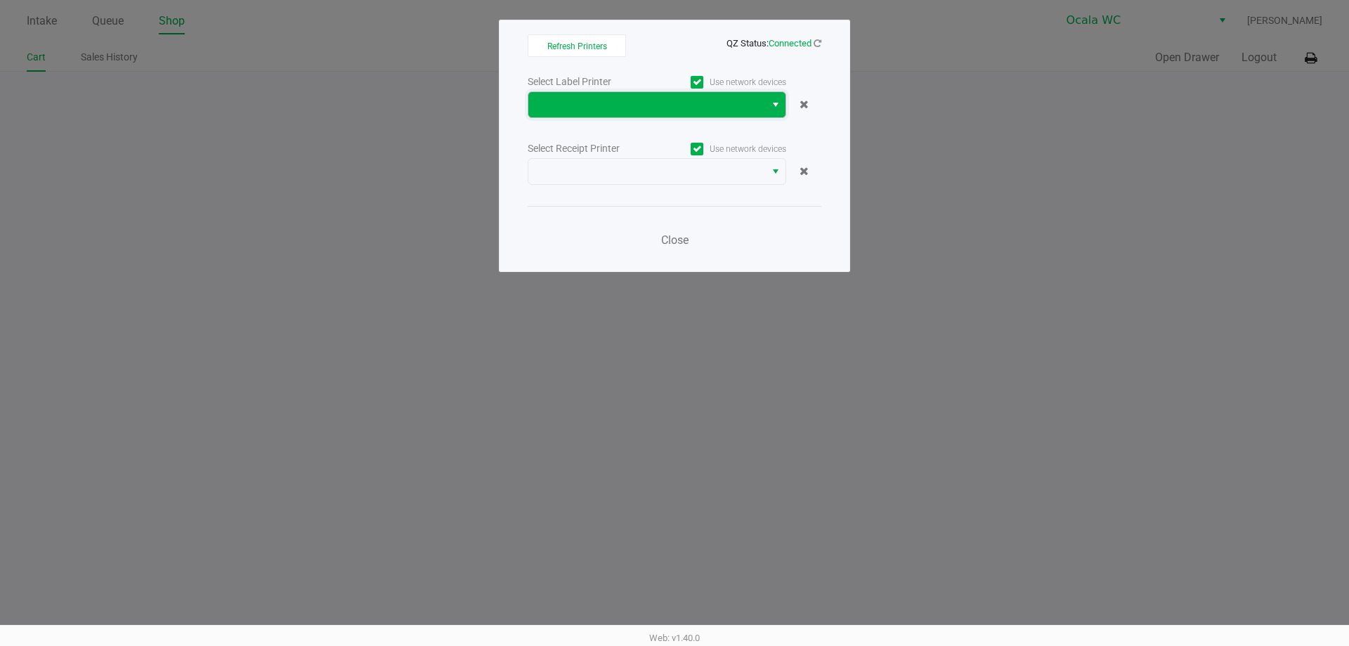
click at [628, 110] on span at bounding box center [647, 104] width 220 height 17
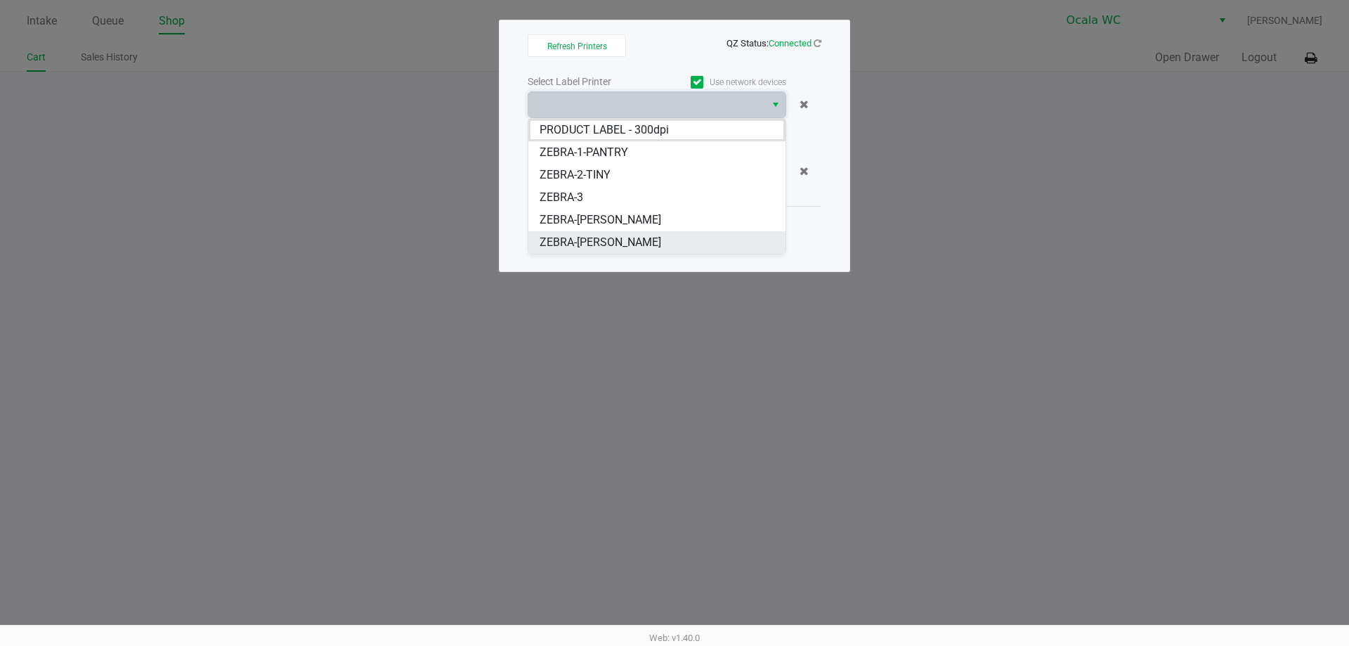
click at [583, 239] on span "ZEBRA-[PERSON_NAME]" at bounding box center [600, 242] width 122 height 17
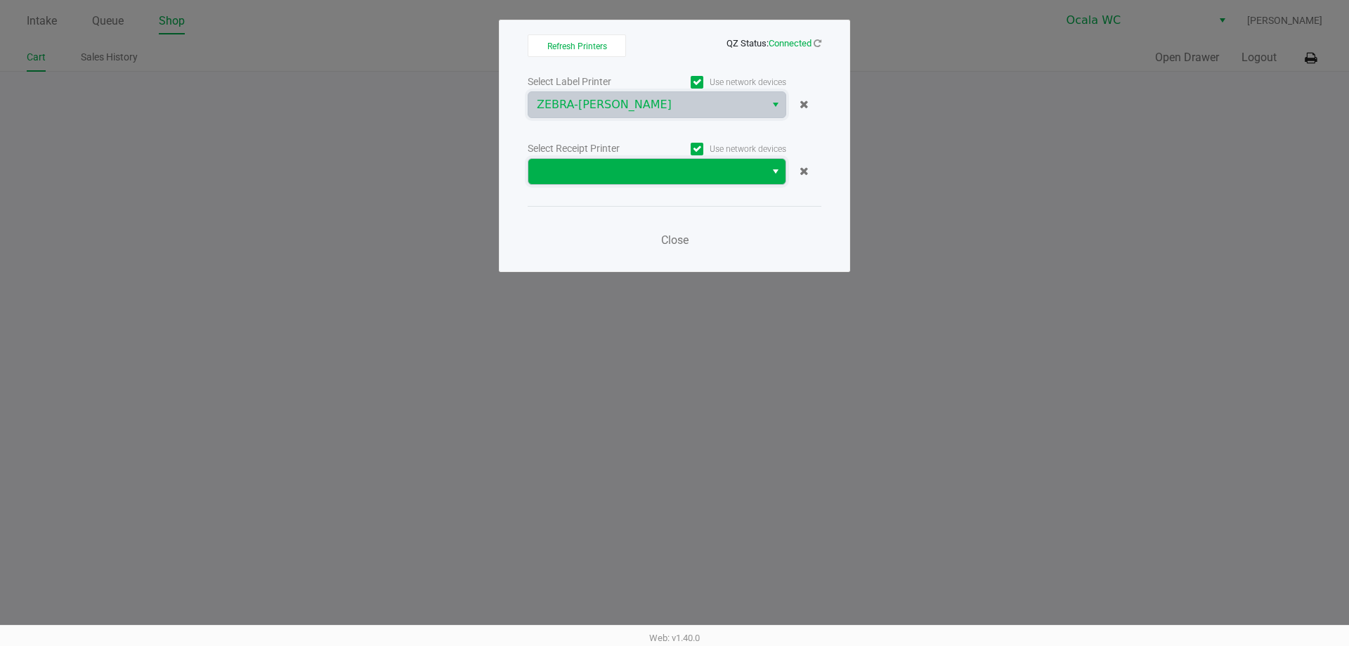
click at [639, 173] on span at bounding box center [647, 171] width 220 height 17
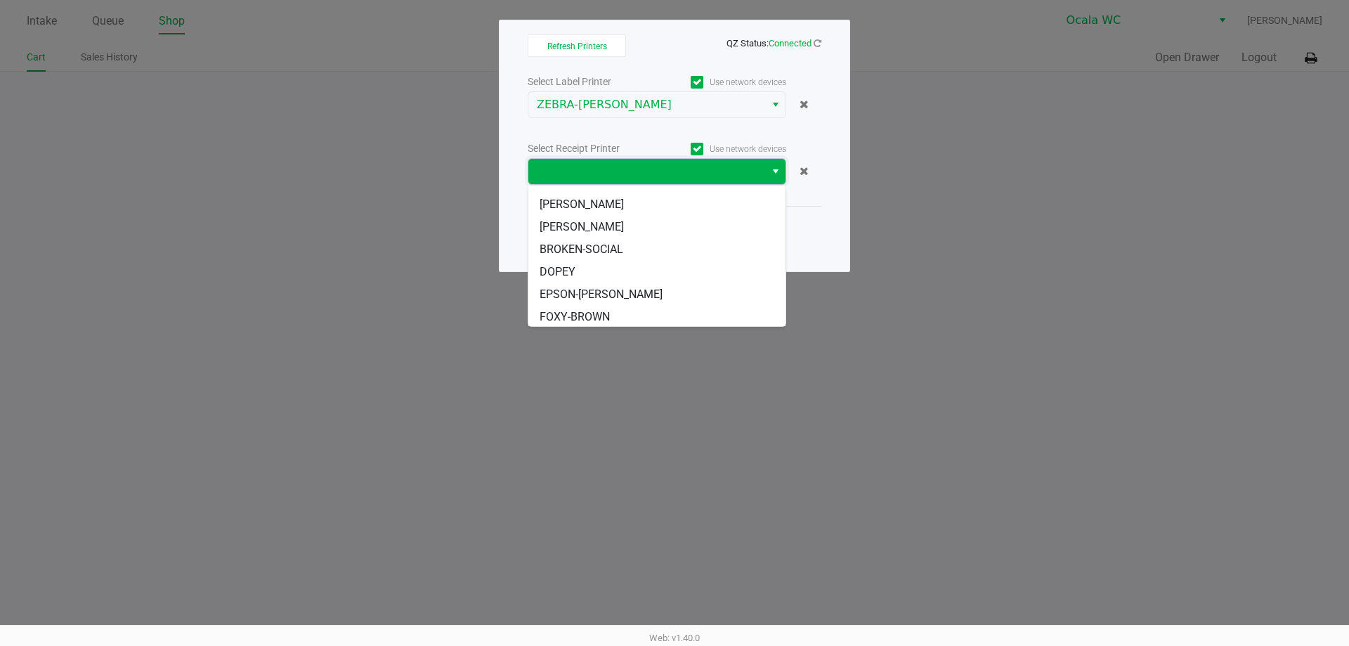
scroll to position [84, 0]
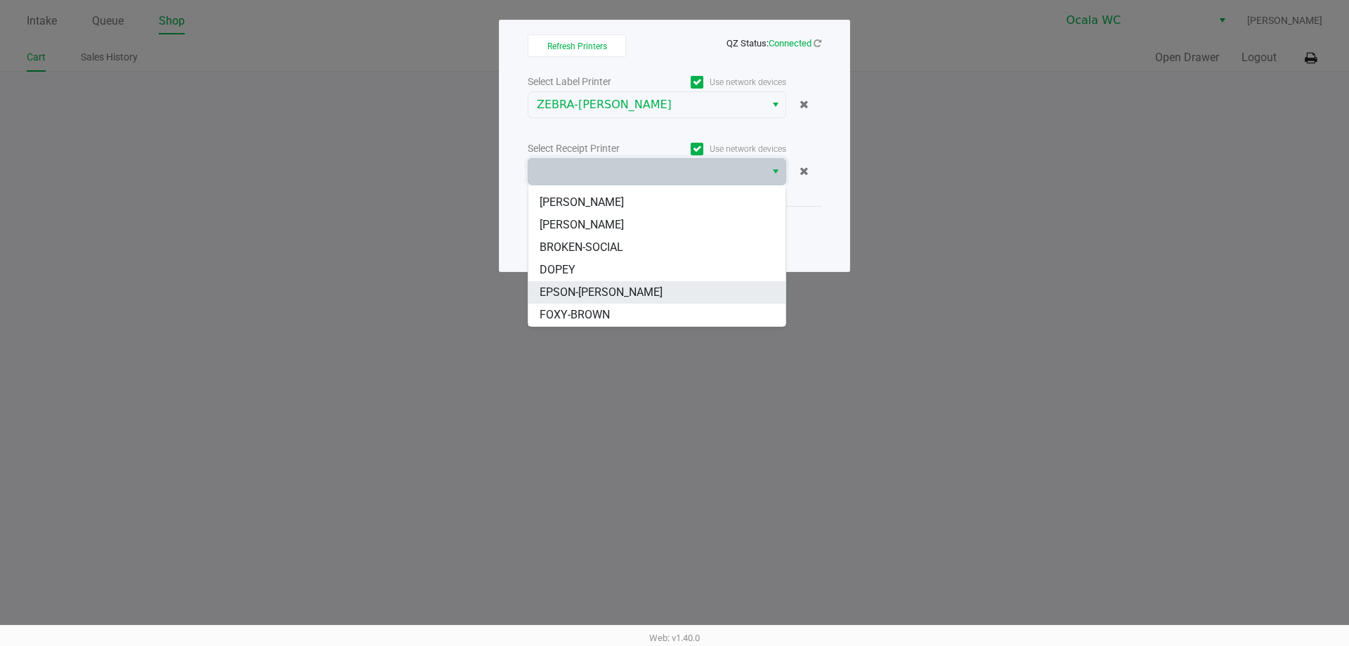
click at [594, 294] on span "EPSON-[PERSON_NAME]" at bounding box center [600, 292] width 123 height 17
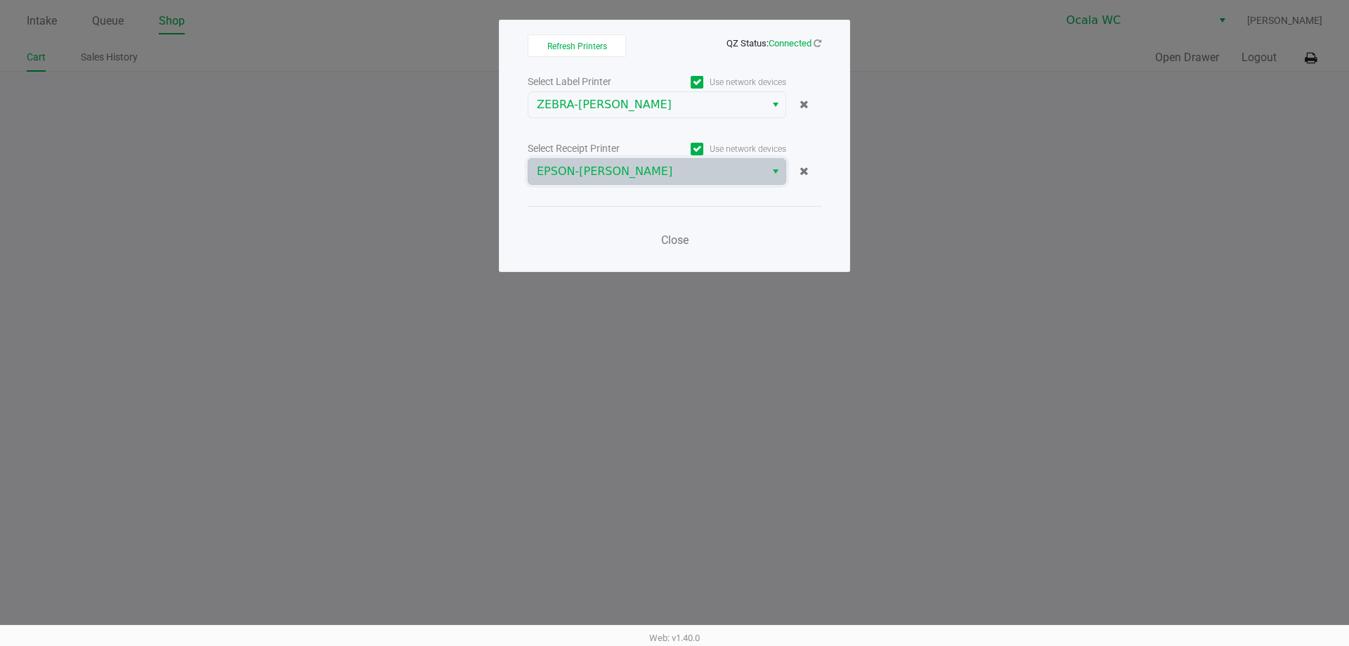
click at [798, 392] on ngb-modal-window "Refresh Printers QZ Status: Connected Select Label Printer Use network devices …" at bounding box center [674, 323] width 1349 height 646
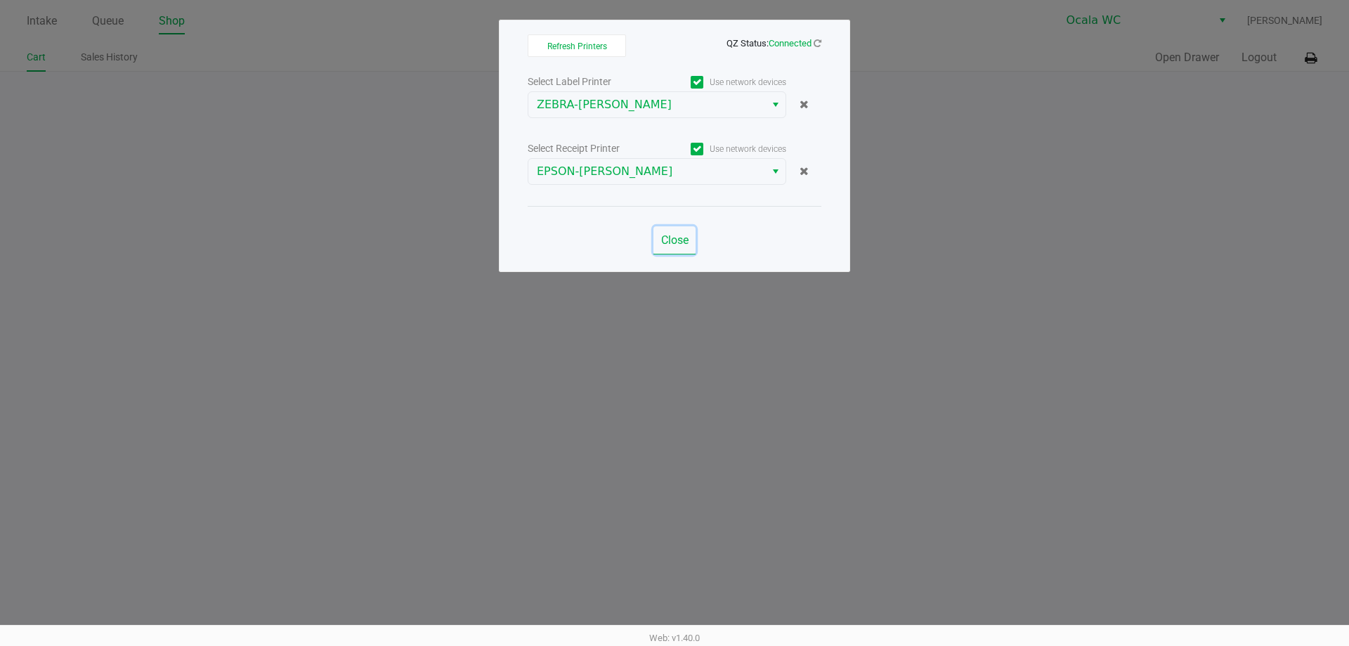
click at [667, 240] on span "Close" at bounding box center [674, 239] width 27 height 13
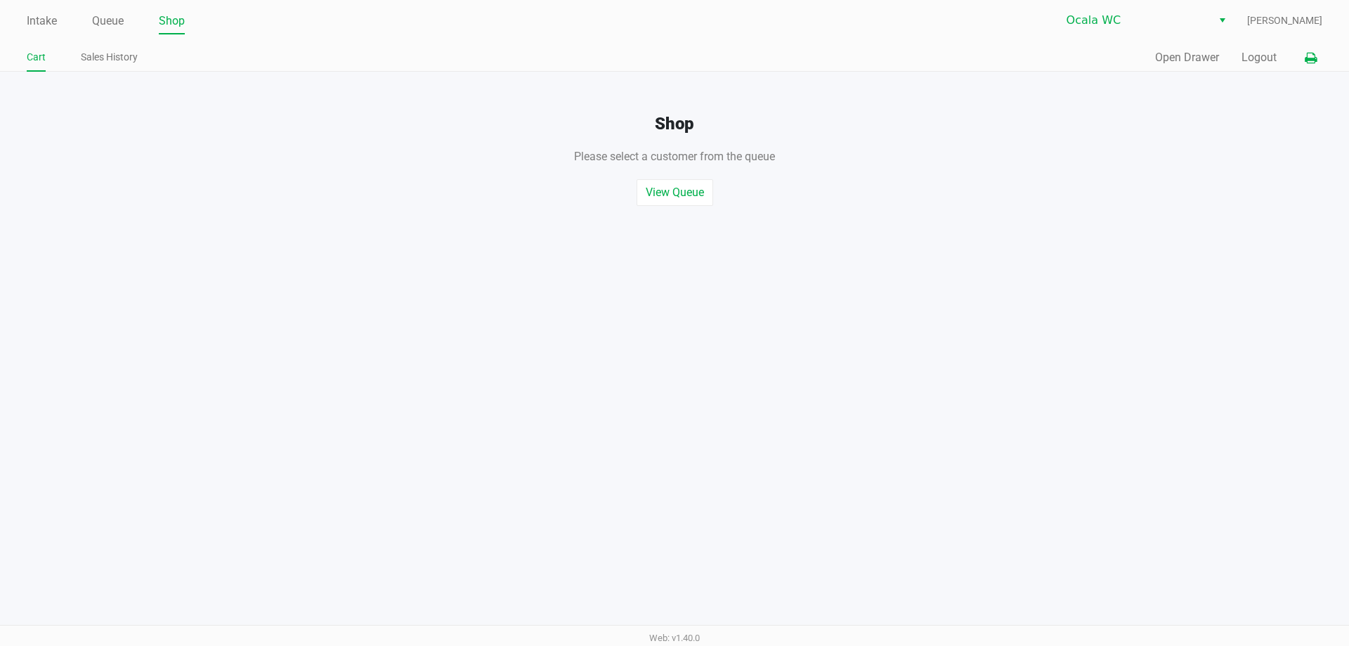
click at [1180, 61] on button "Open Drawer" at bounding box center [1187, 57] width 64 height 17
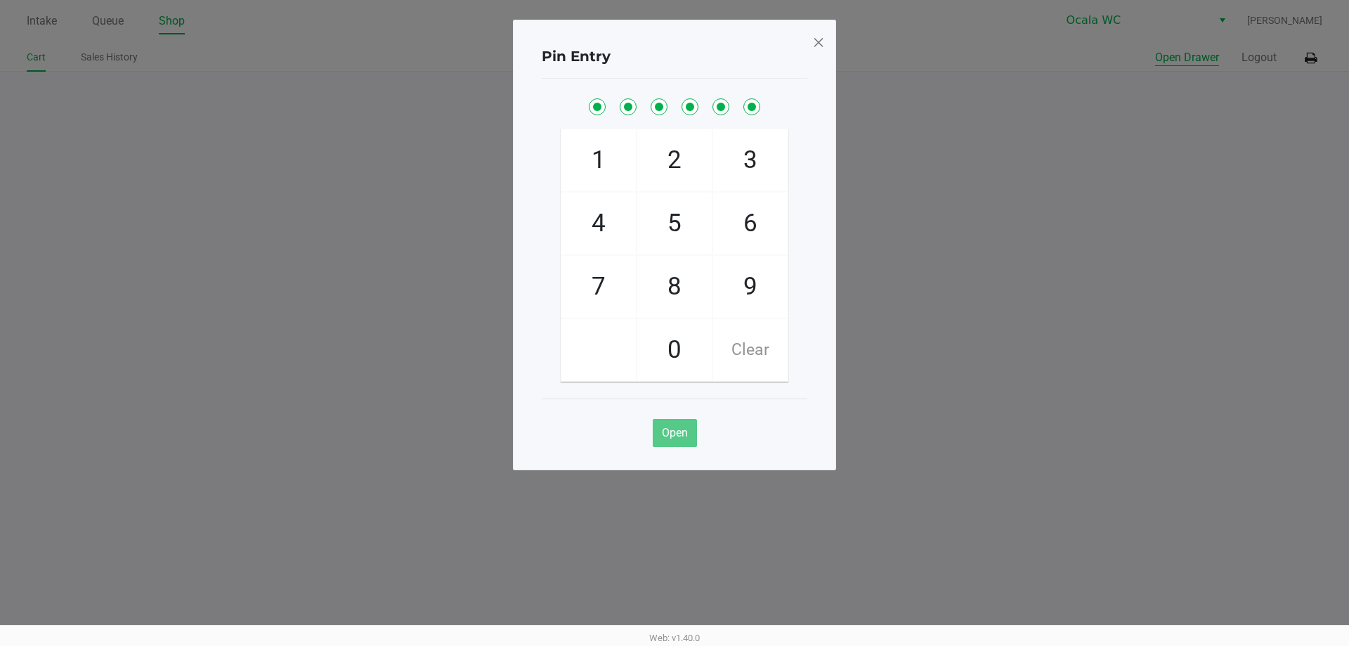
checkbox input "true"
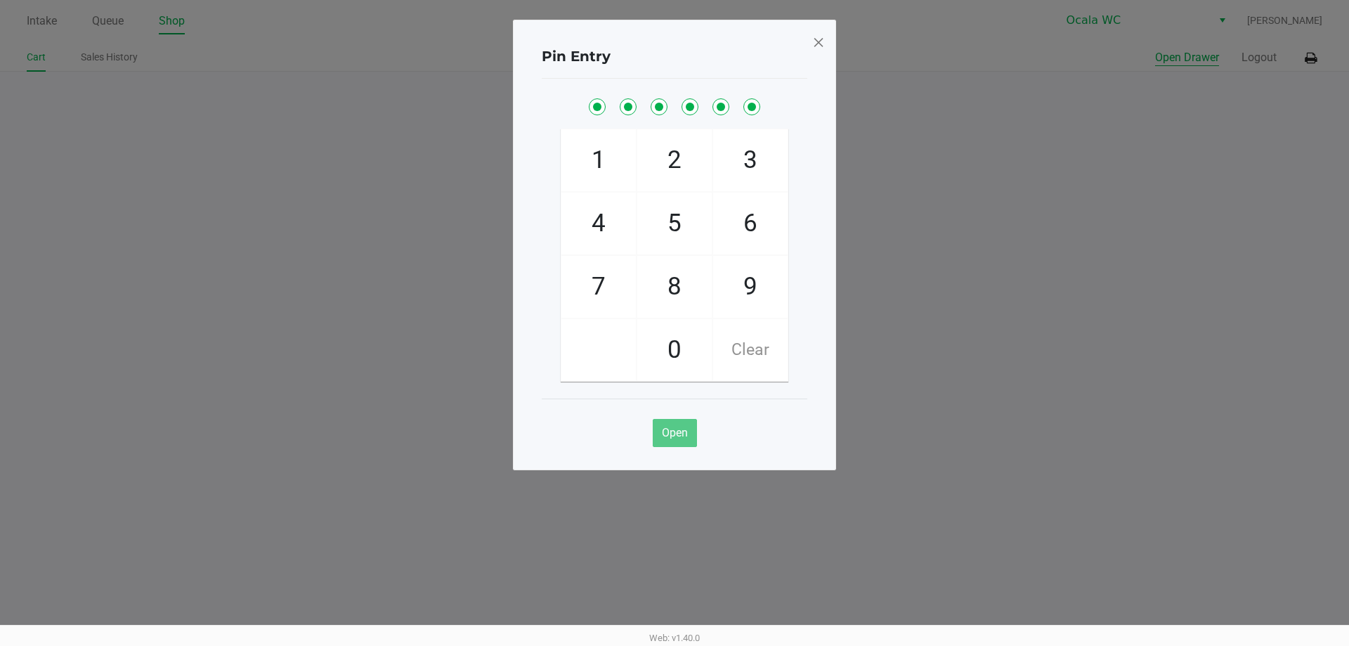
checkbox input "true"
click at [818, 33] on span at bounding box center [818, 42] width 13 height 22
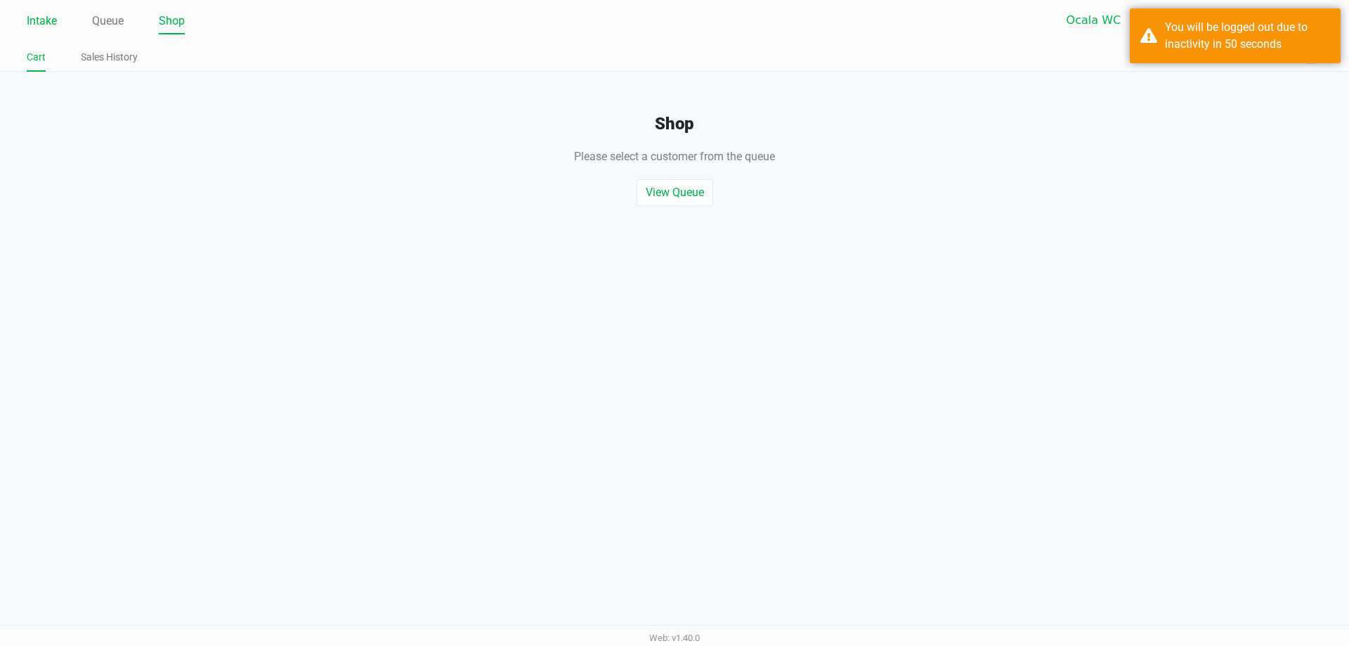
click at [56, 25] on link "Intake" at bounding box center [42, 21] width 30 height 20
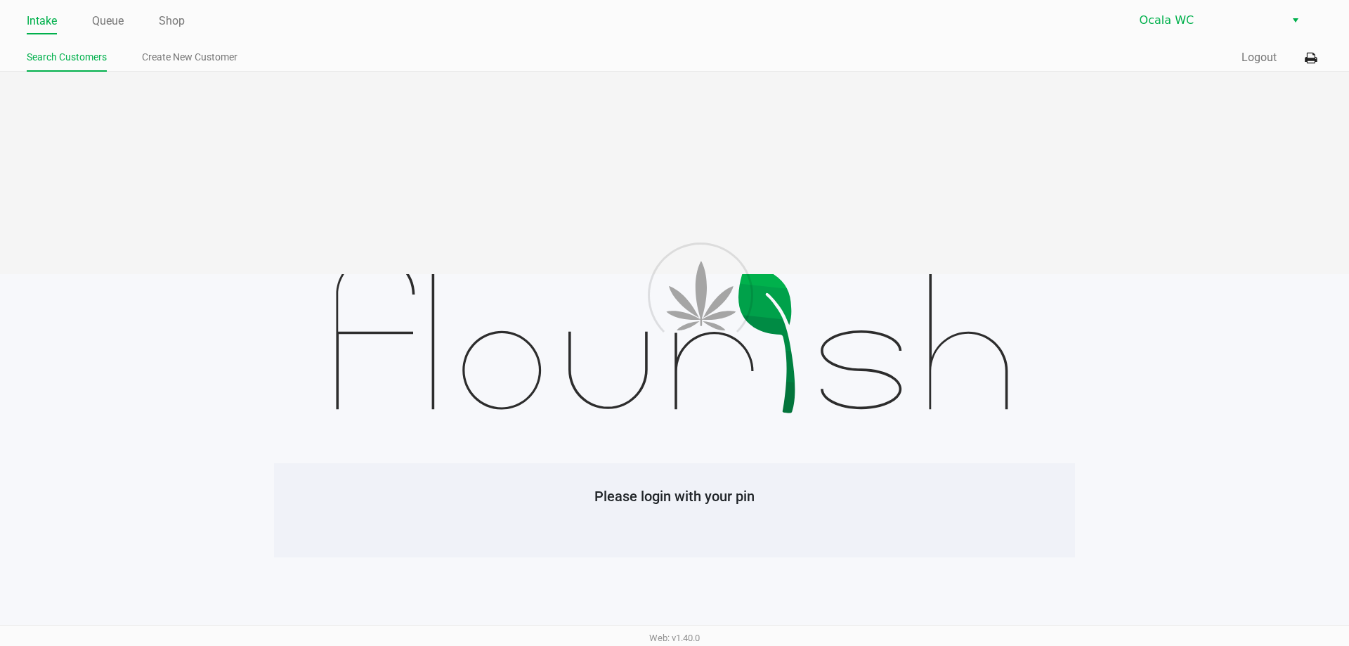
click at [48, 36] on div "Intake Queue Shop Ocala WC Search Customers Create New Customer Quick Sale Logo…" at bounding box center [674, 36] width 1349 height 72
click at [232, 41] on div "Intake Queue Shop Ocala WC Search Customers Create New Customer Quick Sale Logo…" at bounding box center [674, 36] width 1349 height 72
drag, startPoint x: 32, startPoint y: 21, endPoint x: 81, endPoint y: 8, distance: 50.1
click at [35, 20] on link "Intake" at bounding box center [42, 21] width 30 height 20
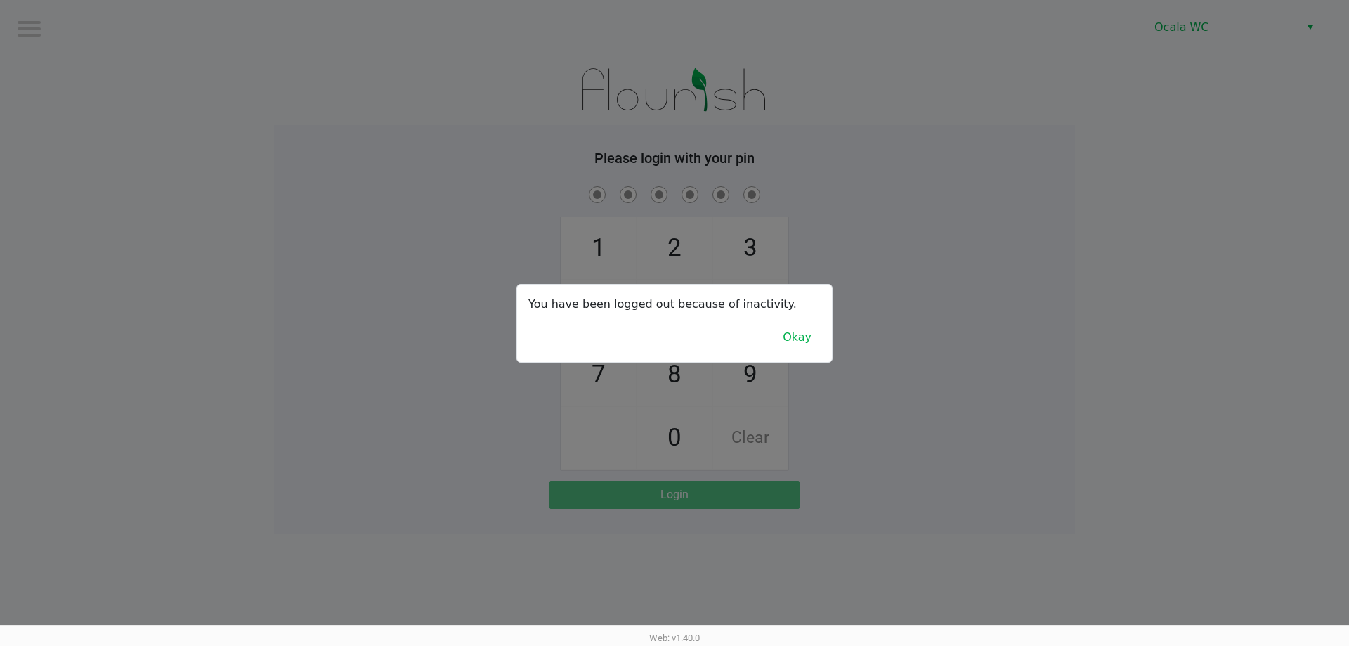
click at [804, 332] on button "Okay" at bounding box center [796, 337] width 47 height 27
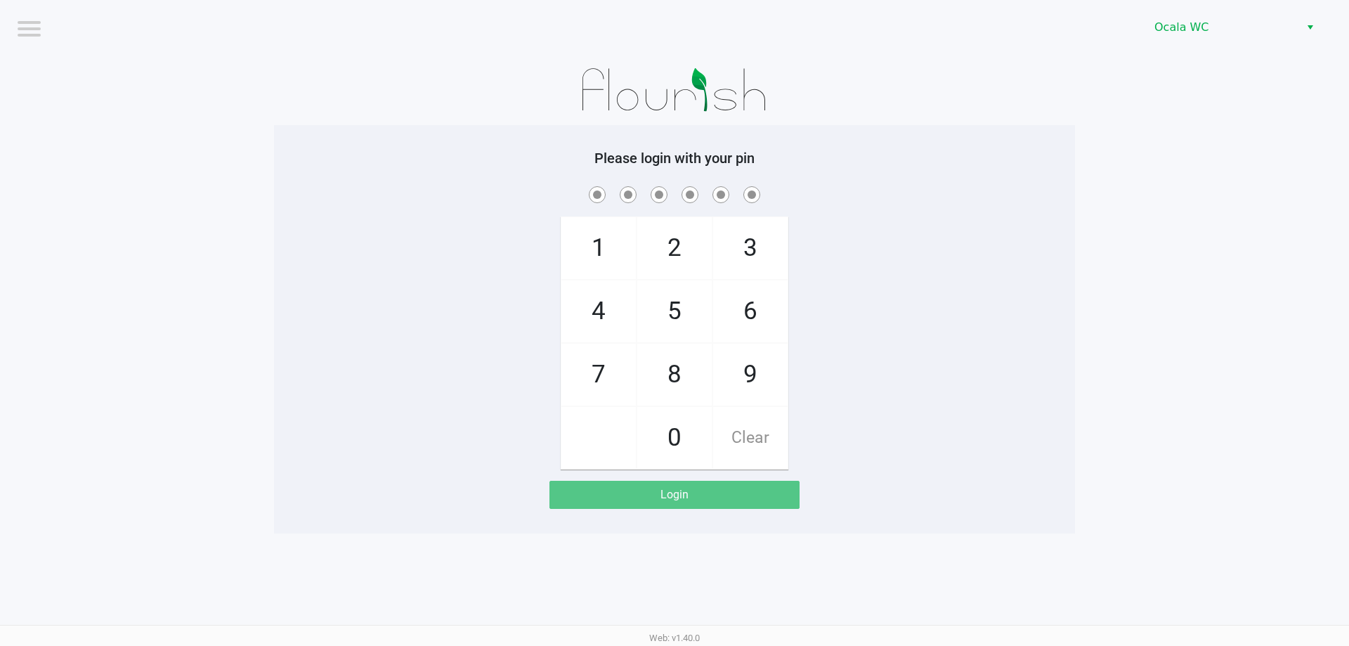
drag, startPoint x: 964, startPoint y: 329, endPoint x: 526, endPoint y: 204, distance: 456.0
click at [964, 329] on div "1 4 7 2 5 8 0 3 6 9 Clear" at bounding box center [674, 326] width 801 height 286
